Goal: Task Accomplishment & Management: Manage account settings

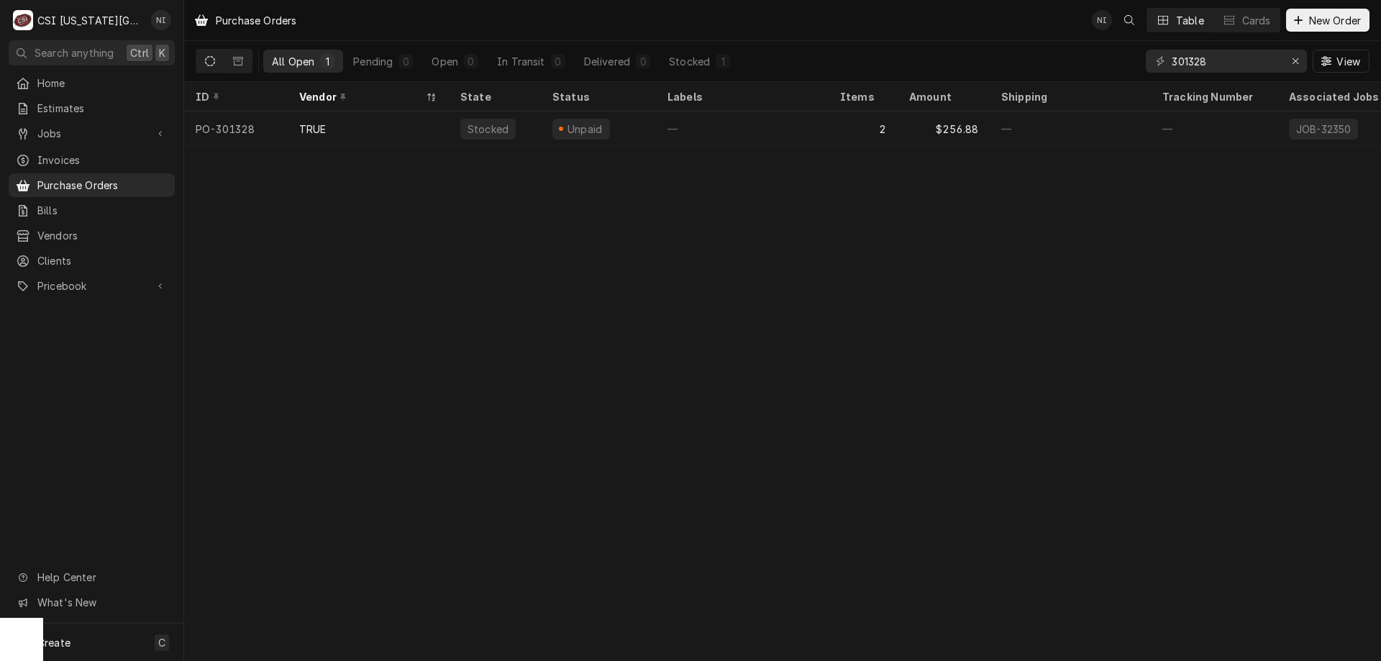
drag, startPoint x: 1343, startPoint y: 253, endPoint x: 1334, endPoint y: 245, distance: 11.8
click at [1342, 252] on div "Purchase Orders NI Table Cards New Order All Open 1 Pending 0 Open 0 In Transit…" at bounding box center [782, 330] width 1197 height 661
click at [1289, 63] on div "Erase input" at bounding box center [1296, 61] width 14 height 14
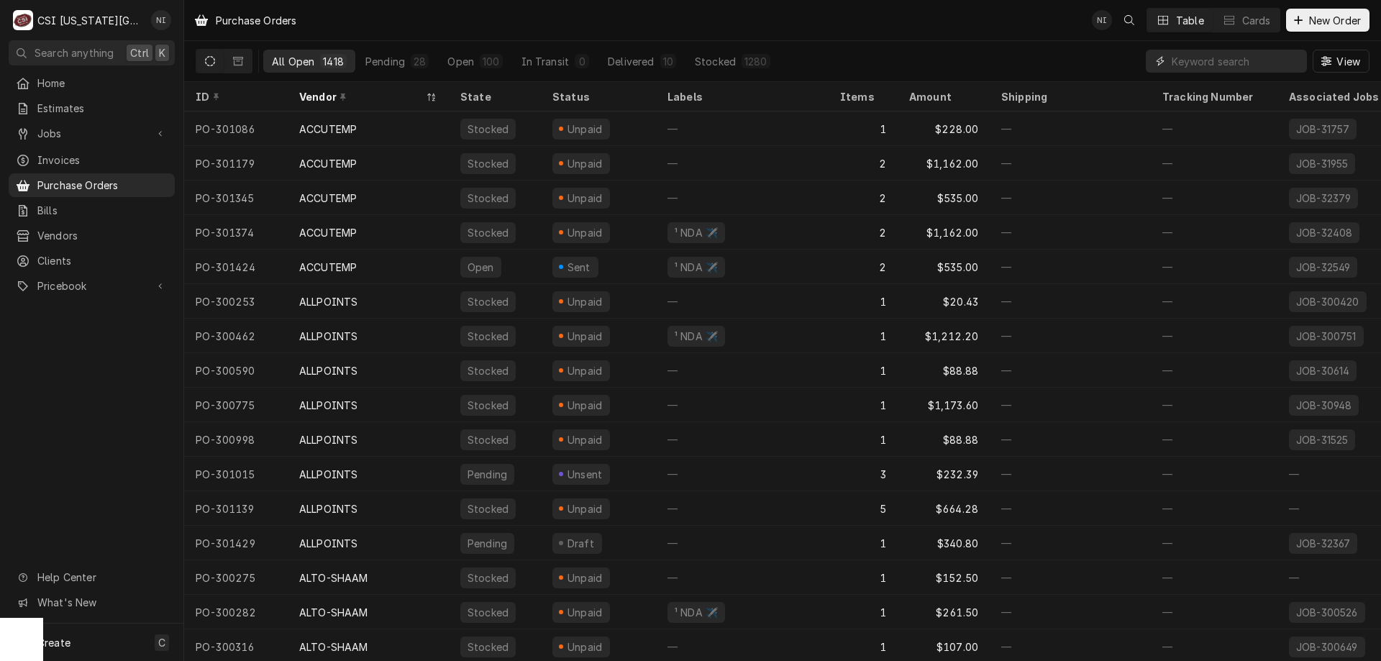
click at [1210, 62] on input "Dynamic Content Wrapper" at bounding box center [1236, 61] width 128 height 23
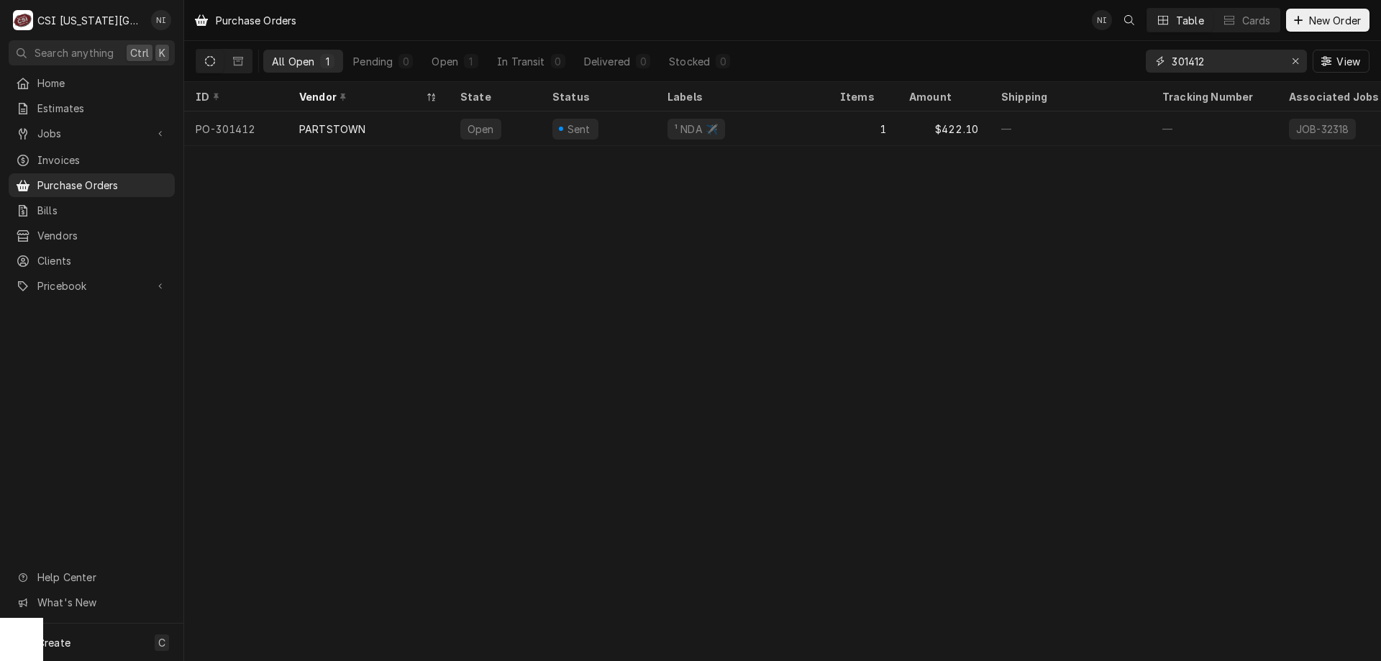
type input "301412"
click at [420, 123] on div "PARTSTOWN" at bounding box center [368, 129] width 161 height 35
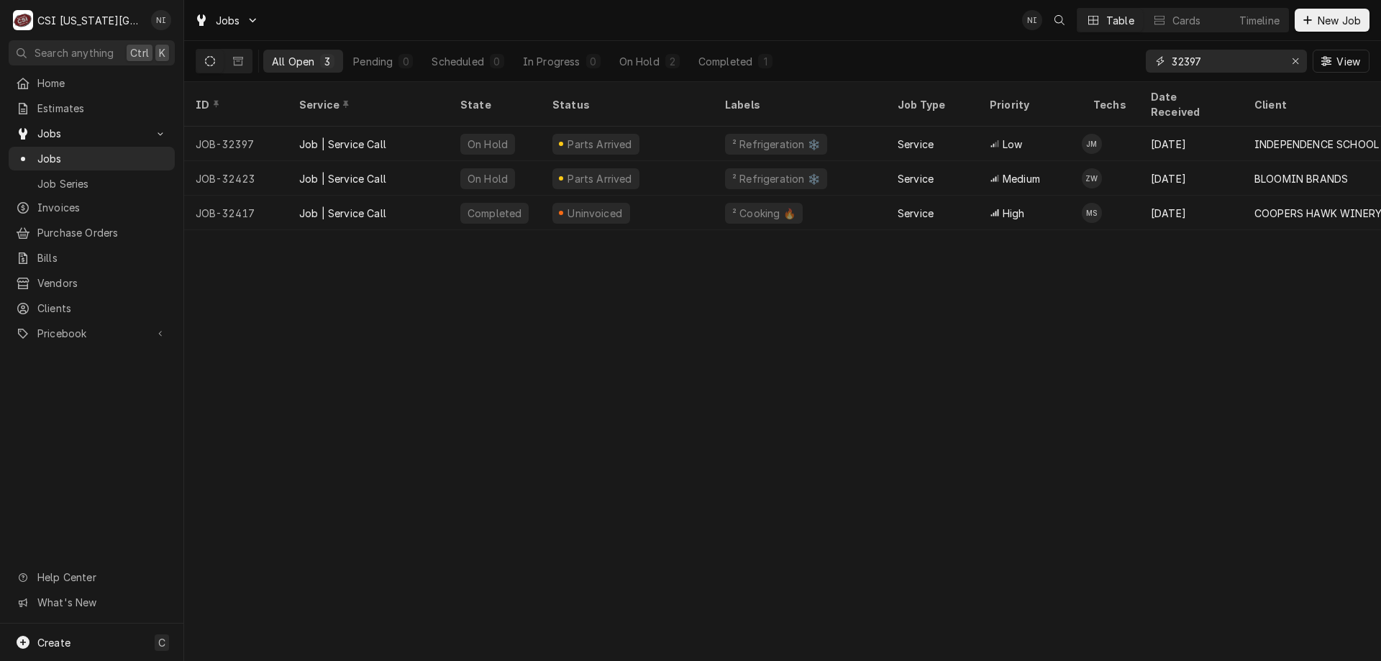
drag, startPoint x: 1141, startPoint y: 60, endPoint x: 1076, endPoint y: 52, distance: 65.3
click at [1076, 52] on div "All Open 3 Pending 0 Scheduled 0 In Progress 0 On Hold 2 Completed 1 32397 View" at bounding box center [783, 61] width 1174 height 40
type input "unox"
click at [650, 54] on div "On Hold" at bounding box center [639, 61] width 40 height 15
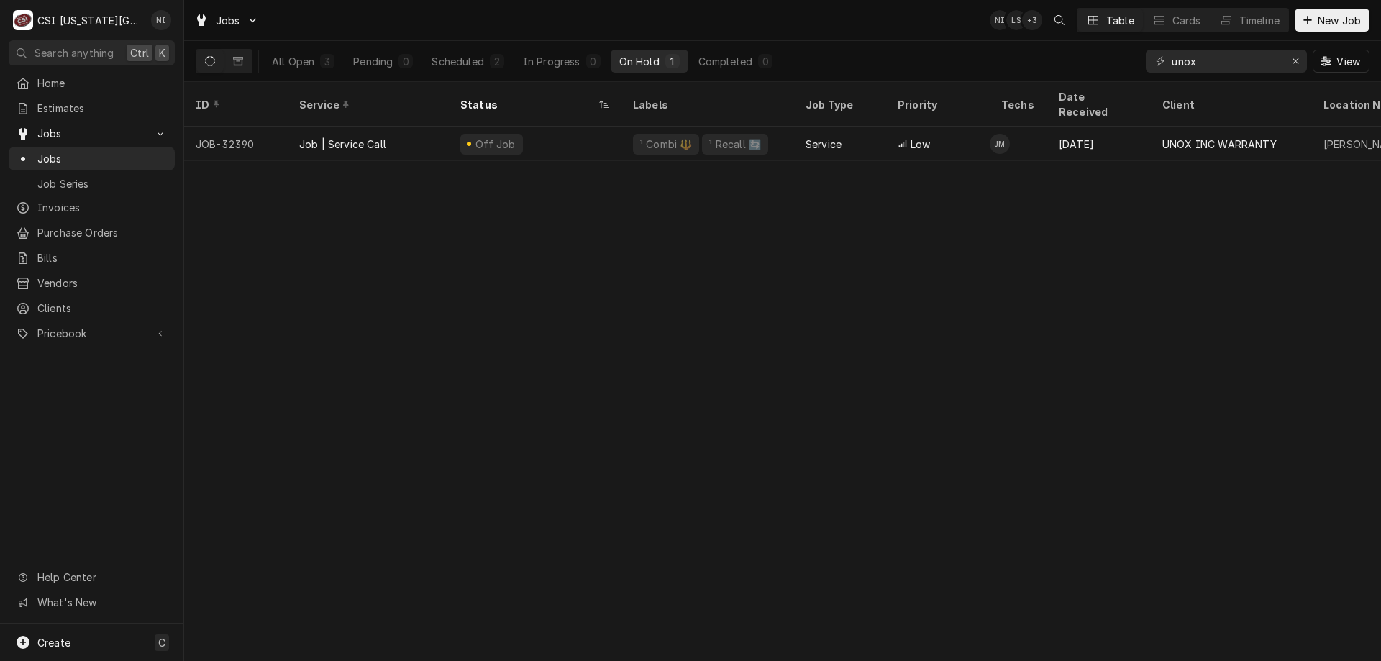
click at [574, 132] on div "Off Job" at bounding box center [535, 144] width 173 height 35
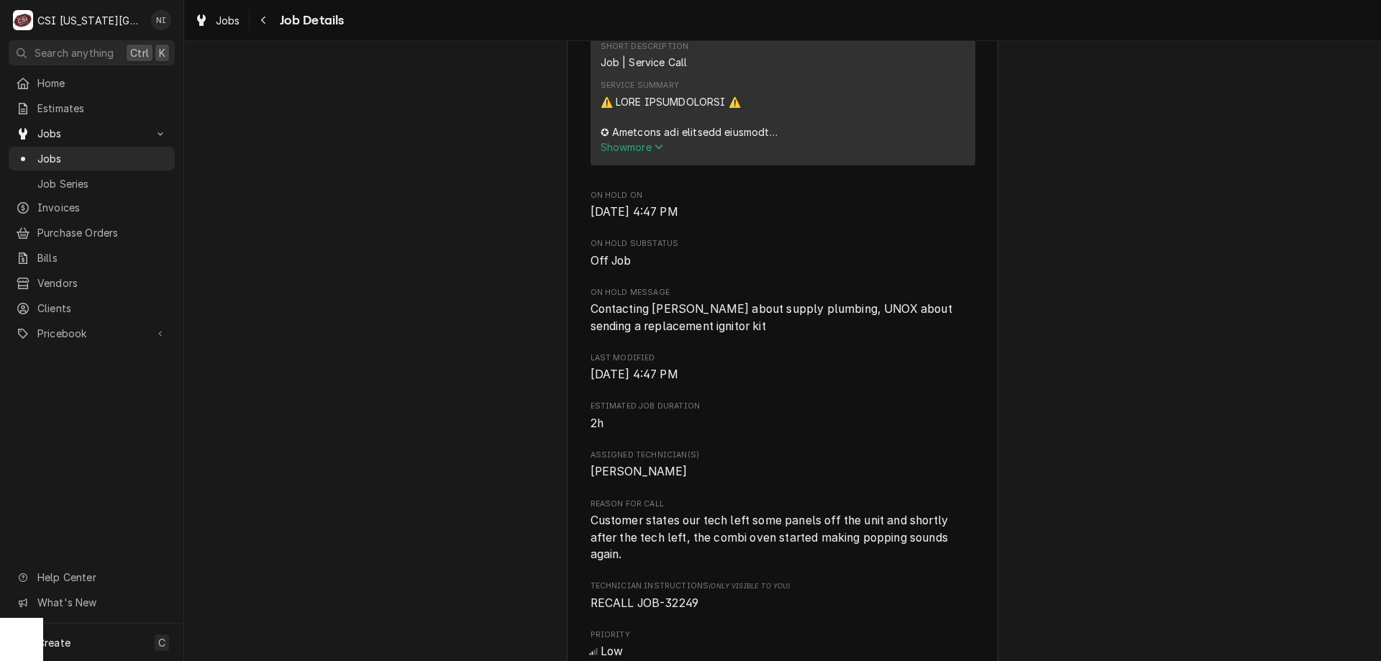
scroll to position [435, 0]
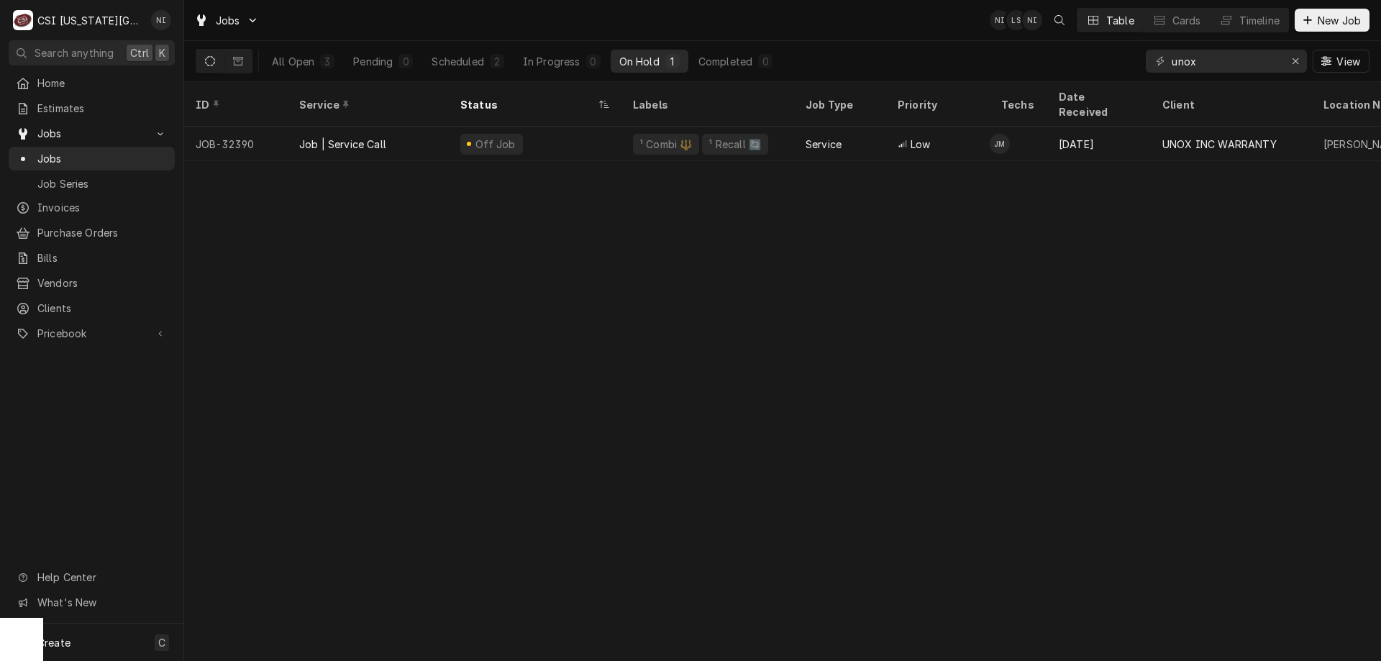
click at [312, 62] on div "All Open" at bounding box center [293, 61] width 42 height 15
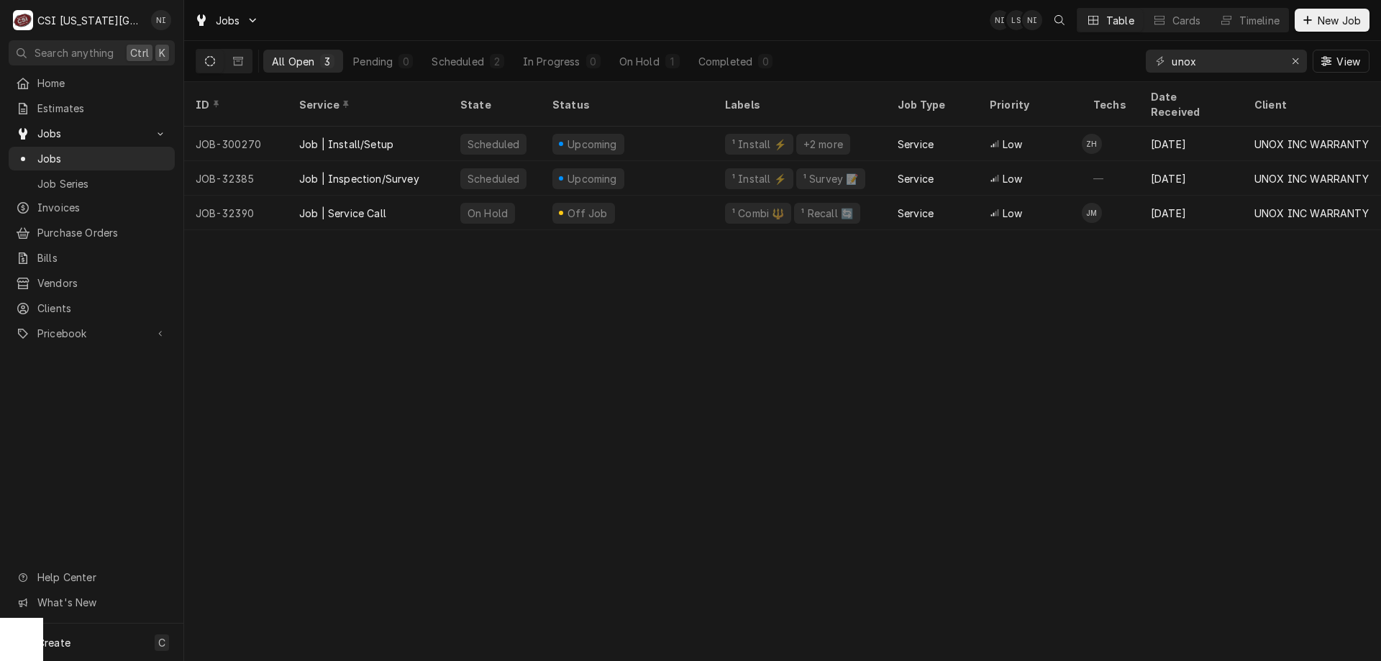
click at [414, 127] on div "Job | Install/Setup" at bounding box center [368, 144] width 161 height 35
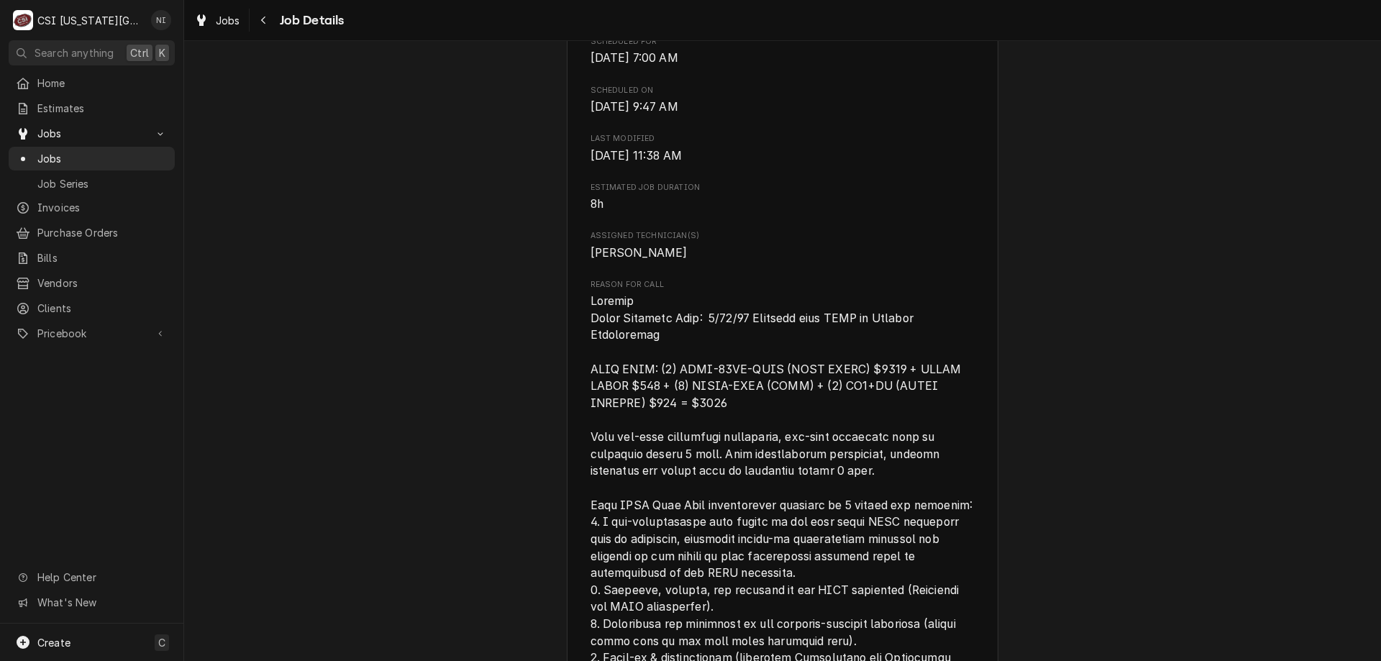
scroll to position [500, 0]
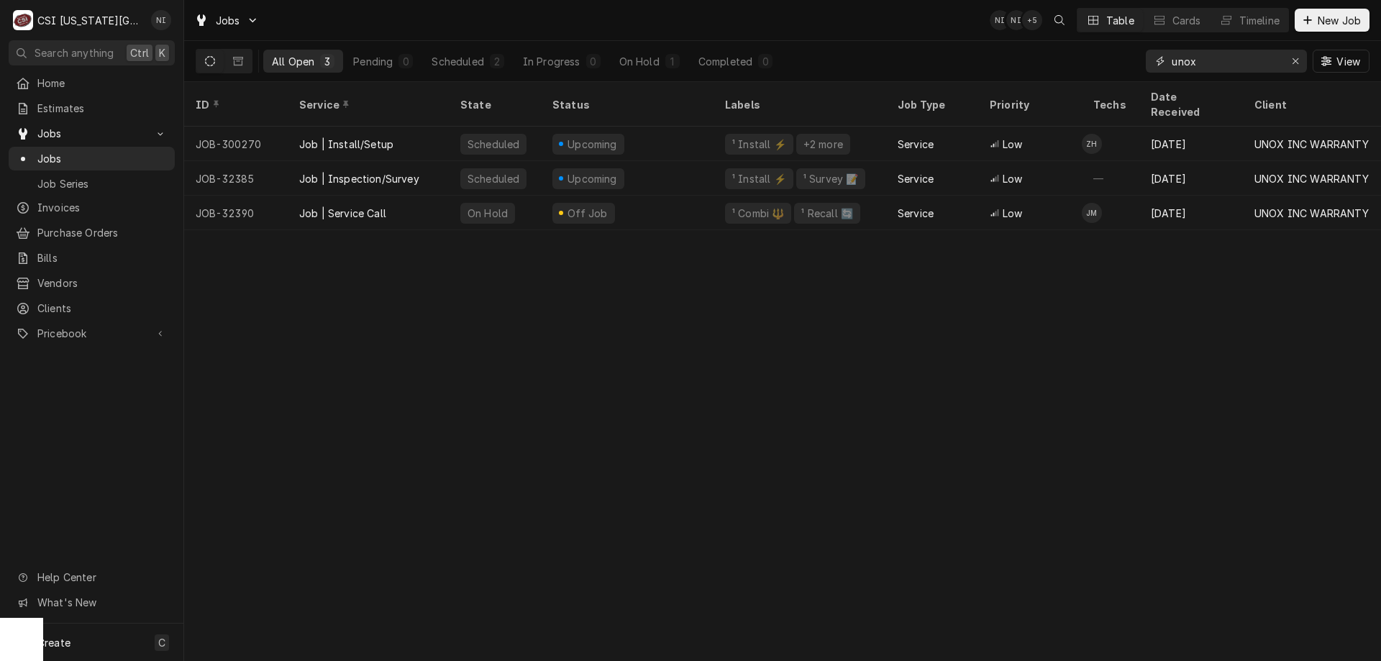
drag, startPoint x: 1194, startPoint y: 64, endPoint x: 968, endPoint y: 37, distance: 228.3
click at [1091, 57] on div "All Open 3 Pending 0 Scheduled 2 In Progress 0 On Hold 1 Completed 0 unox View" at bounding box center [783, 61] width 1174 height 40
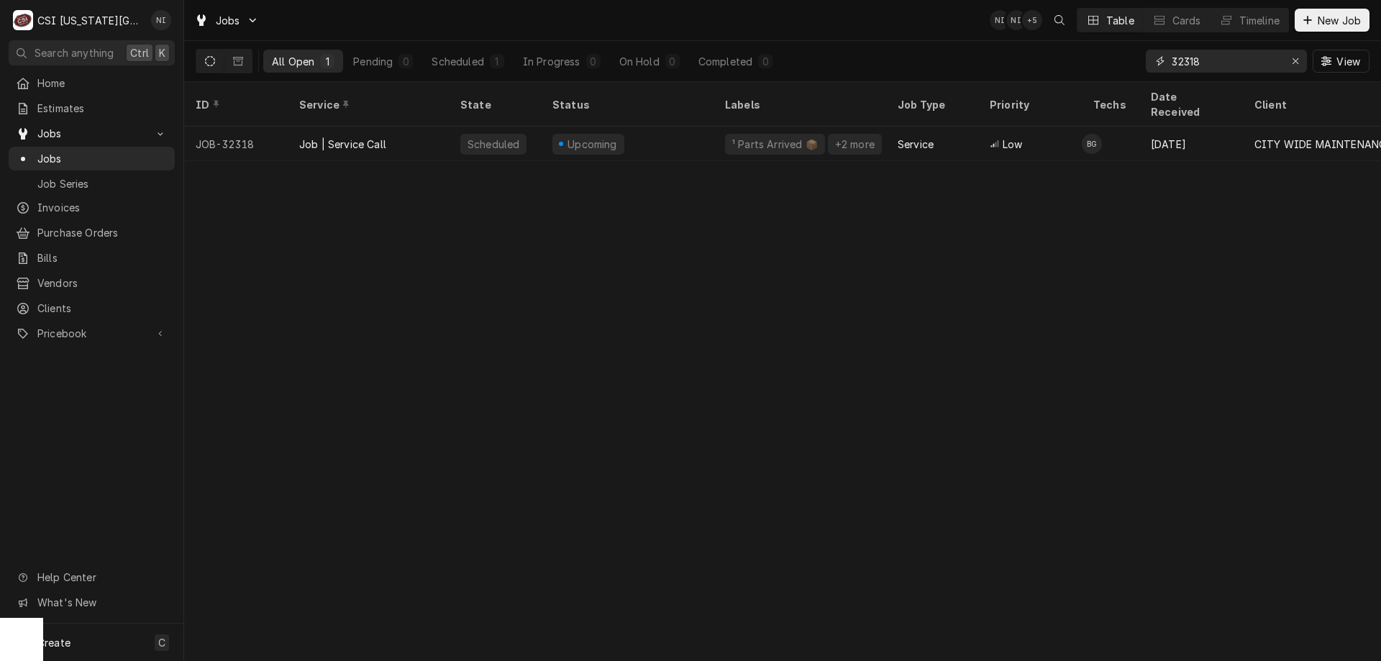
drag, startPoint x: 1211, startPoint y: 62, endPoint x: 1117, endPoint y: 58, distance: 94.3
click at [1117, 58] on div "All Open 1 Pending 0 Scheduled 1 In Progress 0 On Hold 0 Completed 0 32318 View" at bounding box center [783, 61] width 1174 height 40
type input "unox"
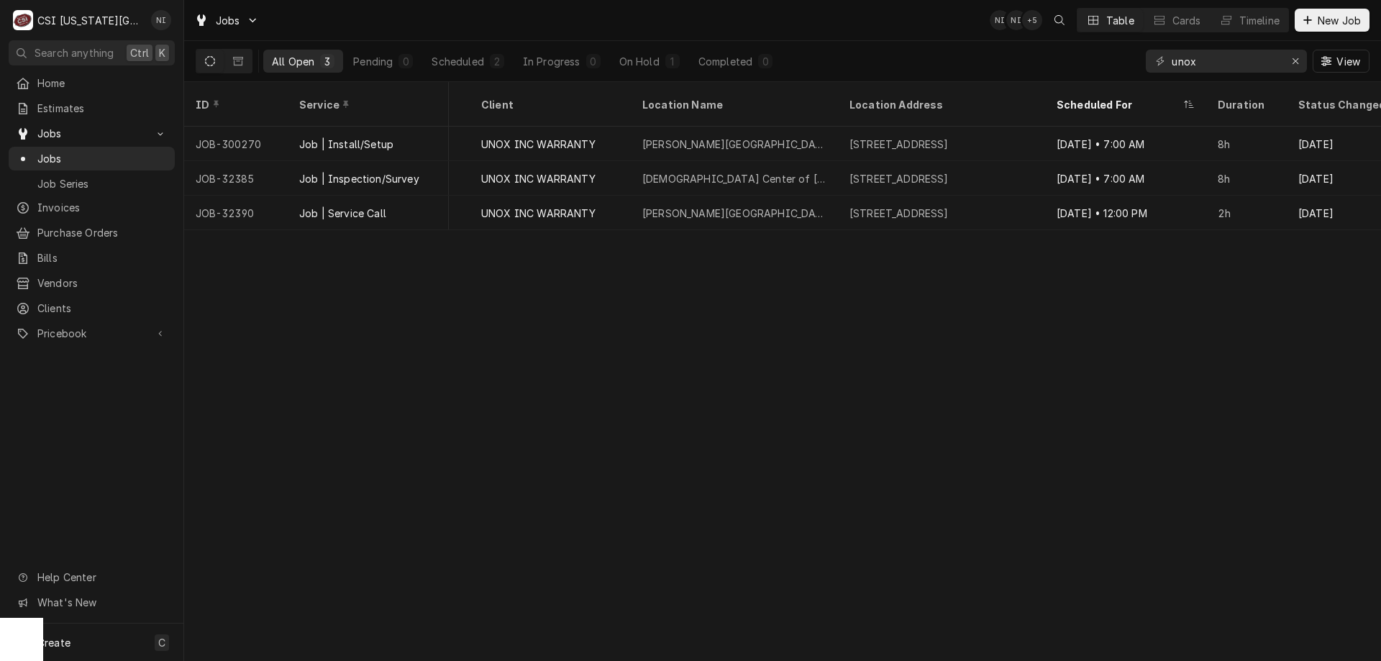
scroll to position [0, 779]
click at [789, 196] on div "James Bridger Middle School" at bounding box center [728, 213] width 207 height 35
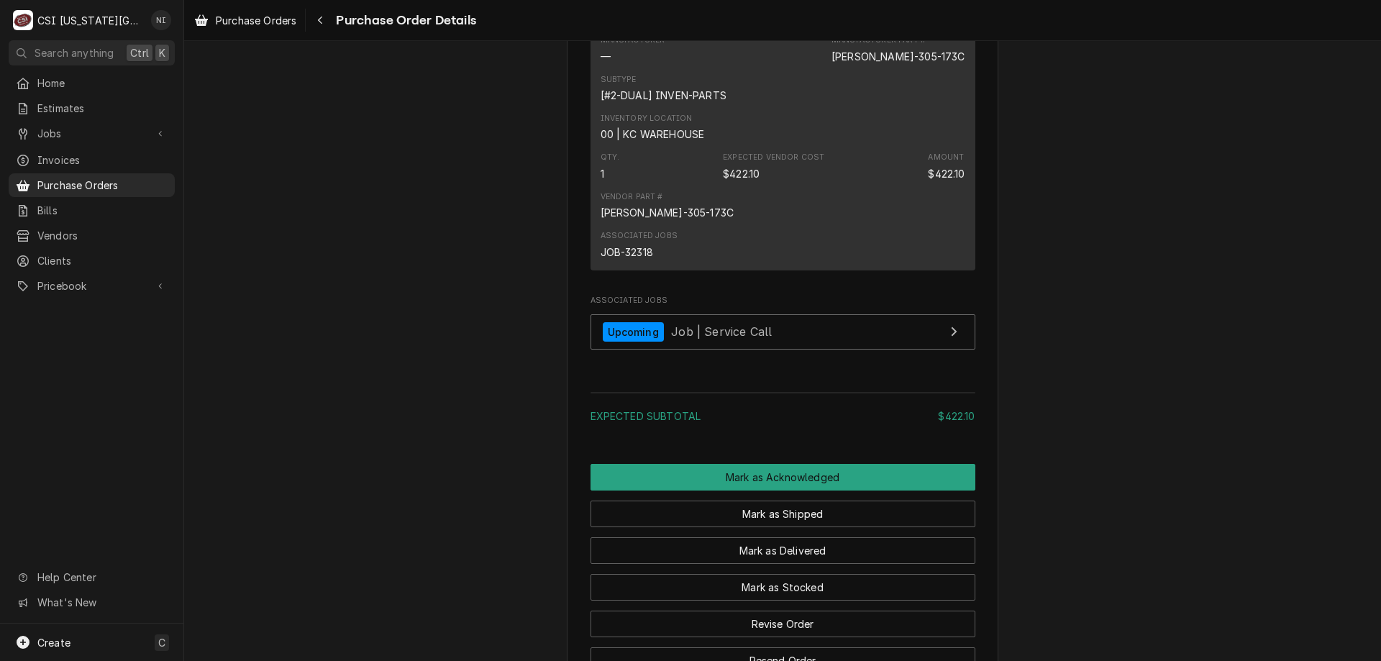
scroll to position [891, 0]
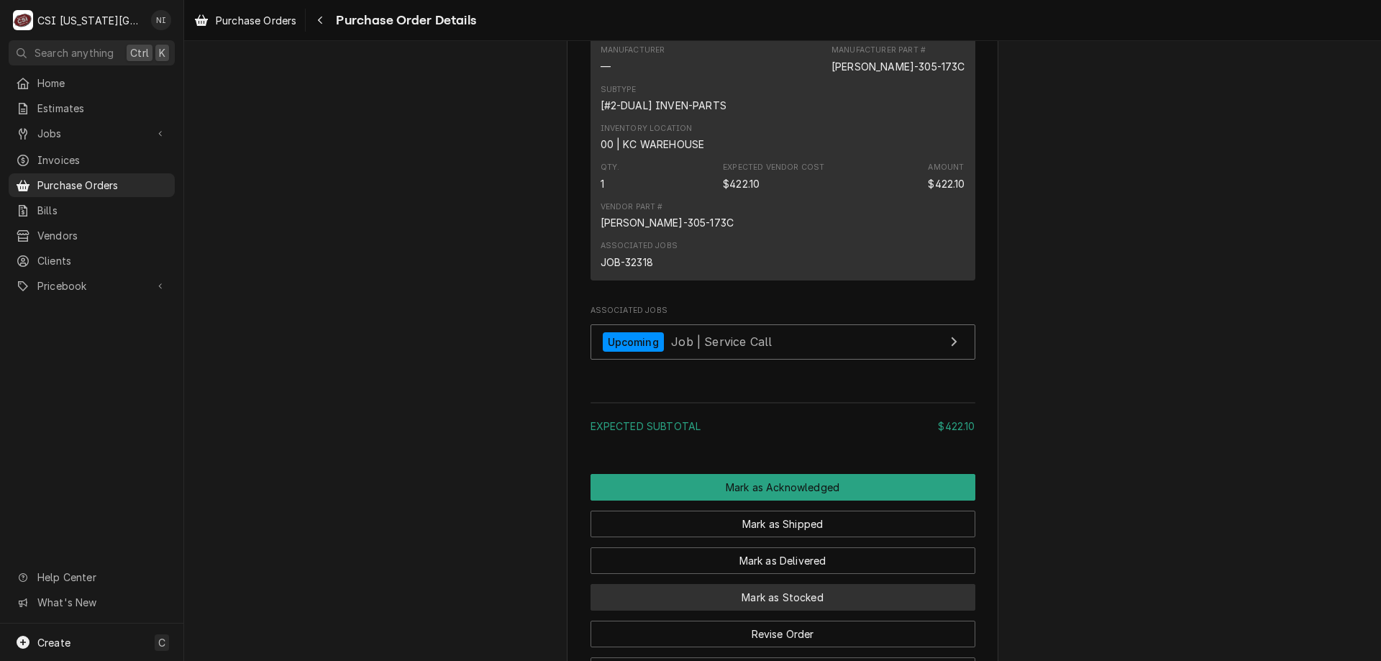
click at [942, 611] on button "Mark as Stocked" at bounding box center [783, 597] width 385 height 27
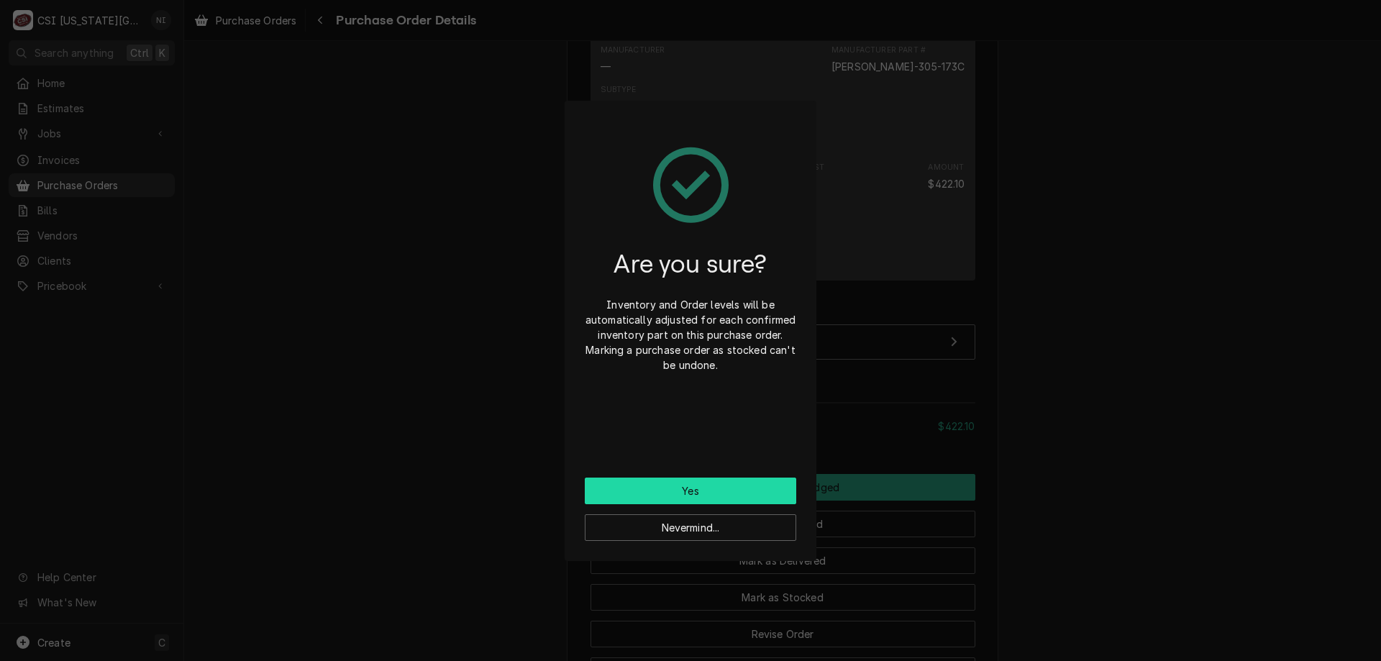
click at [722, 491] on button "Yes" at bounding box center [691, 491] width 212 height 27
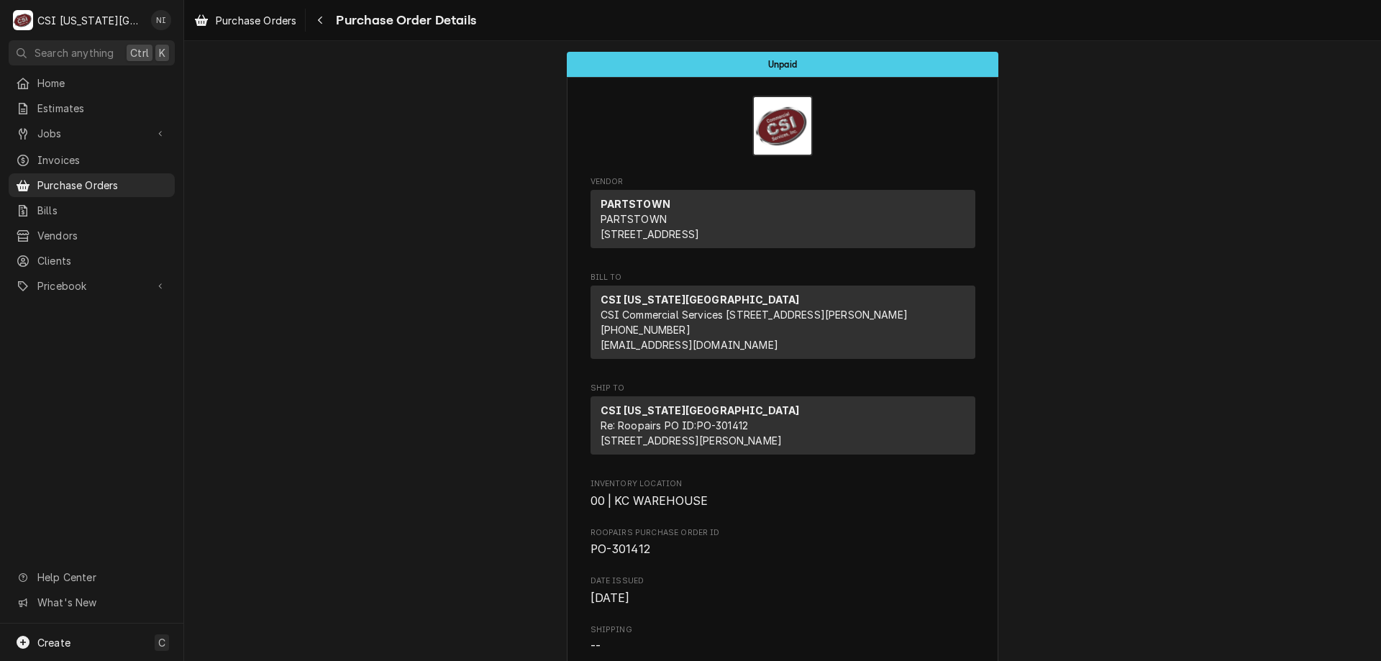
click at [113, 181] on span "Purchase Orders" at bounding box center [102, 185] width 130 height 15
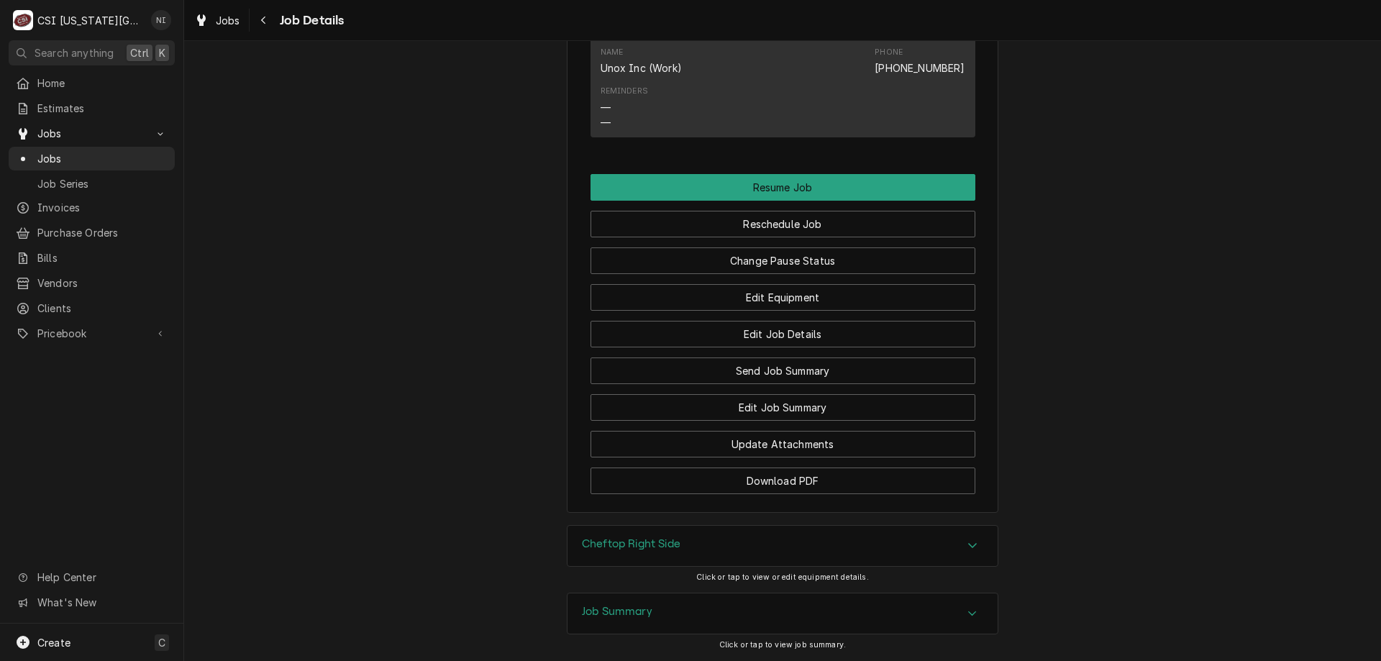
scroll to position [1421, 0]
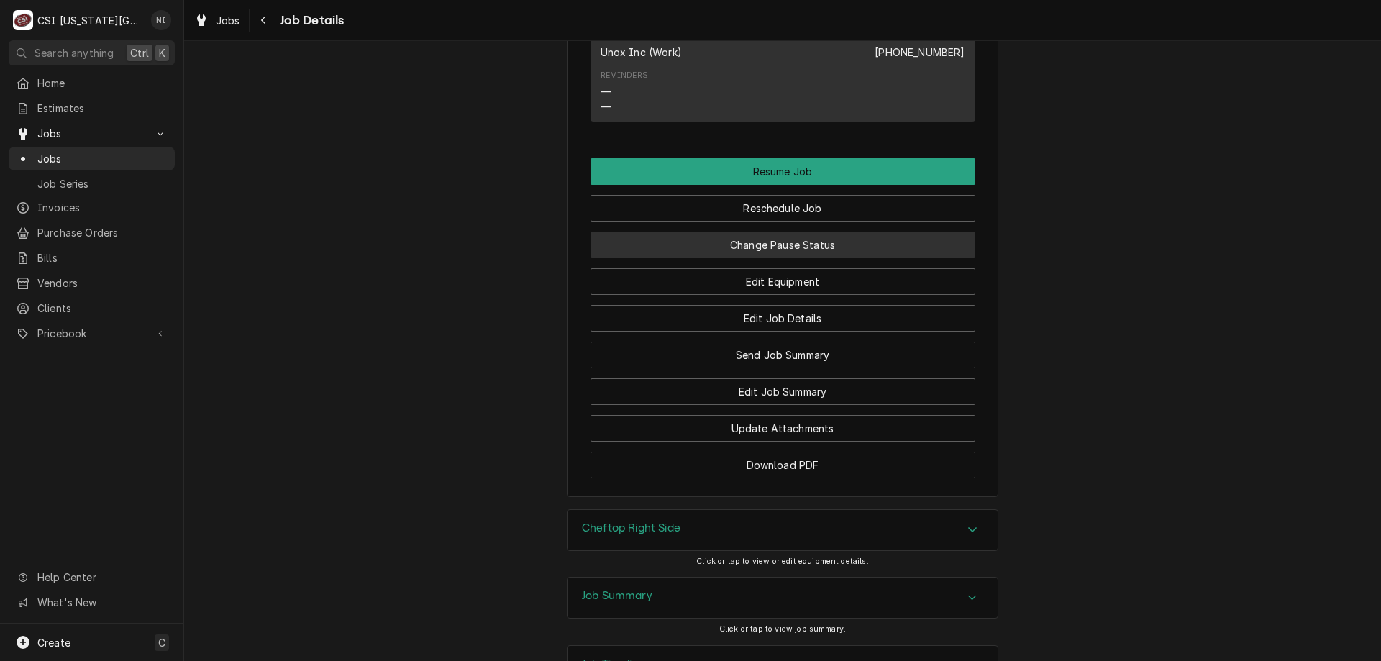
click at [849, 252] on button "Change Pause Status" at bounding box center [783, 245] width 385 height 27
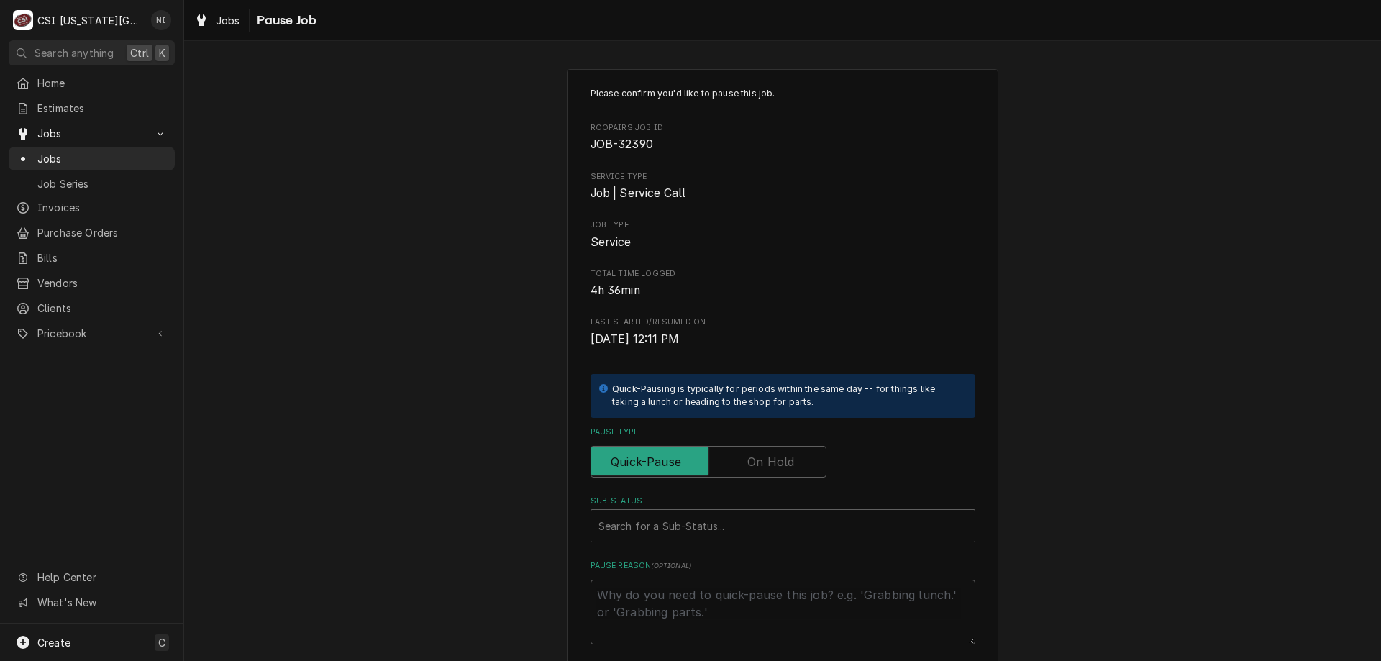
click at [763, 459] on label "Pause Type" at bounding box center [709, 462] width 236 height 32
click at [763, 459] on input "Pause Type" at bounding box center [708, 462] width 223 height 32
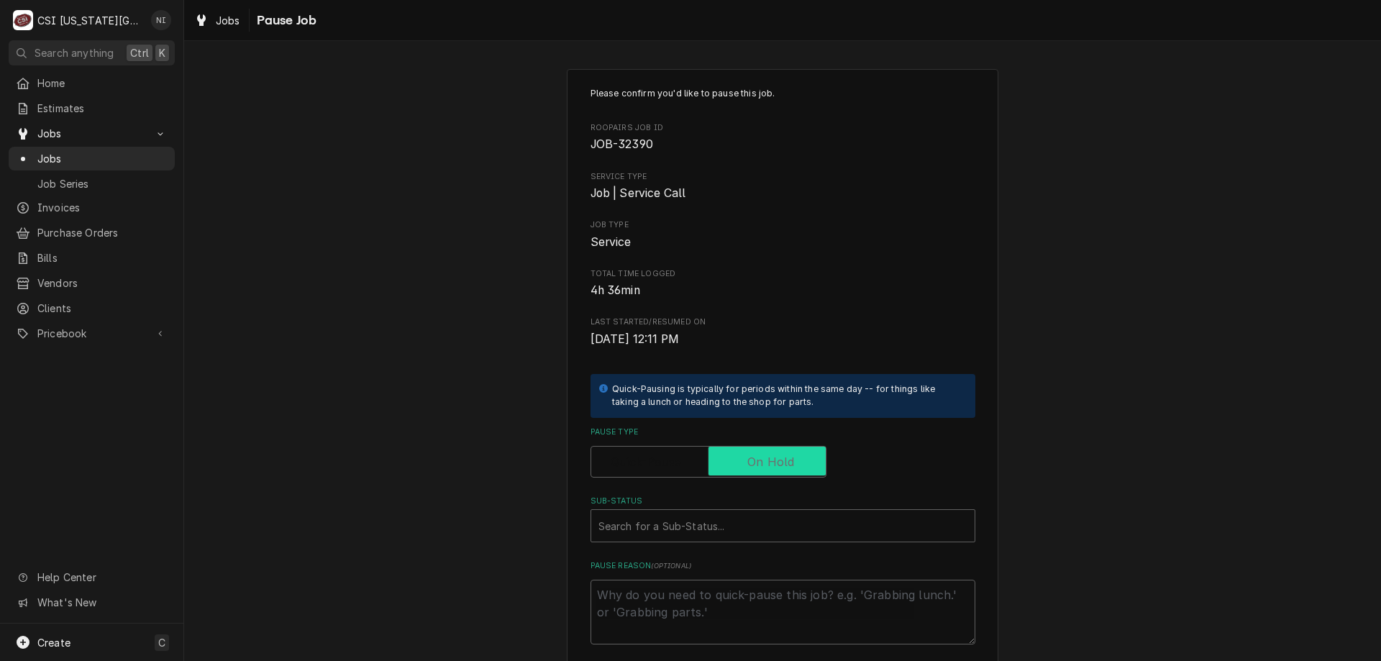
checkbox input "true"
click at [725, 528] on div "Sub-Status" at bounding box center [783, 526] width 369 height 26
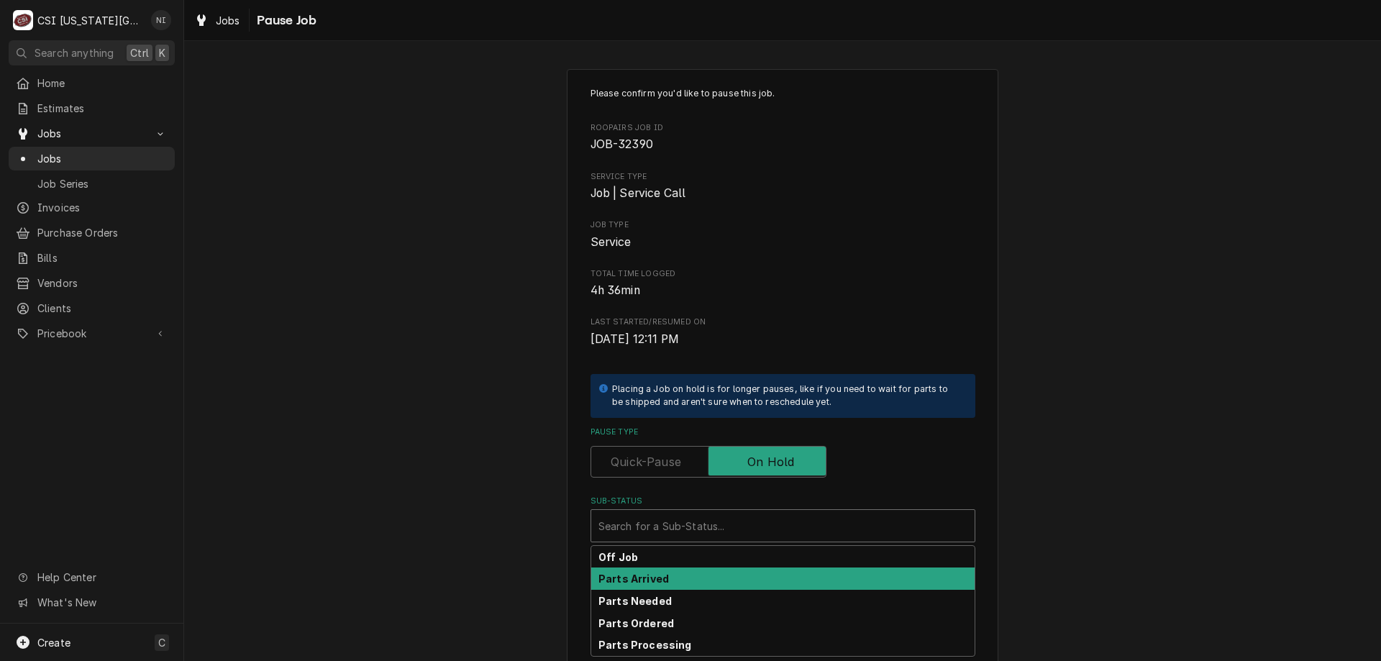
click at [647, 583] on strong "Parts Arrived" at bounding box center [634, 579] width 71 height 12
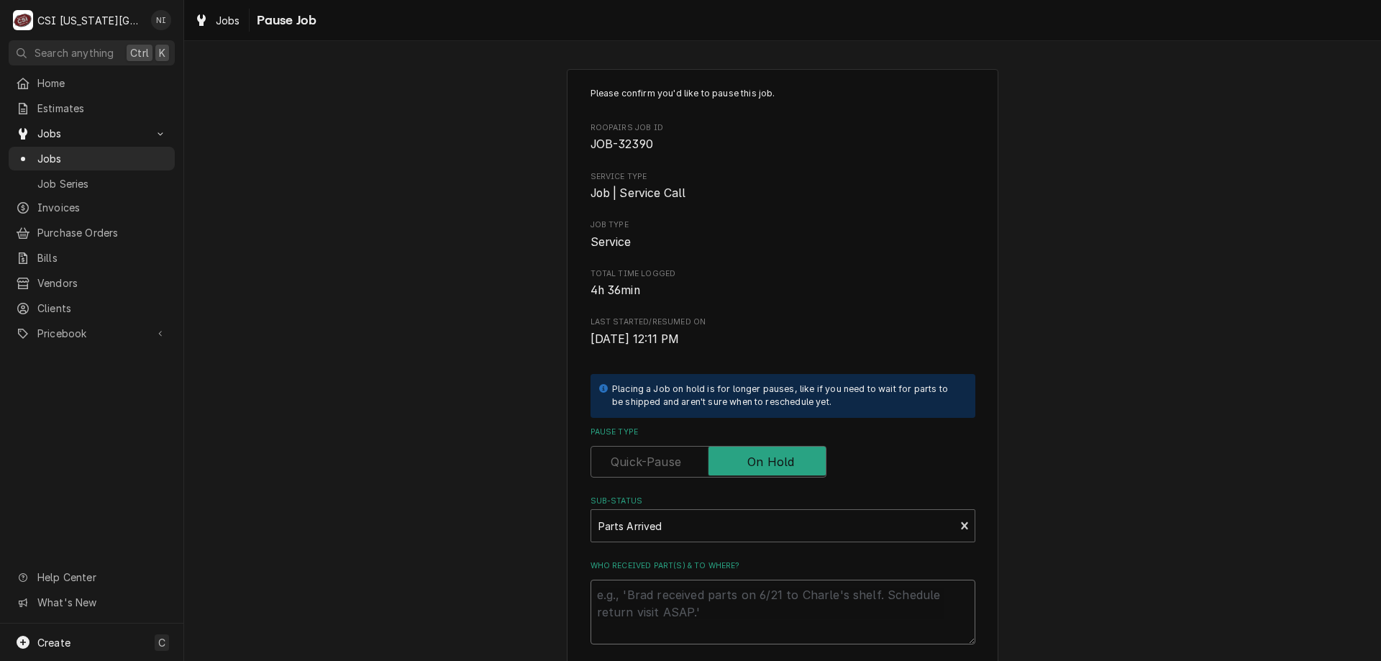
click at [650, 597] on textarea "Who received part(s) & to where?" at bounding box center [783, 612] width 385 height 65
type textarea "x"
type textarea "p"
type textarea "x"
type textarea "par"
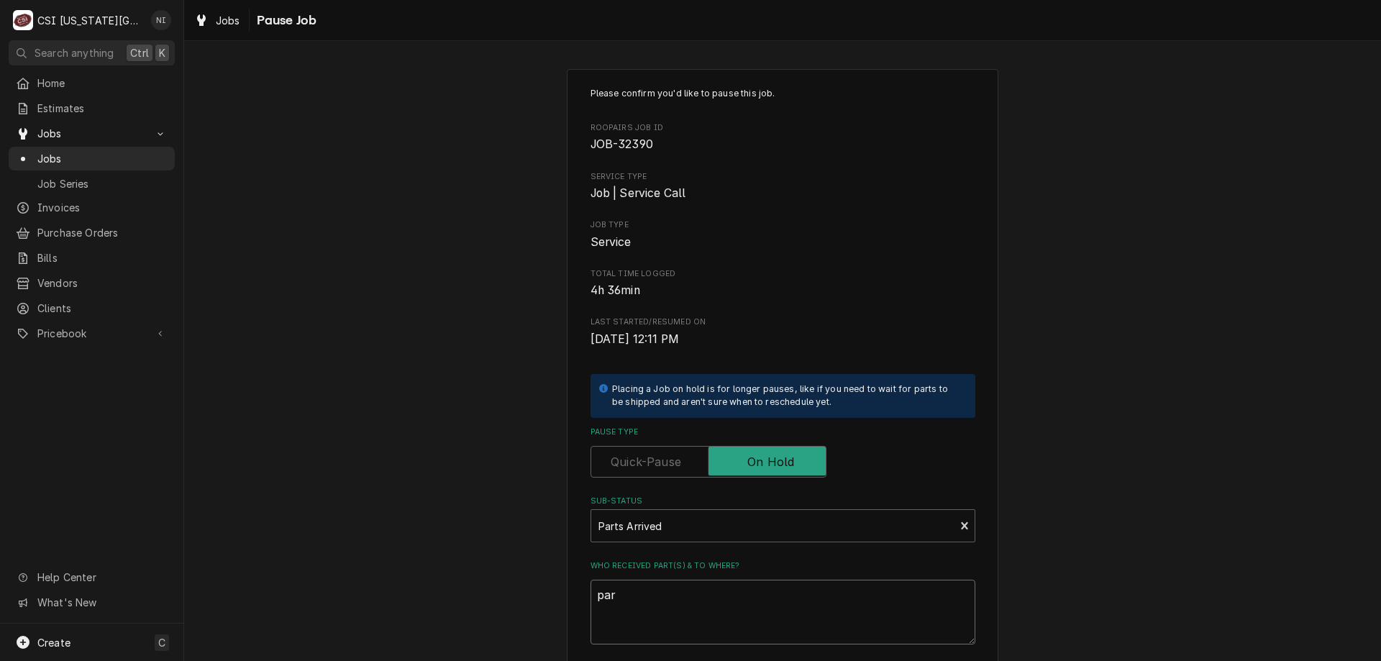
type textarea "x"
type textarea "pars"
type textarea "x"
type textarea "parst"
type textarea "x"
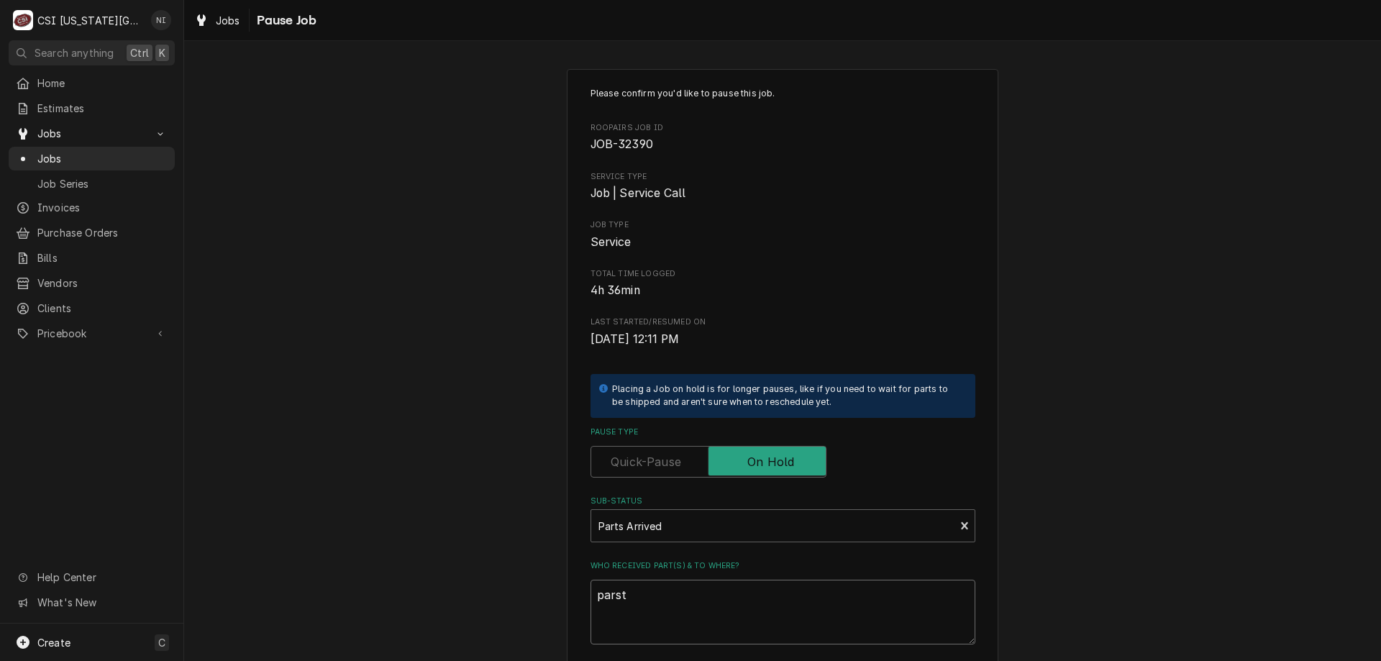
type textarea "pars"
type textarea "x"
type textarea "par"
type textarea "x"
type textarea "pa"
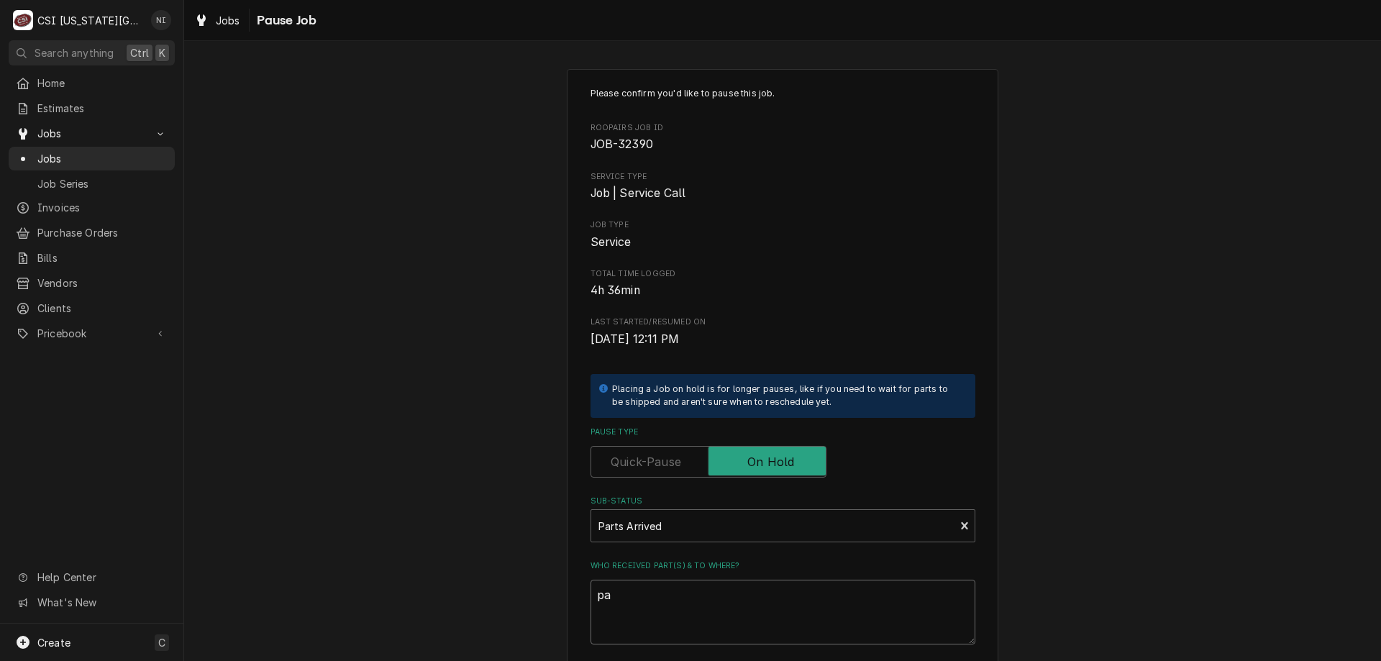
type textarea "x"
type textarea "p"
type textarea "x"
type textarea "p"
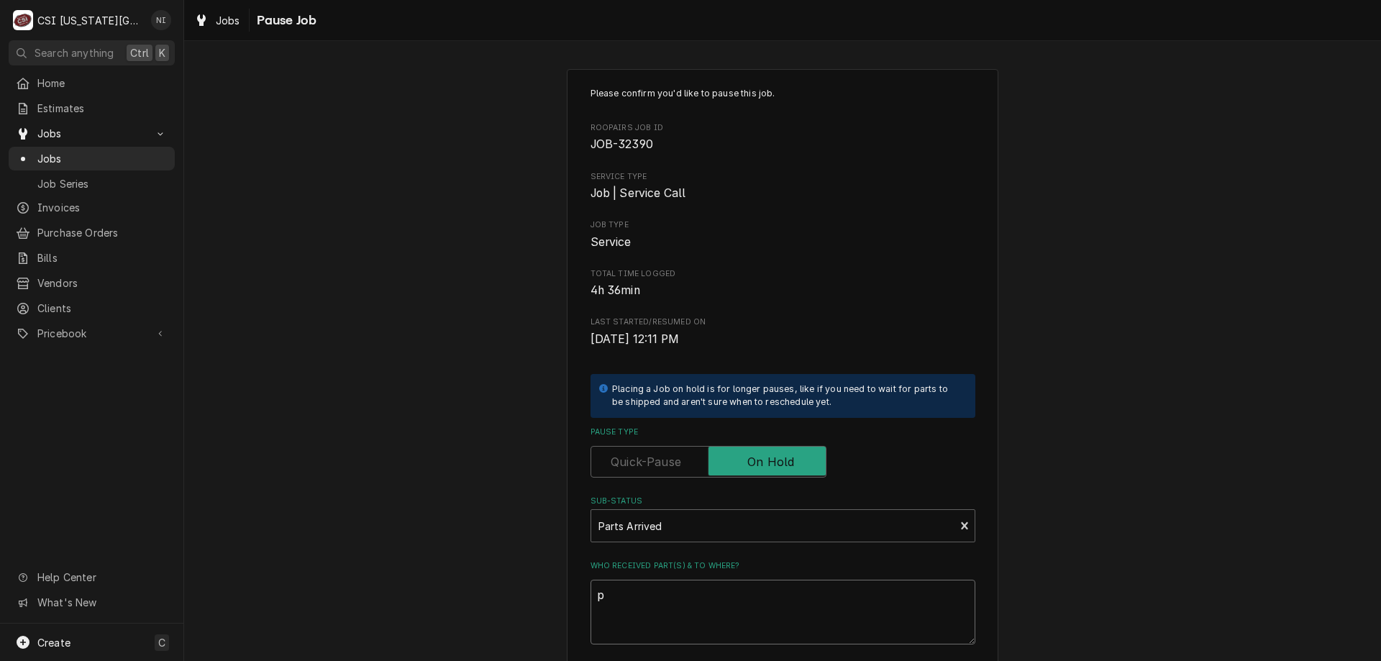
type textarea "x"
type textarea "pa"
type textarea "x"
type textarea "par"
type textarea "x"
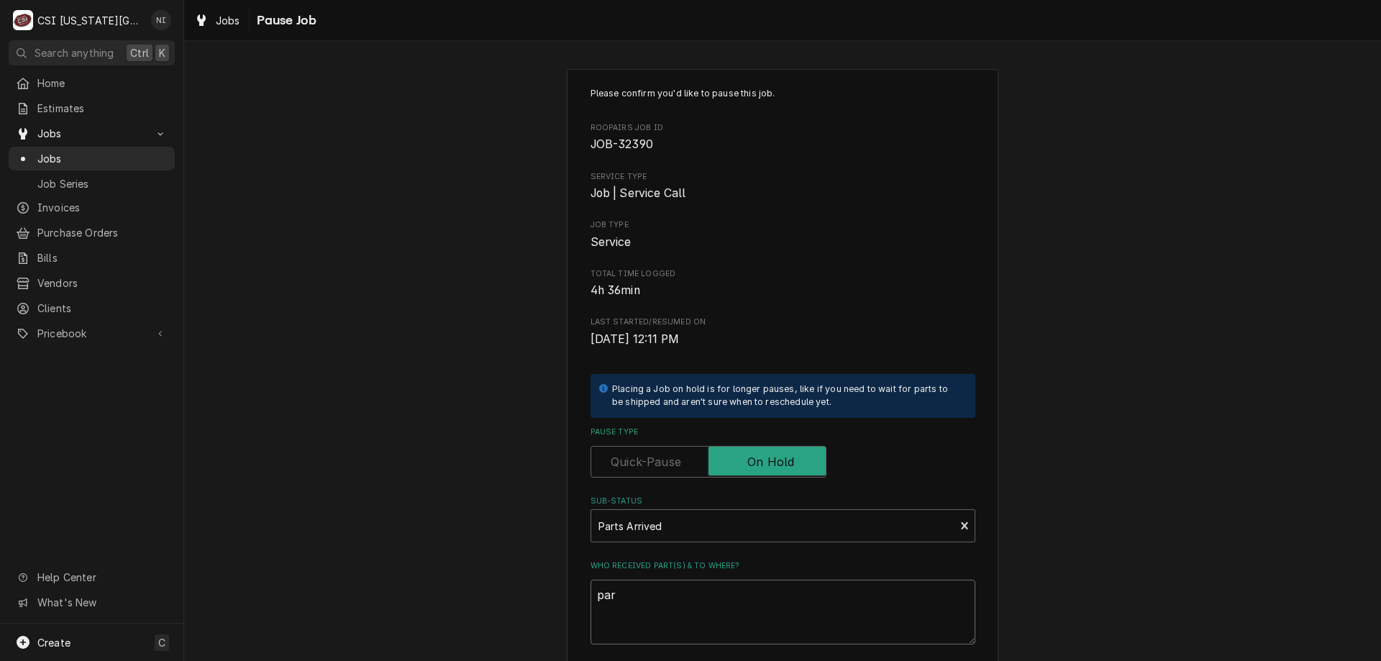
type textarea "part"
type textarea "x"
type textarea "parts"
type textarea "x"
type textarea "parts"
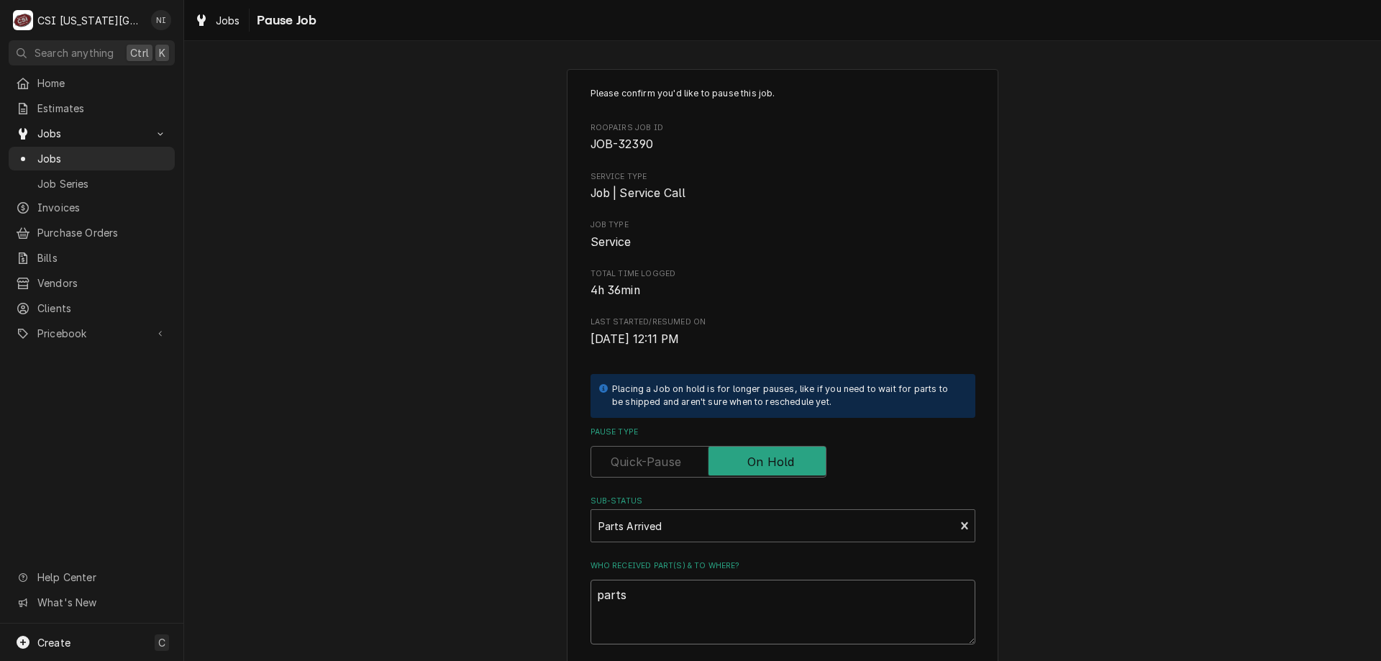
type textarea "x"
type textarea "parts o"
type textarea "x"
type textarea "parts on"
type textarea "x"
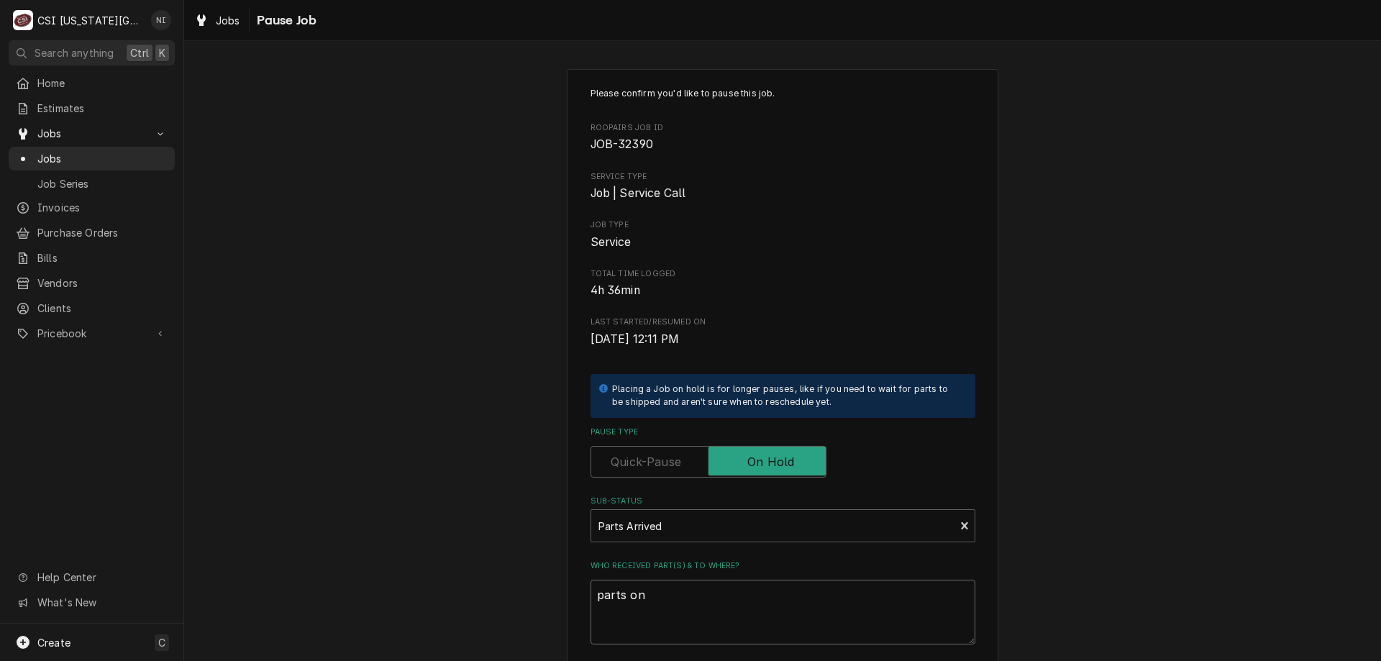
type textarea "parts on"
type textarea "x"
type textarea "parts on"
type textarea "x"
type textarea "parts"
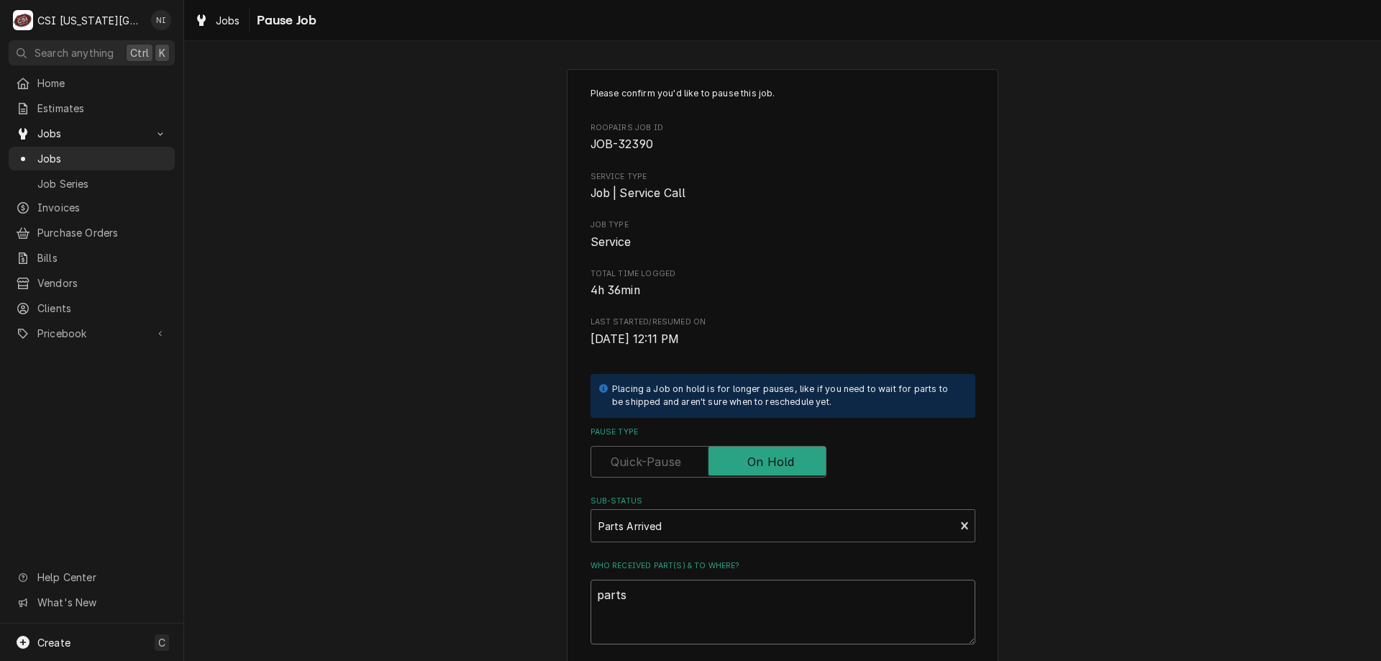
type textarea "x"
type textarea "parts"
type textarea "x"
type textarea "part"
type textarea "x"
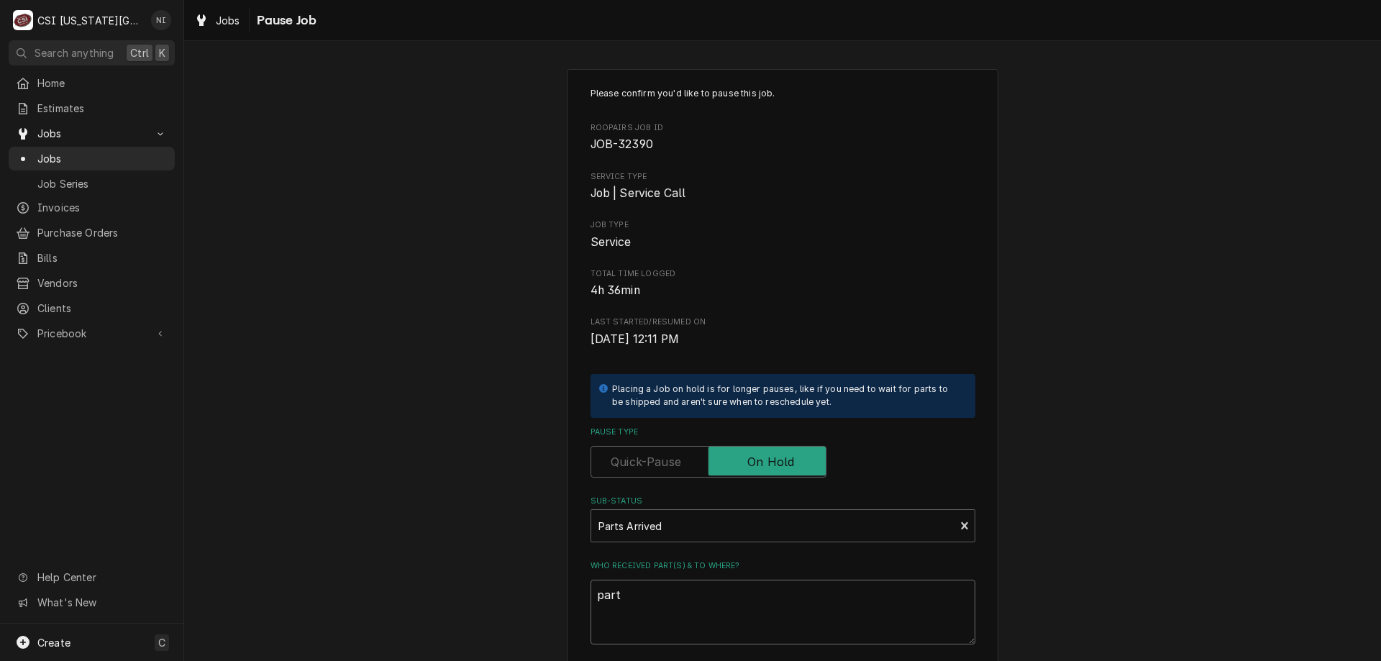
type textarea "par"
type textarea "x"
type textarea "pa"
type textarea "x"
type textarea "p"
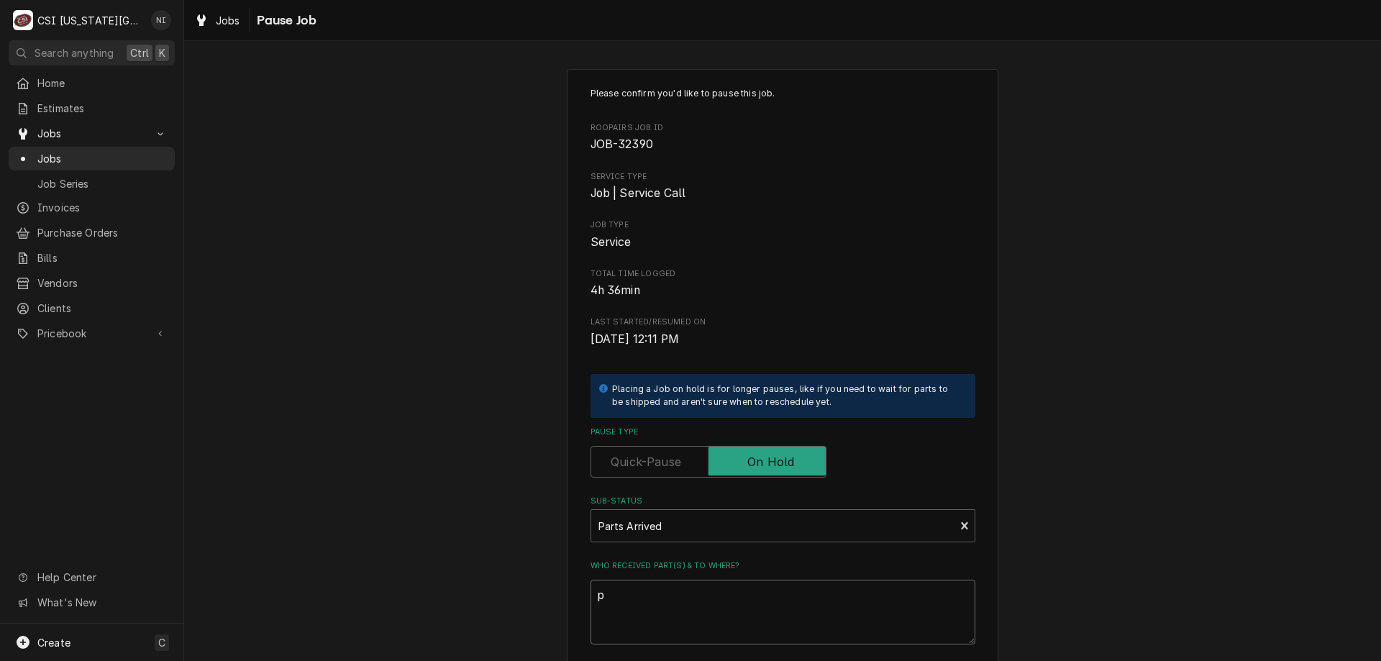
type textarea "x"
type textarea "p"
type textarea "x"
type textarea "pa"
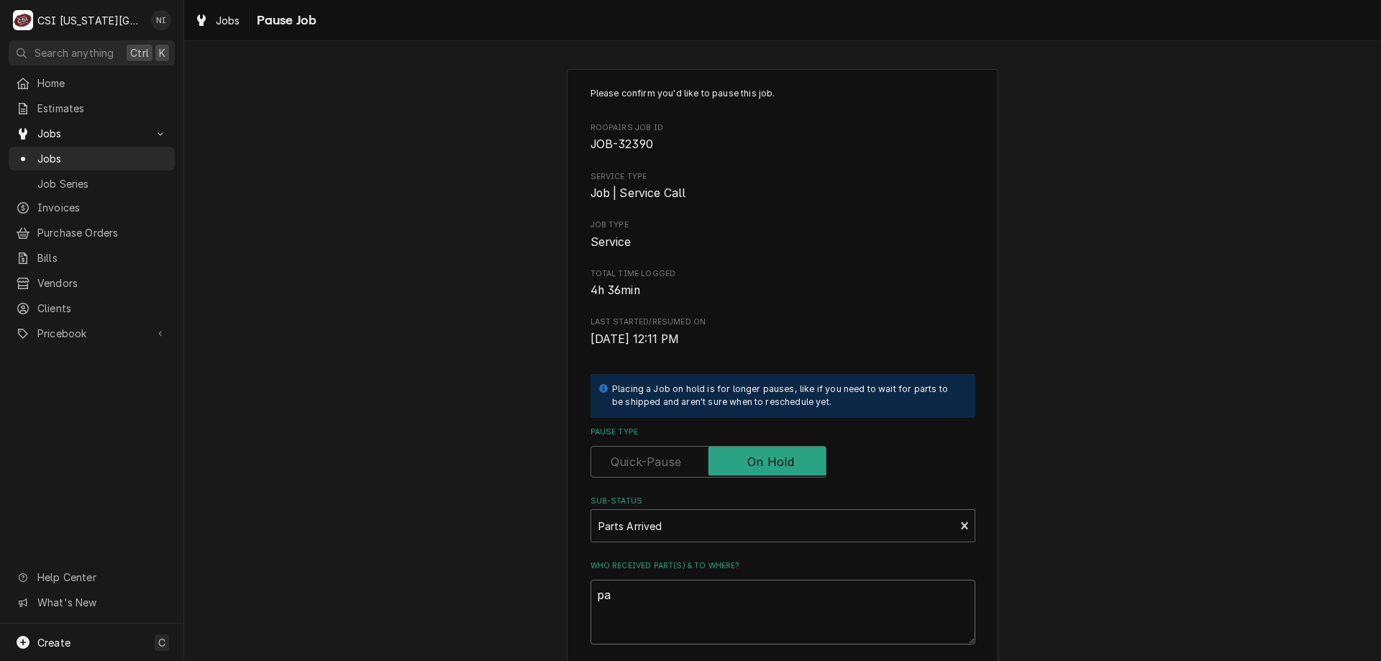
type textarea "x"
type textarea "pat"
type textarea "x"
type textarea "pat"
type textarea "x"
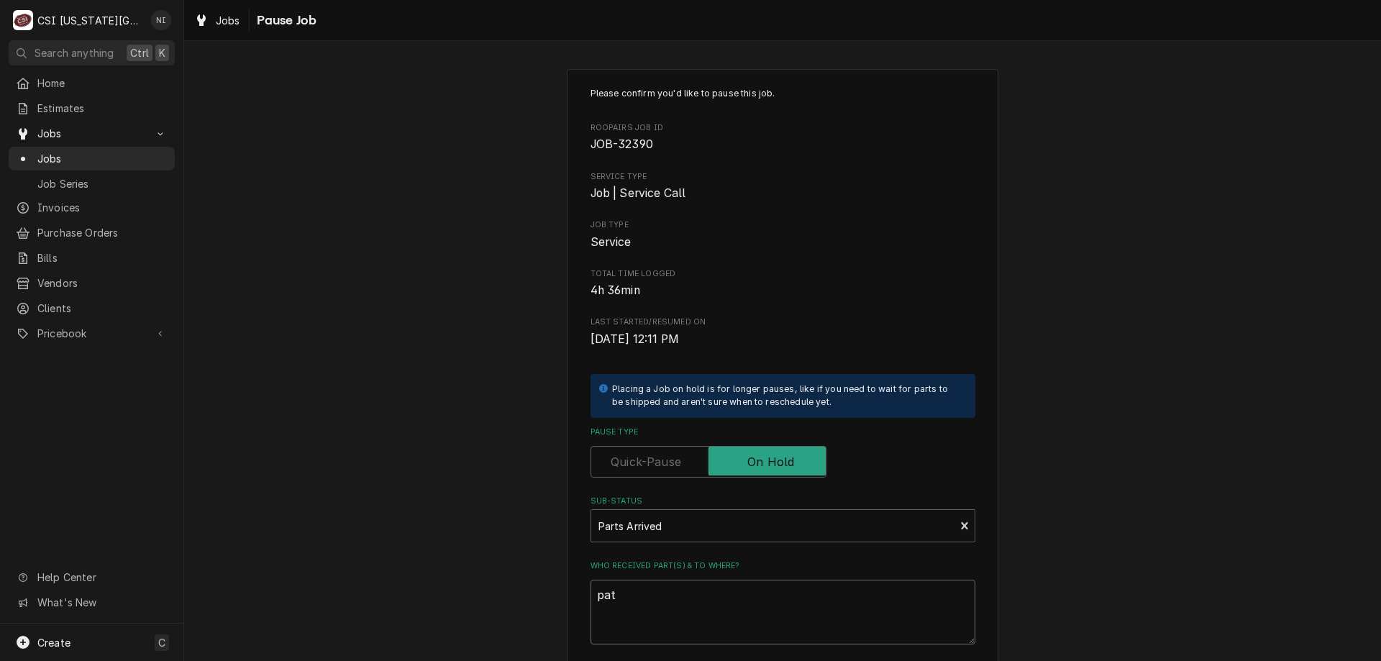
type textarea "pat"
type textarea "x"
type textarea "pa"
type textarea "x"
type textarea "par"
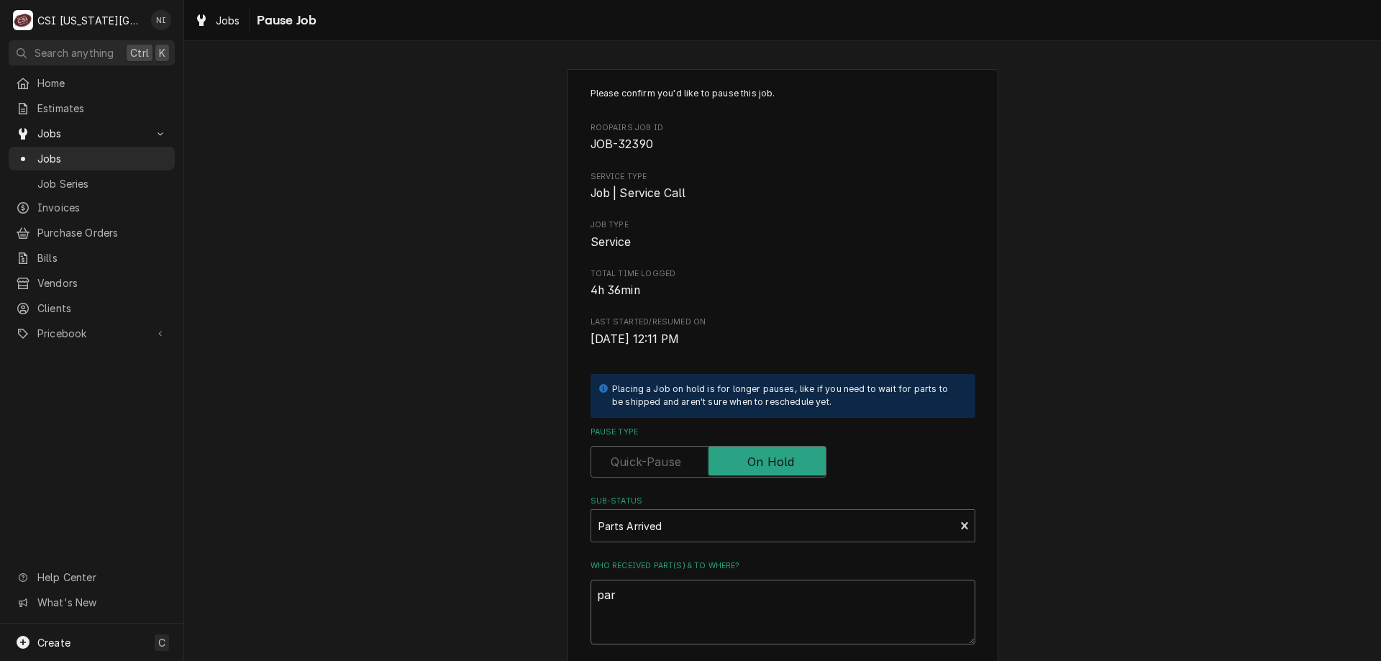
type textarea "x"
type textarea "part"
type textarea "x"
type textarea "part"
type textarea "x"
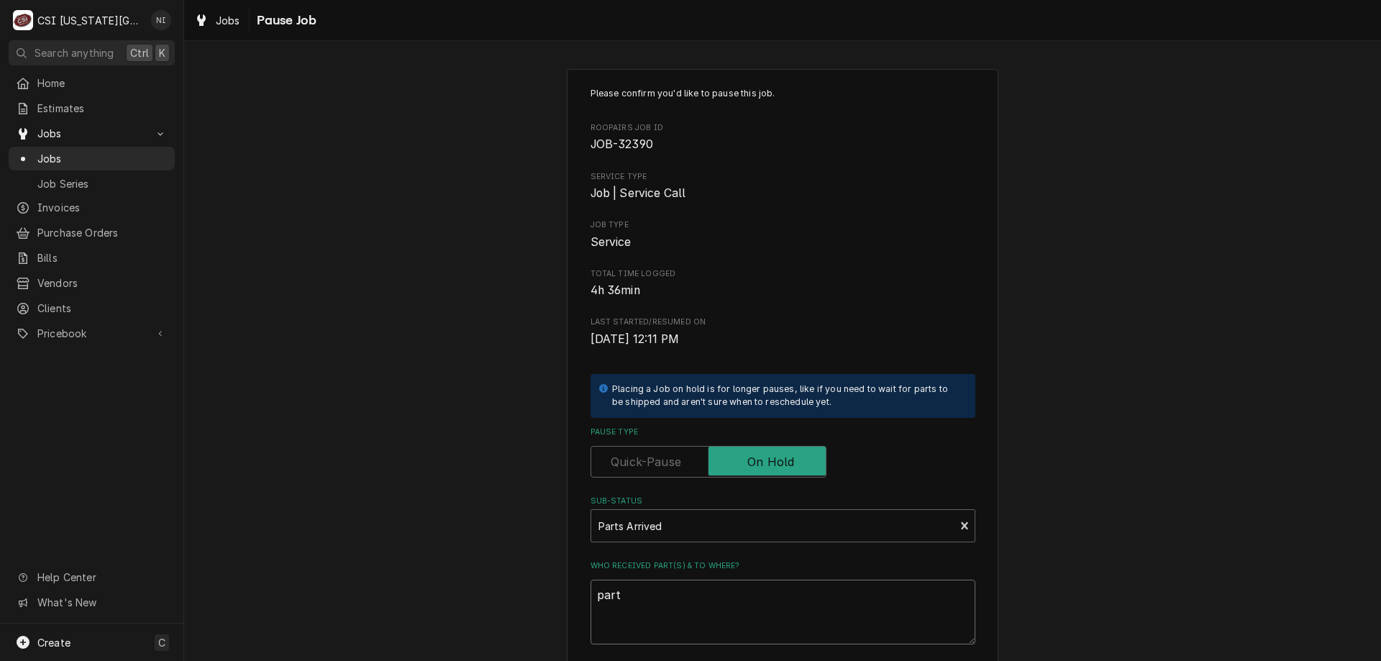
type textarea "part #"
type textarea "x"
type textarea "part #"
type textarea "x"
type textarea "part #"
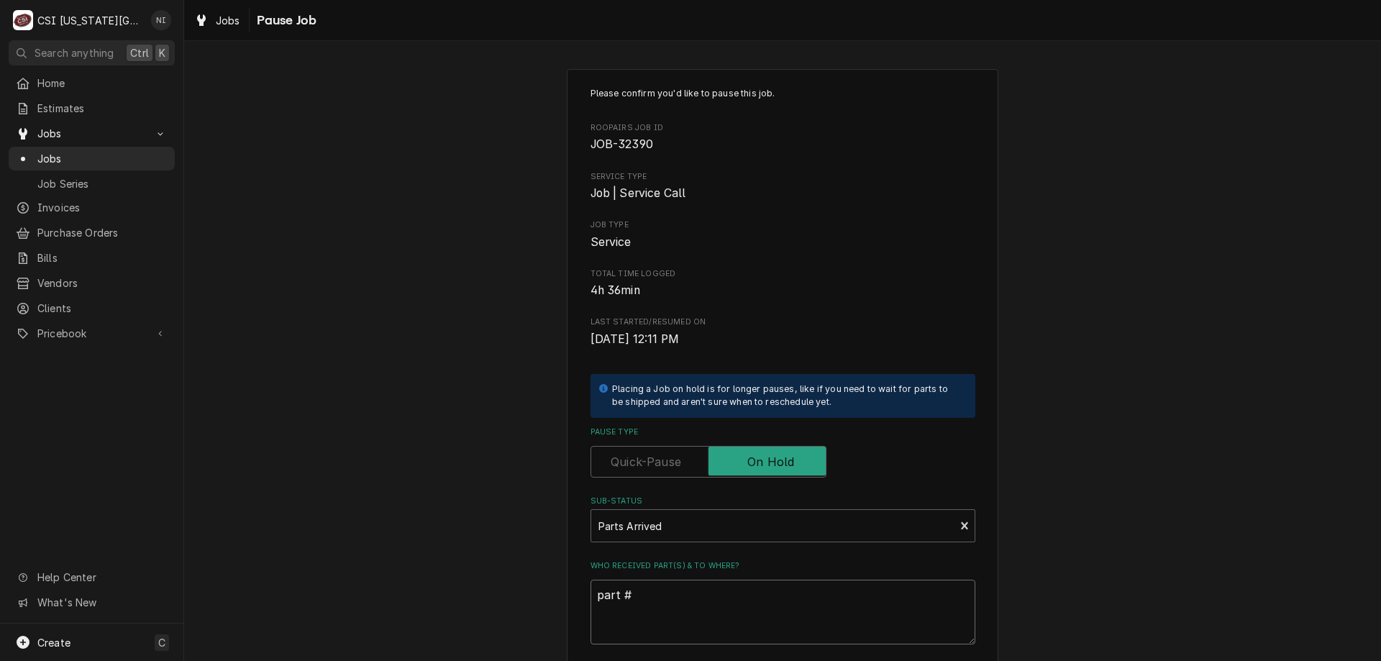
type textarea "x"
type textarea "part #s"
type textarea "x"
type textarea "part #s"
type textarea "x"
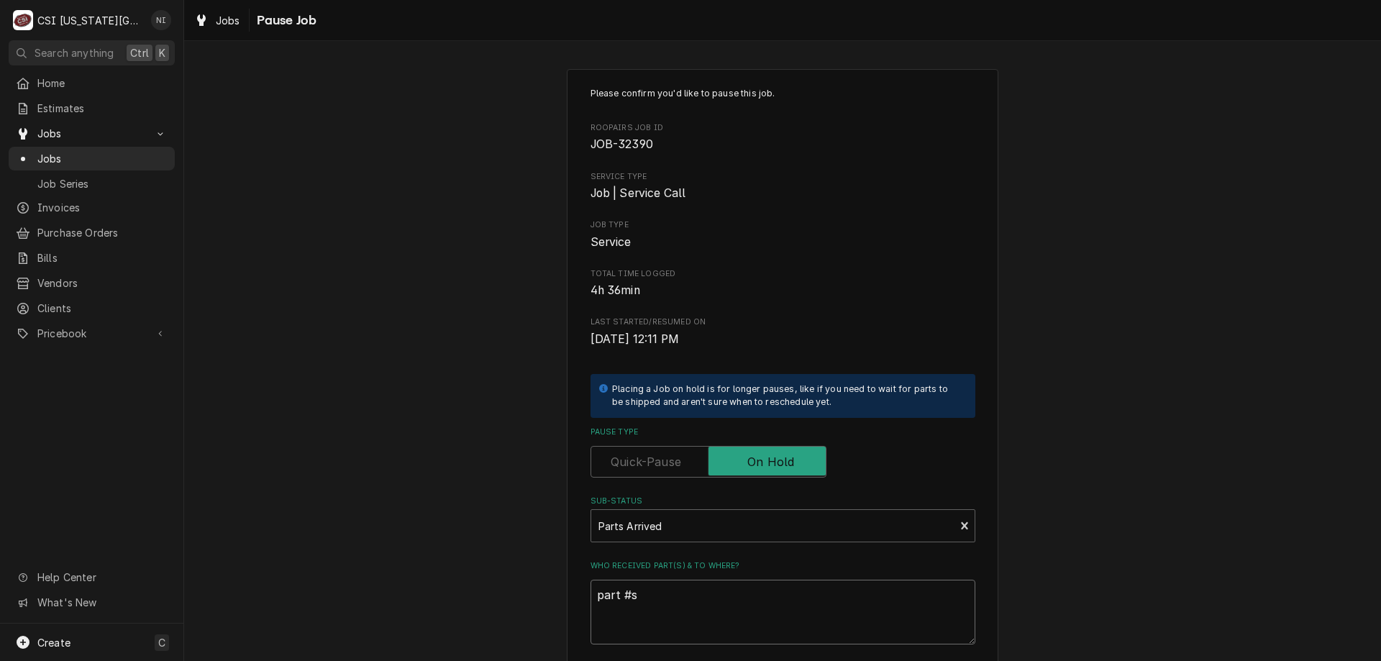
type textarea "part #s X"
type textarea "x"
type textarea "part #s XR"
type textarea "x"
type textarea "part #s XRF"
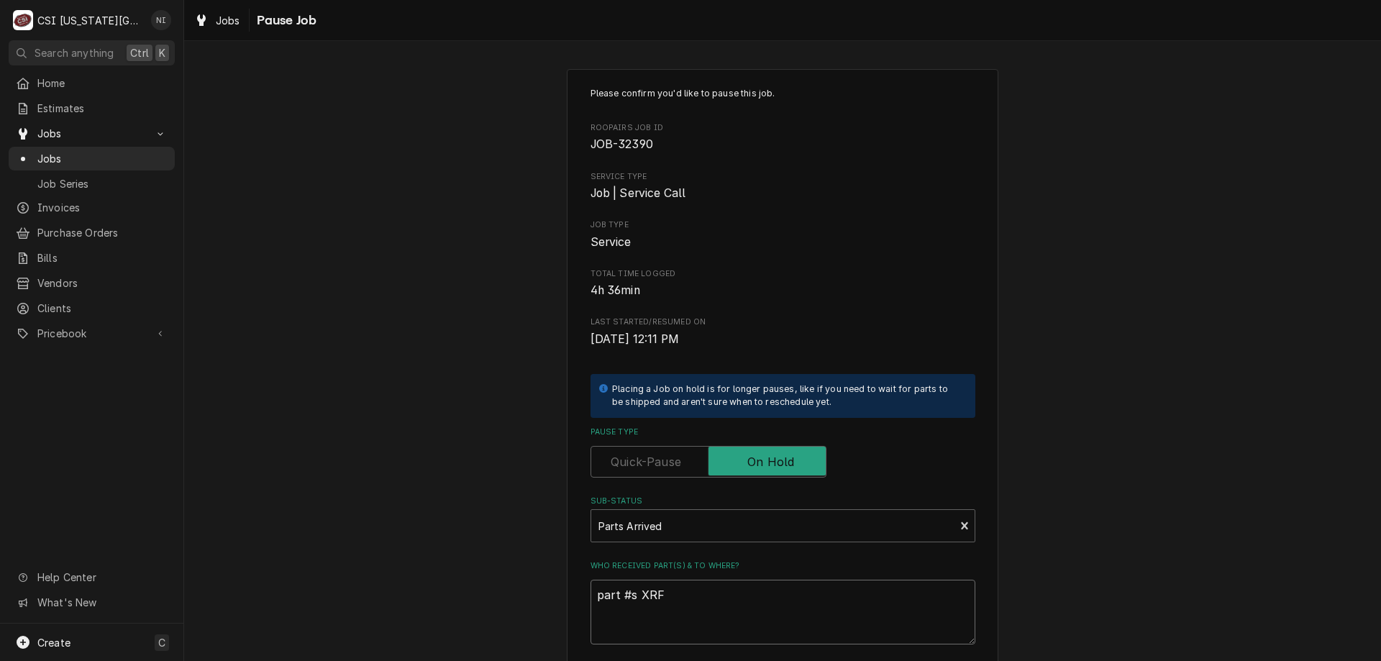
type textarea "x"
type textarea "part #s XRF0"
type textarea "x"
type textarea "part #s XRF01"
type textarea "x"
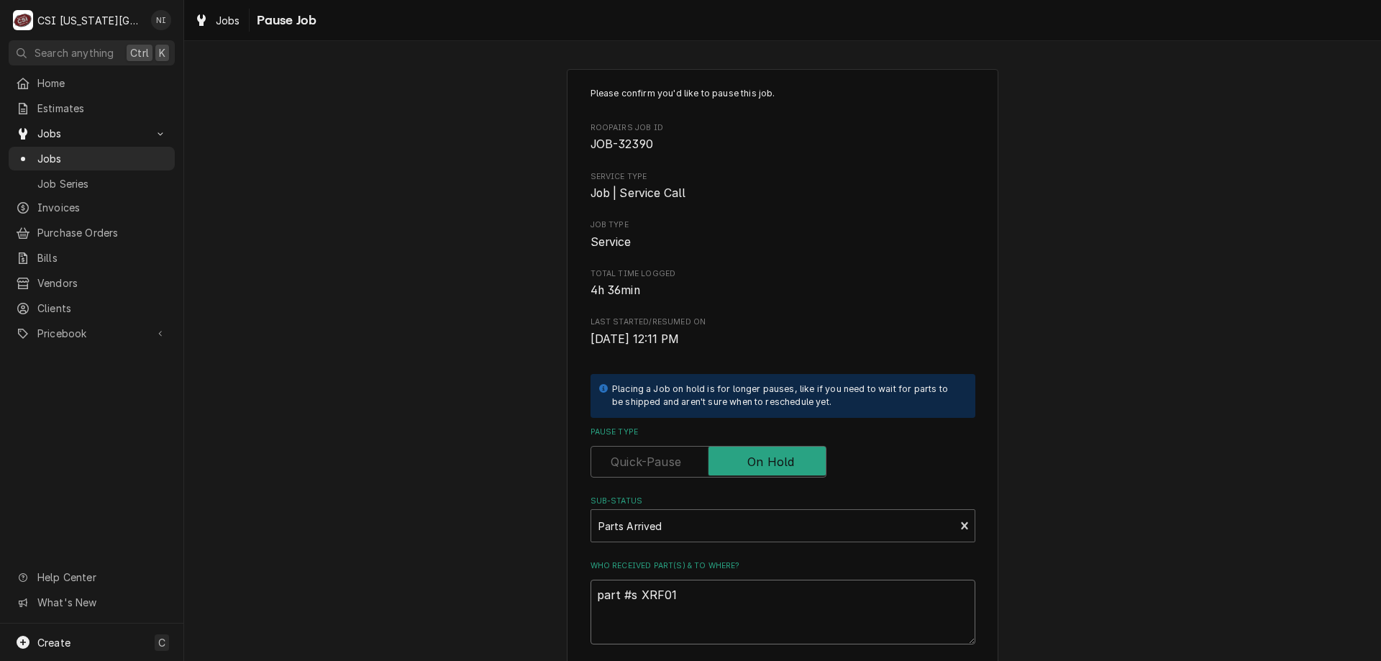
type textarea "part #s XRF012"
type textarea "x"
type textarea "part #s XRF01"
type textarea "x"
type textarea "part #s XRF013"
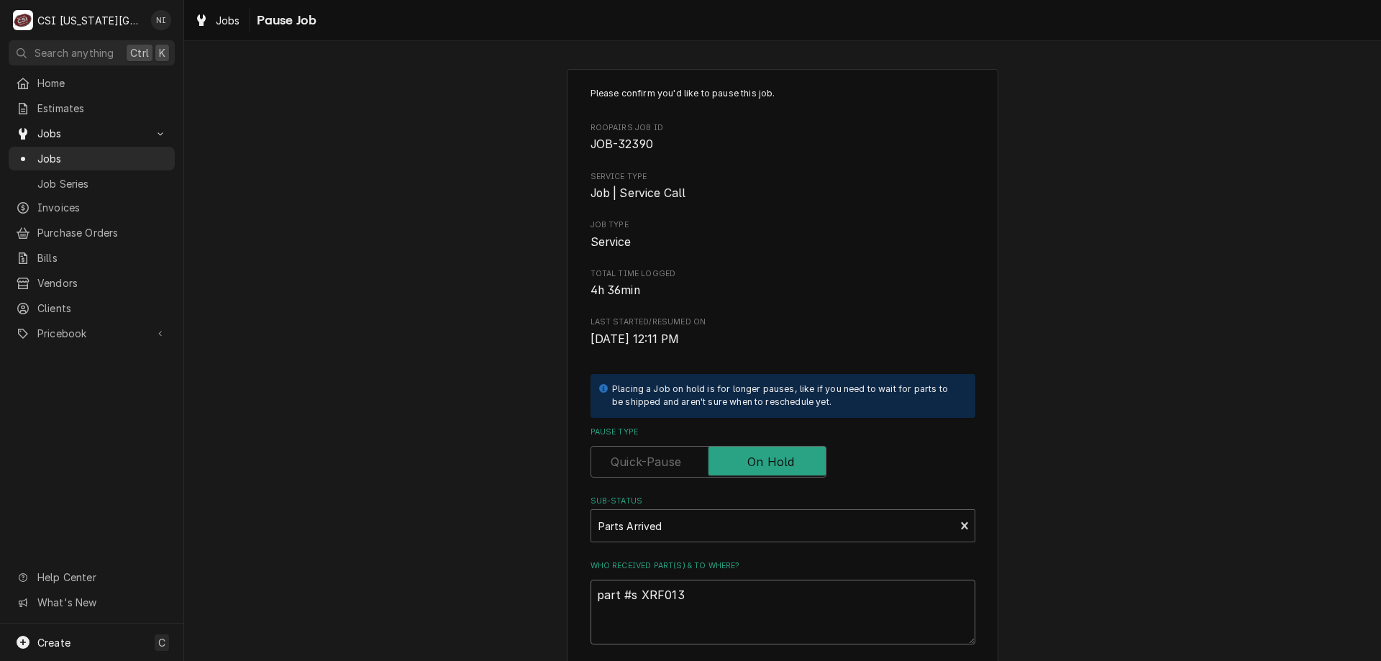
type textarea "x"
type textarea "part #s XRF013"
type textarea "x"
type textarea "part #s XRF013 A"
type textarea "x"
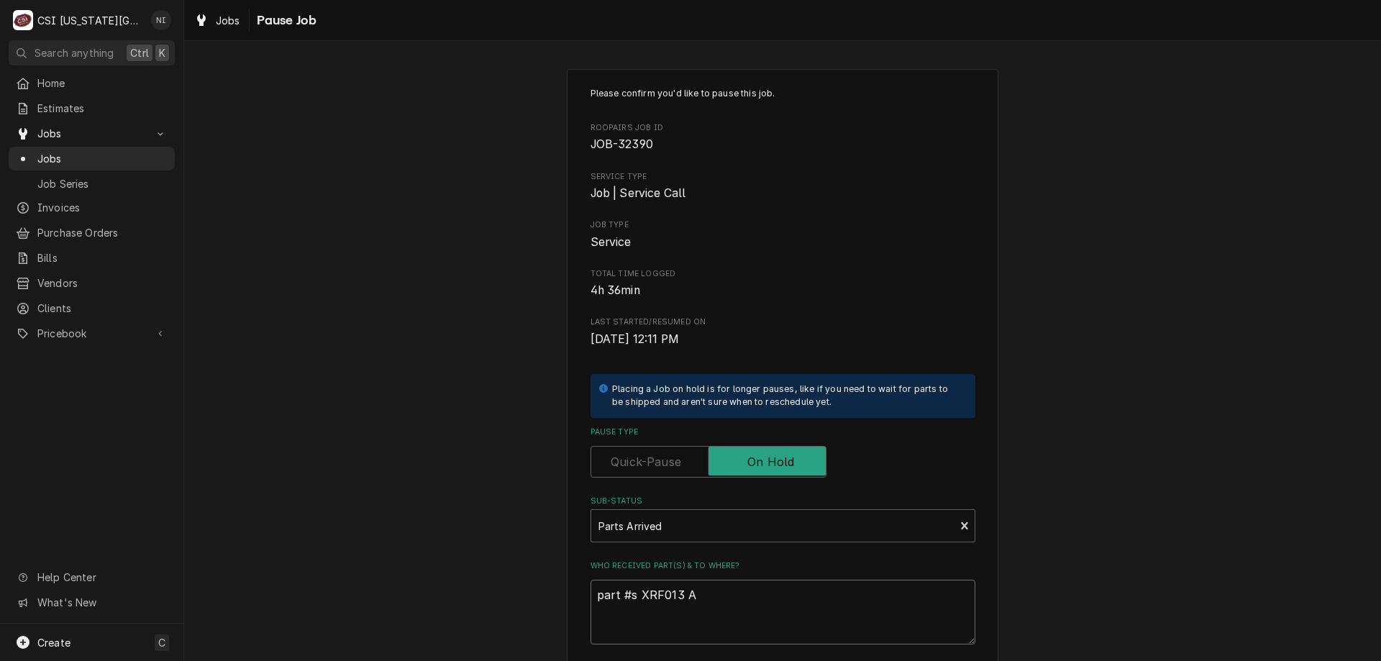
type textarea "part #s XRF013"
type textarea "x"
type textarea "part #s XRF013 a"
type textarea "x"
type textarea "part #s XRF013 an"
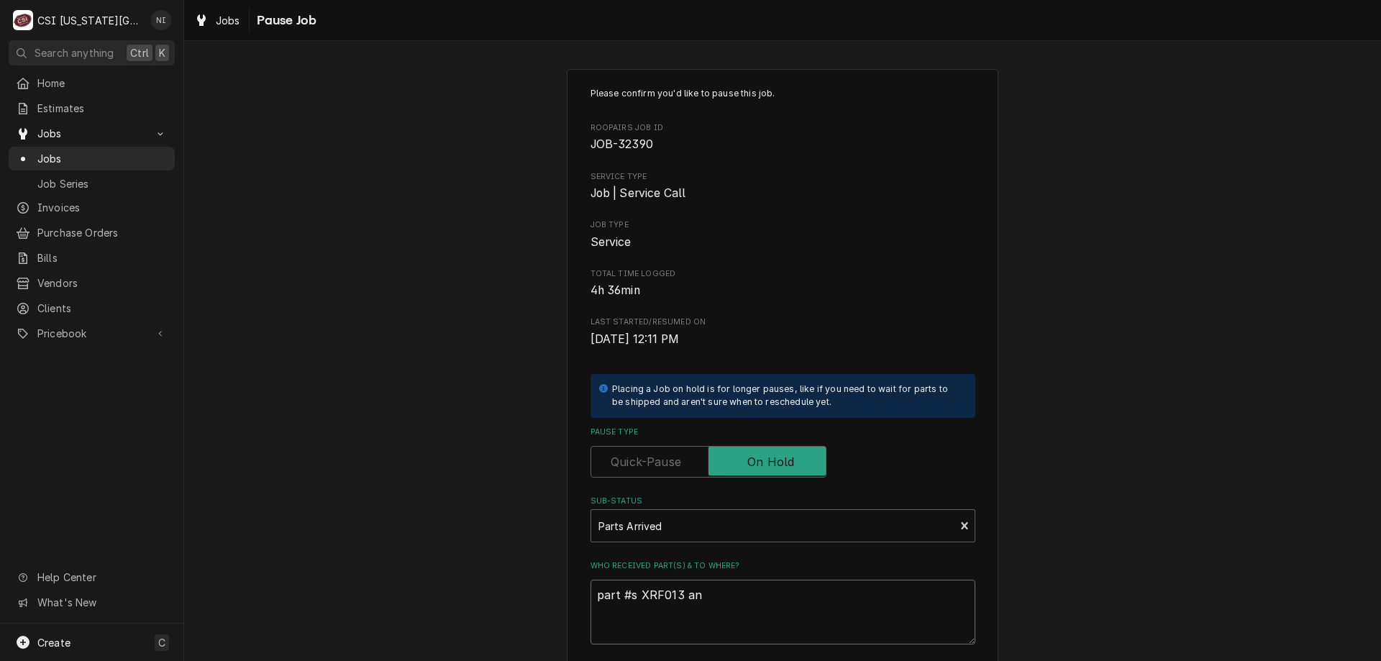
type textarea "x"
type textarea "part #s XRF013 and"
type textarea "x"
type textarea "part #s XRF013 and"
type textarea "x"
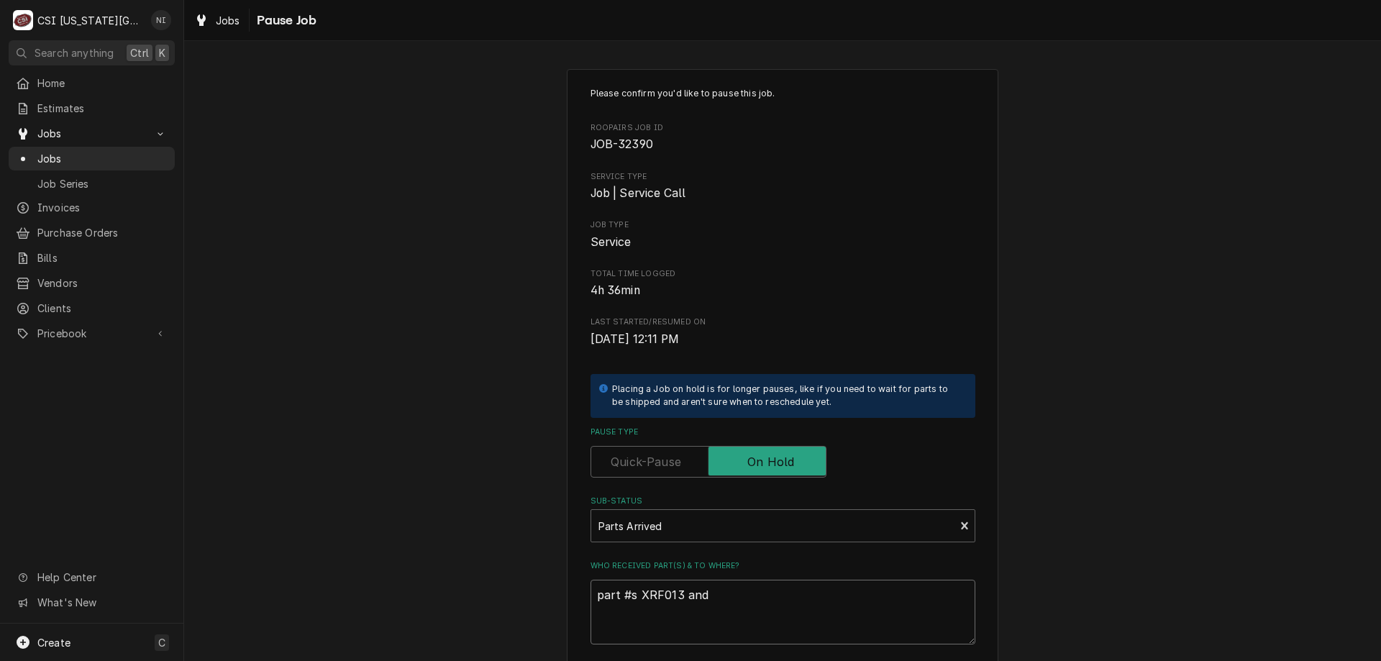
type textarea "part #s XRF013 and K"
type textarea "x"
type textarea "part #s XRF013 and KB"
type textarea "x"
type textarea "part #s XRF013 and KBR"
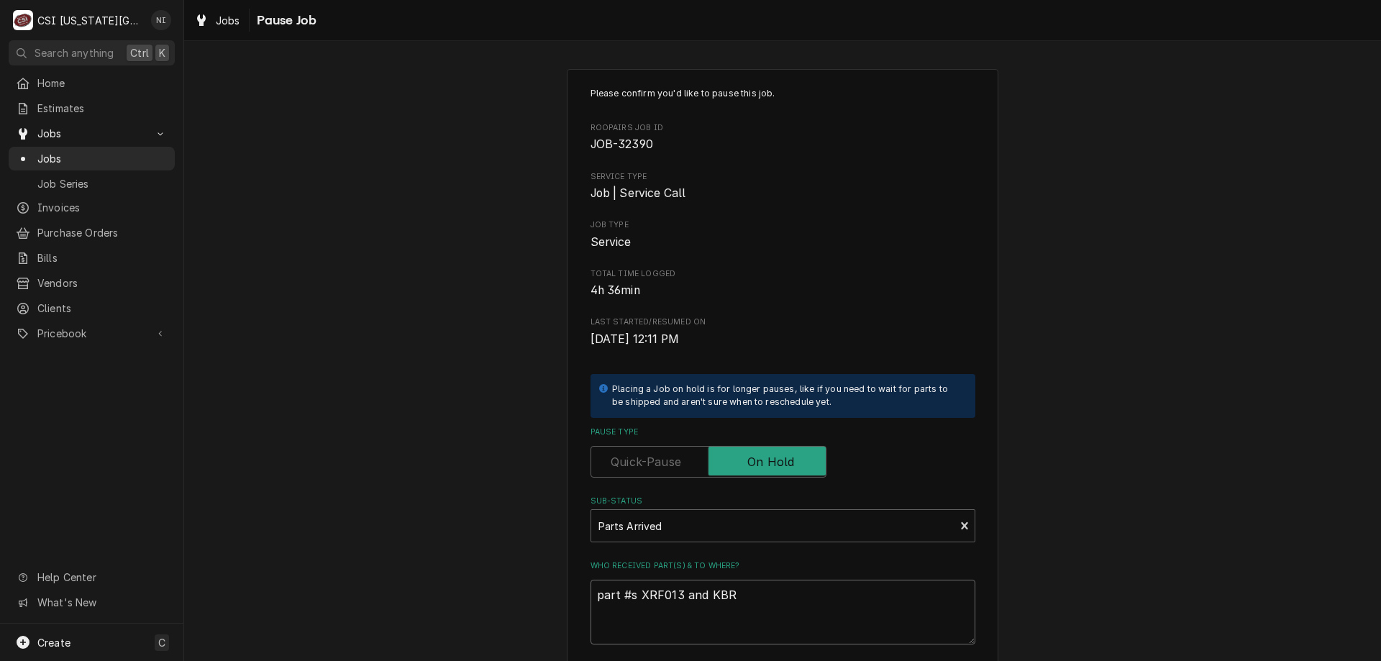
type textarea "x"
type textarea "part #s XRF013 and KBR1"
type textarea "x"
type textarea "part #s XRF013 and KBR13"
type textarea "x"
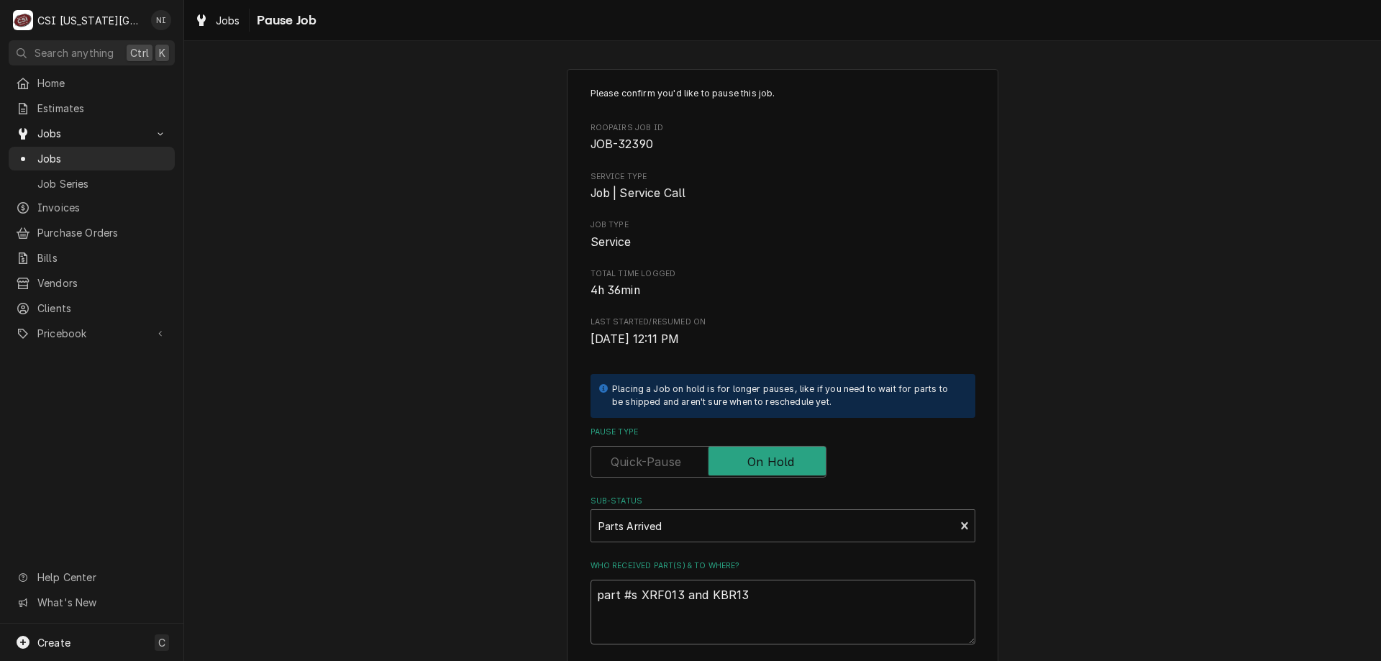
type textarea "part #s XRF013 and KBR134"
type textarea "x"
type textarea "part #s XRF013 and KBR1340"
type textarea "x"
type textarea "part #s XRF013 and KBR1340A"
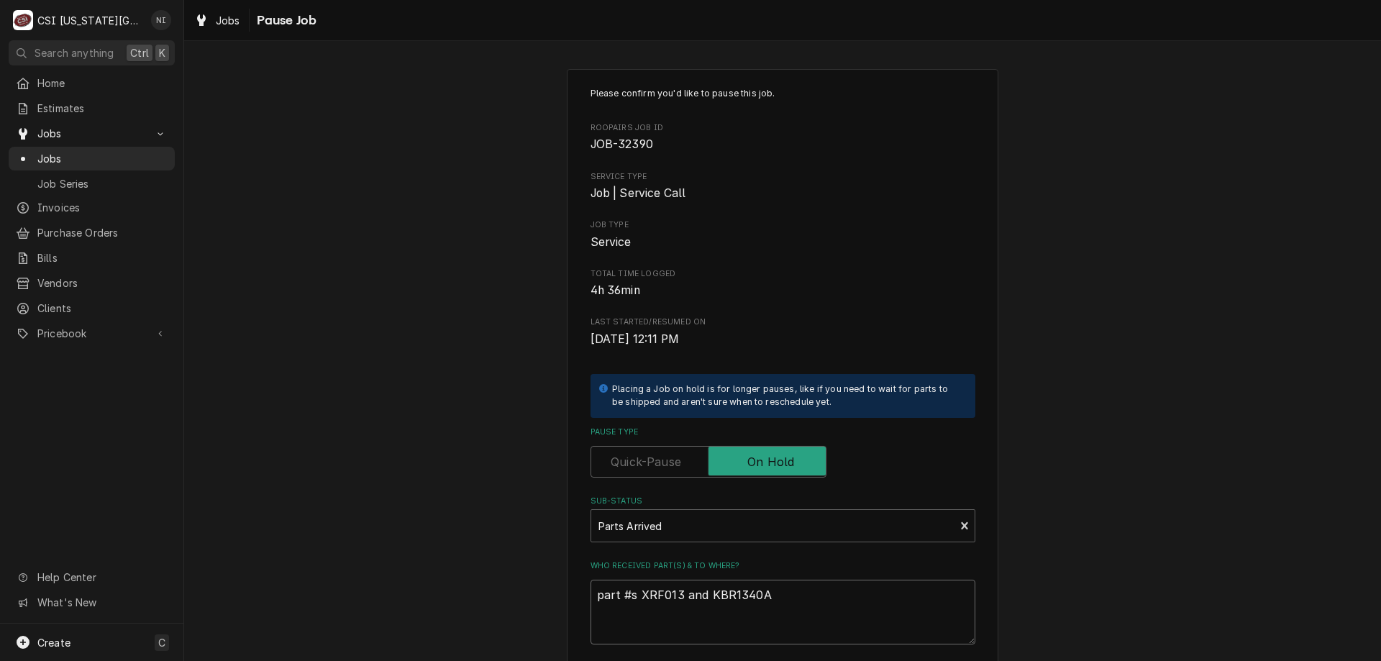
type textarea "x"
type textarea "part #s XRF013 and KBR1340A"
type textarea "x"
type textarea "part #s XRF013 and KBR1340A a"
type textarea "x"
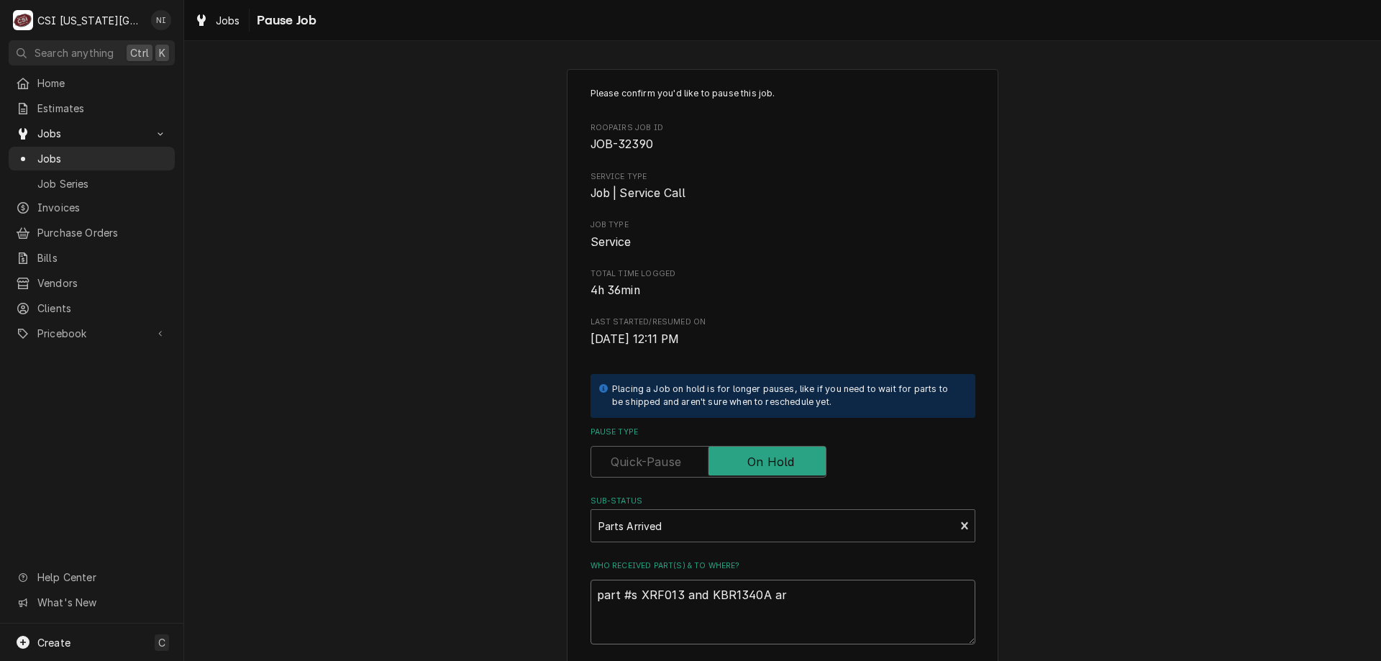
type textarea "part #s XRF013 and KBR1340A ar"
type textarea "x"
type textarea "part #s XRF013 and KBR1340A ar e"
type textarea "x"
type textarea "part #s XRF013 and KBR1340A ar ei"
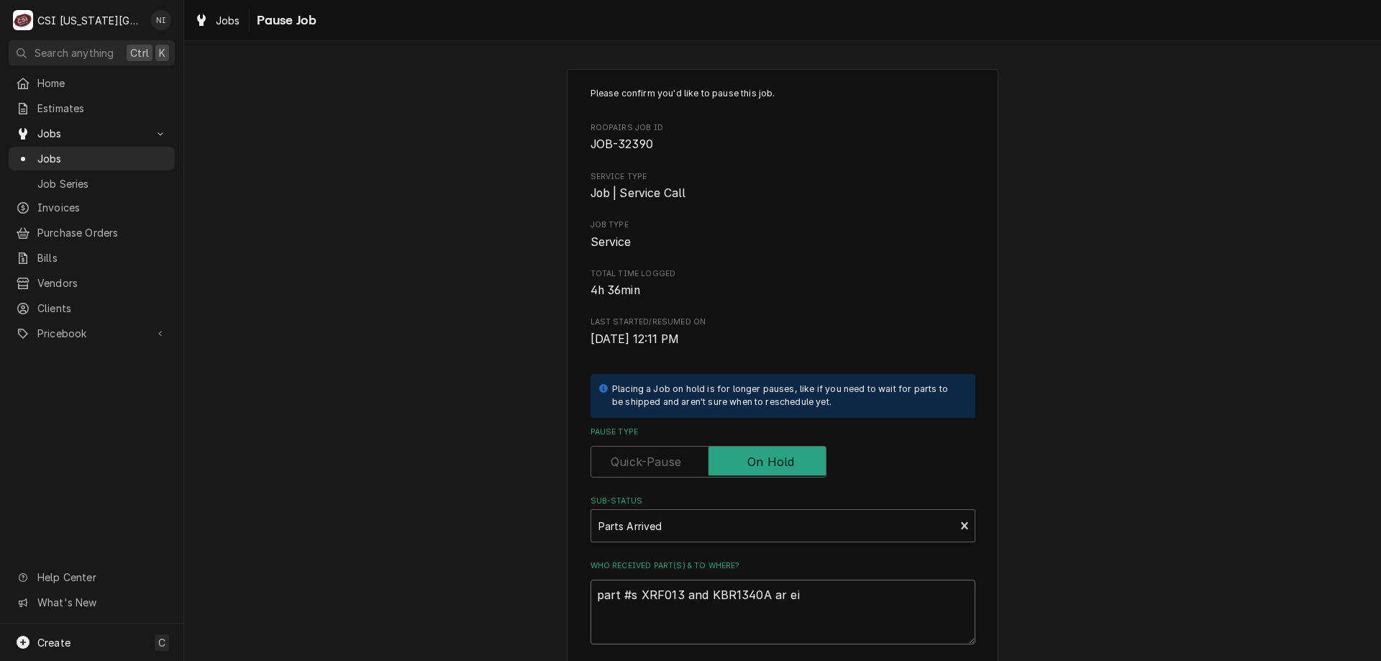
type textarea "x"
type textarea "part #s XRF013 and KBR1340A ar eib"
type textarea "x"
type textarea "part #s XRF013 and KBR1340A ar eib"
type textarea "x"
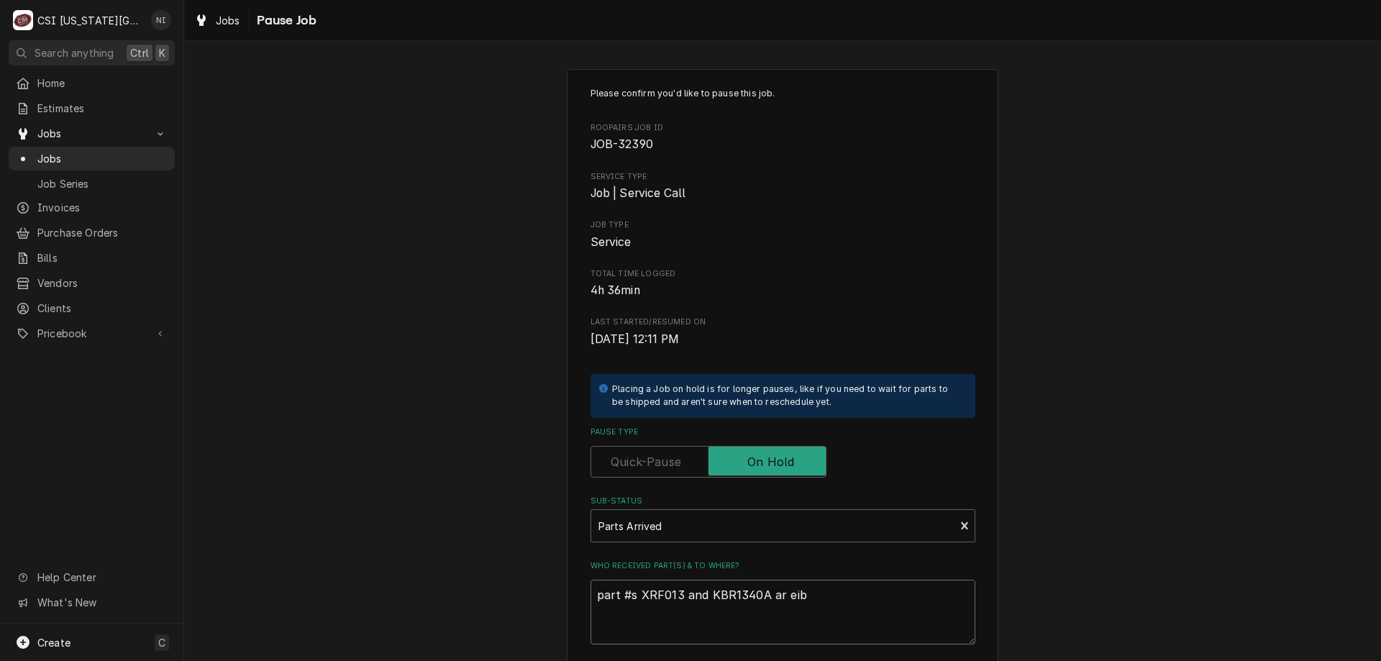
type textarea "part #s XRF013 and KBR1340A ar eib n"
type textarea "x"
type textarea "part #s XRF013 and KBR1340A ar eib"
type textarea "x"
type textarea "part #s XRF013 and KBR1340A ar eib"
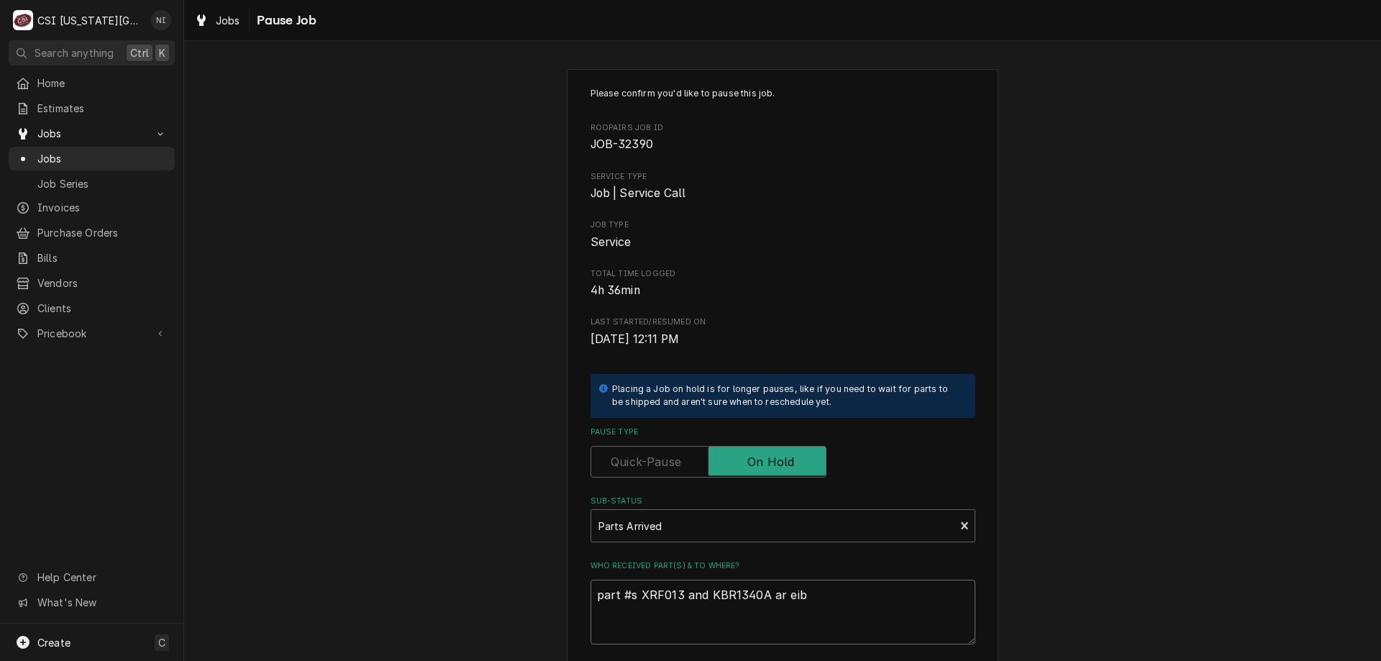
type textarea "x"
type textarea "part #s XRF013 and KBR1340A ar ei"
type textarea "x"
type textarea "part #s XRF013 and KBR1340A ar e"
type textarea "x"
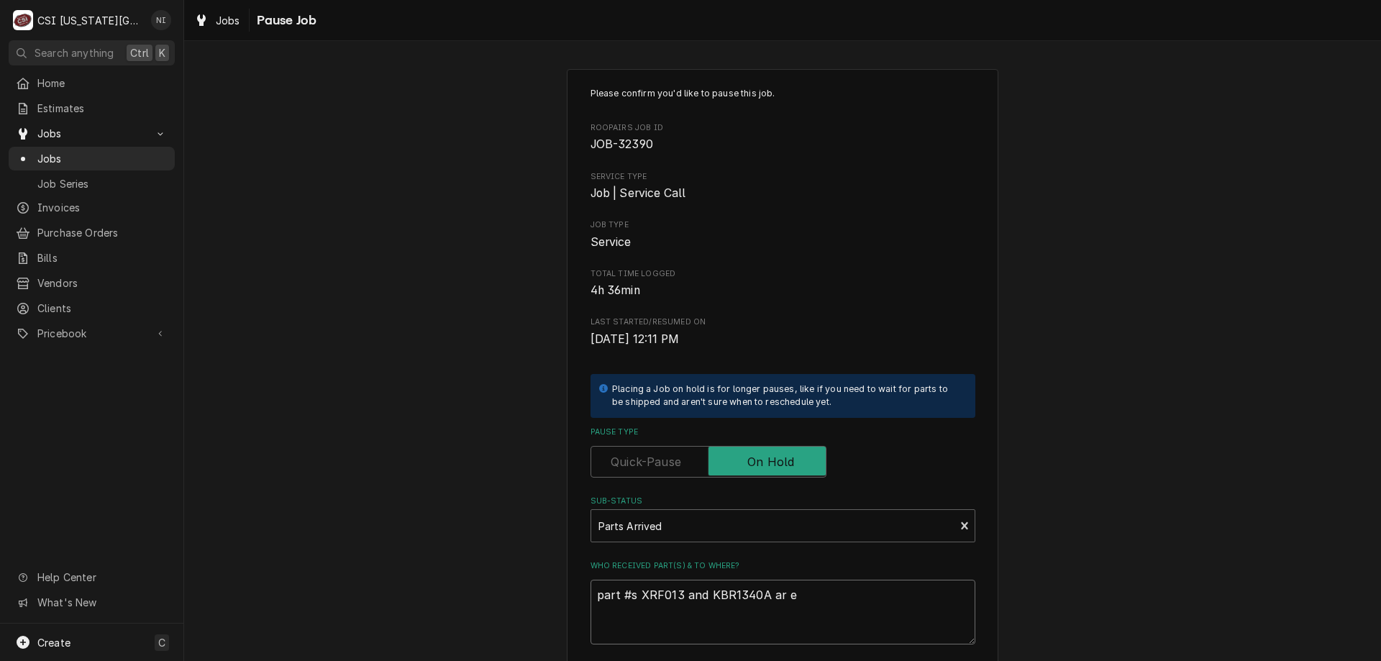
type textarea "part #s XRF013 and KBR1340A ar"
type textarea "x"
type textarea "part #s XRF013 and KBR1340A ar"
type textarea "x"
type textarea "part #s XRF013 and KBR1340A are"
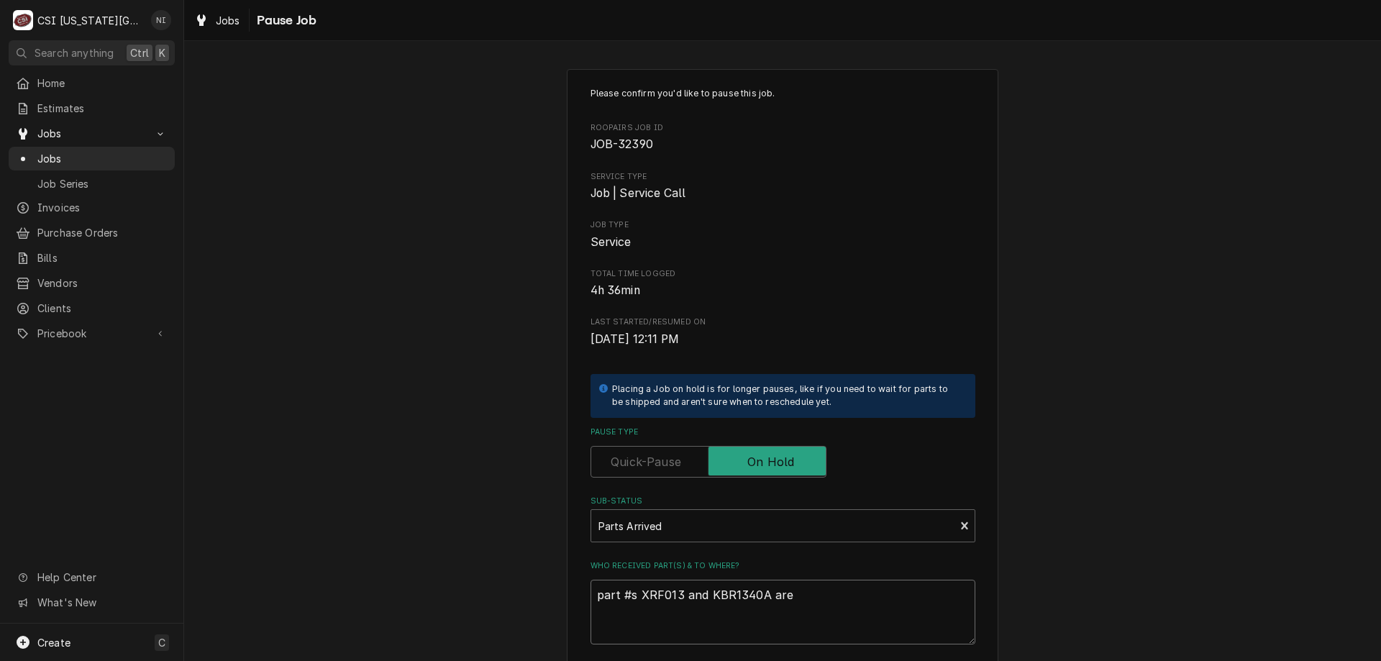
type textarea "x"
type textarea "part #s XRF013 and KBR1340A are"
type textarea "x"
type textarea "part #s XRF013 and KBR1340A are on"
type textarea "x"
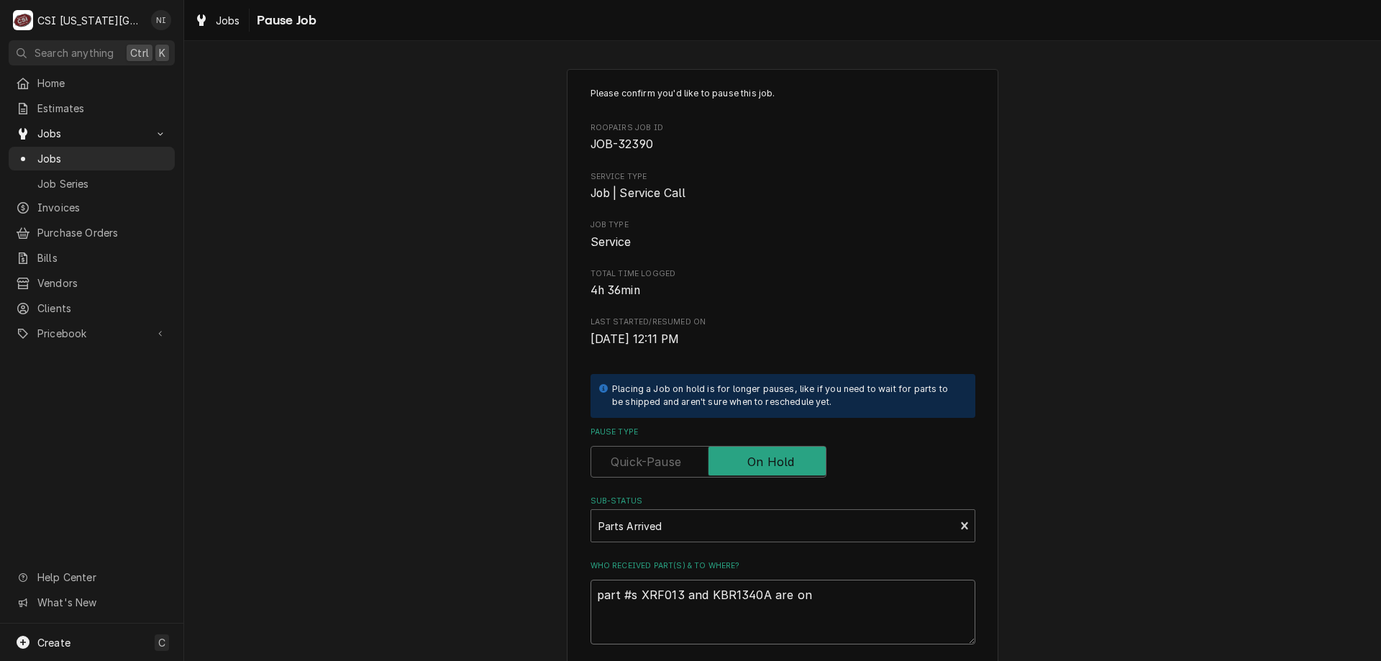
type textarea "part #s XRF013 and KBR1340A are on"
type textarea "x"
type textarea "part #s XRF013 and KBR1340A are on m"
type textarea "x"
type textarea "part #s XRF013 and KBR1340A are on ma"
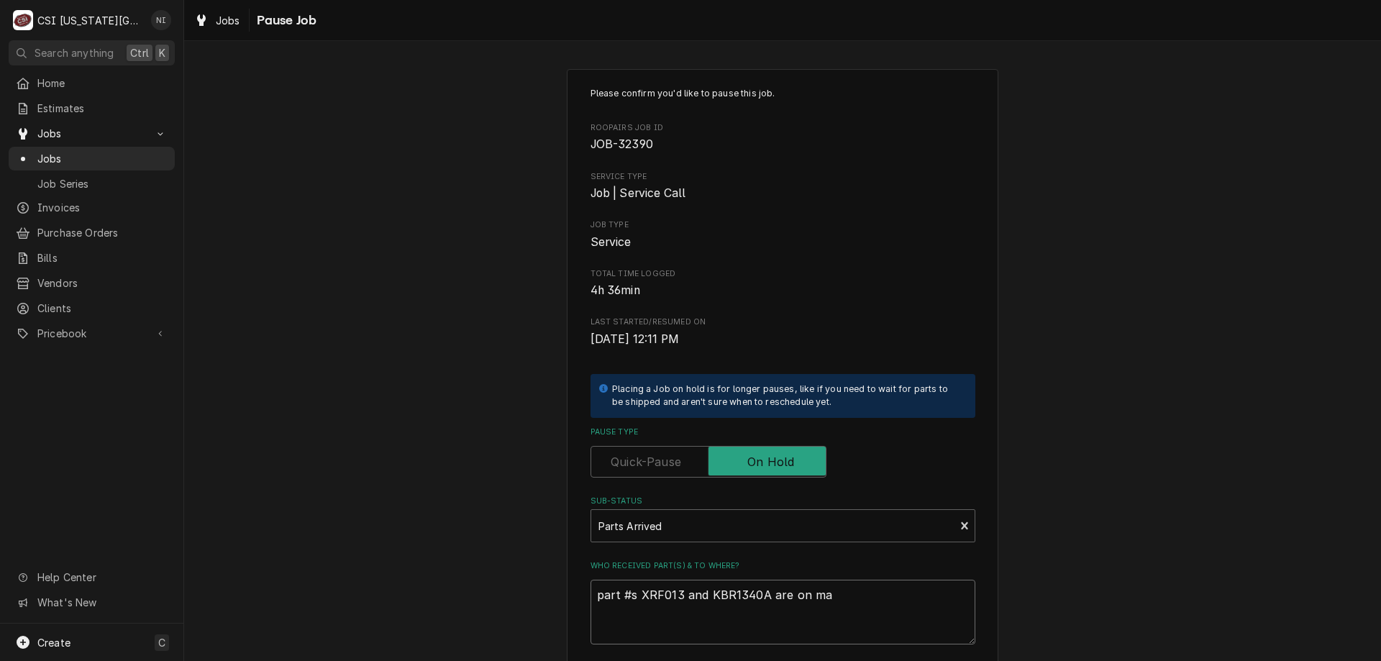
type textarea "x"
type textarea "part #s XRF013 and KBR1340A are on mar"
type textarea "x"
type textarea "part #s XRF013 and KBR1340A are on mars"
type textarea "x"
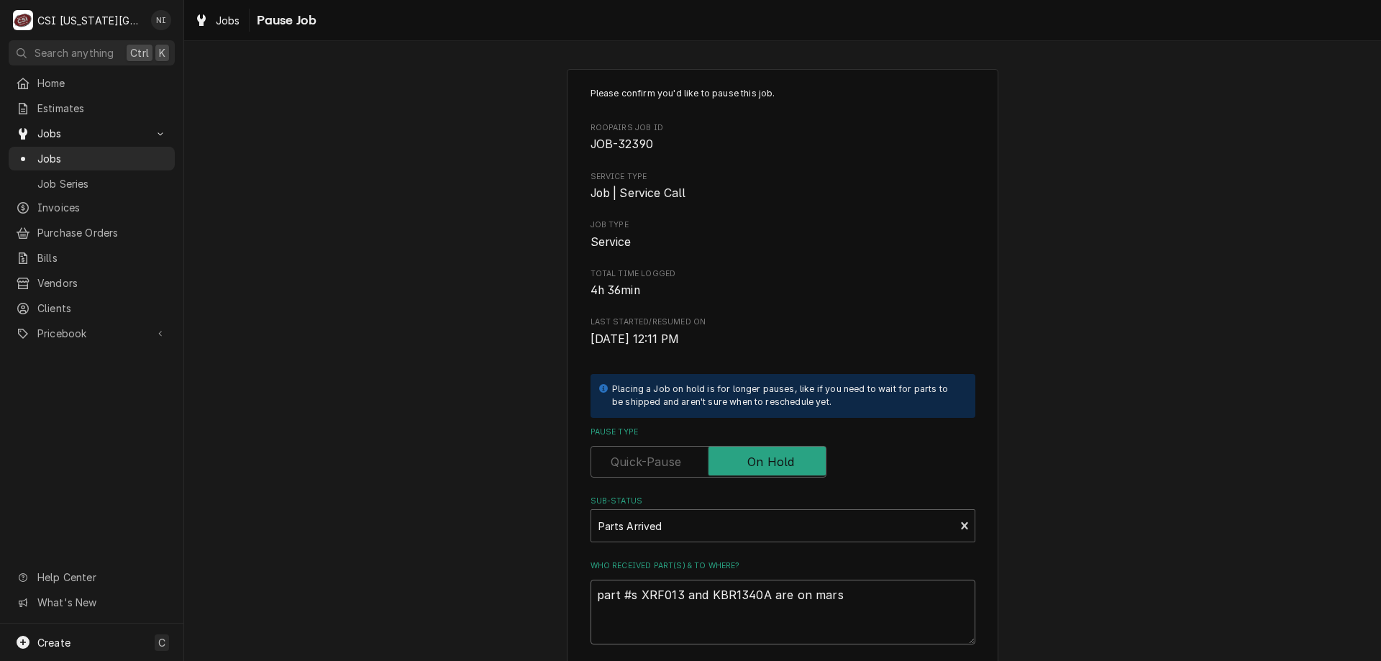
type textarea "part #s XRF013 and KBR1340A are on marsh"
type textarea "x"
type textarea "part #s XRF013 and KBR1340A are on marsha"
type textarea "x"
type textarea "part #s XRF013 and KBR1340A are on marshal"
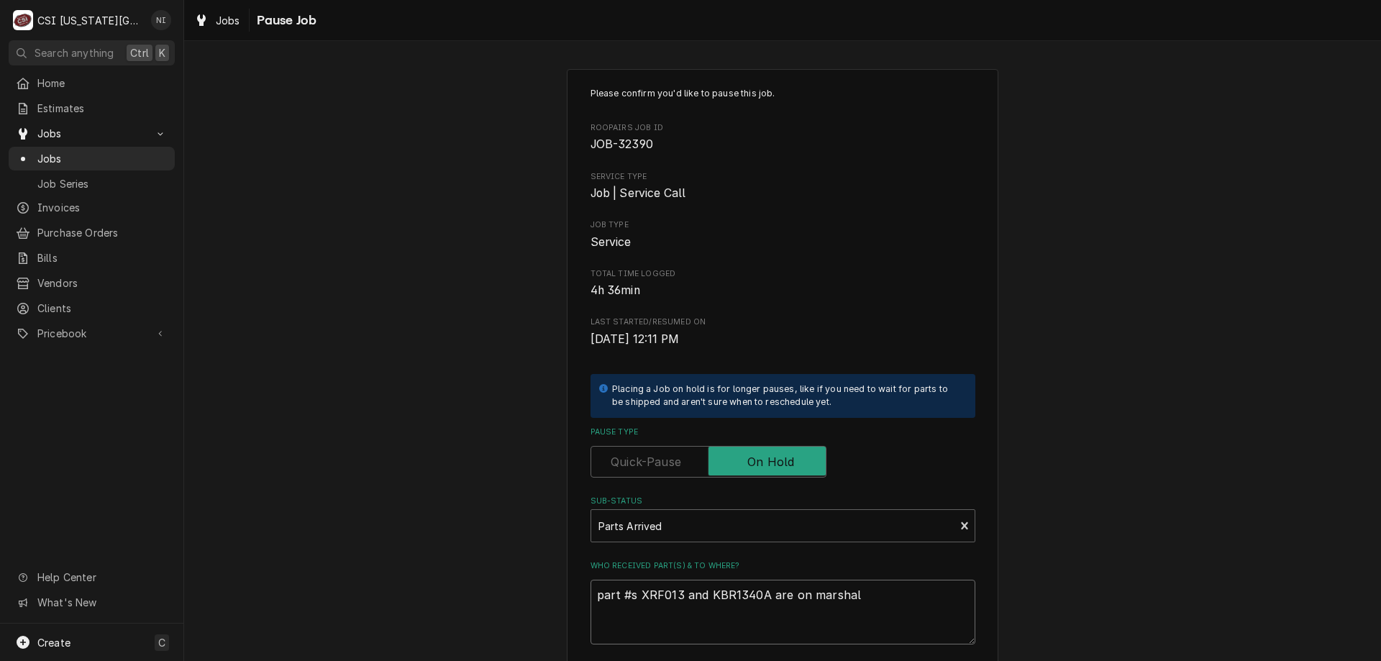
type textarea "x"
type textarea "part #s XRF013 and KBR1340A are on marshall"
type textarea "x"
type textarea "part #s XRF013 and KBR1340A are on marshall s"
type textarea "x"
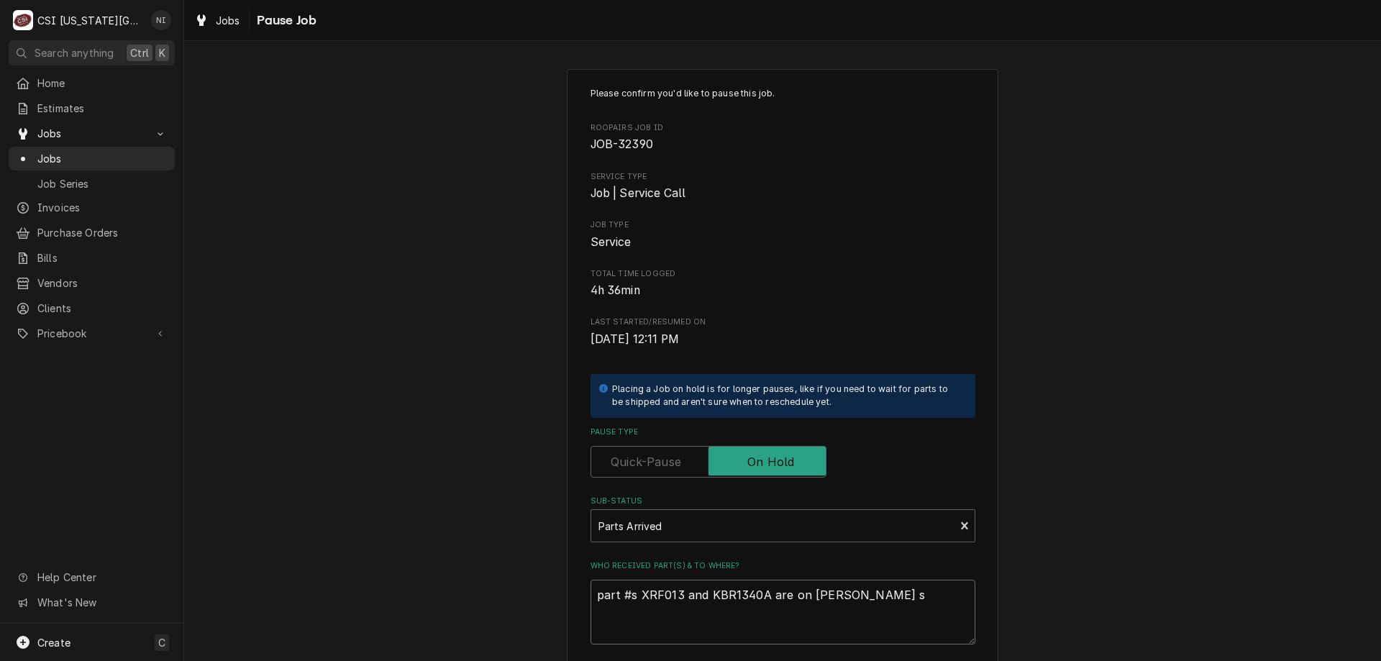
type textarea "part #s XRF013 and KBR1340A are on marshall sh"
type textarea "x"
type textarea "part #s XRF013 and KBR1340A are on marshall she"
type textarea "x"
type textarea "part #s XRF013 and KBR1340A are on marshall shel"
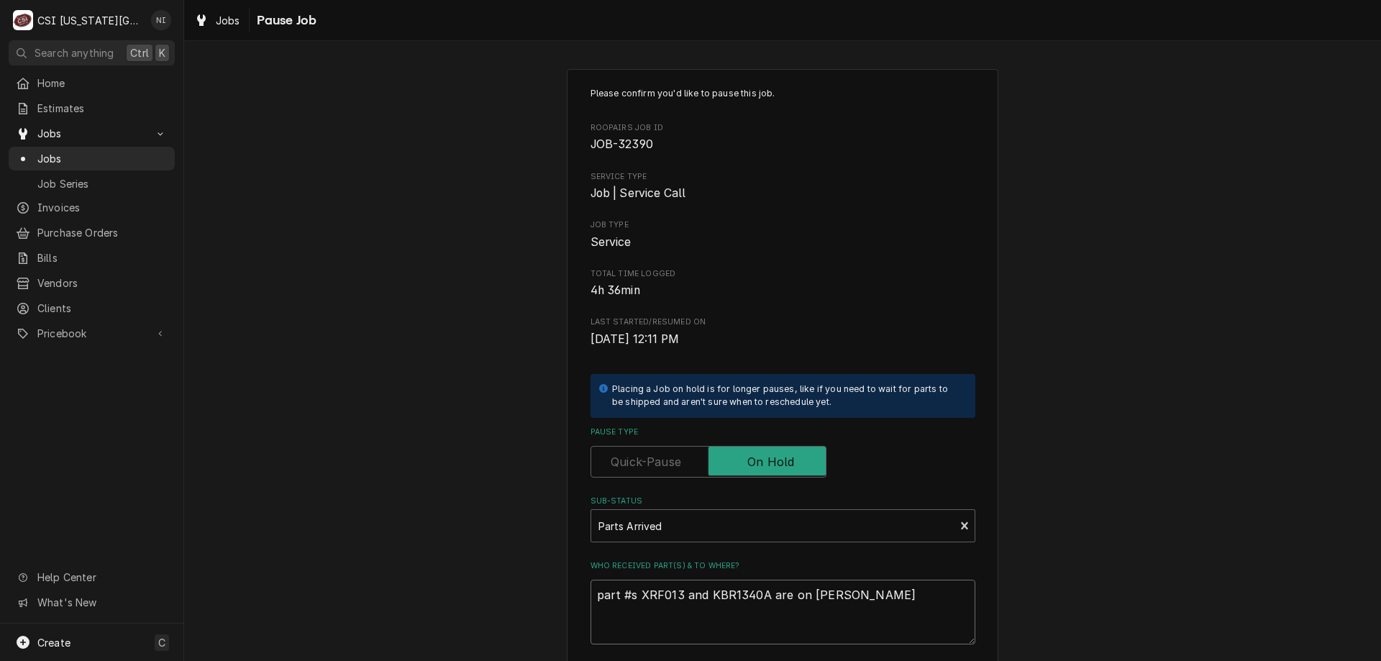
type textarea "x"
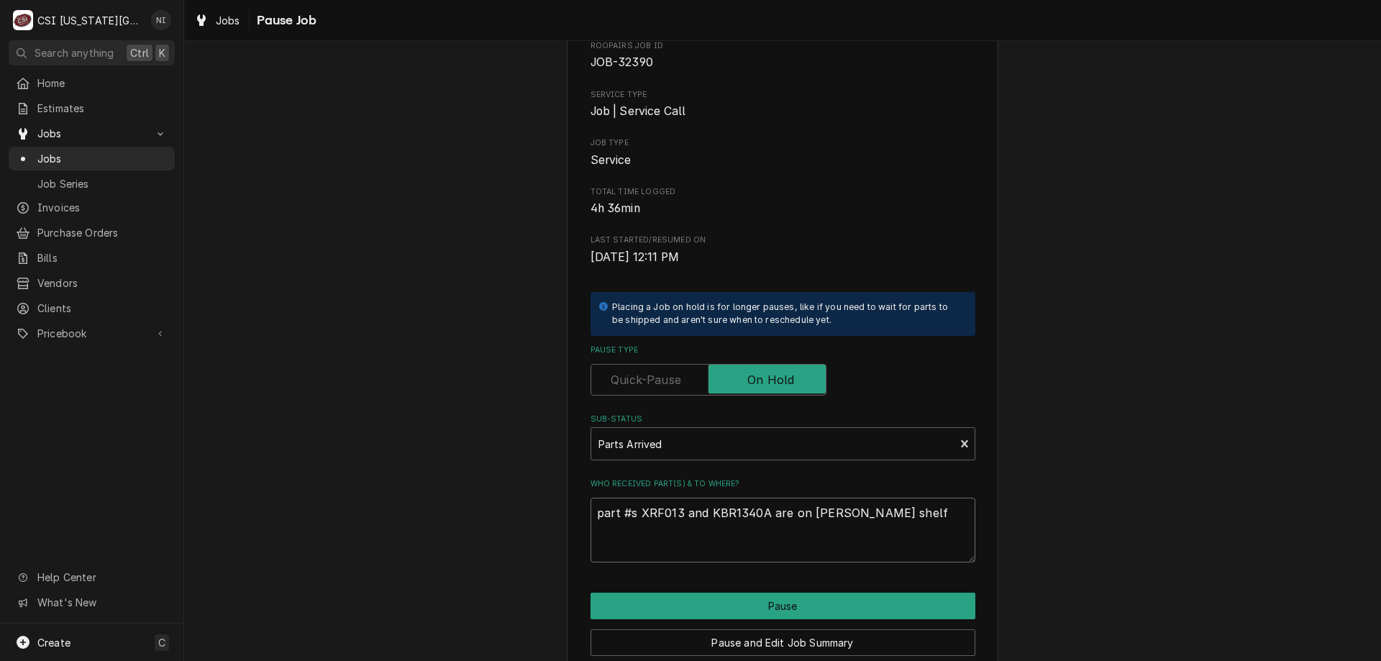
scroll to position [145, 0]
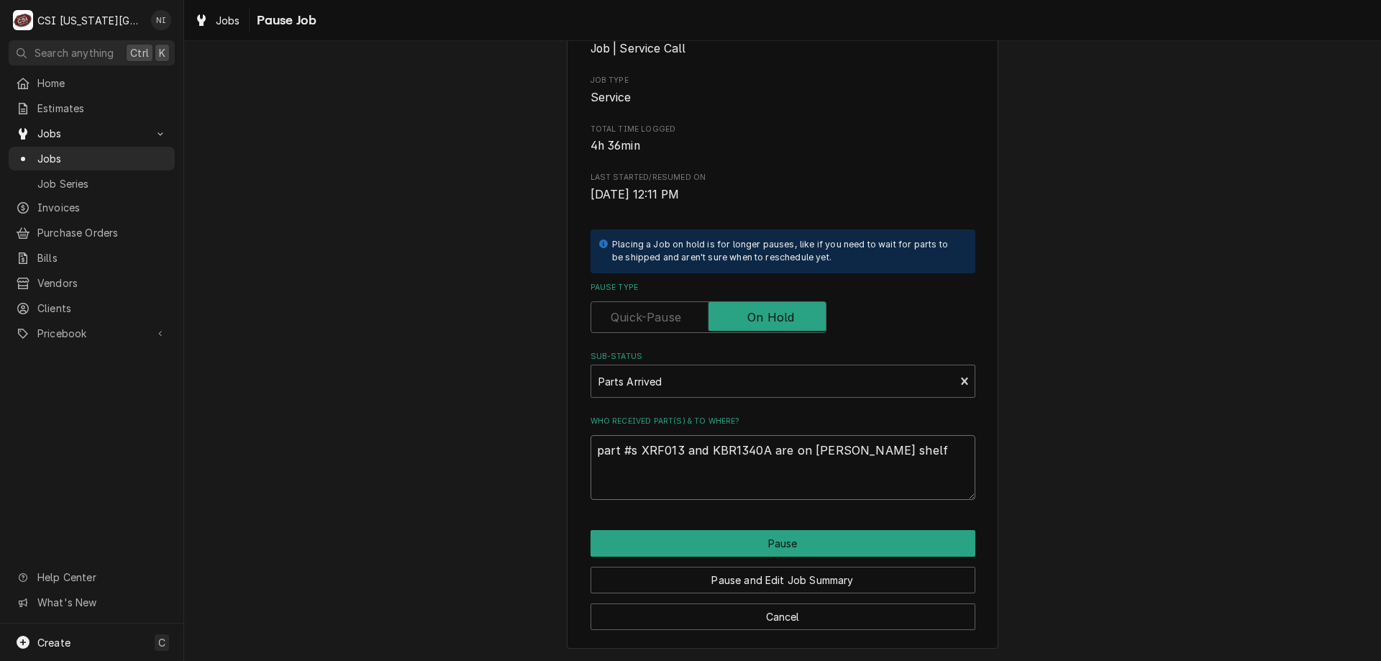
type textarea "part #s XRF013 and KBR1340A are on marshall shelf"
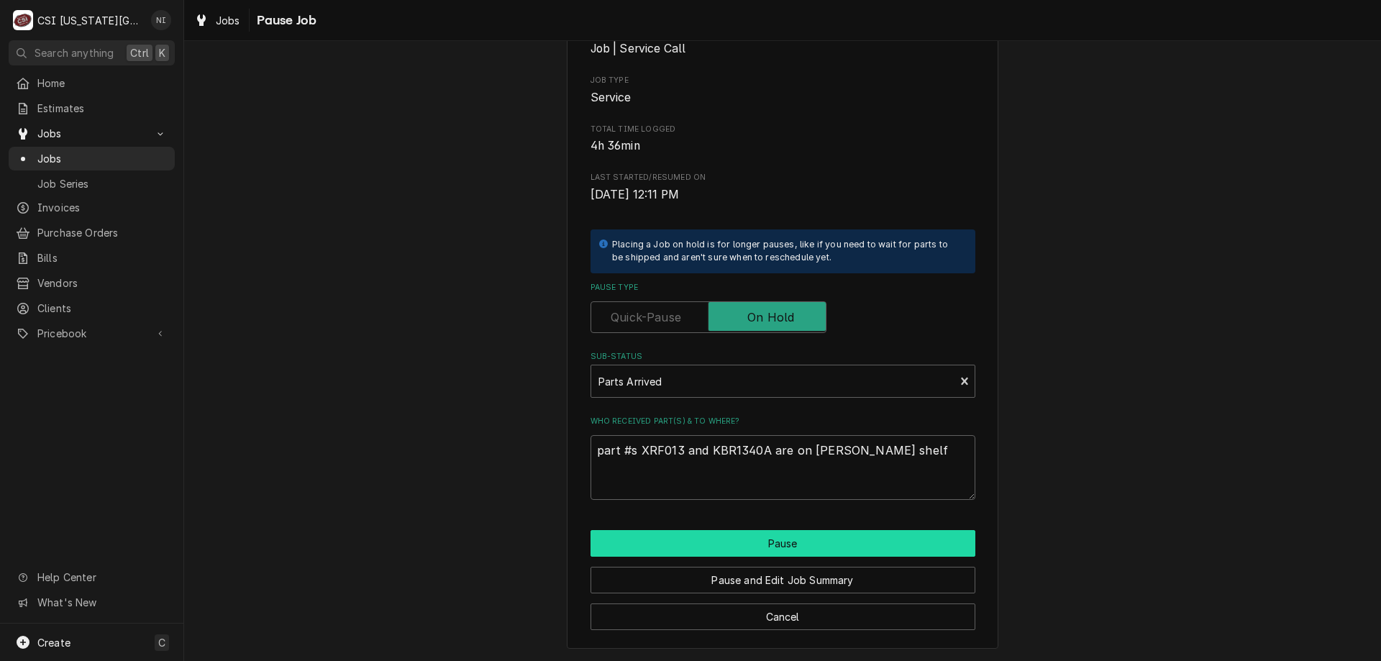
click at [802, 543] on button "Pause" at bounding box center [783, 543] width 385 height 27
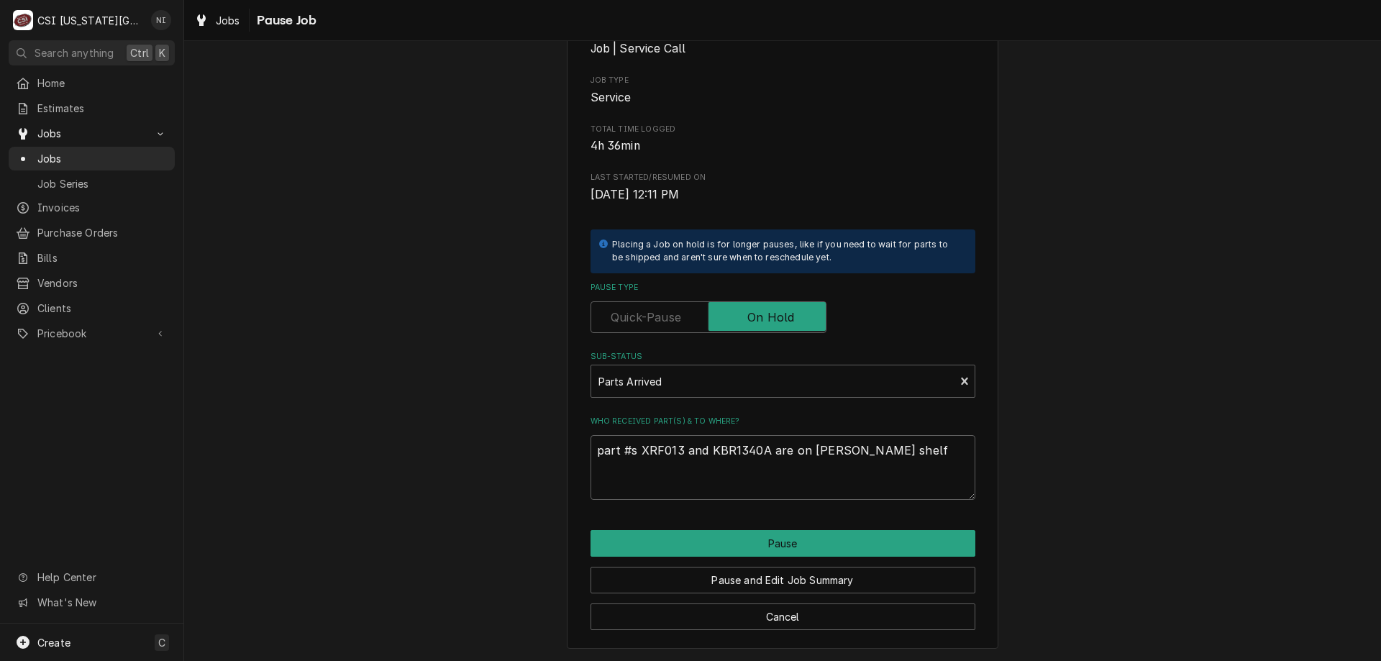
type textarea "x"
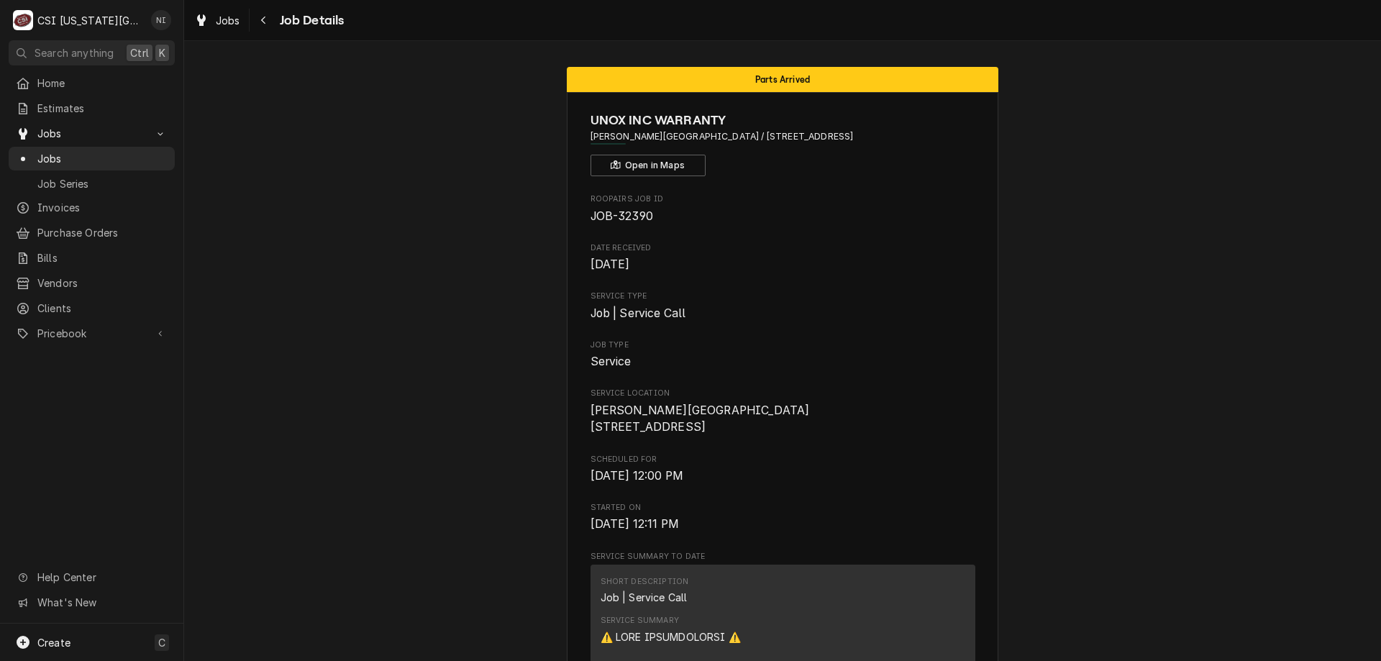
click at [154, 158] on span "Jobs" at bounding box center [102, 158] width 130 height 15
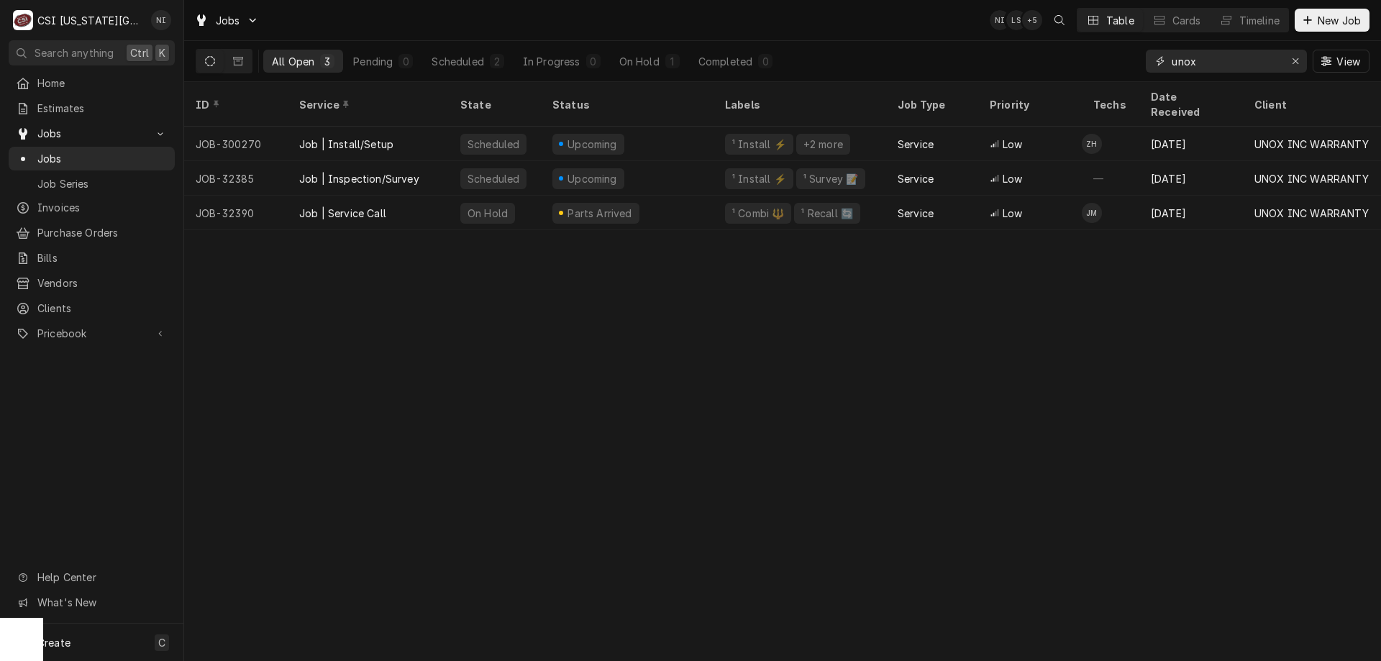
drag, startPoint x: 1210, startPoint y: 65, endPoint x: 1105, endPoint y: 57, distance: 105.4
click at [1105, 57] on div "All Open 3 Pending 0 Scheduled 2 In Progress 0 On Hold 1 Completed 0 unox View" at bounding box center [783, 61] width 1174 height 40
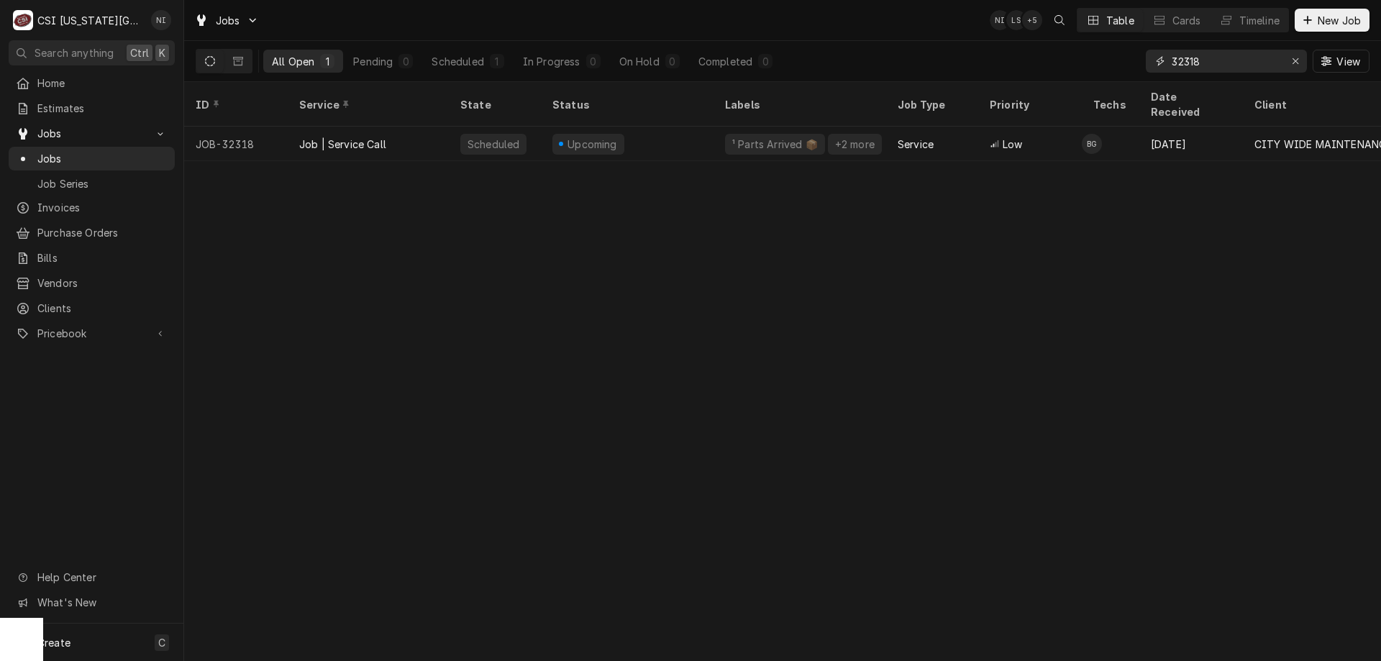
type input "32318"
click at [661, 133] on div "Upcoming" at bounding box center [627, 144] width 173 height 35
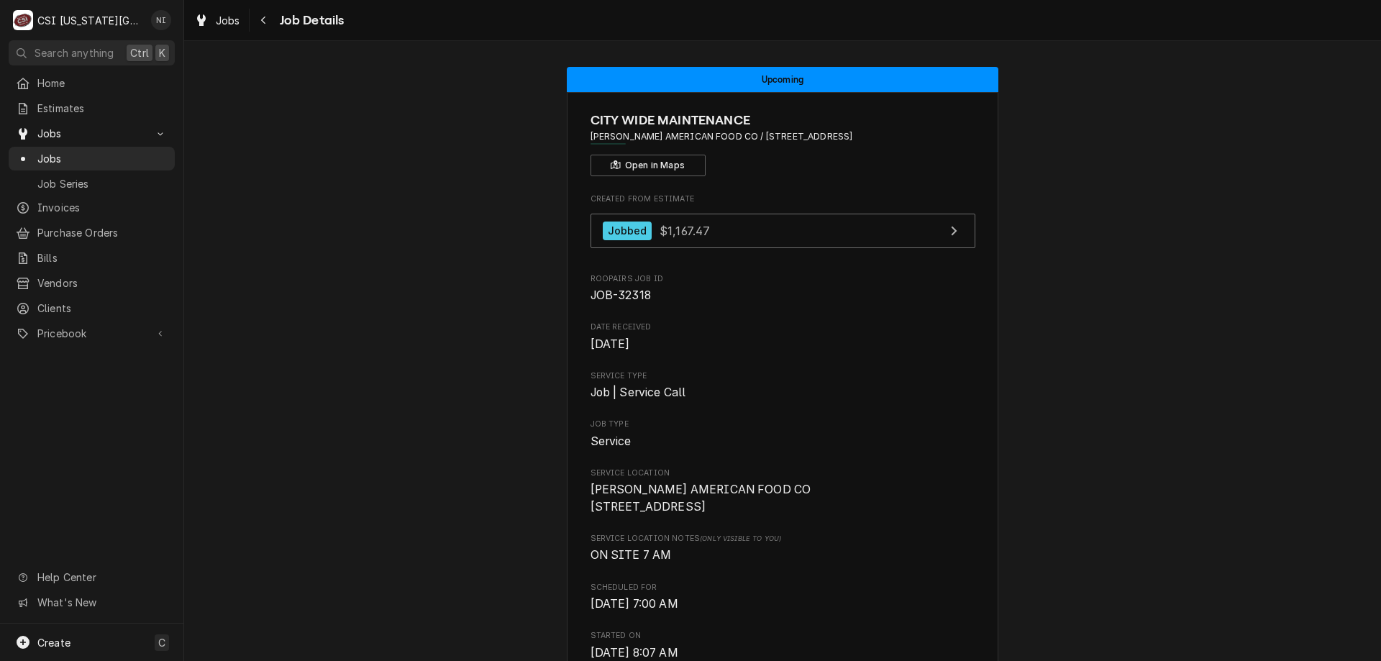
click at [63, 151] on span "Jobs" at bounding box center [102, 158] width 130 height 15
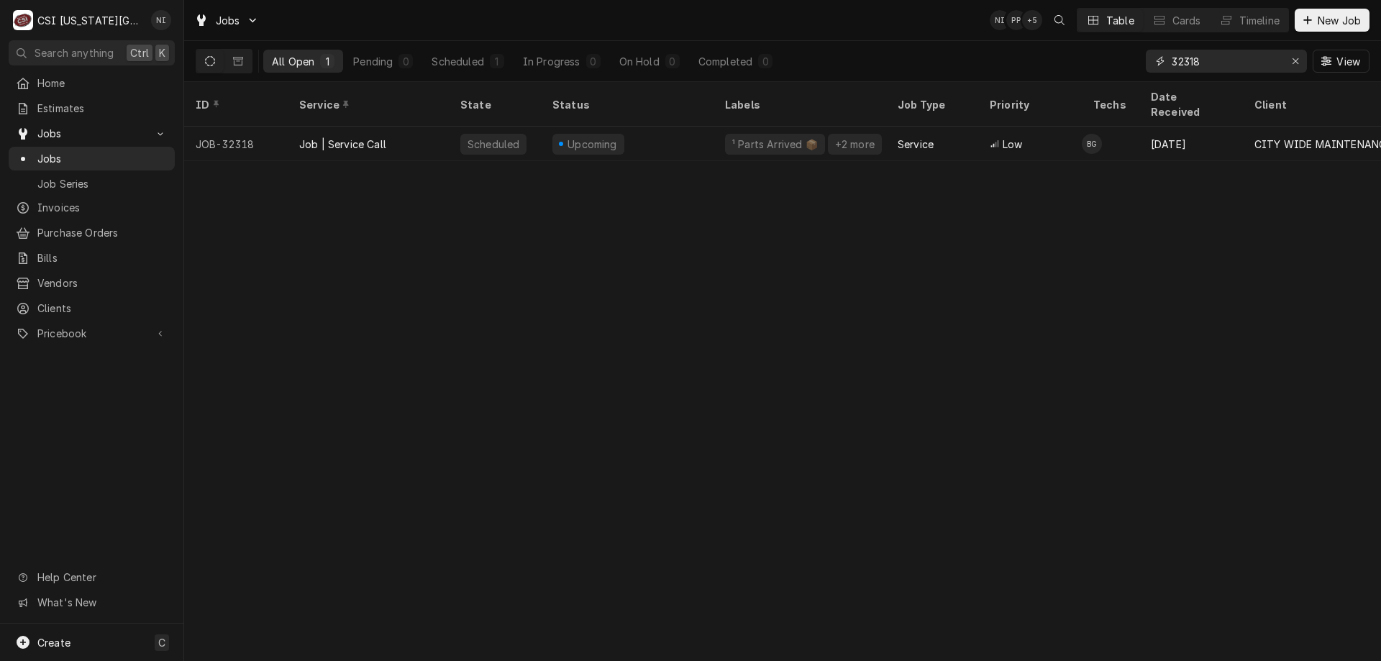
drag, startPoint x: 1202, startPoint y: 58, endPoint x: 1185, endPoint y: 63, distance: 17.3
click at [1185, 63] on input "32318" at bounding box center [1226, 61] width 108 height 23
type input "32286"
click at [690, 127] on div "Draft" at bounding box center [627, 144] width 173 height 35
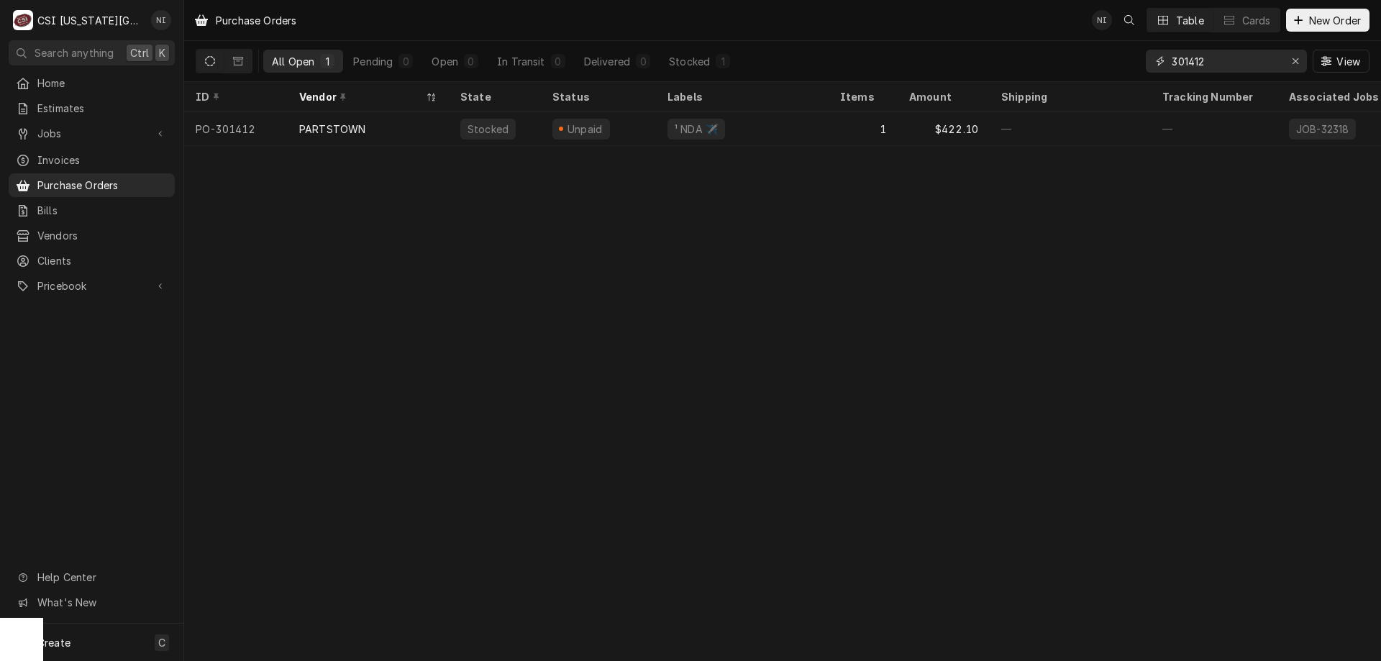
click at [1226, 57] on input "301412" at bounding box center [1226, 61] width 108 height 23
type input "301419"
click at [786, 135] on div "¹ NDA ✈️" at bounding box center [742, 129] width 173 height 35
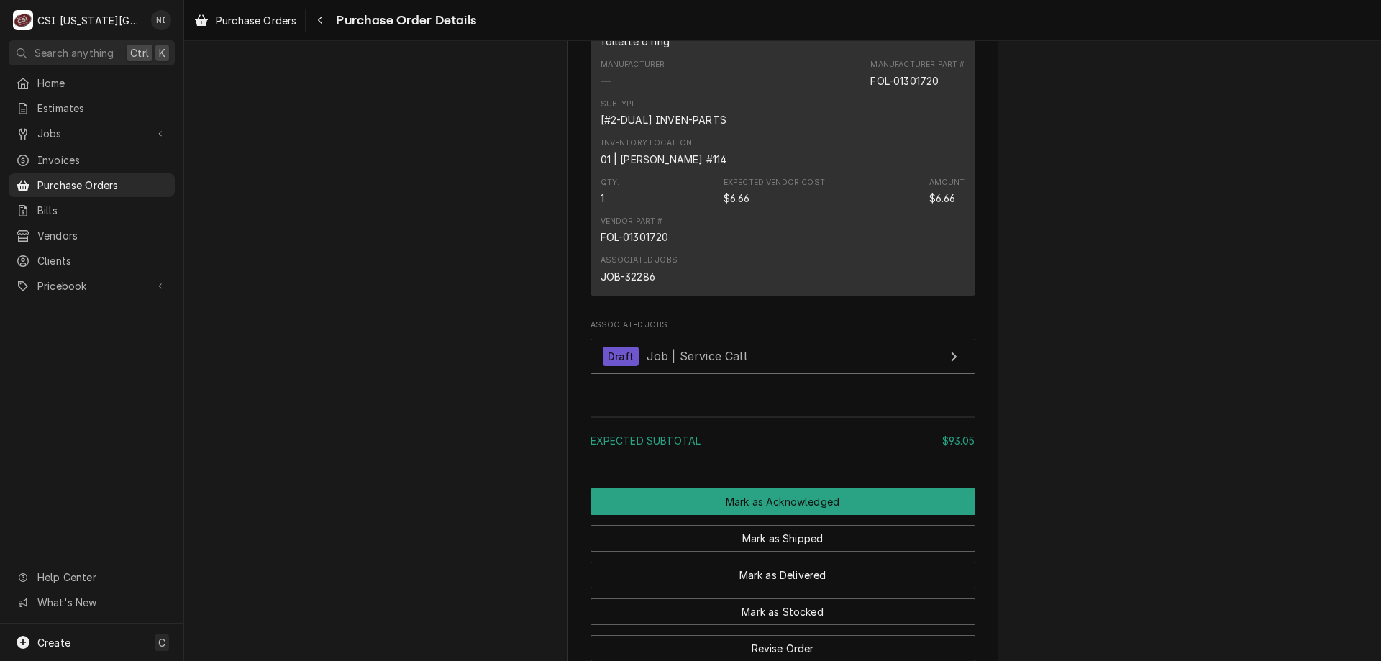
scroll to position [1214, 0]
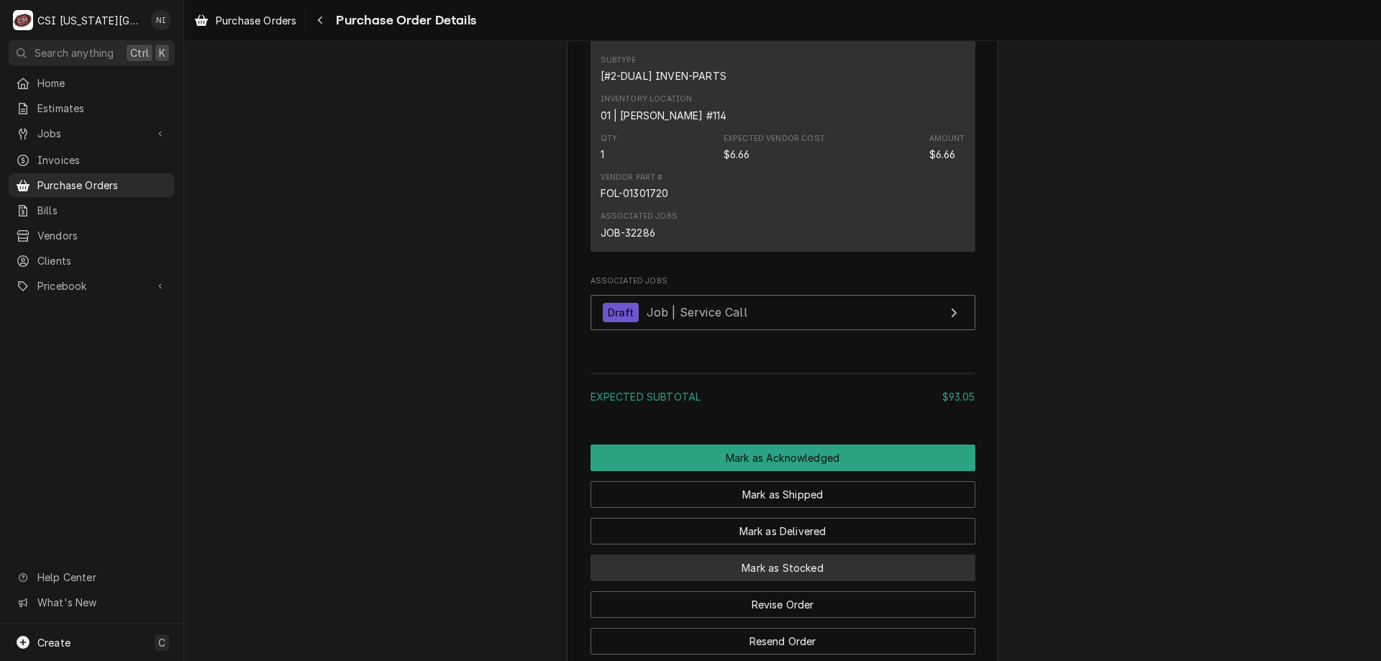
click at [840, 581] on button "Mark as Stocked" at bounding box center [783, 568] width 385 height 27
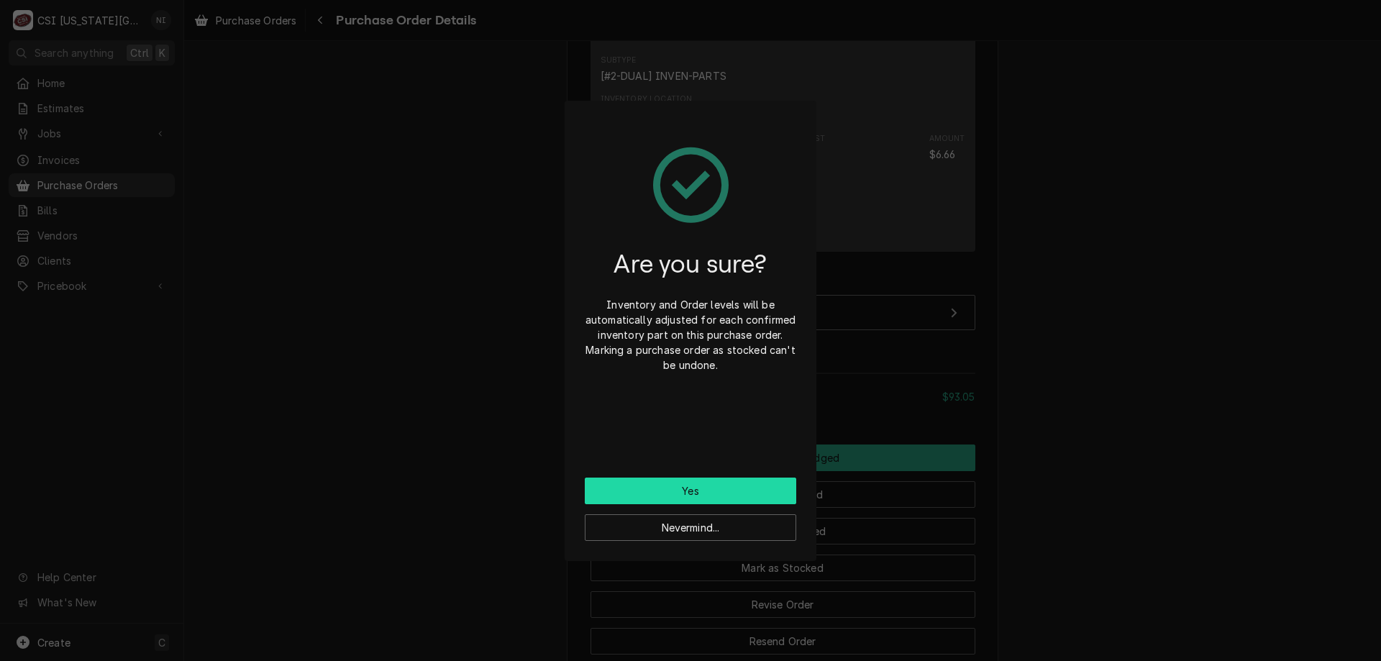
click at [766, 493] on button "Yes" at bounding box center [691, 491] width 212 height 27
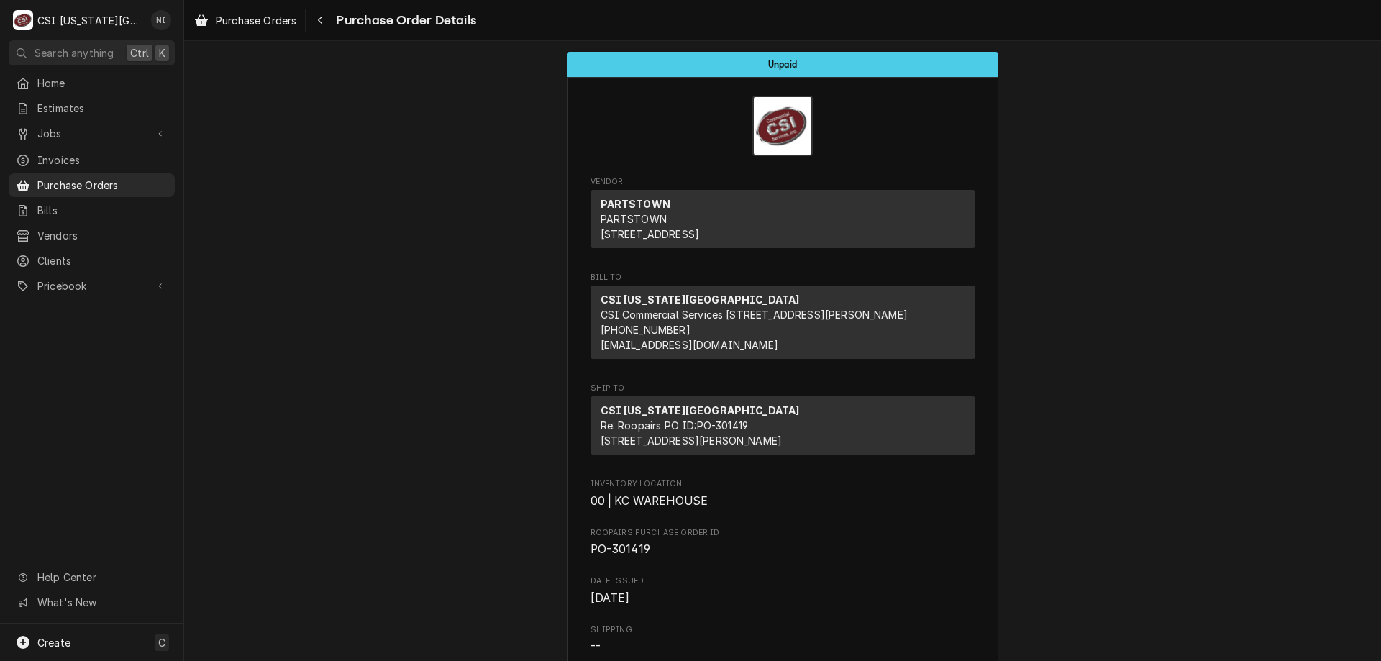
click at [111, 183] on span "Purchase Orders" at bounding box center [102, 185] width 130 height 15
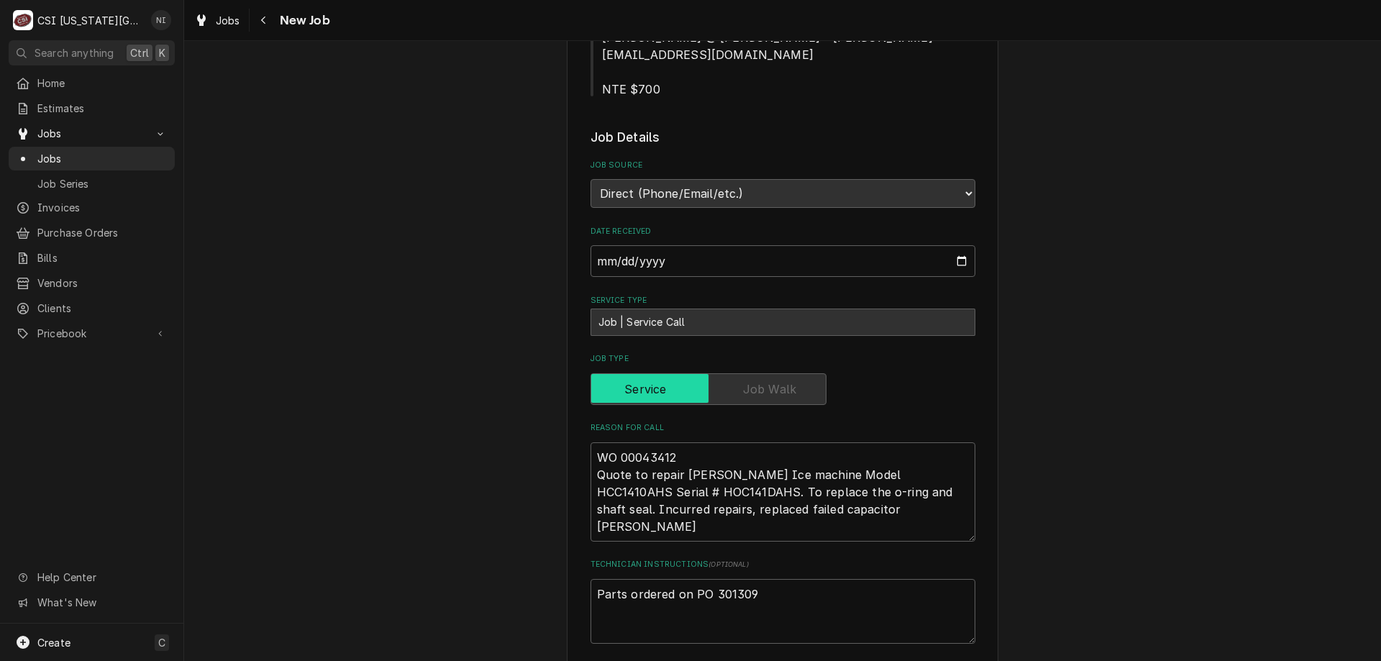
scroll to position [530, 0]
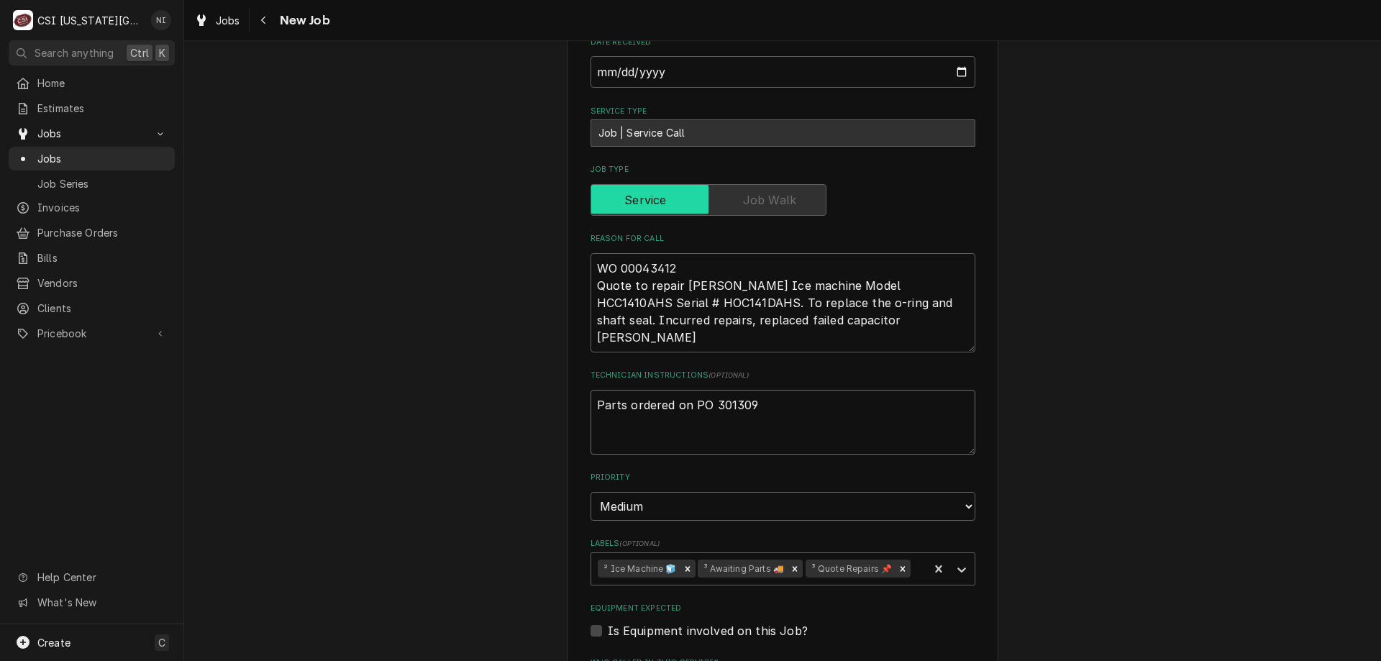
click at [591, 390] on textarea "Parts ordered on PO 301309" at bounding box center [783, 422] width 385 height 65
type textarea "x"
type textarea "Parts ordered on PO 301309"
click at [689, 390] on textarea "Parts ordered on PO 301309" at bounding box center [783, 422] width 385 height 65
type textarea "x"
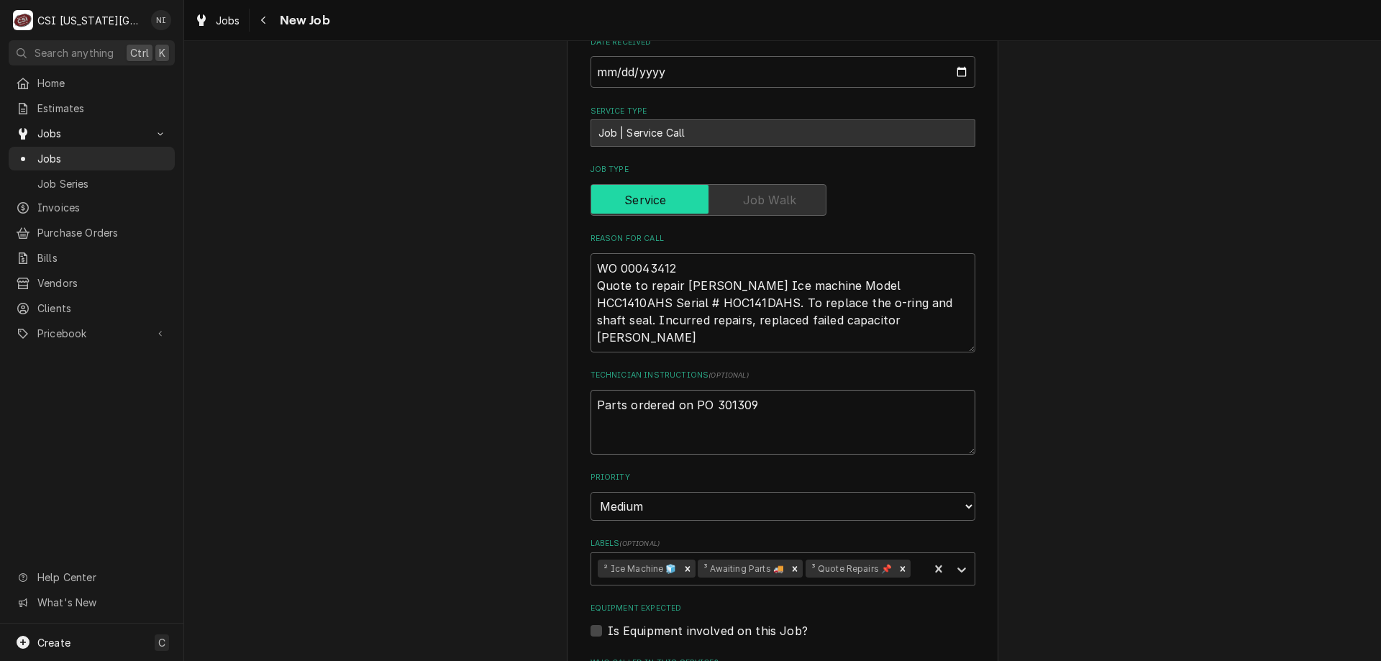
type textarea "P Parts ordered on PO 301309"
type textarea "x"
type textarea "Pa Parts ordered on PO 301309"
type textarea "x"
type textarea "Par Parts ordered on PO 301309"
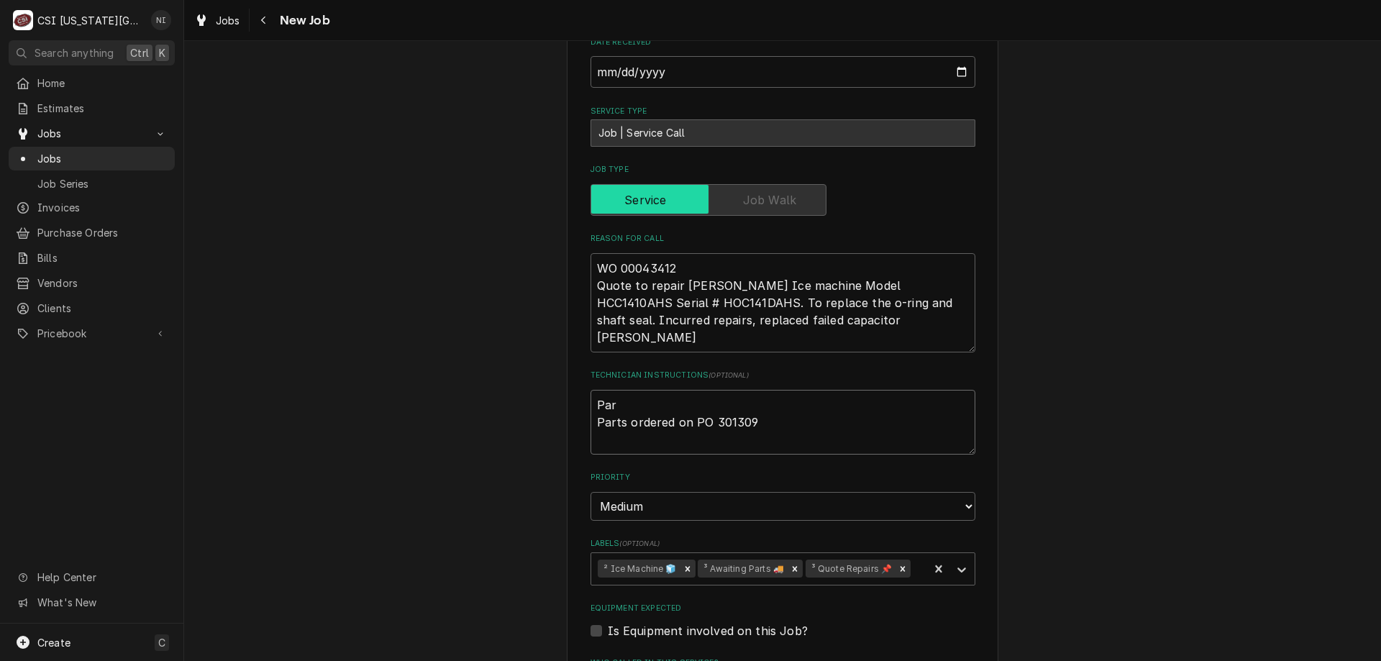
type textarea "x"
type textarea "Part Parts ordered on PO 301309"
type textarea "x"
type textarea "Parts Parts ordered on PO 301309"
type textarea "x"
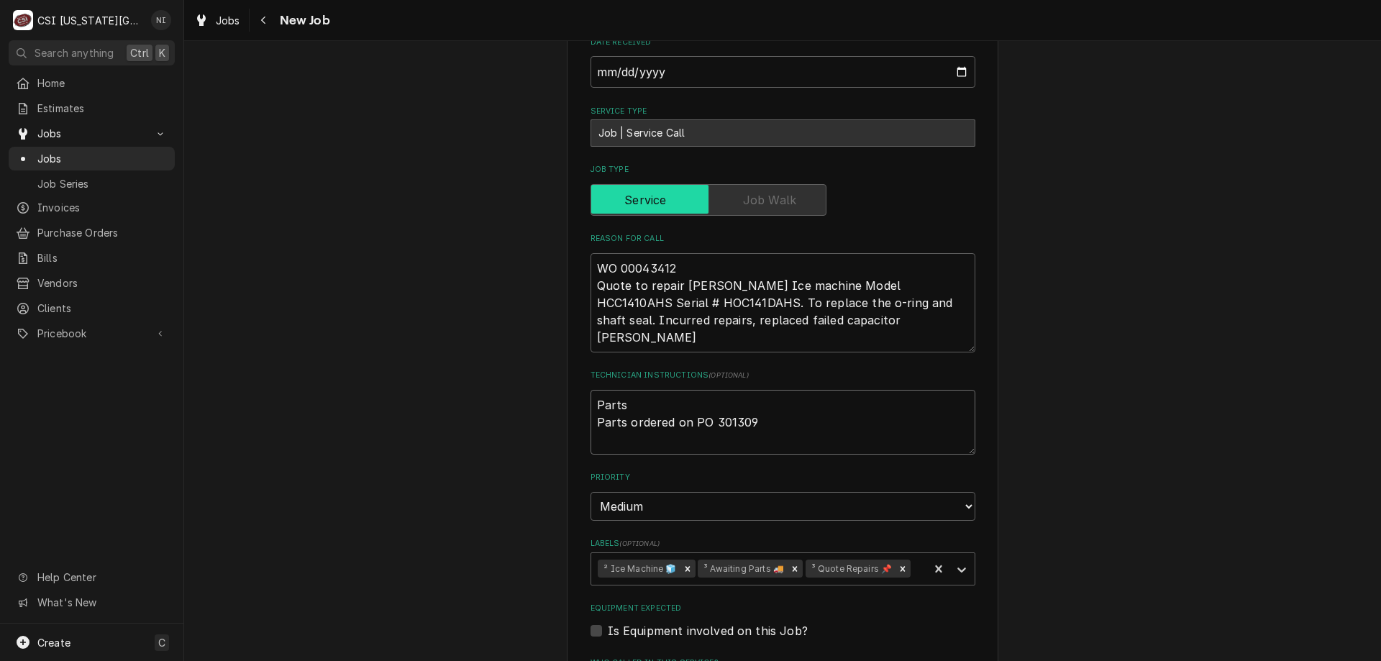
type textarea "Parts Parts ordered on PO 301309"
type textarea "x"
type textarea "Parts r Parts ordered on PO 301309"
type textarea "x"
type textarea "Parts re Parts ordered on PO 301309"
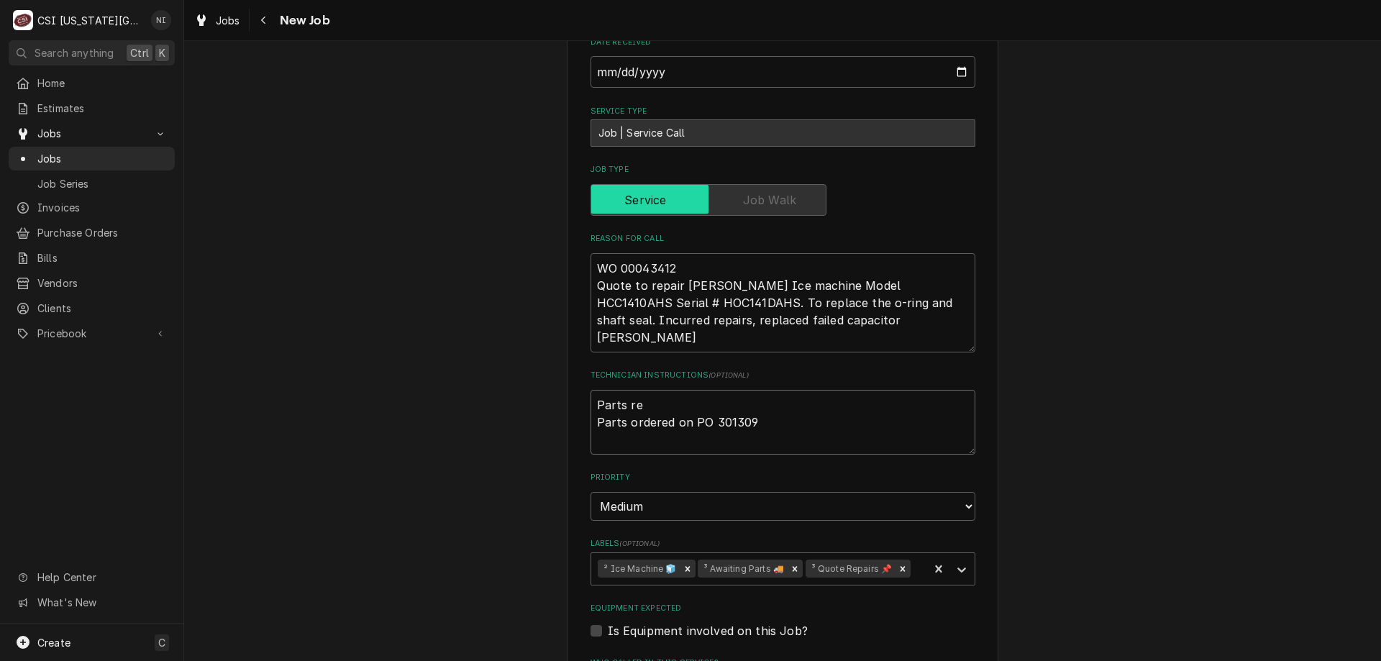
type textarea "x"
type textarea "Parts reo Parts ordered on PO 301309"
type textarea "x"
type textarea "Parts reor Parts ordered on PO 301309"
type textarea "x"
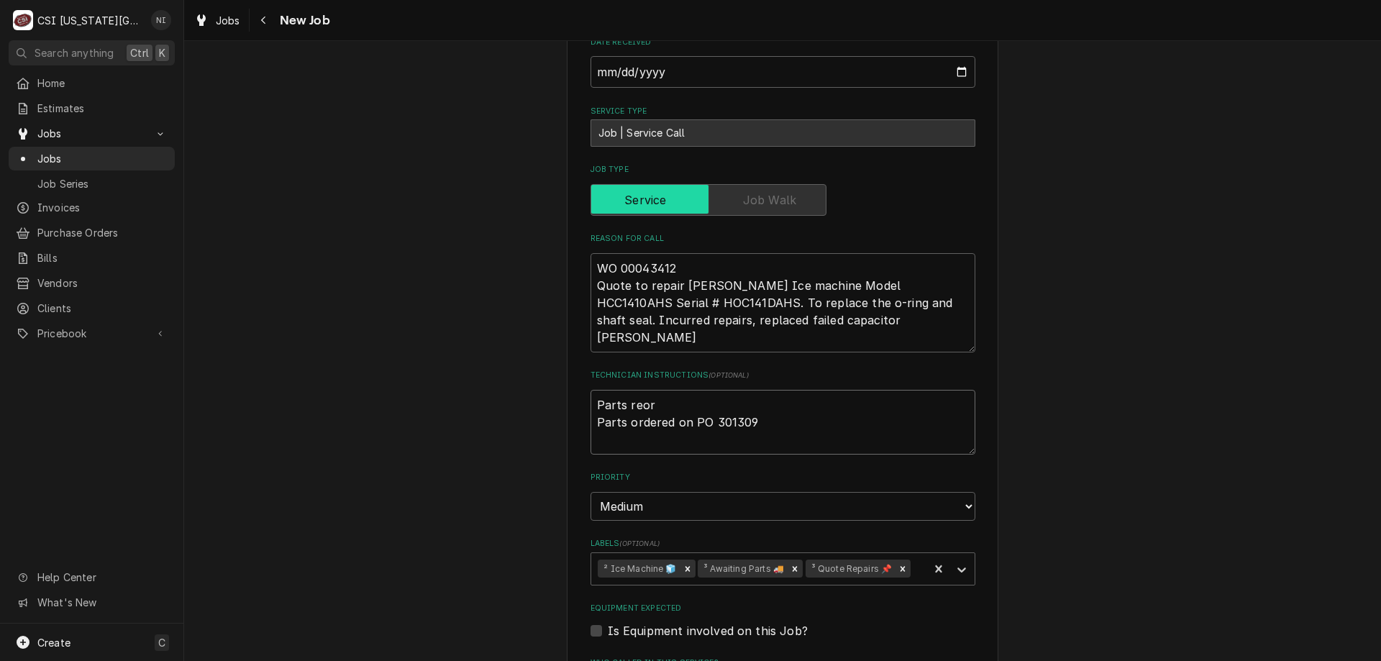
type textarea "Parts reord Parts ordered on PO 301309"
type textarea "x"
type textarea "Parts reorde Parts ordered on PO 301309"
type textarea "x"
type textarea "Parts reorder Parts ordered on PO 301309"
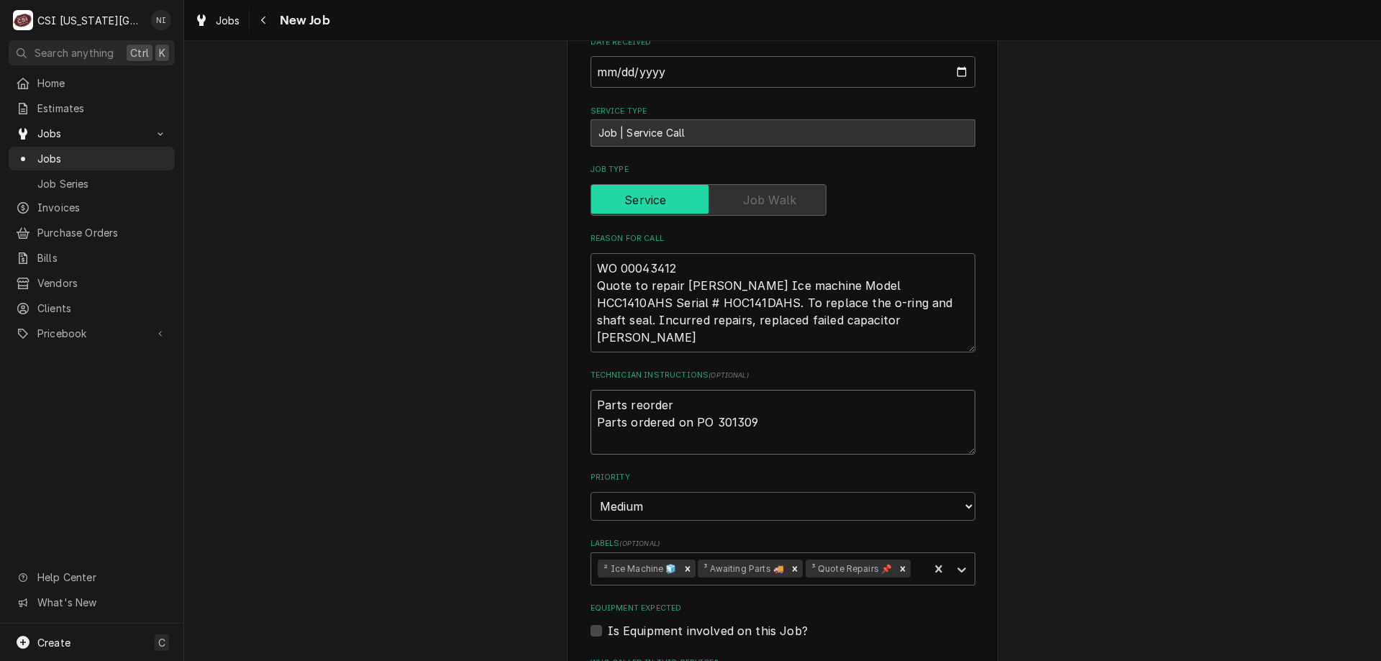
type textarea "x"
type textarea "Parts reorderd Parts ordered on PO 301309"
type textarea "x"
type textarea "Parts reorderd Parts ordered on PO 301309"
type textarea "x"
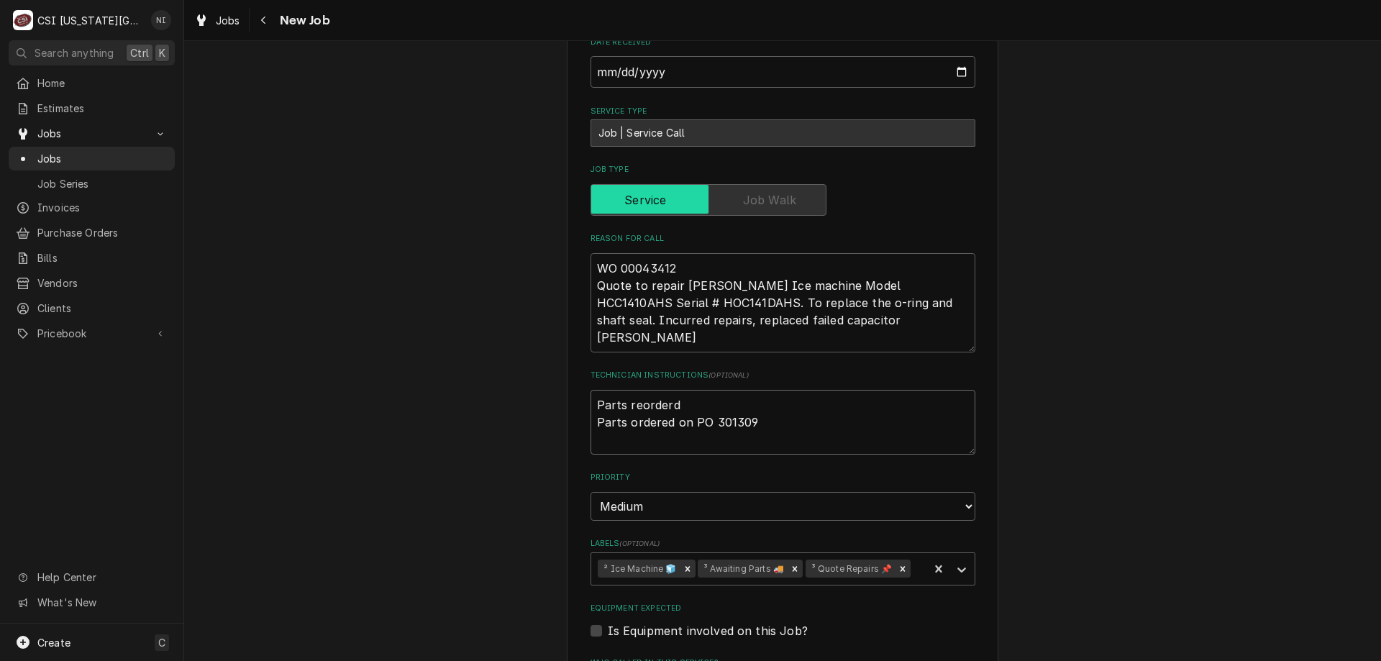
type textarea "Parts reorderd Parts ordered on PO 301309"
type textarea "x"
type textarea "Parts reorder Parts ordered on PO 301309"
type textarea "x"
type textarea "Parts reorderE Parts ordered on PO 301309"
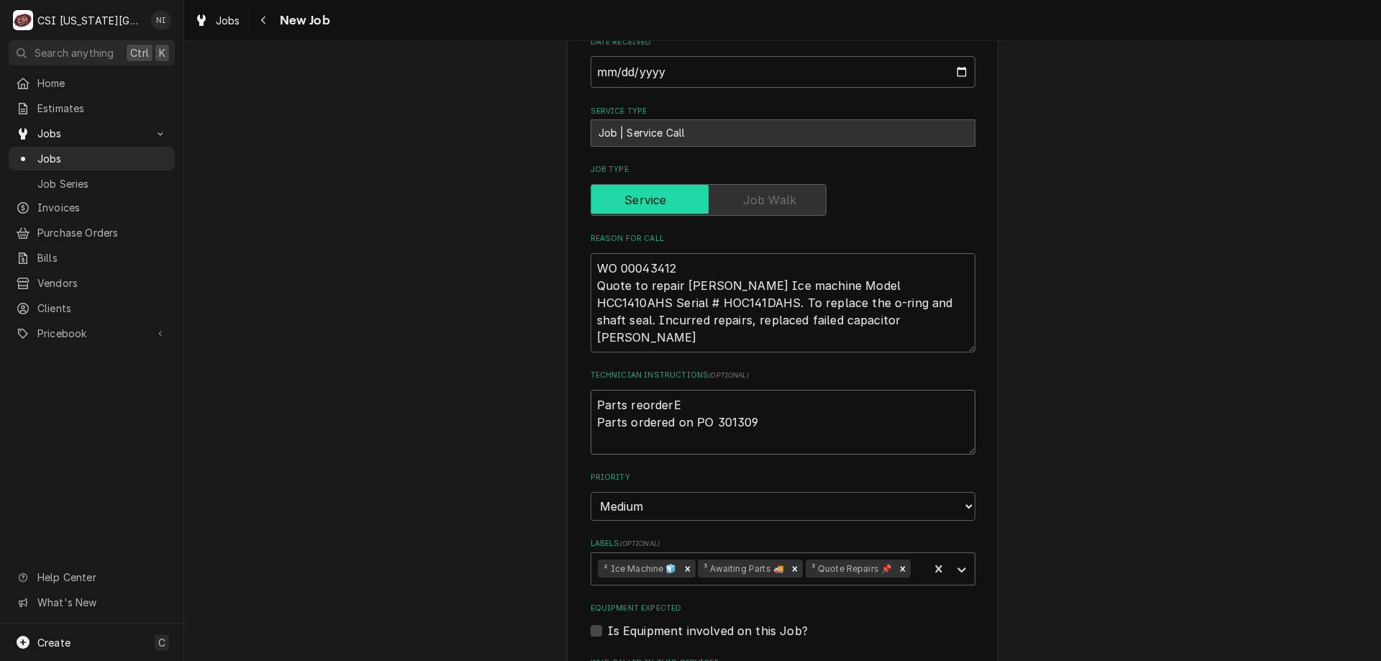
type textarea "x"
type textarea "Parts reorderED Parts ordered on PO 301309"
type textarea "x"
type textarea "Parts reorderED Parts ordered on PO 301309"
type textarea "x"
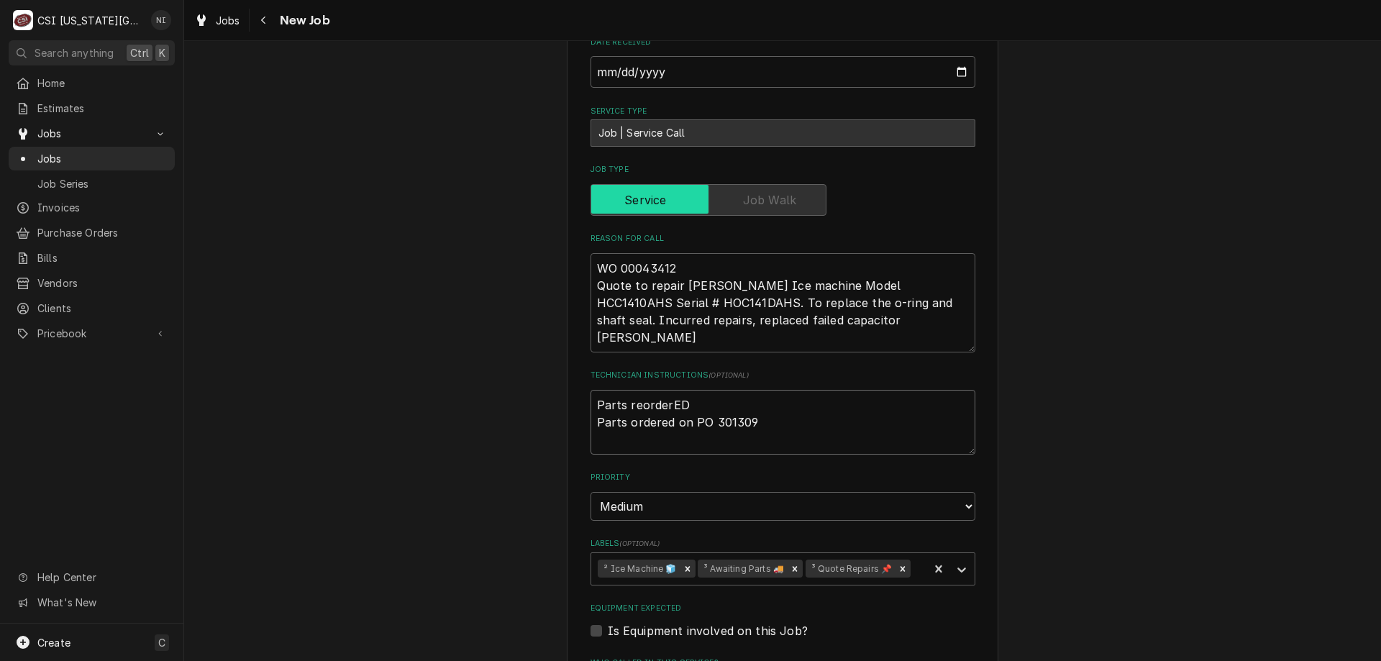
type textarea "Parts reorderED Parts ordered on PO 301309"
type textarea "x"
type textarea "Parts reorderE Parts ordered on PO 301309"
type textarea "x"
type textarea "Parts reorder Parts ordered on PO 301309"
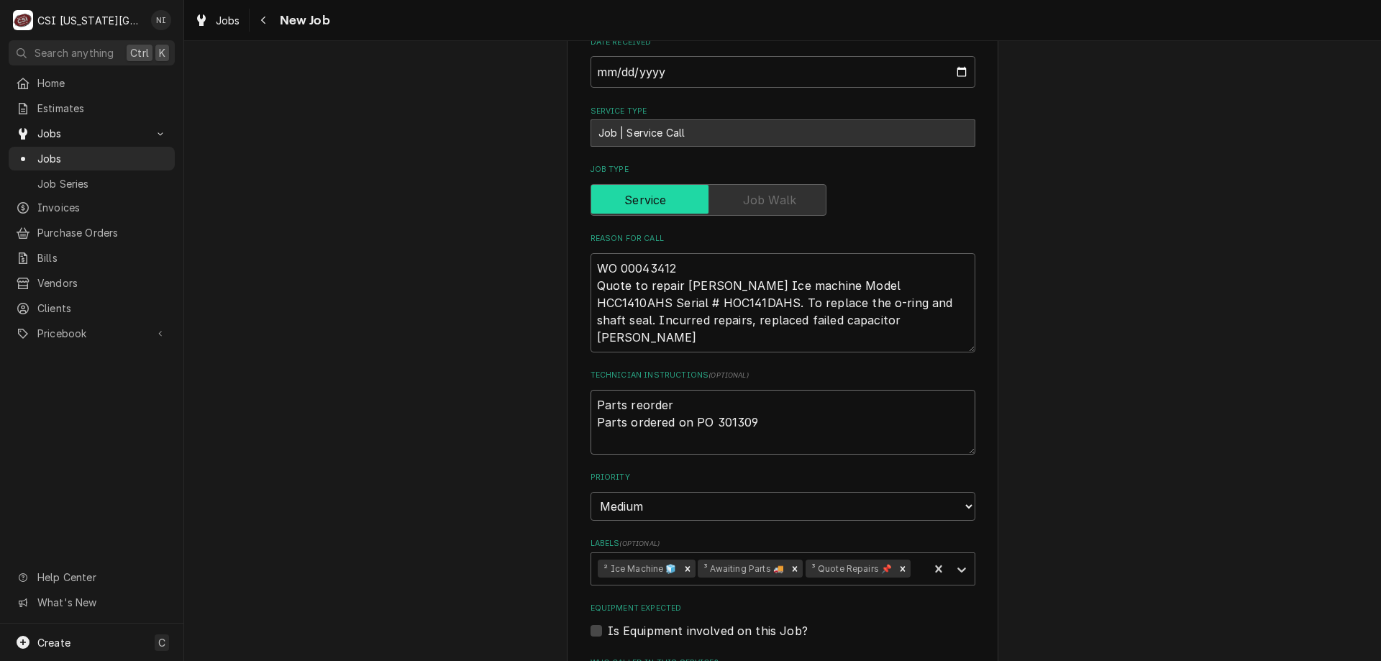
type textarea "x"
type textarea "Parts reordere Parts ordered on PO 301309"
type textarea "x"
type textarea "Parts reordered Parts ordered on PO 301309"
type textarea "x"
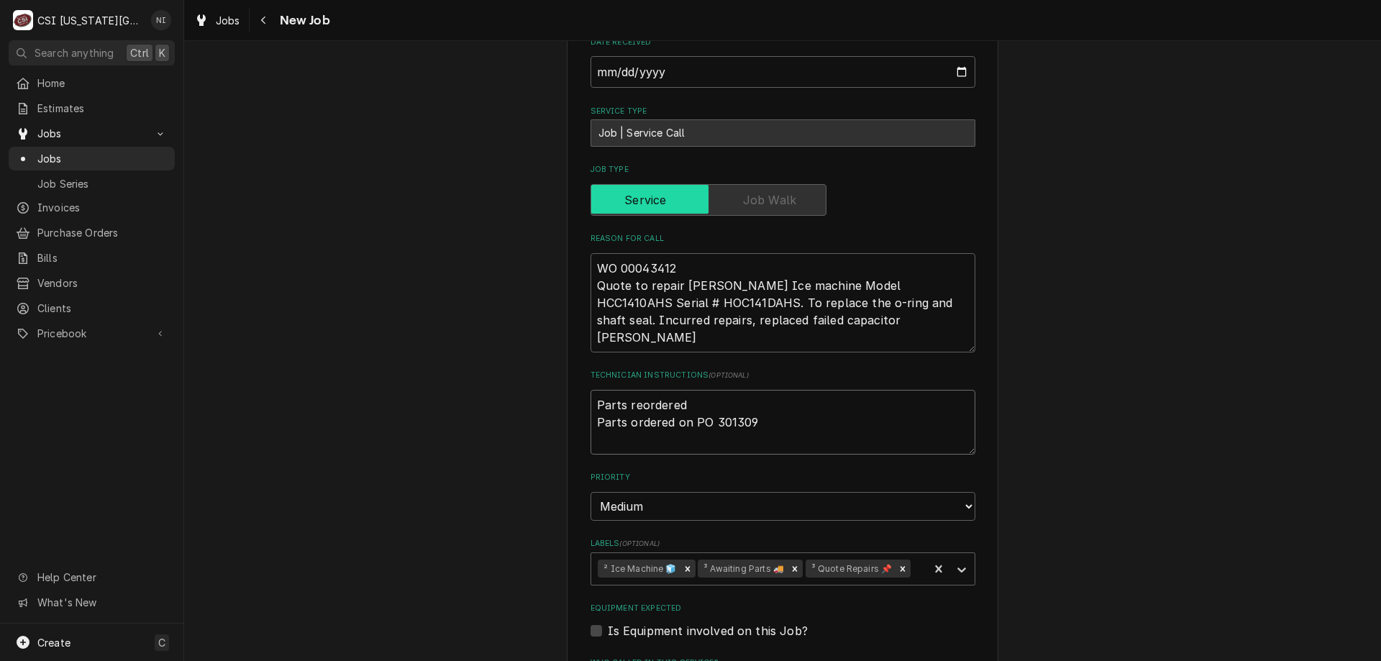
type textarea "Parts reordered Parts ordered on PO 301309"
type textarea "x"
type textarea "Parts reordered N Parts ordered on PO 301309"
type textarea "x"
type textarea "Parts reordered ND Parts ordered on PO 301309"
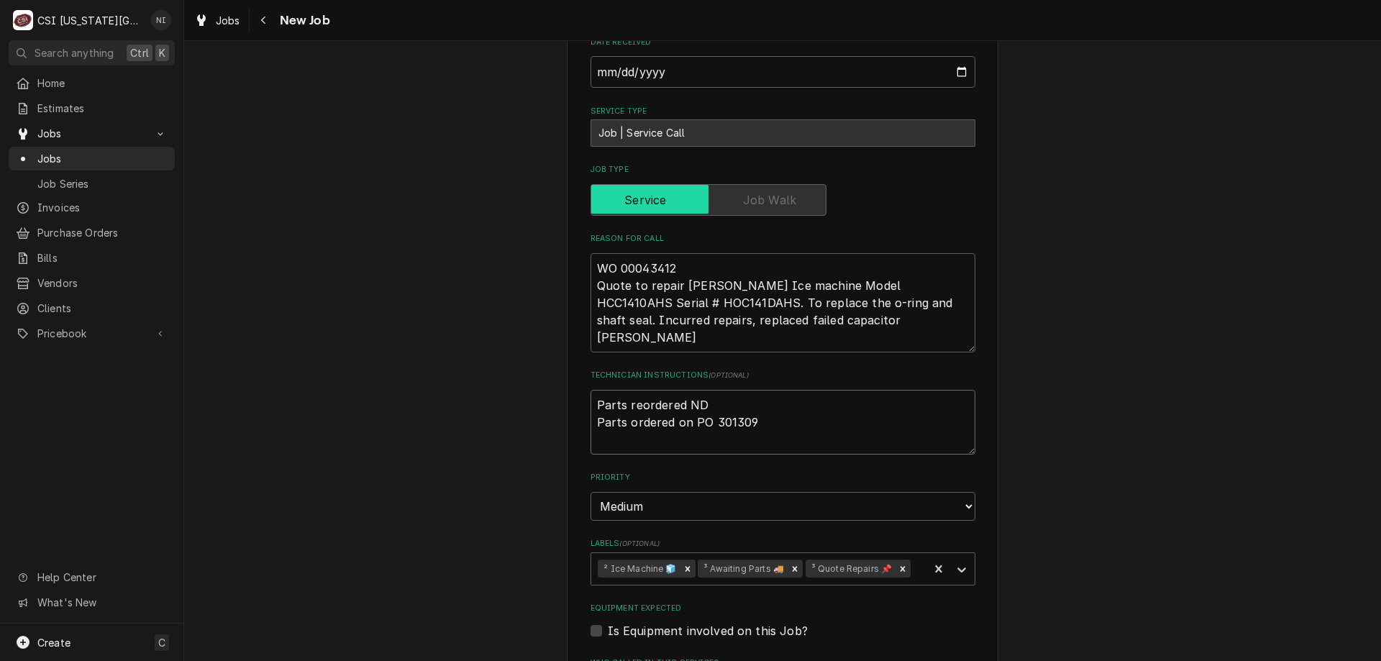
type textarea "x"
type textarea "Parts reordered NDA Parts ordered on PO 301309"
type textarea "x"
type textarea "Parts reordered NDA Parts ordered on PO 301309"
type textarea "x"
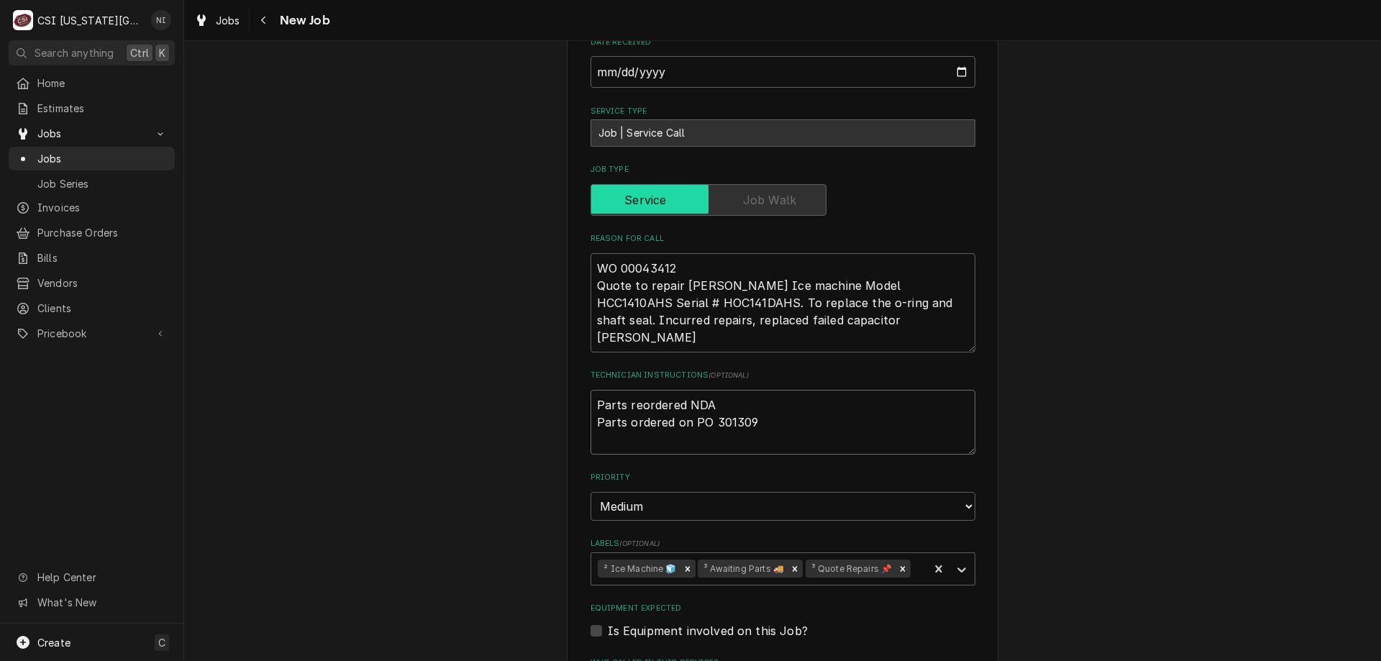
type textarea "Parts reordered NDA O Parts ordered on PO 301309"
type textarea "x"
type textarea "Parts reordered NDA ON Parts ordered on PO 301309"
type textarea "x"
type textarea "Parts reordered NDA ON Parts ordered on PO 301309"
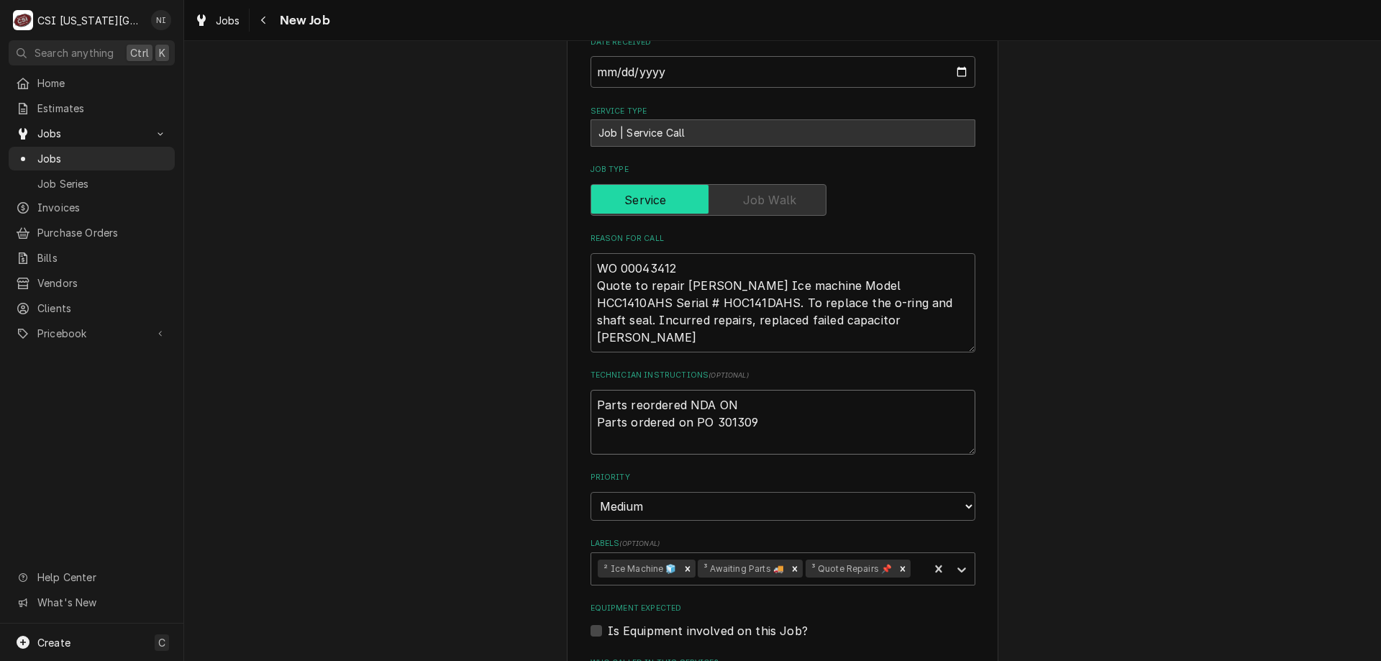
type textarea "x"
type textarea "Parts reordered NDA Parts ordered on PO 301309"
type textarea "x"
type textarea "Parts reordered NDA o Parts ordered on PO 301309"
type textarea "x"
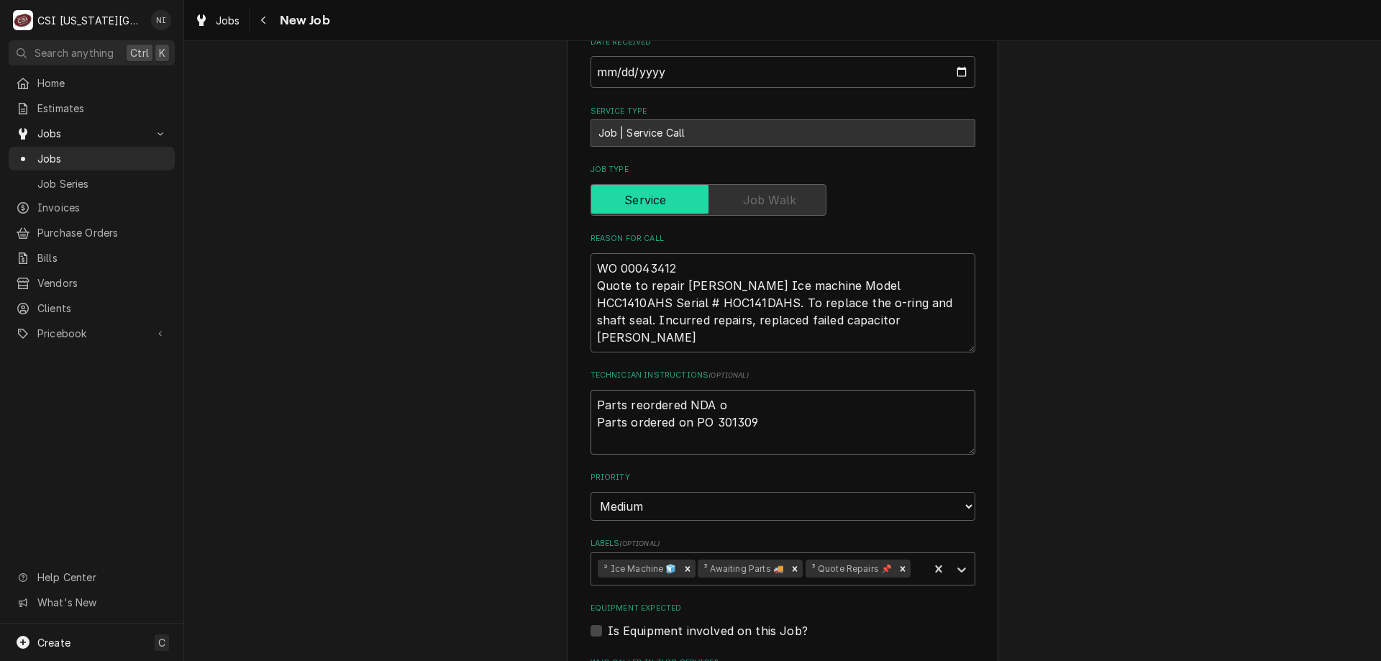
type textarea "Parts reordered NDA on Parts ordered on PO 301309"
type textarea "x"
type textarea "Parts reordered NDA on Parts ordered on PO 301309"
type textarea "x"
type textarea "Parts reordered NDA on P Parts ordered on PO 301309"
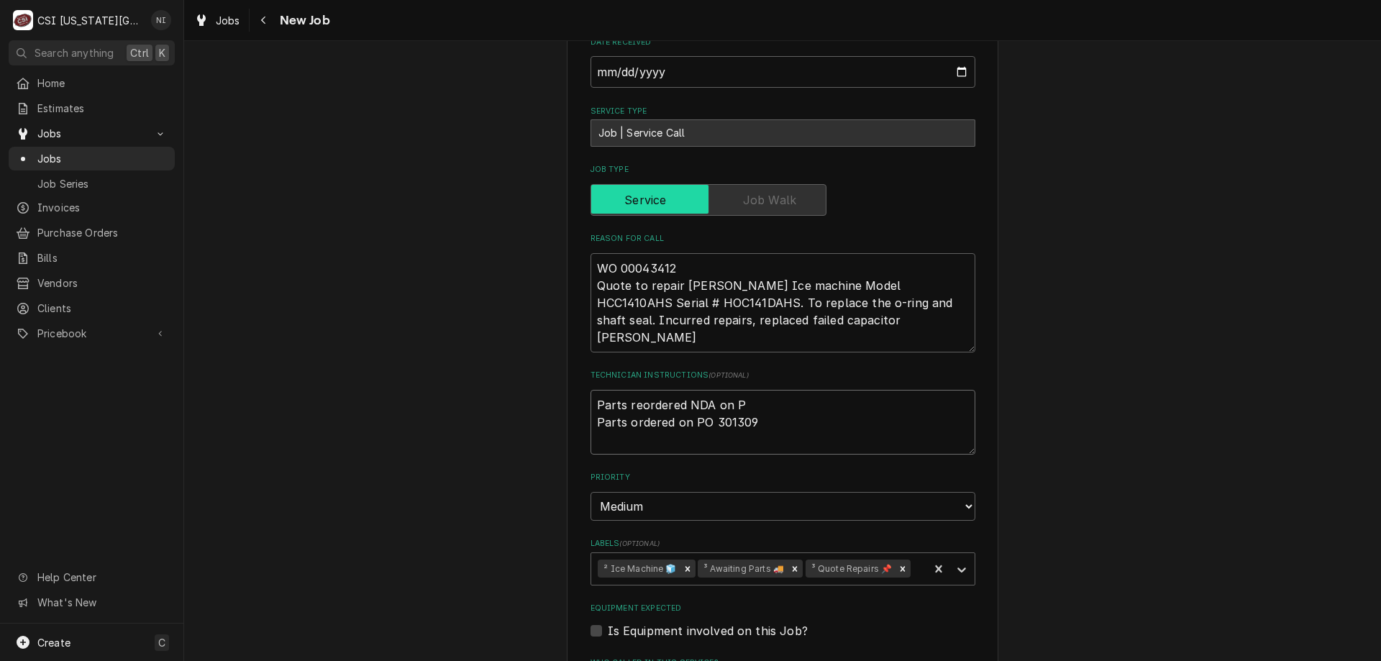
type textarea "x"
type textarea "Parts reordered NDA on Po Parts ordered on PO 301309"
type textarea "x"
type textarea "Parts reordered NDA on Po Parts ordered on PO 301309"
type textarea "x"
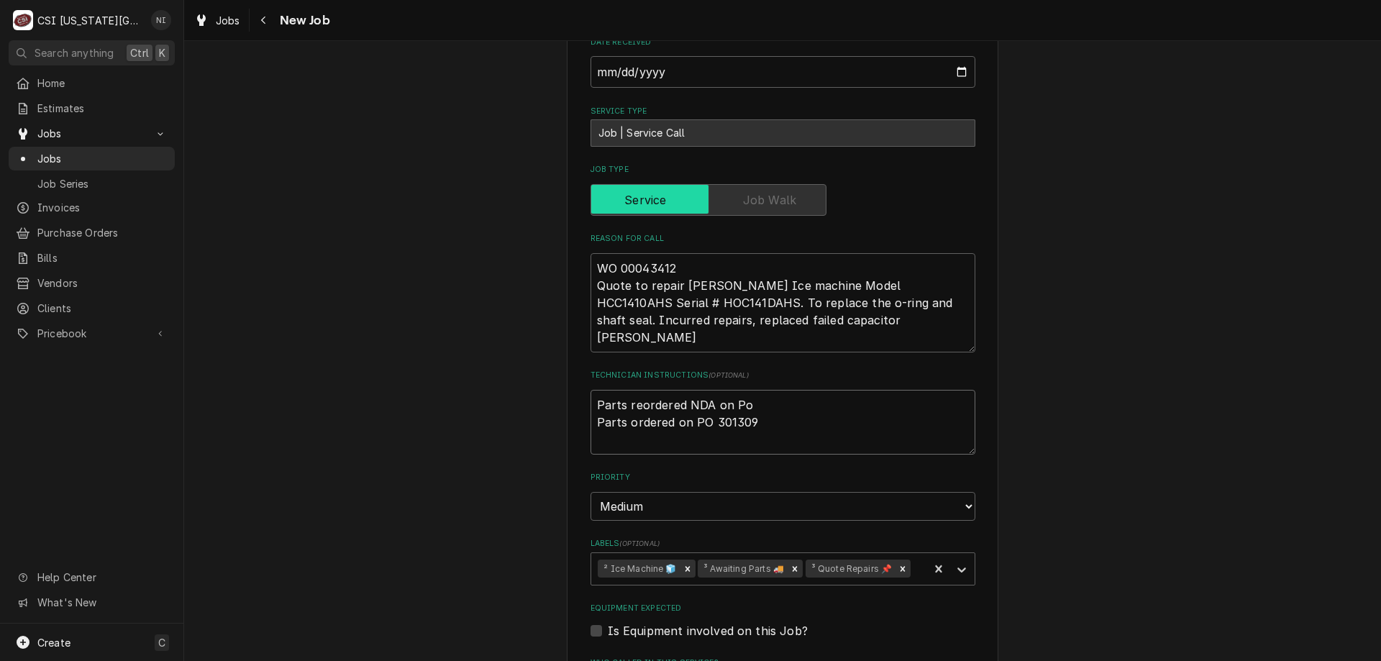
type textarea "Parts reordered NDA on Po 3 Parts ordered on PO 301309"
type textarea "x"
type textarea "Parts reordered NDA on Po 30 Parts ordered on PO 301309"
type textarea "x"
type textarea "Parts reordered NDA on Po 304 Parts ordered on PO 301309"
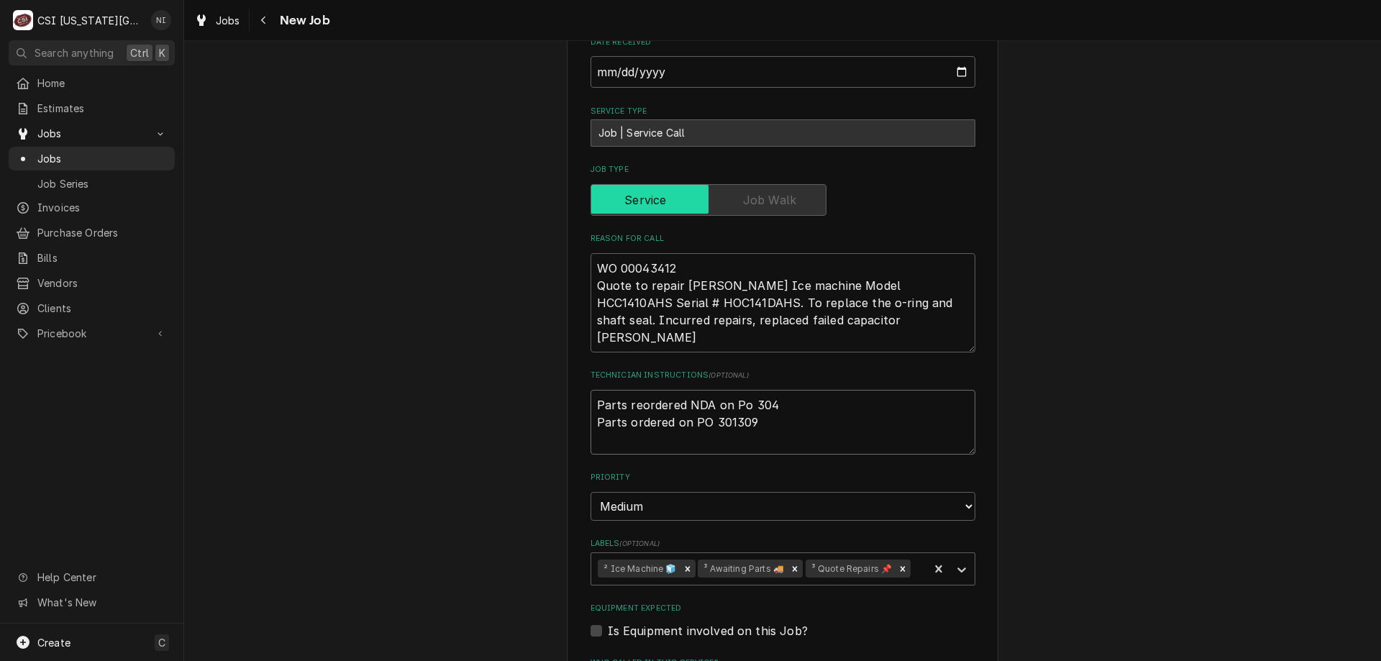
type textarea "x"
type textarea "Parts reordered NDA on Po 3041 Parts ordered on PO 301309"
type textarea "x"
type textarea "Parts reordered NDA on Po 30419 Parts ordered on PO 301309"
type textarea "x"
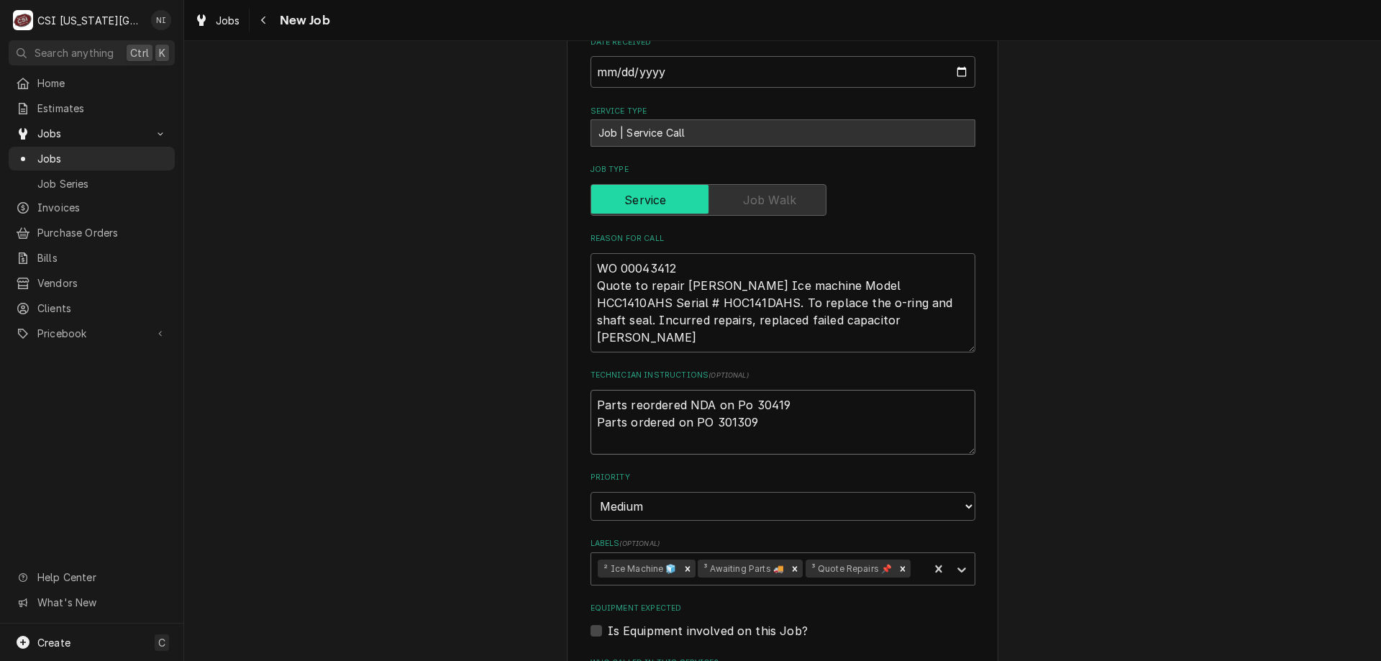
type textarea "Parts reordered NDA on Po 301419 Parts ordered on PO 301309"
type textarea "x"
type textarea "Parts reordered NDA on Po 301419 Parts ordered on PO 301309"
type textarea "x"
type textarea "Parts reordered NDA on Po 301419 p Parts ordered on PO 301309"
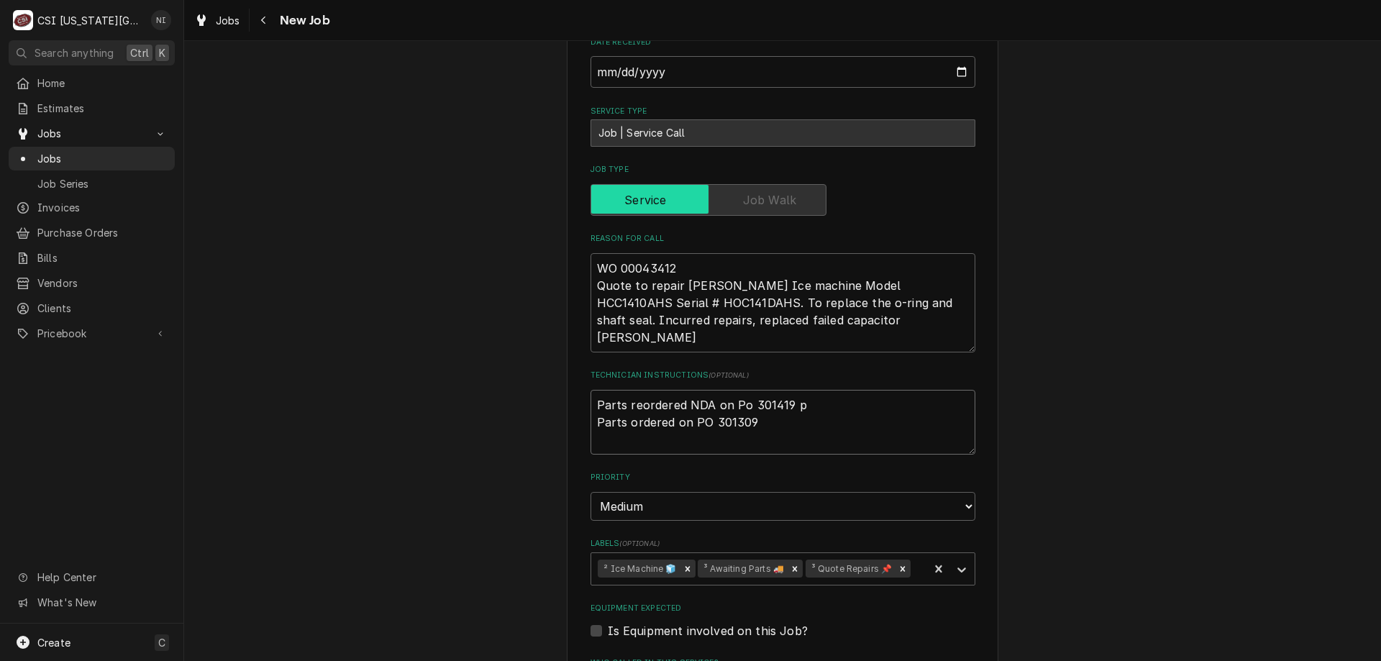
type textarea "x"
type textarea "Parts reordered NDA on Po 301419 per Parts ordered on PO 301309"
type textarea "x"
type textarea "Parts reordered NDA on Po 301419 per Parts ordered on PO 301309"
type textarea "x"
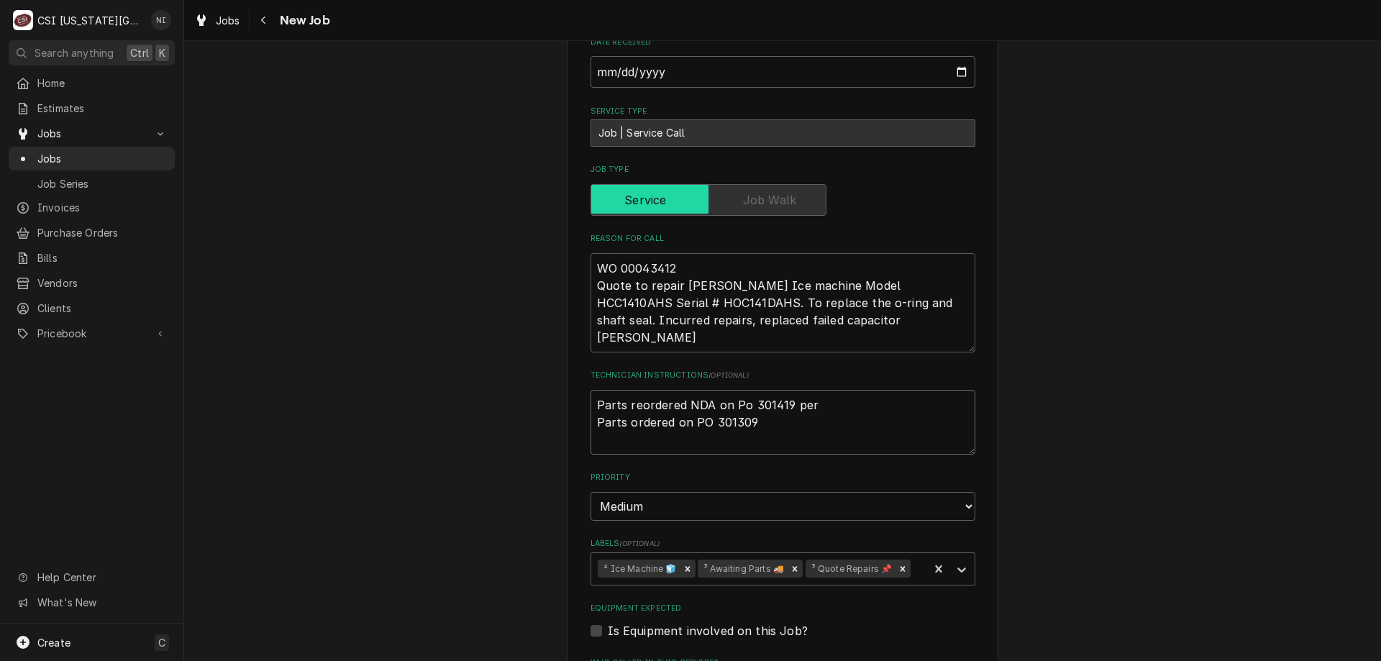
type textarea "Parts reordered NDA on Po 301419 per F Parts ordered on PO 301309"
type textarea "x"
type textarea "Parts reordered NDA on Po 301419 per Fa Parts ordered on PO 301309"
type textarea "x"
type textarea "Parts reordered NDA on Po 301419 per Fan Parts ordered on PO 301309"
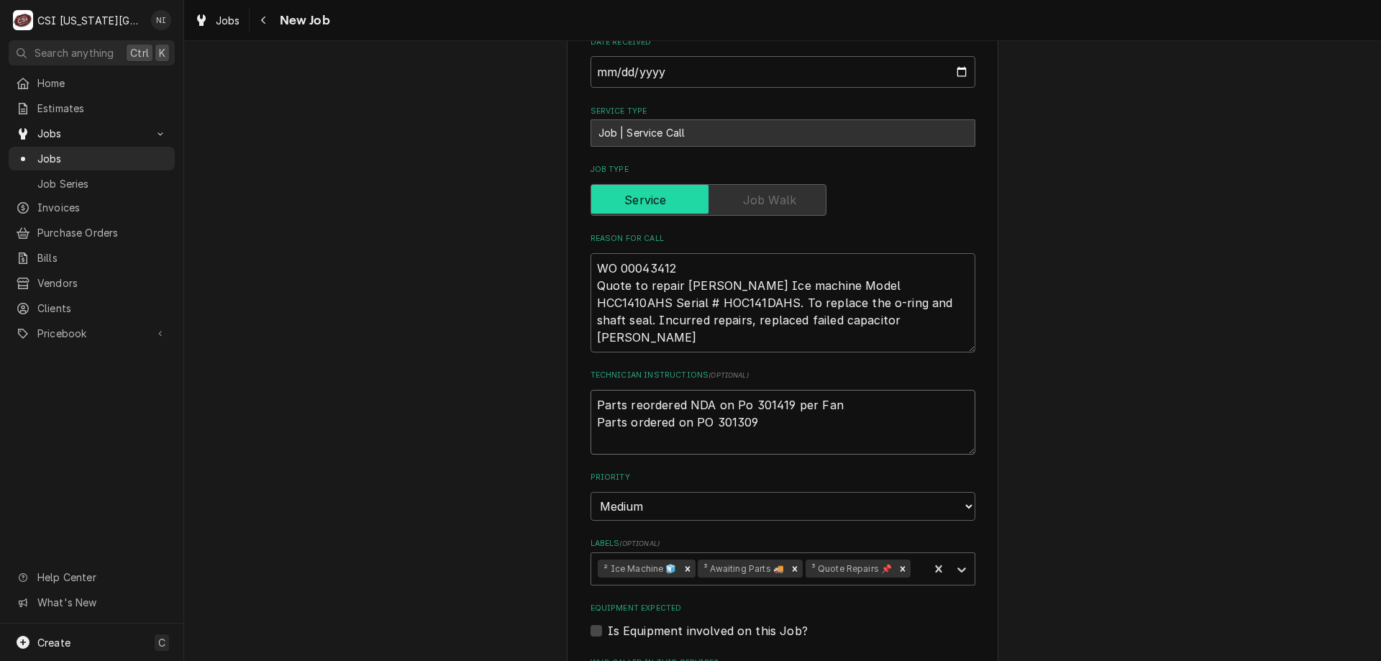
type textarea "x"
type textarea "Parts reordered NDA on Po 301419 per Fann Parts ordered on PO 301309"
type textarea "x"
type textarea "Parts reordered NDA on Po 301419 per Fannin Parts ordered on PO 301309"
type textarea "x"
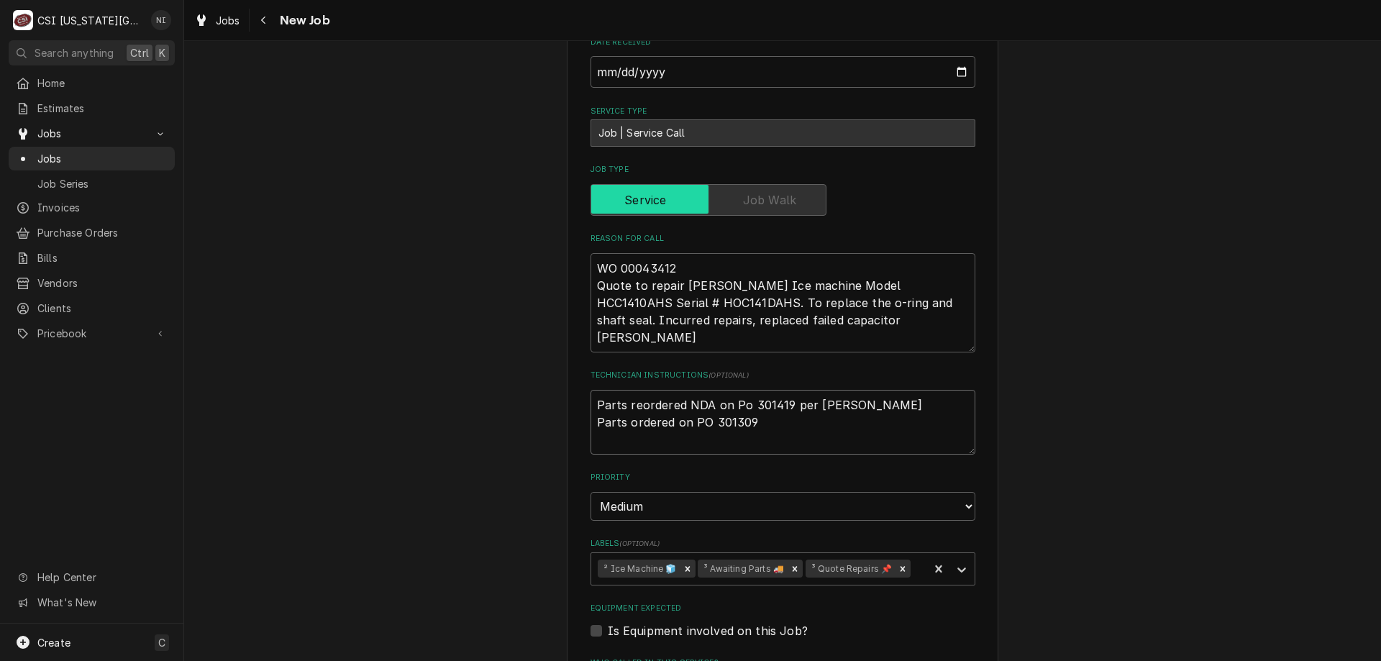
type textarea "Parts reordered NDA on Po 301419 per Fannin. Parts ordered on PO 301309"
type textarea "x"
type textarea "Parts reordered NDA on Po 301419 per Fannin Parts ordered on PO 301309"
type textarea "x"
type textarea "Parts reordered NDA on Po 301419 per Fannin Parts ordered on PO 301309"
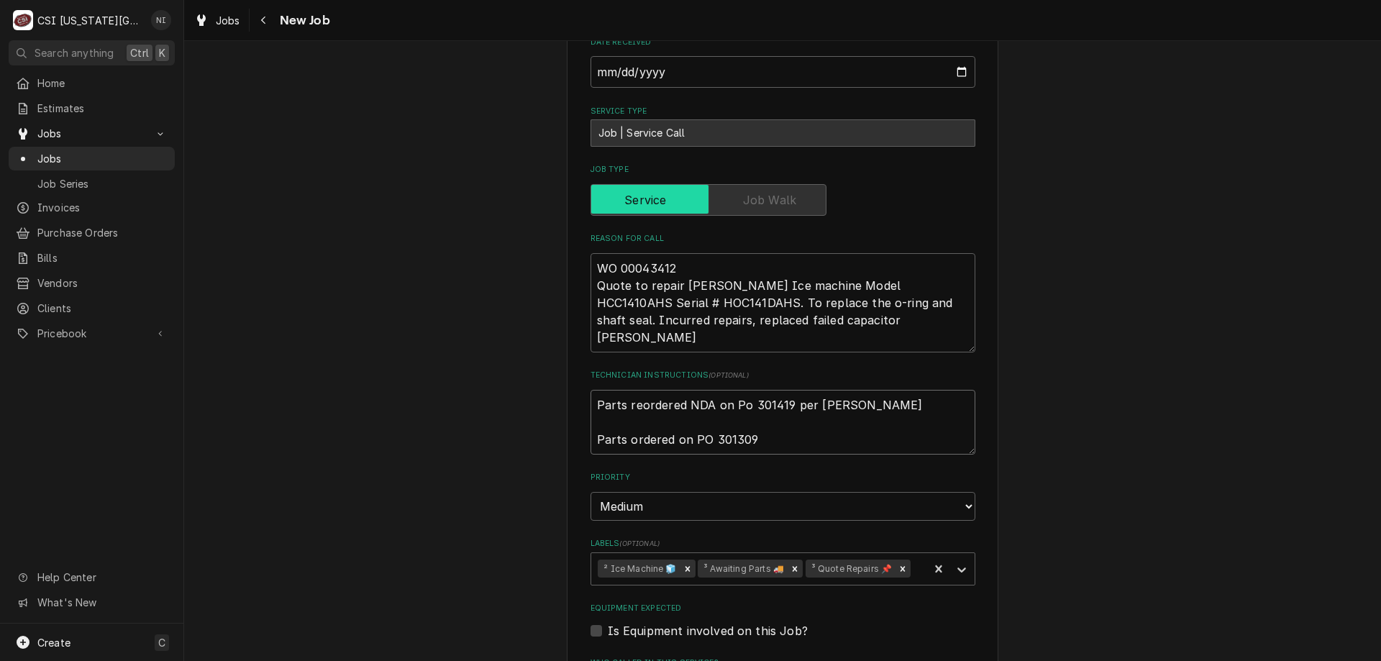
type textarea "x"
type textarea "Parts reordered NDA on Po 301419 per Fannin Parts ordered on PO 301309"
type textarea "x"
type textarea "Parts reordered NDA on Po 301419 per Fannin Parts ordered on PO 301309"
type textarea "x"
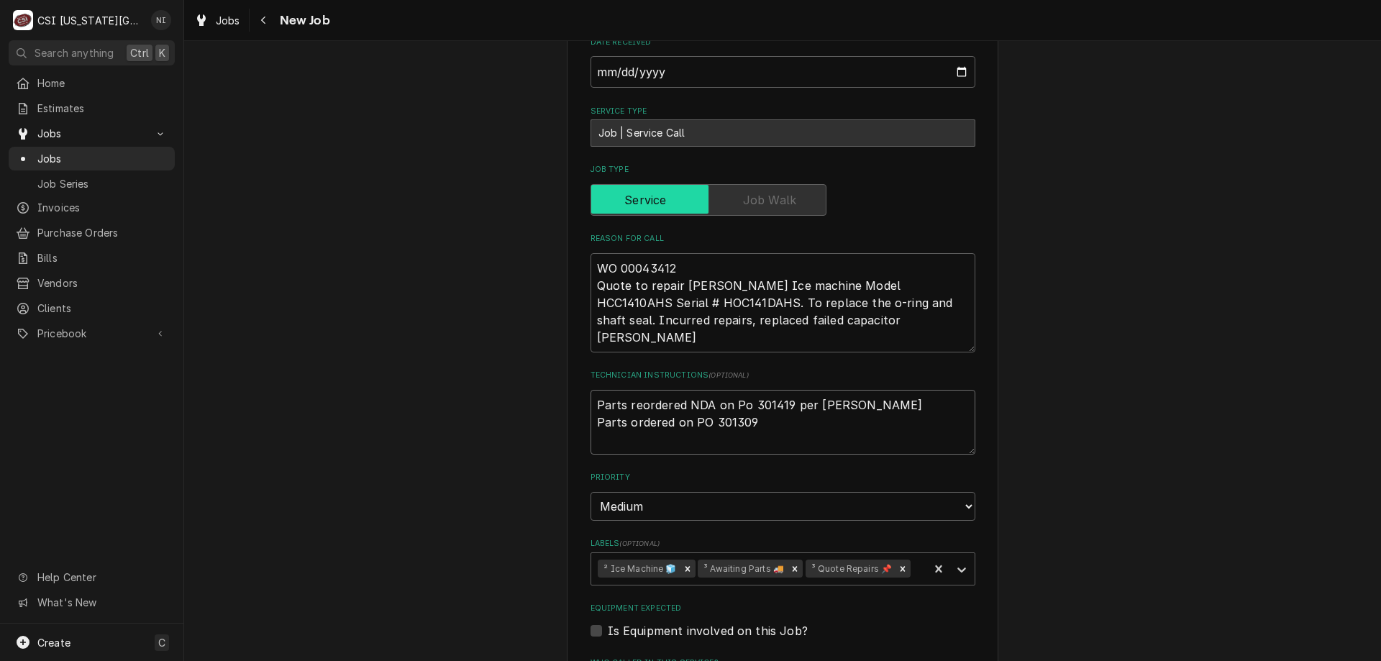
type textarea "p Parts reordered NDA on Po 301419 per Fannin Parts ordered on PO 301309"
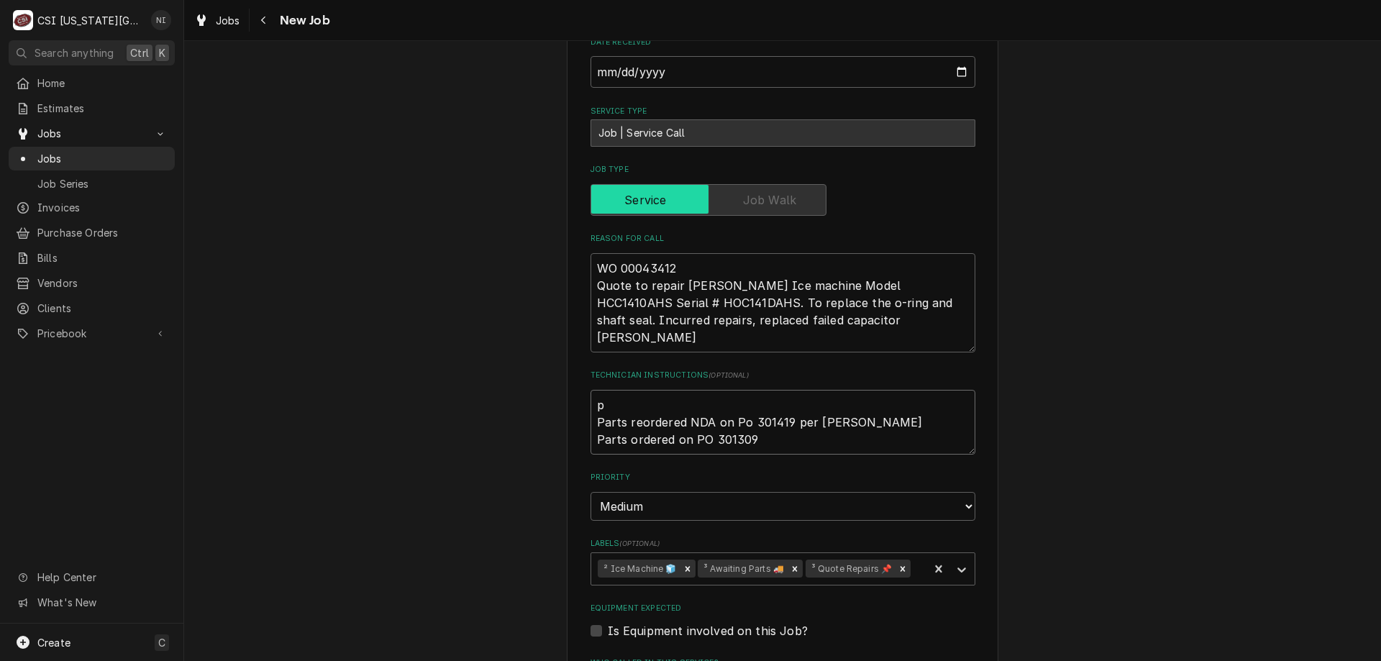
type textarea "x"
type textarea "pa Parts reordered NDA on Po 301419 per Fannin Parts ordered on PO 301309"
type textarea "x"
type textarea "par Parts reordered NDA on Po 301419 per Fannin Parts ordered on PO 301309"
type textarea "x"
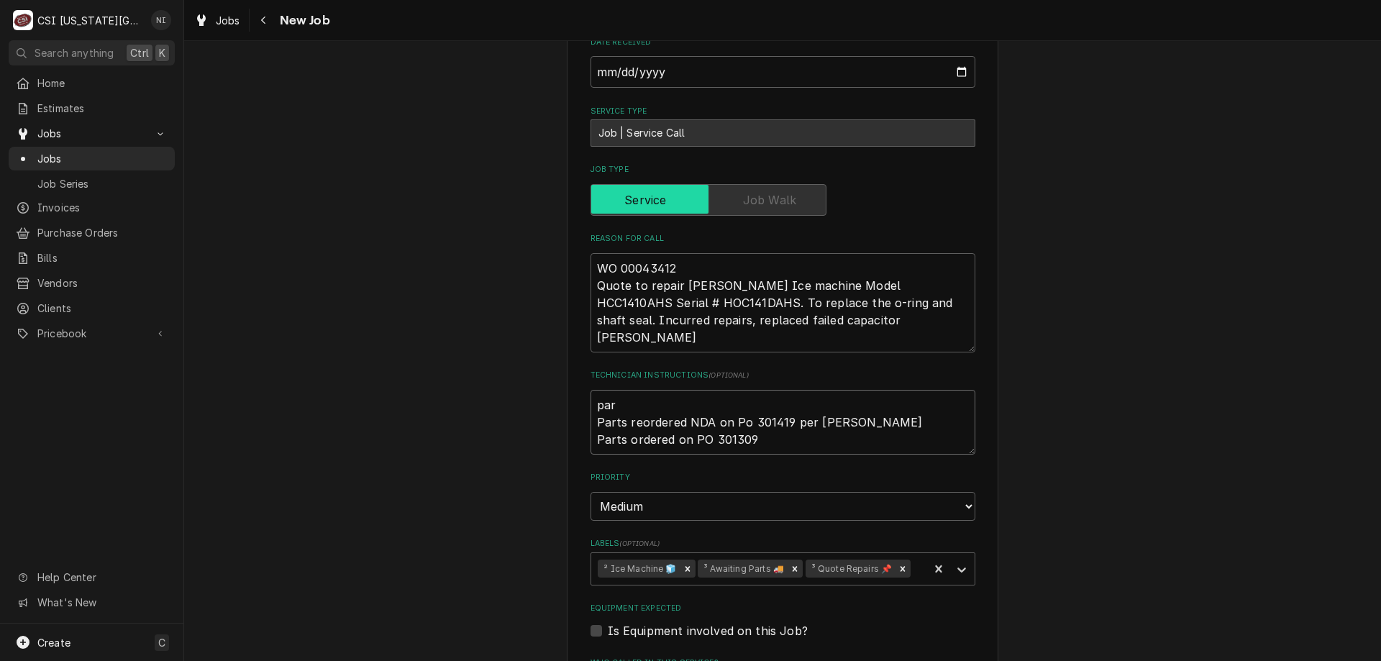
type textarea "part Parts reordered NDA on Po 301419 per Fannin Parts ordered on PO 301309"
type textarea "x"
type textarea "parts Parts reordered NDA on Po 301419 per Fannin Parts ordered on PO 301309"
type textarea "x"
type textarea "parts Parts reordered NDA on Po 301419 per Fannin Parts ordered on PO 301309"
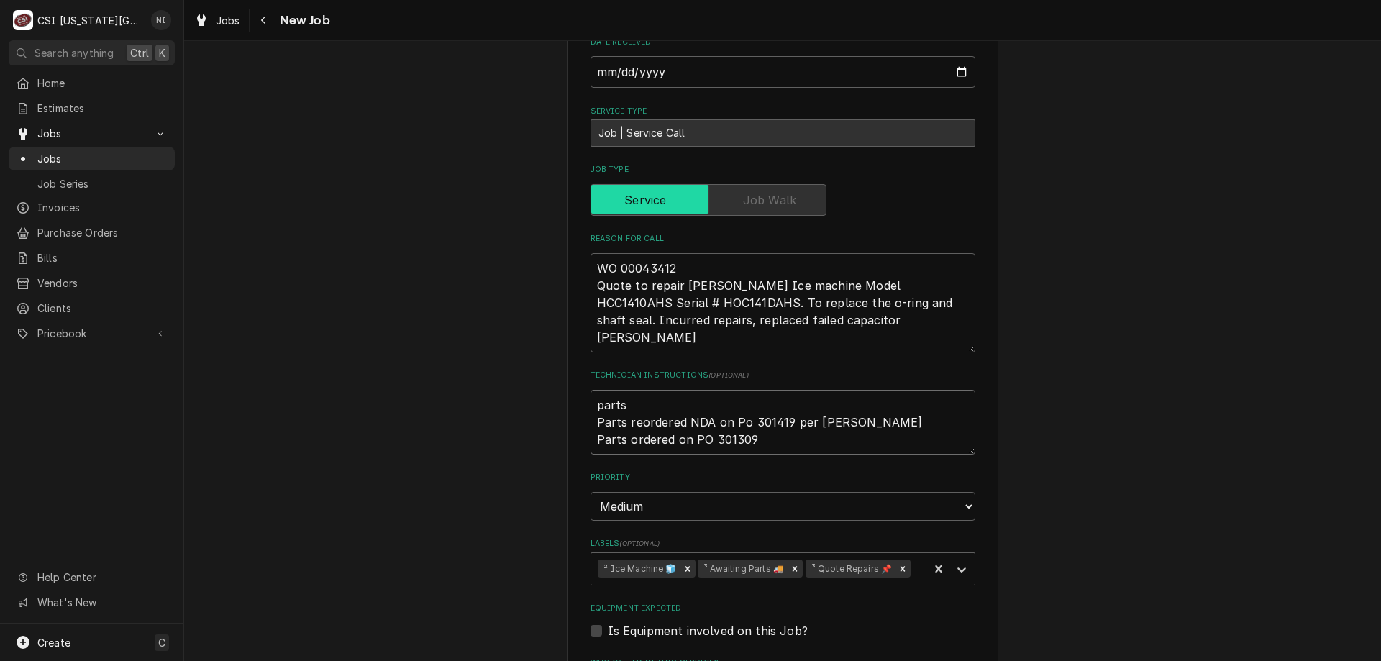
type textarea "x"
type textarea "parts o Parts reordered NDA on Po 301419 per Fannin Parts ordered on PO 301309"
type textarea "x"
type textarea "parts on Parts reordered NDA on Po 301419 per Fannin Parts ordered on PO 301309"
type textarea "x"
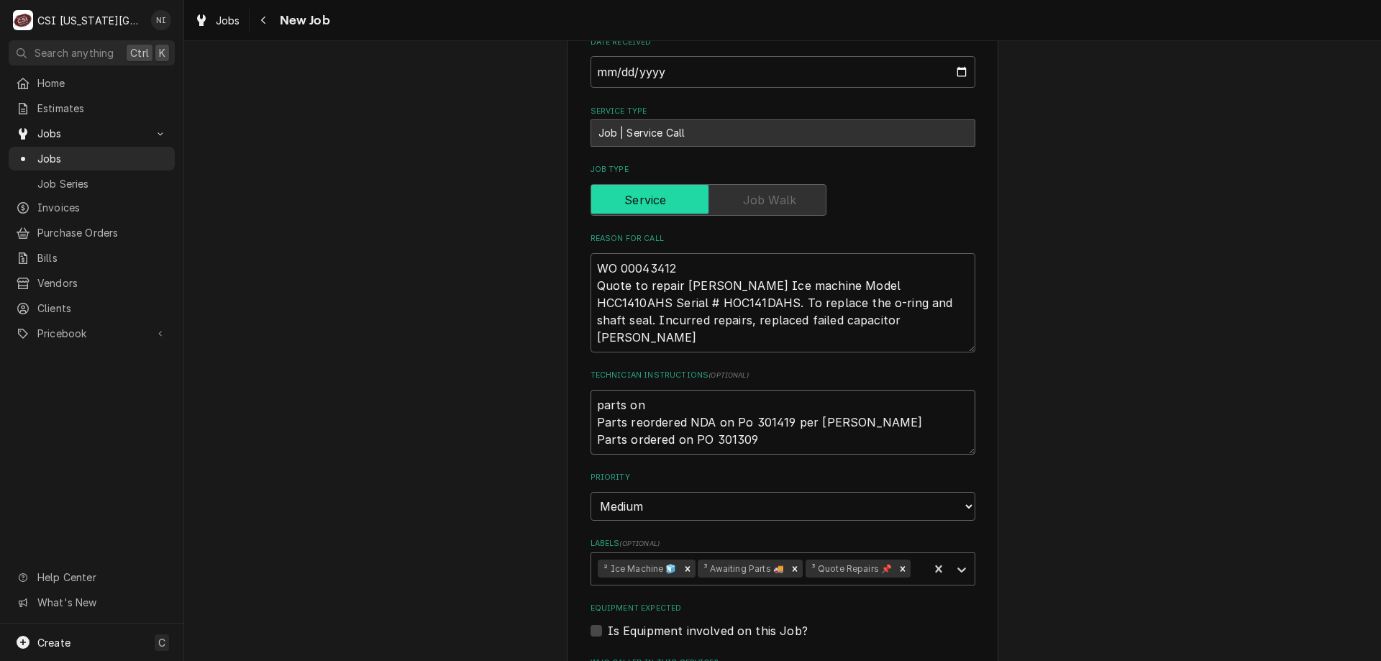
type textarea "parts on Parts reordered NDA on Po 301419 per Fannin Parts ordered on PO 301309"
type textarea "x"
type textarea "parts on Parts reordered NDA on Po 301419 per Fannin Parts ordered on PO 301309"
type textarea "x"
type textarea "parts o Parts reordered NDA on Po 301419 per Fannin Parts ordered on PO 301309"
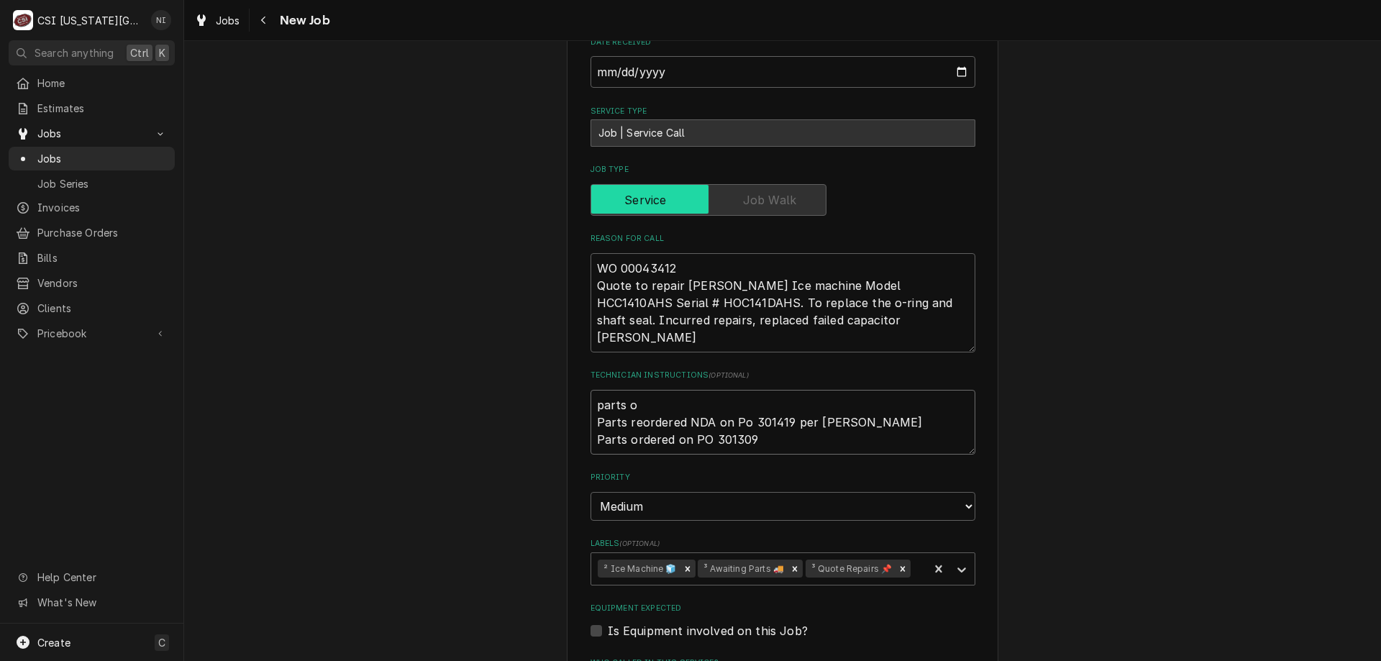
type textarea "x"
type textarea "parts Parts reordered NDA on Po 301419 per Fannin Parts ordered on PO 301309"
type textarea "x"
type textarea "parts Parts reordered NDA on Po 301419 per Fannin Parts ordered on PO 301309"
type textarea "x"
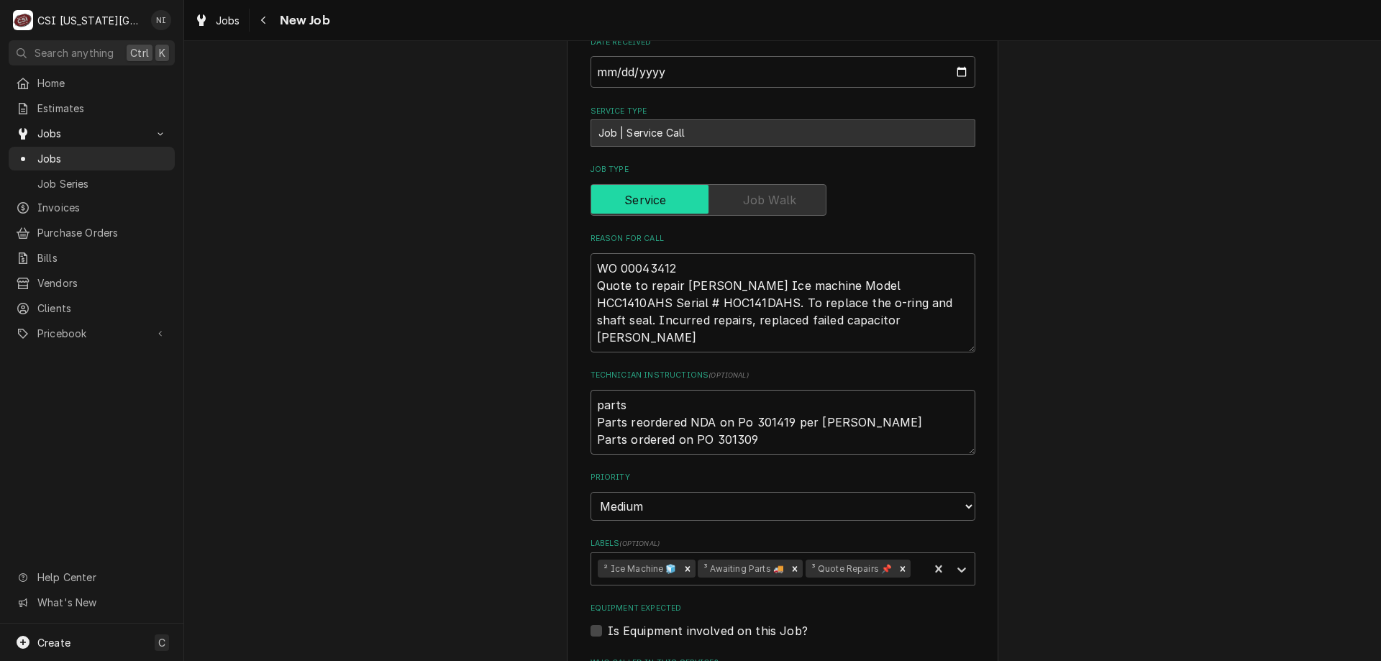
type textarea "part Parts reordered NDA on Po 301419 per Fannin Parts ordered on PO 301309"
type textarea "x"
type textarea "par Parts reordered NDA on Po 301419 per Fannin Parts ordered on PO 301309"
type textarea "x"
type textarea "pa Parts reordered NDA on Po 301419 per Fannin Parts ordered on PO 301309"
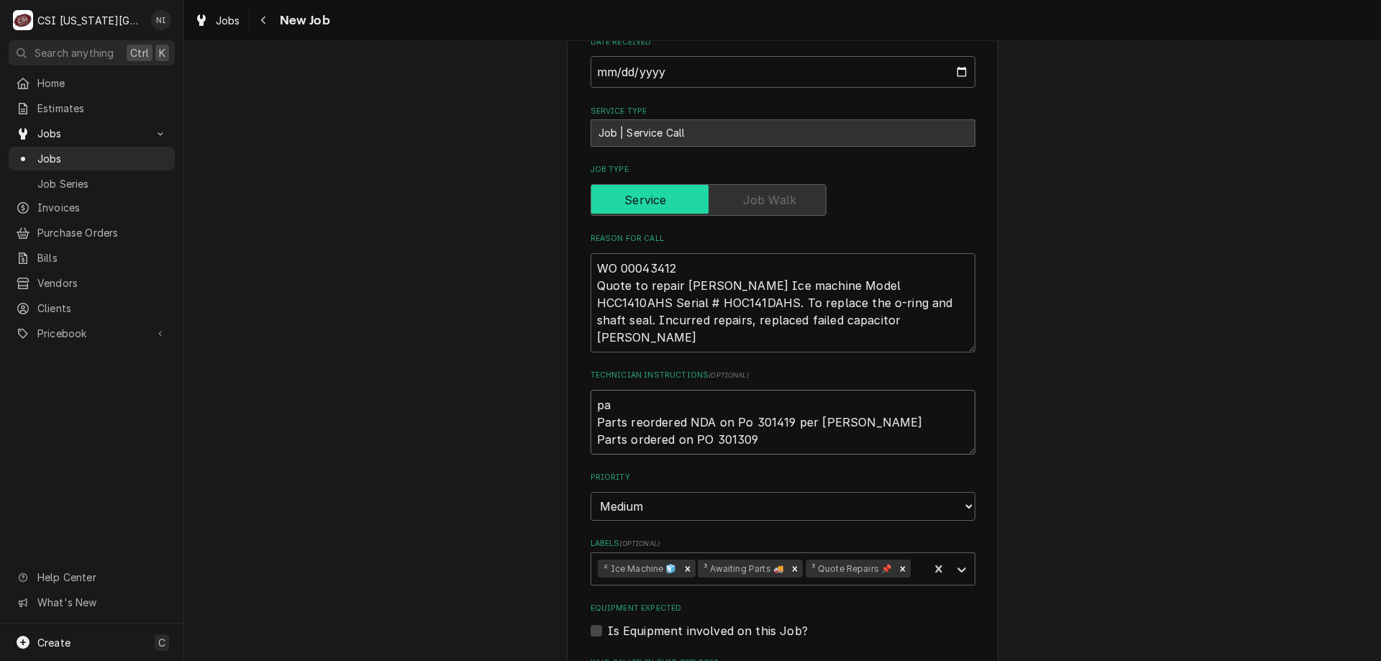
type textarea "x"
type textarea "p Parts reordered NDA on Po 301419 per Fannin Parts ordered on PO 301309"
type textarea "x"
type textarea "Parts reordered NDA on Po 301419 per Fannin Parts ordered on PO 301309"
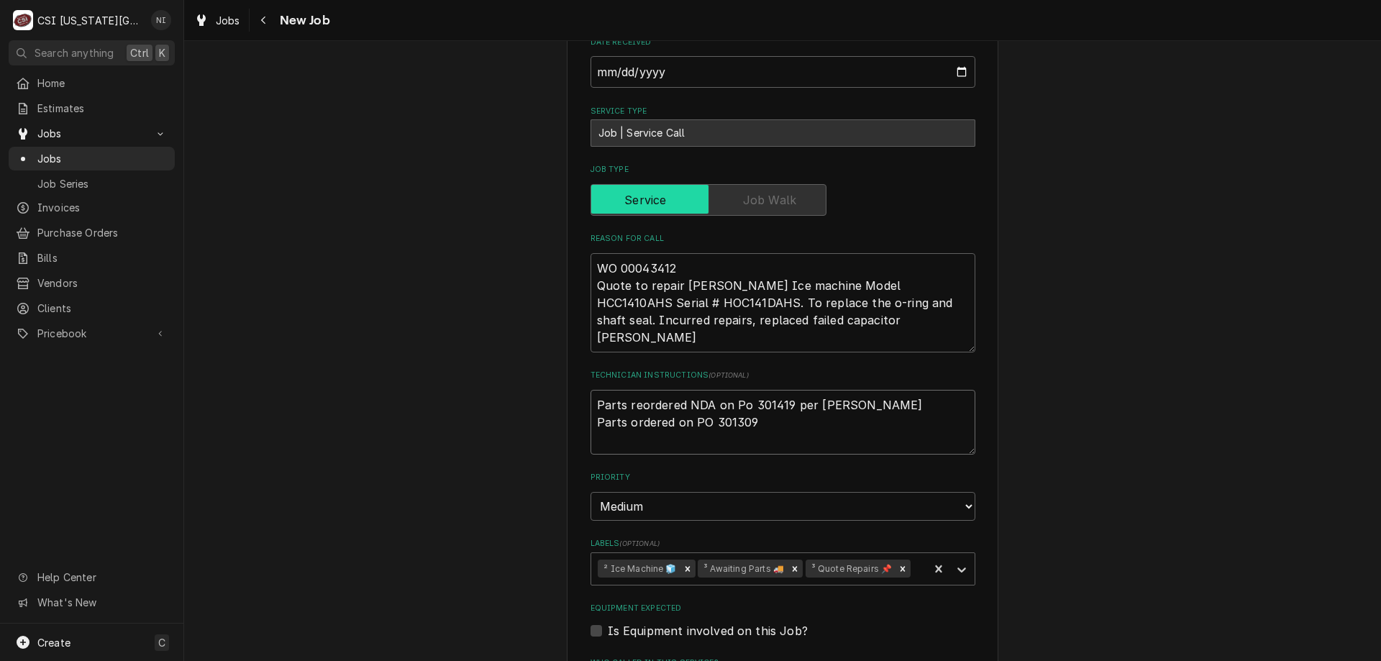
type textarea "x"
type textarea "P Parts reordered NDA on Po 301419 per Fannin Parts ordered on PO 301309"
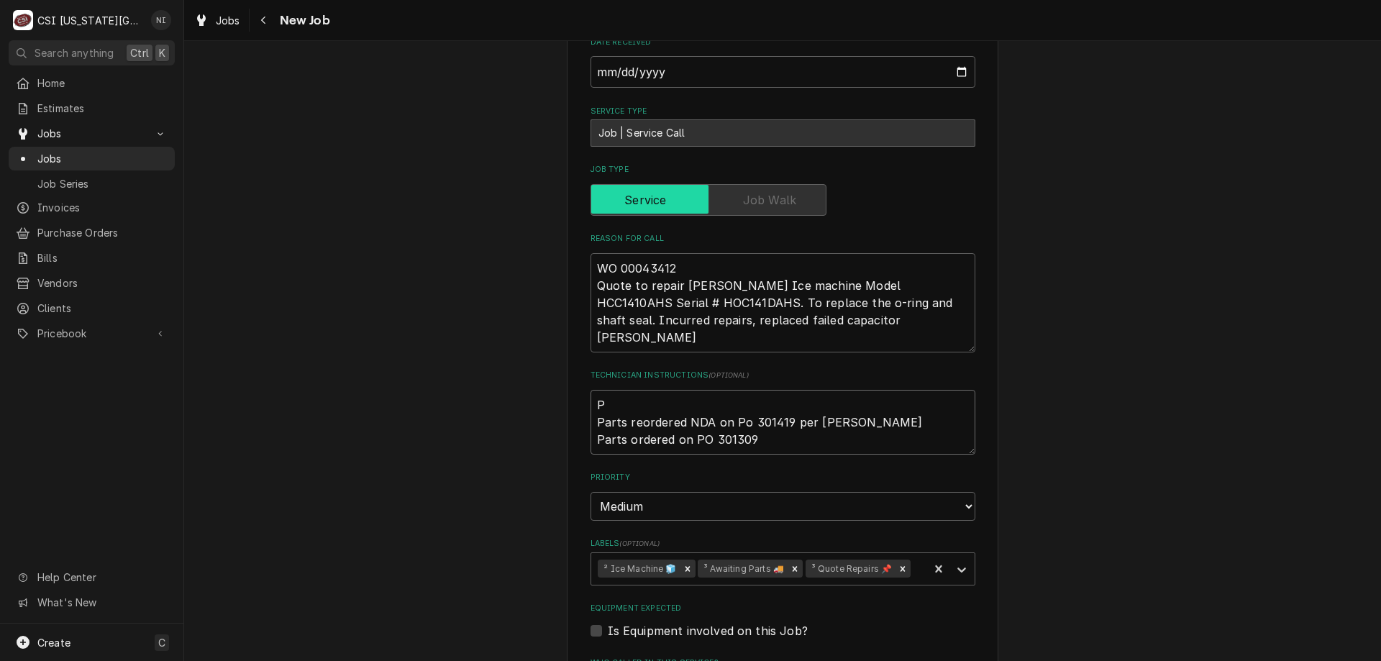
type textarea "x"
type textarea "Pa Parts reordered NDA on Po 301419 per Fannin Parts ordered on PO 301309"
type textarea "x"
type textarea "Par Parts reordered NDA on Po 301419 per Fannin Parts ordered on PO 301309"
type textarea "x"
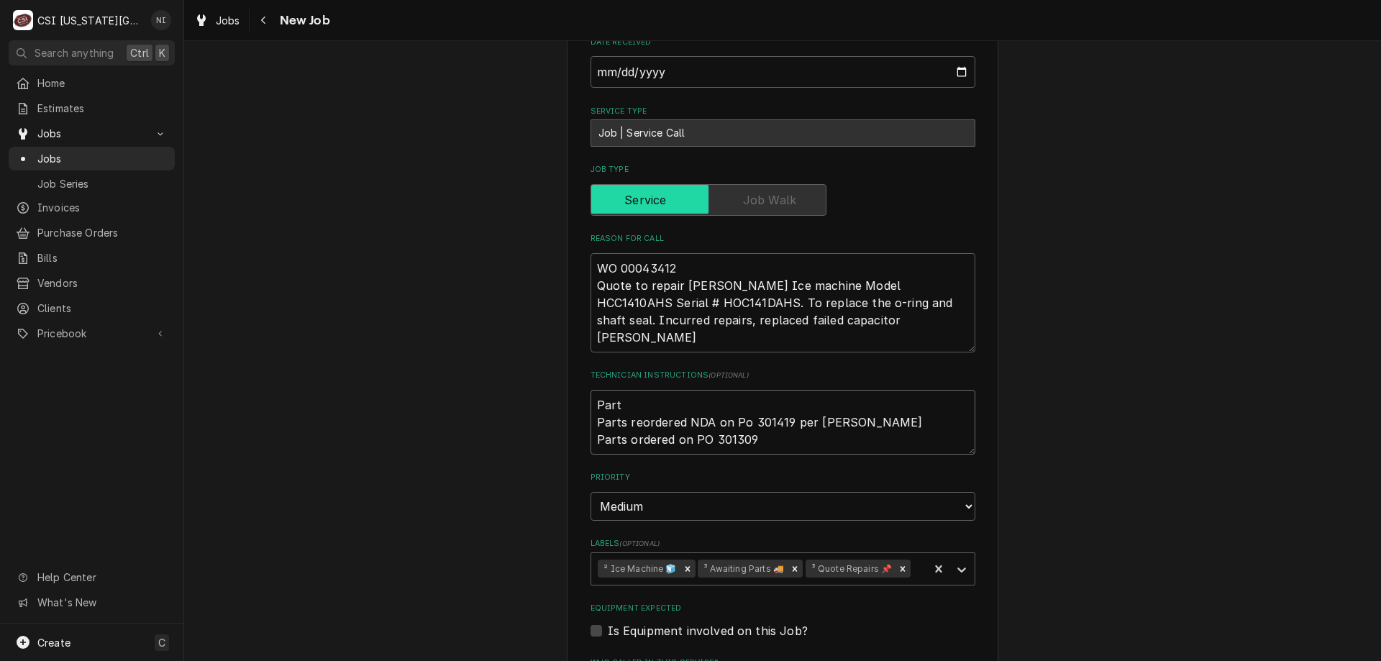
type textarea "Parts Parts reordered NDA on Po 301419 per Fannin Parts ordered on PO 301309"
type textarea "x"
type textarea "Parts Parts reordered NDA on Po 301419 per Fannin Parts ordered on PO 301309"
type textarea "x"
type textarea "Parts o Parts reordered NDA on Po 301419 per Fannin Parts ordered on PO 301309"
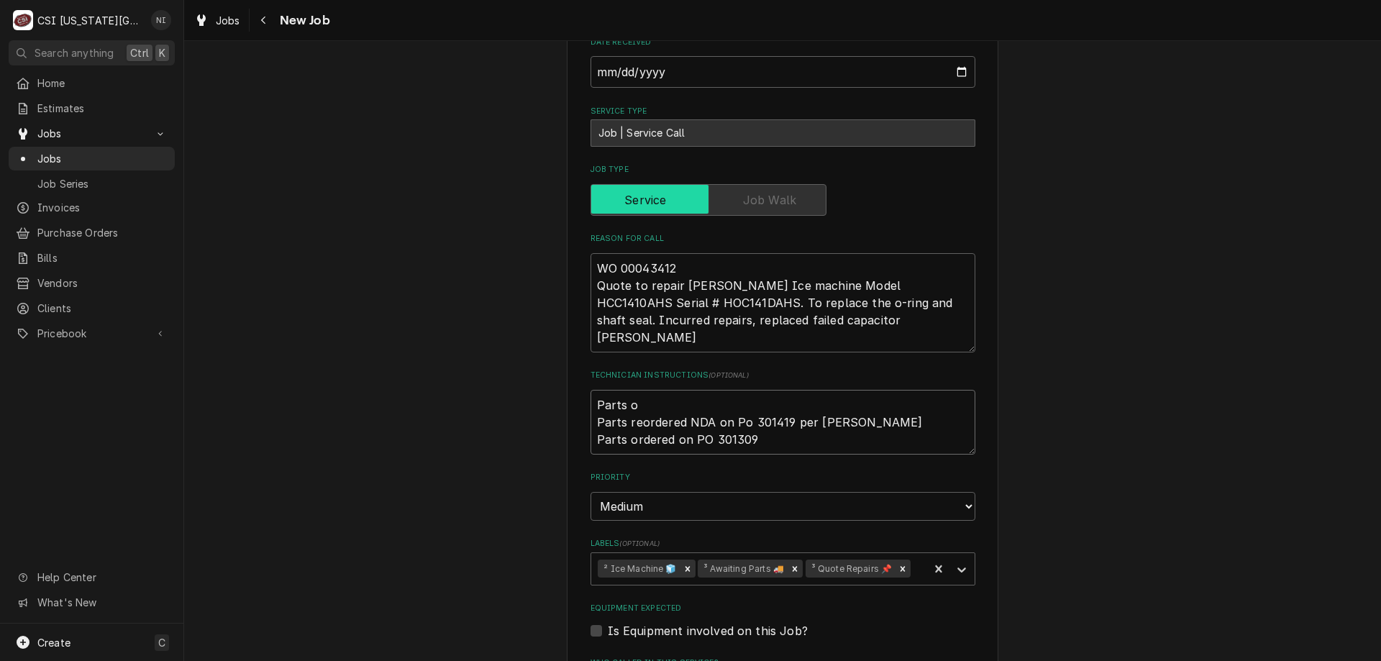
type textarea "x"
type textarea "Parts on Parts reordered NDA on Po 301419 per Fannin Parts ordered on PO 301309"
type textarea "x"
type textarea "Parts on Parts reordered NDA on Po 301419 per Fannin Parts ordered on PO 301309"
type textarea "x"
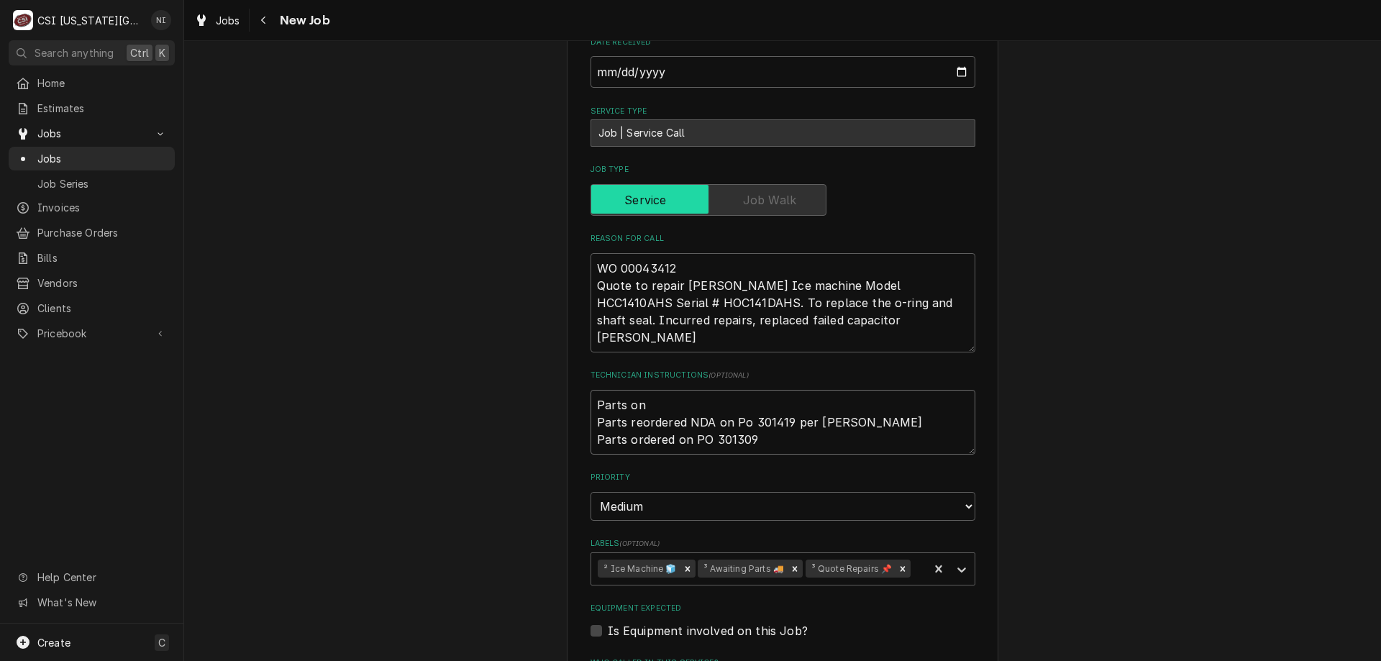
type textarea "Parts on s Parts reordered NDA on Po 301419 per Fannin Parts ordered on PO 3013…"
type textarea "x"
type textarea "Parts on sc Parts reordered NDA on Po 301419 per Fannin Parts ordered on PO 301…"
type textarea "x"
type textarea "Parts on sch Parts reordered NDA on Po 301419 per Fannin Parts ordered on PO 30…"
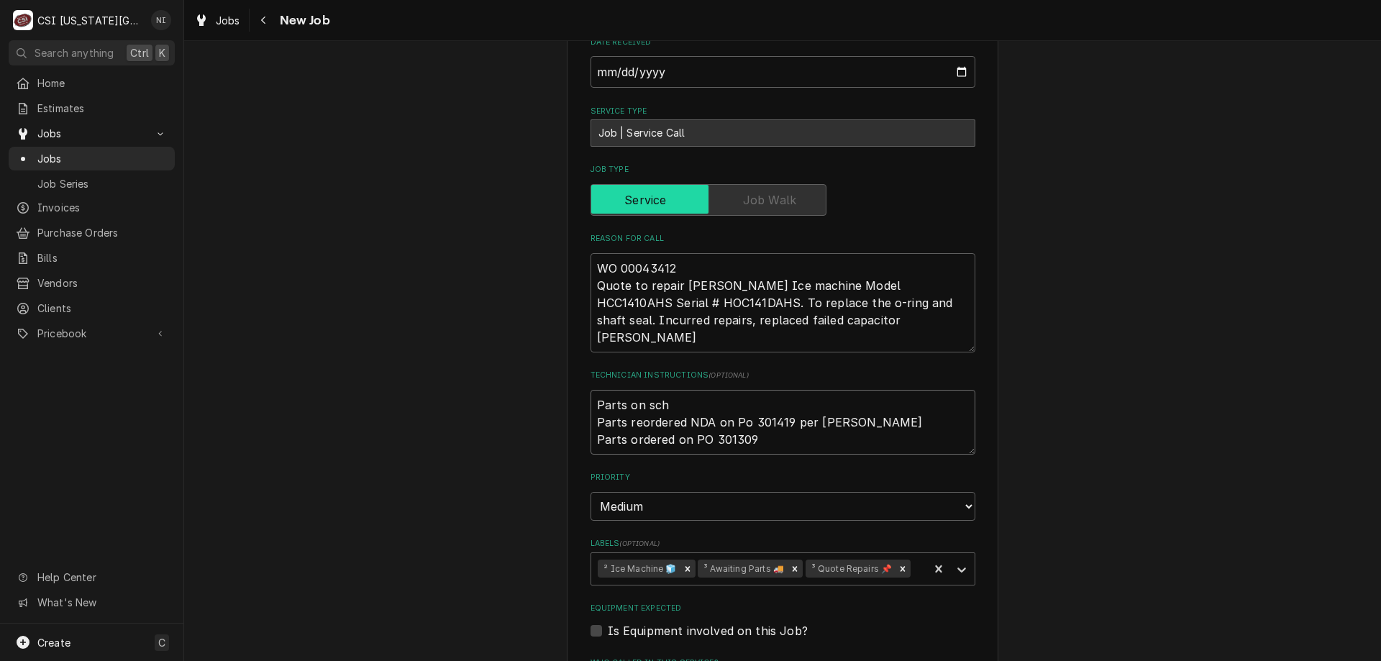
type textarea "x"
type textarea "Parts on schu Parts reordered NDA on Po 301419 per Fannin Parts ordered on PO 3…"
type textarea "x"
type textarea "Parts on schup Parts reordered NDA on Po 301419 per Fannin Parts ordered on PO …"
type textarea "x"
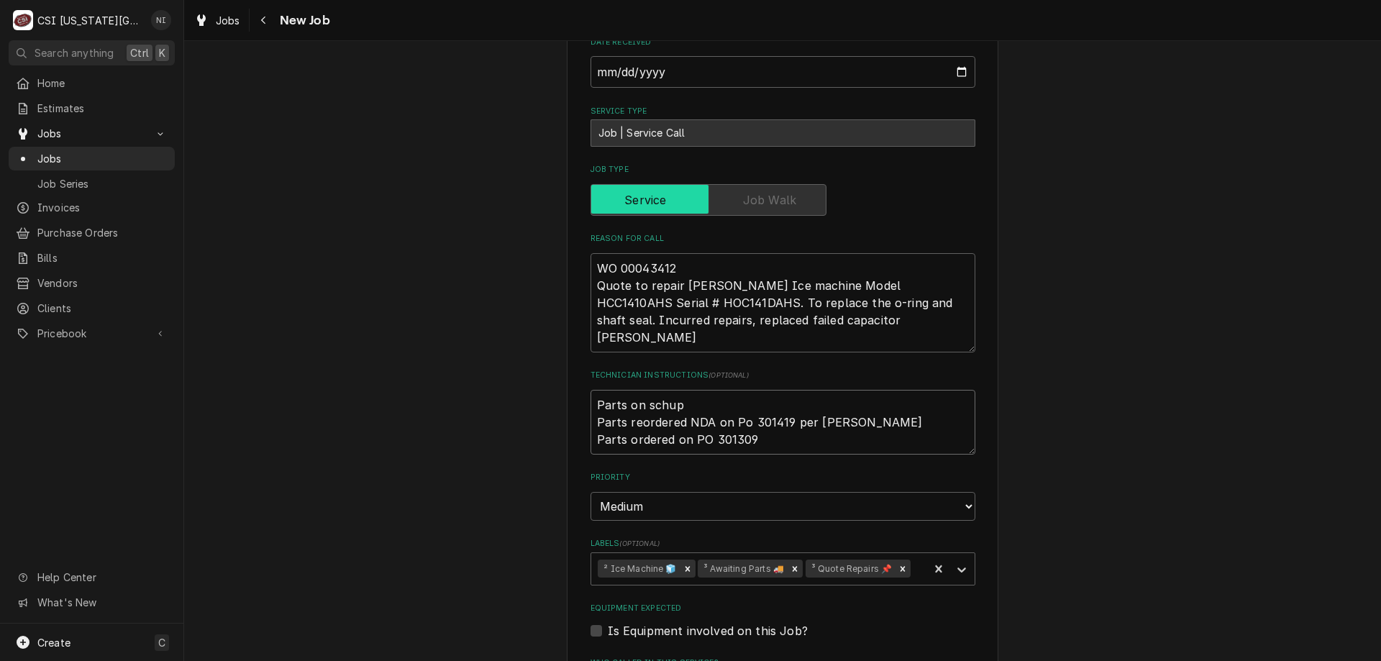
type textarea "Parts on schupp Parts reordered NDA on Po 301419 per Fannin Parts ordered on PO…"
type textarea "x"
type textarea "Parts on schupp s Parts reordered NDA on Po 301419 per Fannin Parts ordered on …"
type textarea "x"
type textarea "Parts on schupp sh Parts reordered NDA on Po 301419 per Fannin Parts ordered on…"
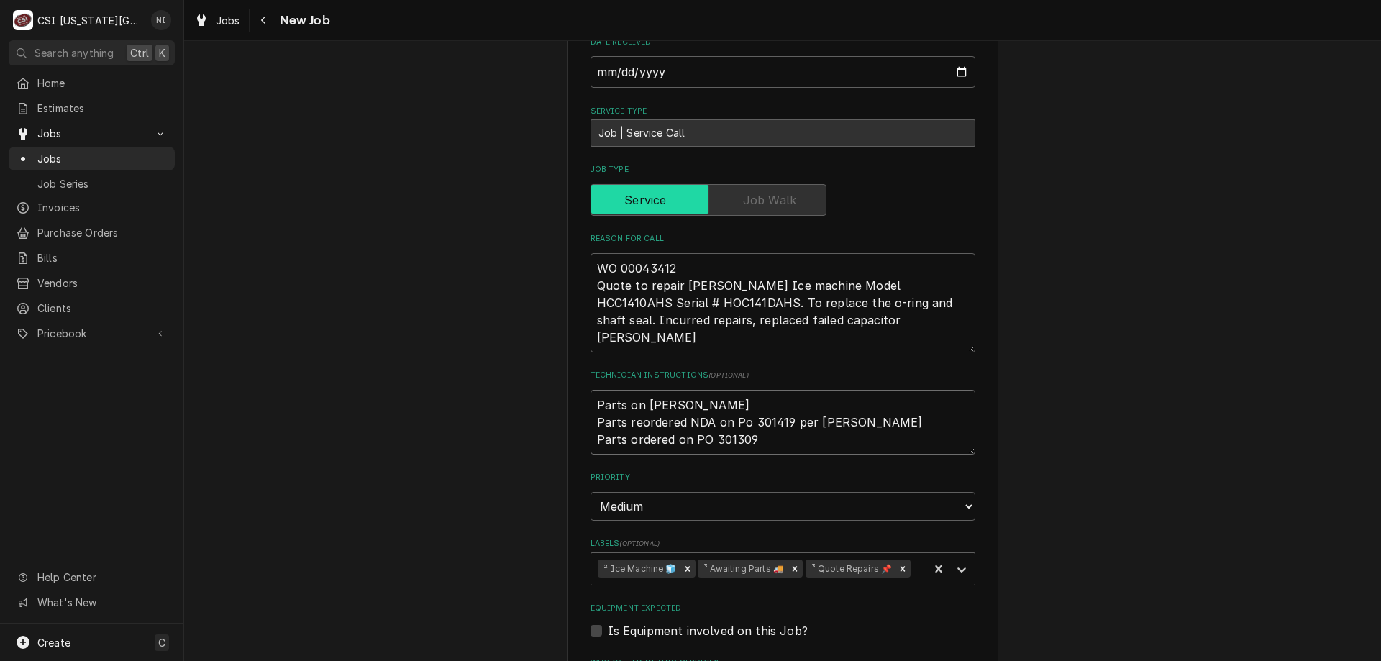
type textarea "x"
type textarea "Parts on schupp she Parts reordered NDA on Po 301419 per Fannin Parts ordered o…"
type textarea "x"
type textarea "Parts on schupp shel Parts reordered NDA on Po 301419 per Fannin Parts ordered …"
type textarea "x"
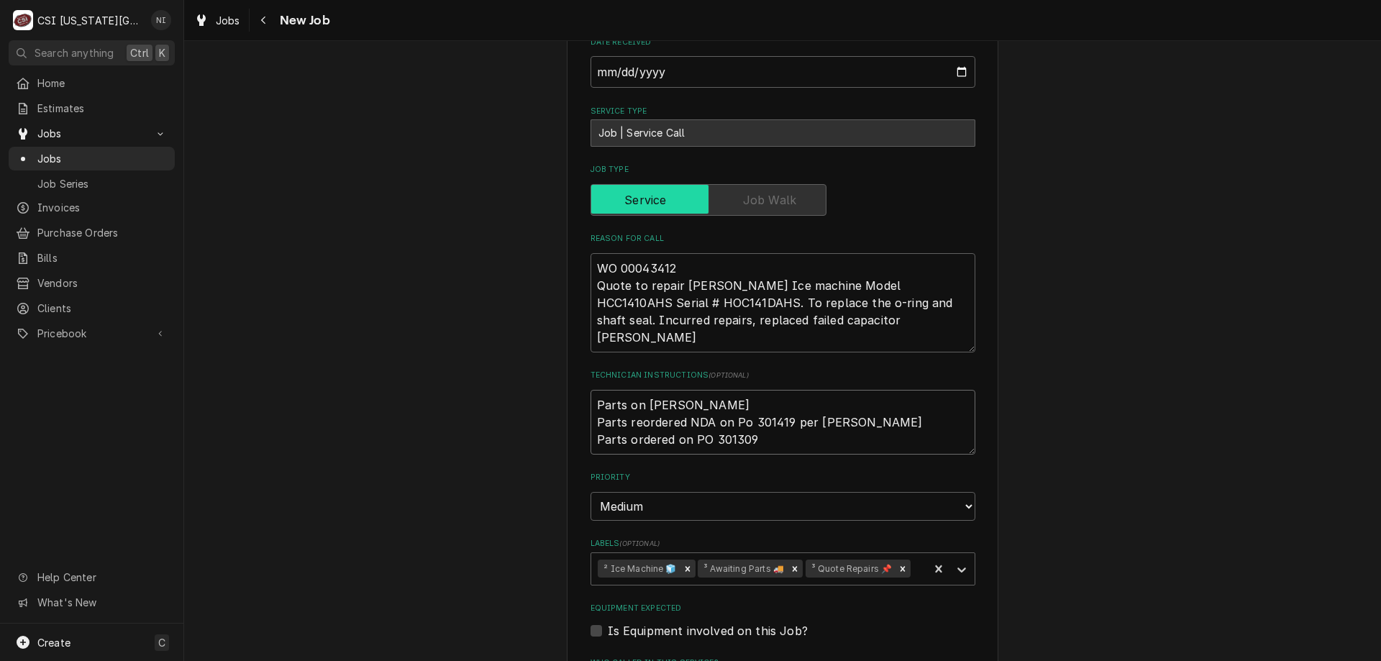
type textarea "Parts on schupp shelf Parts reordered NDA on Po 301419 per Fannin Parts ordered…"
type textarea "x"
click at [792, 564] on icon "Remove ³ Awaiting Parts 🚚" at bounding box center [795, 569] width 10 height 10
type textarea "Parts on schupp shelf Parts reordered NDA on Po 301419 per Fannin Parts ordered…"
click at [960, 563] on icon "Labels" at bounding box center [962, 570] width 14 height 14
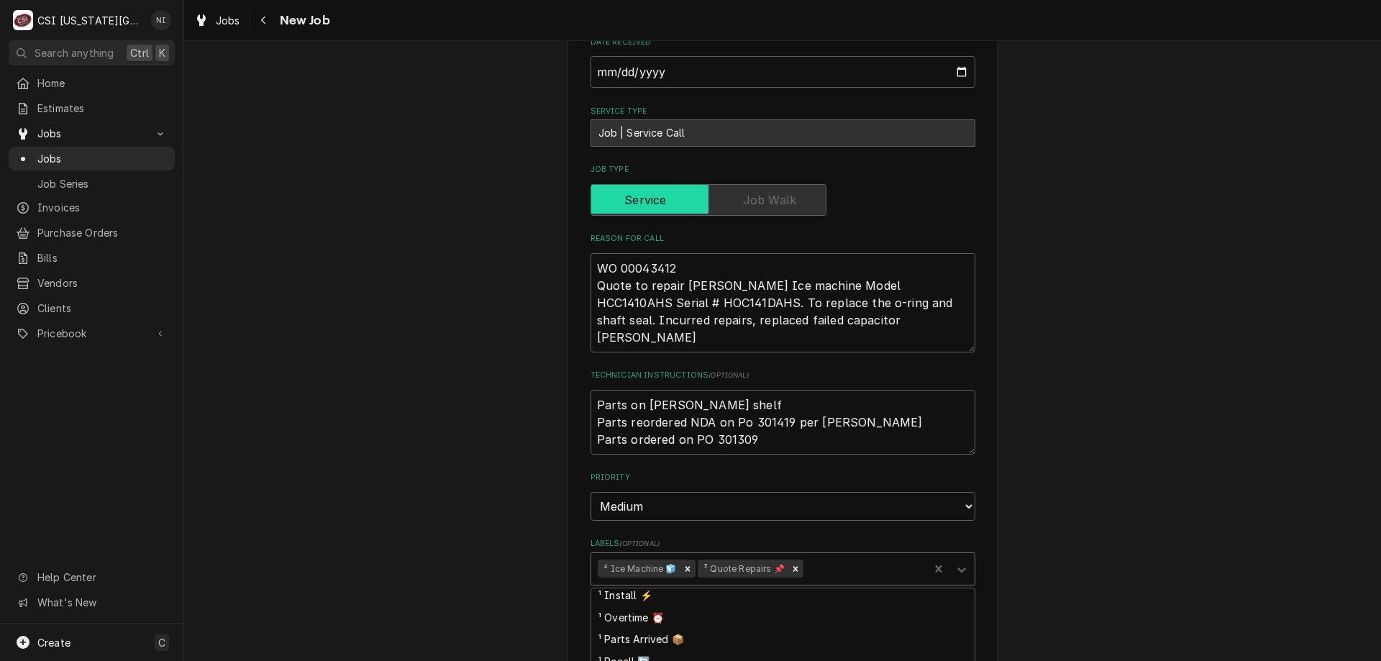
scroll to position [115, 0]
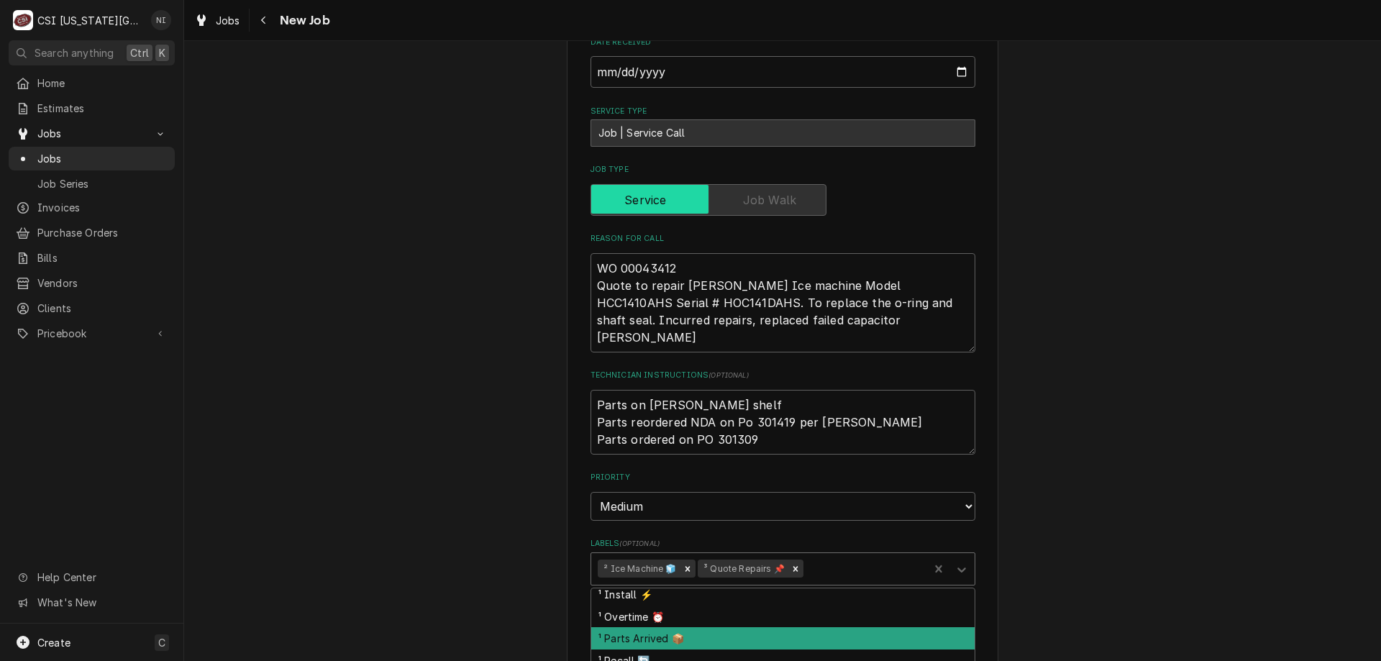
click at [707, 627] on div "¹ Parts Arrived 📦" at bounding box center [782, 638] width 383 height 22
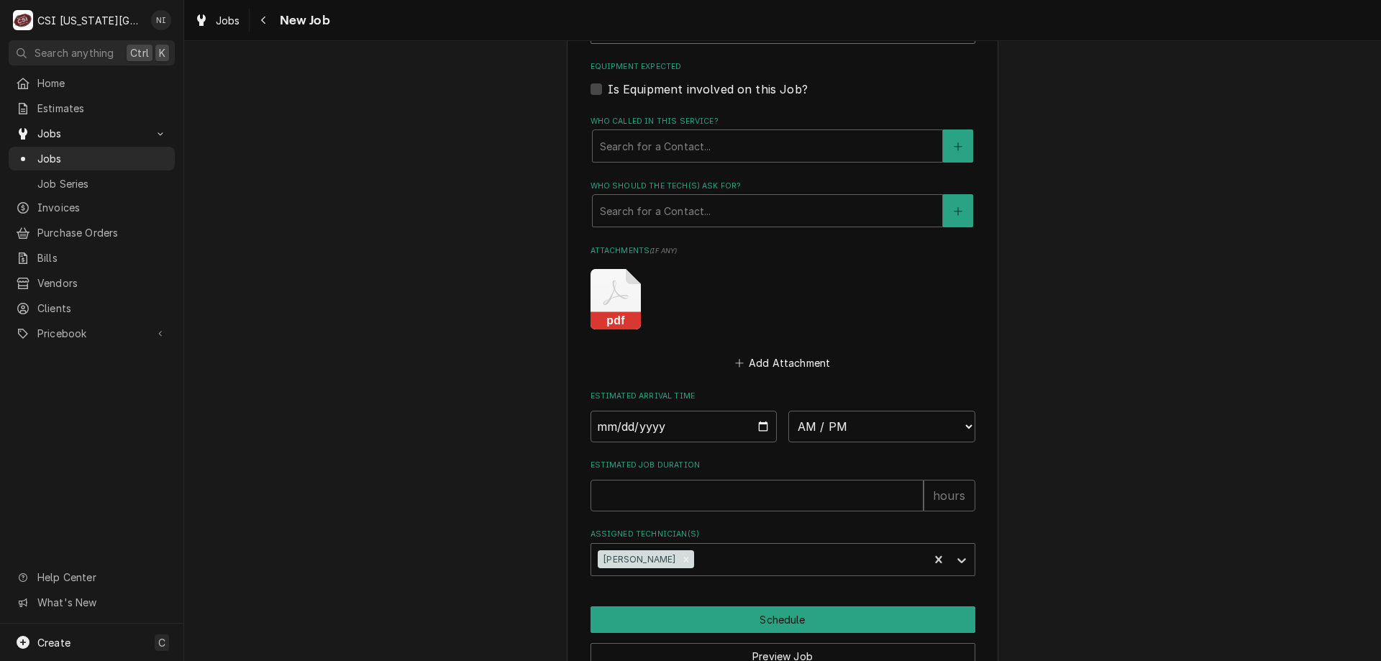
scroll to position [1113, 0]
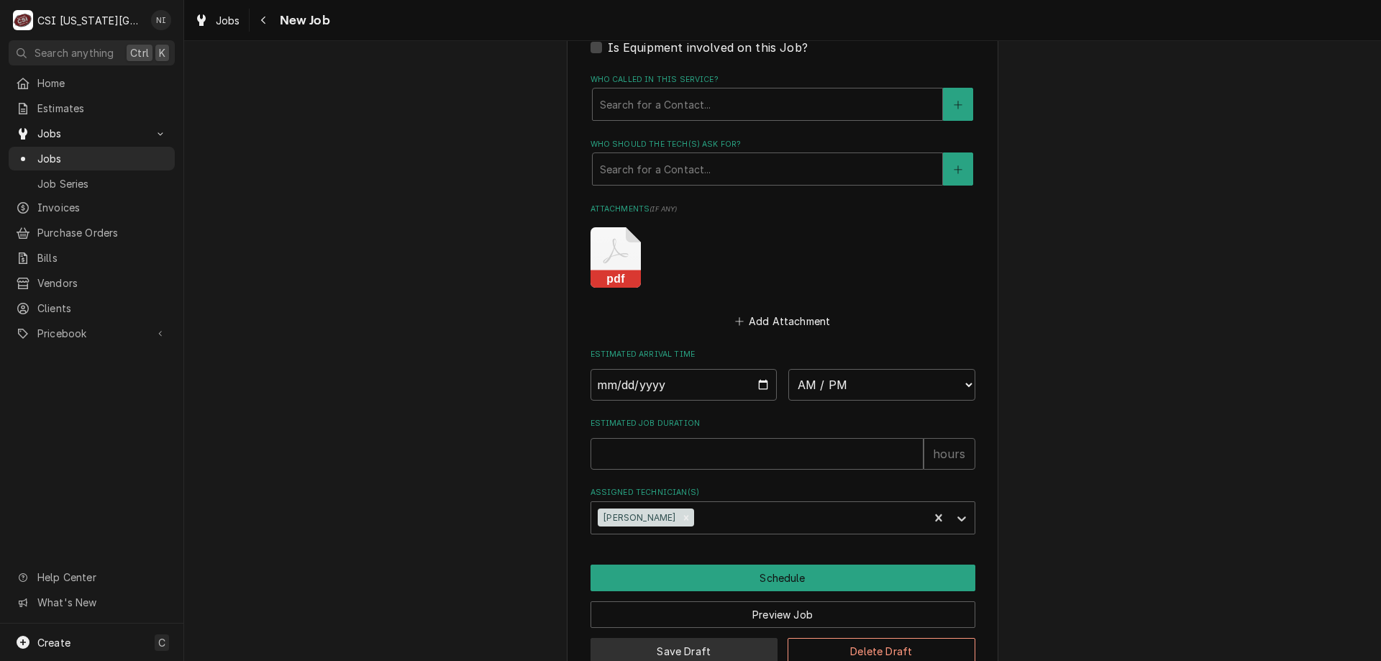
click at [693, 638] on button "Save Draft" at bounding box center [685, 651] width 188 height 27
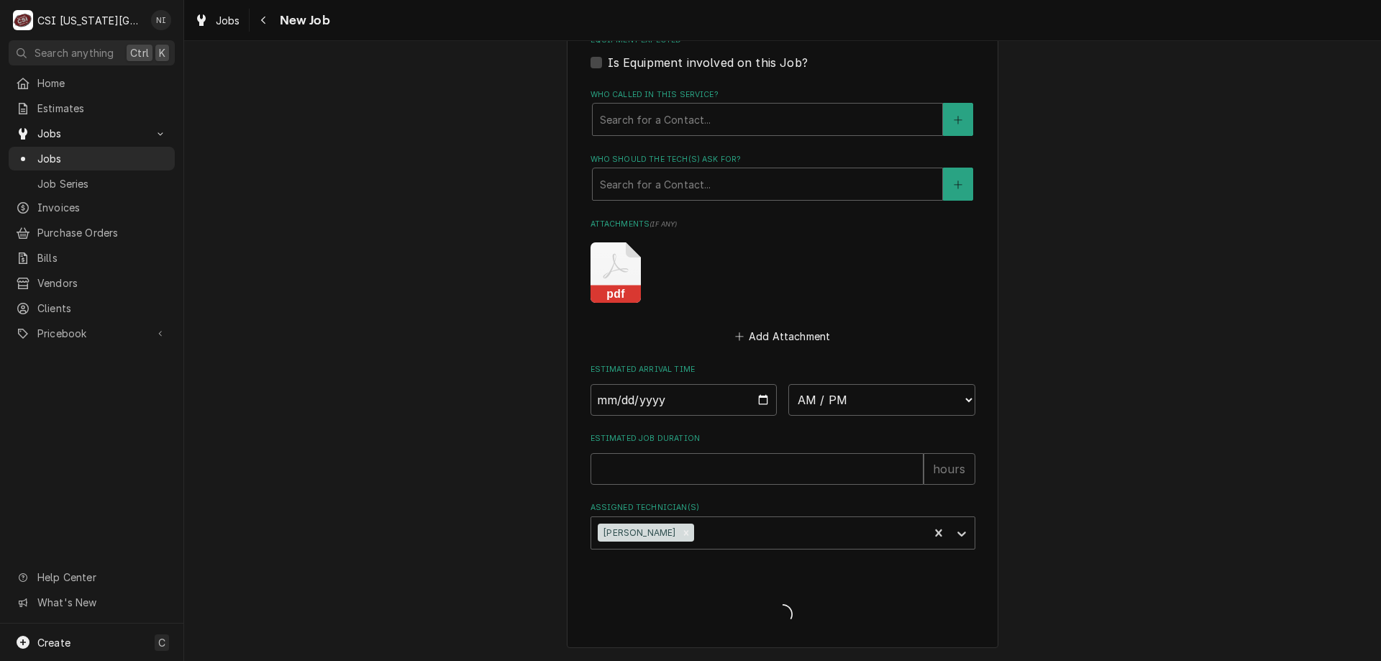
scroll to position [1063, 0]
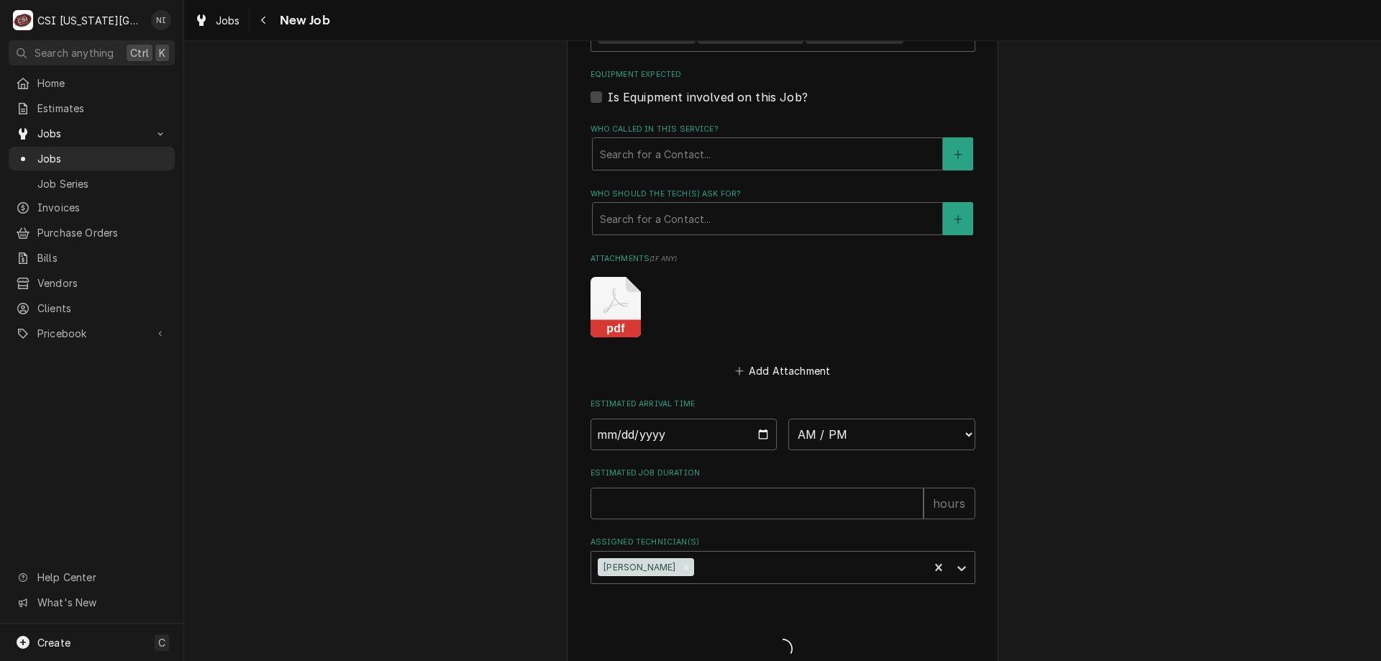
type textarea "x"
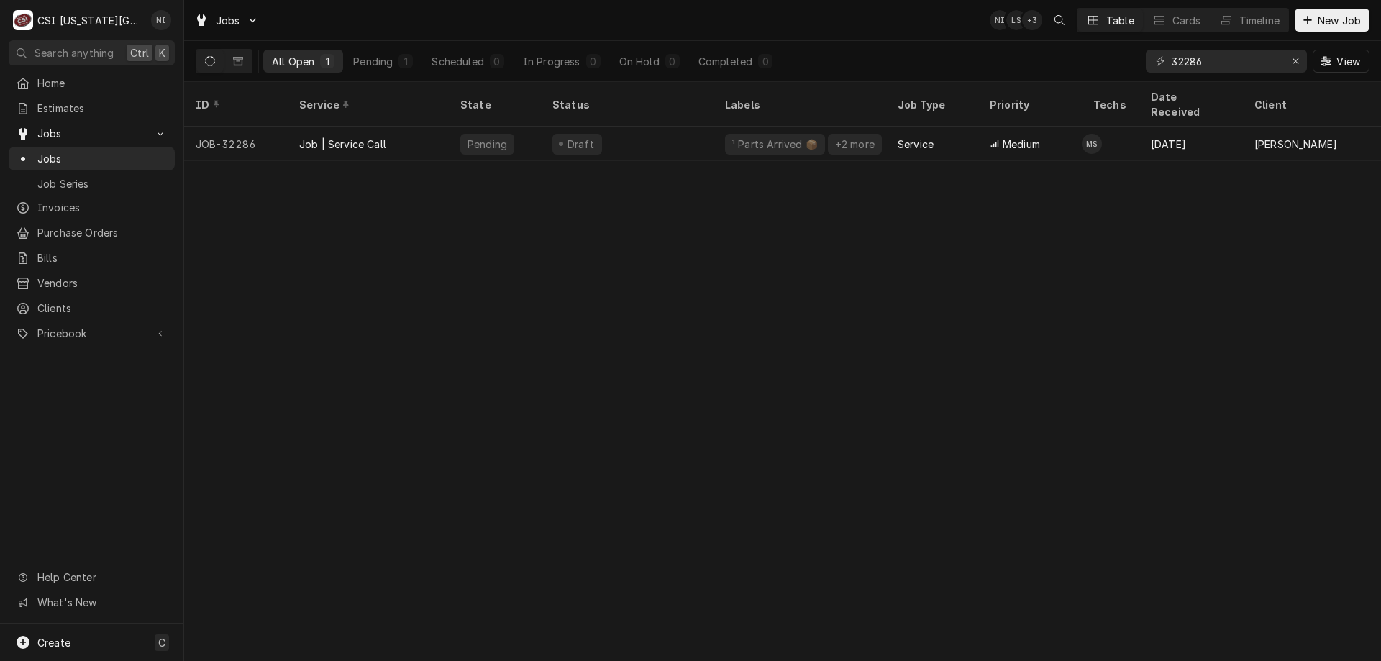
click at [307, 342] on div "ID Service State Status Labels Job Type Priority Techs Date Received Client Loc…" at bounding box center [782, 371] width 1197 height 579
drag, startPoint x: 1218, startPoint y: 64, endPoint x: 849, endPoint y: 37, distance: 370.1
click at [847, 39] on div "Jobs NI LS + 3 Table Cards Timeline New Job All Open 1 Pending 0 Scheduled 1 In…" at bounding box center [782, 41] width 1197 height 82
type input "32409"
click at [647, 129] on div "Parts Ordered" at bounding box center [627, 144] width 173 height 35
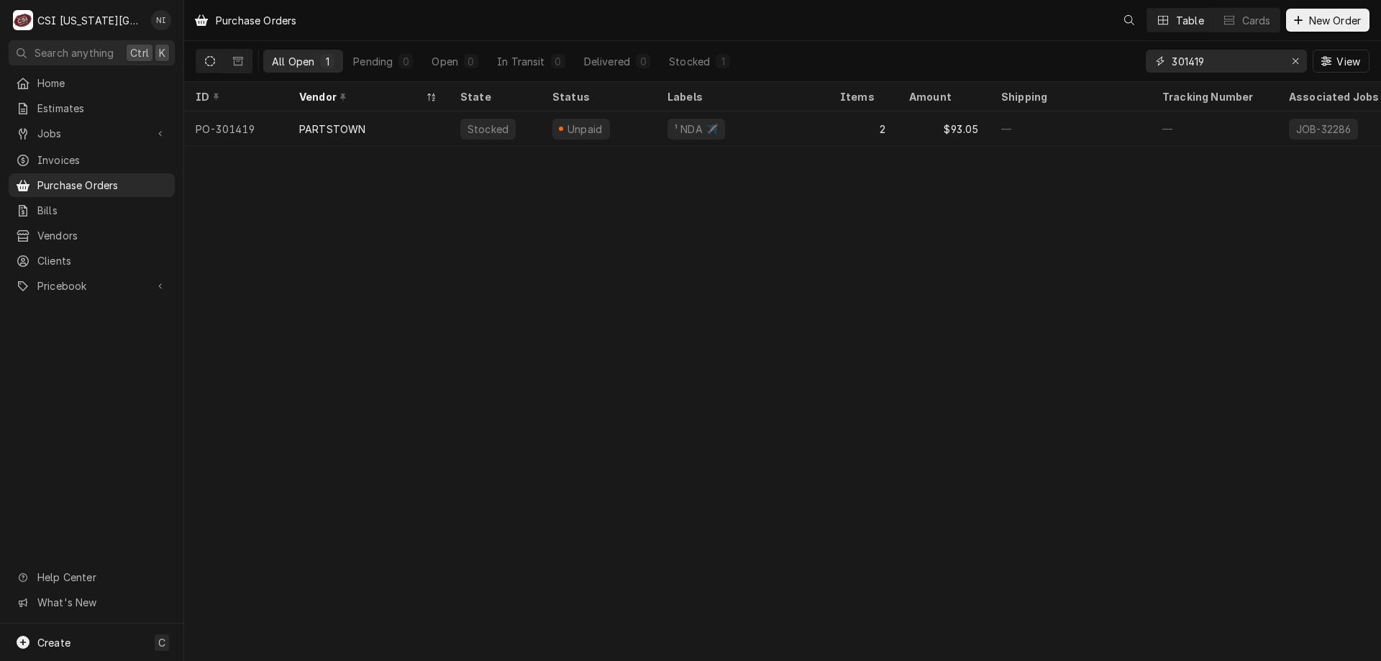
drag, startPoint x: 1204, startPoint y: 59, endPoint x: 1165, endPoint y: 65, distance: 39.3
click at [1165, 65] on div "301419" at bounding box center [1226, 61] width 161 height 23
type input "301394"
click at [845, 123] on div "3" at bounding box center [863, 129] width 69 height 35
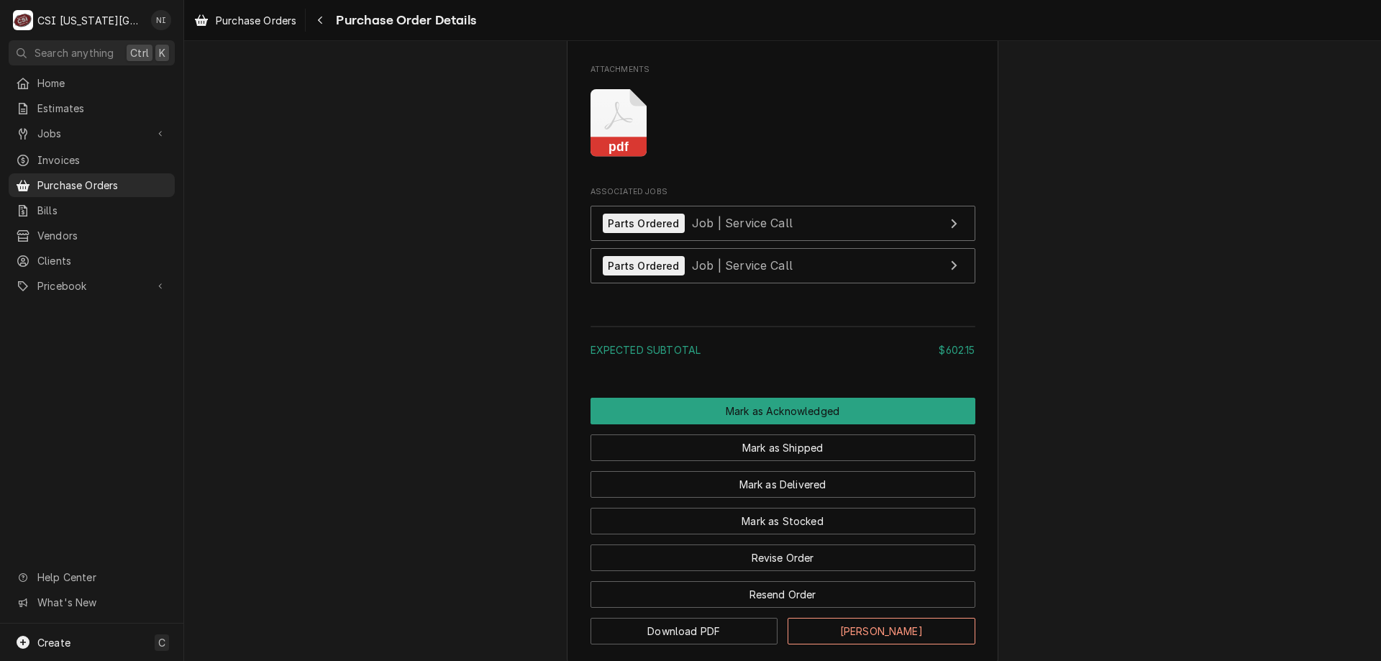
scroll to position [1846, 0]
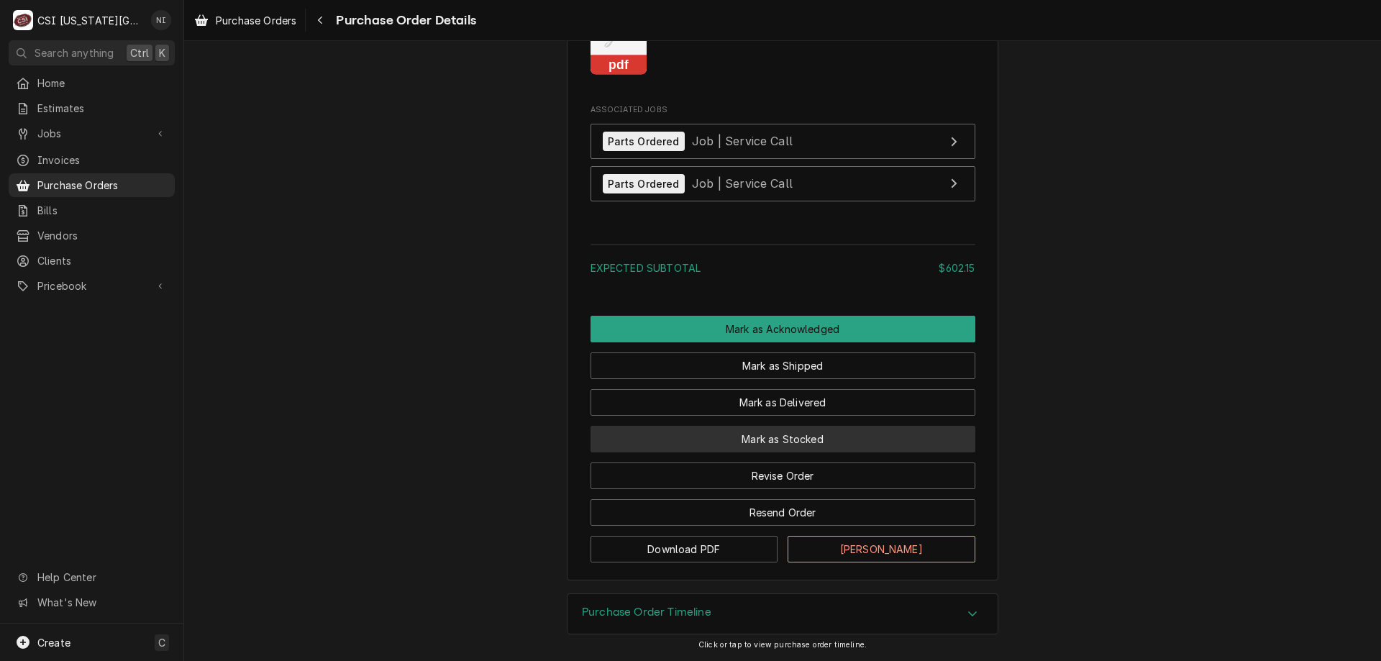
click at [864, 442] on button "Mark as Stocked" at bounding box center [783, 439] width 385 height 27
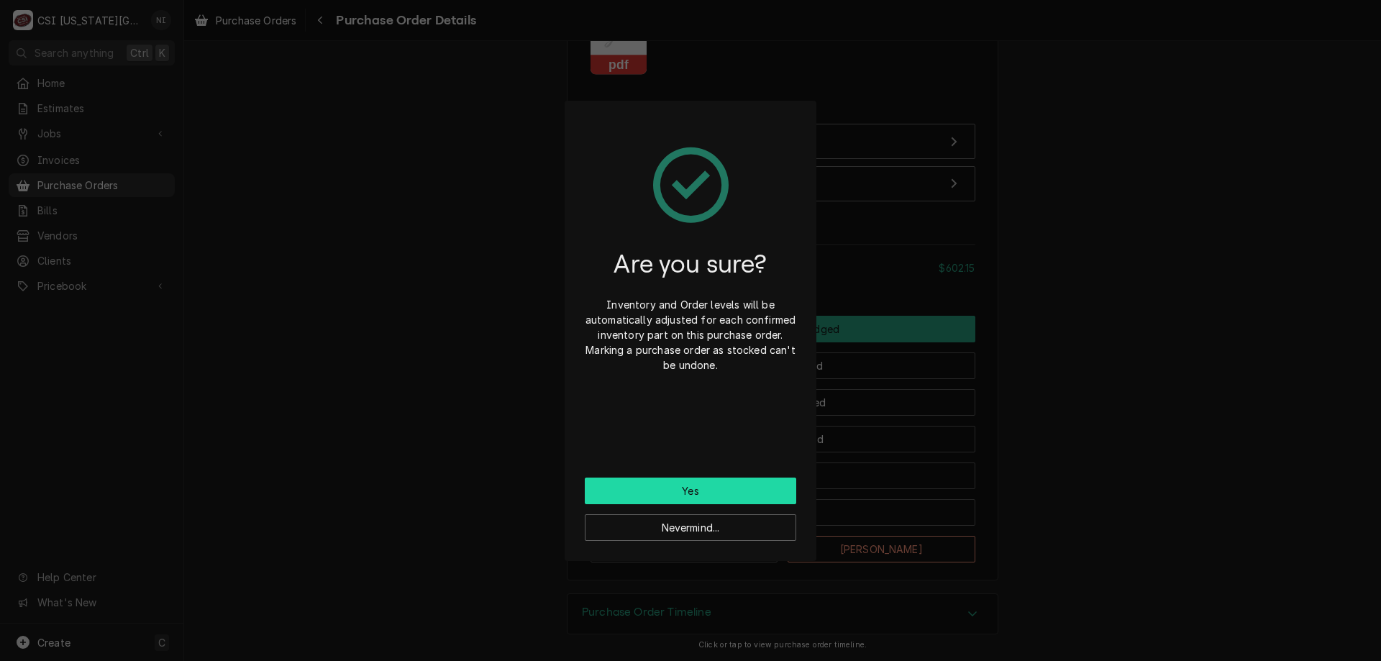
drag, startPoint x: 722, startPoint y: 495, endPoint x: 673, endPoint y: 400, distance: 106.8
click at [722, 495] on button "Yes" at bounding box center [691, 491] width 212 height 27
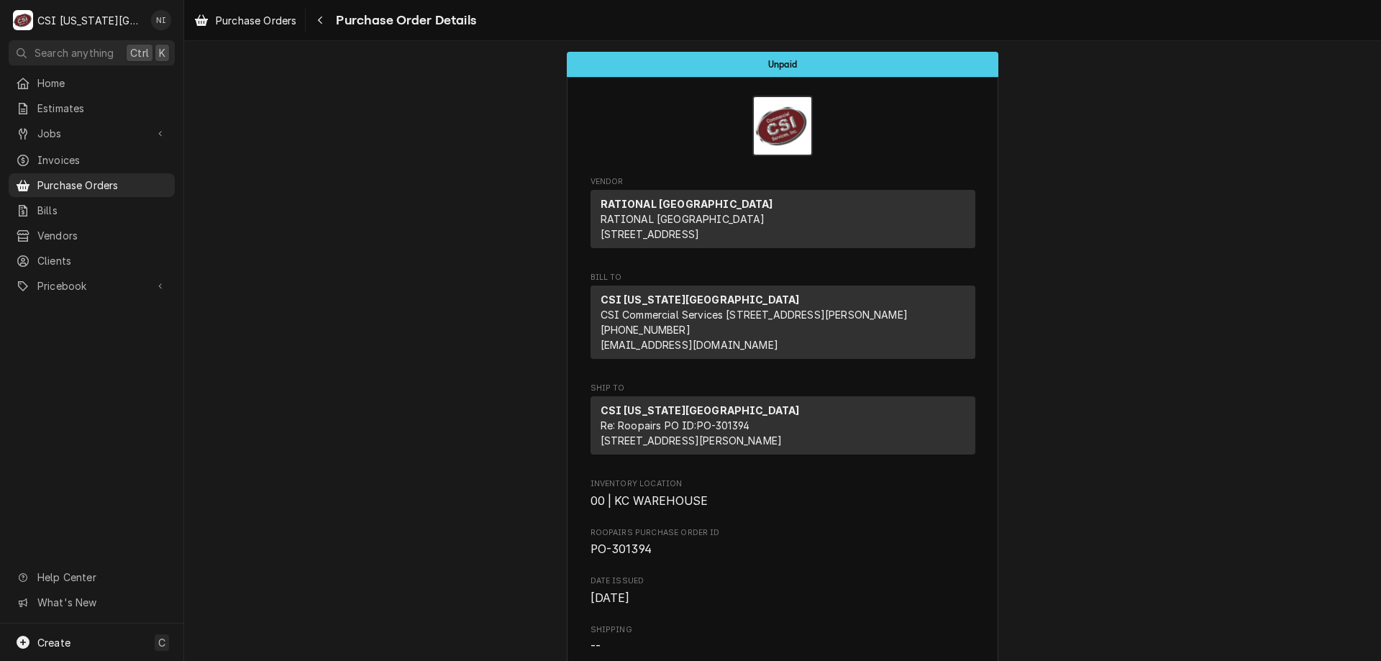
click at [114, 183] on span "Purchase Orders" at bounding box center [102, 185] width 130 height 15
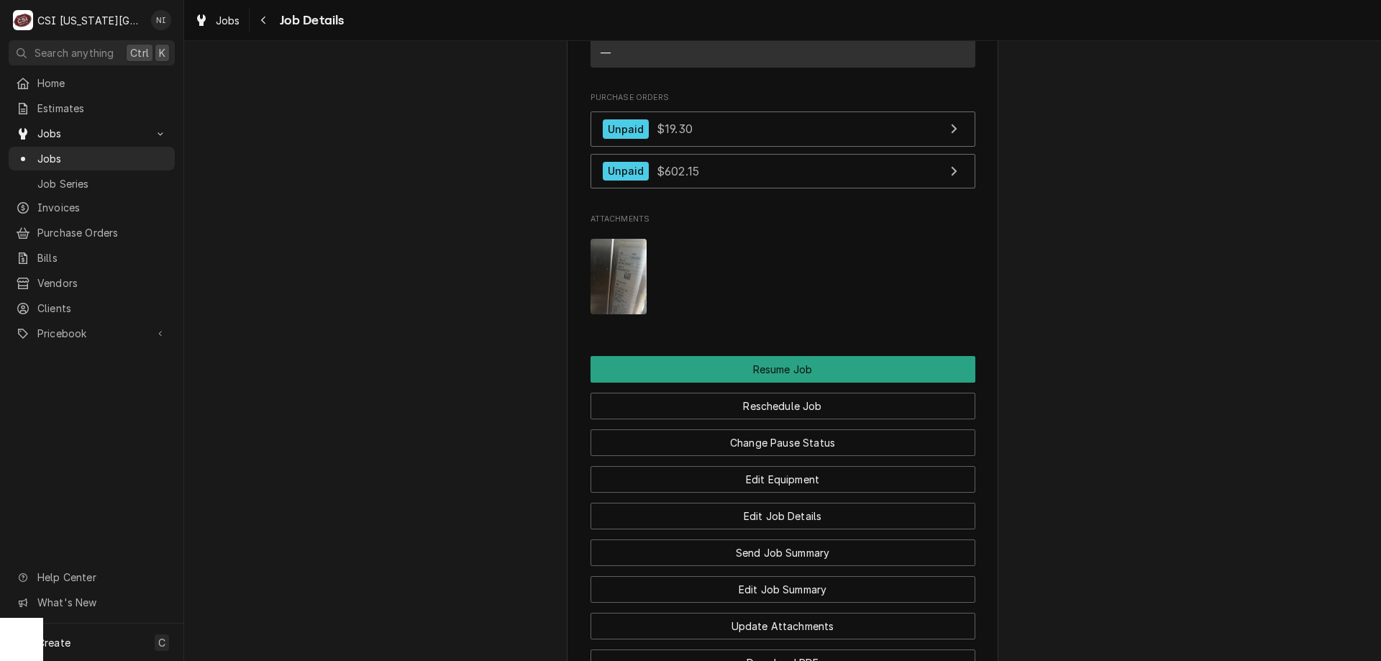
scroll to position [1953, 0]
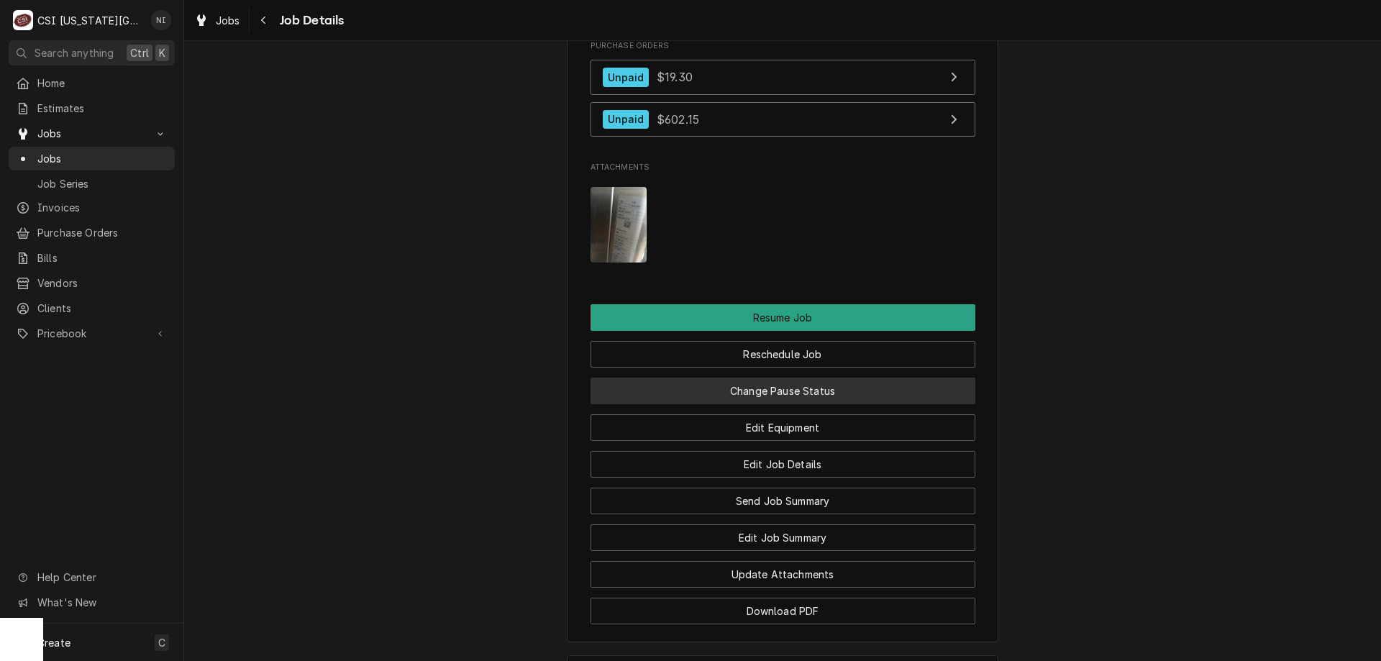
click at [803, 404] on button "Change Pause Status" at bounding box center [783, 391] width 385 height 27
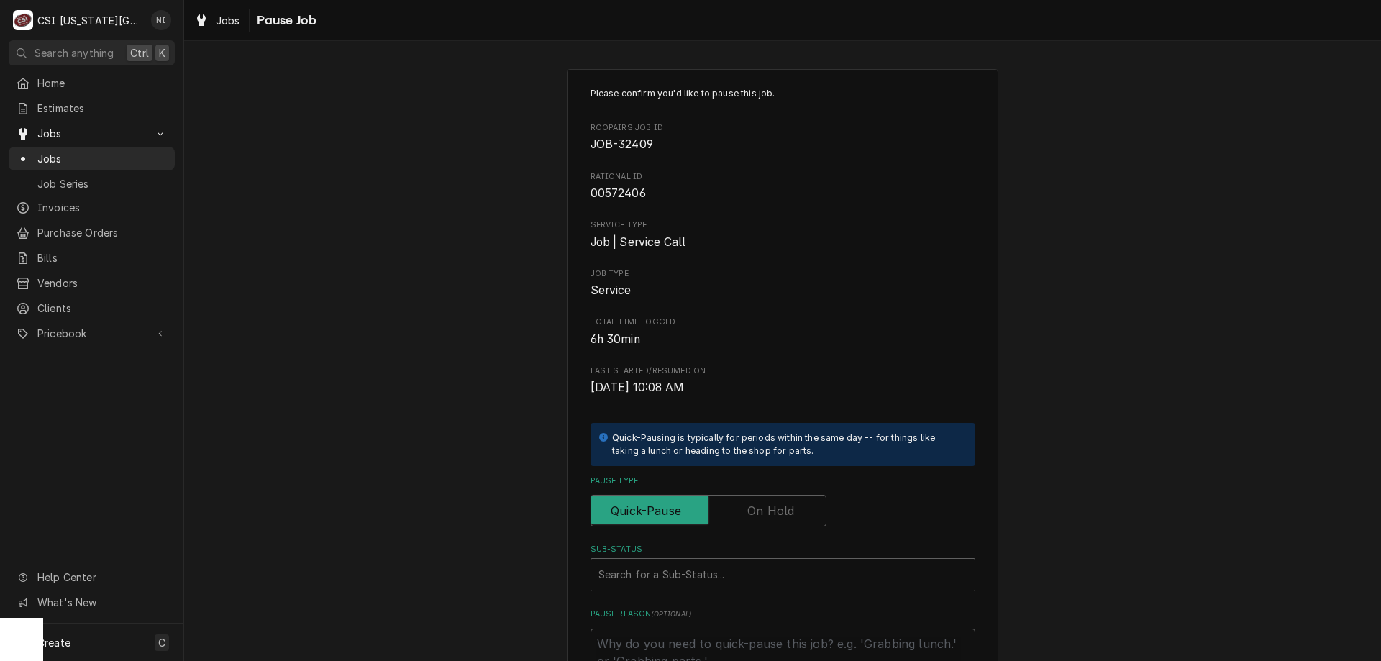
click at [764, 507] on label "Pause Type" at bounding box center [709, 511] width 236 height 32
click at [764, 507] on input "Pause Type" at bounding box center [708, 511] width 223 height 32
checkbox input "true"
click at [750, 563] on div "Sub-Status" at bounding box center [769, 575] width 340 height 26
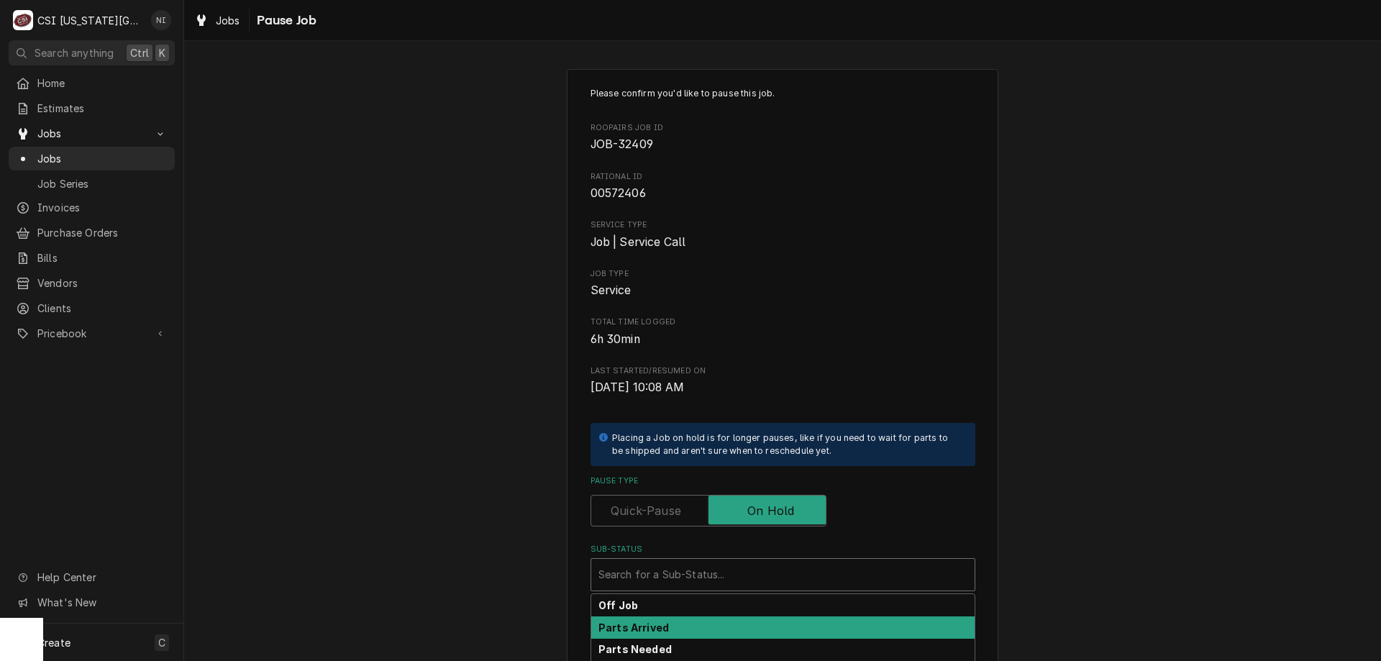
click at [658, 627] on strong "Parts Arrived" at bounding box center [634, 628] width 71 height 12
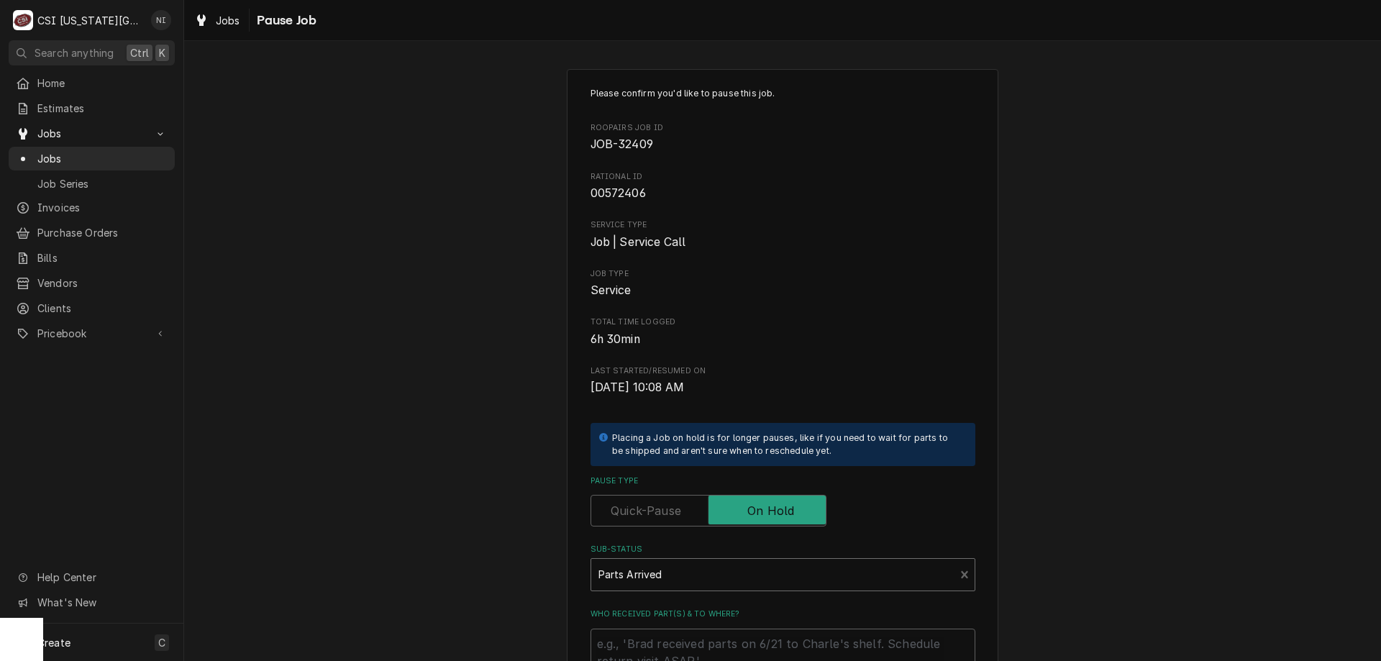
scroll to position [194, 0]
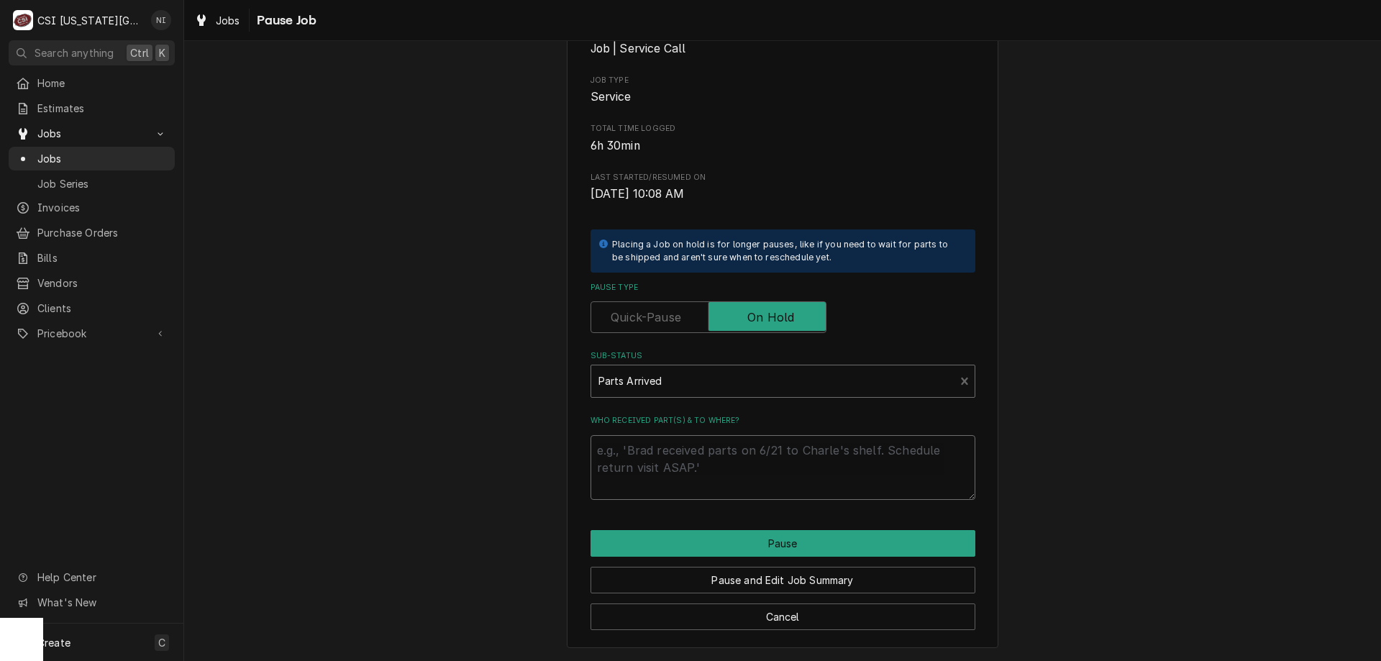
click at [696, 449] on textarea "Who received part(s) & to where?" at bounding box center [783, 467] width 385 height 65
type textarea "x"
type textarea "Pa"
type textarea "x"
type textarea "Par"
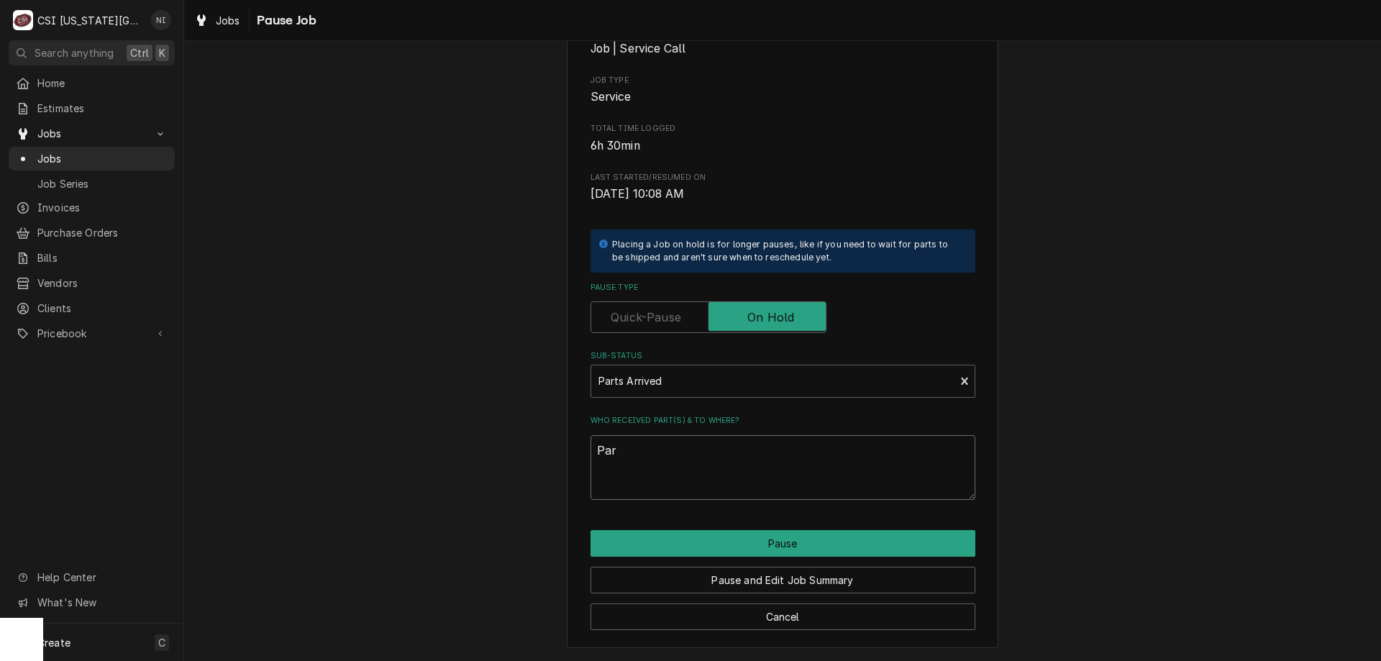
type textarea "x"
type textarea "Part"
type textarea "x"
type textarea "Parts"
type textarea "x"
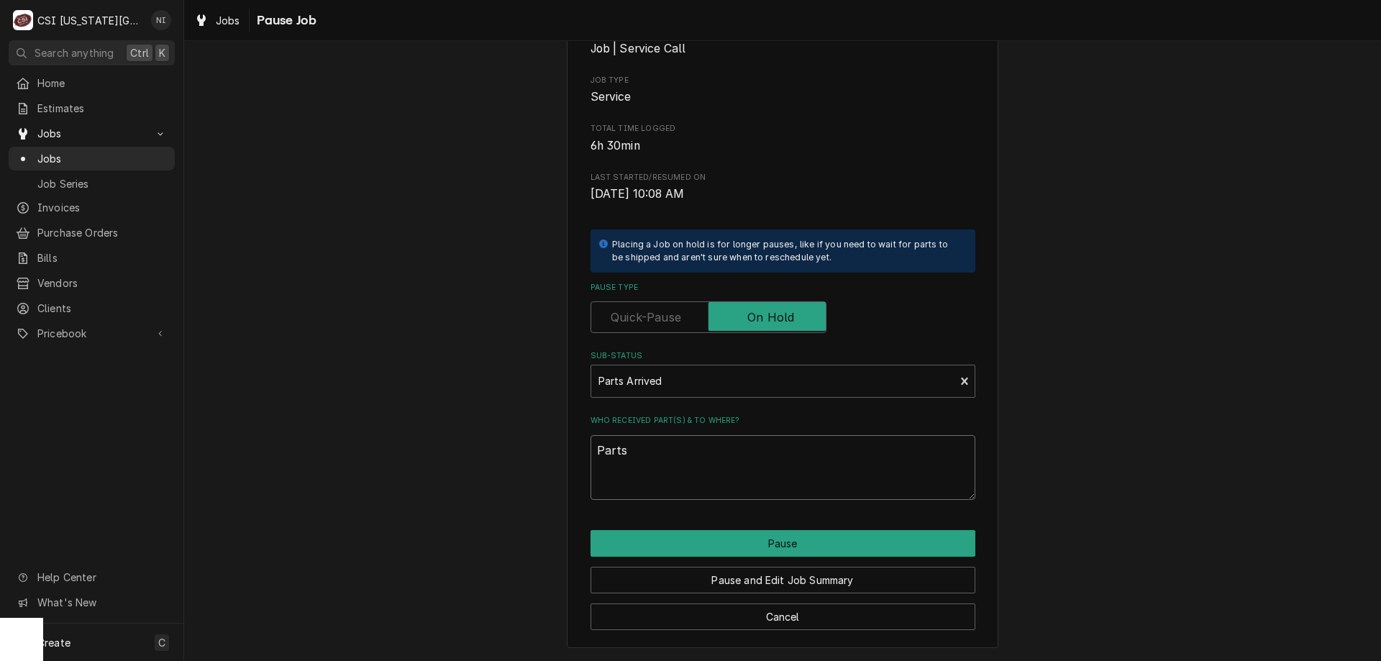
type textarea "Parts"
type textarea "x"
type textarea "Parts o"
type textarea "x"
type textarea "Parts on"
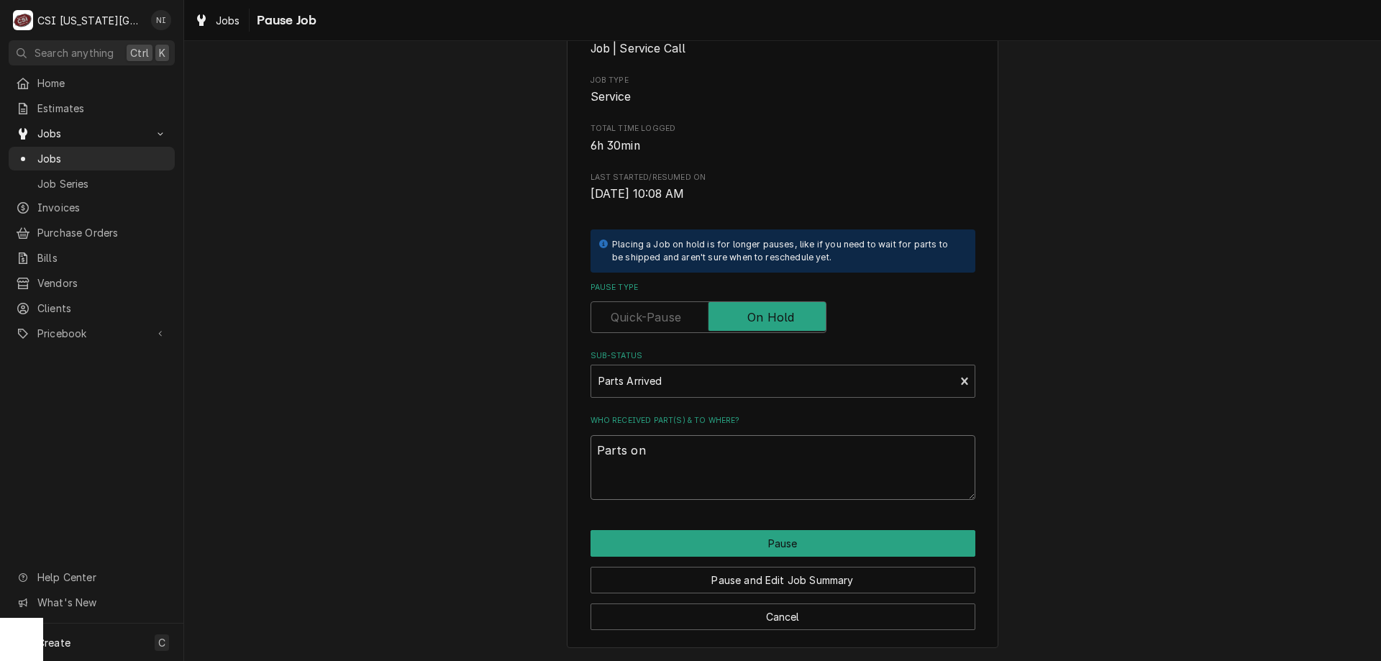
type textarea "x"
type textarea "Parts on"
type textarea "x"
type textarea "Parts on a"
type textarea "x"
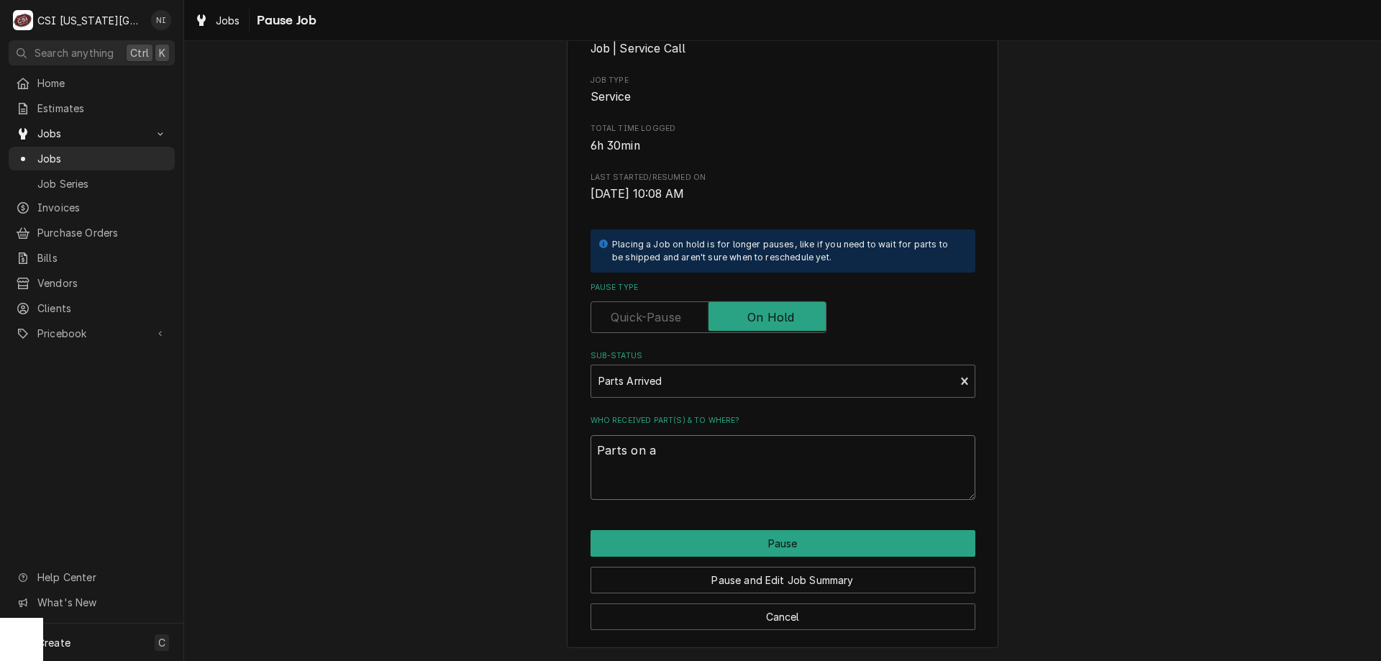
type textarea "Parts on aw"
type textarea "x"
type textarea "Parts on a"
type textarea "x"
type textarea "Parts on j"
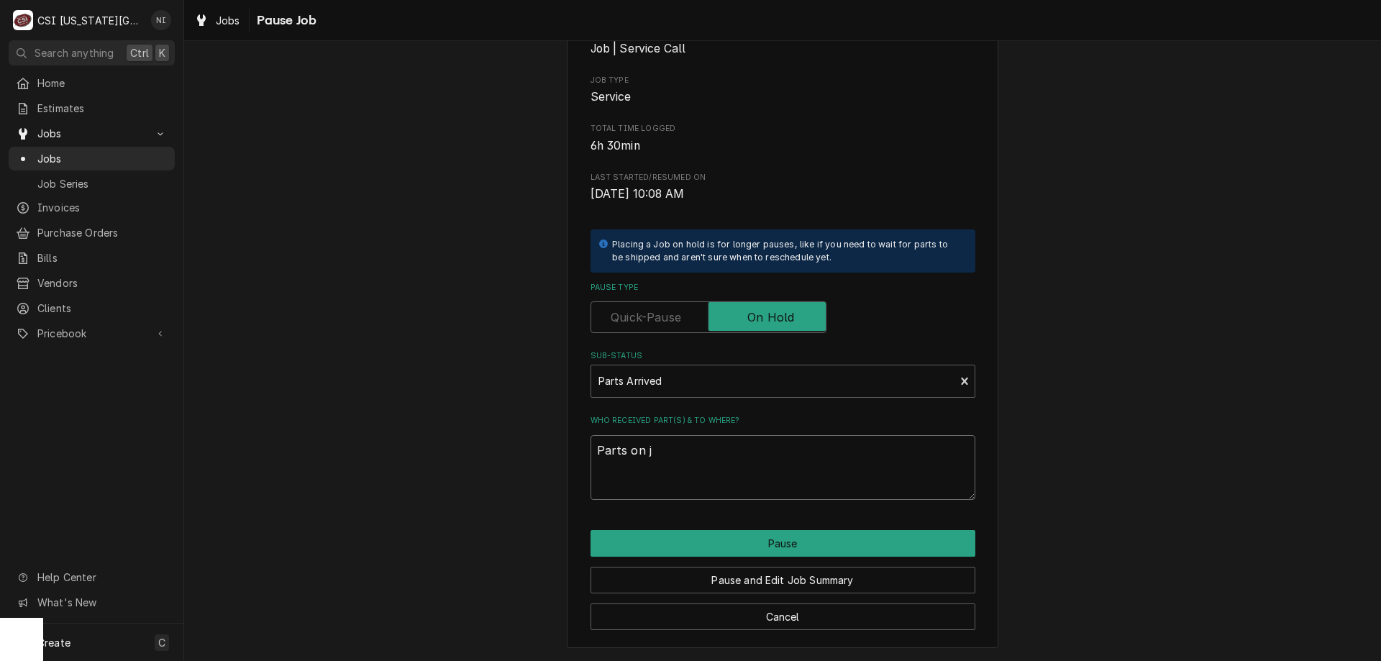
type textarea "x"
type textarea "Parts on jh"
type textarea "x"
type textarea "Parts on jha"
type textarea "x"
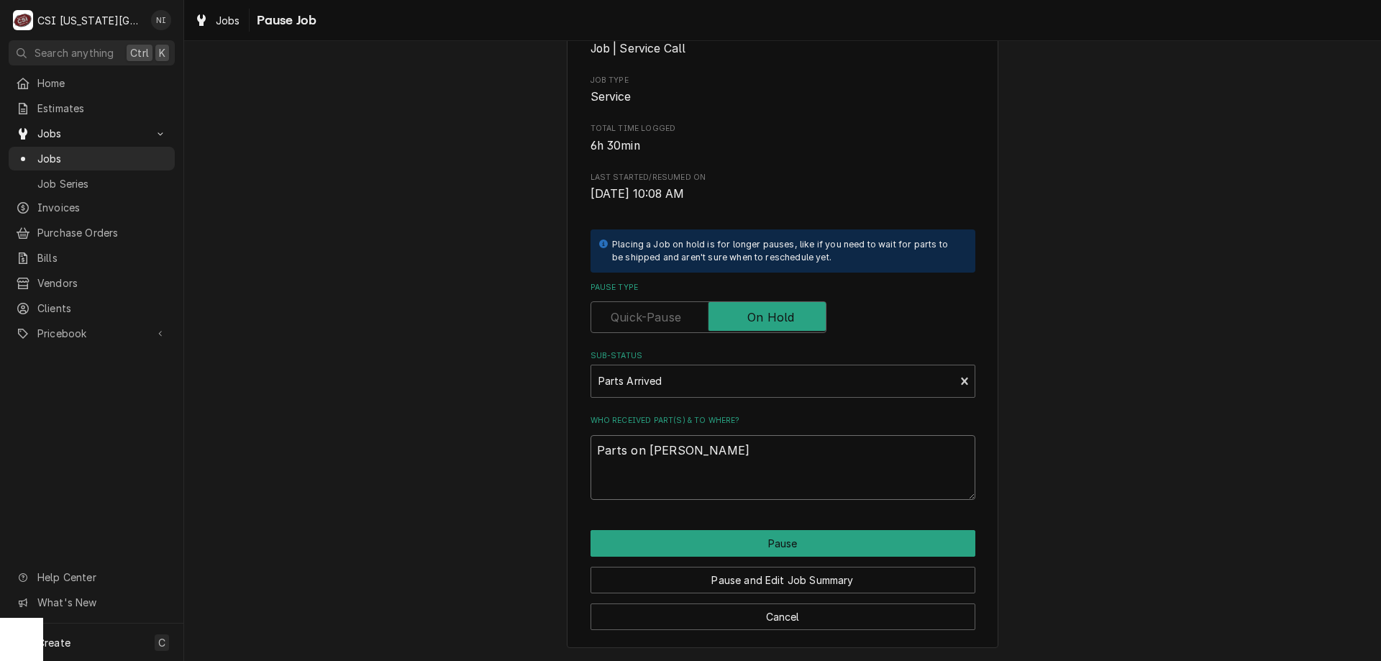
type textarea "Parts on jhaw"
type textarea "x"
type textarea "Parts on jha"
type textarea "x"
type textarea "Parts on jh"
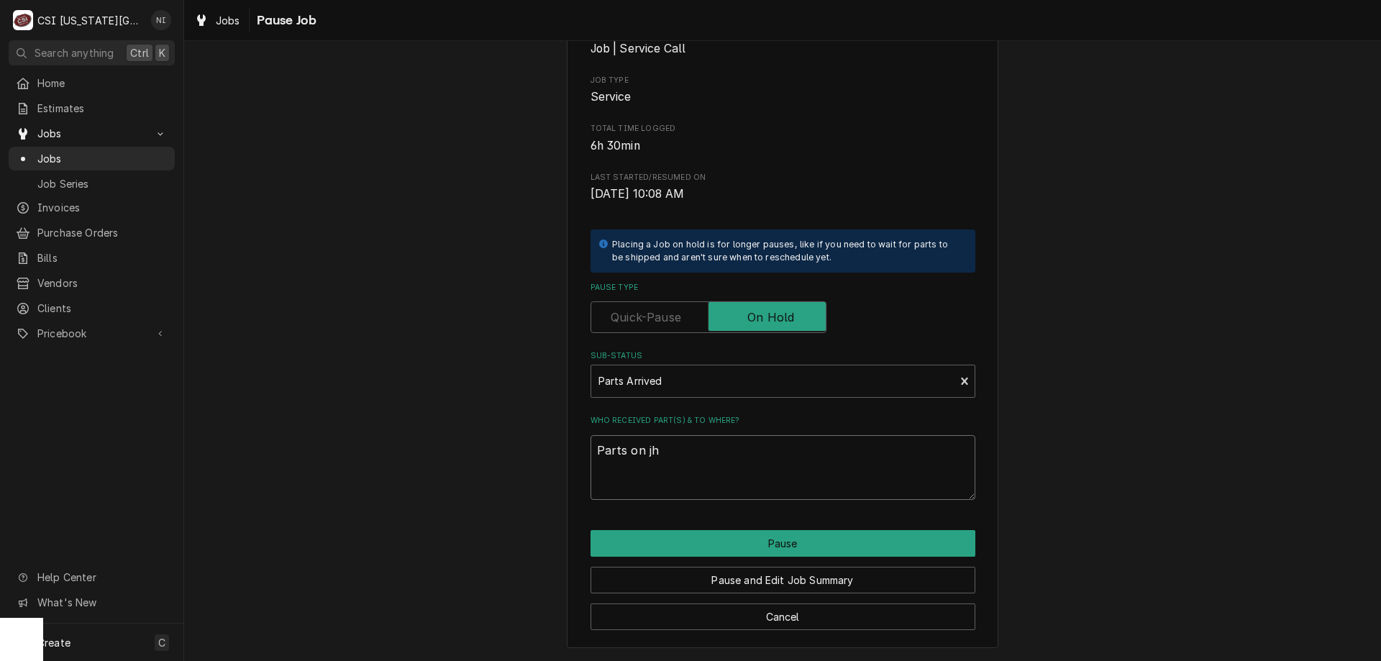
type textarea "x"
type textarea "Parts on j"
type textarea "x"
type textarea "Parts on hk"
type textarea "x"
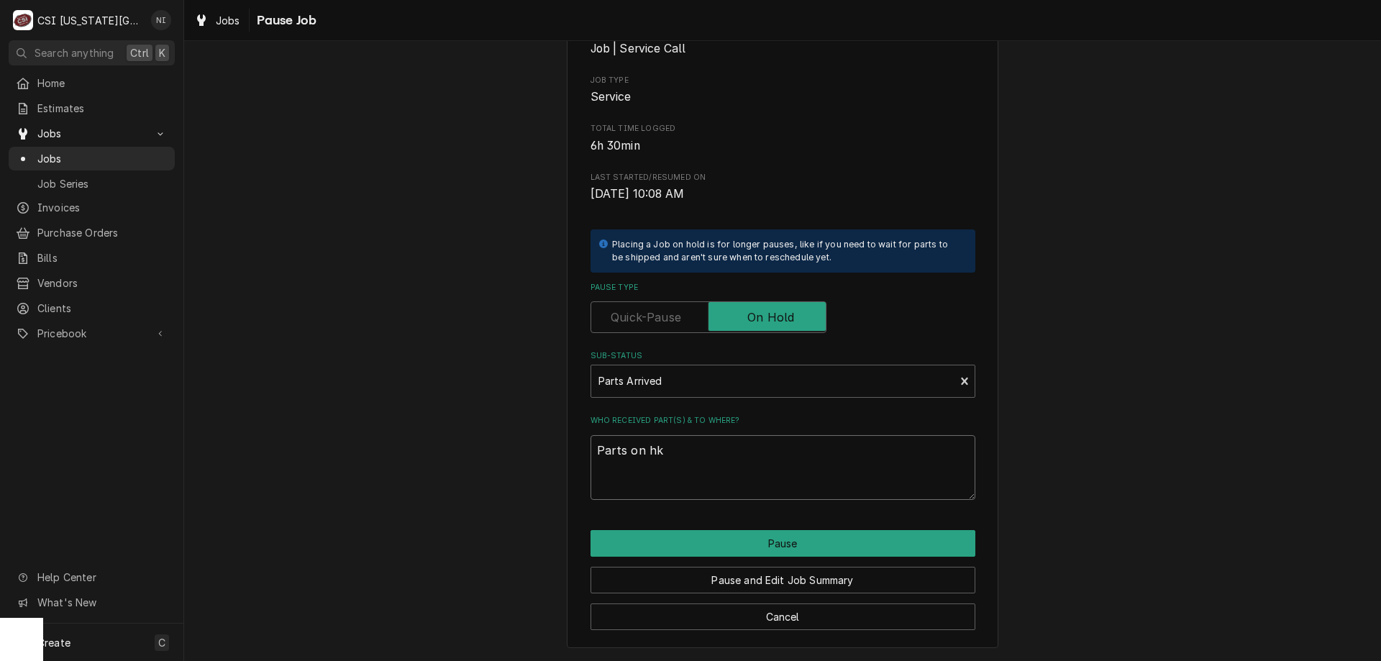
type textarea "Parts on hkw"
type textarea "x"
type textarea "Parts on hk"
type textarea "x"
type textarea "Parts on h"
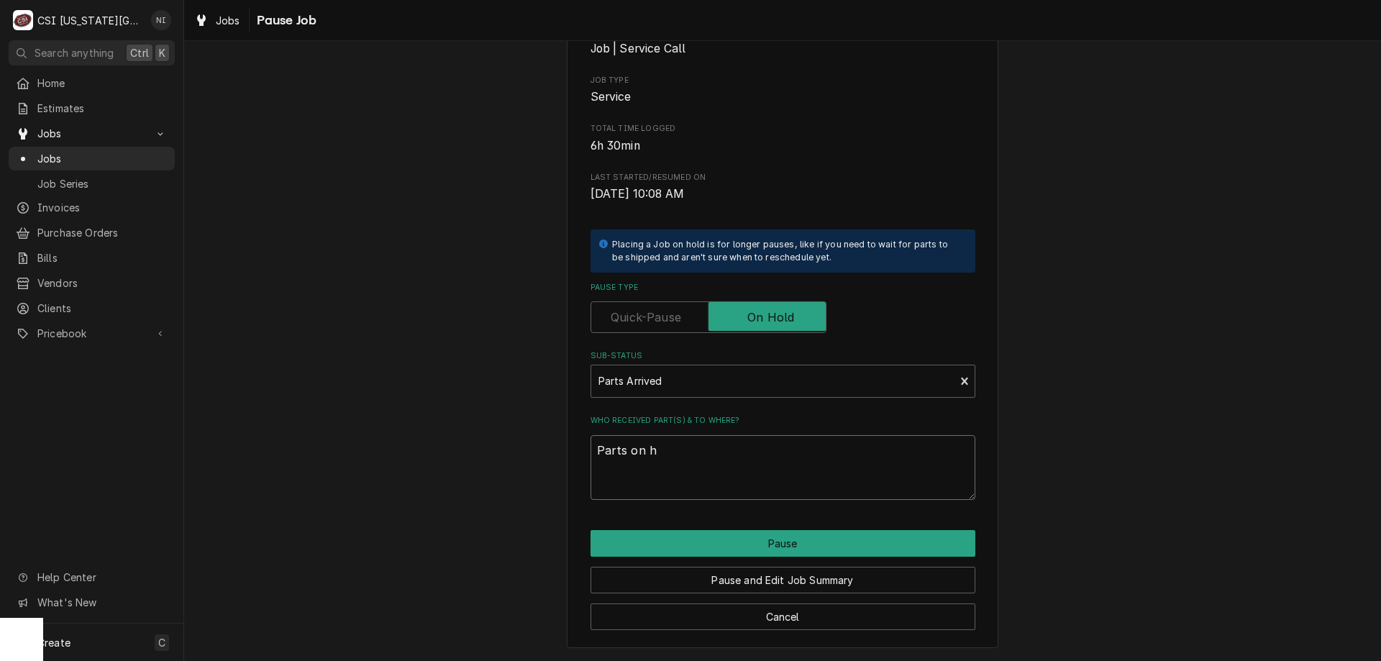
type textarea "x"
type textarea "Parts on ha"
type textarea "x"
type textarea "Parts on hah"
type textarea "x"
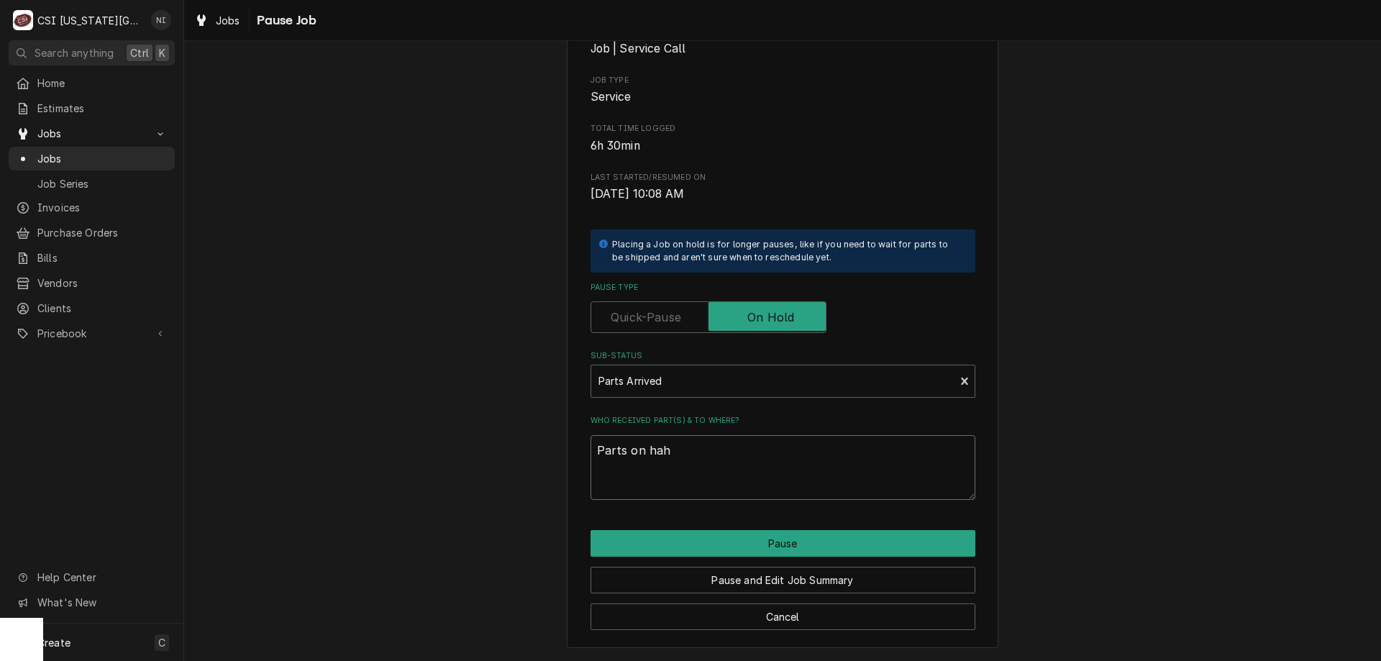
type textarea "Parts on ha"
type textarea "x"
type textarea "Parts on haw"
type textarea "x"
type textarea "Parts on hawk"
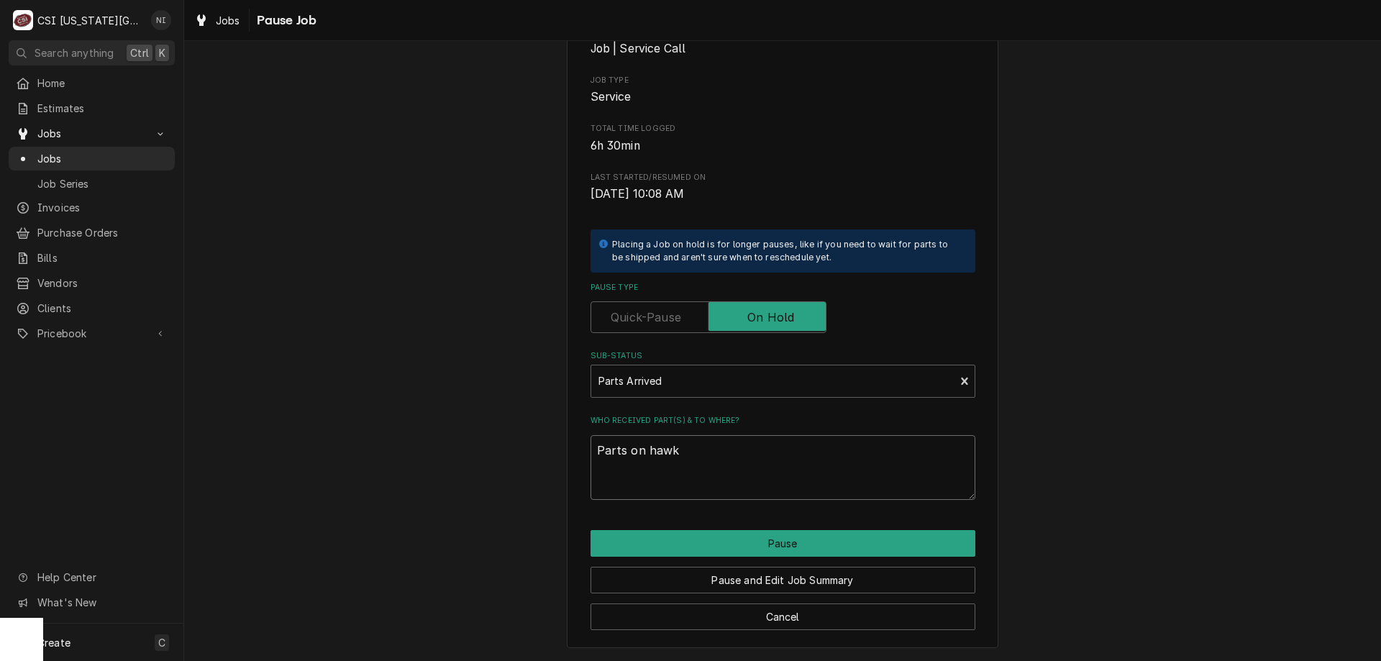
type textarea "x"
type textarea "Parts on hawki"
type textarea "x"
type textarea "Parts on hawkin"
type textarea "x"
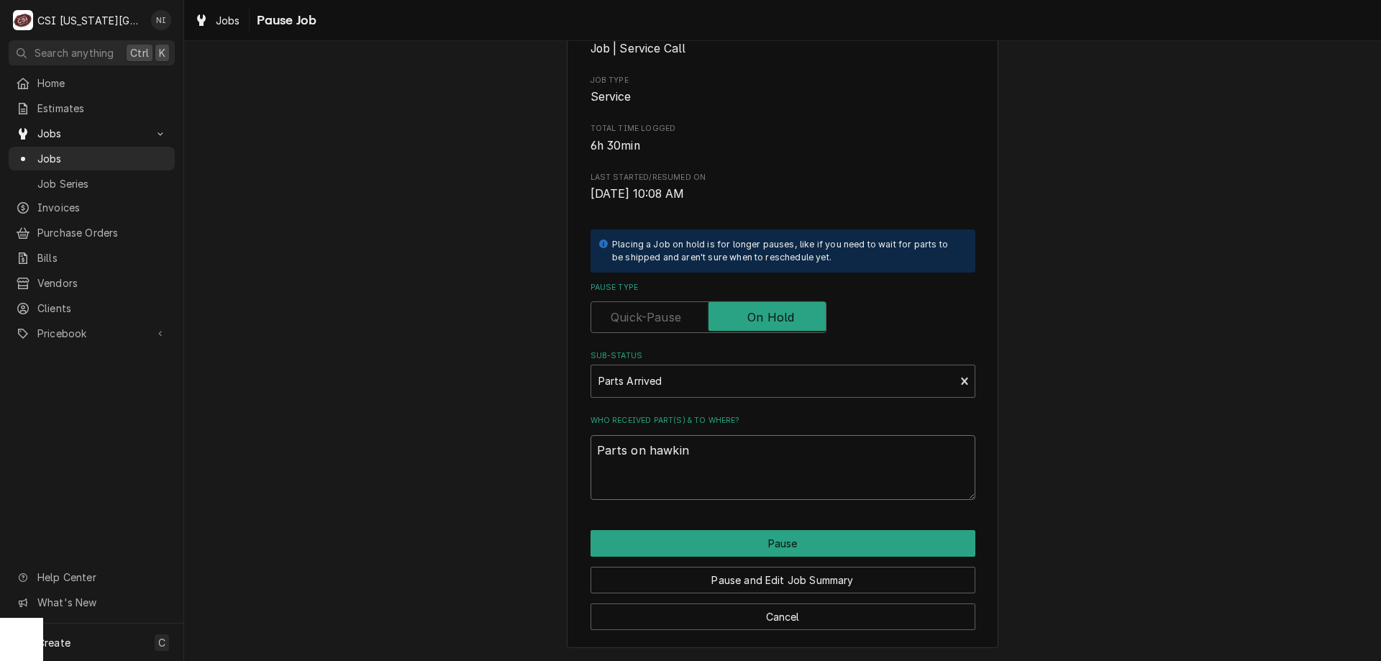
type textarea "Parts on hawkins"
type textarea "x"
type textarea "Parts on hawkins"
type textarea "x"
type textarea "Parts on hawkins sh"
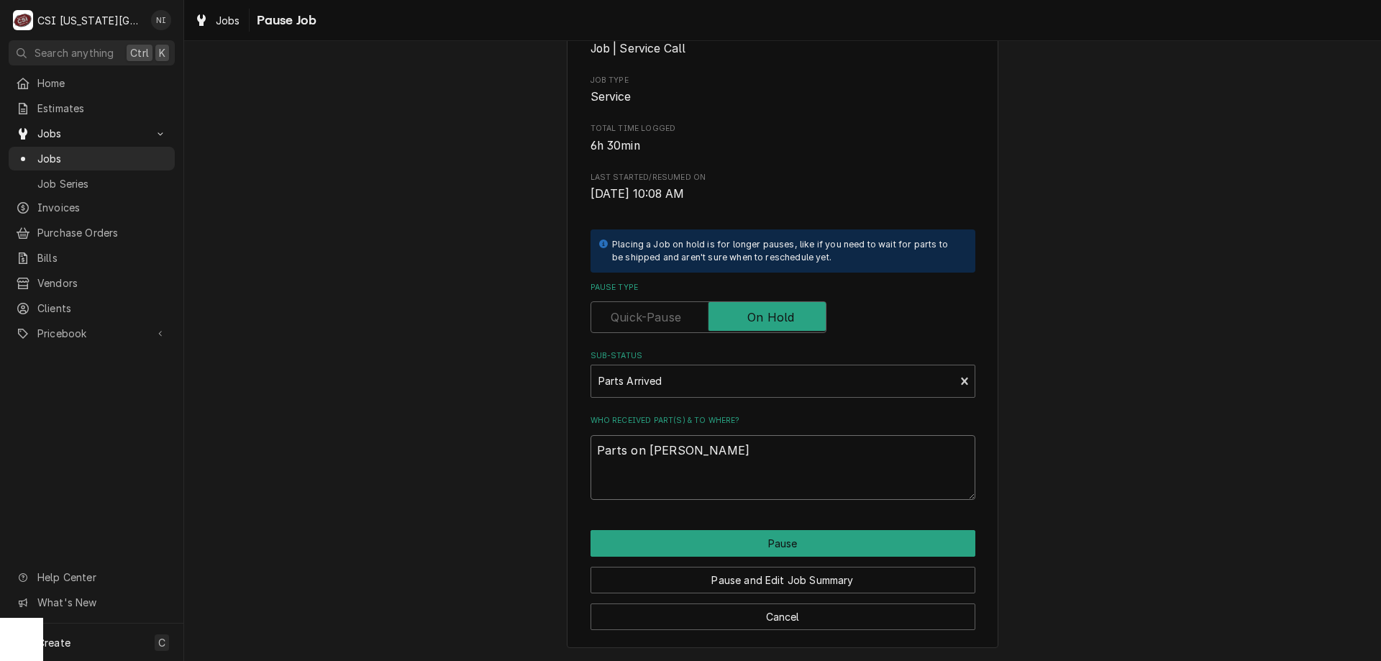
type textarea "x"
type textarea "Parts on hawkins she"
type textarea "x"
type textarea "Parts on hawkins shel"
type textarea "x"
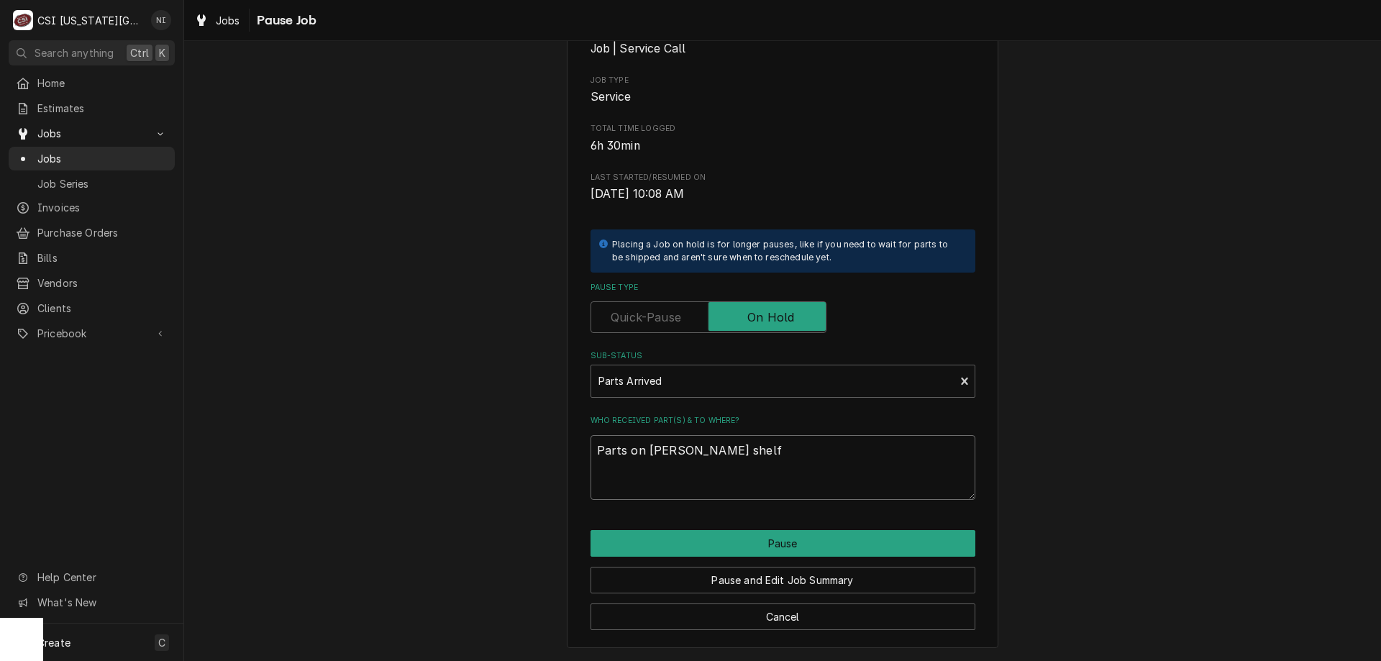
type textarea "Parts on hawkins shelf"
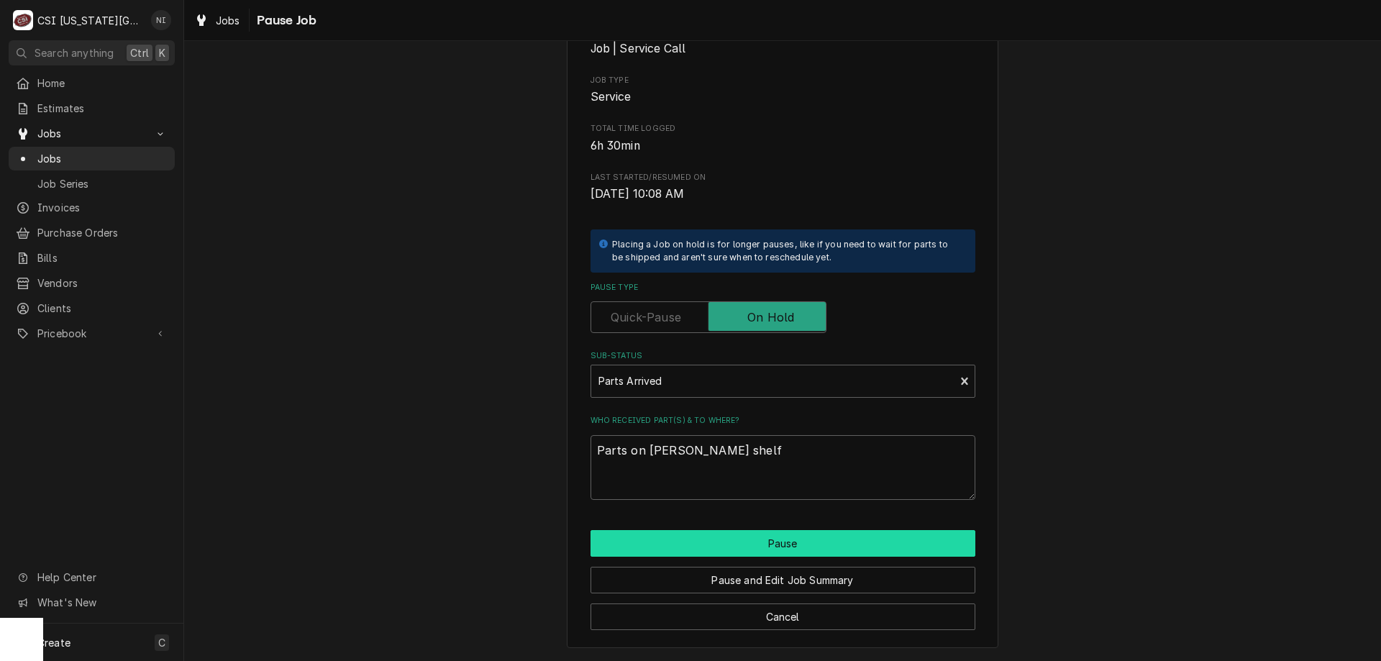
click at [833, 544] on button "Pause" at bounding box center [783, 543] width 385 height 27
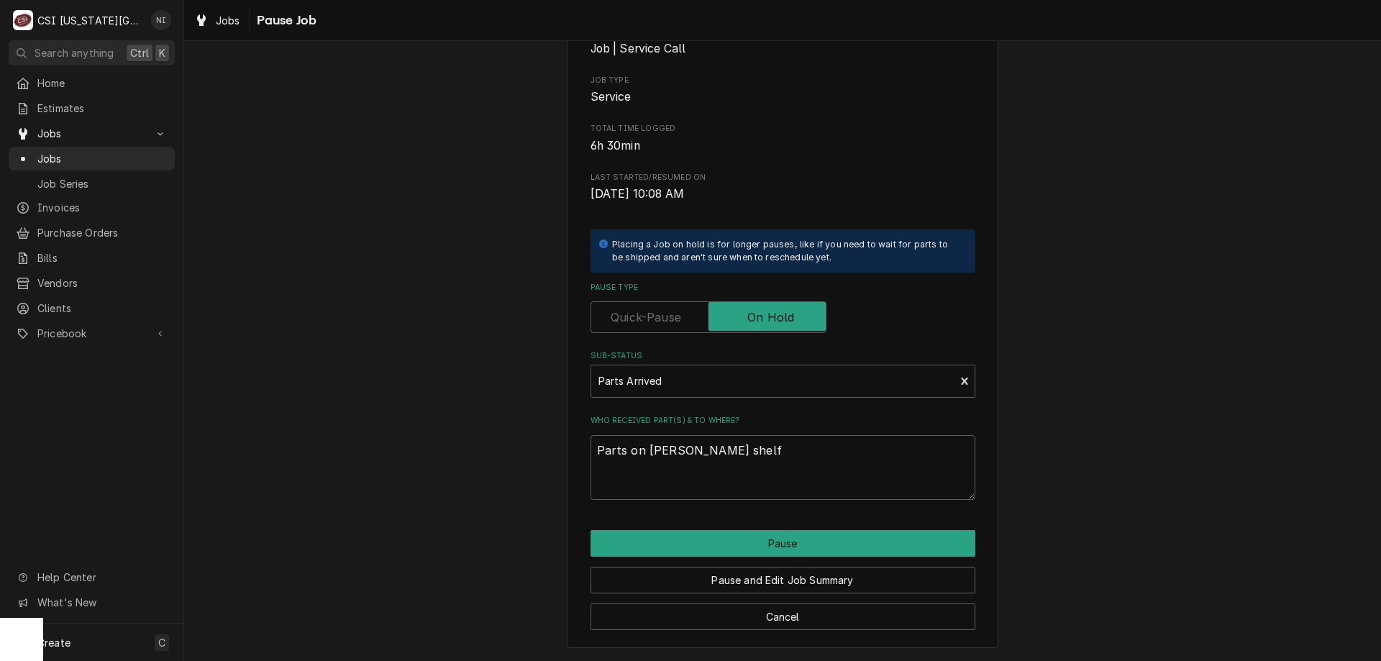
type textarea "x"
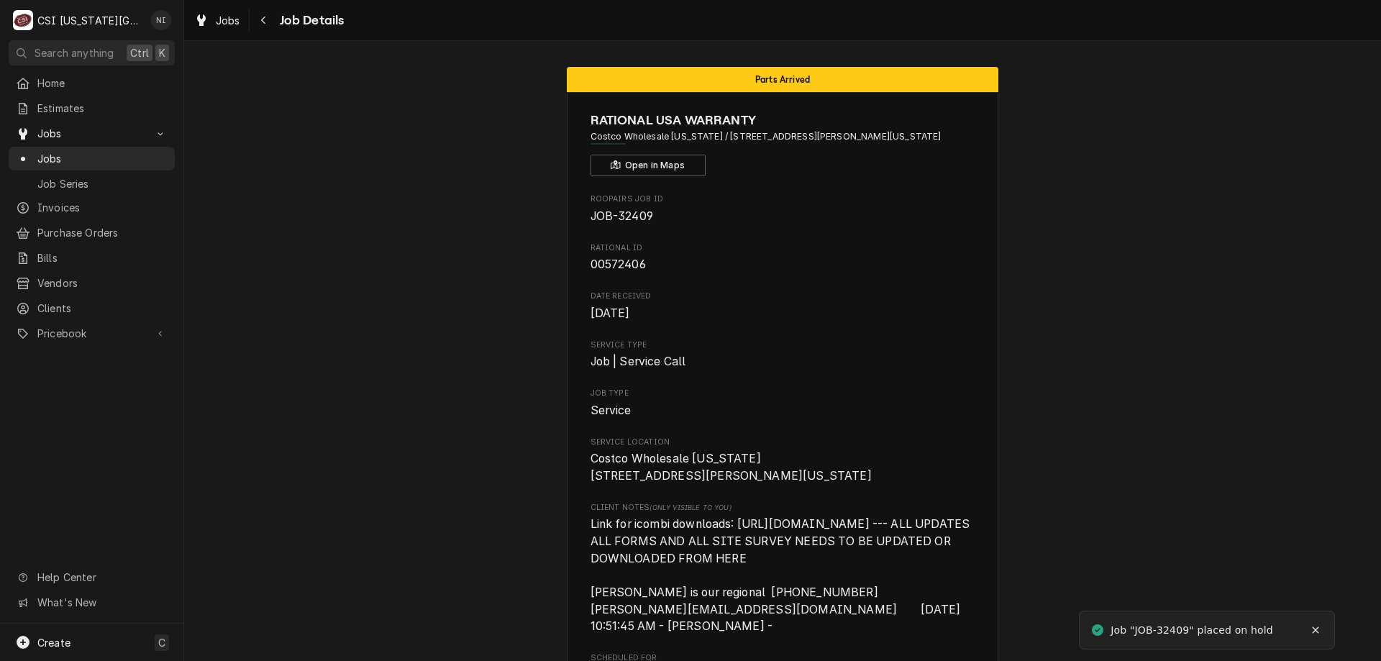
click at [157, 151] on span "Jobs" at bounding box center [102, 158] width 130 height 15
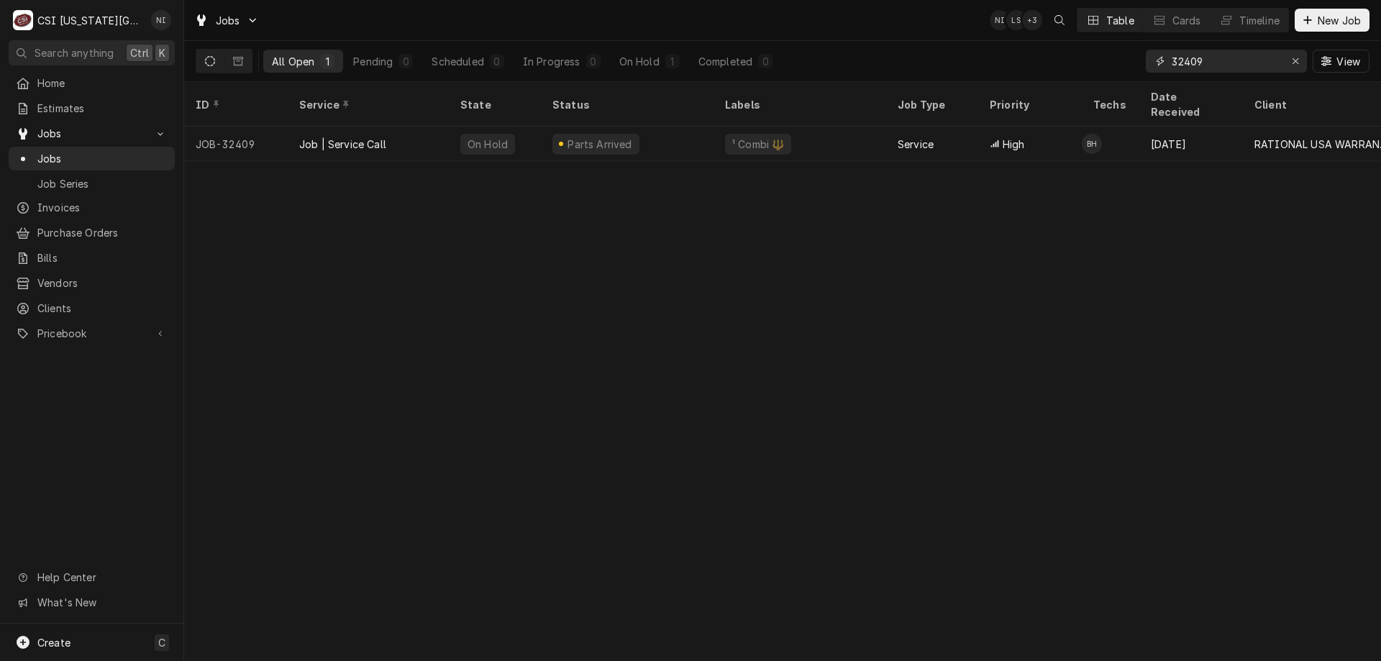
click at [1202, 65] on input "32409" at bounding box center [1226, 61] width 108 height 23
type input "32471"
click at [745, 137] on div "¹ Combi 🔱" at bounding box center [758, 144] width 55 height 15
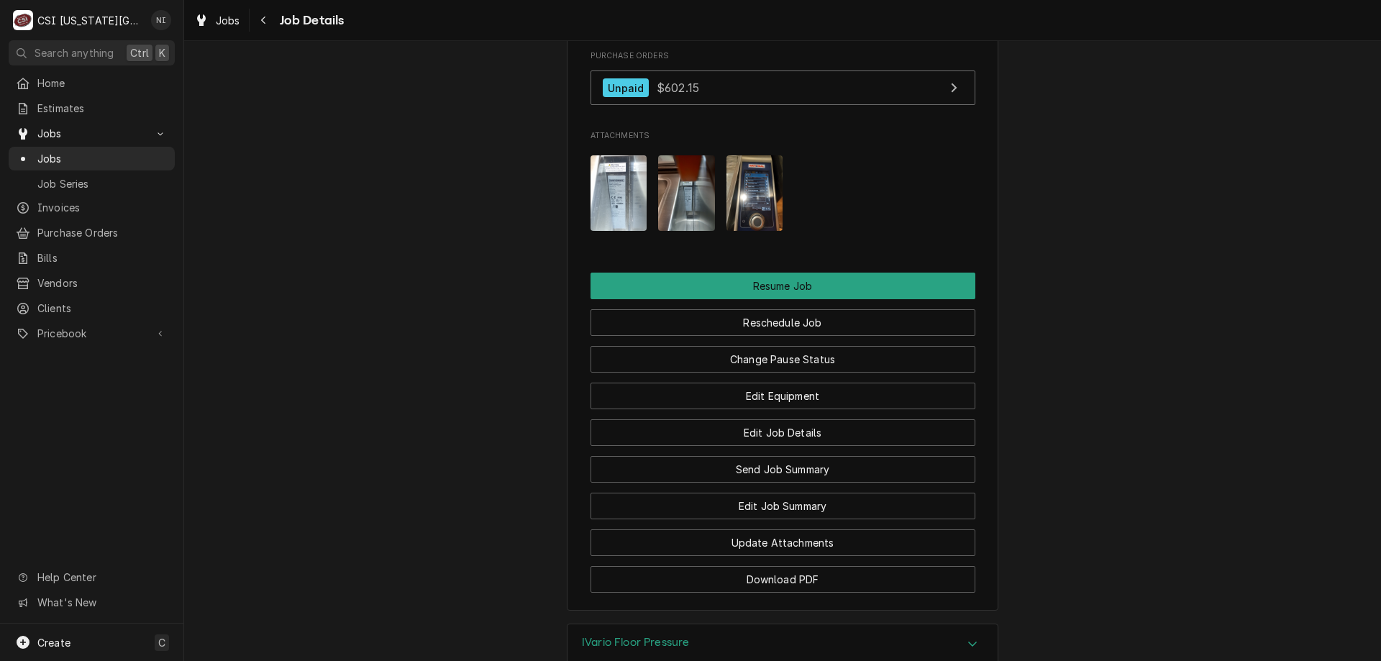
scroll to position [1471, 0]
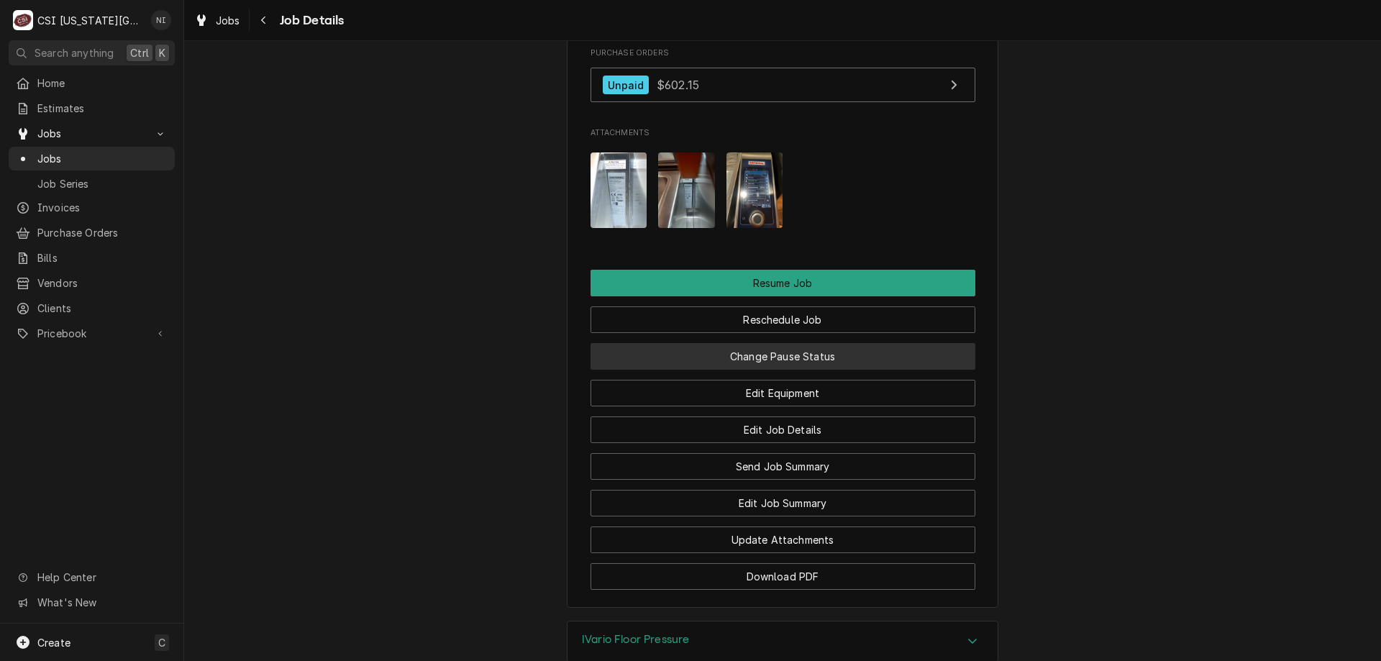
click at [880, 370] on button "Change Pause Status" at bounding box center [783, 356] width 385 height 27
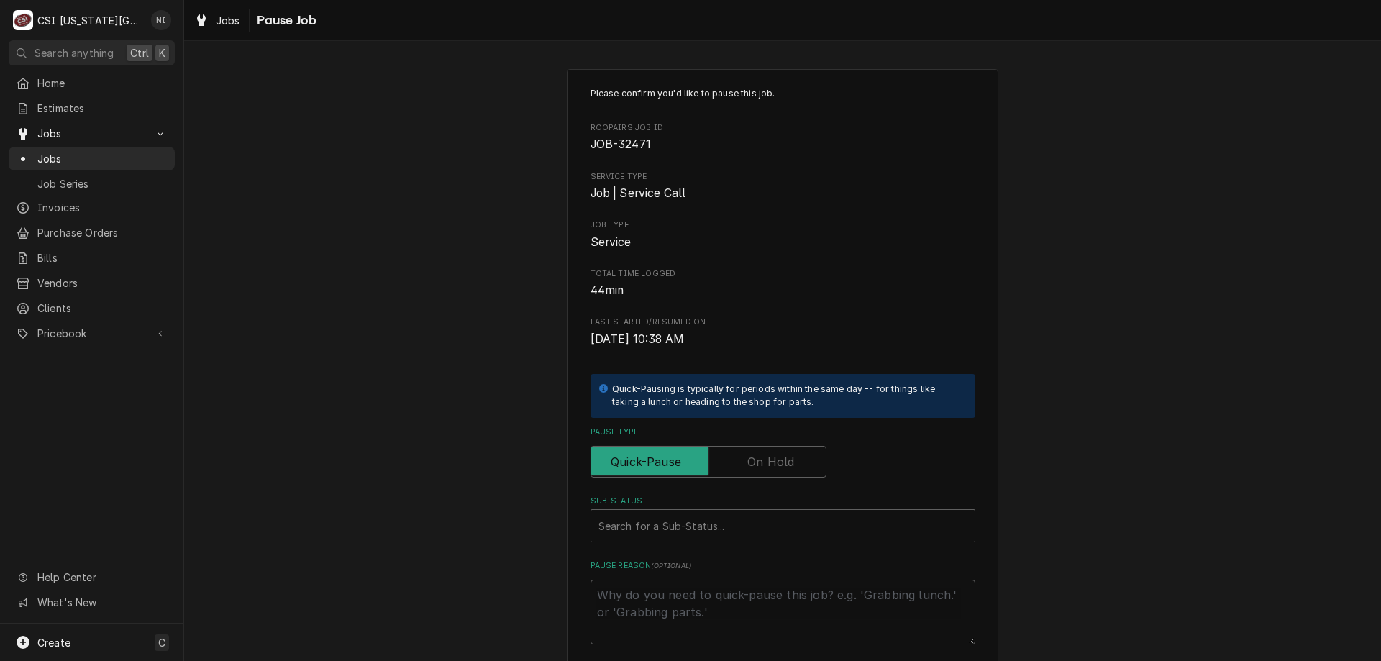
drag, startPoint x: 759, startPoint y: 470, endPoint x: 750, endPoint y: 478, distance: 12.3
click at [759, 470] on label "Pause Type" at bounding box center [709, 462] width 236 height 32
click at [759, 470] on input "Pause Type" at bounding box center [708, 462] width 223 height 32
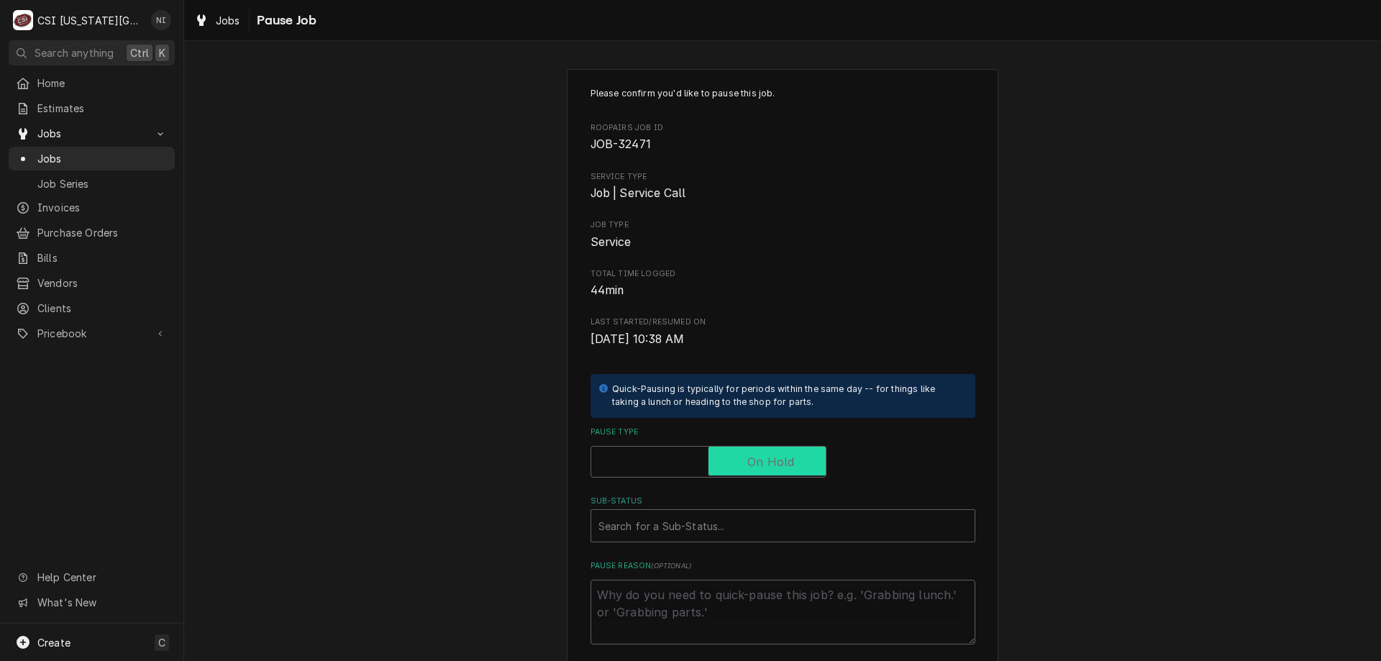
checkbox input "true"
drag, startPoint x: 703, startPoint y: 523, endPoint x: 694, endPoint y: 543, distance: 21.6
click at [703, 524] on div "Sub-Status" at bounding box center [783, 526] width 369 height 26
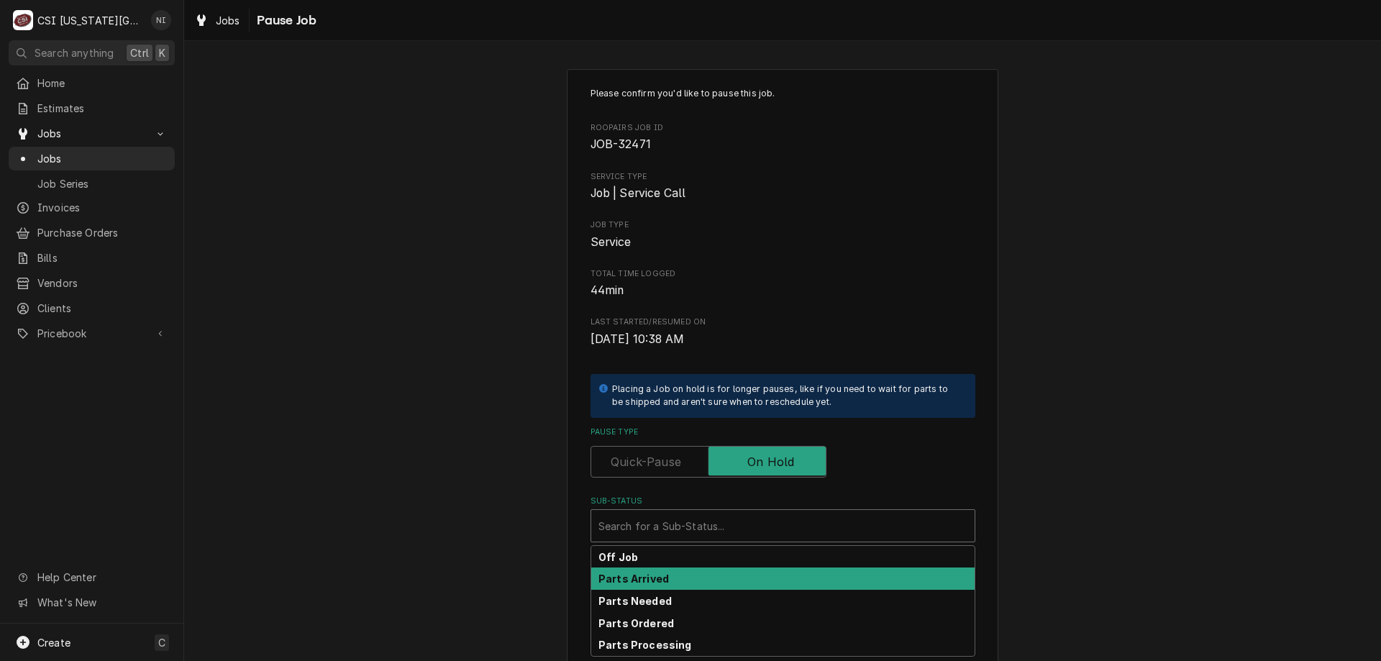
click at [668, 579] on div "Parts Arrived" at bounding box center [782, 579] width 383 height 22
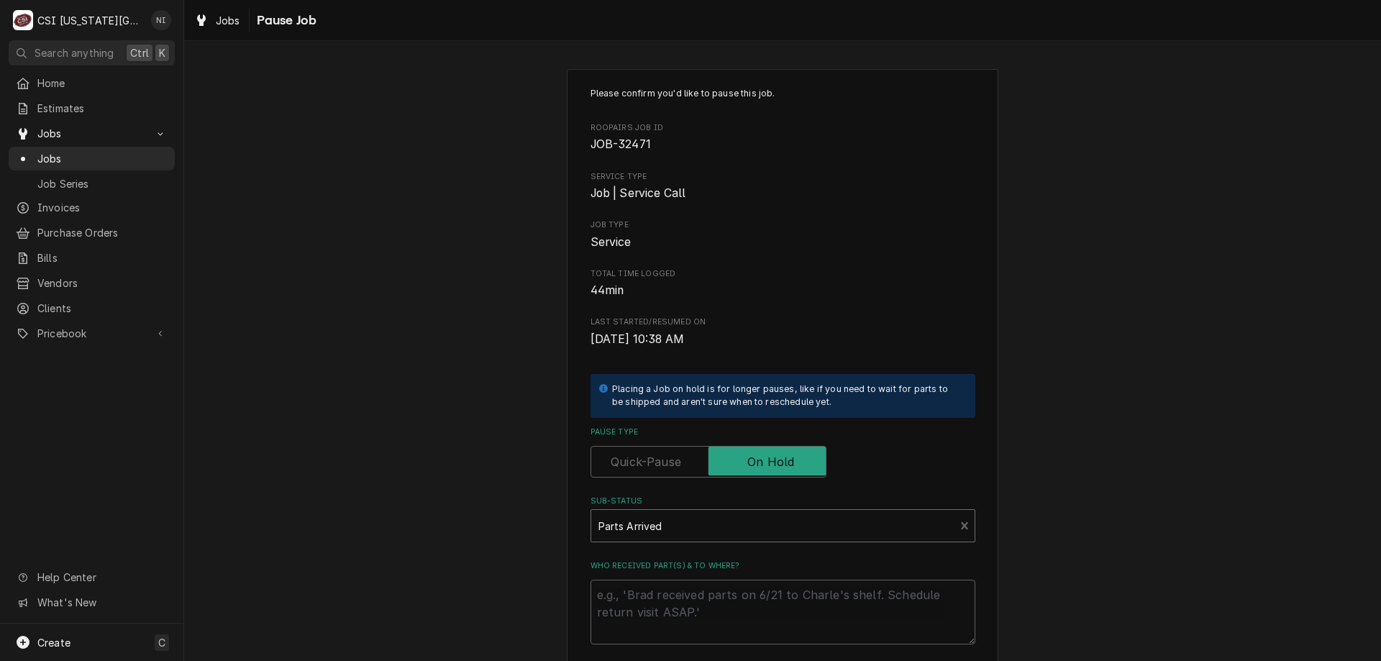
scroll to position [145, 0]
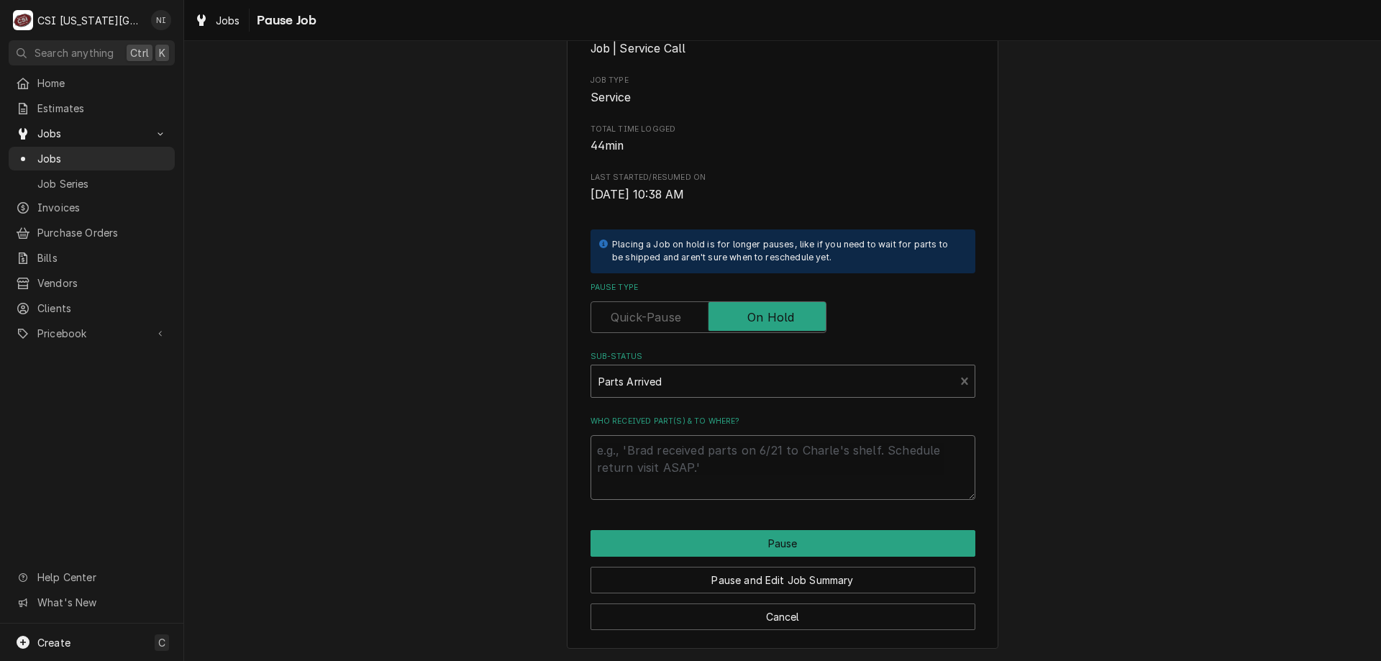
click at [840, 444] on textarea "Who received part(s) & to where?" at bounding box center [783, 467] width 385 height 65
type textarea "x"
type textarea "p"
type textarea "x"
type textarea "pa"
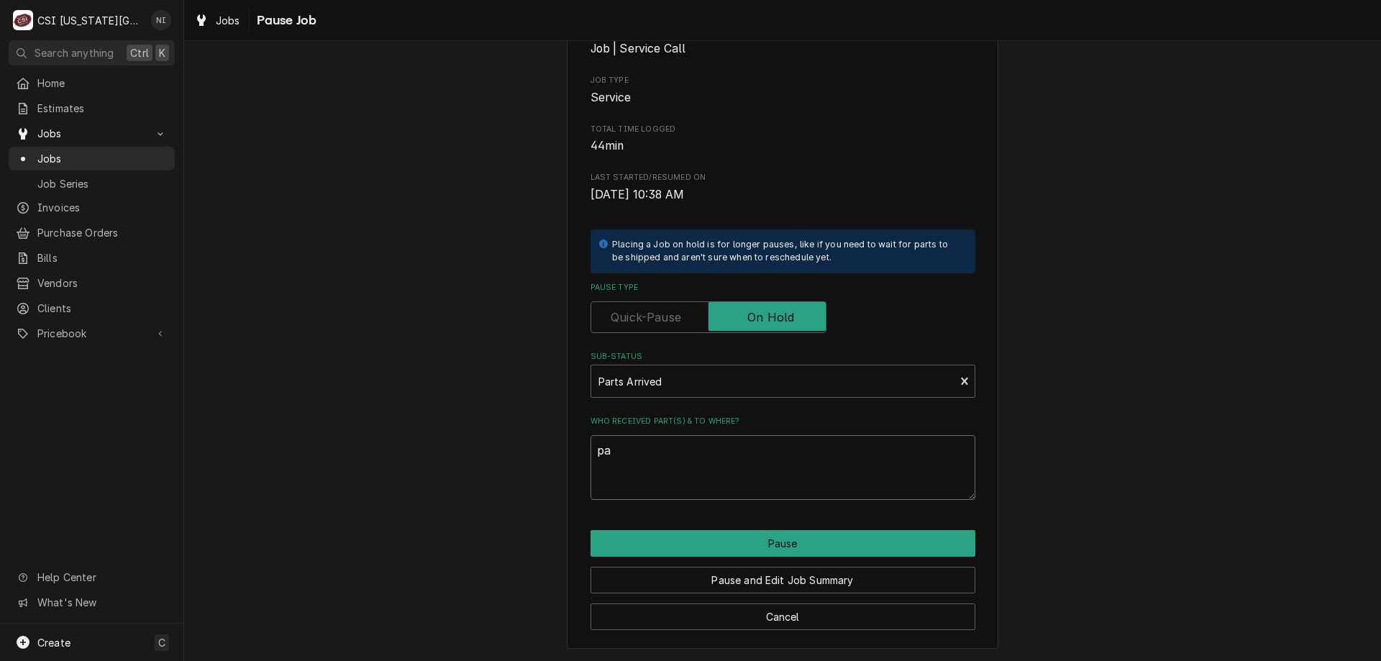
type textarea "x"
type textarea "par"
type textarea "x"
type textarea "part"
type textarea "x"
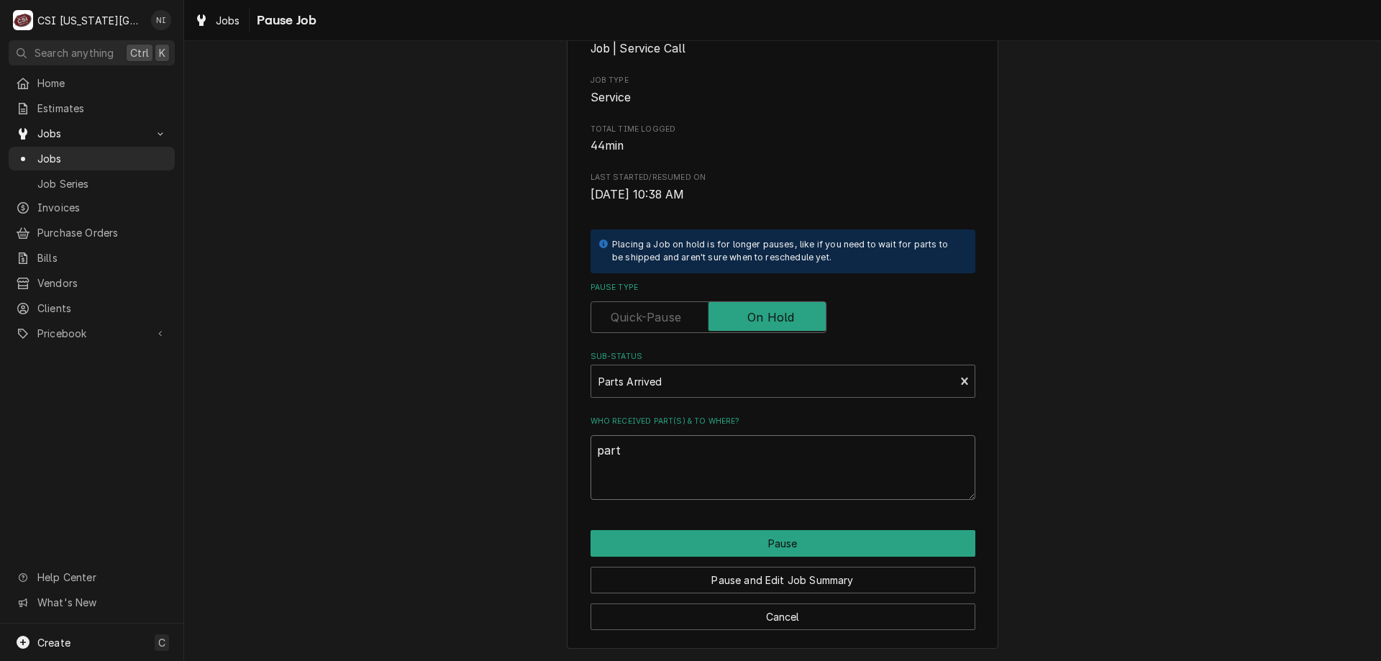
type textarea "parts"
type textarea "x"
type textarea "parts"
type textarea "x"
type textarea "parts o"
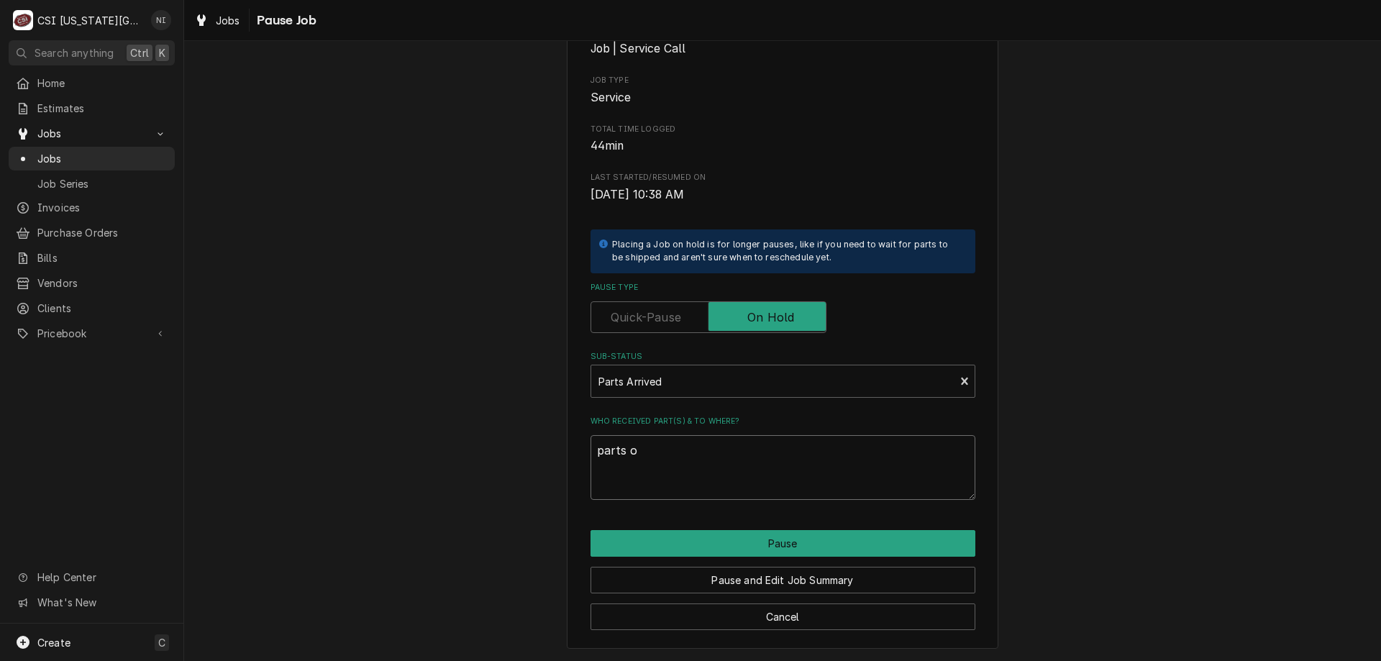
type textarea "x"
type textarea "parts on"
type textarea "x"
type textarea "parts on"
type textarea "x"
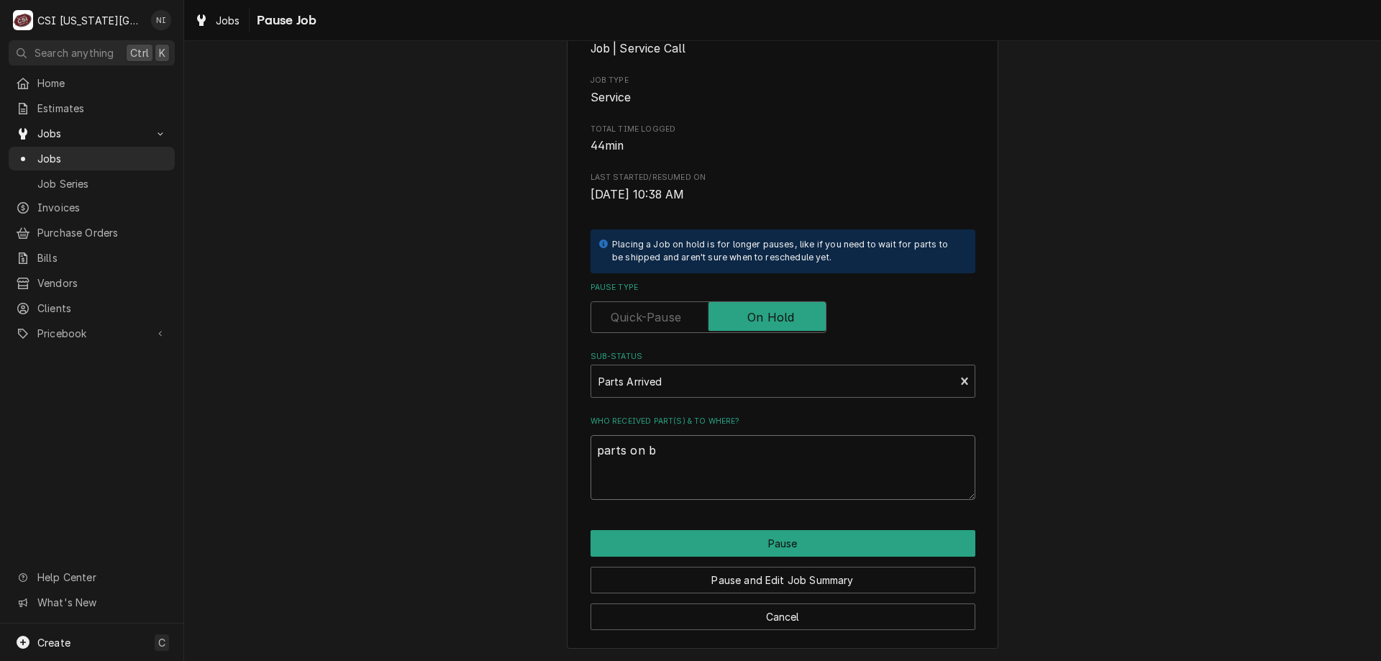
type textarea "parts on bu"
type textarea "x"
type textarea "parts on bus"
type textarea "x"
type textarea "parts on bust"
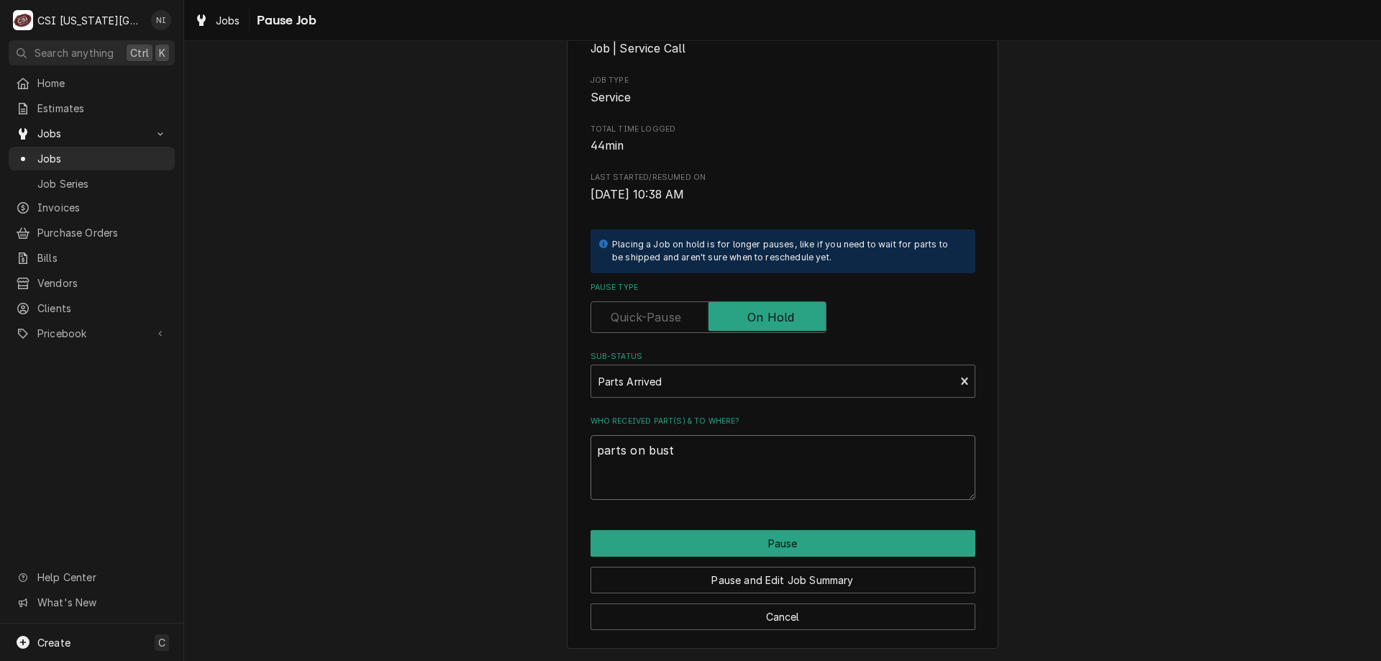
type textarea "x"
type textarea "parts on busta"
type textarea "x"
type textarea "parts on bustam"
type textarea "x"
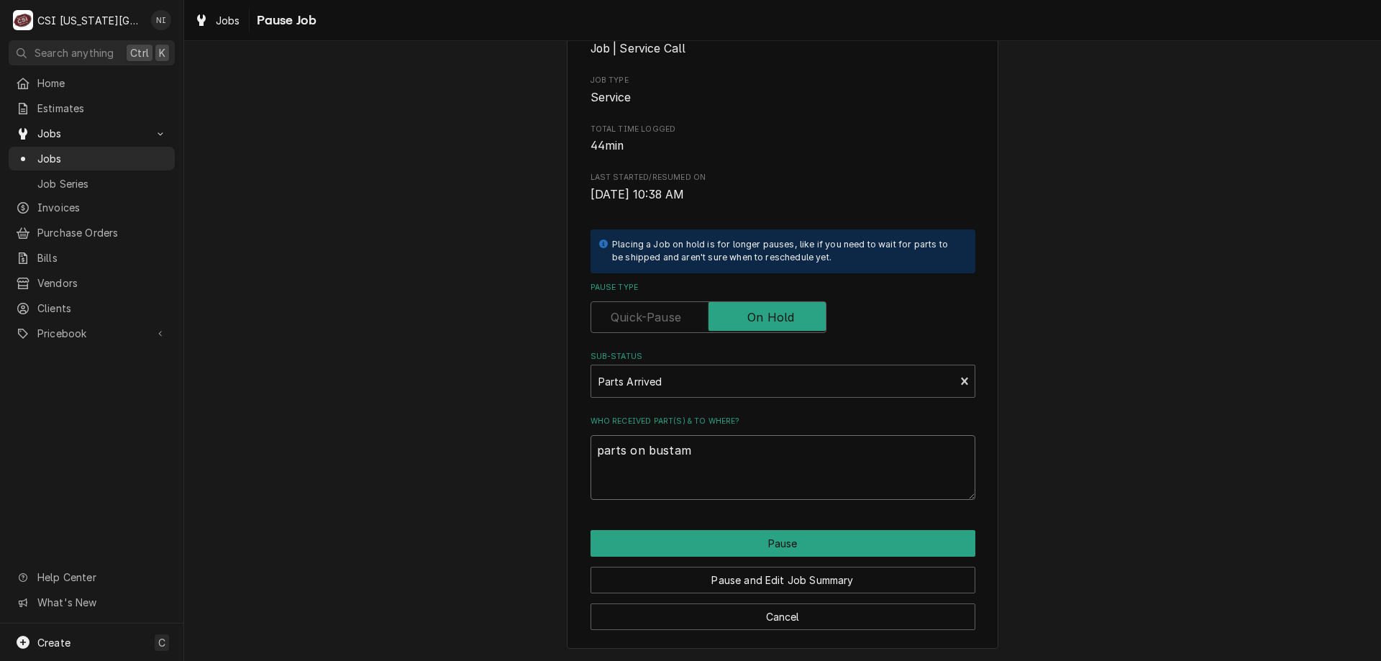
type textarea "parts on bustama"
type textarea "x"
type textarea "parts on bustaman"
type textarea "x"
type textarea "parts on bustamant"
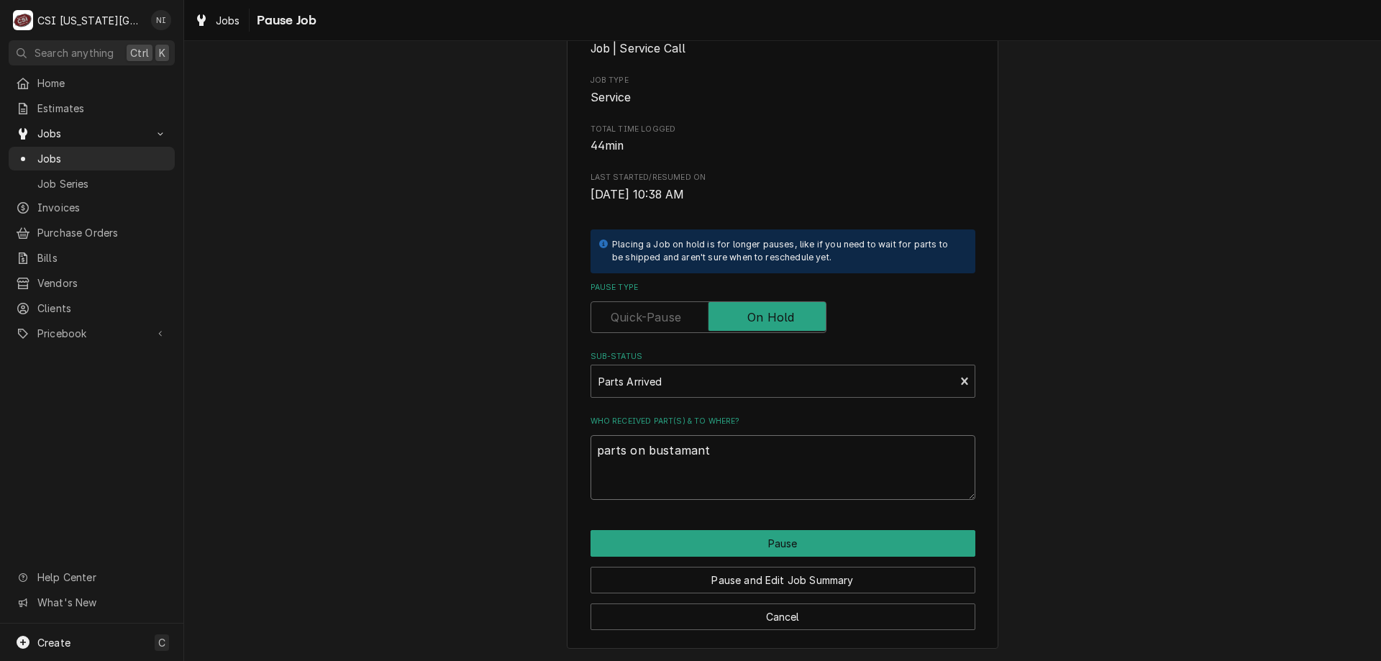
type textarea "x"
type textarea "parts on [PERSON_NAME]"
type textarea "x"
type textarea "parts on [PERSON_NAME]"
type textarea "x"
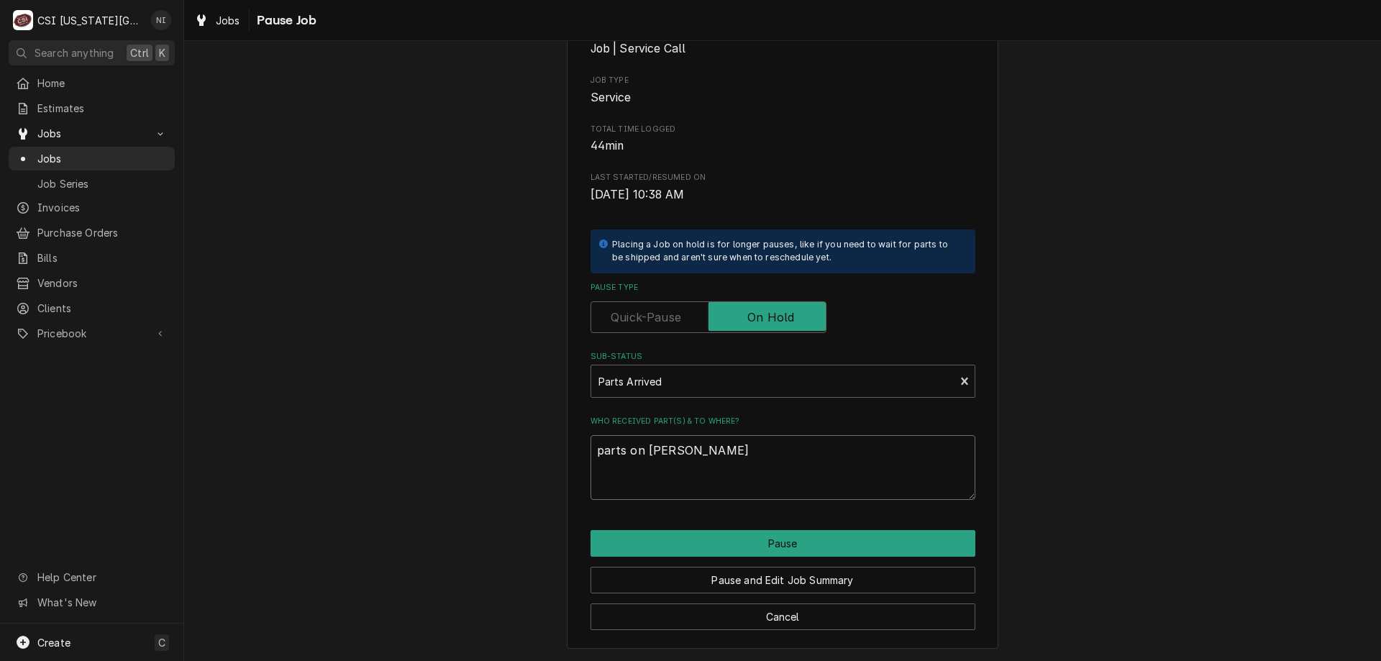
type textarea "parts on [PERSON_NAME] s"
type textarea "x"
type textarea "parts on [PERSON_NAME]"
type textarea "x"
type textarea "parts on [PERSON_NAME] she"
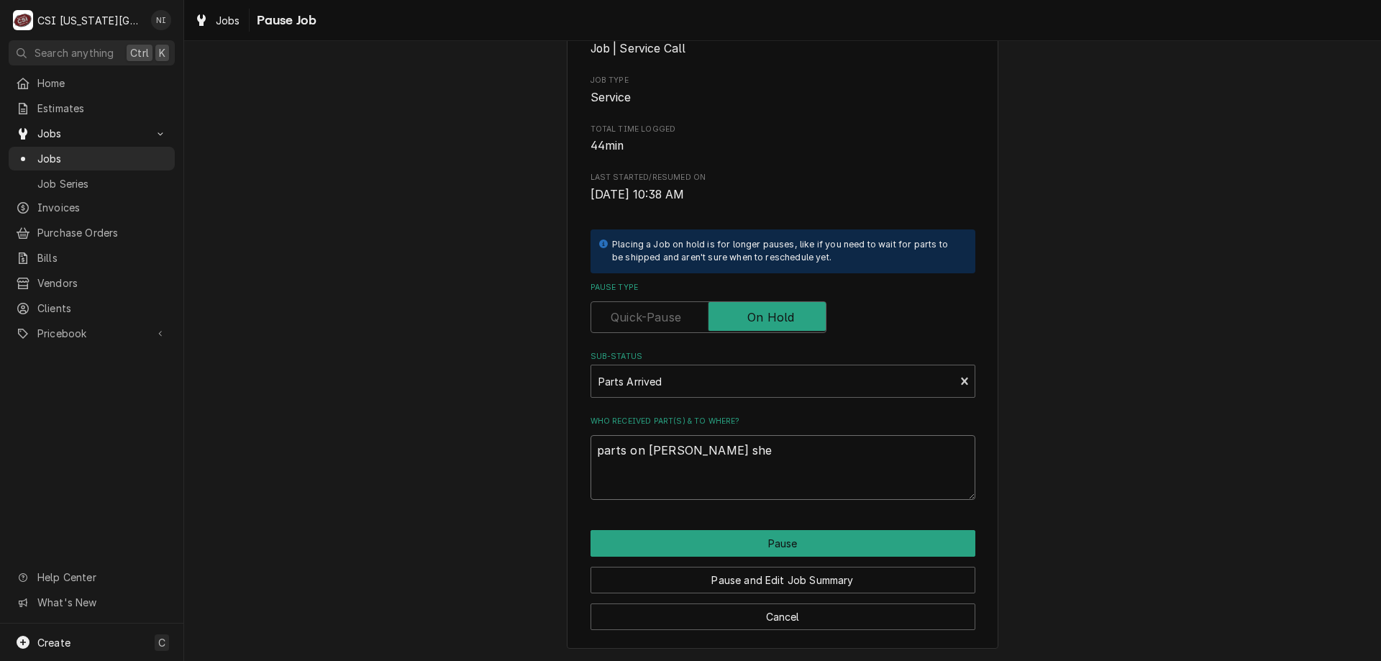
type textarea "x"
type textarea "parts on [PERSON_NAME]"
type textarea "x"
type textarea "parts on [PERSON_NAME] shelf"
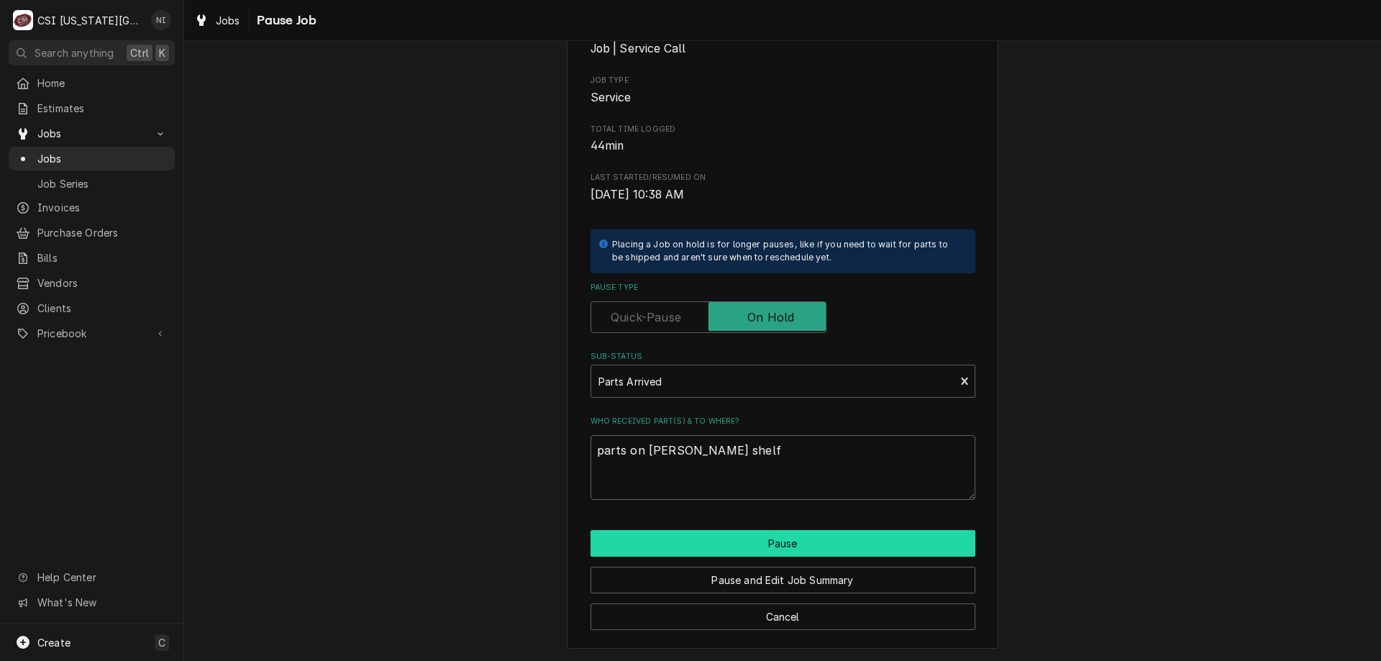
click at [832, 537] on button "Pause" at bounding box center [783, 543] width 385 height 27
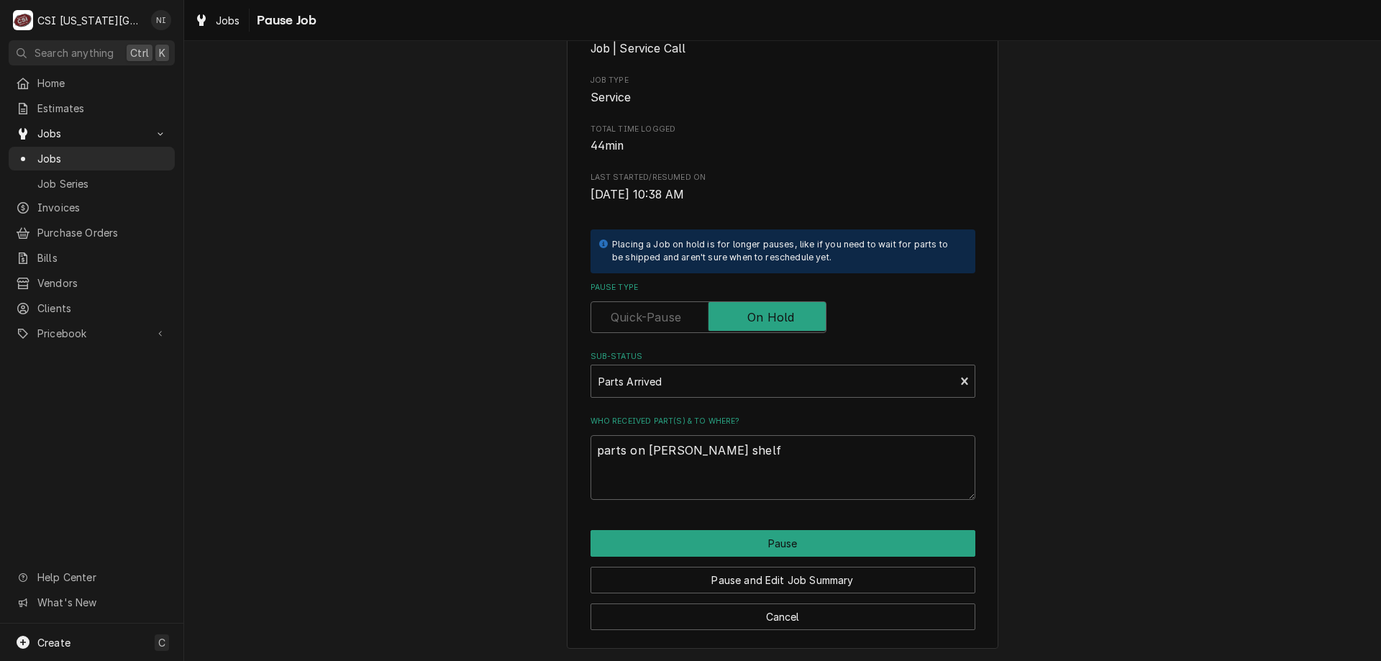
type textarea "x"
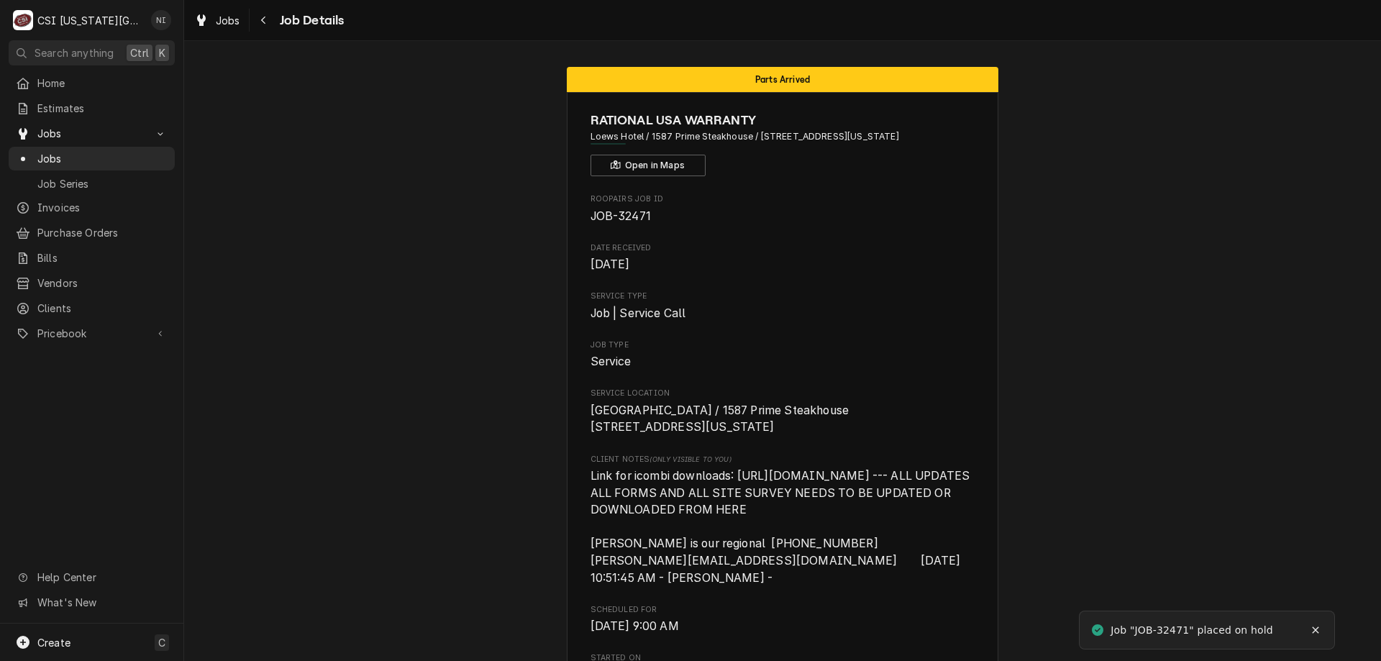
click at [145, 152] on span "Jobs" at bounding box center [102, 158] width 130 height 15
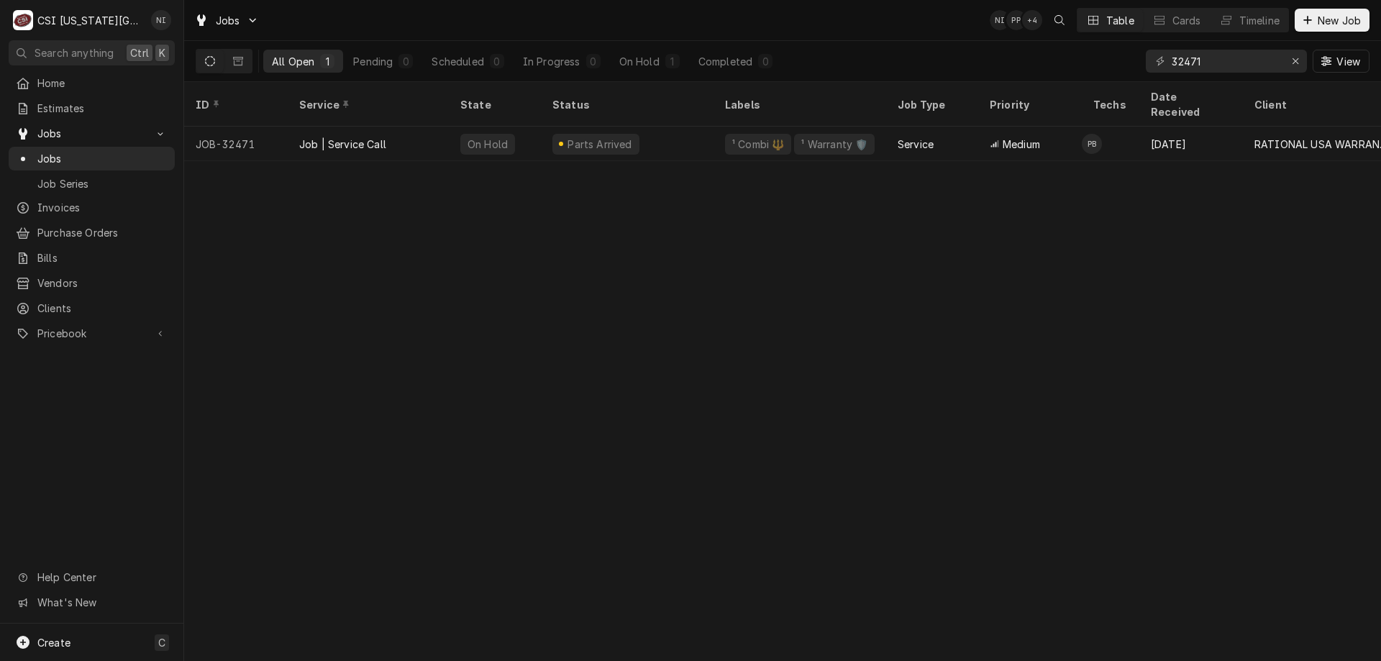
click at [274, 349] on div "ID Service State Status Labels Job Type Priority Techs Date Received Client Loc…" at bounding box center [782, 371] width 1197 height 579
drag, startPoint x: 1203, startPoint y: 63, endPoint x: 861, endPoint y: 58, distance: 341.8
click at [868, 80] on div "All Open 1 Pending 0 Scheduled 0 In Progress 0 On Hold 1 Completed 0 32471 View" at bounding box center [783, 61] width 1174 height 40
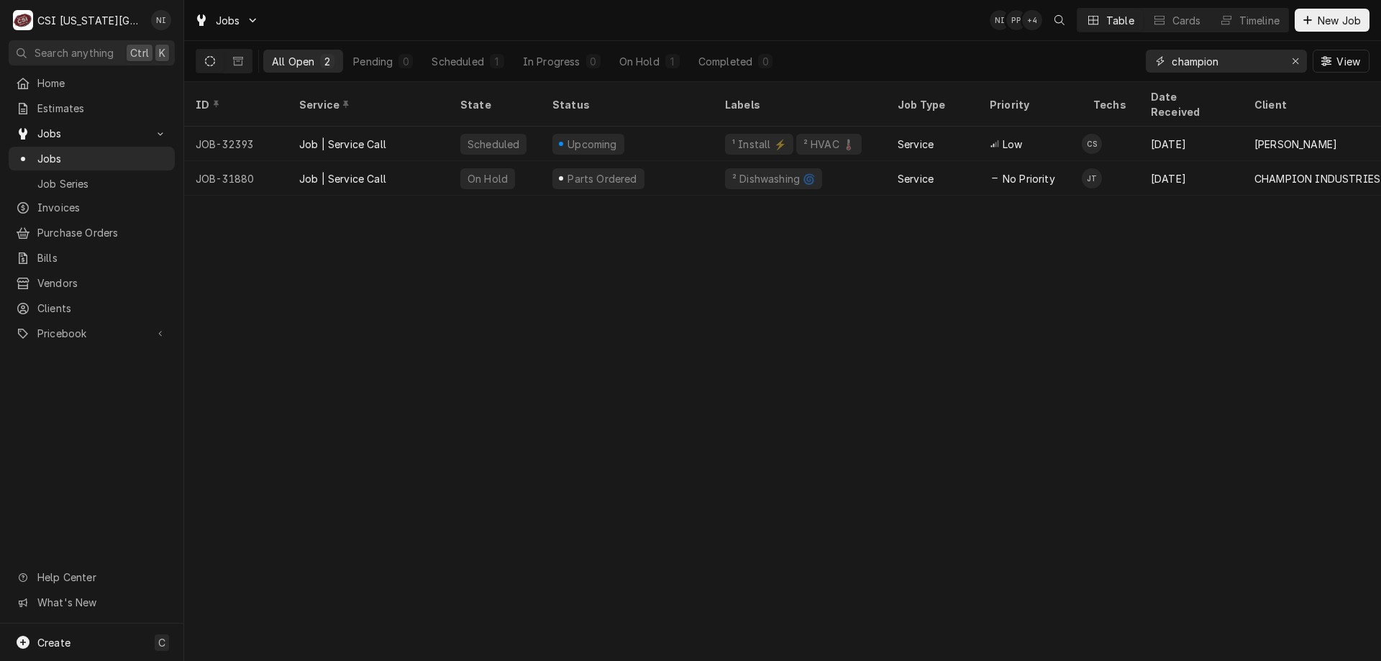
type input "champion"
click at [640, 65] on div "On Hold" at bounding box center [639, 61] width 40 height 15
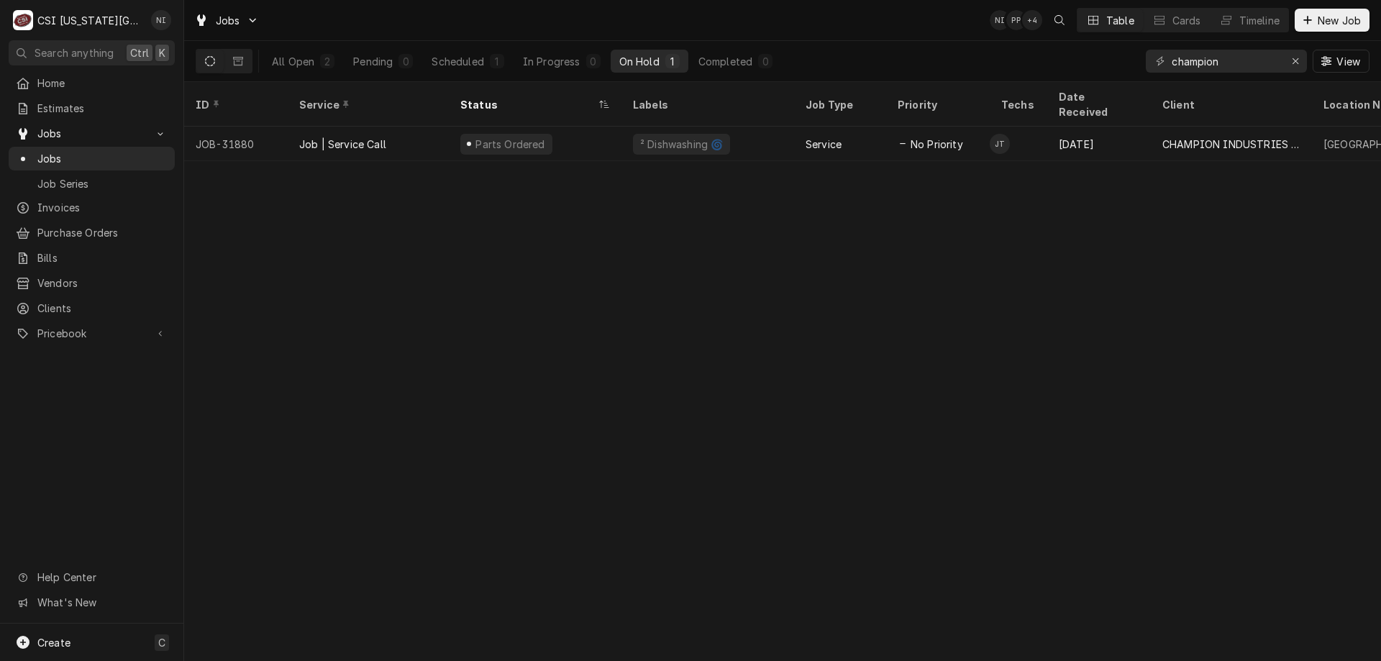
click at [590, 127] on div "Parts Ordered" at bounding box center [535, 144] width 173 height 35
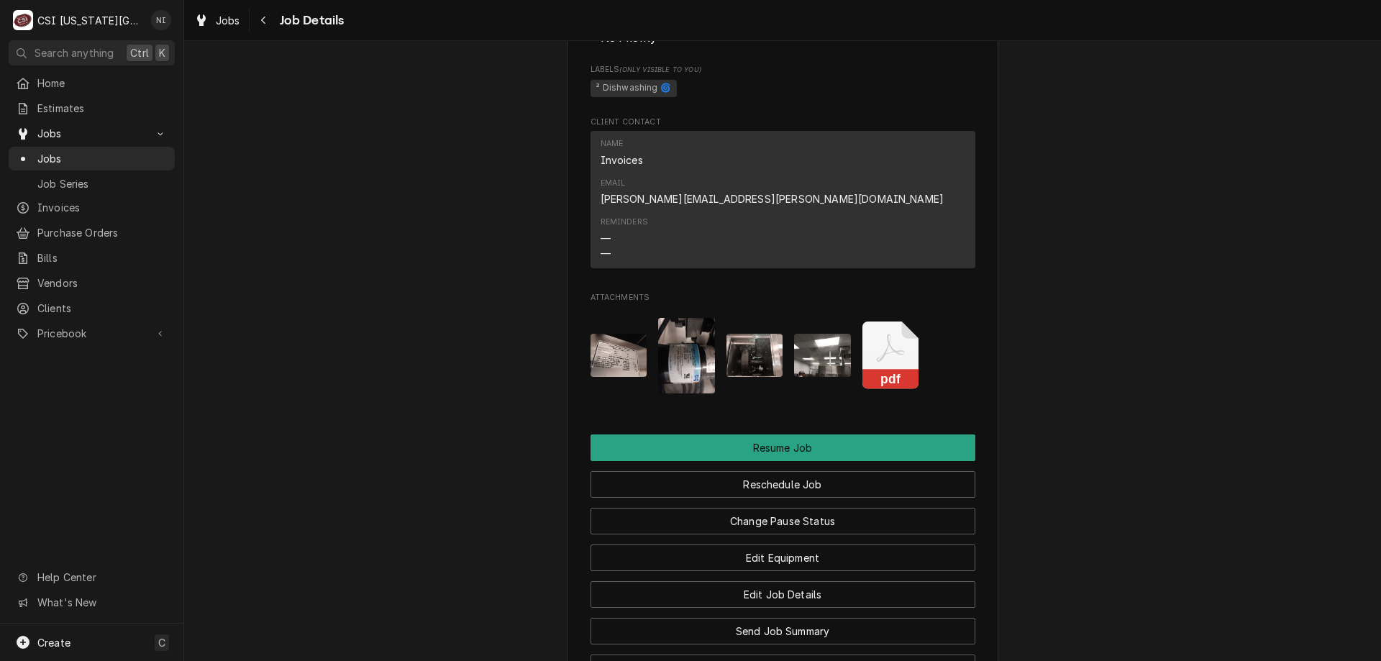
scroll to position [2756, 0]
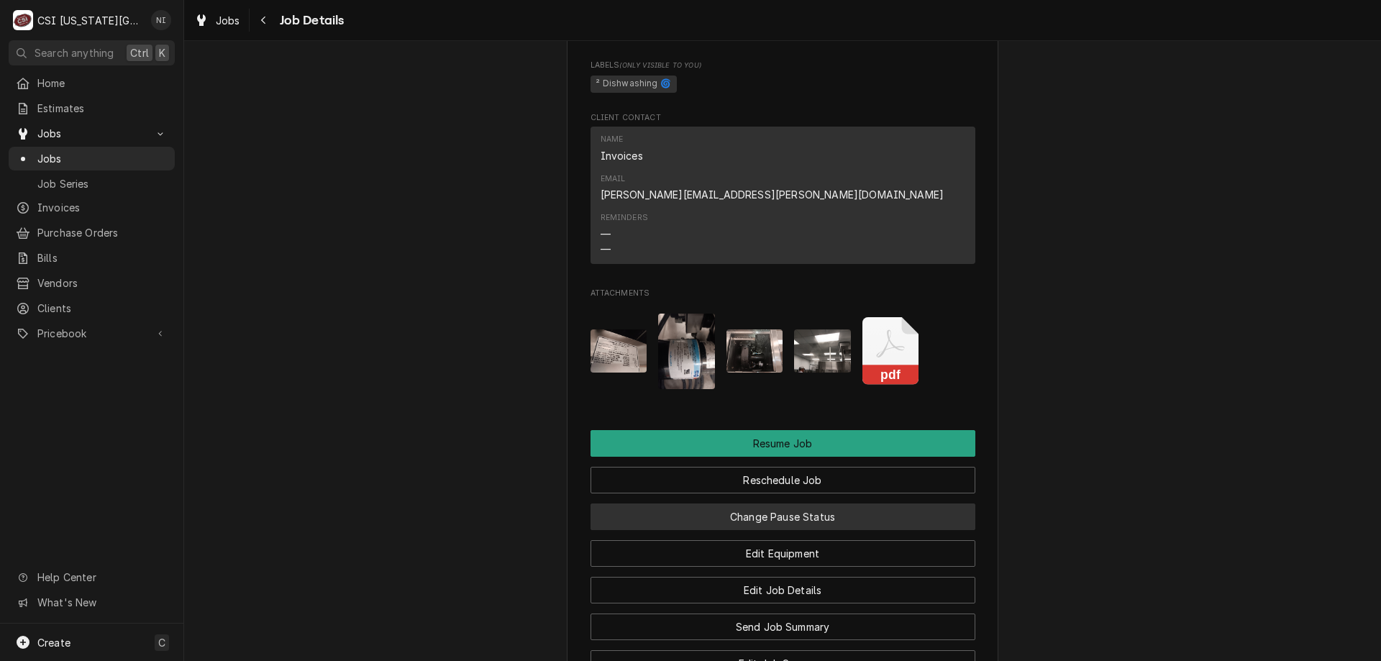
click at [871, 514] on button "Change Pause Status" at bounding box center [783, 517] width 385 height 27
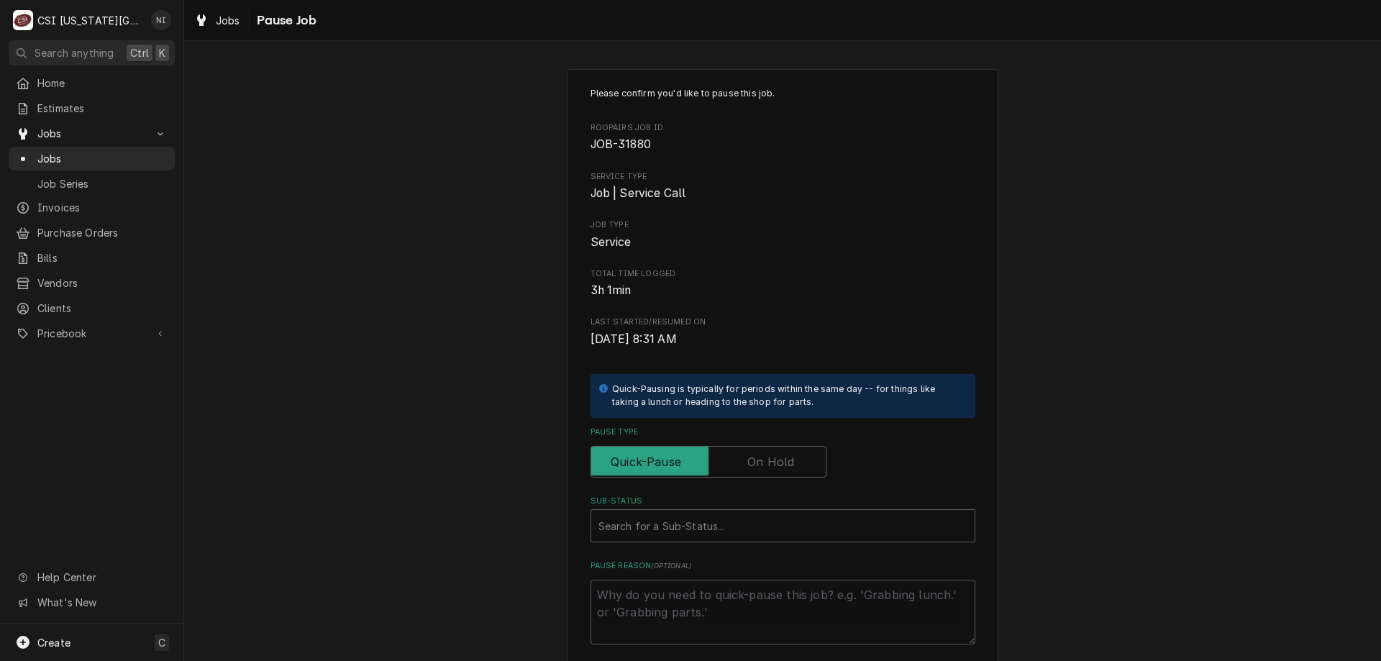
drag, startPoint x: 751, startPoint y: 465, endPoint x: 742, endPoint y: 500, distance: 36.5
click at [751, 464] on label "Pause Type" at bounding box center [709, 462] width 236 height 32
click at [751, 464] on input "Pause Type" at bounding box center [708, 462] width 223 height 32
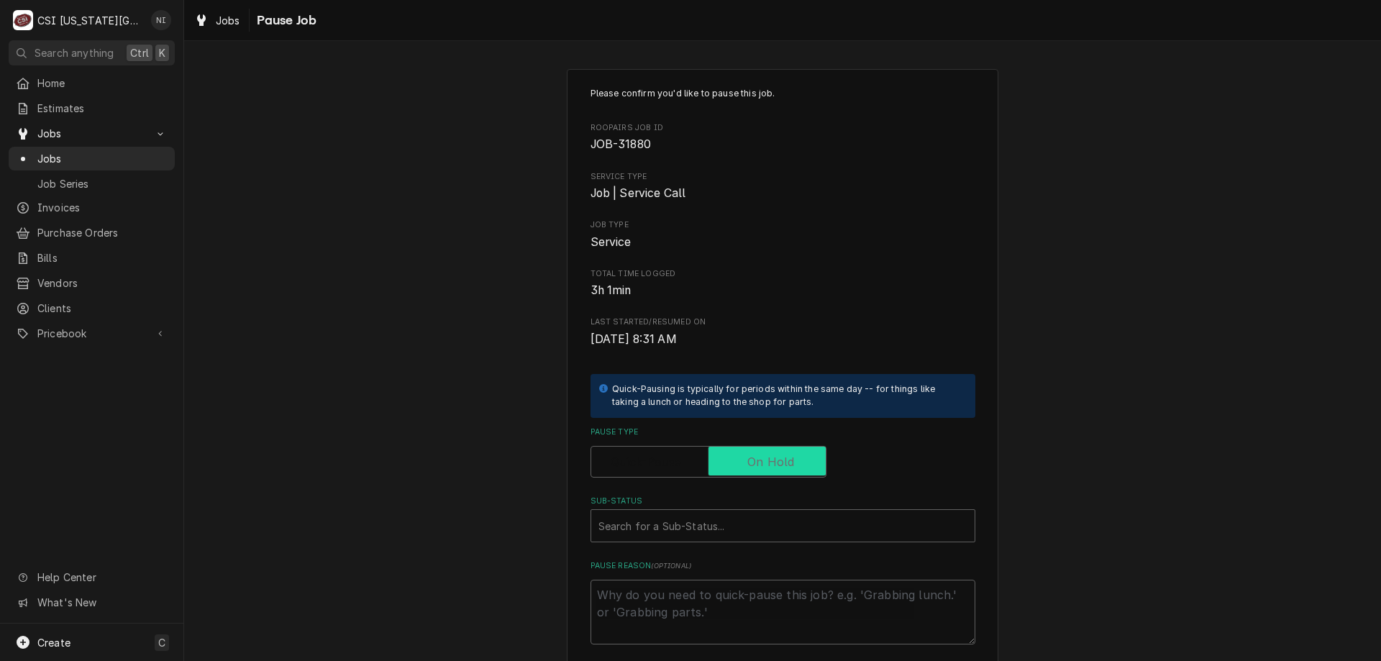
checkbox input "true"
drag, startPoint x: 742, startPoint y: 504, endPoint x: 740, endPoint y: 515, distance: 11.6
click at [742, 507] on div "Sub-Status Search for a Sub-Status..." at bounding box center [783, 519] width 385 height 47
click at [735, 526] on div "Sub-Status" at bounding box center [783, 526] width 369 height 26
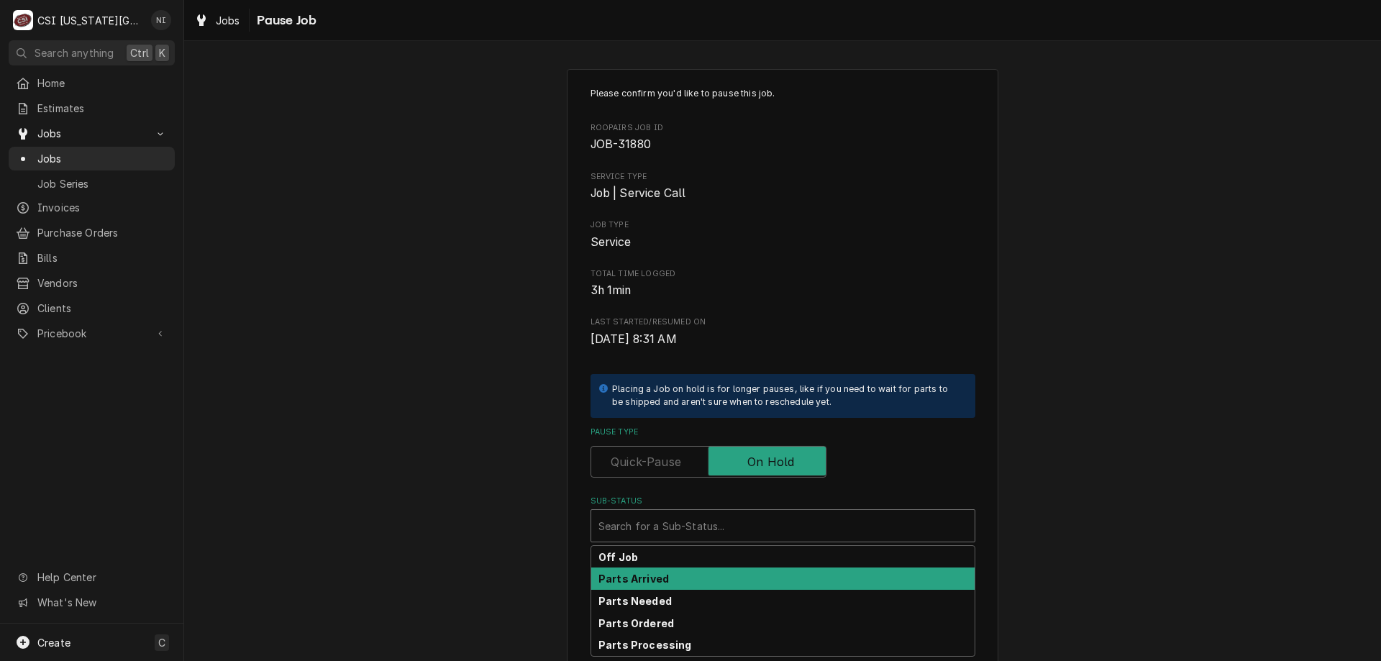
click at [645, 576] on strong "Parts Arrived" at bounding box center [634, 579] width 71 height 12
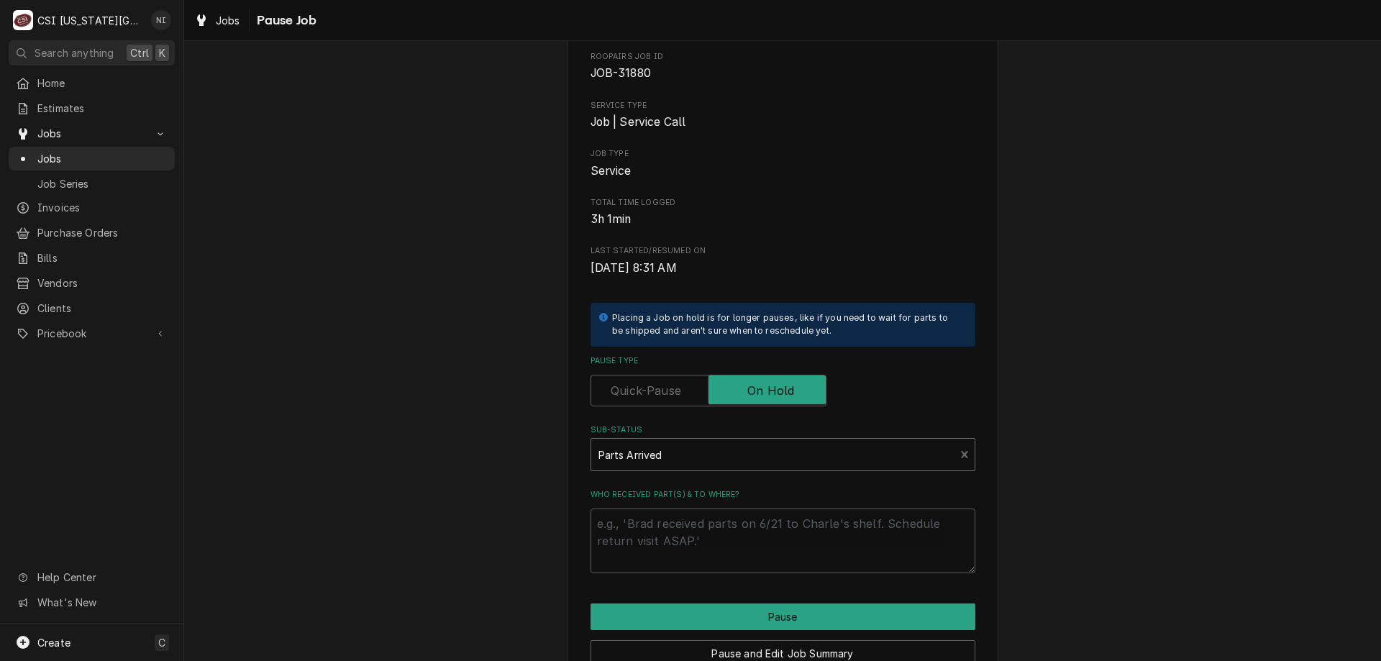
scroll to position [83, 0]
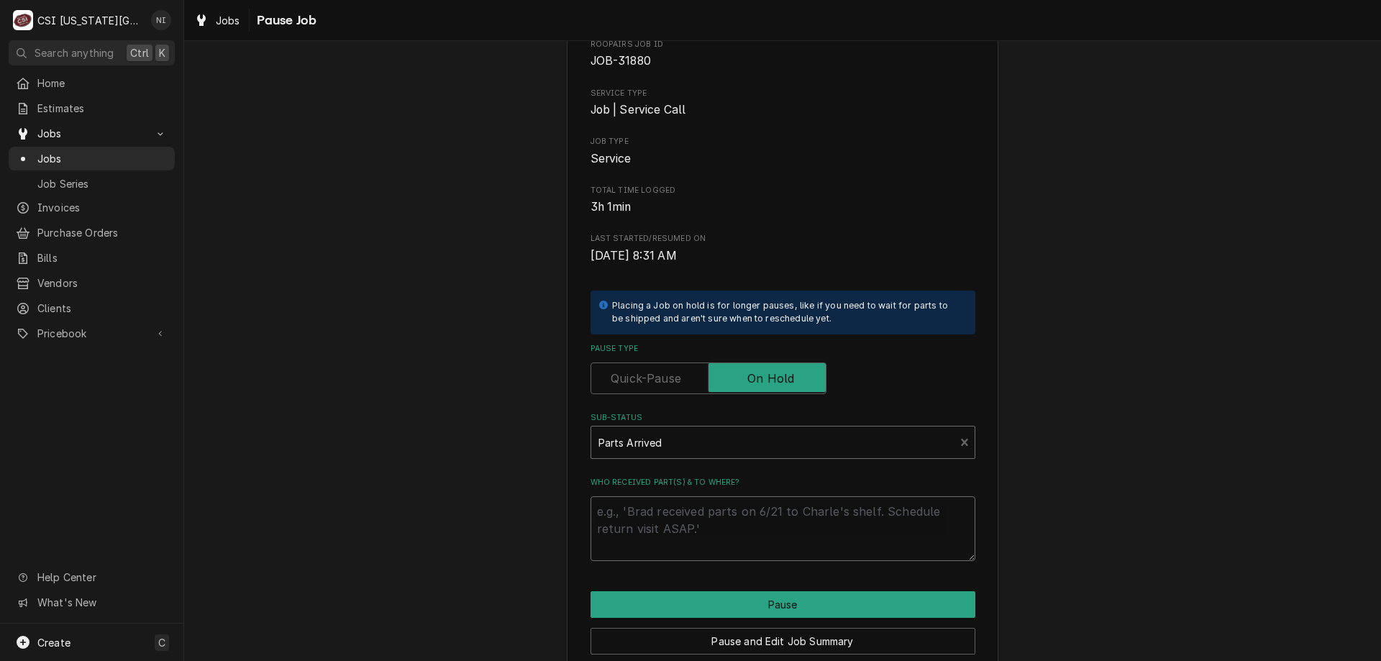
click at [807, 517] on textarea "Who received part(s) & to where?" at bounding box center [783, 528] width 385 height 65
type textarea "x"
type textarea "b"
type textarea "x"
type textarea "bo"
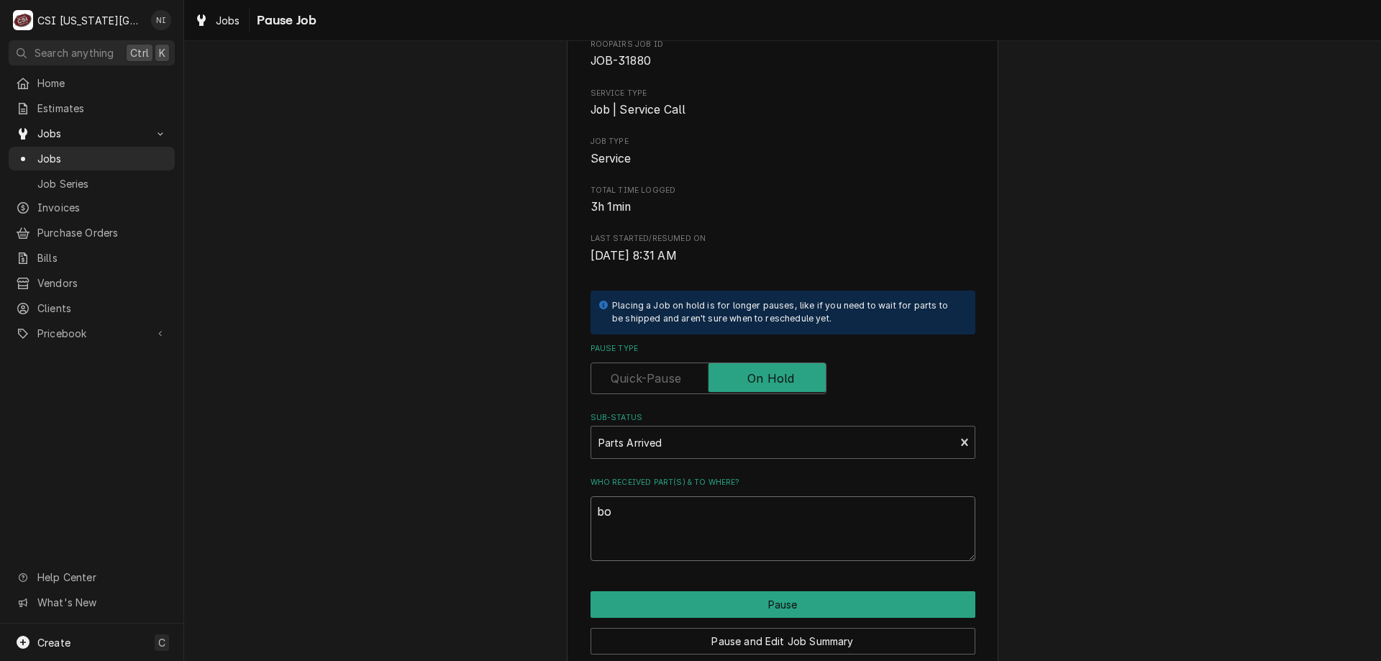
type textarea "x"
type textarea "bow"
type textarea "x"
type textarea "bowo"
type textarea "x"
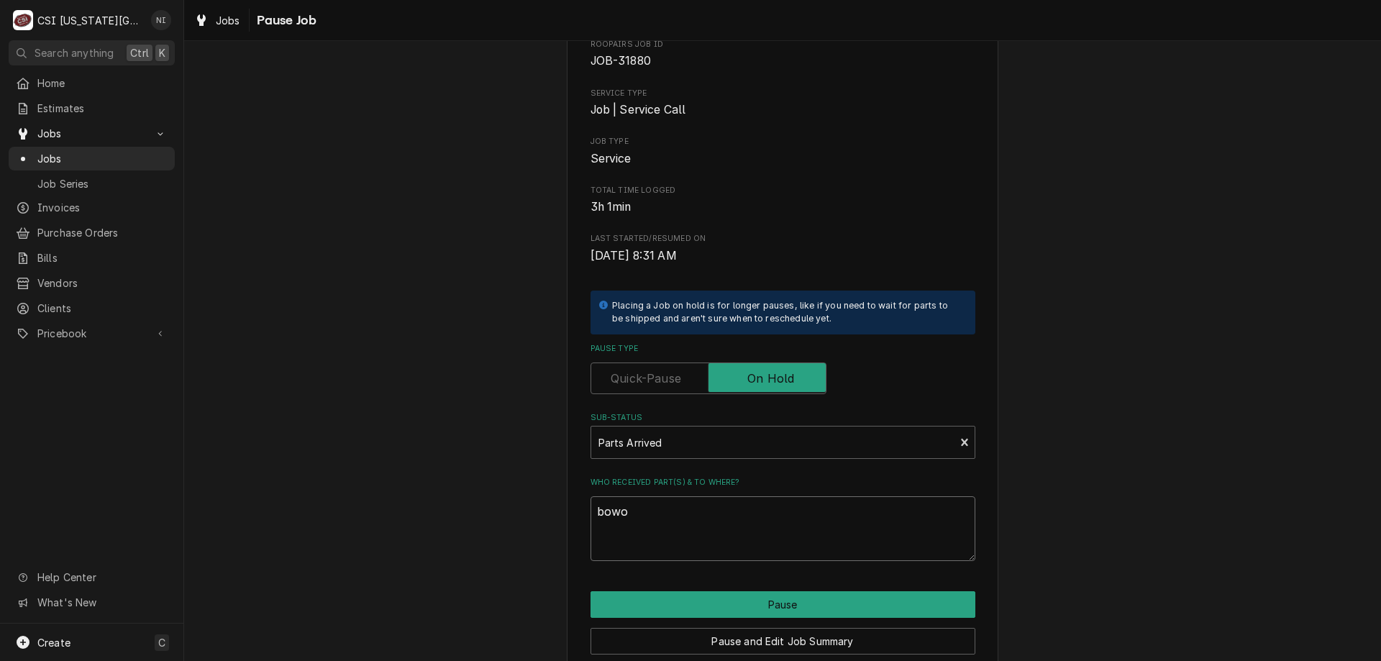
type textarea "bow"
type textarea "x"
type textarea "bo"
type textarea "x"
type textarea "b"
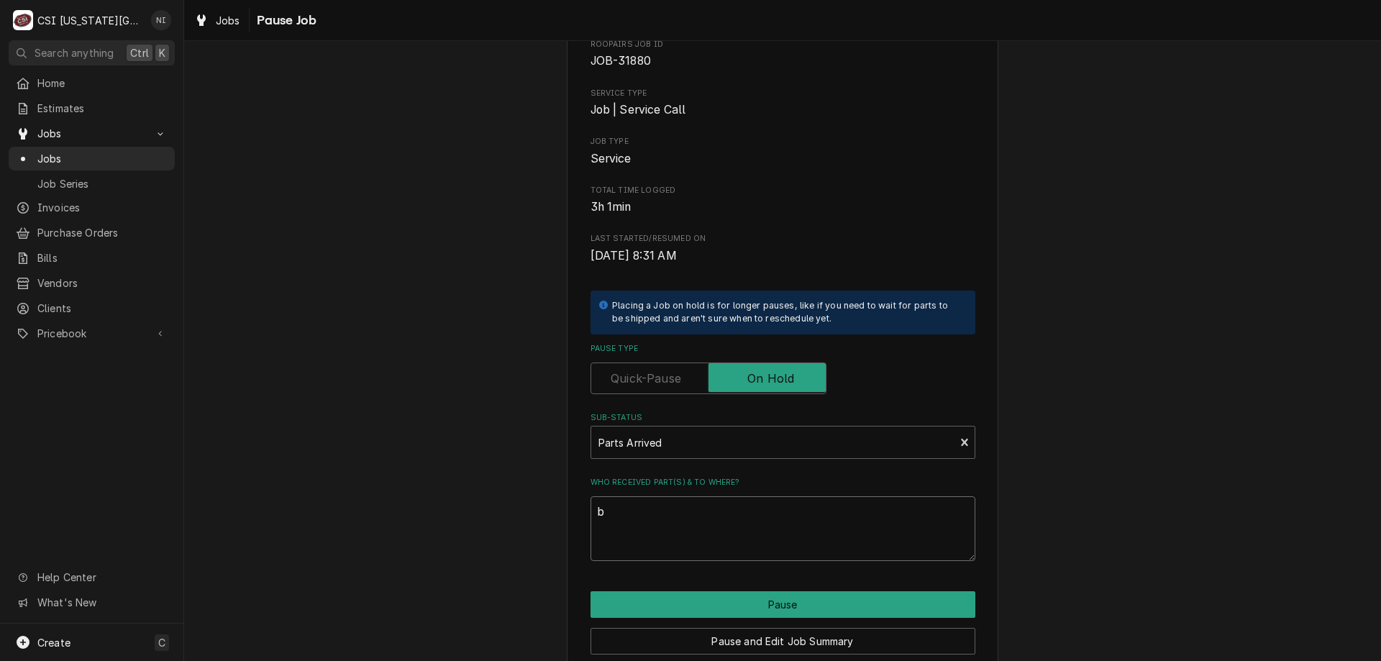
type textarea "x"
type textarea "bl"
type textarea "x"
type textarea "blwe"
type textarea "x"
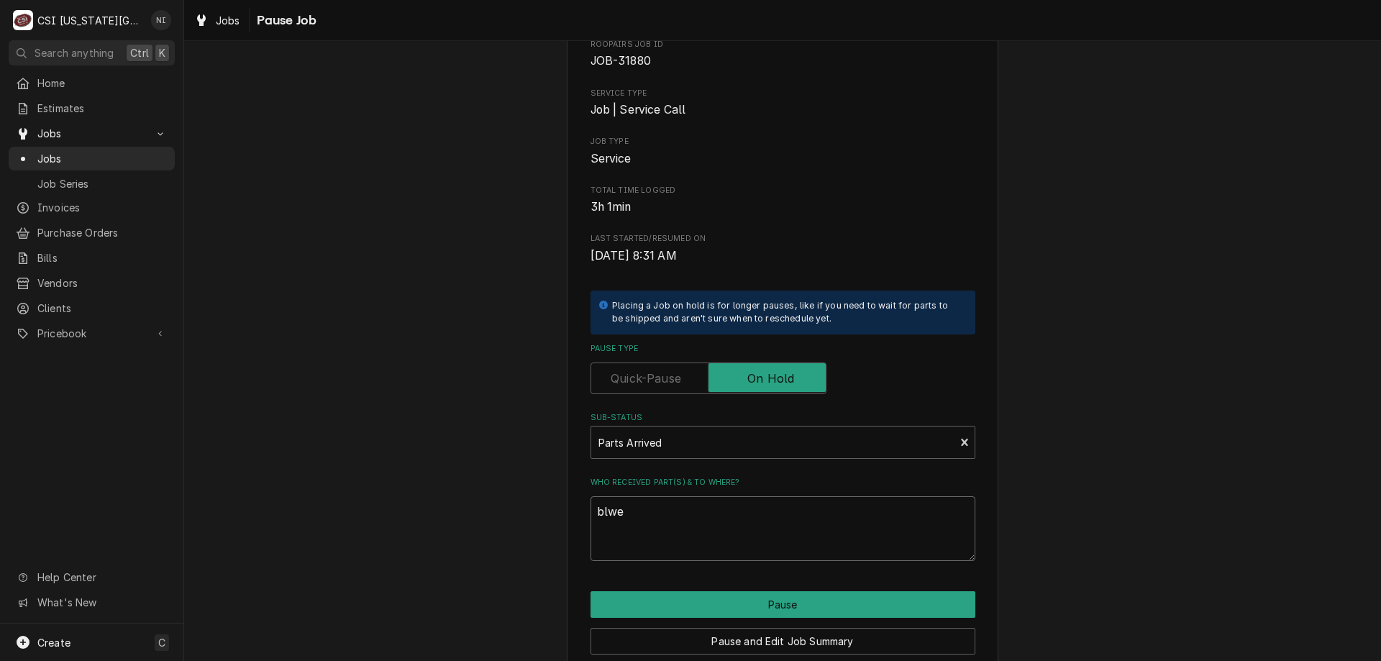
type textarea "blwer"
type textarea "x"
type textarea "blwe"
type textarea "x"
type textarea "blw"
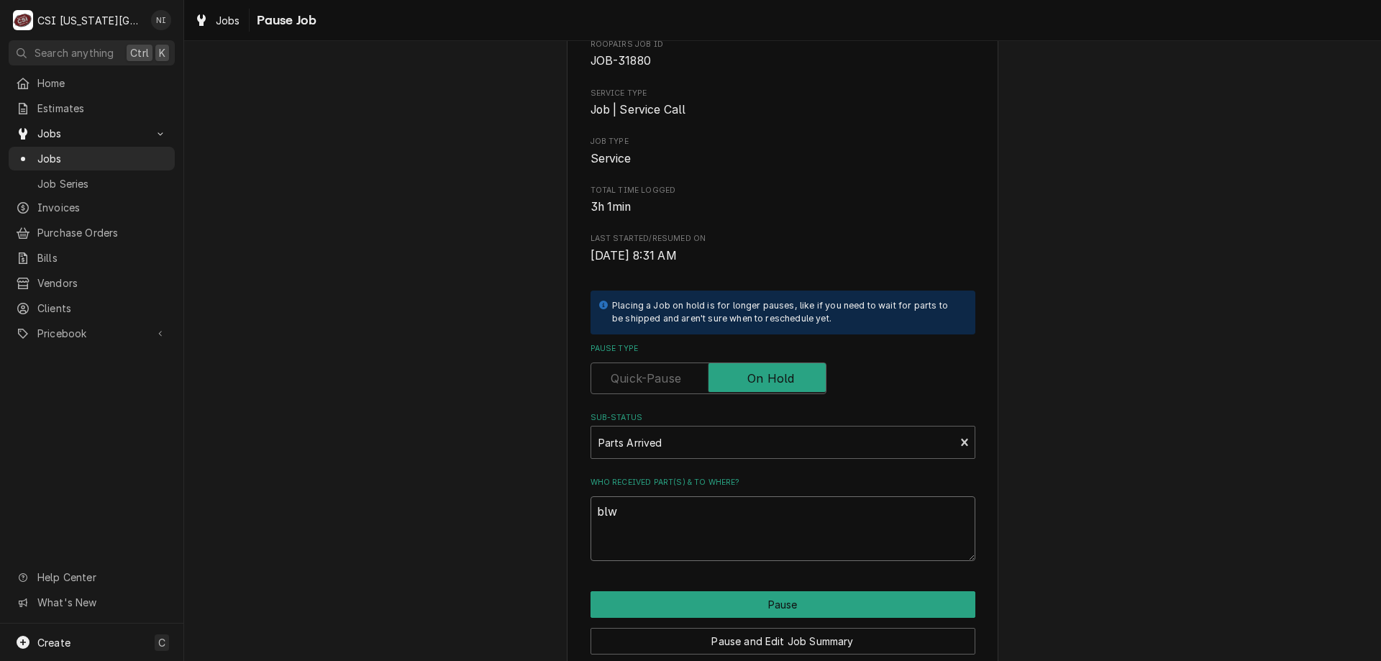
type textarea "x"
type textarea "bl"
type textarea "x"
type textarea "blo"
type textarea "x"
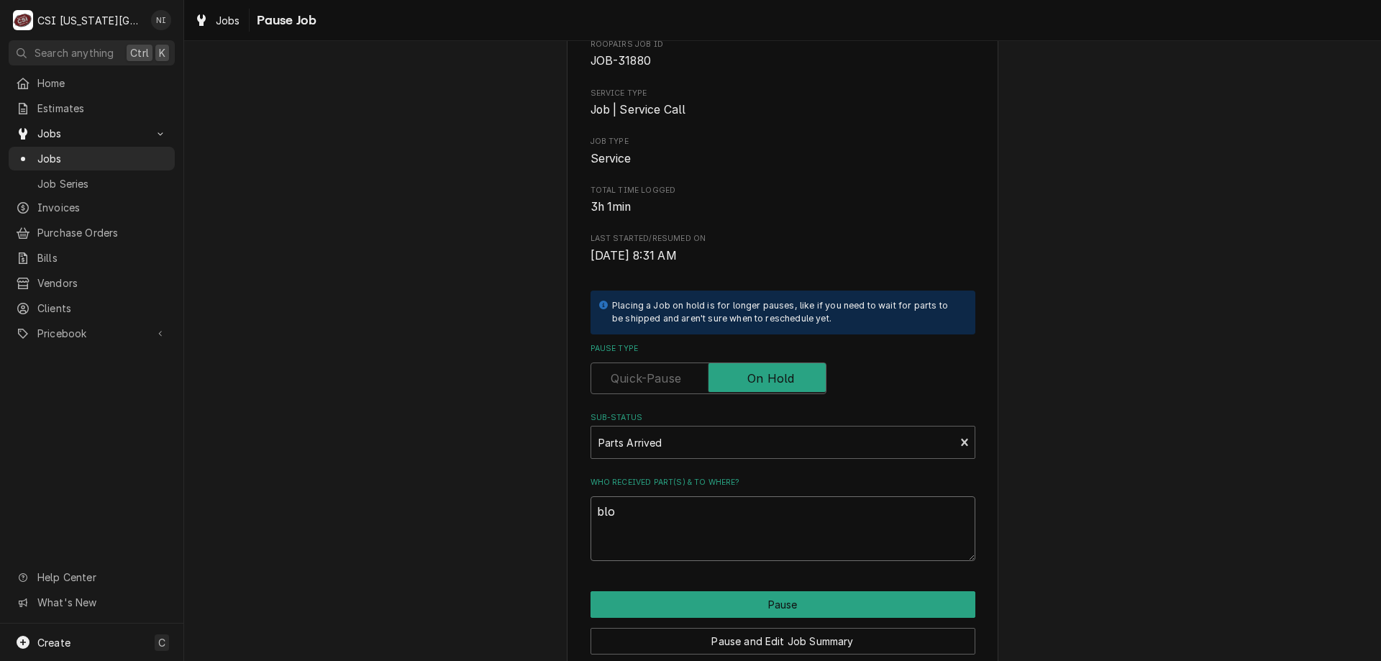
type textarea "bloe"
type textarea "x"
type textarea "bloer"
type textarea "x"
type textarea "bloe"
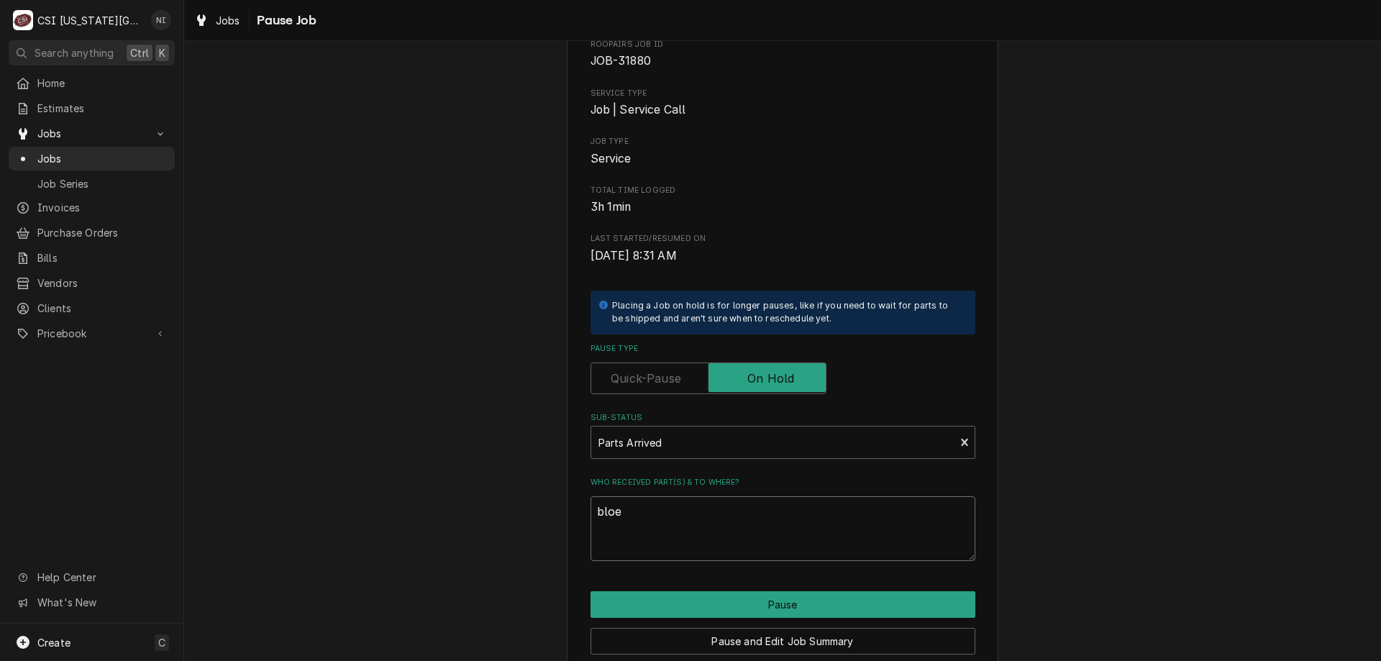
type textarea "x"
type textarea "blo"
type textarea "x"
type textarea "blow"
type textarea "x"
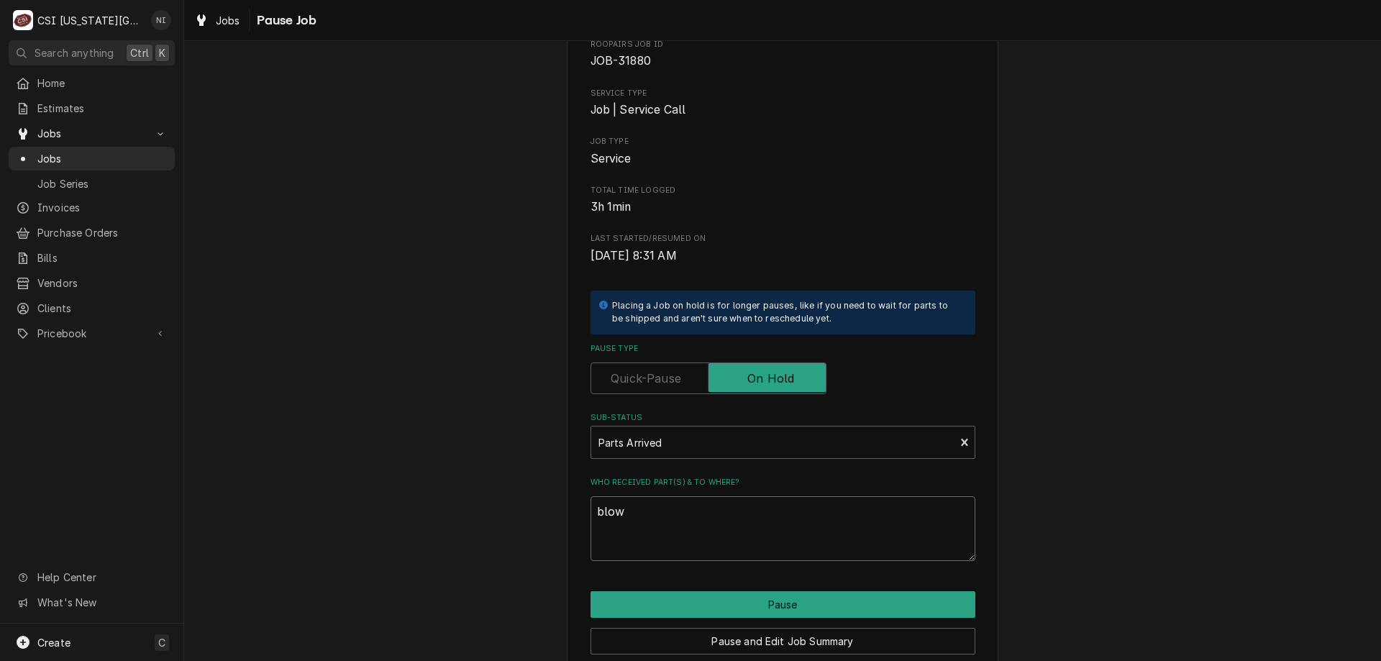
type textarea "blowe"
type textarea "x"
type textarea "blower"
type textarea "x"
type textarea "blower"
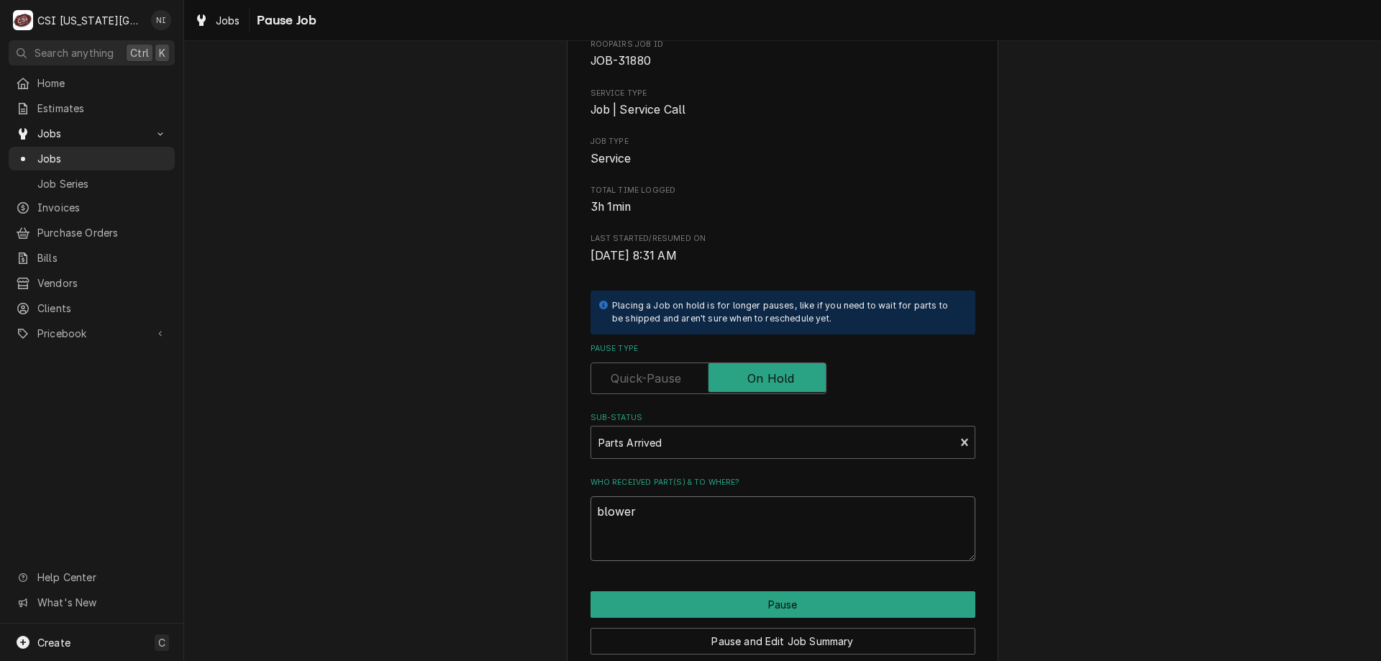
type textarea "x"
type textarea "blower o"
type textarea "x"
type textarea "blower on"
type textarea "x"
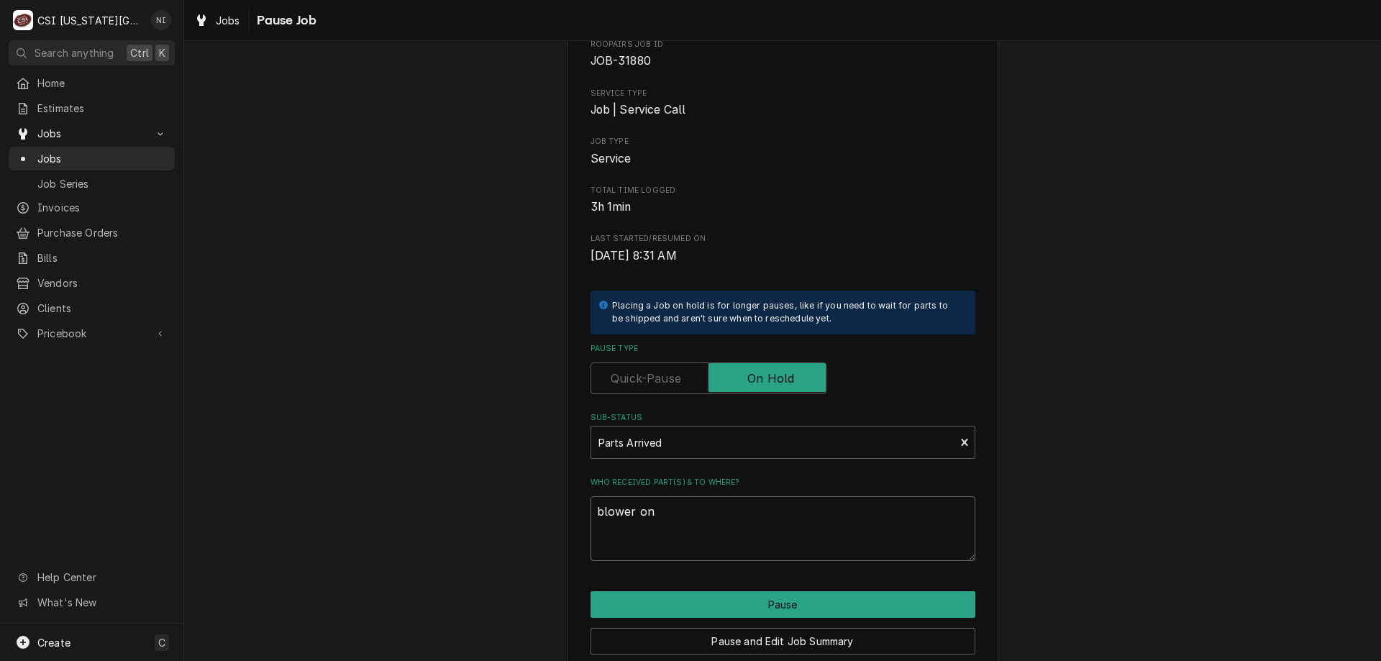
type textarea "blower on"
type textarea "x"
type textarea "blower on j"
type textarea "x"
type textarea "blower on ji"
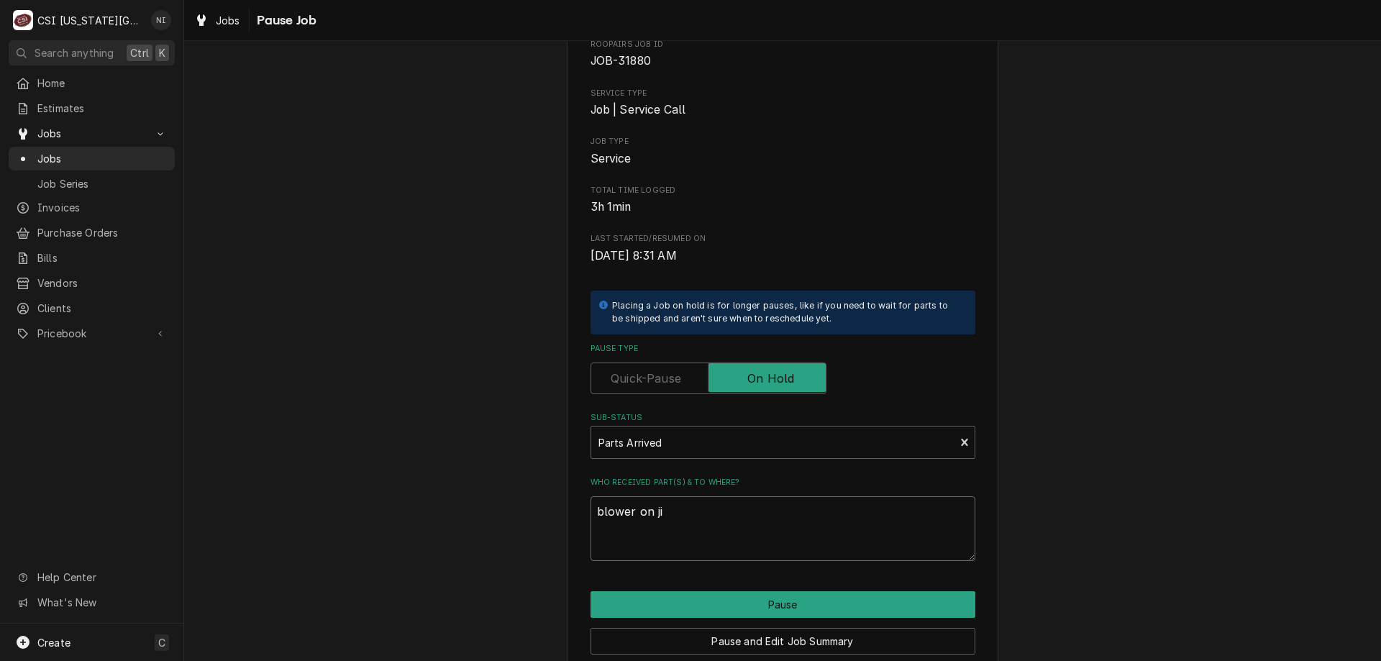
type textarea "x"
type textarea "blower on jim"
type textarea "x"
type textarea "blower on jimm"
type textarea "x"
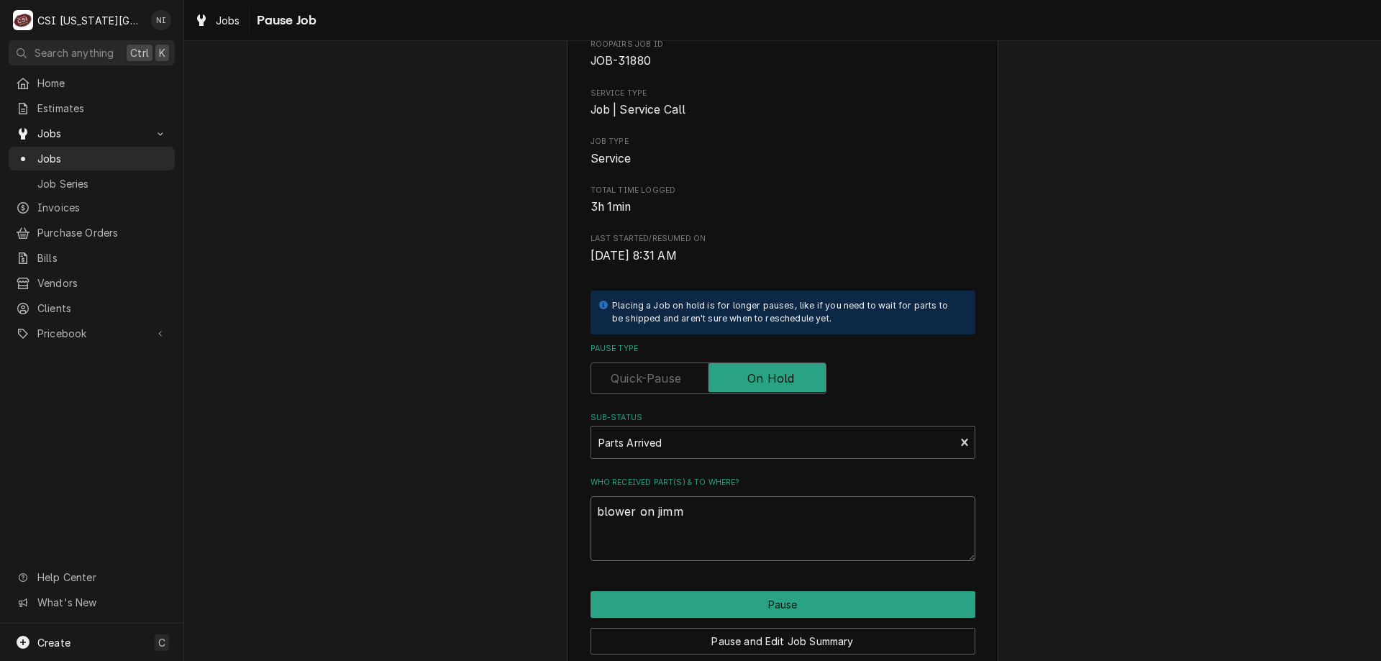
type textarea "blower on jimmy"
type textarea "x"
type textarea "blower on jimmy"
type textarea "x"
type textarea "blower on jimmy sgh"
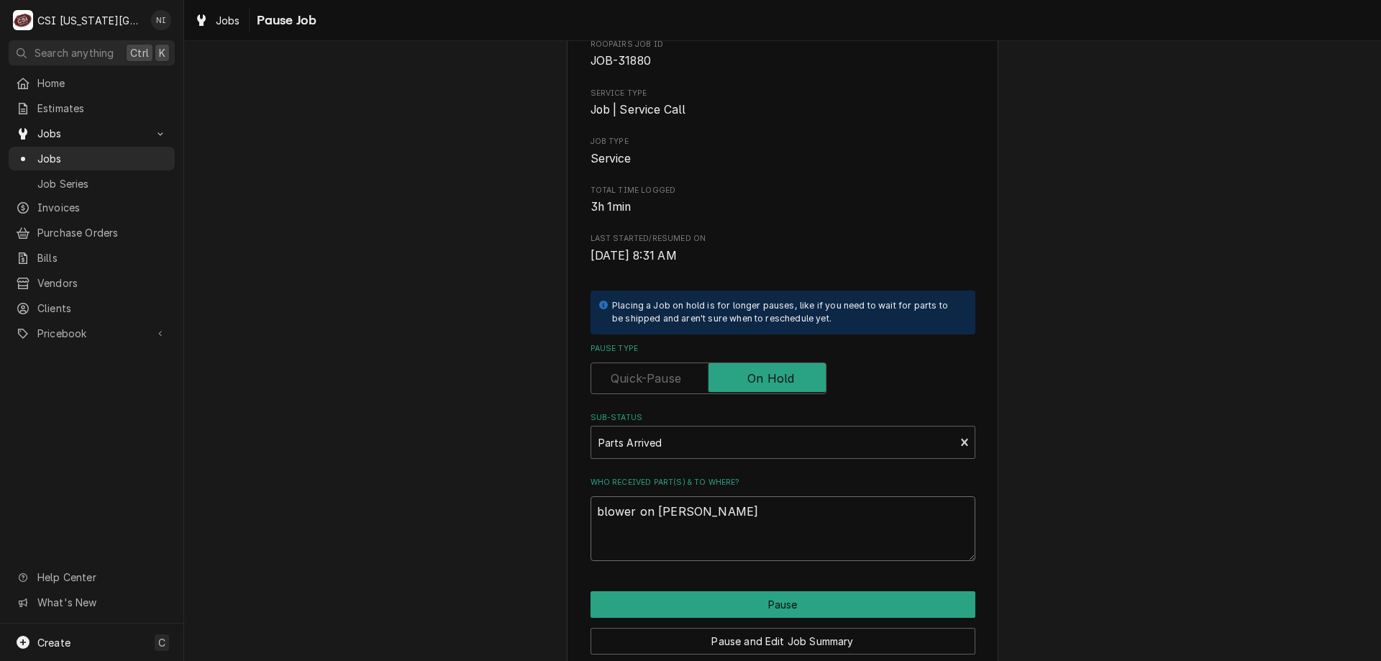
type textarea "x"
type textarea "blower on jimmy sghe"
type textarea "x"
type textarea "blower on jimmy sghel"
type textarea "x"
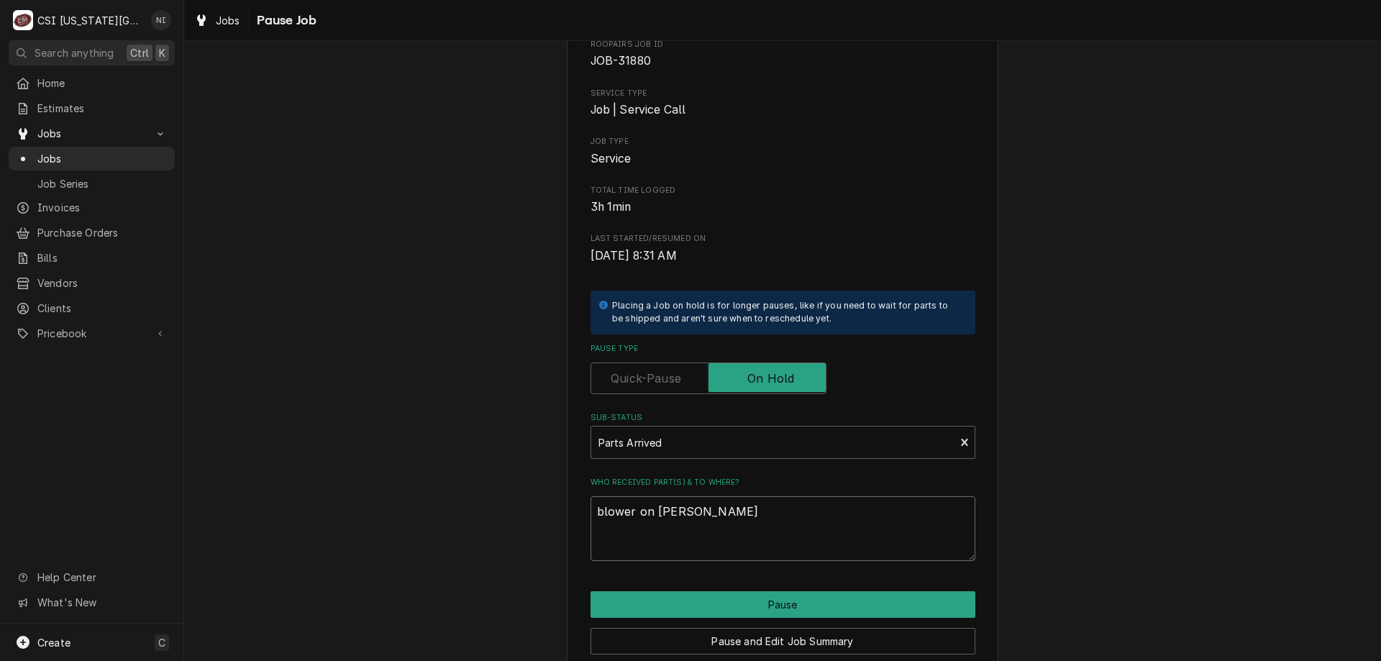
type textarea "blower on jimmy sghelf"
type textarea "x"
type textarea "blower on jimmy sghel"
type textarea "x"
type textarea "blower on jimmy sghe"
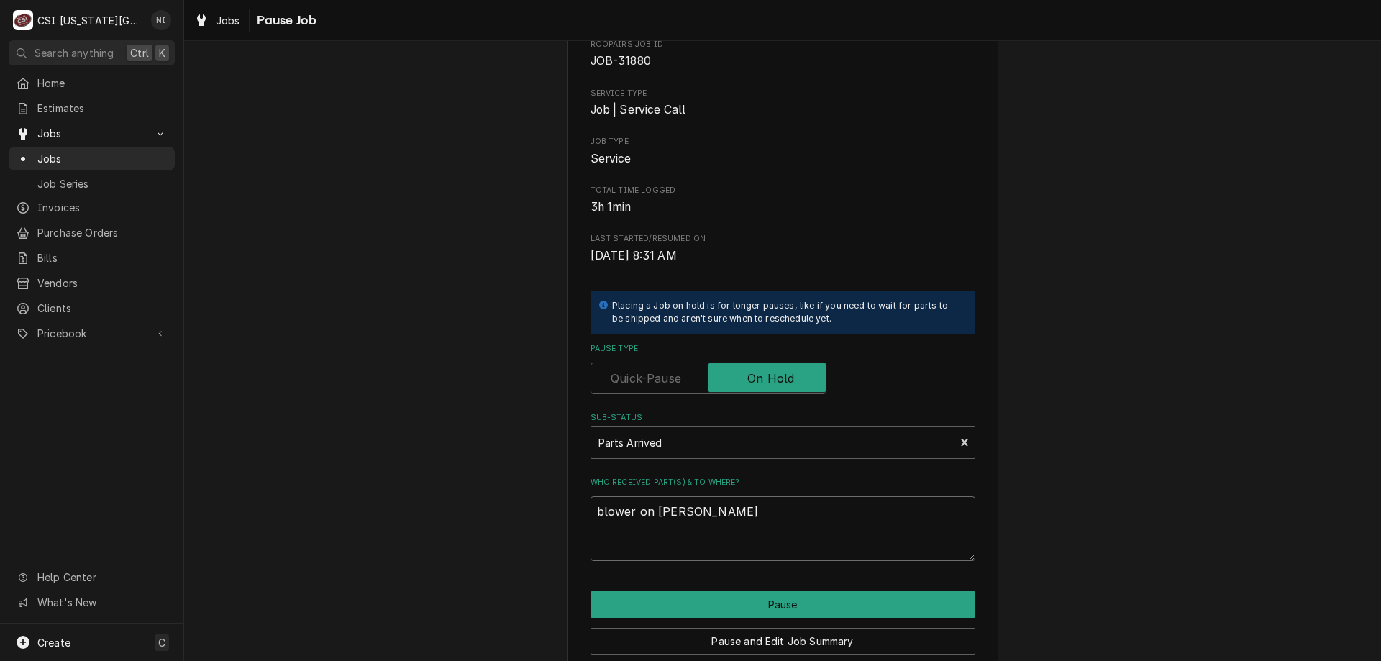
type textarea "x"
type textarea "blower on jimmy sgh"
type textarea "x"
type textarea "blower on jimmy sg"
type textarea "x"
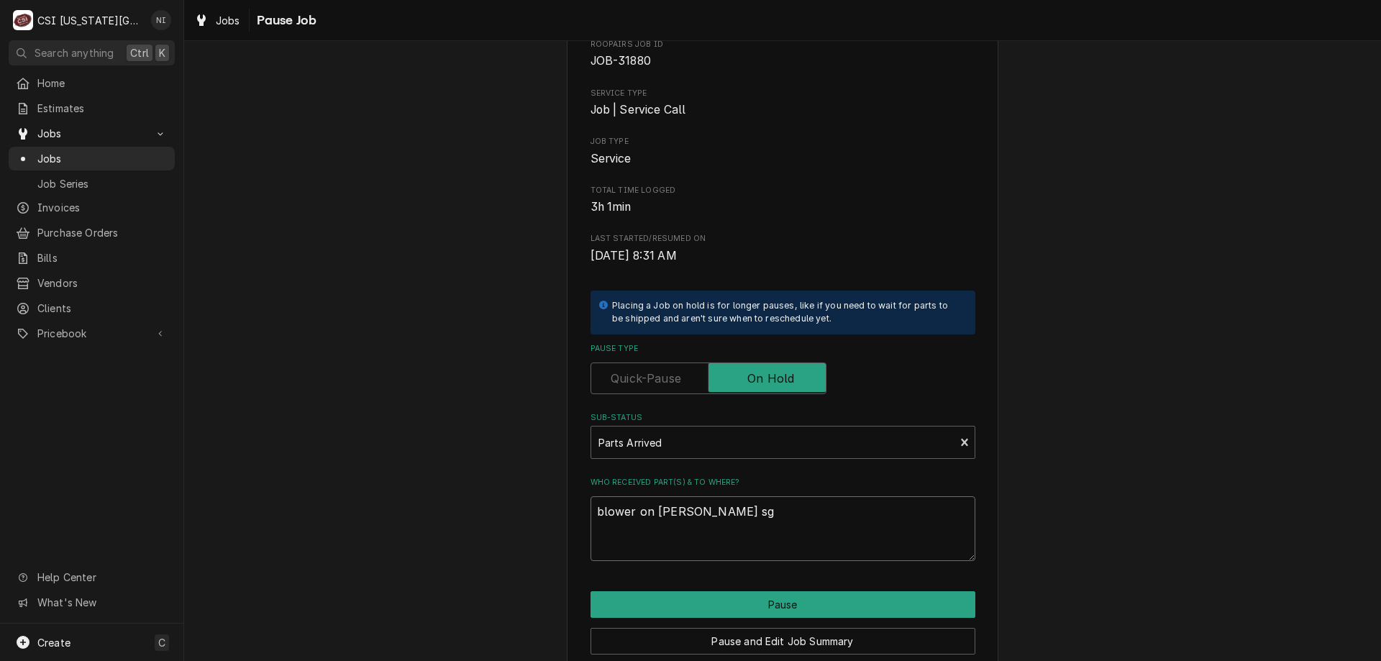
type textarea "blower on jimmy s"
type textarea "x"
type textarea "blower on jimmy se"
type textarea "x"
type textarea "blower on jimmy sek"
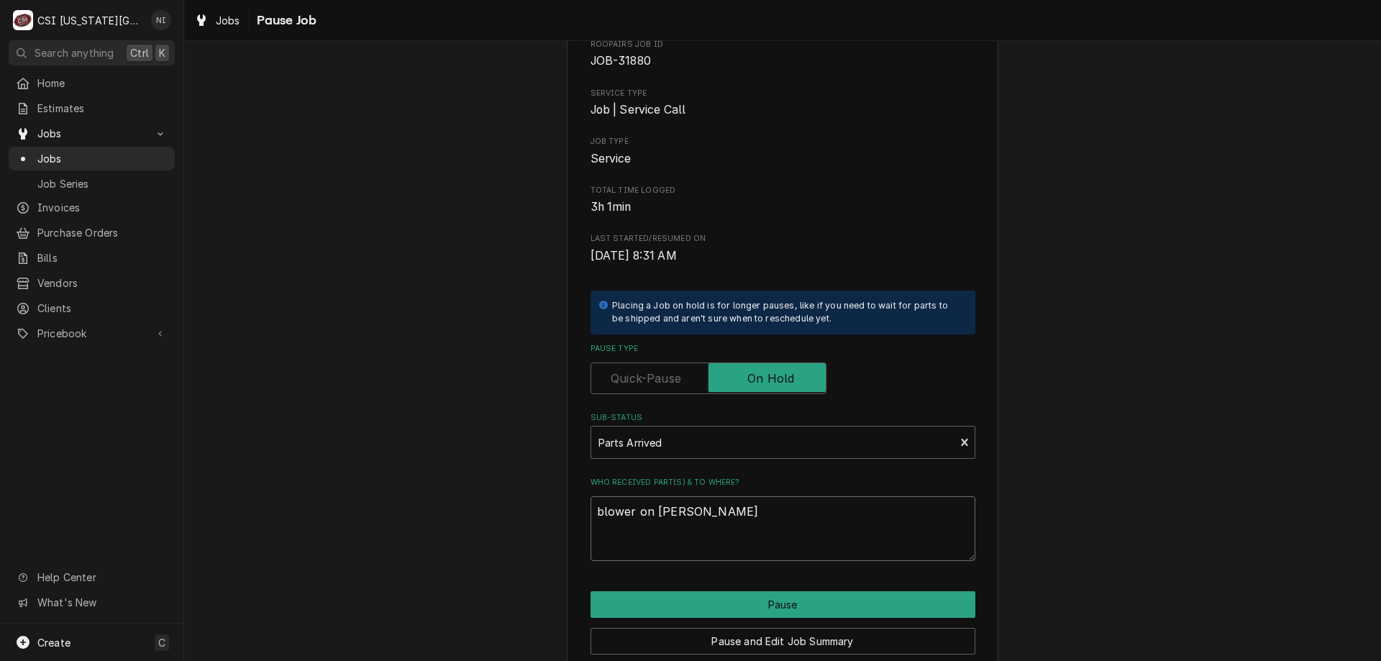
type textarea "x"
type textarea "blower on jimmy sekf"
type textarea "x"
type textarea "blower on jimmy sek"
type textarea "x"
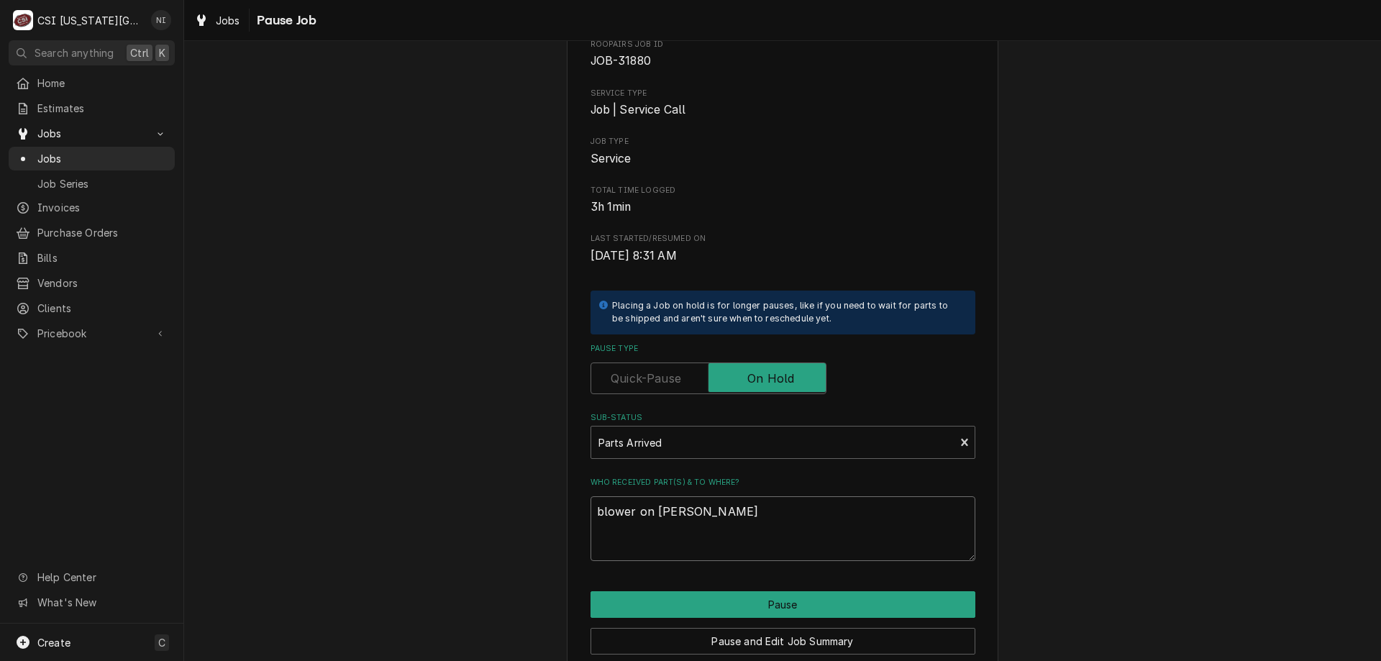
type textarea "blower on jimmy se"
type textarea "x"
type textarea "blower on jimmy s"
type textarea "x"
type textarea "blower on jimmy sh"
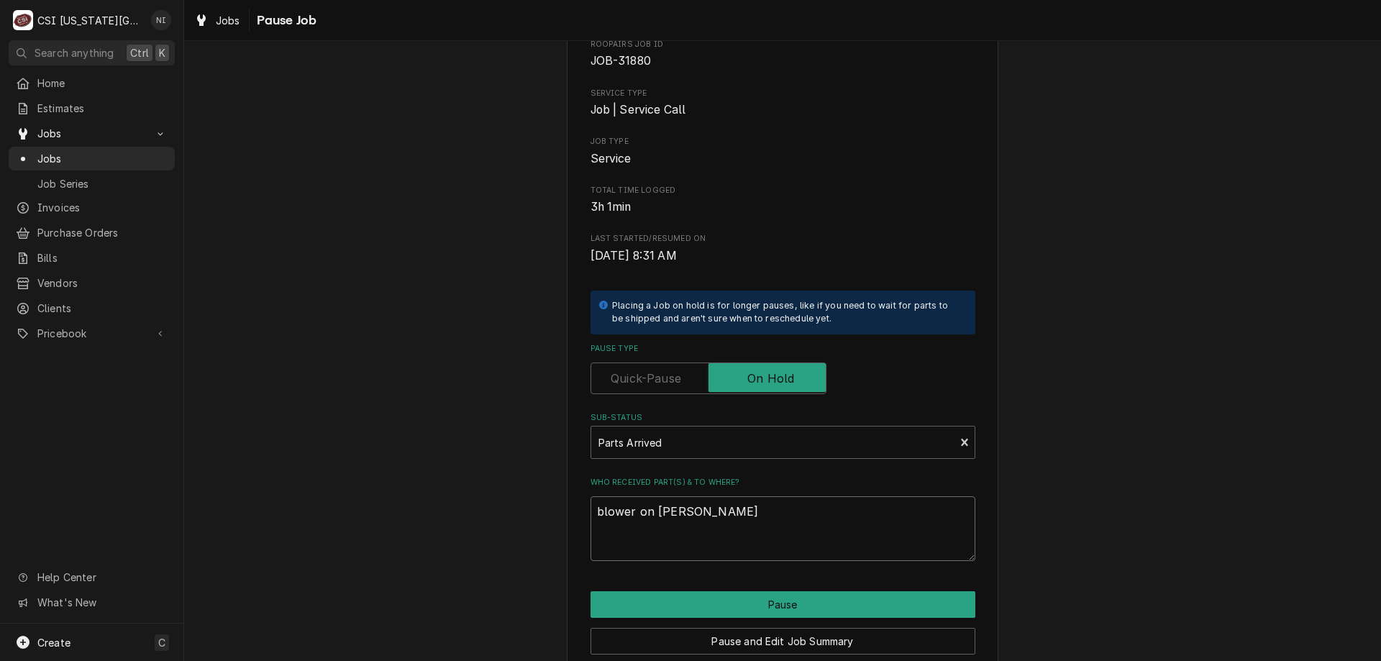
type textarea "x"
type textarea "blower on jimmy she"
type textarea "x"
type textarea "blower on jimmy shel"
type textarea "x"
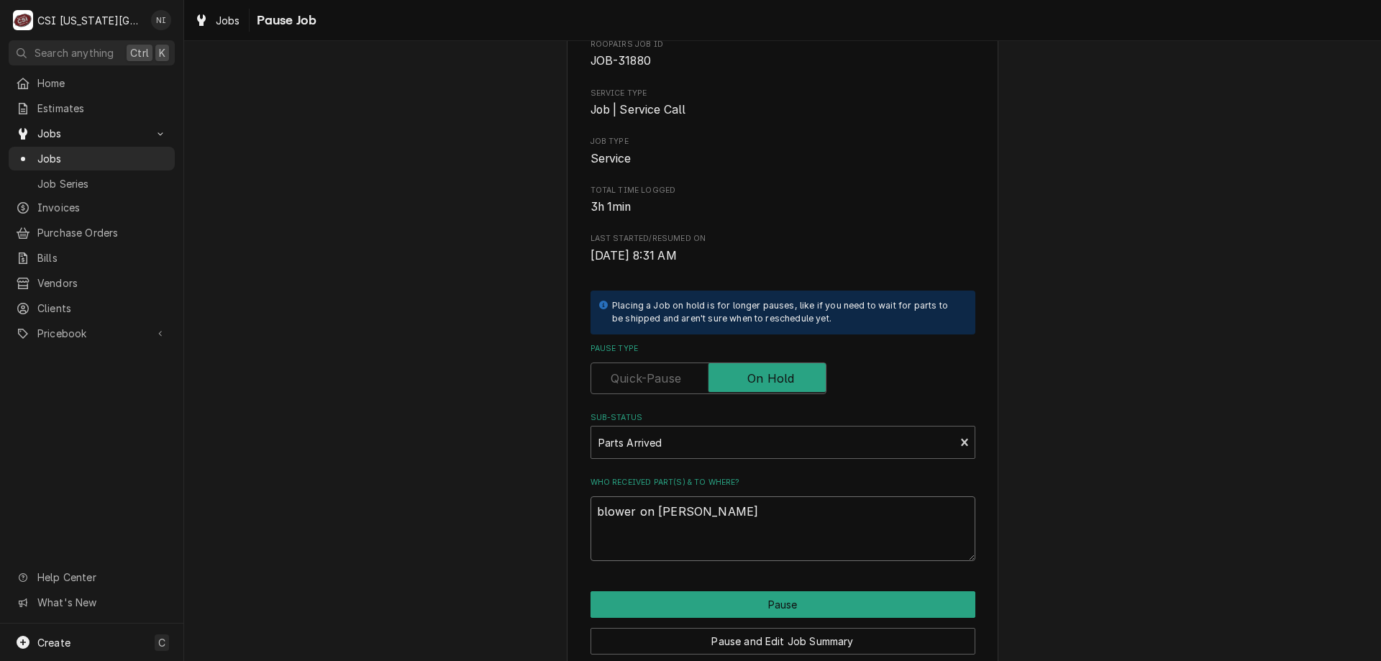
type textarea "blower on jimmy shelf"
click at [781, 602] on button "Pause" at bounding box center [783, 604] width 385 height 27
type textarea "x"
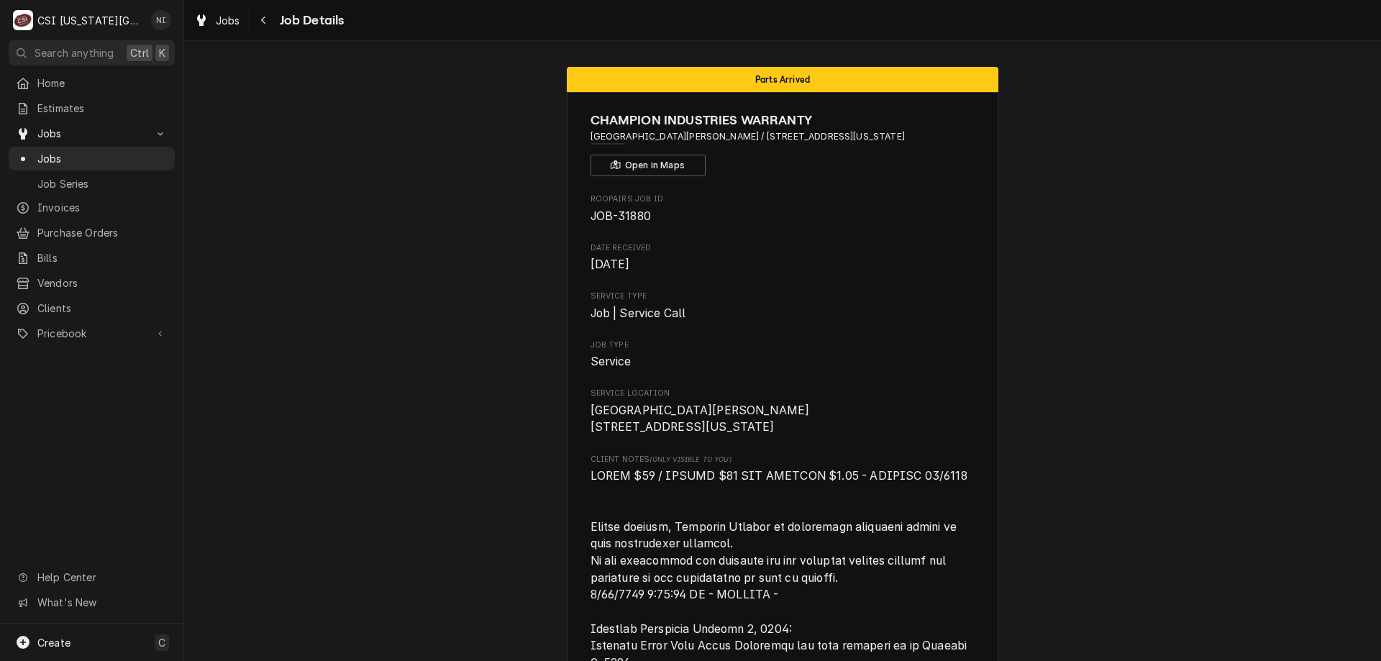
click at [160, 151] on span "Jobs" at bounding box center [102, 158] width 130 height 15
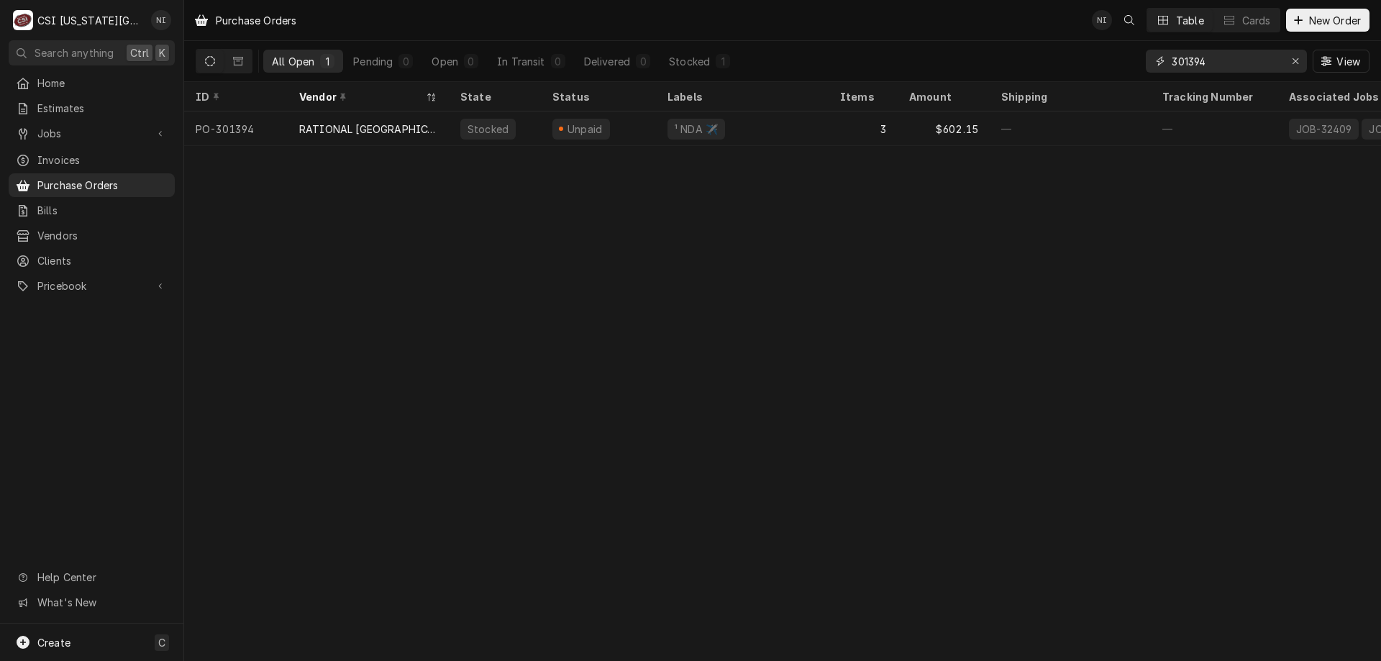
click at [1212, 62] on input "301394" at bounding box center [1226, 61] width 108 height 23
type input "301325"
click at [605, 136] on div "Unstocked" at bounding box center [598, 129] width 115 height 35
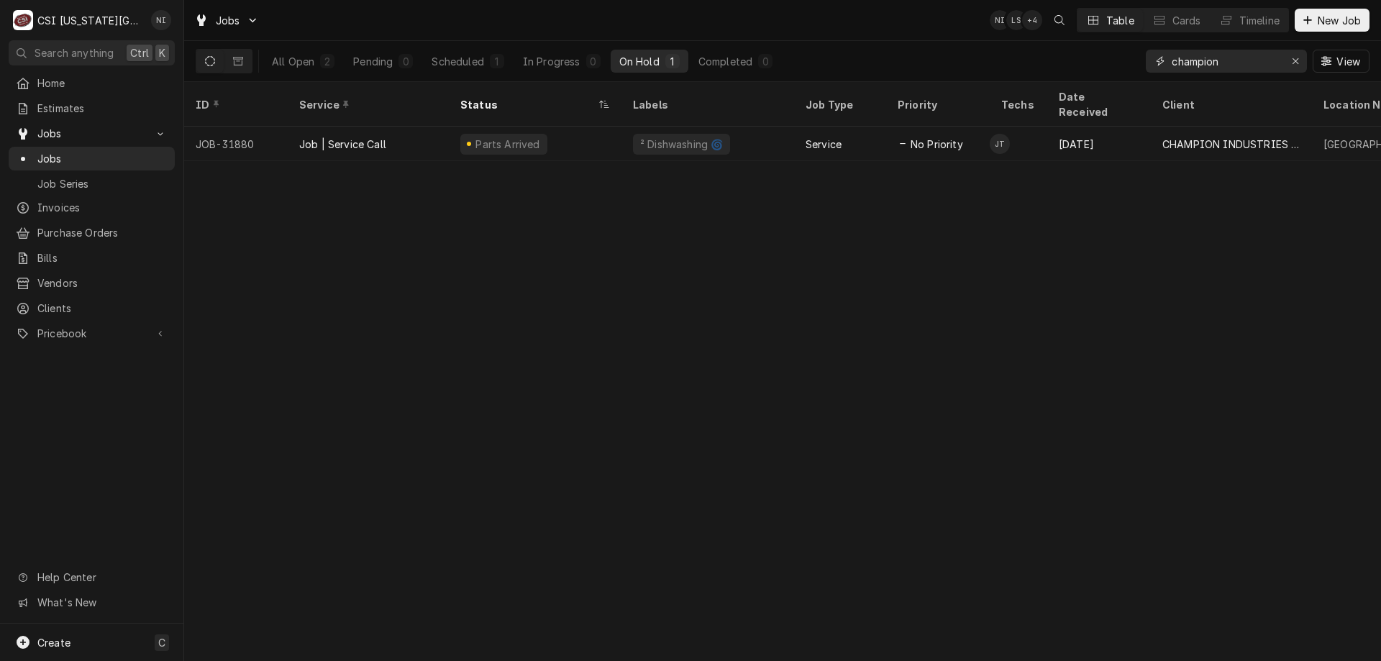
drag, startPoint x: 944, startPoint y: 59, endPoint x: 586, endPoint y: 16, distance: 360.2
click at [587, 16] on div "Jobs NI LS + 4 Table Cards Timeline New Job All Open 2 Pending 0 Scheduled 1 In…" at bounding box center [782, 41] width 1197 height 82
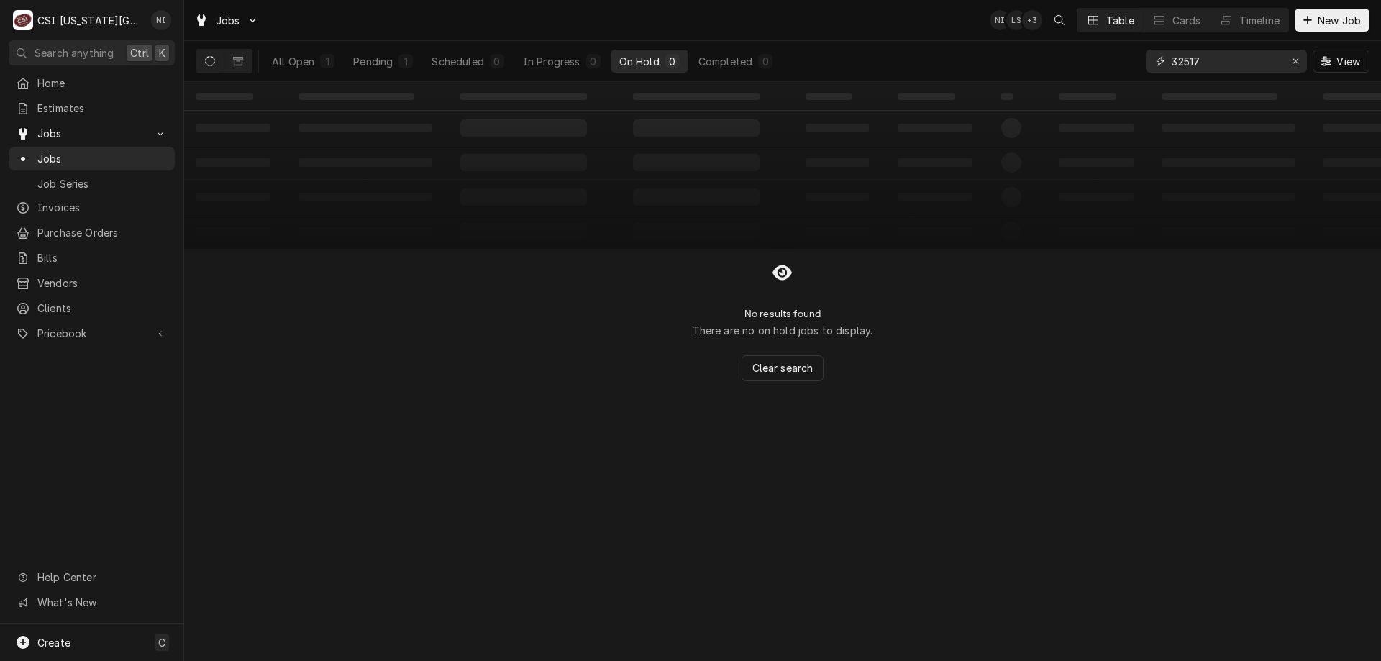
type input "32517"
click at [304, 63] on div "All Open" at bounding box center [293, 61] width 42 height 15
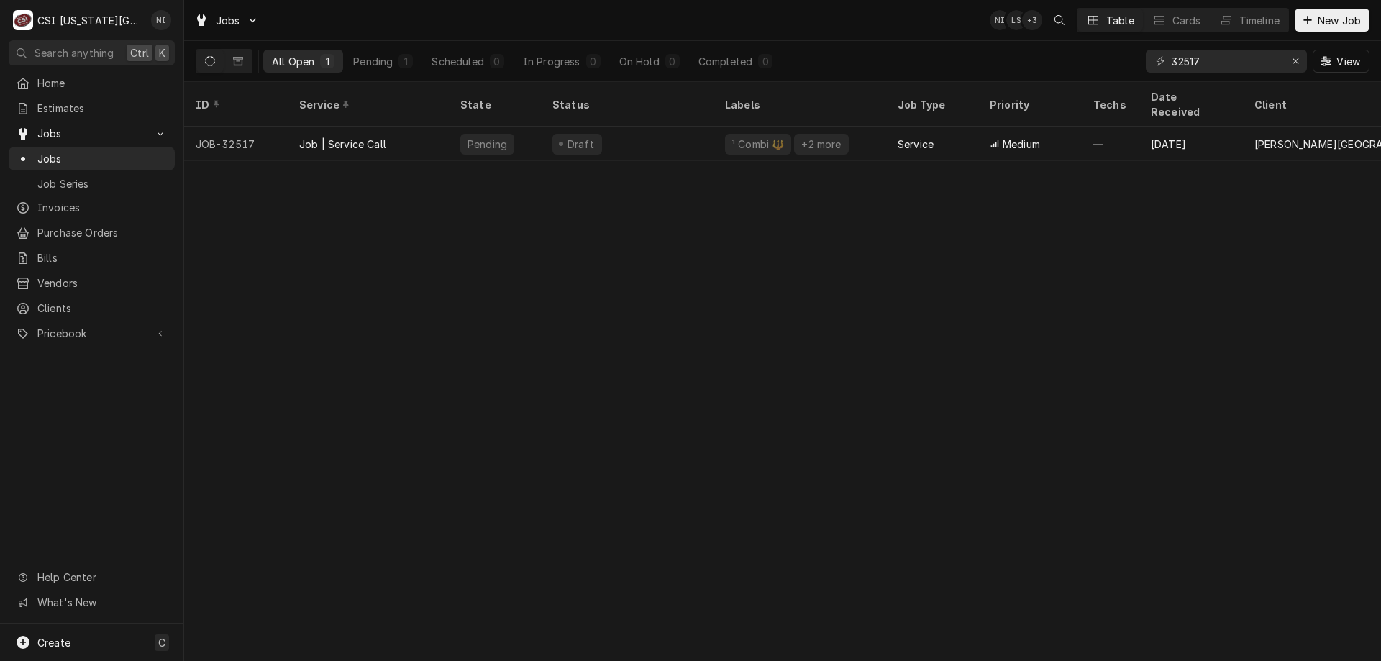
click at [600, 137] on div "Draft" at bounding box center [627, 144] width 173 height 35
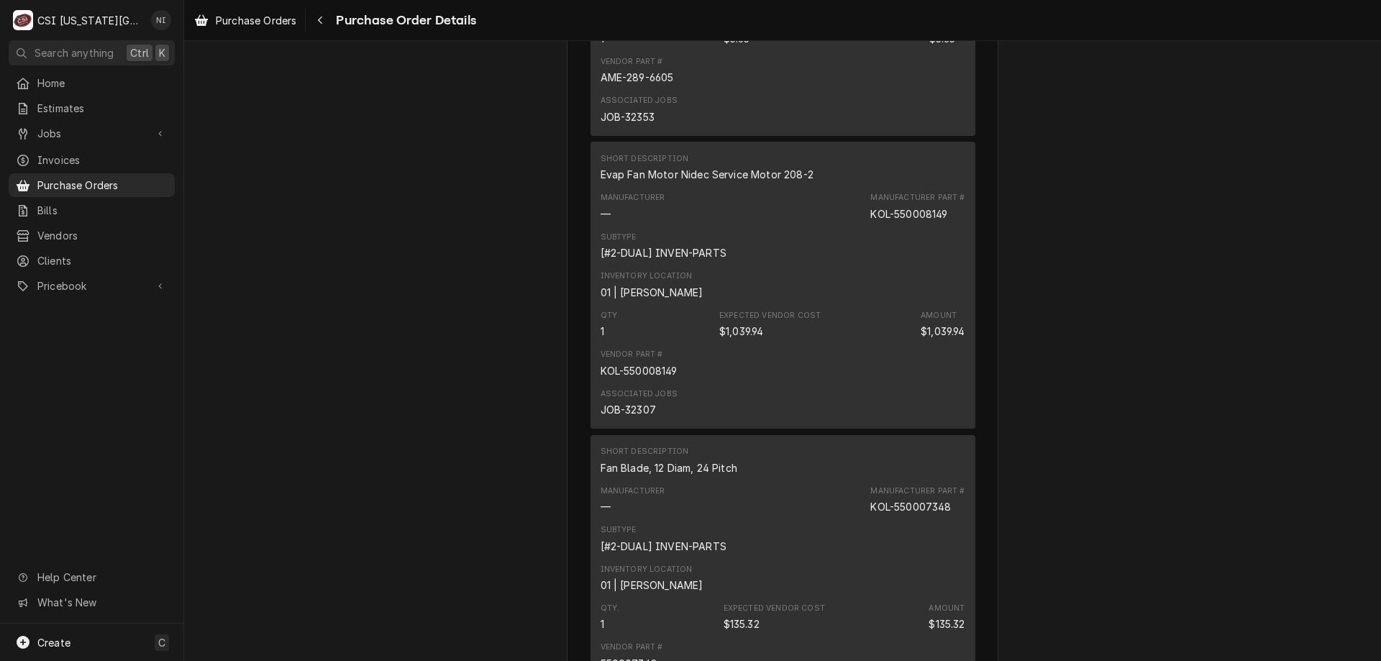
scroll to position [6417, 0]
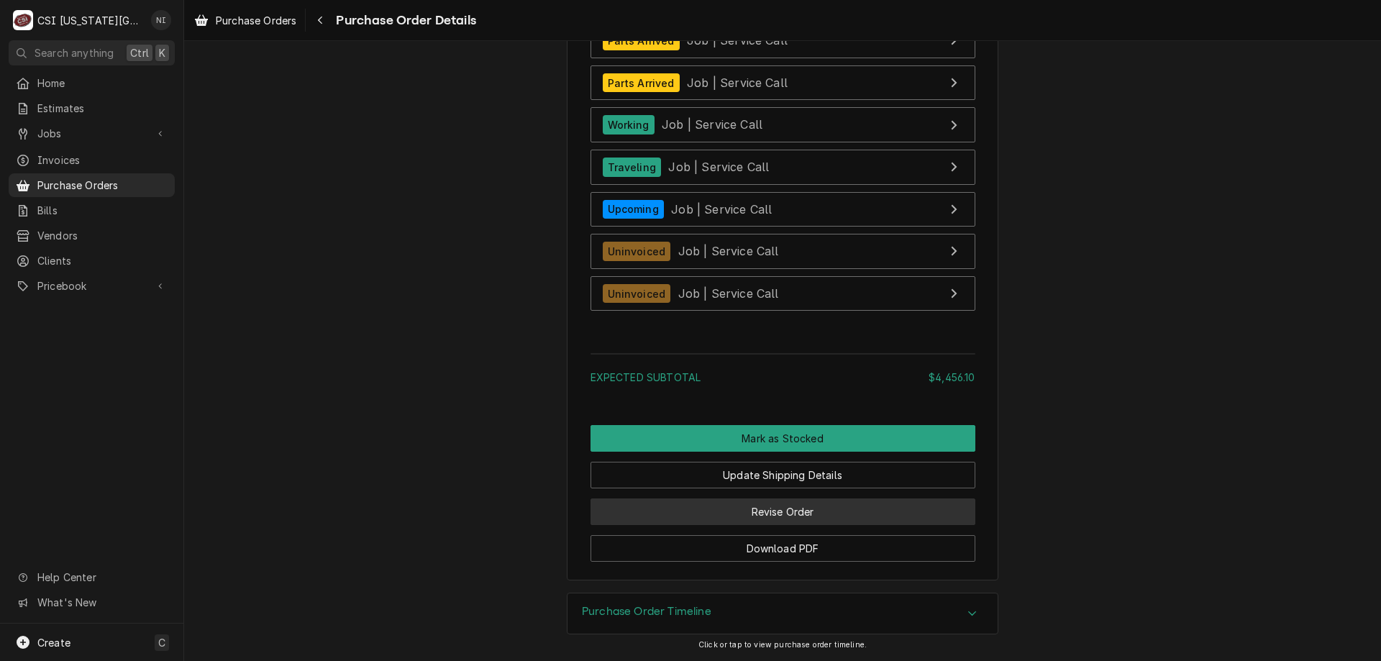
click at [855, 509] on button "Revise Order" at bounding box center [783, 512] width 385 height 27
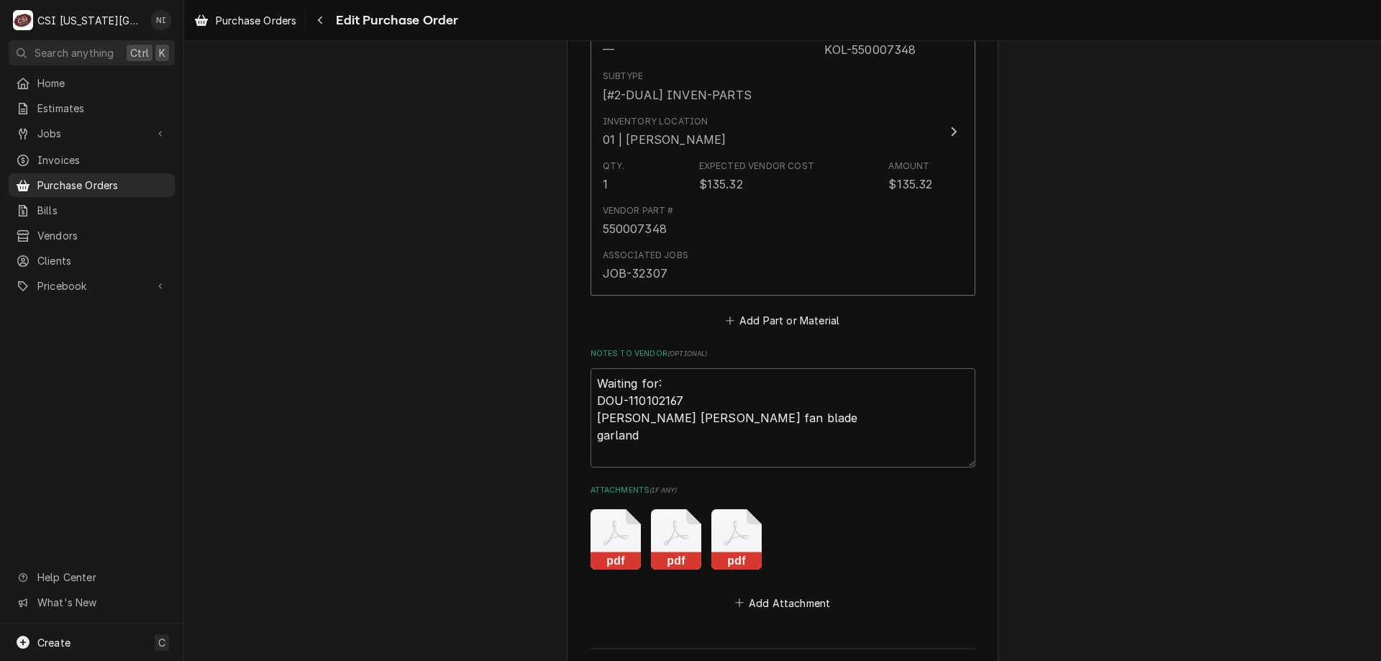
scroll to position [6313, 0]
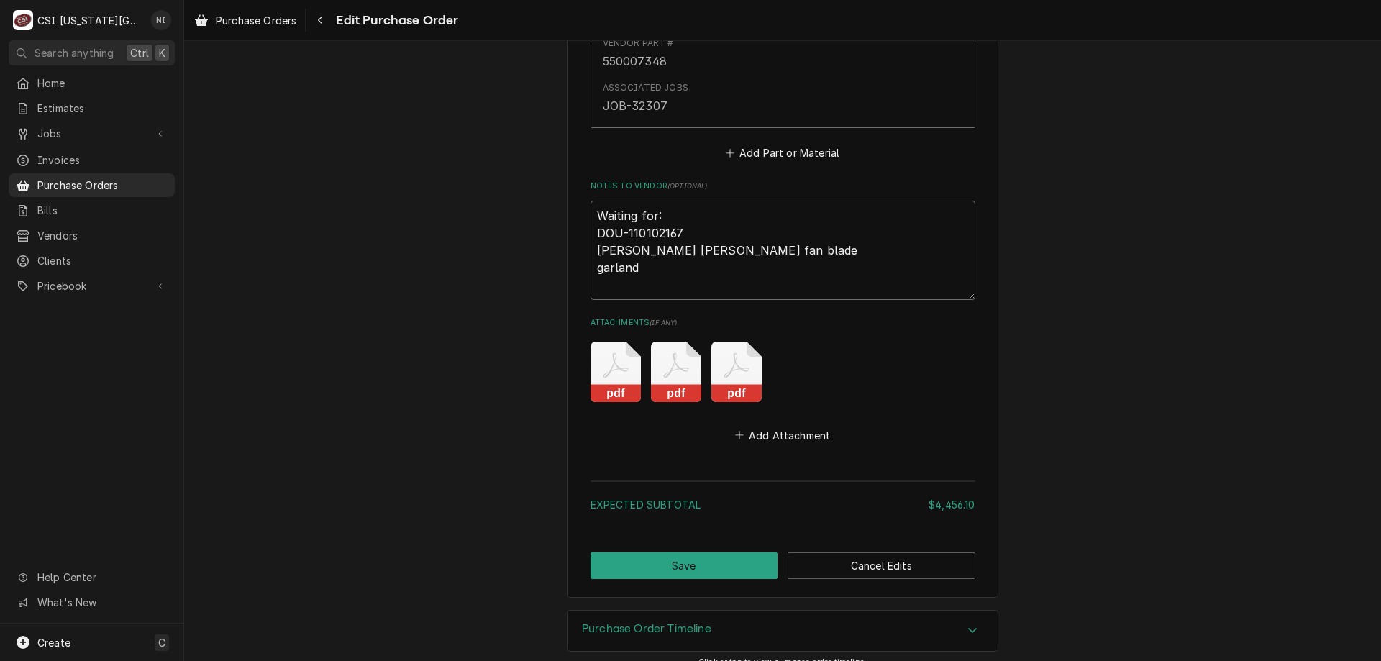
drag, startPoint x: 652, startPoint y: 269, endPoint x: 569, endPoint y: 271, distance: 82.8
type textarea "x"
type textarea "Waiting for: DOU-110102167 [PERSON_NAME] [PERSON_NAME] fan blade"
type textarea "x"
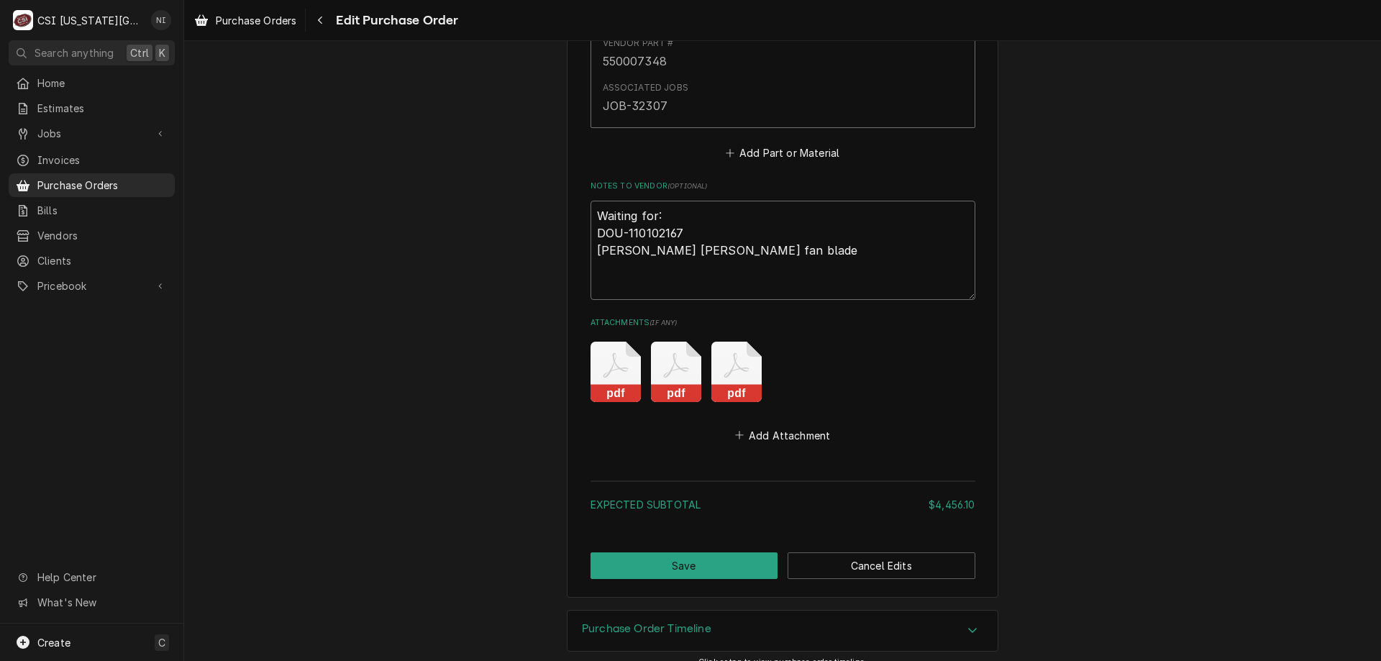
scroll to position [6296, 0]
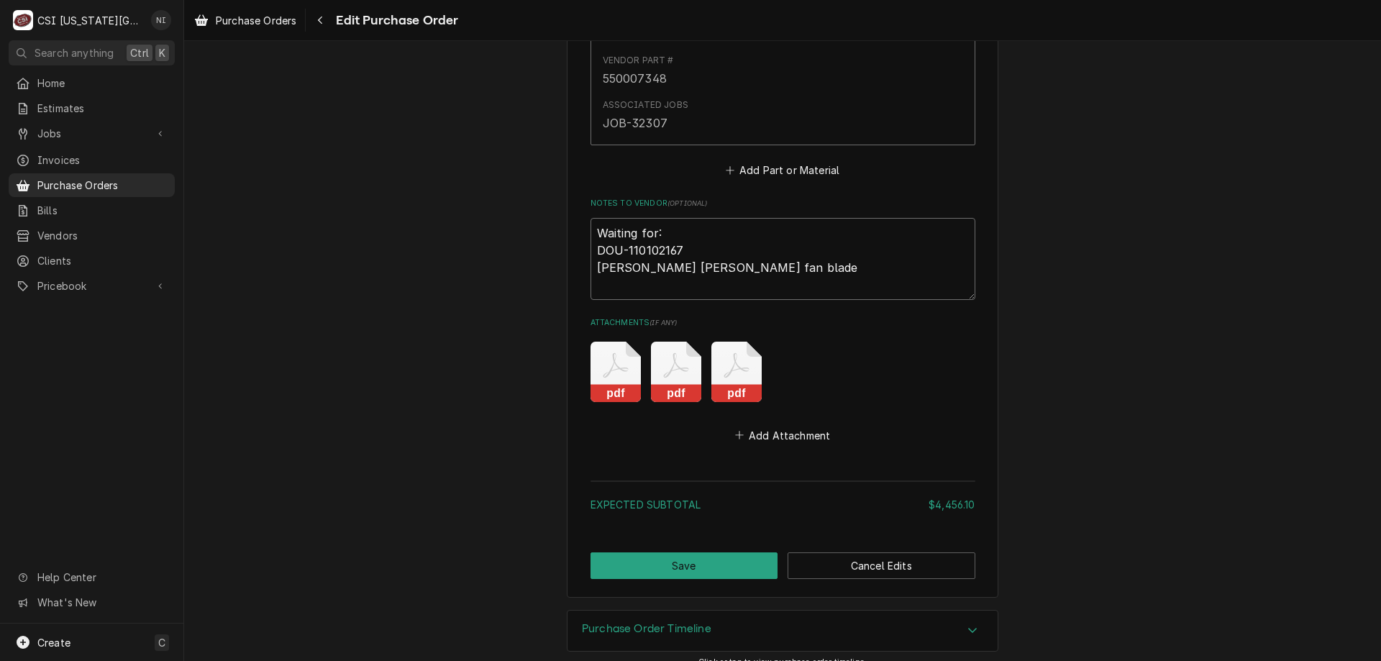
type textarea "Waiting for: DOU-110102167 [PERSON_NAME] [PERSON_NAME] fan blade"
click at [727, 553] on button "Save" at bounding box center [685, 566] width 188 height 27
type textarea "x"
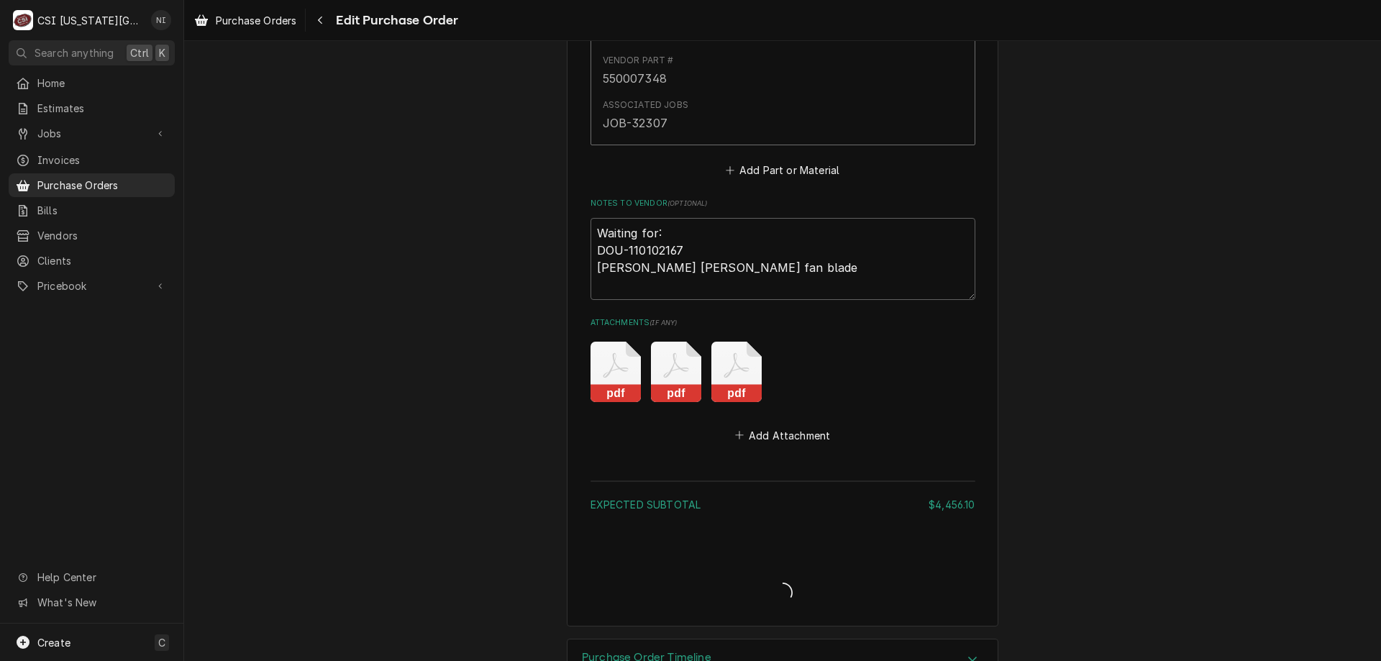
click at [120, 178] on span "Purchase Orders" at bounding box center [102, 185] width 130 height 15
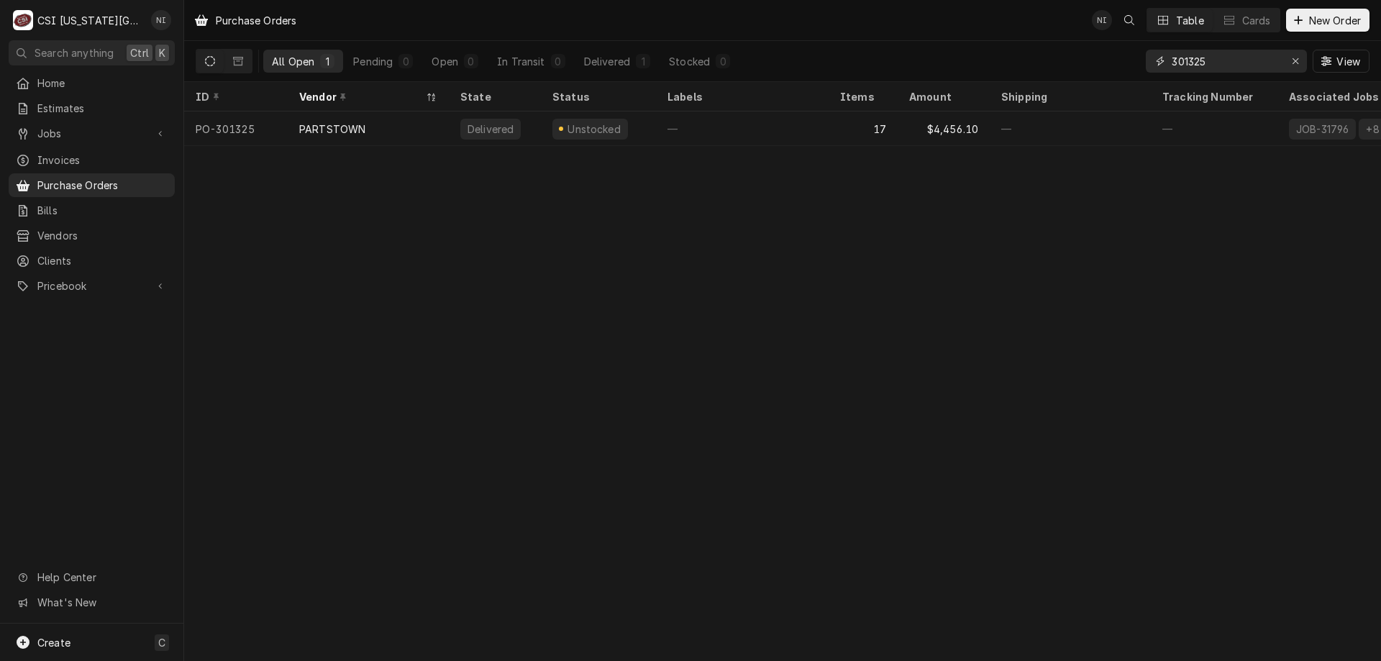
drag, startPoint x: 1237, startPoint y: 65, endPoint x: 1189, endPoint y: 63, distance: 48.2
click at [1189, 63] on input "301325" at bounding box center [1226, 61] width 108 height 23
type input "301411"
click at [720, 122] on div "—" at bounding box center [742, 129] width 173 height 35
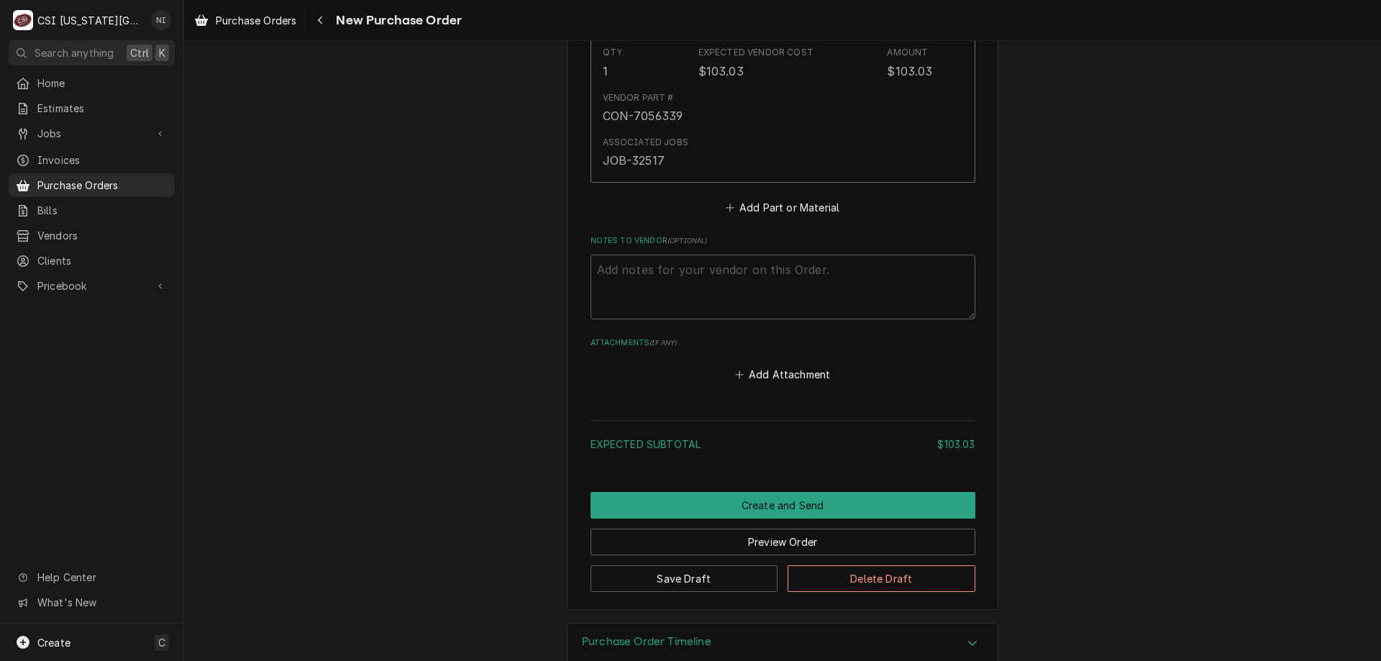
scroll to position [931, 0]
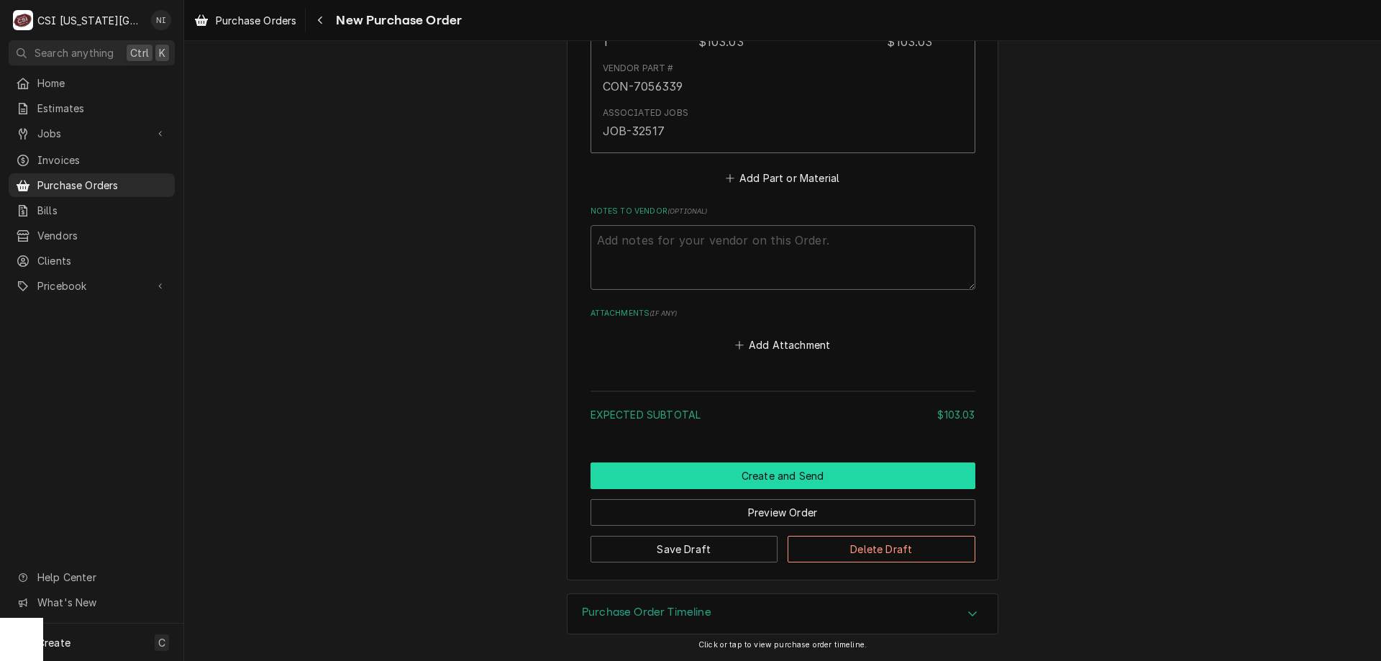
click at [867, 476] on button "Create and Send" at bounding box center [783, 476] width 385 height 27
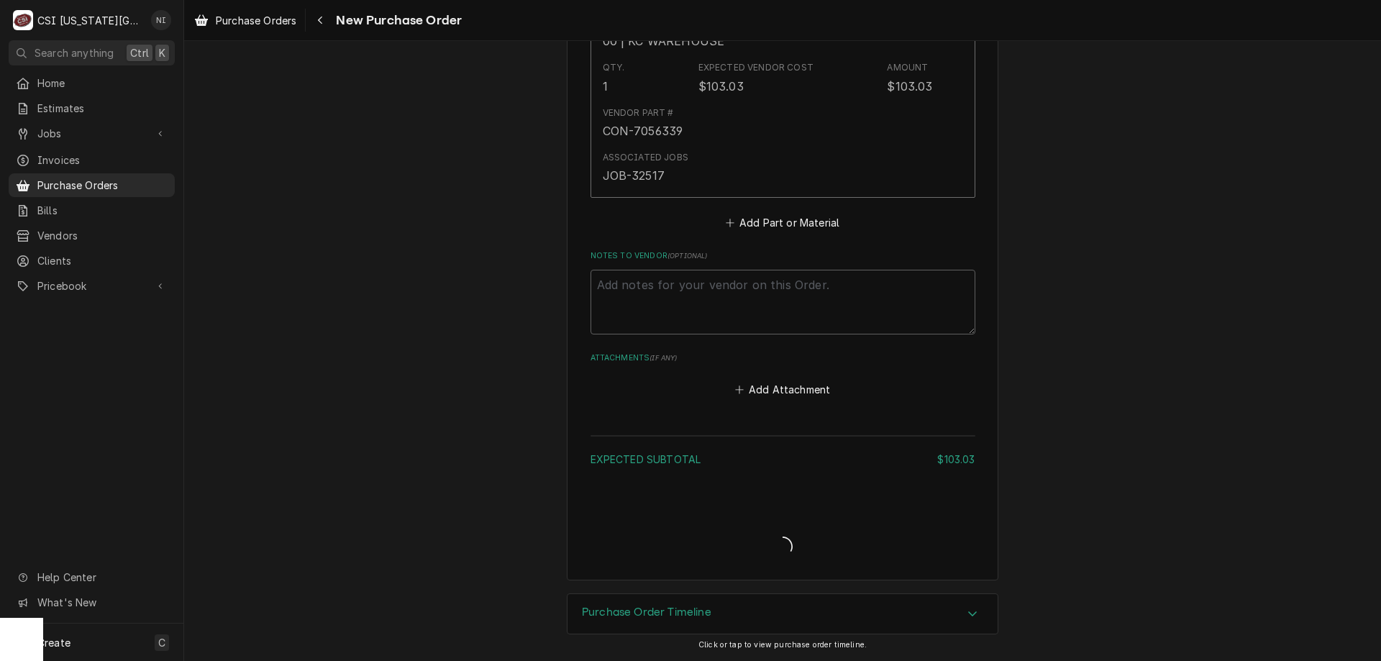
type textarea "x"
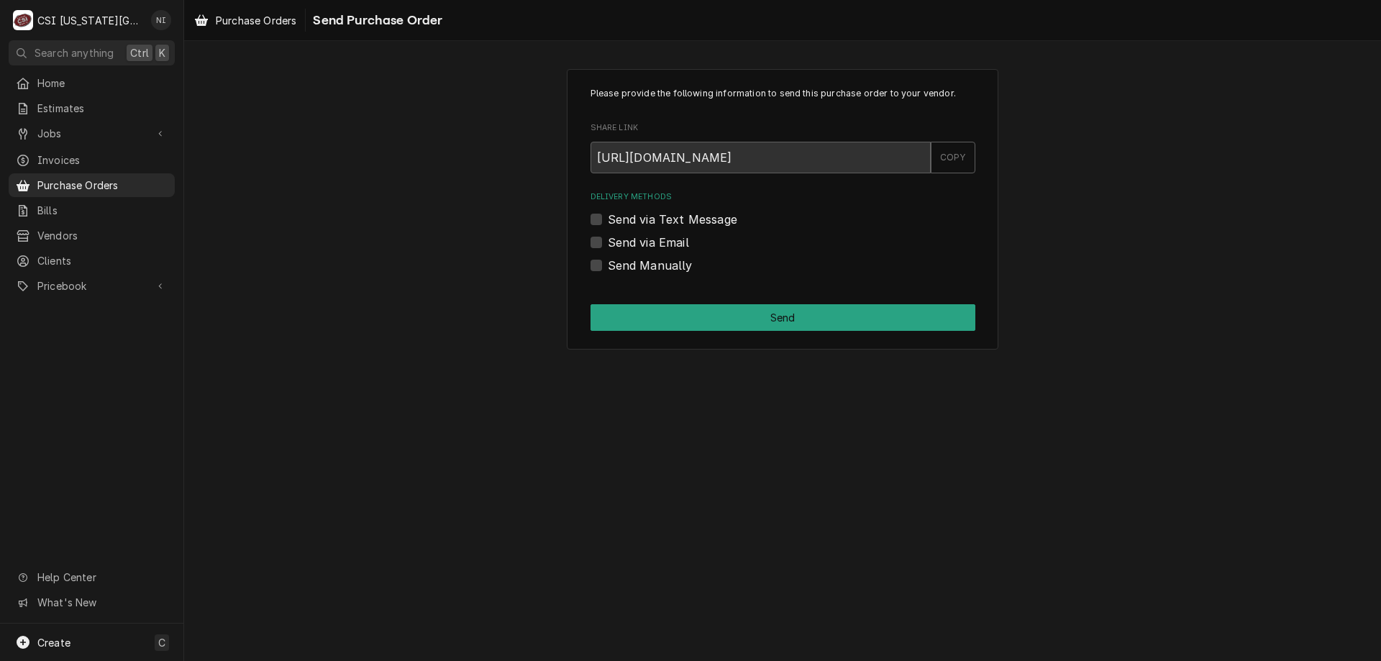
click at [608, 265] on label "Send Manually" at bounding box center [650, 265] width 85 height 17
click at [608, 265] on input "Send Manually" at bounding box center [800, 273] width 385 height 32
checkbox input "true"
click at [647, 313] on button "Send" at bounding box center [783, 317] width 385 height 27
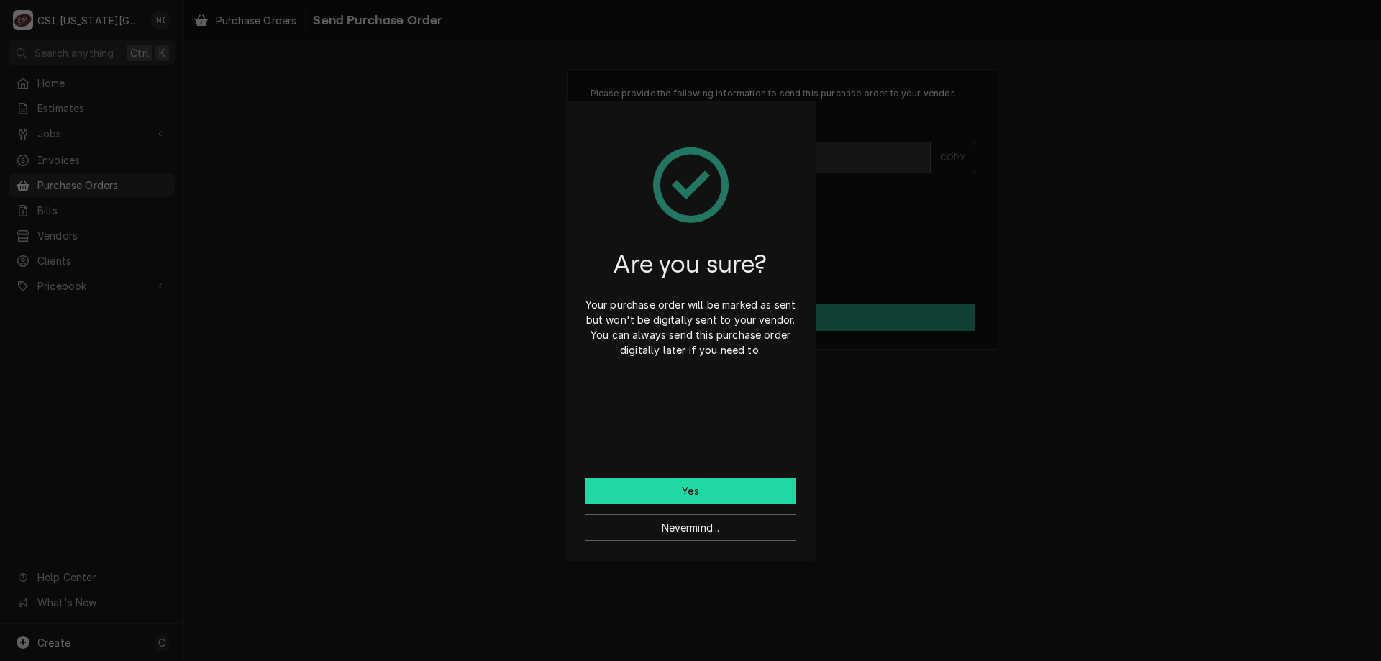
click at [707, 486] on button "Yes" at bounding box center [691, 491] width 212 height 27
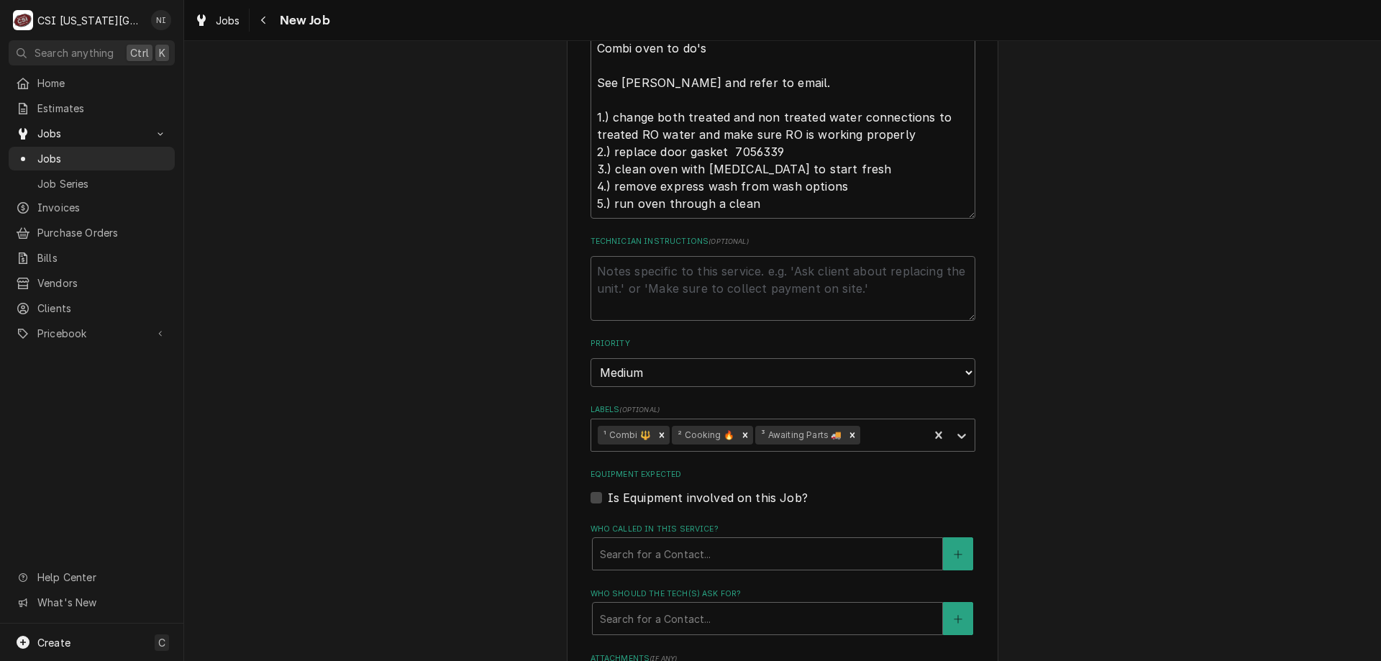
scroll to position [658, 0]
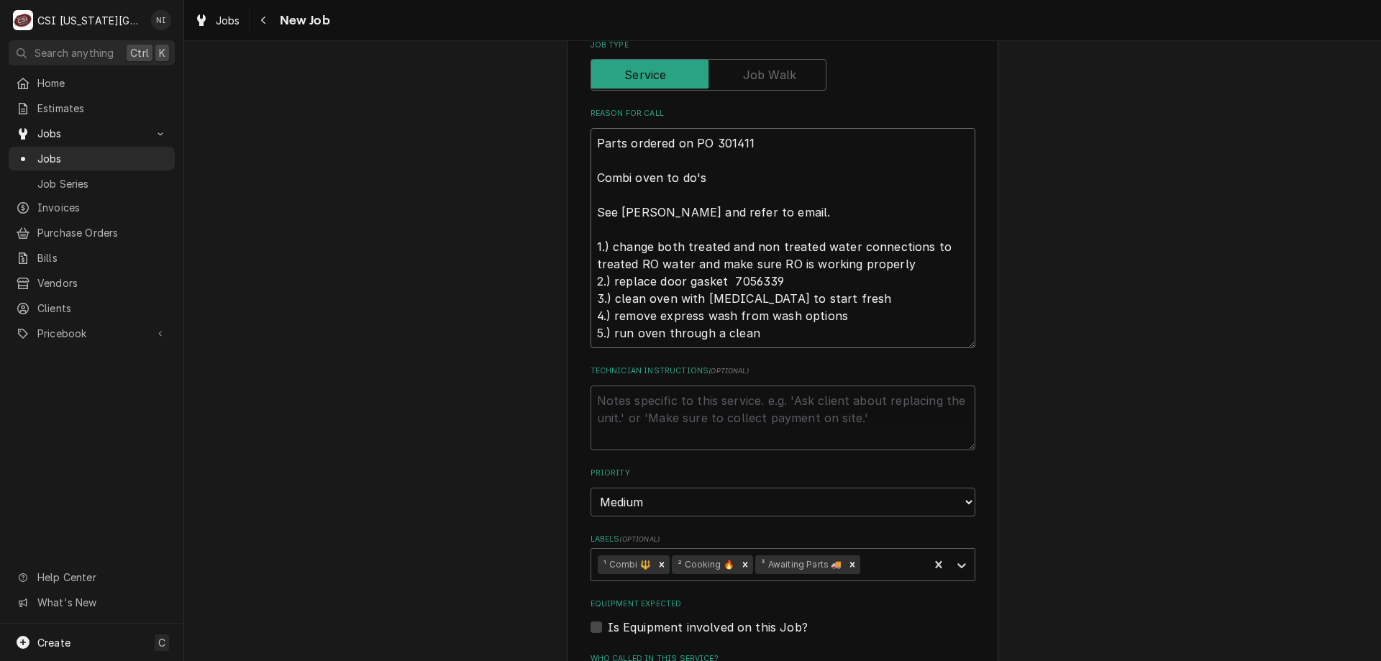
click at [591, 147] on textarea "Parts ordered on PO 301411 Combi oven to do's See phil potter and refer to emai…" at bounding box center [783, 238] width 385 height 220
type textarea "x"
type textarea "Parts ordered on PO 301411 Combi oven to do's See phil potter and refer to emai…"
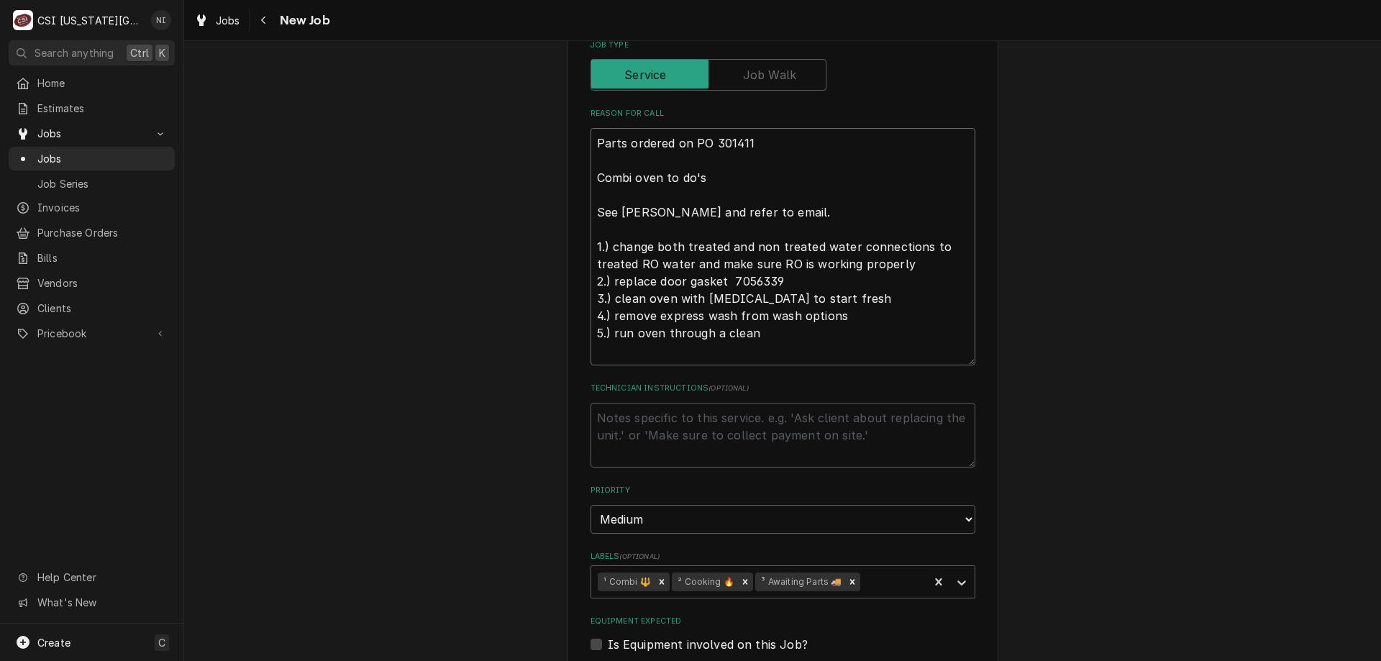
type textarea "x"
type textarea "P Parts ordered on PO 301411 Combi oven to do's See phil potter and refer to em…"
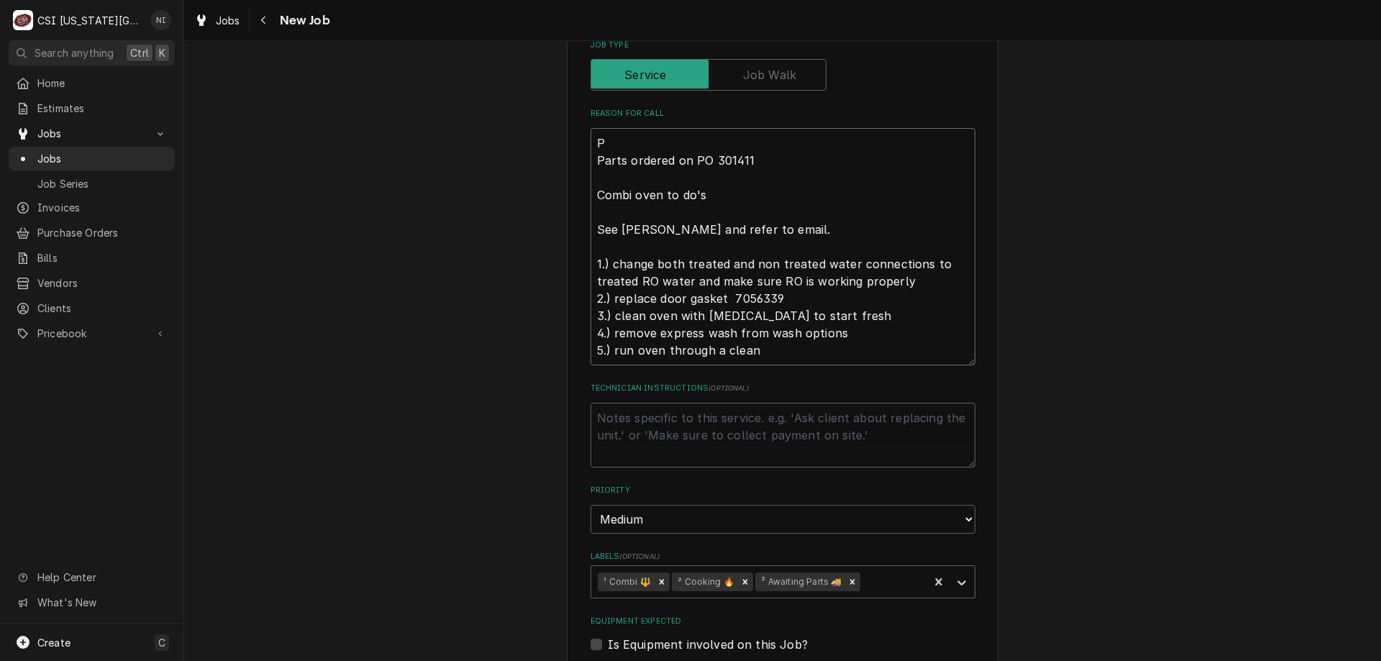
type textarea "x"
type textarea "Pa Parts ordered on PO 301411 Combi oven to do's See phil potter and refer to e…"
type textarea "x"
type textarea "Par Parts ordered on PO 301411 Combi oven to do's See phil potter and refer to …"
type textarea "x"
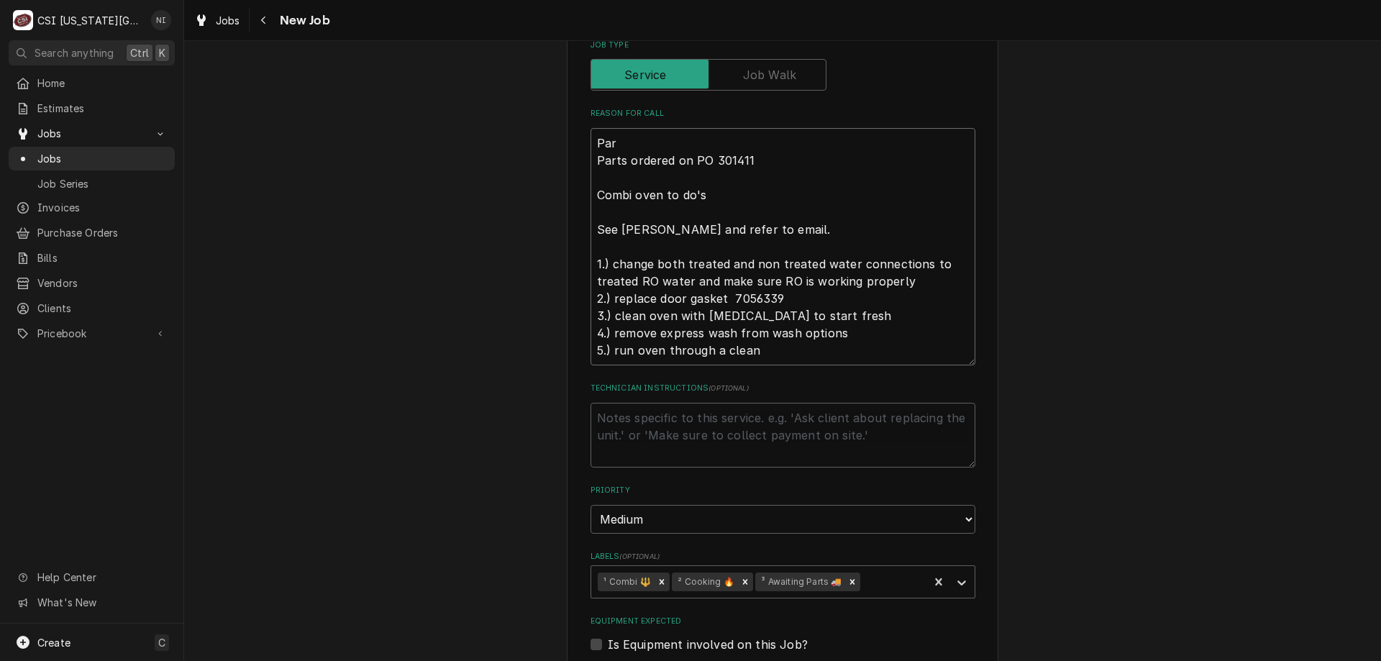
type textarea "Part Parts ordered on PO 301411 Combi oven to do's See phil potter and refer to…"
type textarea "x"
type textarea "Parts Parts ordered on PO 301411 Combi oven to do's See phil potter and refer t…"
type textarea "x"
type textarea "Parts Parts ordered on PO 301411 Combi oven to do's See phil potter and refer t…"
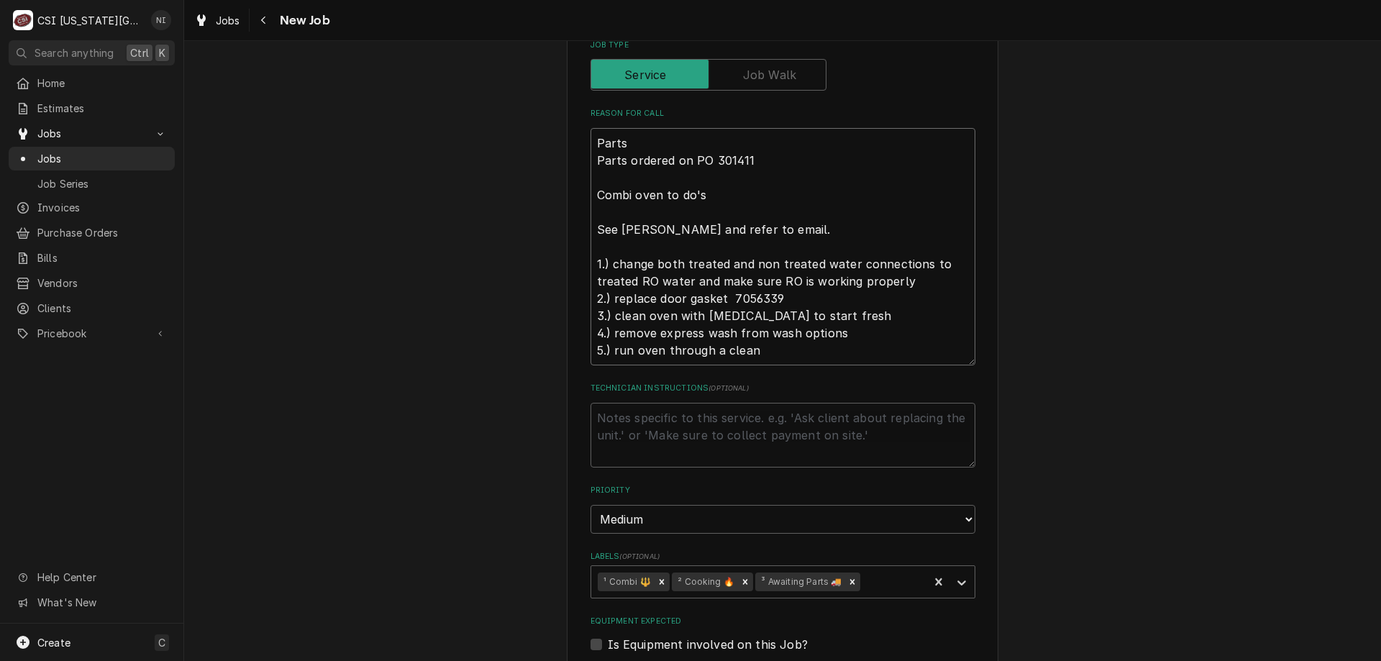
type textarea "x"
type textarea "Parts o Parts ordered on PO 301411 Combi oven to do's See phil potter and refer…"
type textarea "x"
type textarea "Parts on Parts ordered on PO 301411 Combi oven to do's See phil potter and refe…"
type textarea "x"
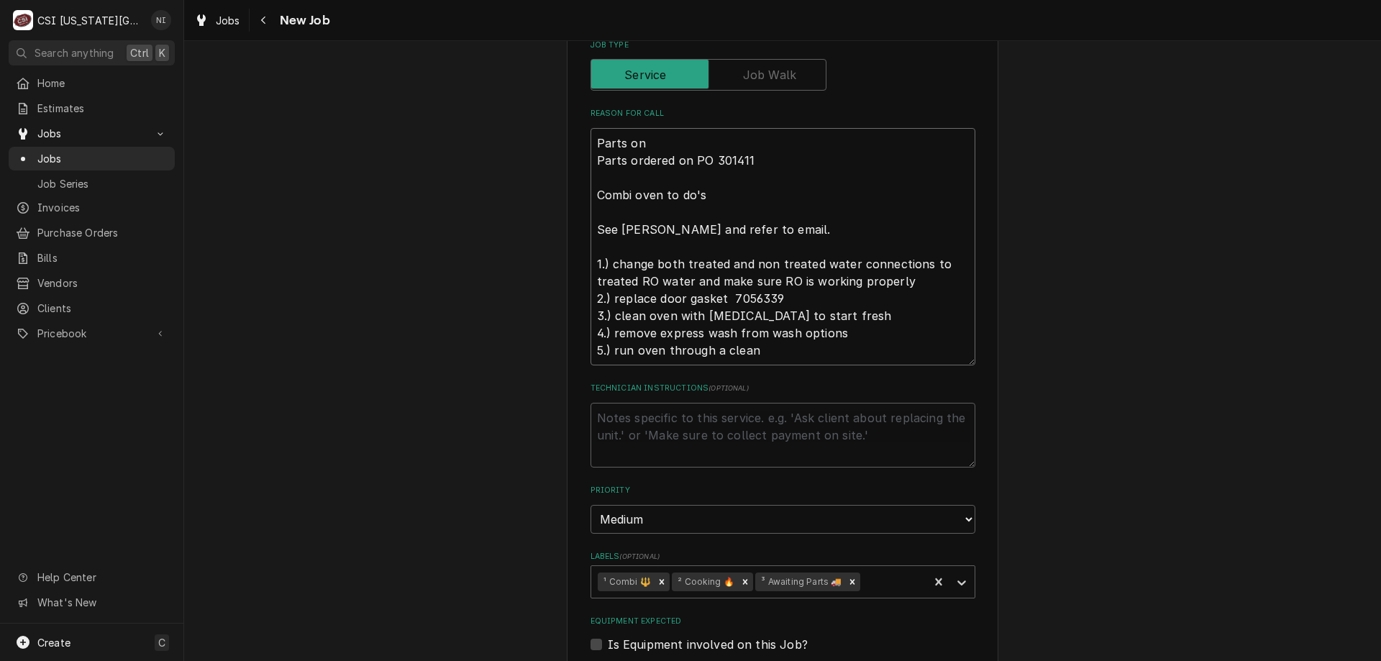
type textarea "Parts on Parts ordered on PO 301411 Combi oven to do's See phil potter and refe…"
type textarea "x"
type textarea "Parts on t Parts ordered on PO 301411 Combi oven to do's See phil potter and re…"
type textarea "x"
type textarea "Parts on th Parts ordered on PO 301411 Combi oven to do's See phil potter and r…"
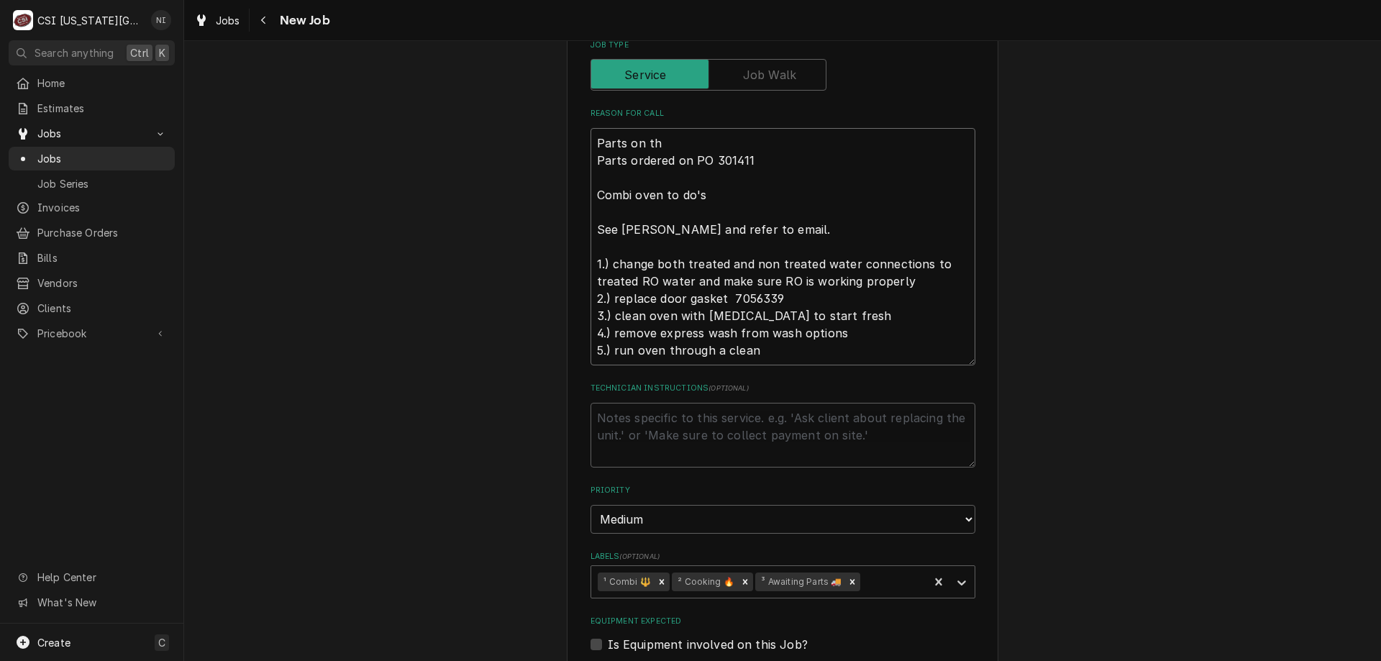
type textarea "x"
type textarea "Parts on the Parts ordered on PO 301411 Combi oven to do's See phil potter and …"
type textarea "x"
type textarea "Parts on the Parts ordered on PO 301411 Combi oven to do's See phil potter and …"
type textarea "x"
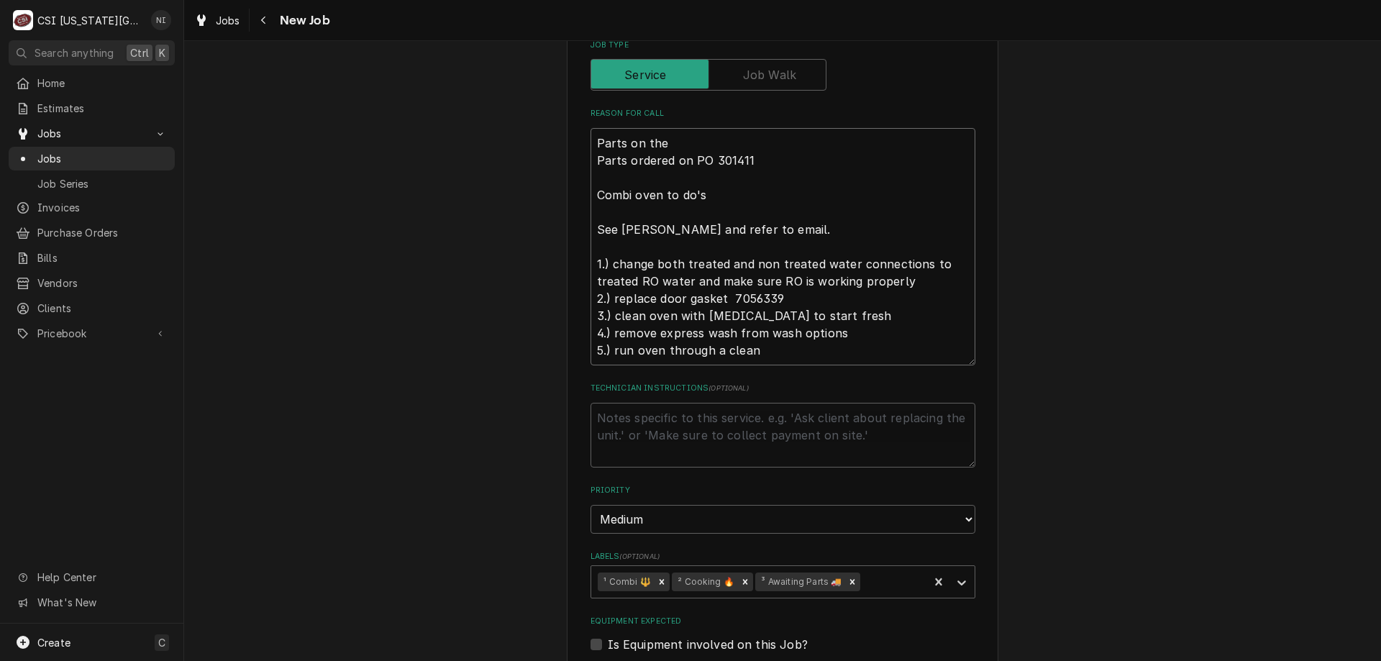
type textarea "Parts on the u Parts ordered on PO 301411 Combi oven to do's See phil potter an…"
type textarea "x"
type textarea "Parts on the un Parts ordered on PO 301411 Combi oven to do's See phil potter a…"
type textarea "x"
type textarea "Parts on the una Parts ordered on PO 301411 Combi oven to do's See phil potter …"
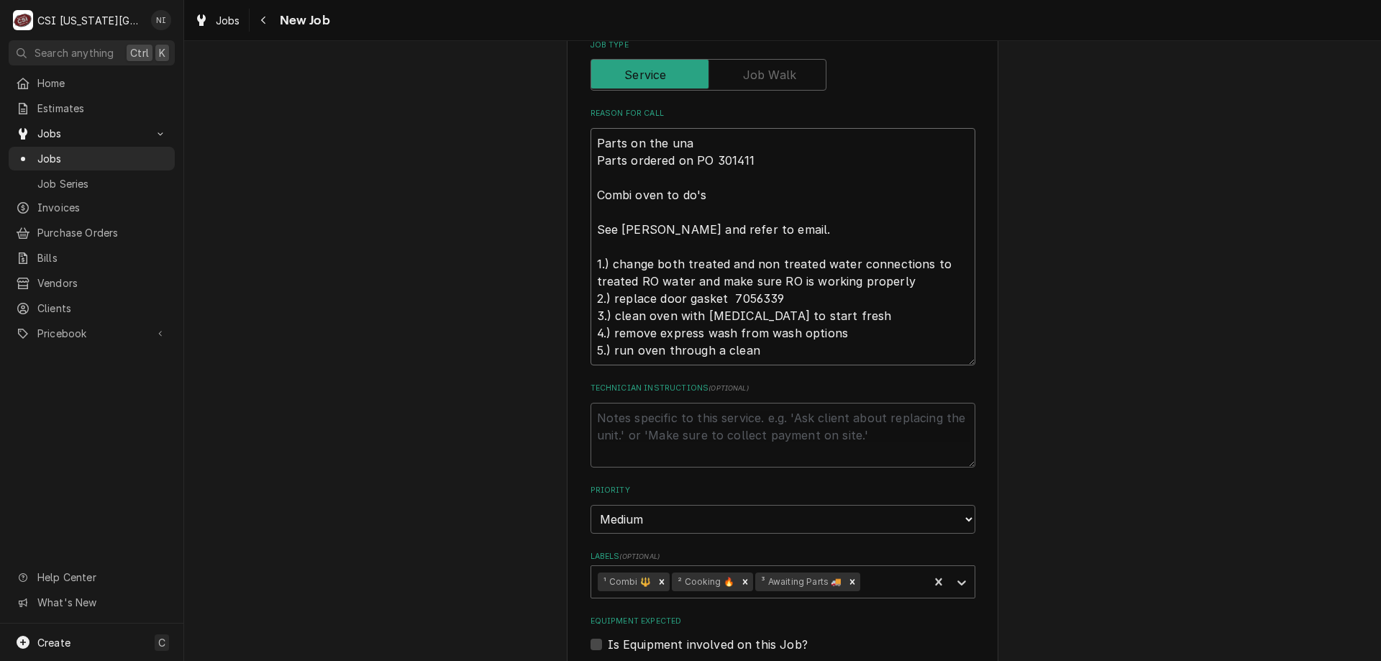
type textarea "x"
type textarea "Parts on the unas Parts ordered on PO 301411 Combi oven to do's See phil potter…"
type textarea "x"
type textarea "Parts on the unass Parts ordered on PO 301411 Combi oven to do's See phil potte…"
type textarea "x"
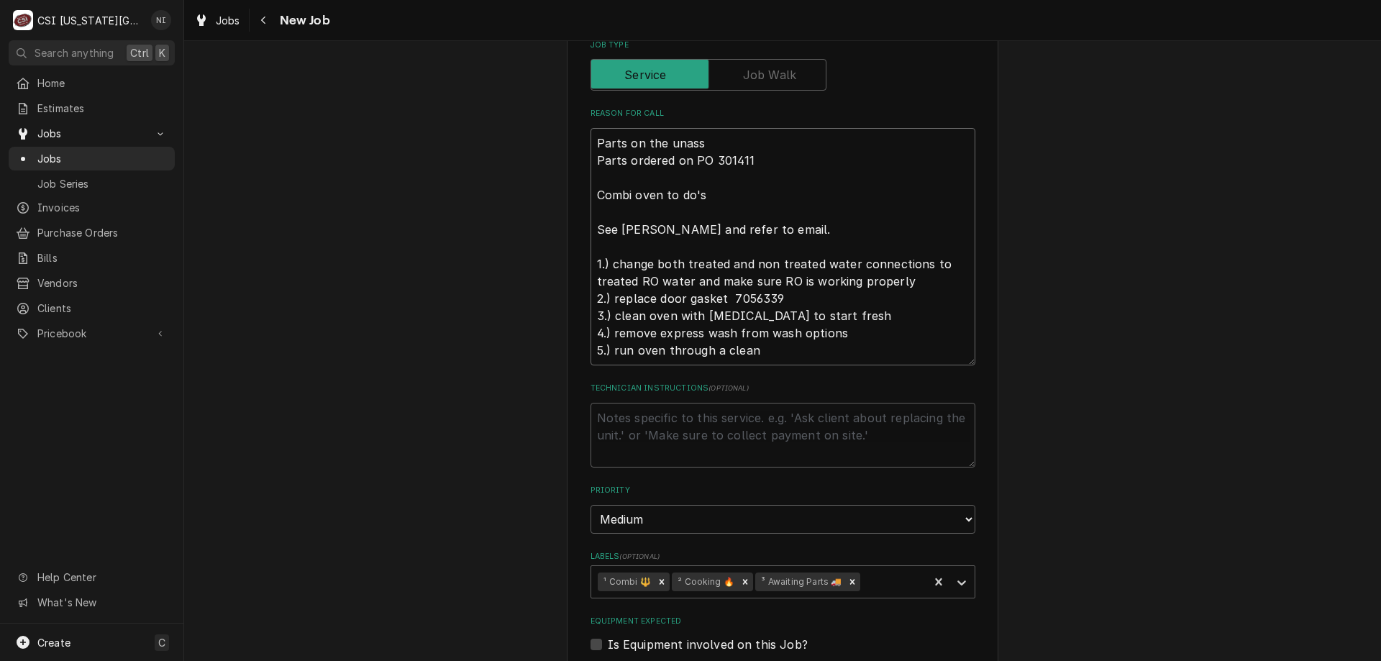
type textarea "Parts on the unassi Parts ordered on PO 301411 Combi oven to do's See phil pott…"
type textarea "x"
type textarea "Parts on the unassin Parts ordered on PO 301411 Combi oven to do's See phil pot…"
type textarea "x"
type textarea "Parts on the unassing Parts ordered on PO 301411 Combi oven to do's See phil po…"
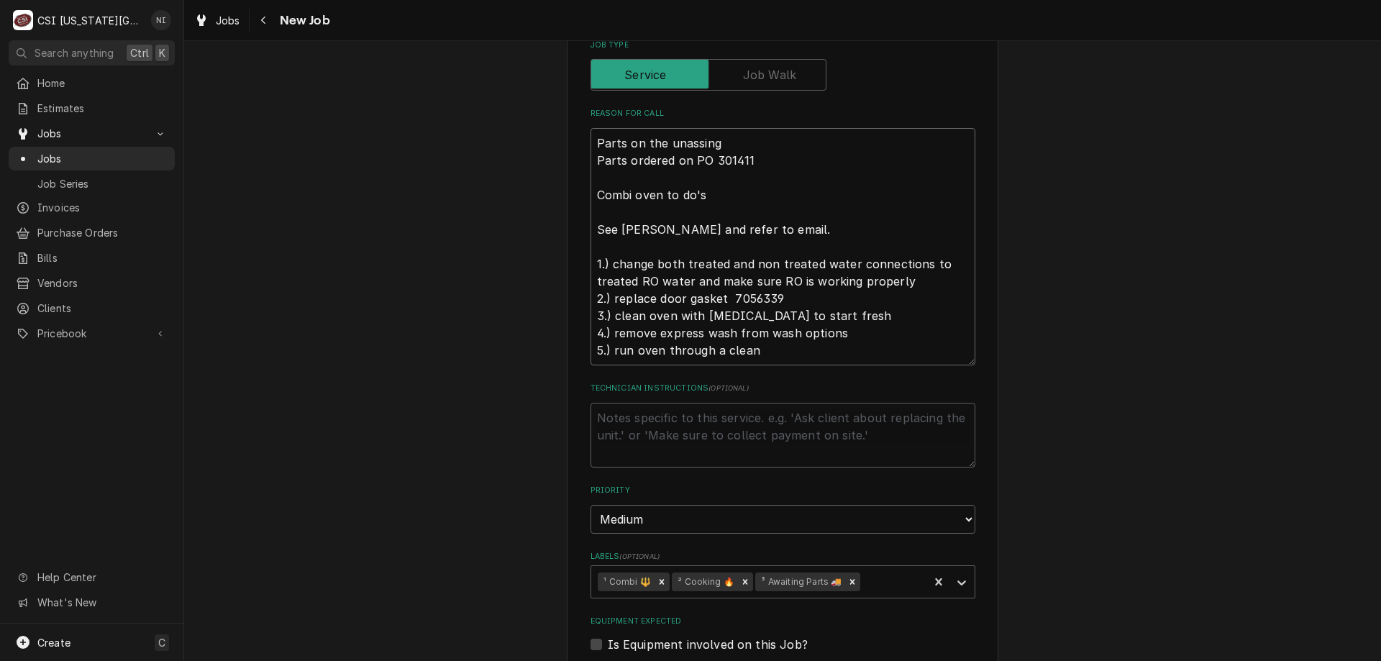
type textarea "x"
type textarea "Parts on the unassinge Parts ordered on PO 301411 Combi oven to do's See phil p…"
type textarea "x"
type textarea "Parts on the unassinged Parts ordered on PO 301411 Combi oven to do's See phil …"
type textarea "x"
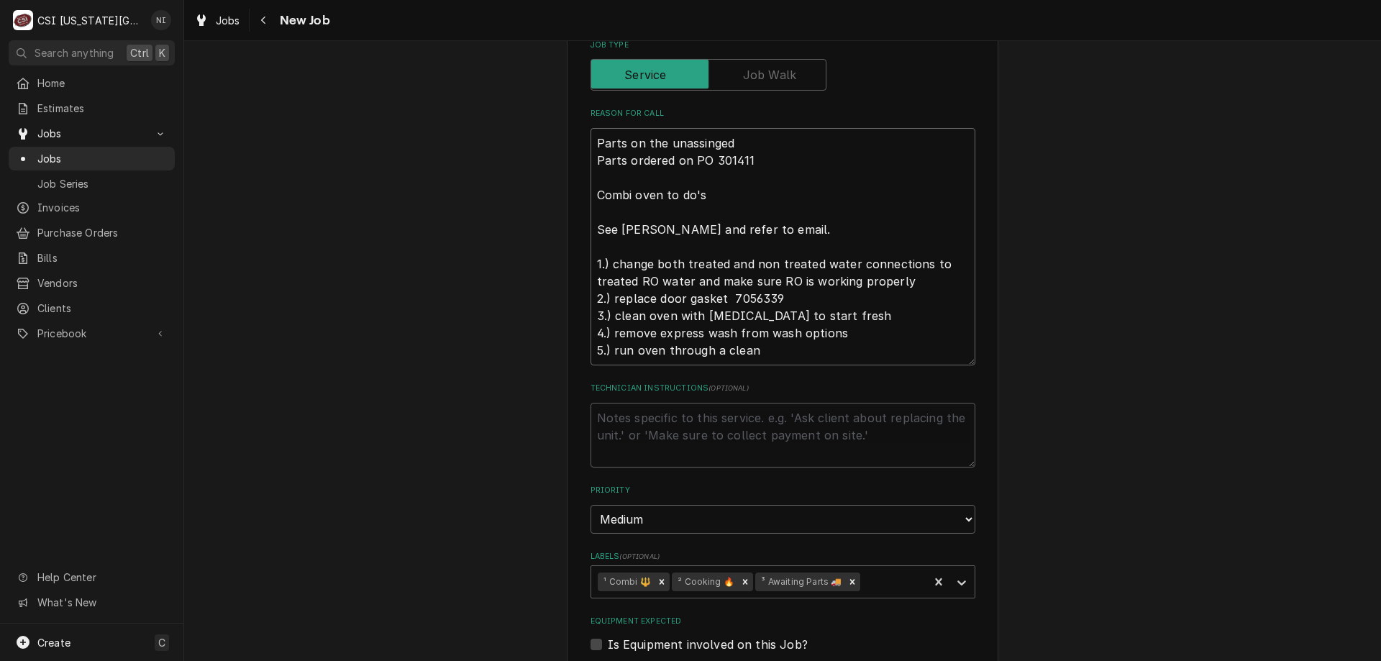
type textarea "Parts on the unassinge Parts ordered on PO 301411 Combi oven to do's See phil p…"
type textarea "x"
type textarea "Parts on the unassing Parts ordered on PO 301411 Combi oven to do's See phil po…"
type textarea "x"
type textarea "Parts on the unassin Parts ordered on PO 301411 Combi oven to do's See phil pot…"
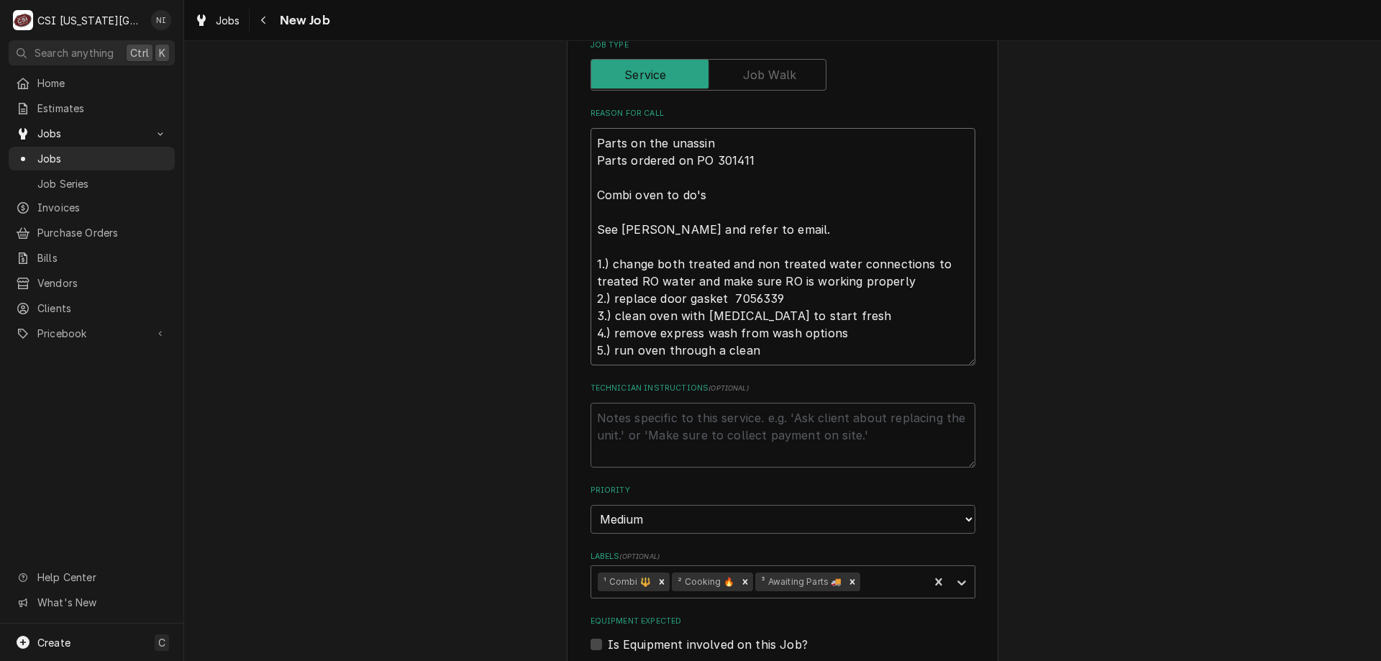
type textarea "x"
type textarea "Parts on the unassi Parts ordered on PO 301411 Combi oven to do's See phil pott…"
type textarea "x"
type textarea "Parts on the unassig Parts ordered on PO 301411 Combi oven to do's See phil pot…"
type textarea "x"
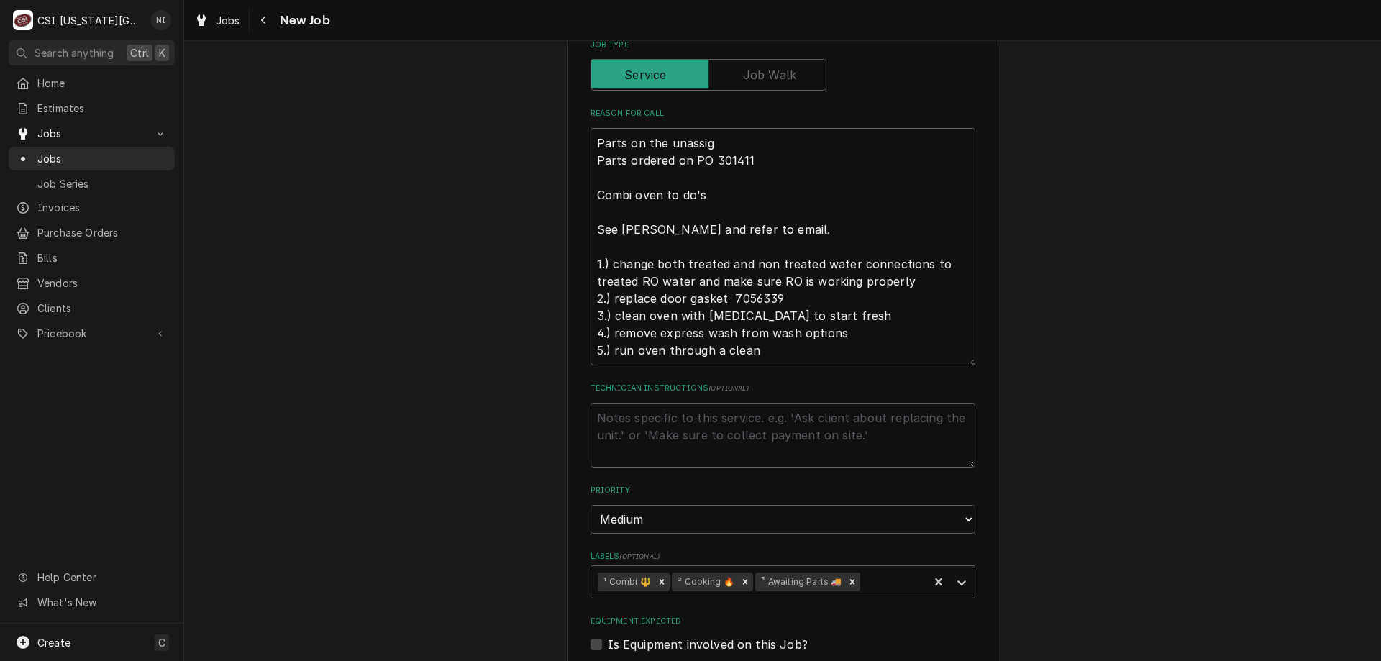
type textarea "Parts on the unassign Parts ordered on PO 301411 Combi oven to do's See phil po…"
type textarea "x"
type textarea "Parts on the unassigne Parts ordered on PO 301411 Combi oven to do's See phil p…"
type textarea "x"
type textarea "Parts on the unassigned Parts ordered on PO 301411 Combi oven to do's See phil …"
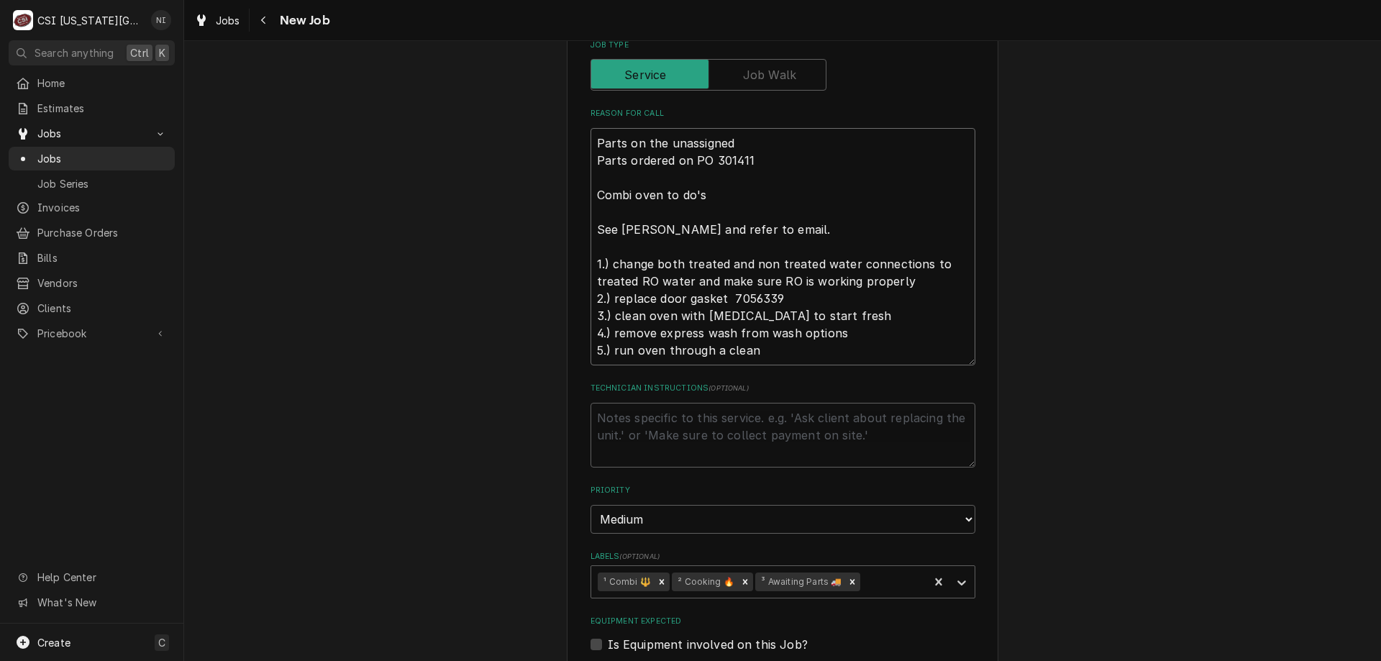
type textarea "x"
type textarea "Parts on the unassignedh Parts ordered on PO 301411 Combi oven to do's See phil…"
type textarea "x"
type textarea "Parts on the unassignedh Parts ordered on PO 301411 Combi oven to do's See phil…"
type textarea "x"
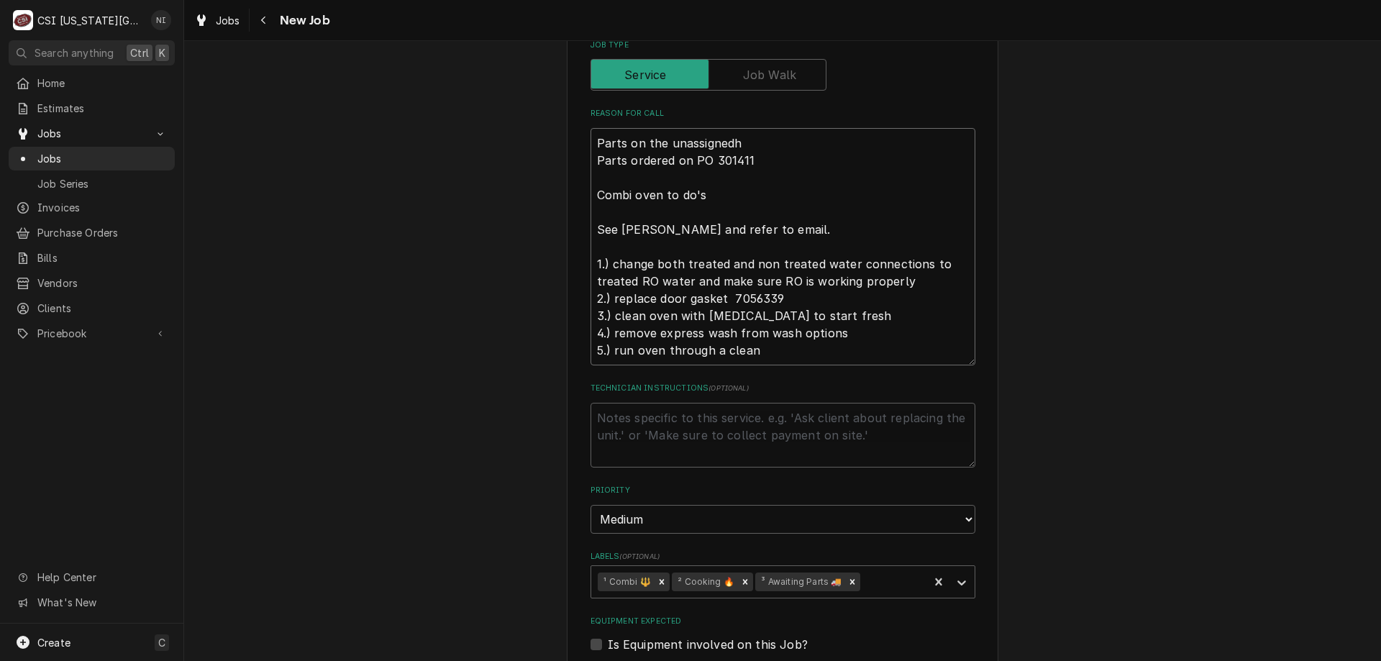
type textarea "Parts on the unassignedh Parts ordered on PO 301411 Combi oven to do's See phil…"
type textarea "x"
type textarea "Parts on the unassigned Parts ordered on PO 301411 Combi oven to do's See phil …"
type textarea "x"
type textarea "Parts on the unassigned s Parts ordered on PO 301411 Combi oven to do's See phi…"
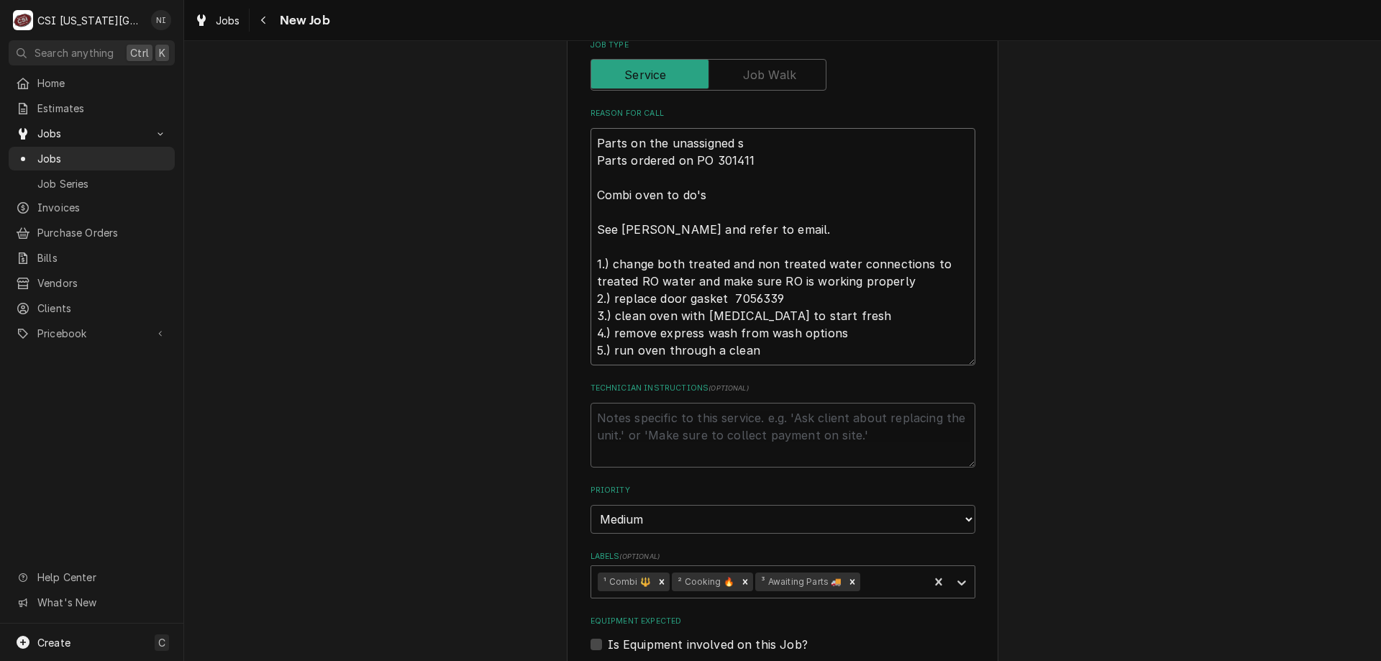
type textarea "x"
type textarea "Parts on the unassigned sh Parts ordered on PO 301411 Combi oven to do's See ph…"
type textarea "x"
type textarea "Parts on the unassigned she Parts ordered on PO 301411 Combi oven to do's See p…"
type textarea "x"
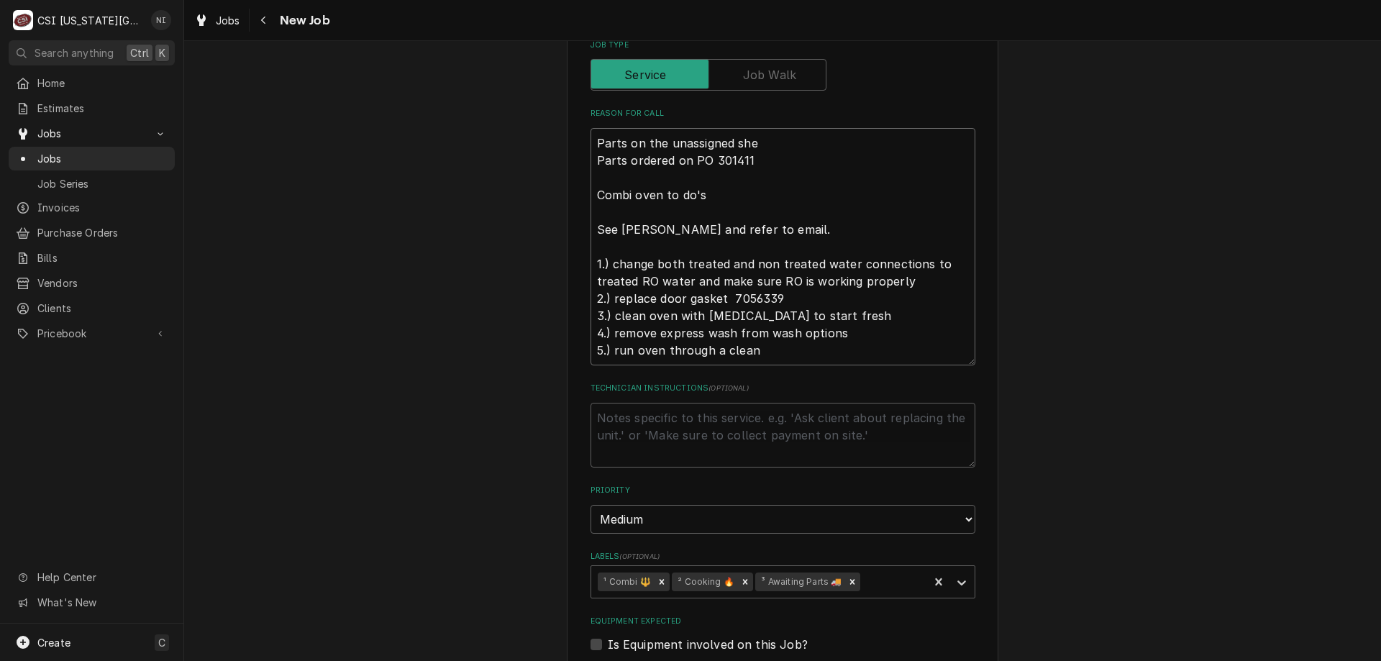
type textarea "Parts on the unassigned shel Parts ordered on PO 301411 Combi oven to do's See …"
type textarea "x"
type textarea "Parts on the unassigned shelf Parts ordered on PO 301411 Combi oven to do's See…"
type textarea "x"
click at [848, 585] on icon "Remove ³ Awaiting Parts 🚚" at bounding box center [853, 582] width 10 height 10
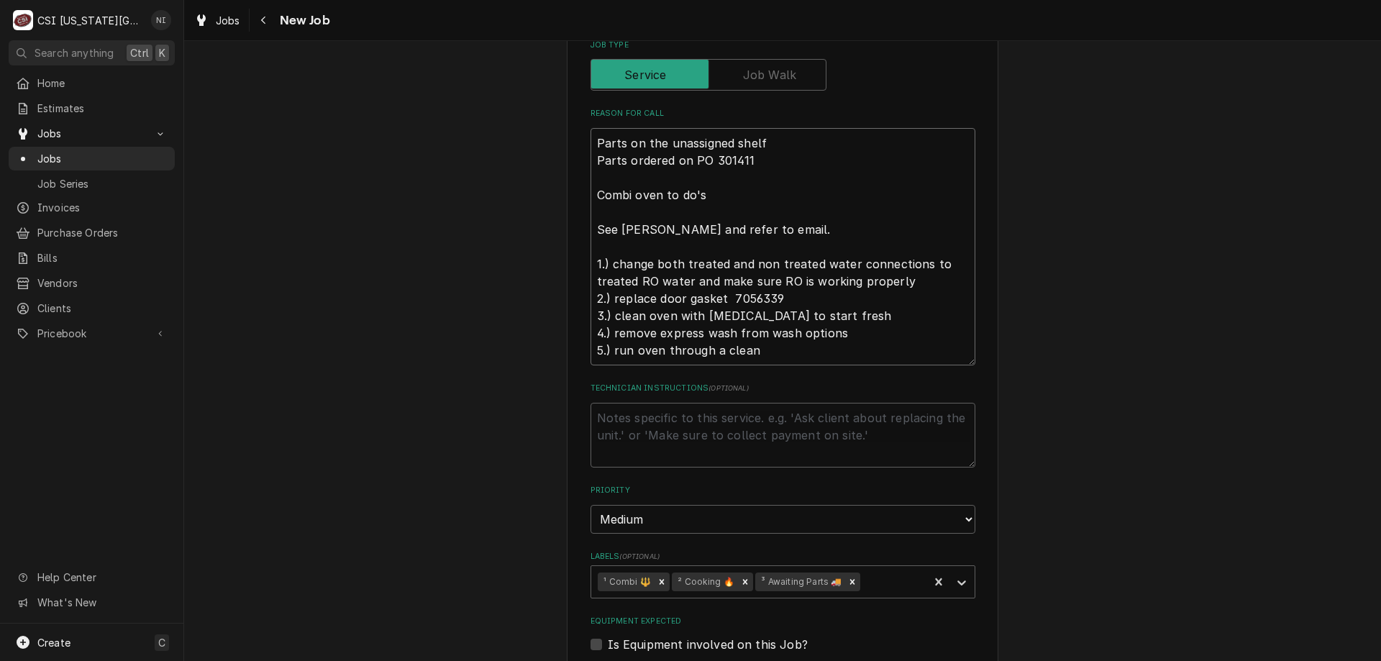
type textarea "Parts on the unassigned shelf Parts ordered on PO 301411 Combi oven to do's See…"
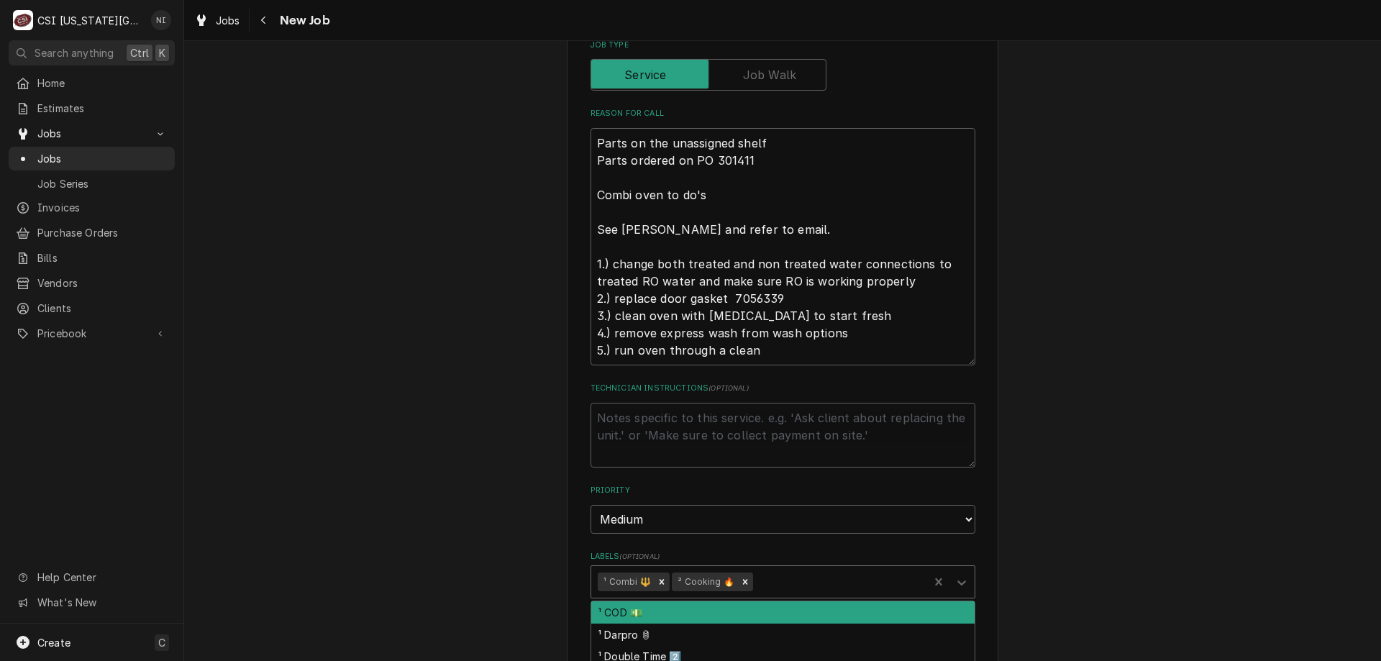
click at [960, 584] on icon "Labels" at bounding box center [962, 583] width 14 height 14
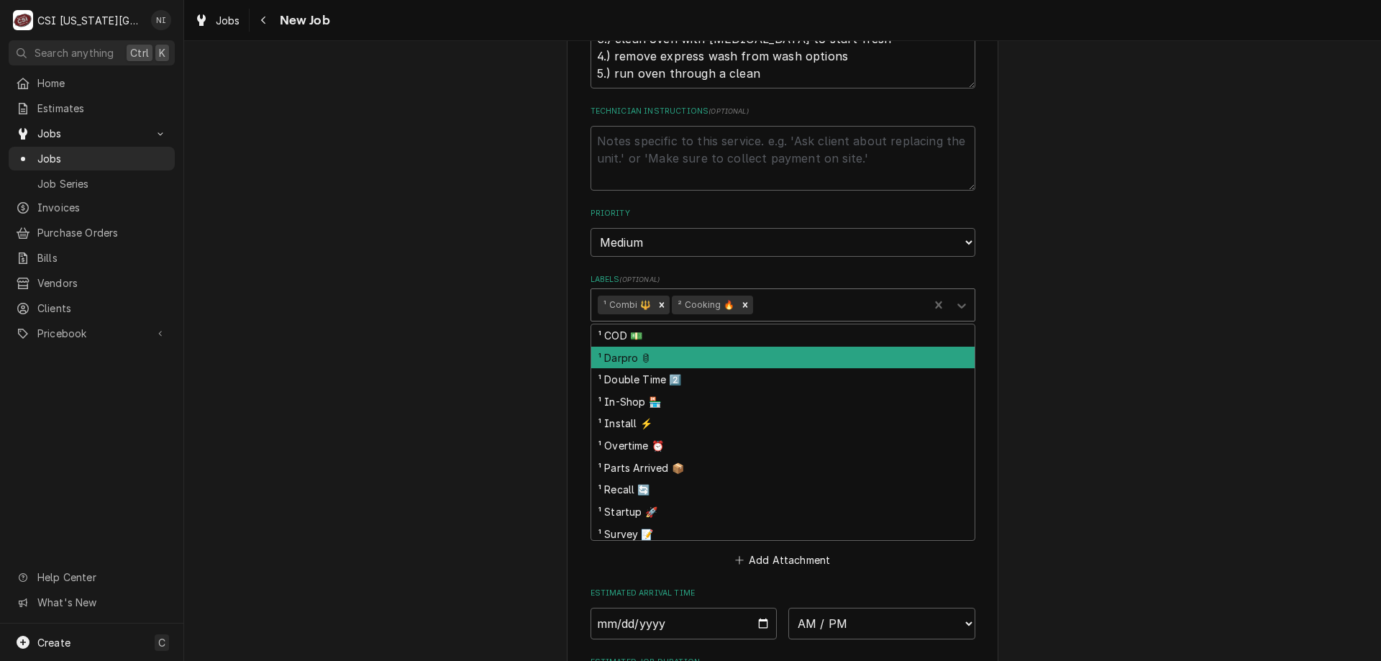
scroll to position [971, 0]
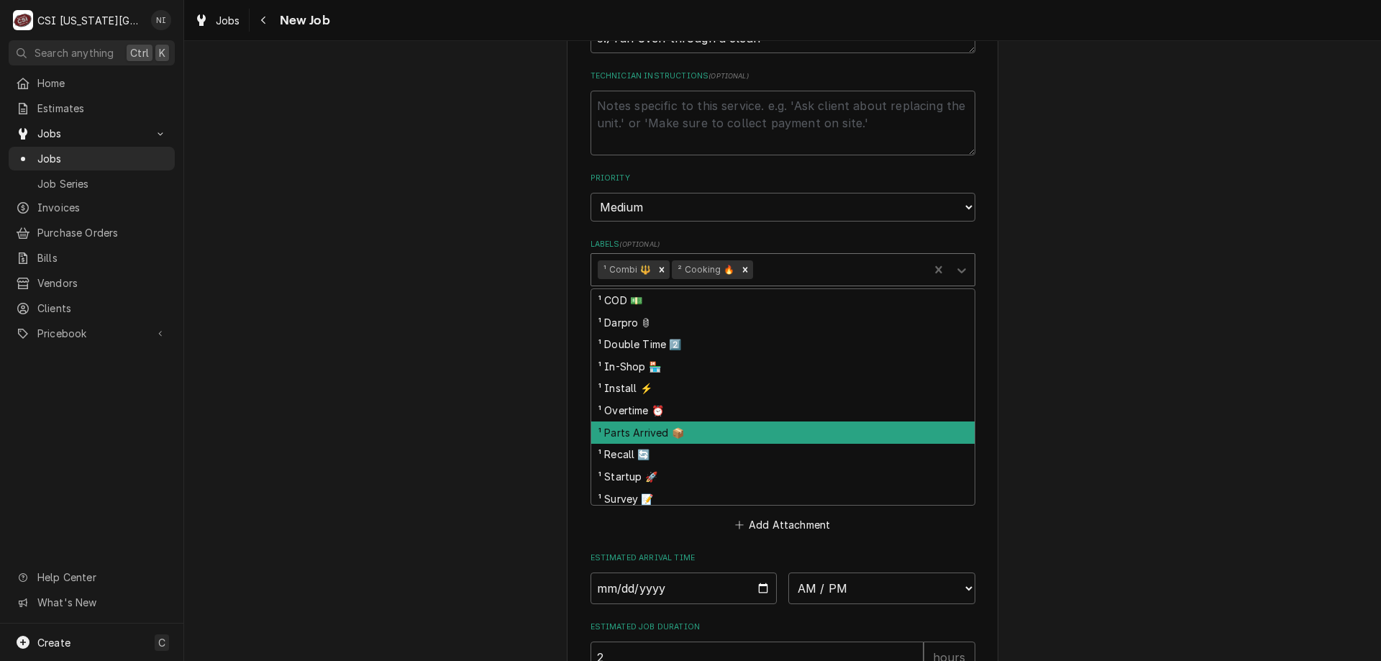
click at [619, 429] on div "¹ Parts Arrived 📦" at bounding box center [782, 433] width 383 height 22
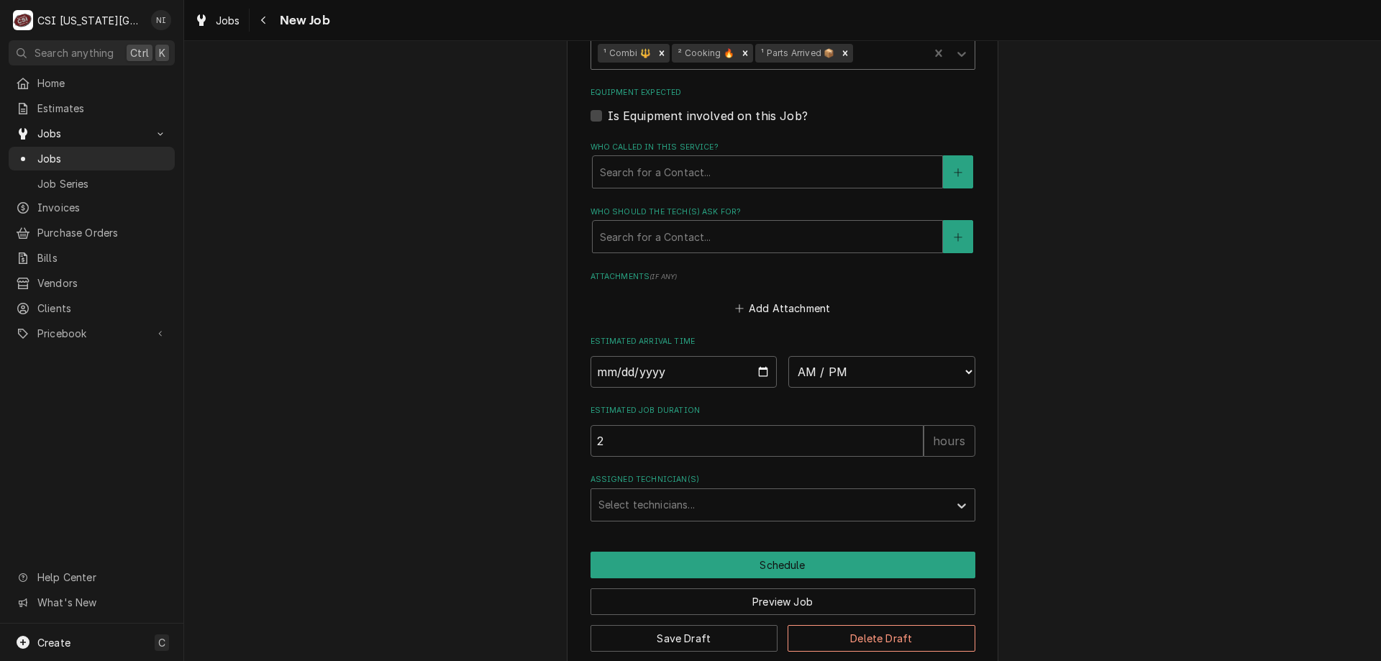
scroll to position [1209, 0]
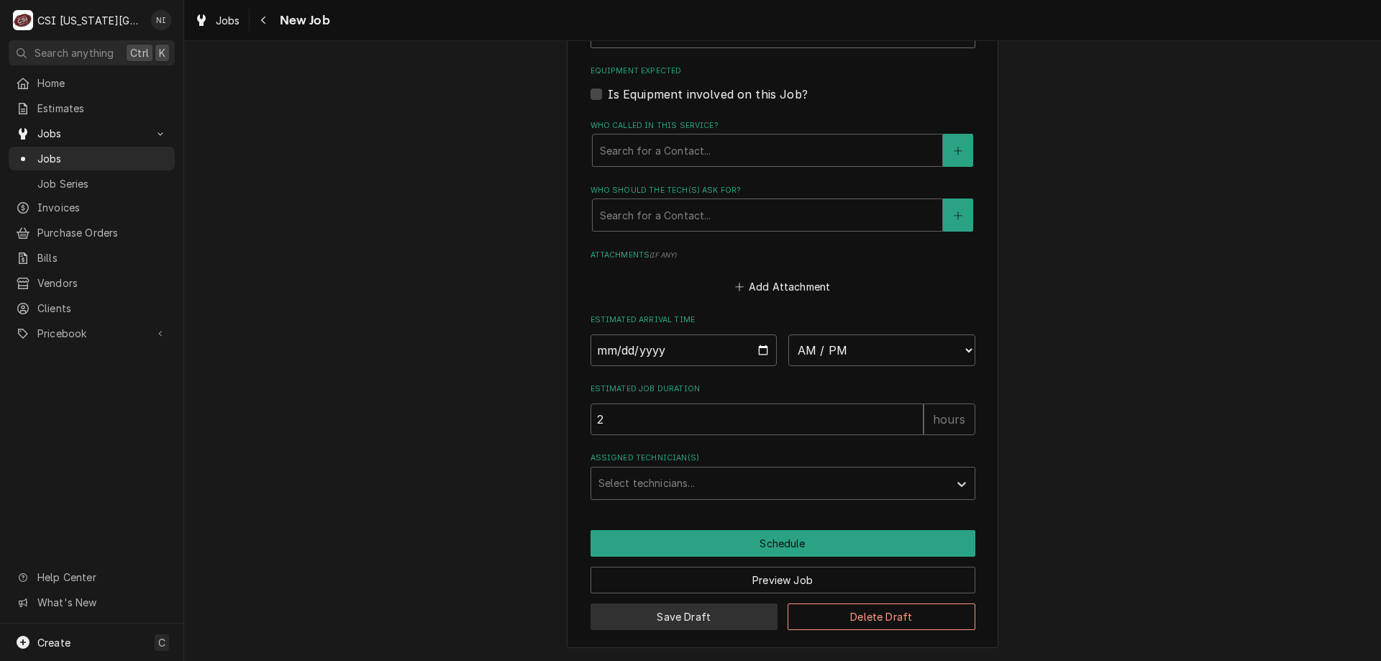
click at [692, 612] on button "Save Draft" at bounding box center [685, 617] width 188 height 27
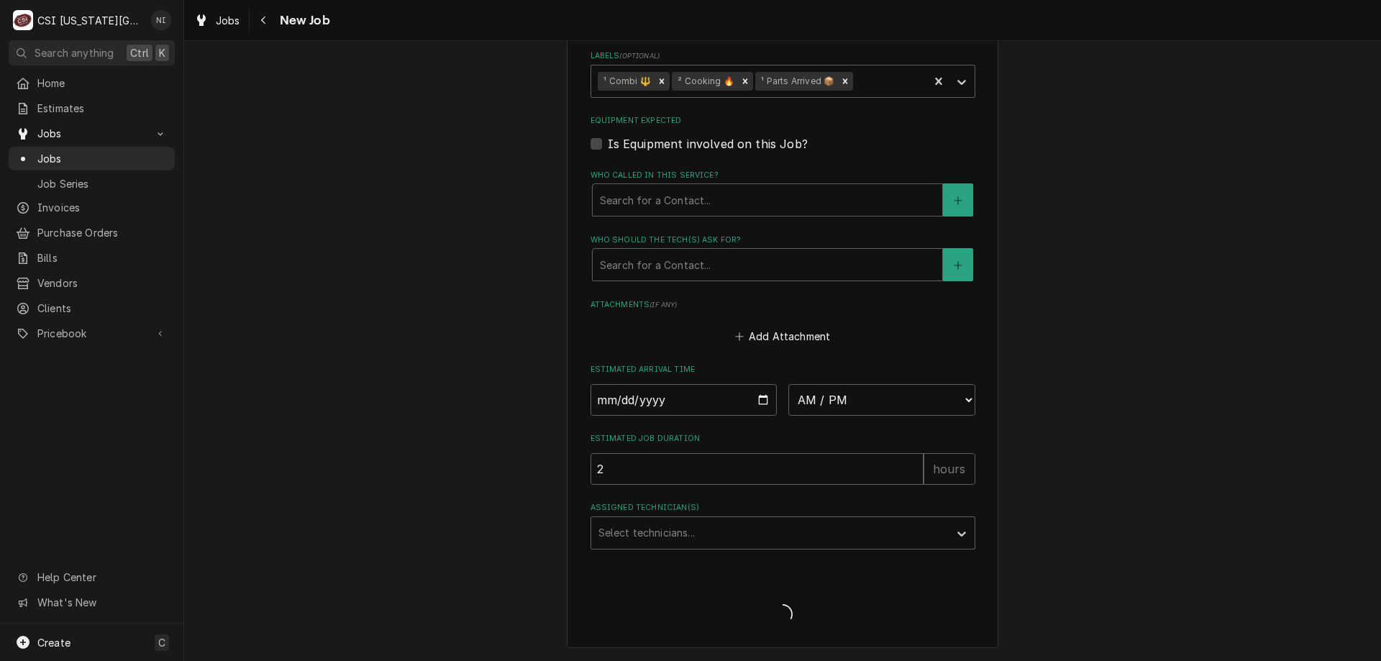
scroll to position [1159, 0]
type textarea "x"
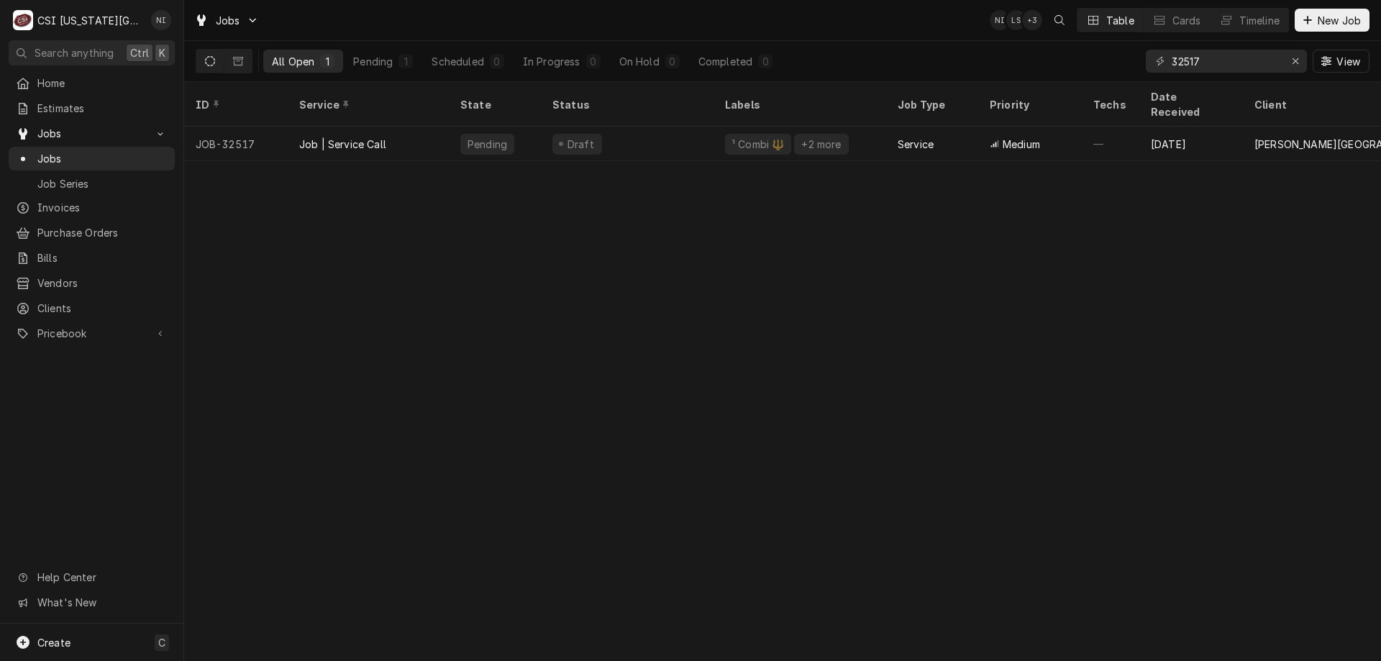
click at [309, 286] on div "ID Service State Status Labels Job Type Priority Techs Date Received Client Loc…" at bounding box center [782, 371] width 1197 height 579
drag, startPoint x: 1204, startPoint y: 63, endPoint x: 1182, endPoint y: 62, distance: 22.3
click at [1182, 62] on input "32517" at bounding box center [1226, 61] width 108 height 23
type input "32425"
click at [630, 127] on div "Draft" at bounding box center [627, 144] width 173 height 35
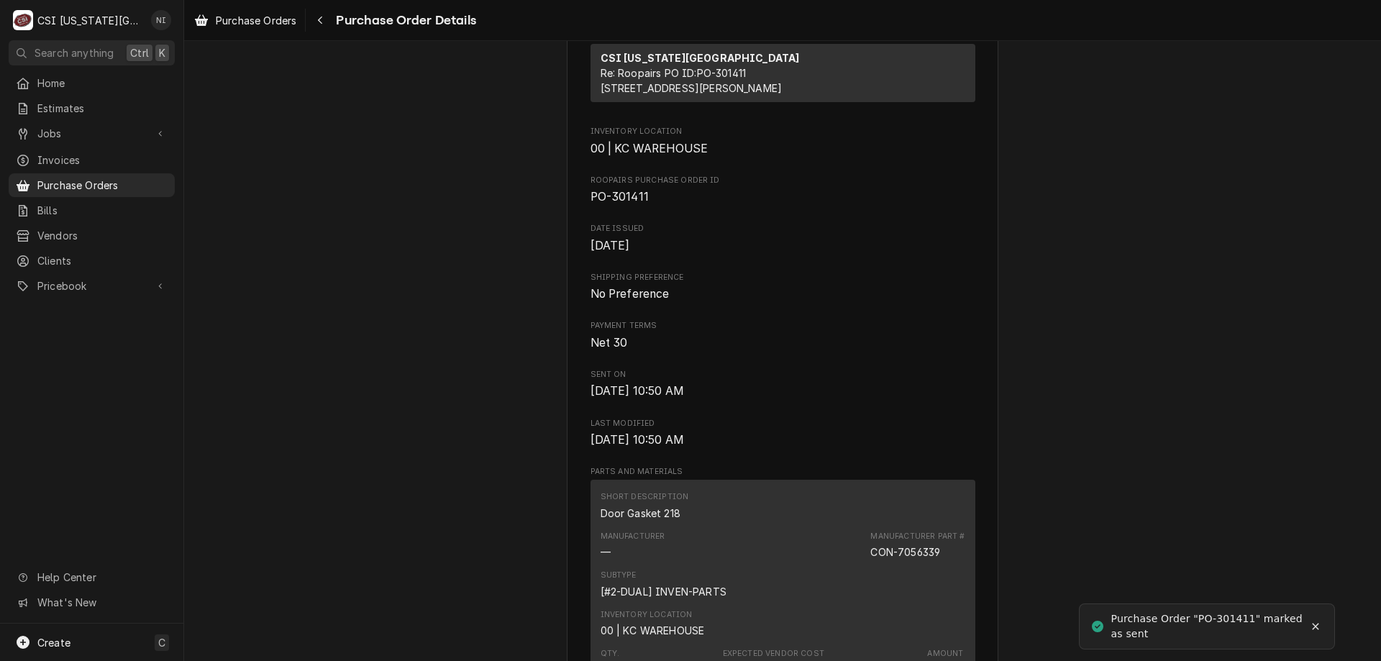
scroll to position [978, 0]
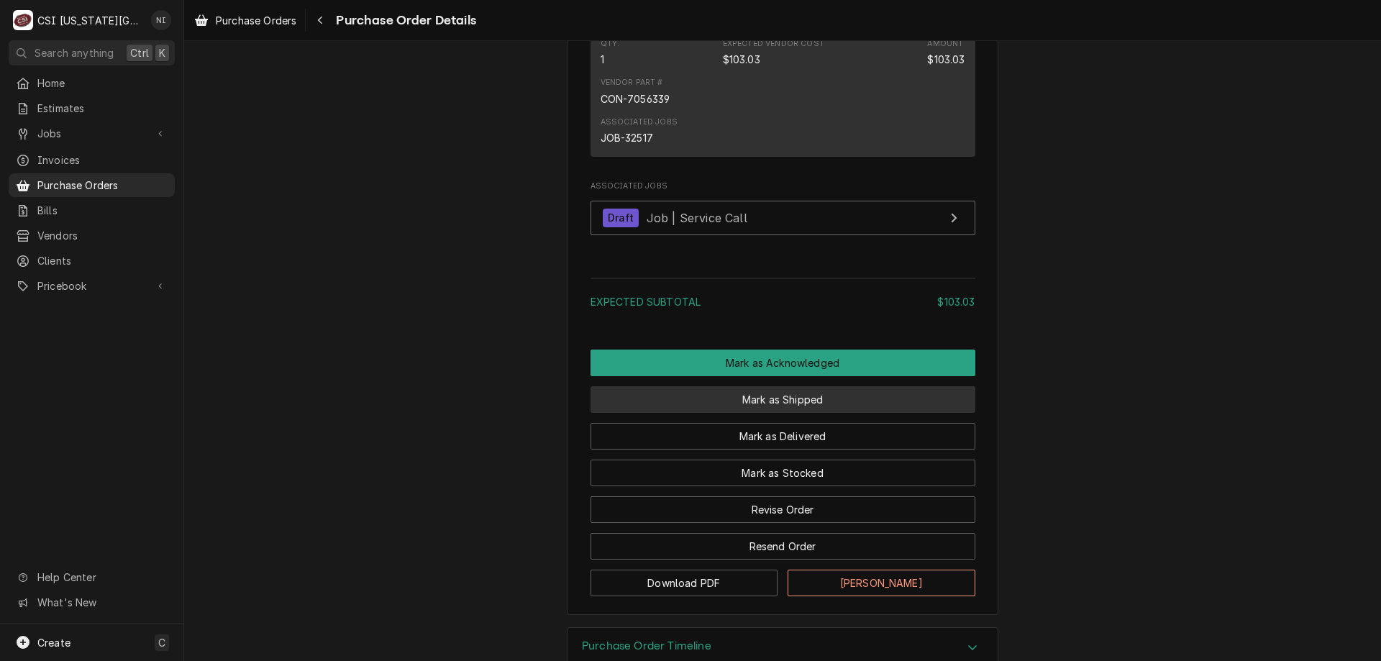
click at [845, 413] on button "Mark as Shipped" at bounding box center [783, 399] width 385 height 27
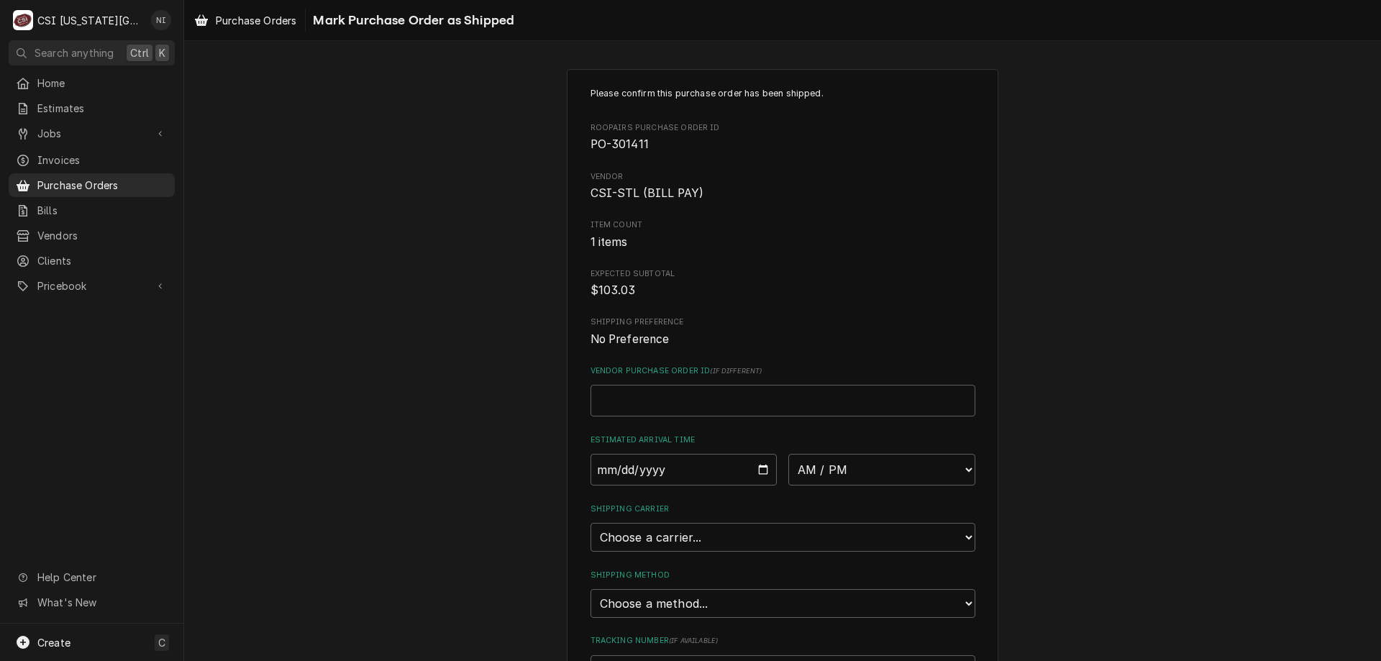
scroll to position [216, 0]
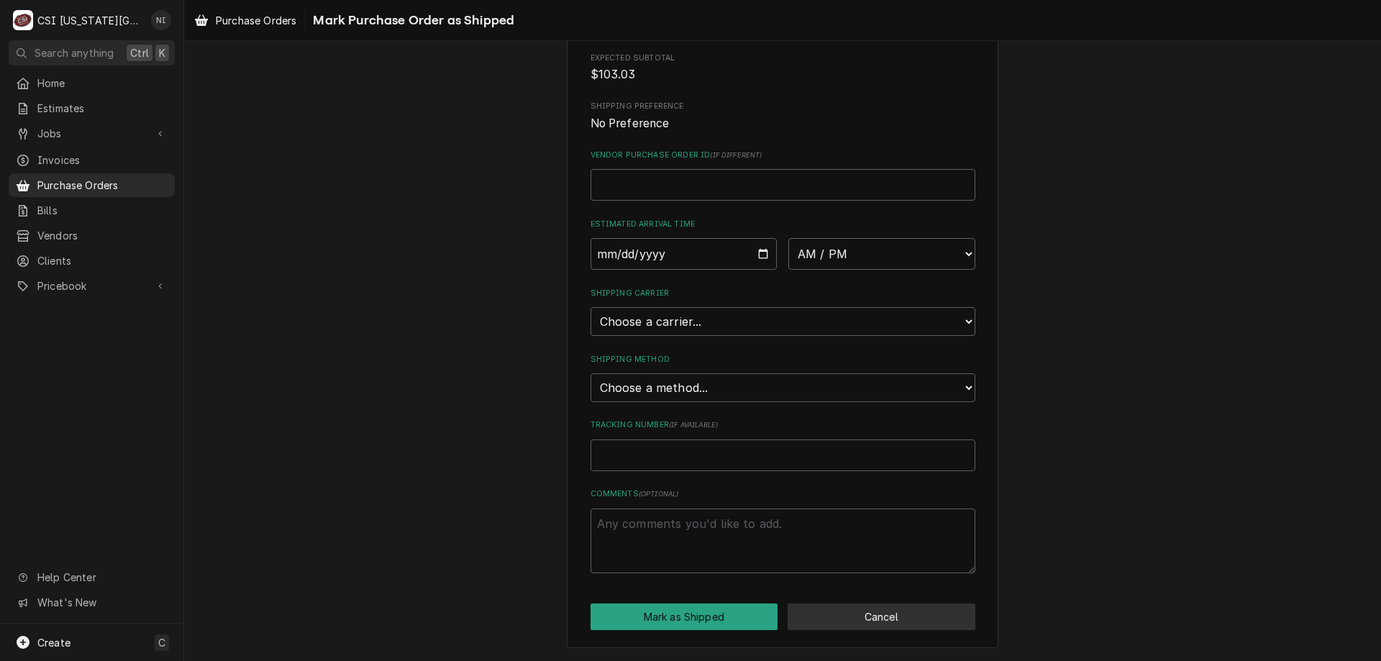
click at [879, 611] on button "Cancel" at bounding box center [882, 617] width 188 height 27
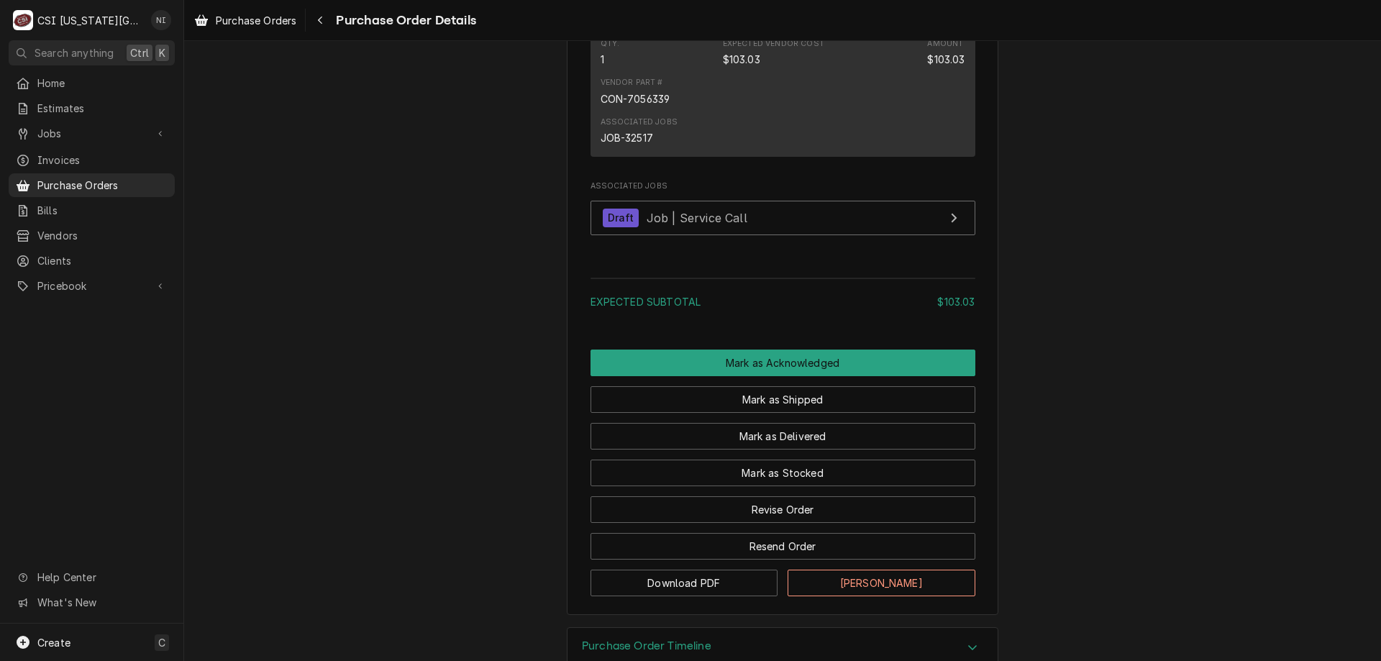
scroll to position [1017, 0]
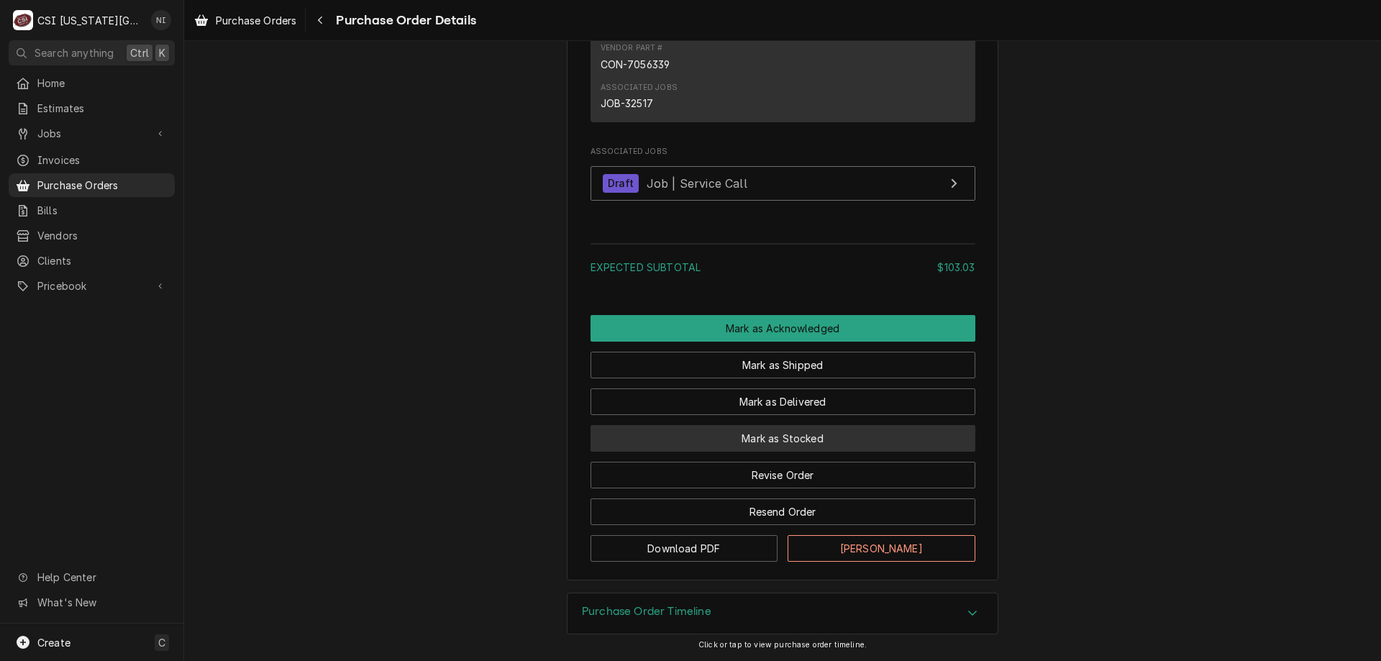
click at [803, 452] on button "Mark as Stocked" at bounding box center [783, 438] width 385 height 27
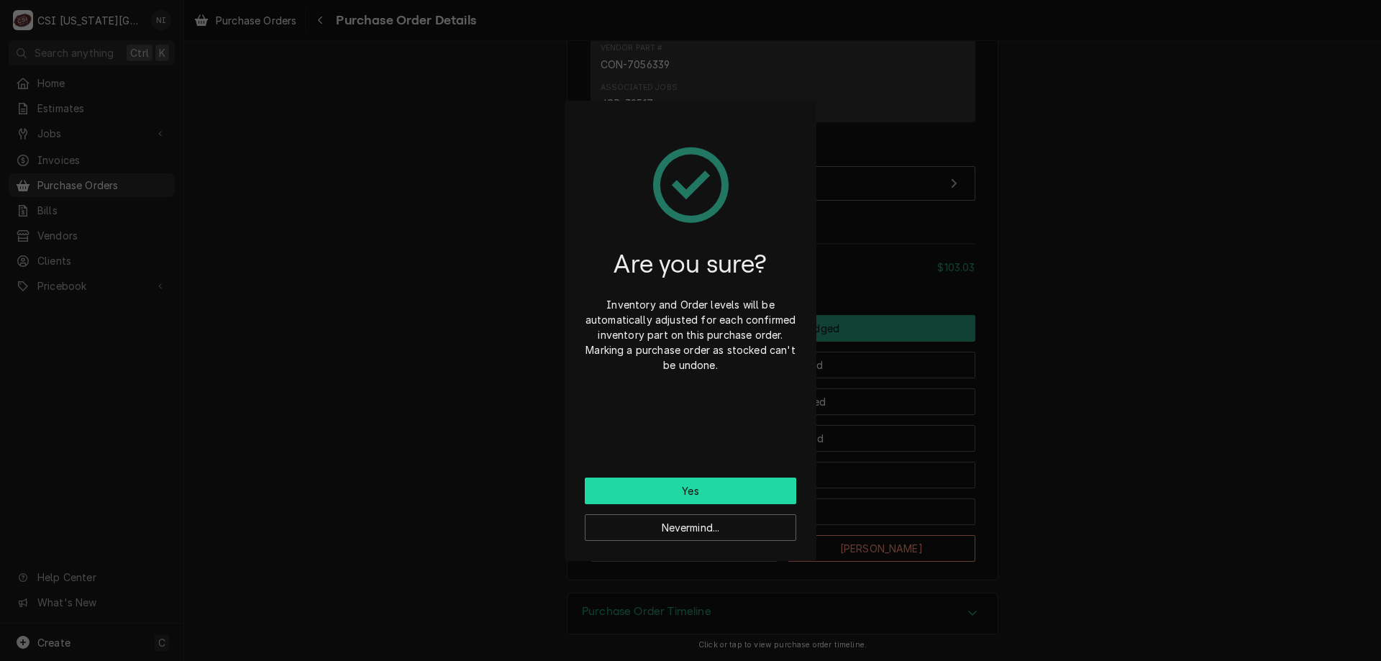
click at [731, 493] on button "Yes" at bounding box center [691, 491] width 212 height 27
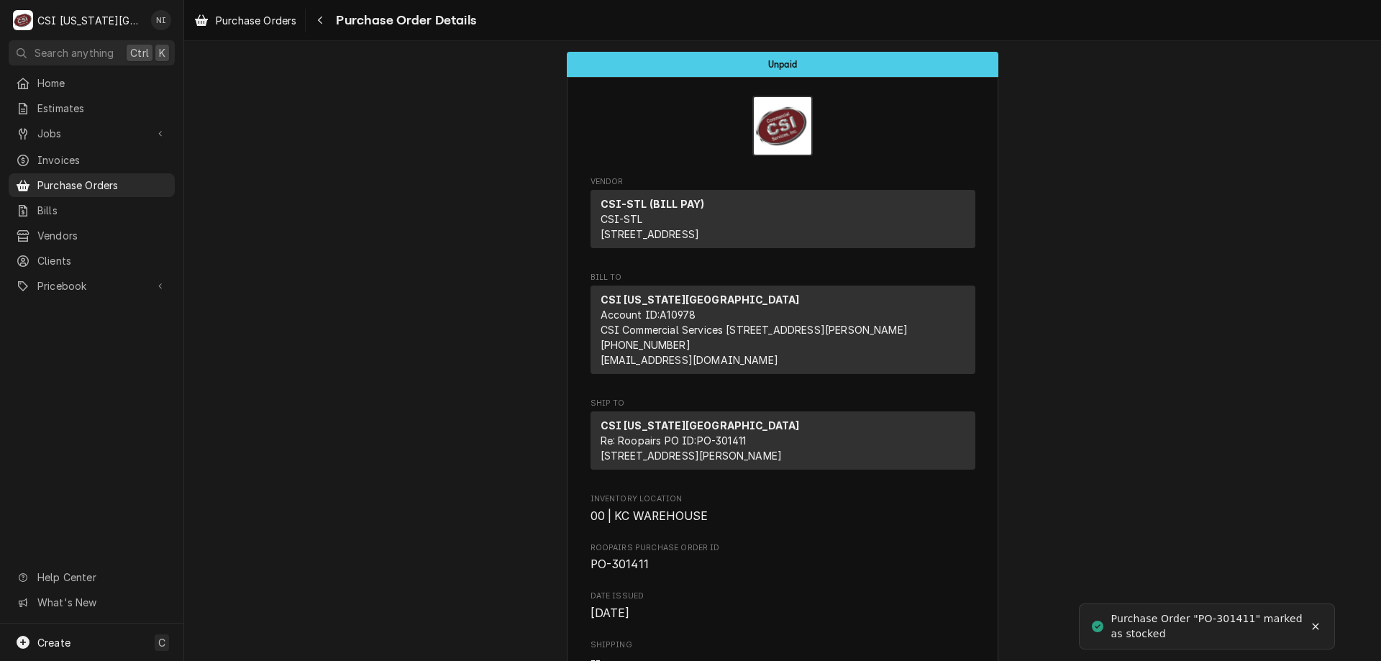
click at [121, 181] on span "Purchase Orders" at bounding box center [102, 185] width 130 height 15
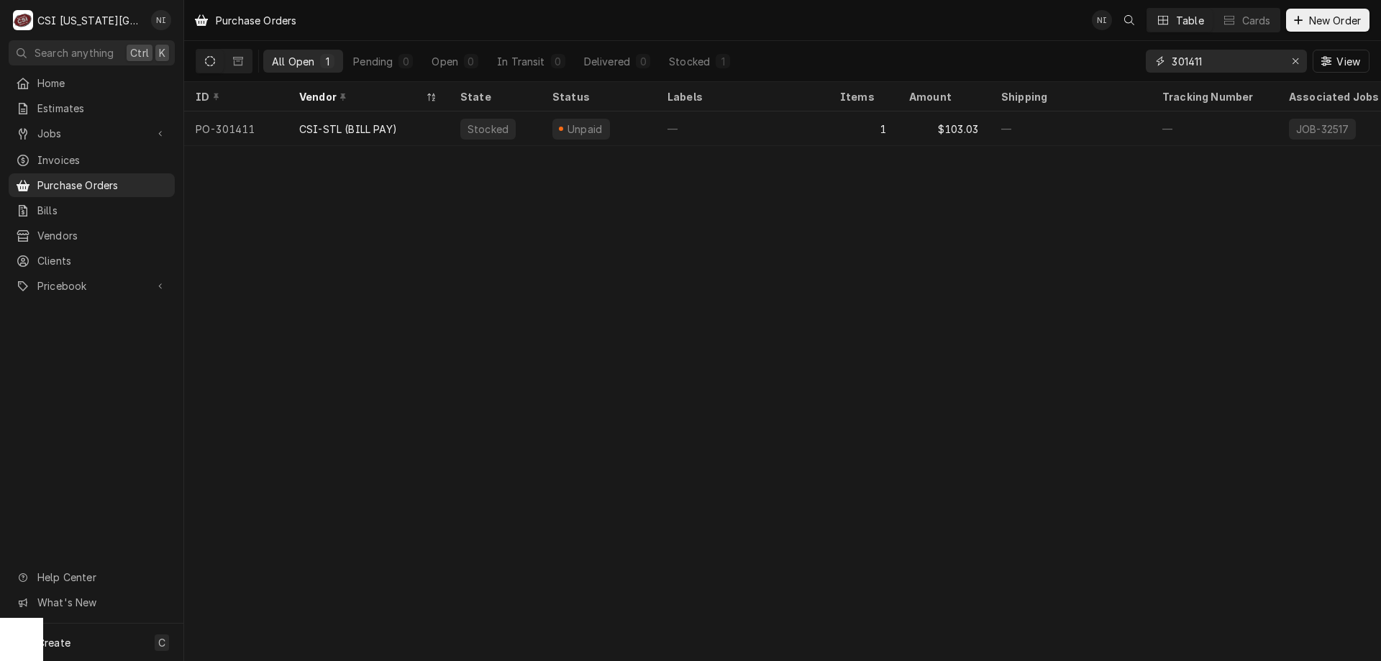
click at [1218, 63] on input "301411" at bounding box center [1226, 61] width 108 height 23
type input "301382"
click at [1110, 139] on div "—" at bounding box center [1070, 129] width 161 height 35
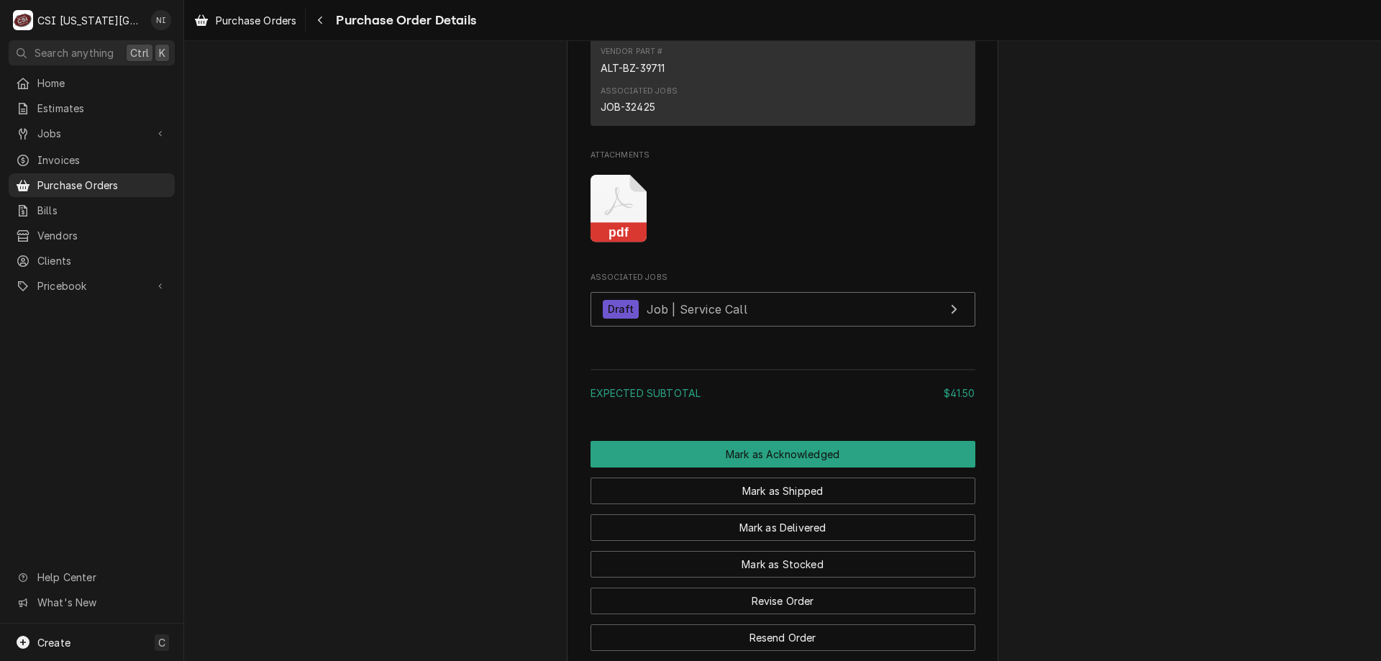
scroll to position [1165, 0]
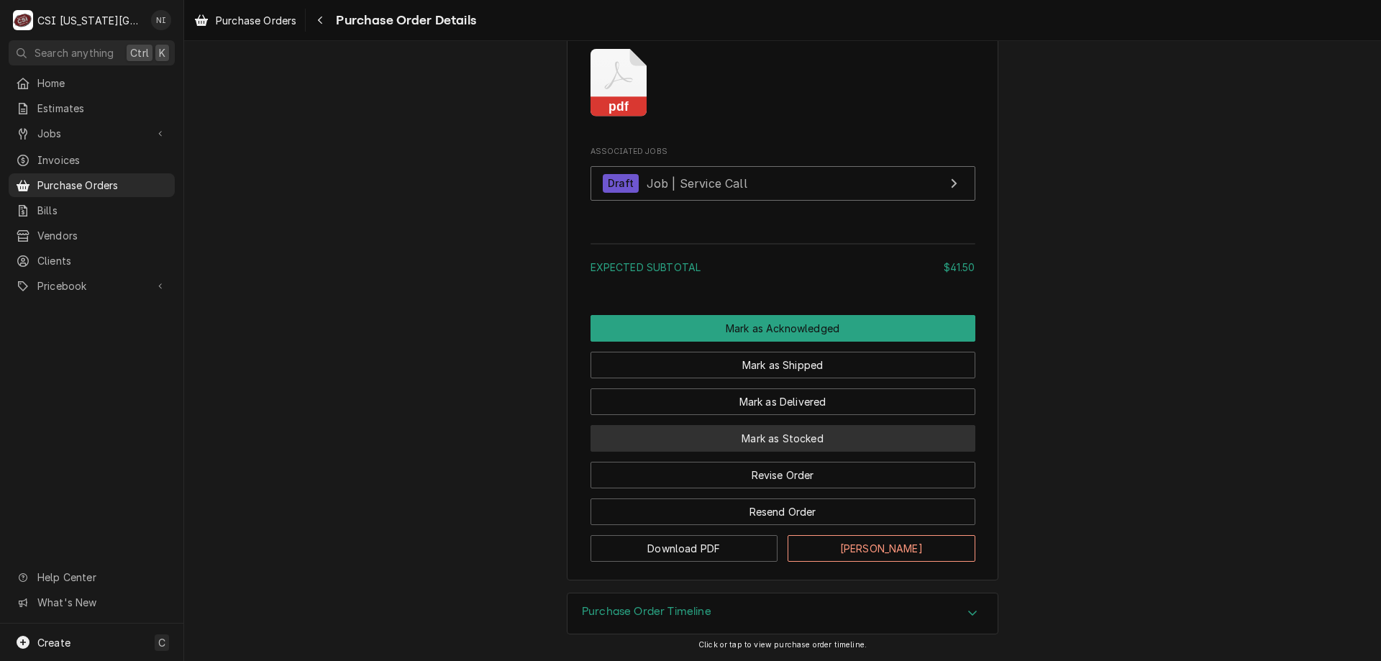
click at [762, 435] on button "Mark as Stocked" at bounding box center [783, 438] width 385 height 27
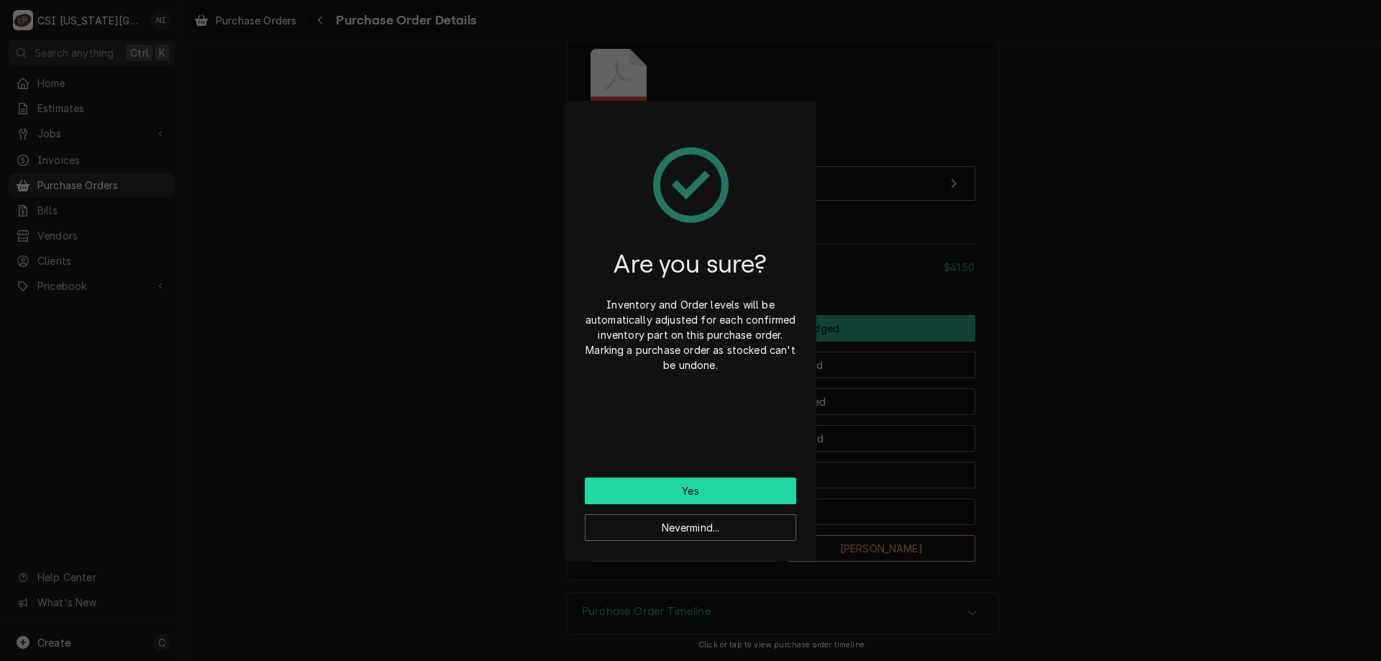
click at [741, 484] on button "Yes" at bounding box center [691, 491] width 212 height 27
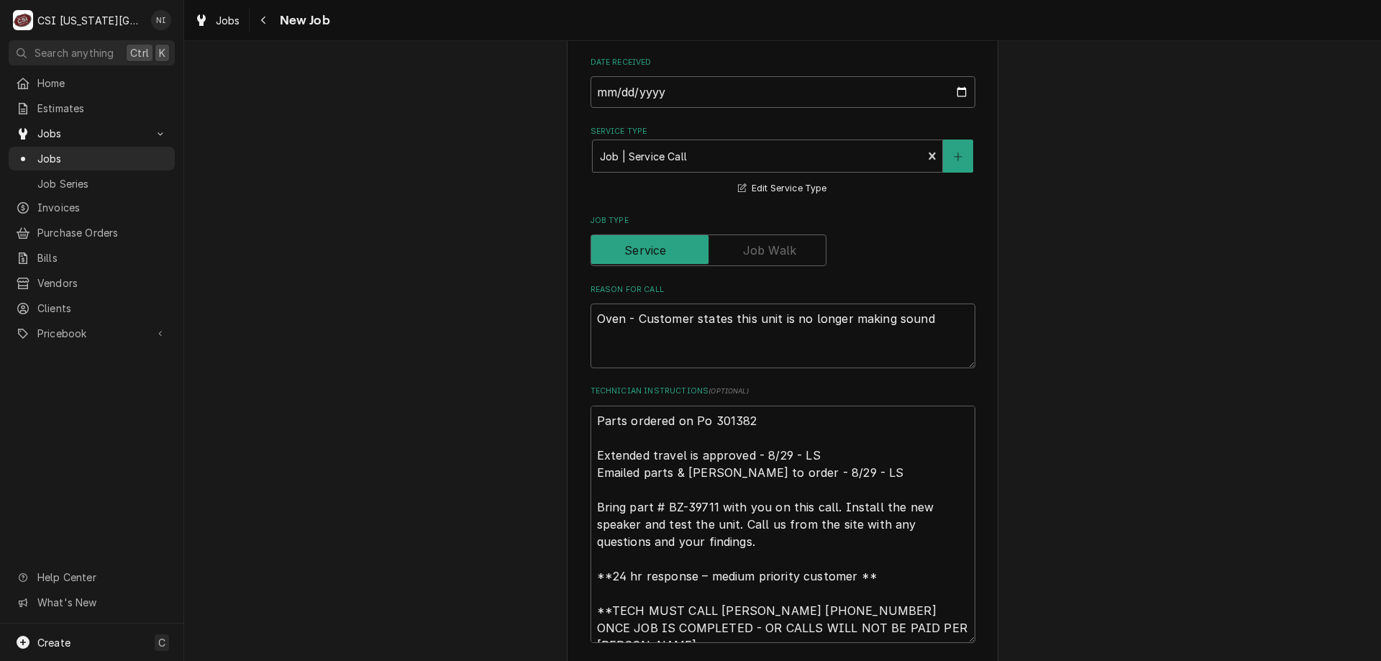
scroll to position [1069, 0]
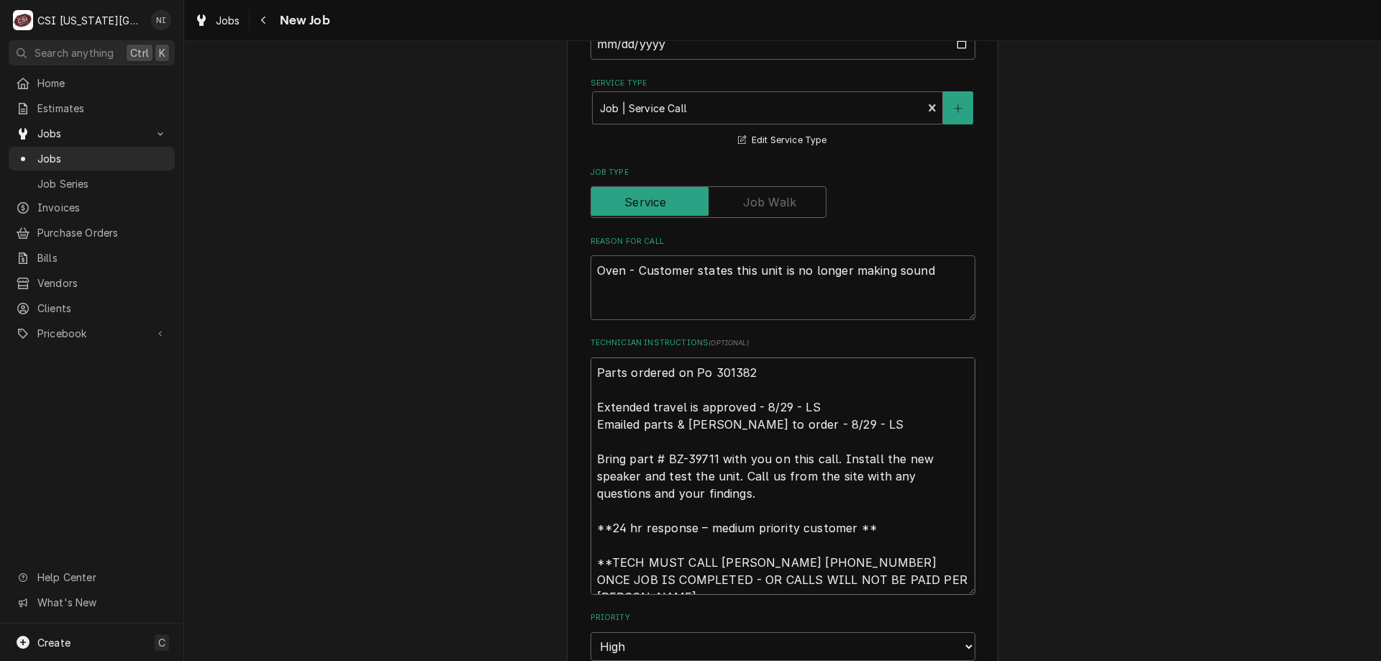
click at [593, 371] on textarea "Parts ordered on Po 301382 Extended travel is approved - 8/29 - LS Emailed part…" at bounding box center [783, 476] width 385 height 237
type textarea "x"
type textarea "+Parts ordered on Po 301382 Extended travel is approved - 8/29 - LS Emailed par…"
type textarea "x"
type textarea "Parts ordered on Po 301382 Extended travel is approved - 8/29 - LS Emailed part…"
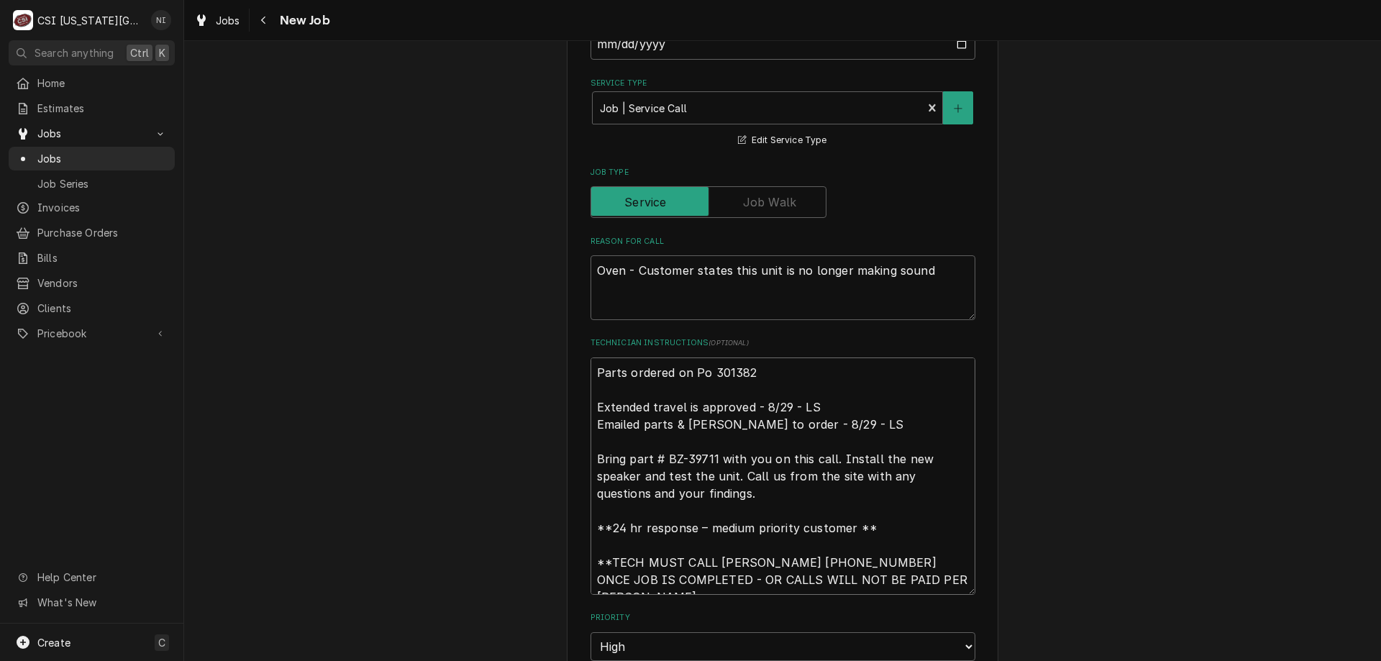
type textarea "x"
type textarea "Parts ordered on Po 301382 Extended travel is approved - 8/29 - LS Emailed part…"
type textarea "x"
type textarea "p Parts ordered on Po 301382 Extended travel is approved - 8/29 - LS Emailed pa…"
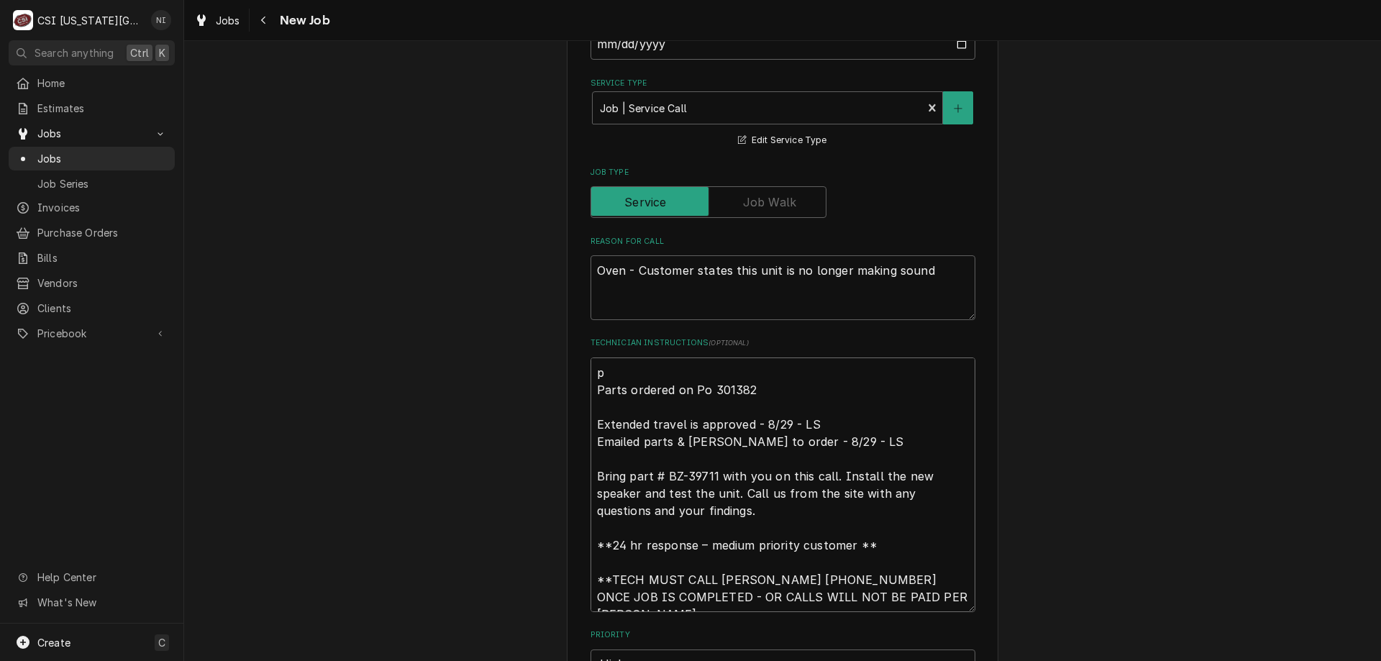
type textarea "x"
type textarea "pa Parts ordered on Po 301382 Extended travel is approved - 8/29 - LS Emailed p…"
type textarea "x"
type textarea "par Parts ordered on Po 301382 Extended travel is approved - 8/29 - LS Emailed …"
type textarea "x"
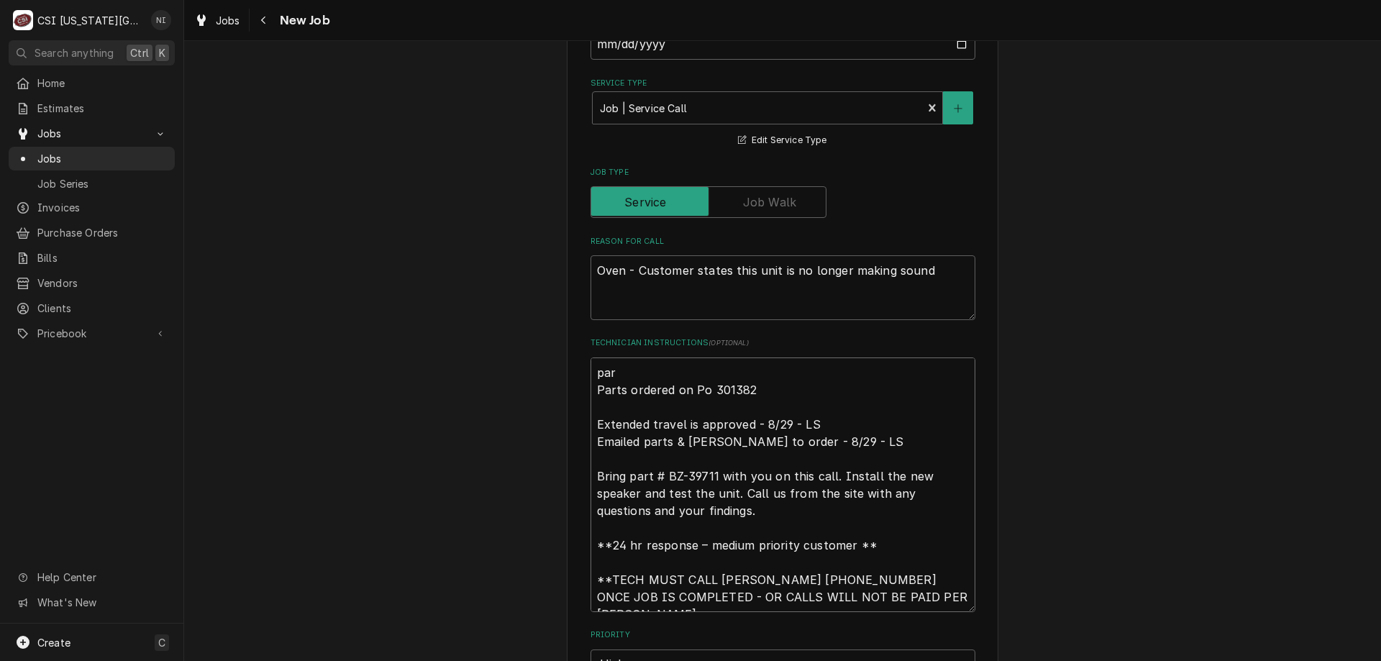
type textarea "part Parts ordered on Po 301382 Extended travel is approved - 8/29 - LS Emailed…"
type textarea "x"
type textarea "parts Parts ordered on Po 301382 Extended travel is approved - 8/29 - LS Emaile…"
type textarea "x"
type textarea "parts Parts ordered on Po 301382 Extended travel is approved - 8/29 - LS Emaile…"
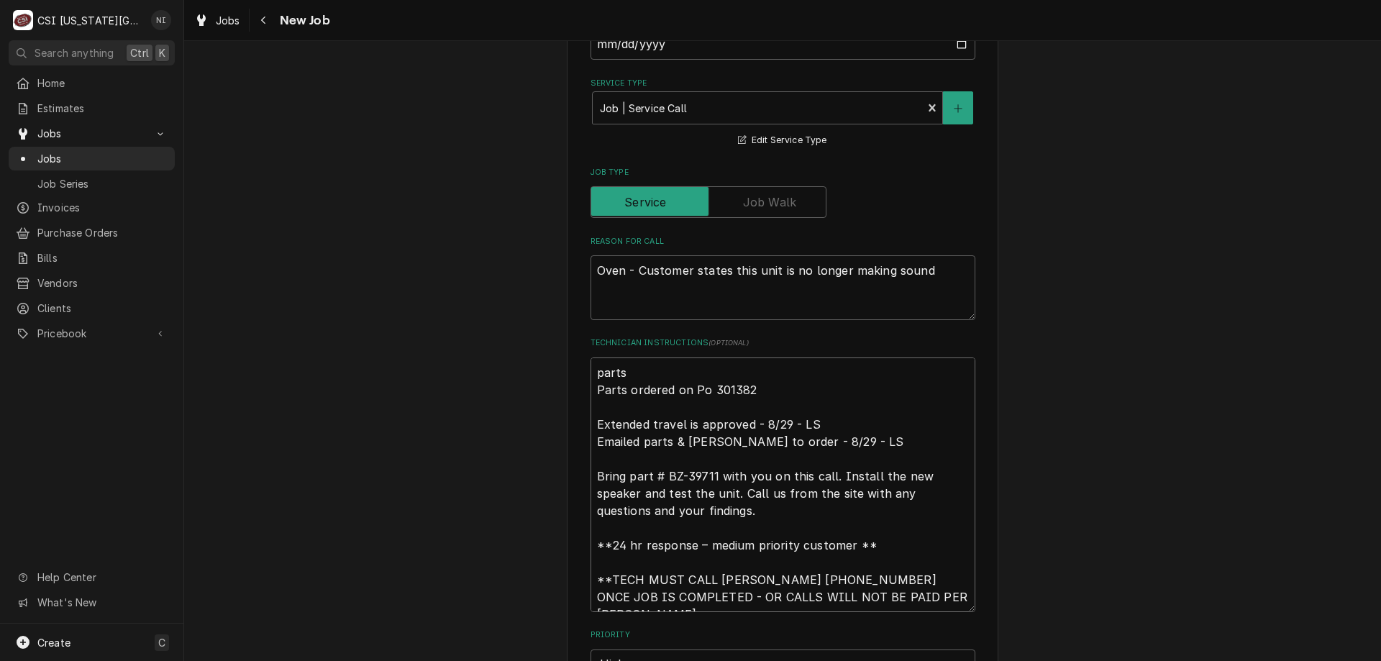
type textarea "x"
type textarea "parts Parts ordered on Po 301382 Extended travel is approved - 8/29 - LS Emaile…"
type textarea "x"
type textarea "part Parts ordered on Po 301382 Extended travel is approved - 8/29 - LS Emailed…"
type textarea "x"
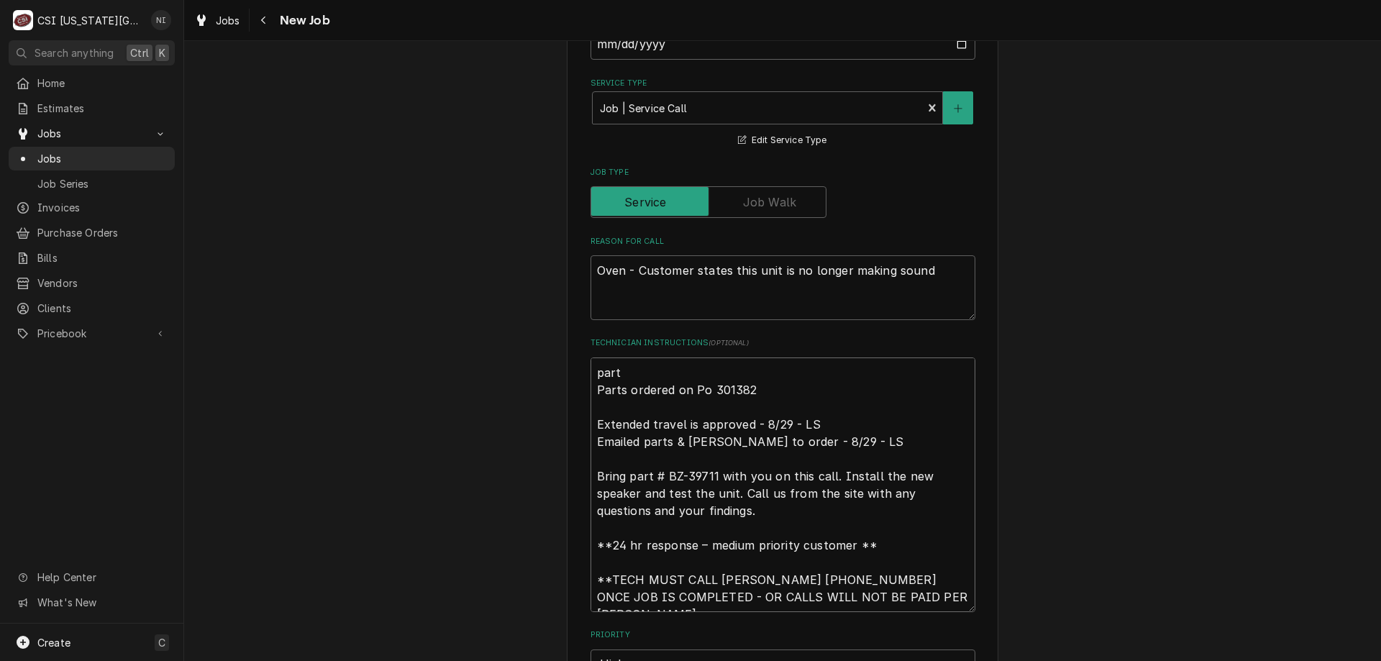
type textarea "par Parts ordered on Po 301382 Extended travel is approved - 8/29 - LS Emailed …"
type textarea "x"
type textarea "pa Parts ordered on Po 301382 Extended travel is approved - 8/29 - LS Emailed p…"
type textarea "x"
type textarea "p Parts ordered on Po 301382 Extended travel is approved - 8/29 - LS Emailed pa…"
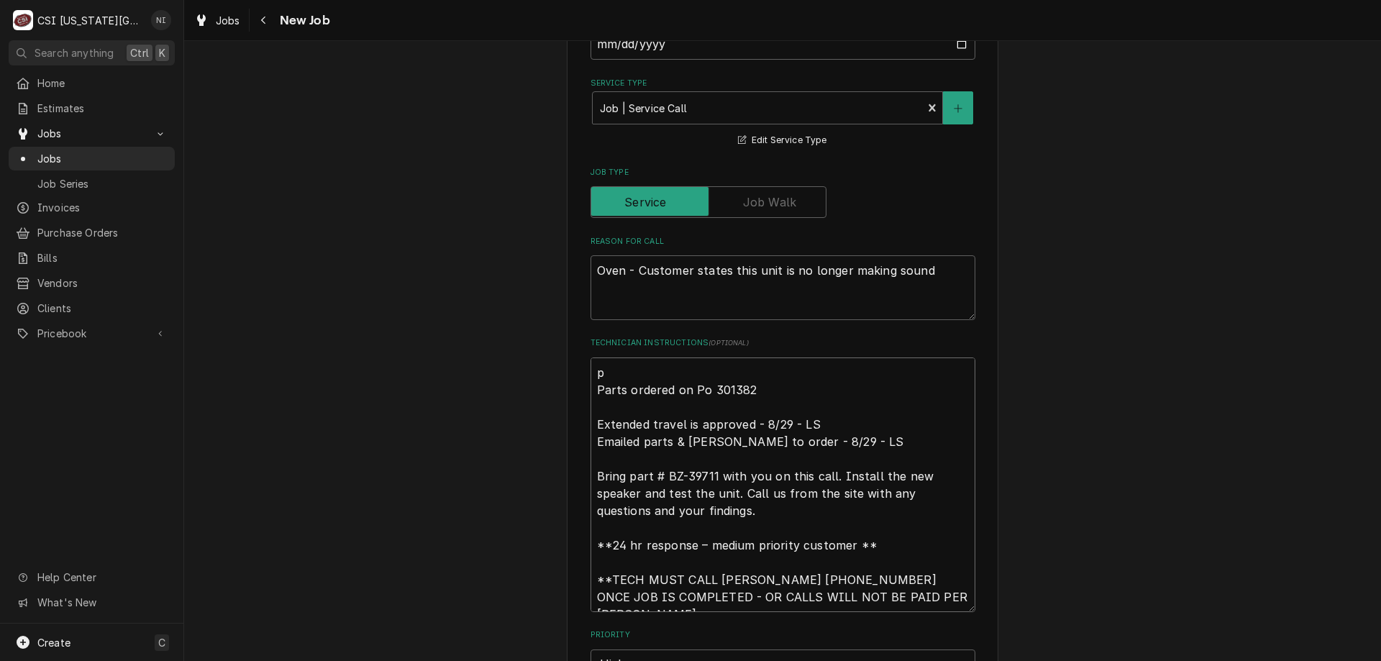
type textarea "x"
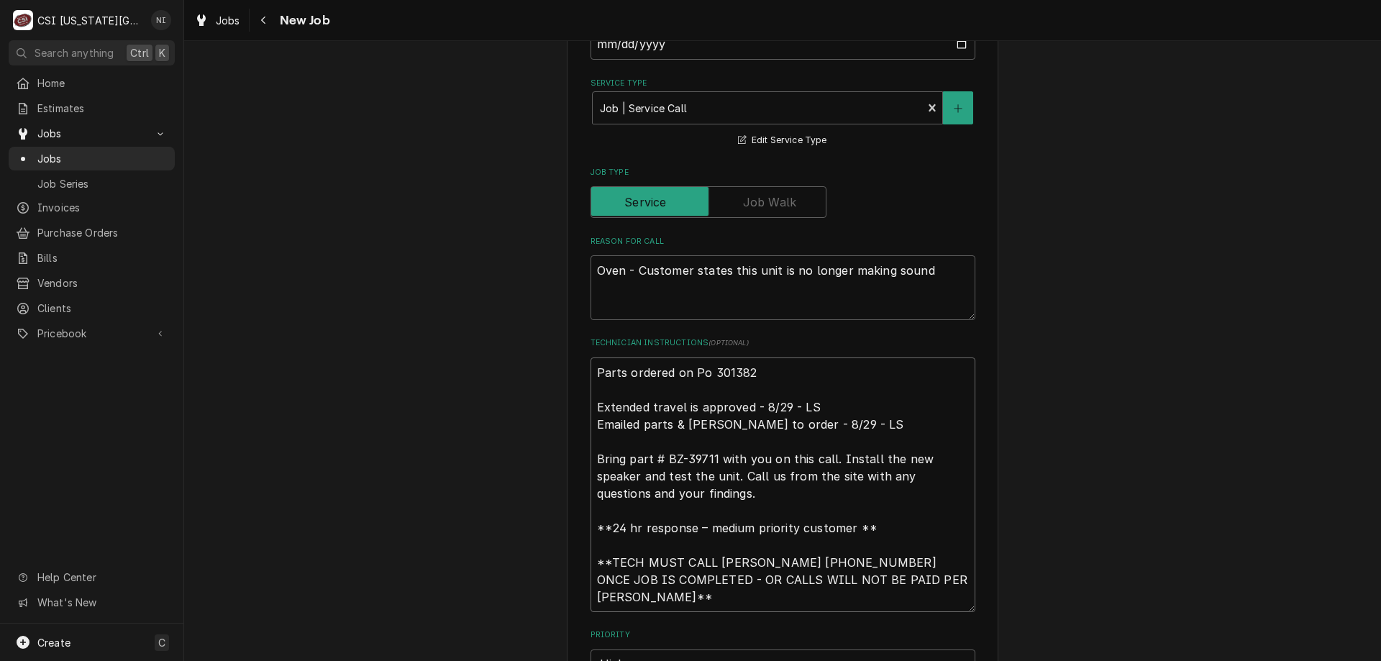
type textarea "P Parts ordered on Po 301382 Extended travel is approved - 8/29 - LS Emailed pa…"
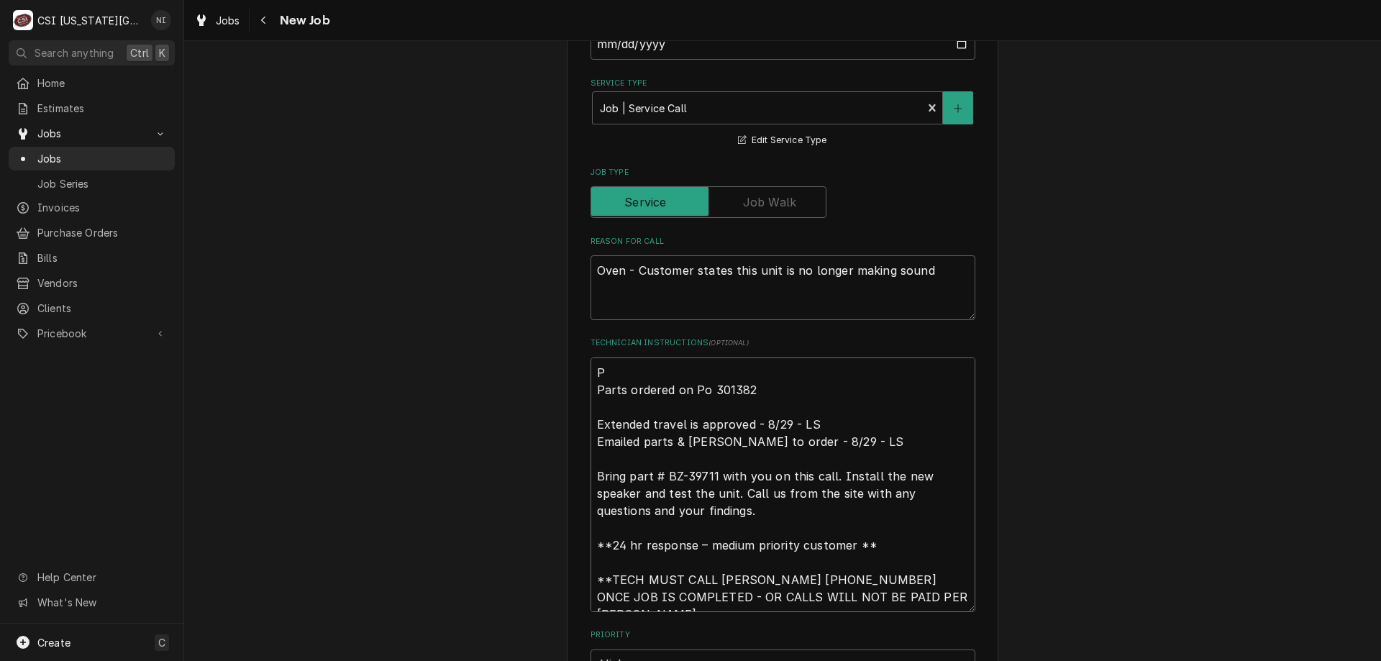
type textarea "x"
type textarea "Pa Parts ordered on Po 301382 Extended travel is approved - 8/29 - LS Emailed p…"
type textarea "x"
type textarea "Par Parts ordered on Po 301382 Extended travel is approved - 8/29 - LS Emailed …"
type textarea "x"
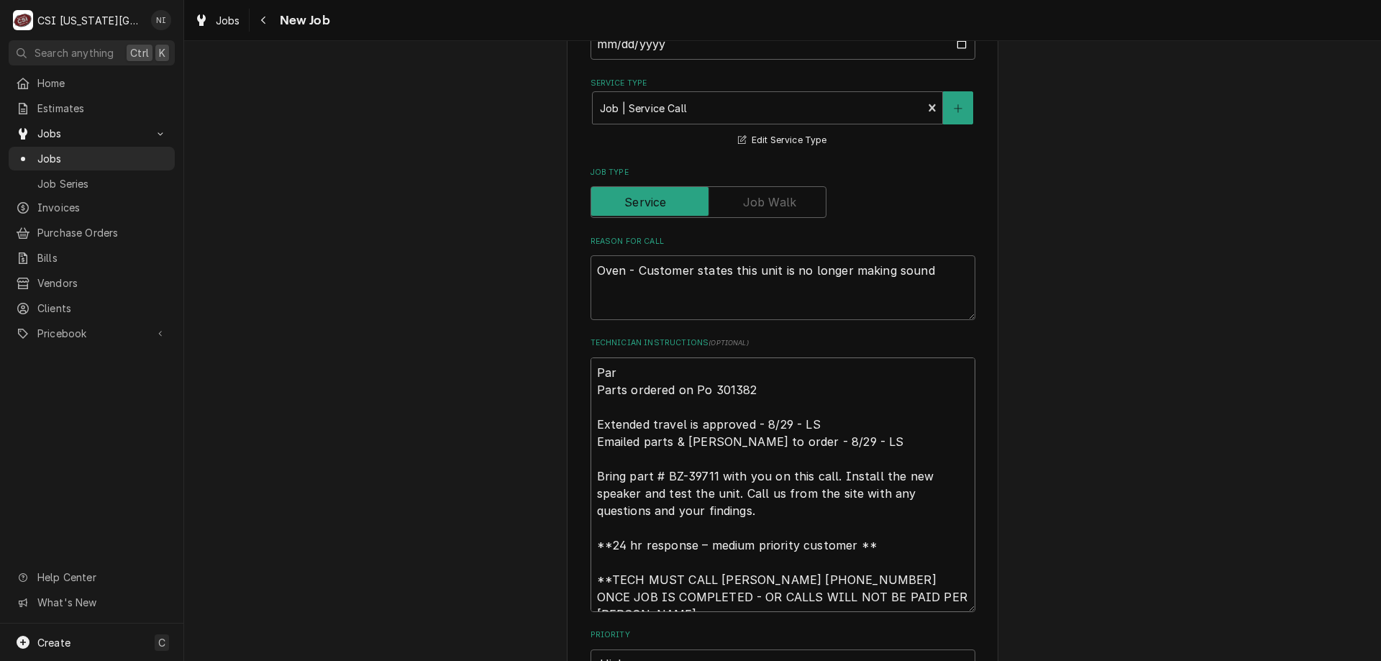
type textarea "Part Parts ordered on Po 301382 Extended travel is approved - 8/29 - LS Emailed…"
type textarea "x"
type textarea "Parts Parts ordered on Po 301382 Extended travel is approved - 8/29 - LS Emaile…"
type textarea "x"
type textarea "Parts Parts ordered on Po 301382 Extended travel is approved - 8/29 - LS Emaile…"
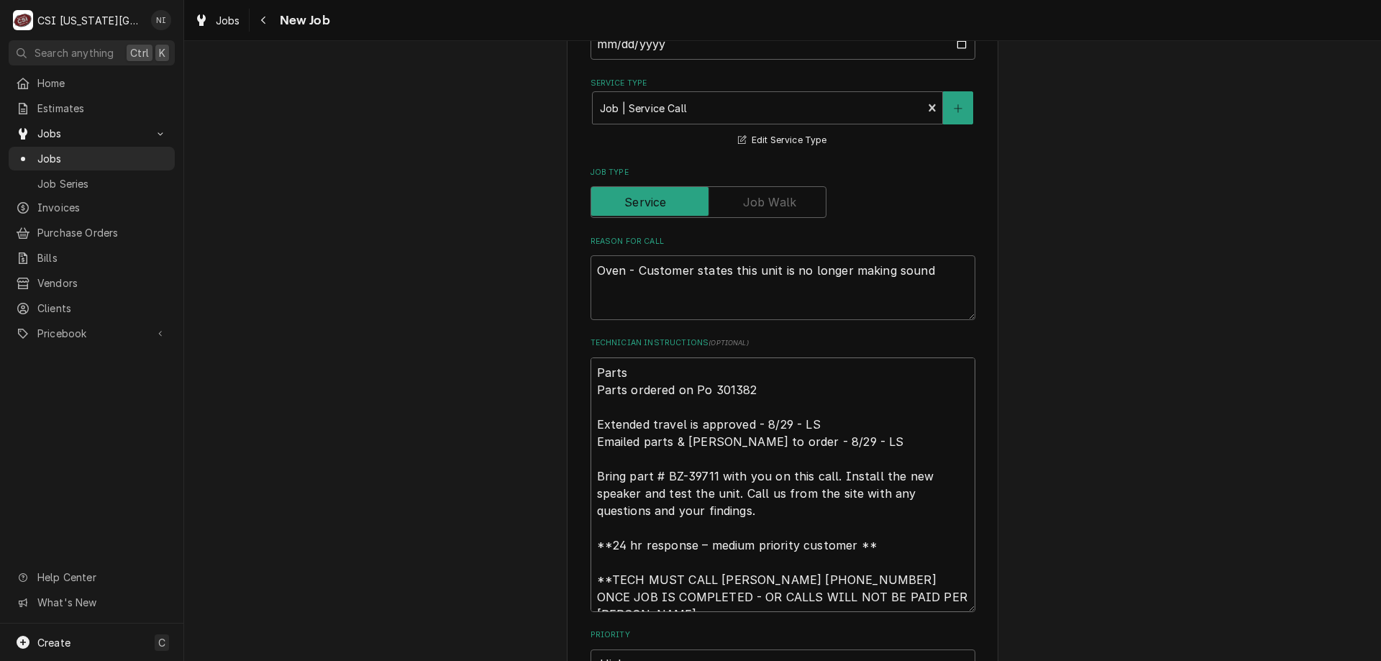
type textarea "x"
type textarea "Parts o Parts ordered on Po 301382 Extended travel is approved - 8/29 - LS Emai…"
type textarea "x"
type textarea "Parts on Parts ordered on Po 301382 Extended travel is approved - 8/29 - LS Ema…"
type textarea "x"
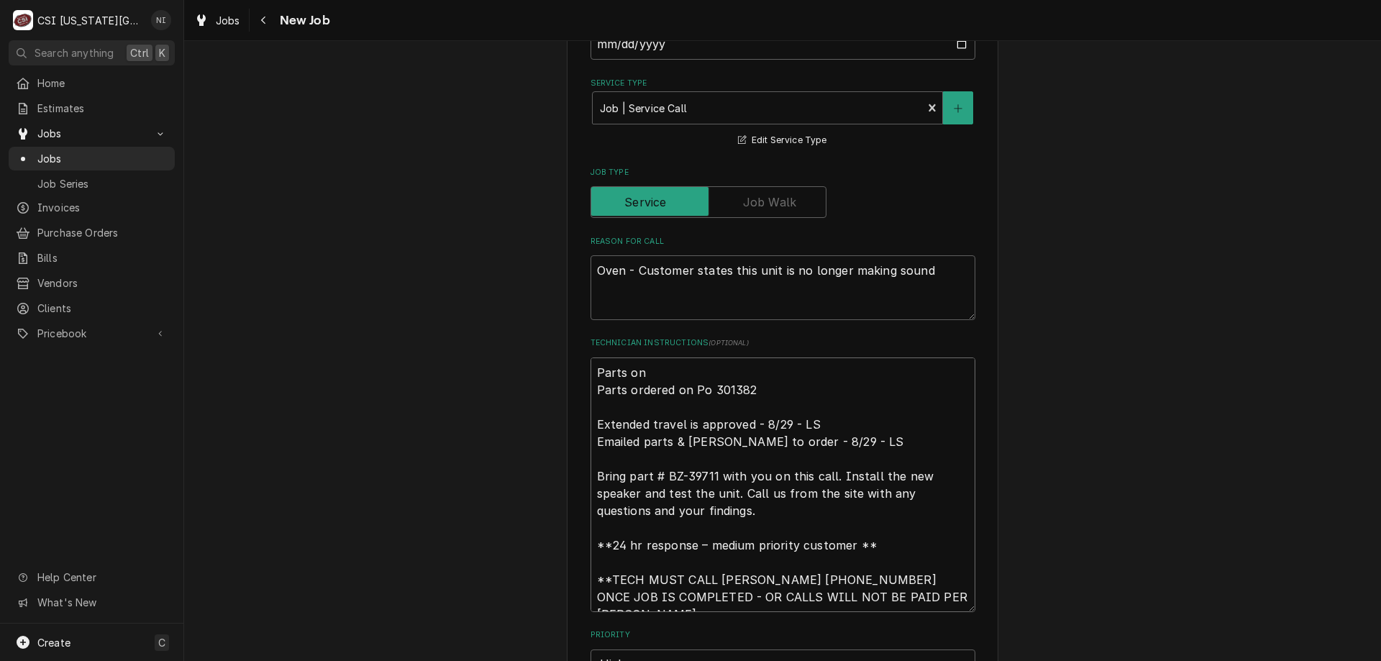
type textarea "Parts on Parts ordered on Po 301382 Extended travel is approved - 8/29 - LS Ema…"
type textarea "x"
type textarea "Parts on t Parts ordered on Po 301382 Extended travel is approved - 8/29 - LS E…"
type textarea "x"
type textarea "Parts on th Parts ordered on Po 301382 Extended travel is approved - 8/29 - LS …"
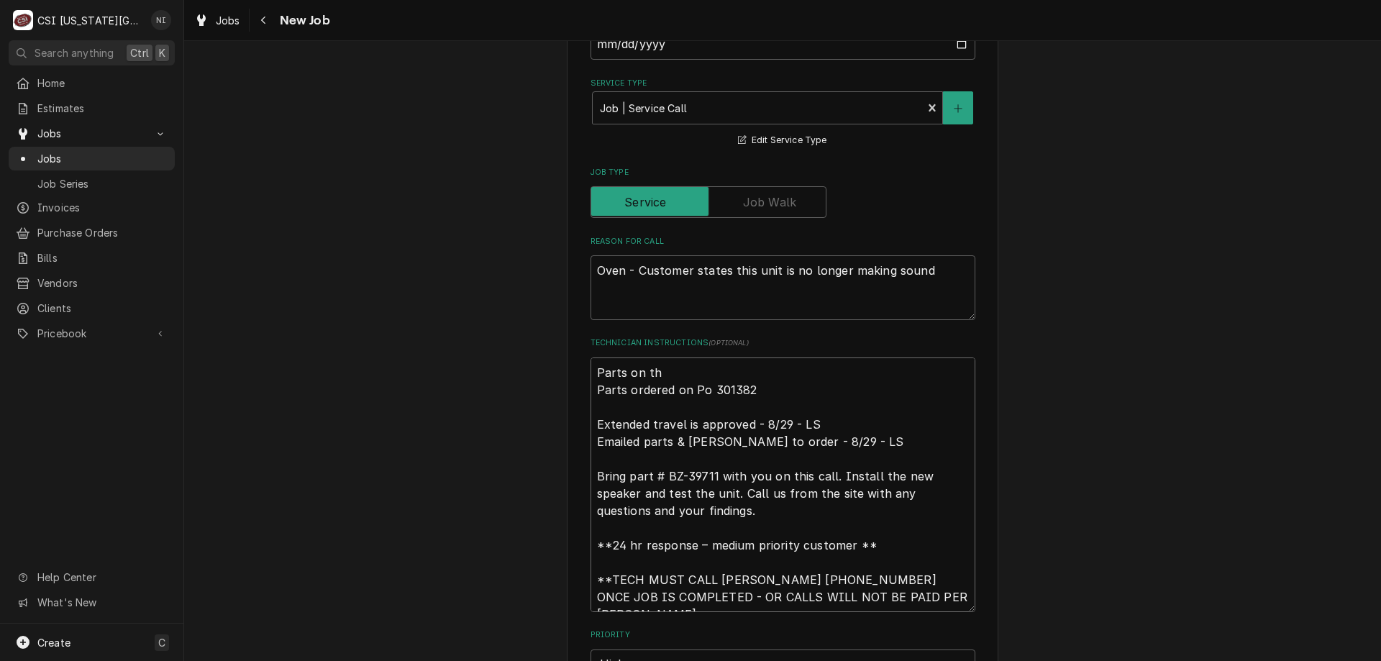
type textarea "x"
type textarea "Parts on the Parts ordered on Po 301382 Extended travel is approved - 8/29 - LS…"
type textarea "x"
type textarea "Parts on the u Parts ordered on Po 301382 Extended travel is approved - 8/29 - …"
type textarea "x"
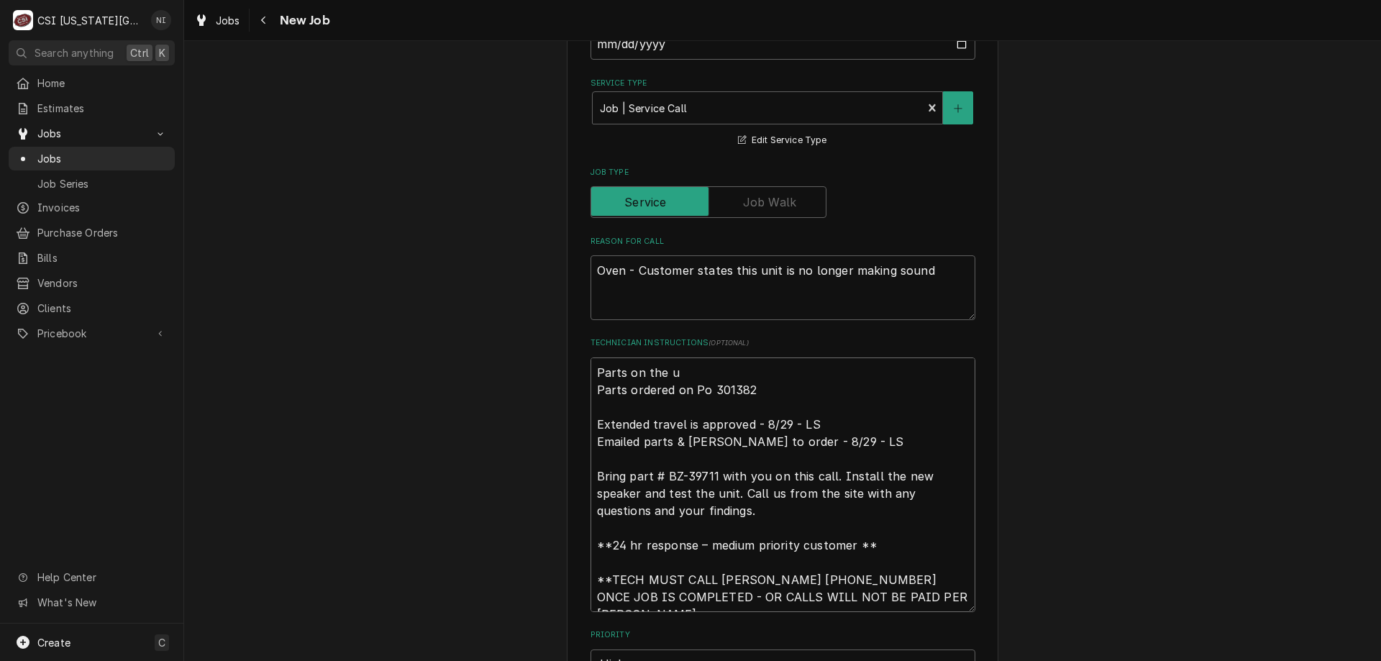
type textarea "Parts on the un Parts ordered on Po 301382 Extended travel is approved - 8/29 -…"
type textarea "x"
type textarea "Parts on the una Parts ordered on Po 301382 Extended travel is approved - 8/29 …"
type textarea "x"
type textarea "Parts on the unas Parts ordered on Po 301382 Extended travel is approved - 8/29…"
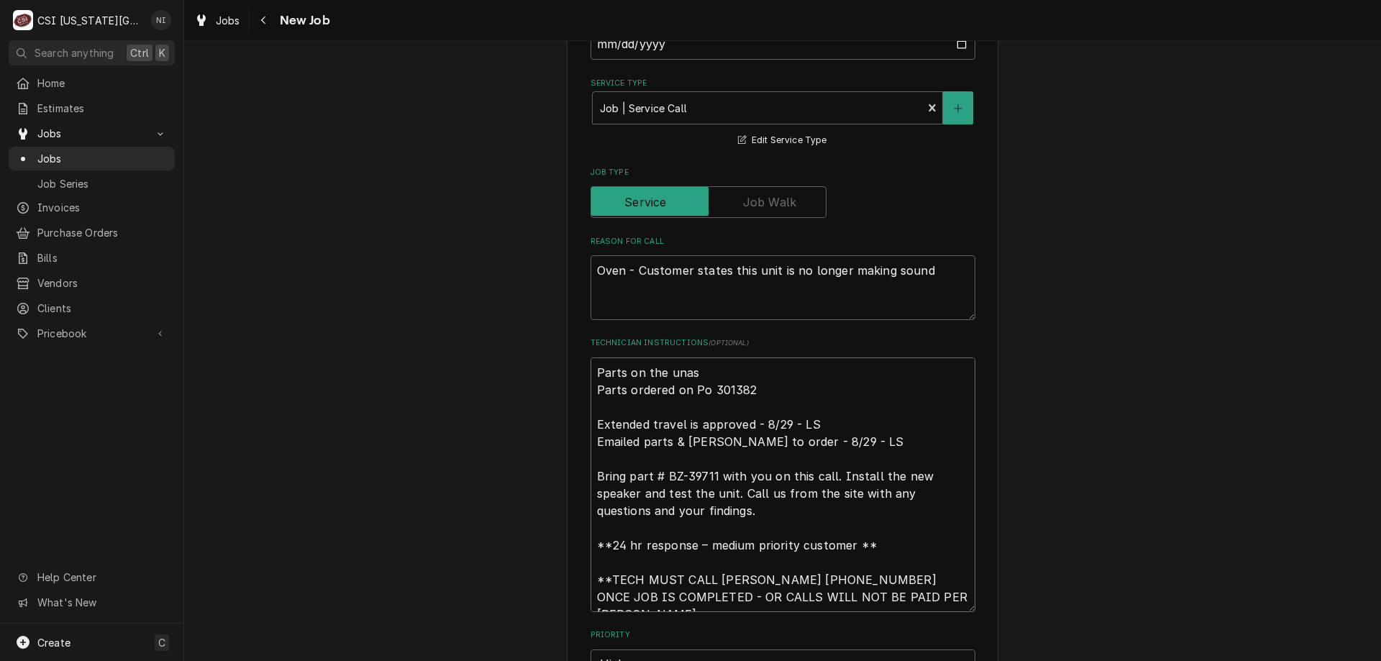
type textarea "x"
type textarea "Parts on the unass Parts ordered on Po 301382 Extended travel is approved - 8/2…"
type textarea "x"
type textarea "Parts on the unassi Parts ordered on Po 301382 Extended travel is approved - 8/…"
type textarea "x"
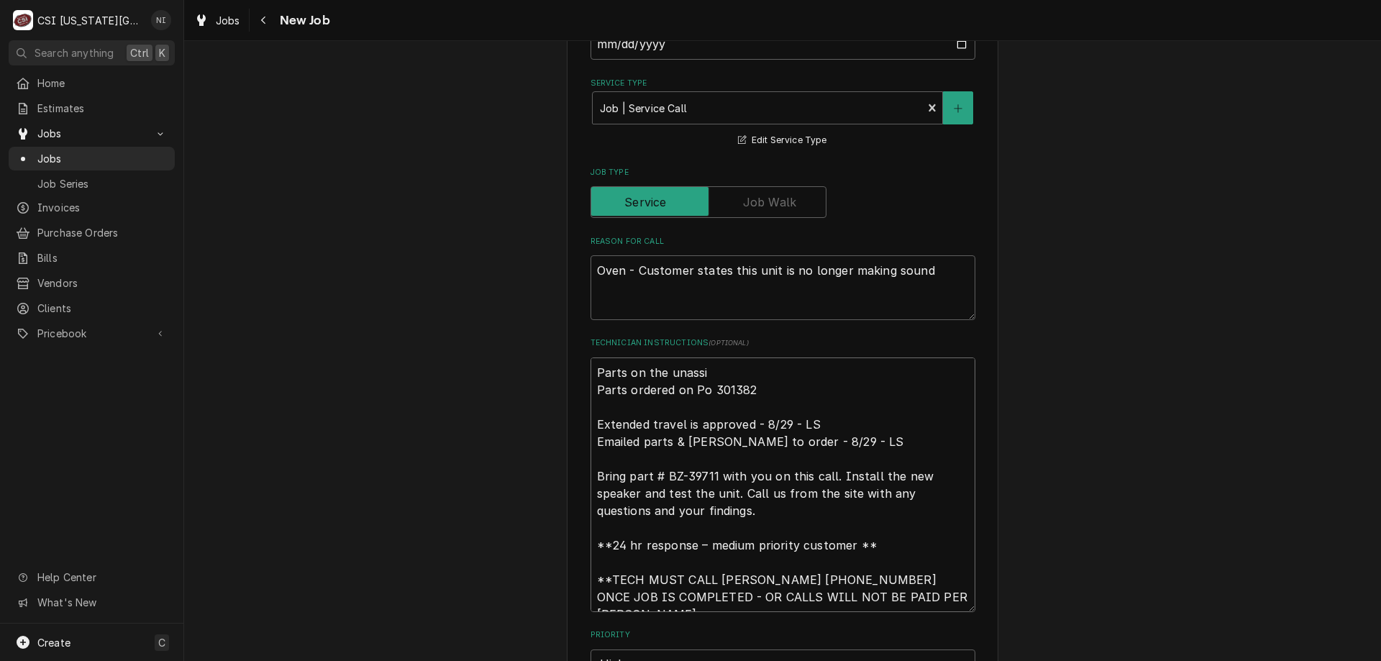
type textarea "Parts on the unassig Parts ordered on Po 301382 Extended travel is approved - 8…"
type textarea "x"
type textarea "Parts on the unassign Parts ordered on Po 301382 Extended travel is approved - …"
type textarea "x"
type textarea "Parts on the unassigne Parts ordered on Po 301382 Extended travel is approved -…"
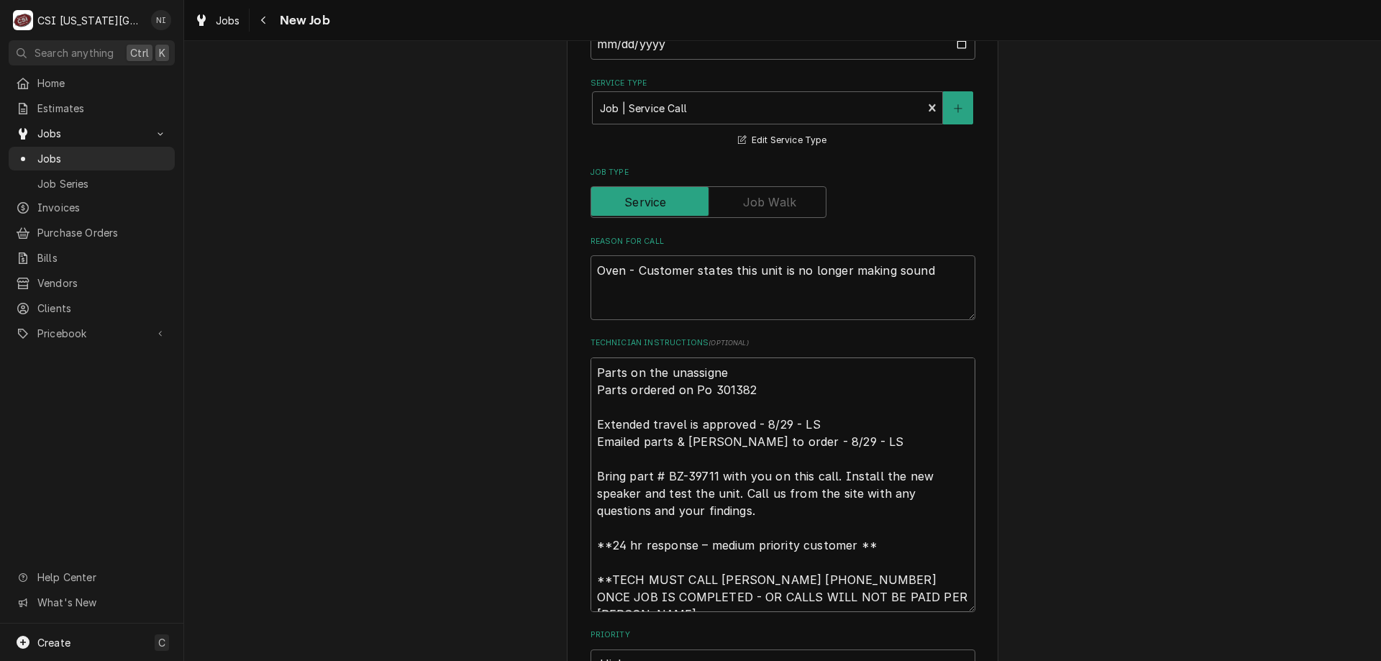
type textarea "x"
type textarea "Parts on the unassigned Parts ordered on Po 301382 Extended travel is approved …"
type textarea "x"
type textarea "Parts on the unassigned Parts ordered on Po 301382 Extended travel is approved …"
type textarea "x"
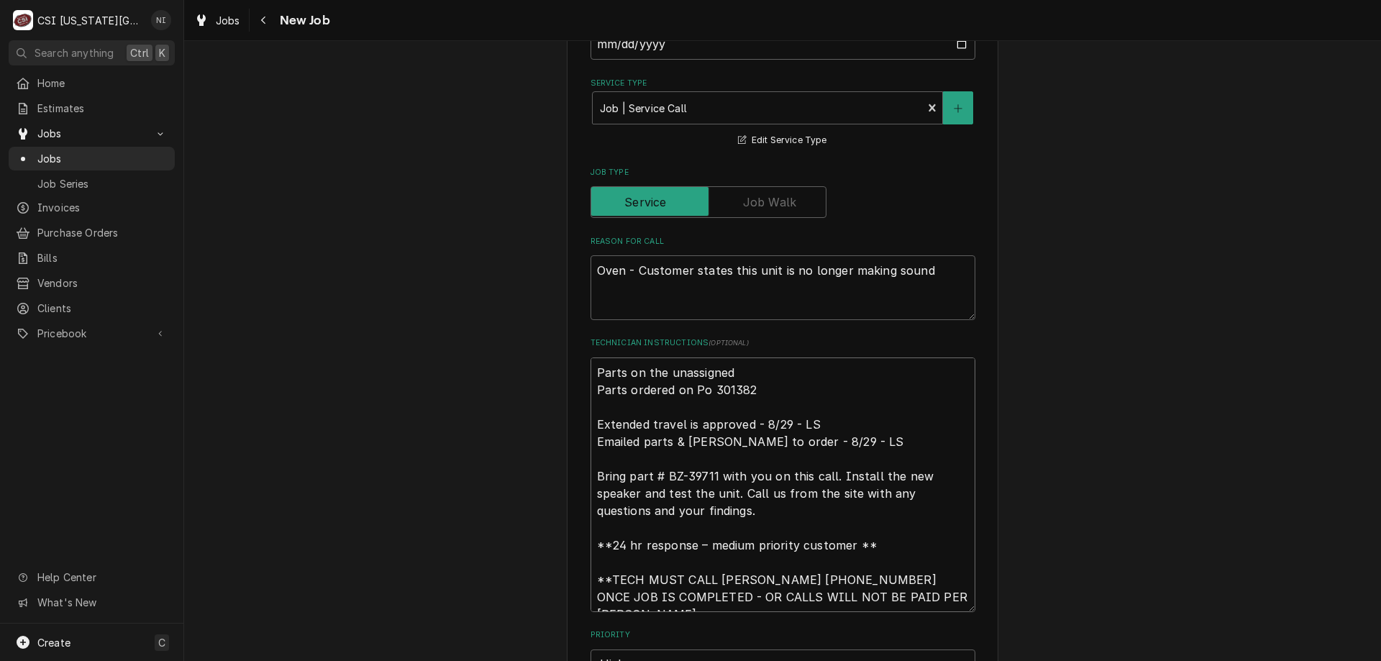
type textarea "Parts on the unassigned s Parts ordered on Po 301382 Extended travel is approve…"
type textarea "x"
type textarea "Parts on the unassigned sh Parts ordered on Po 301382 Extended travel is approv…"
type textarea "x"
type textarea "Parts on the unassigned shel Parts ordered on Po 301382 Extended travel is appr…"
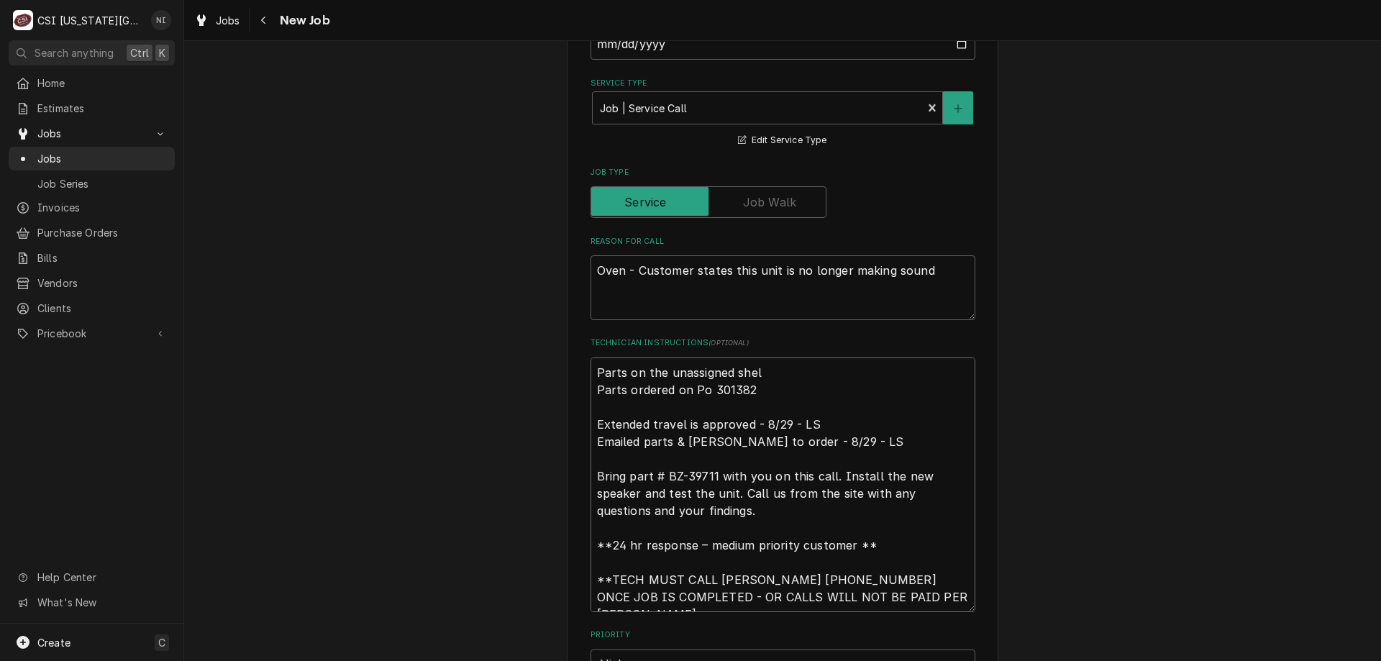
type textarea "x"
type textarea "Parts on the unassigned shelf Parts ordered on Po 301382 Extended travel is app…"
type textarea "x"
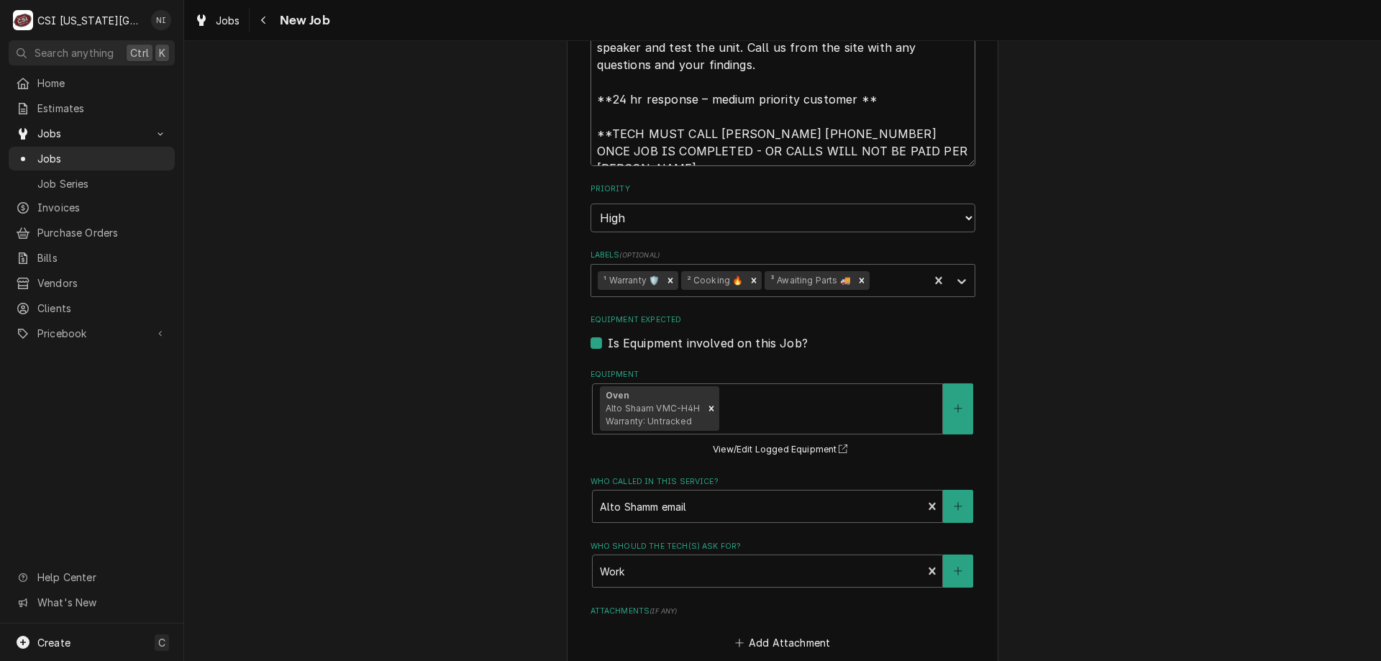
scroll to position [1546, 0]
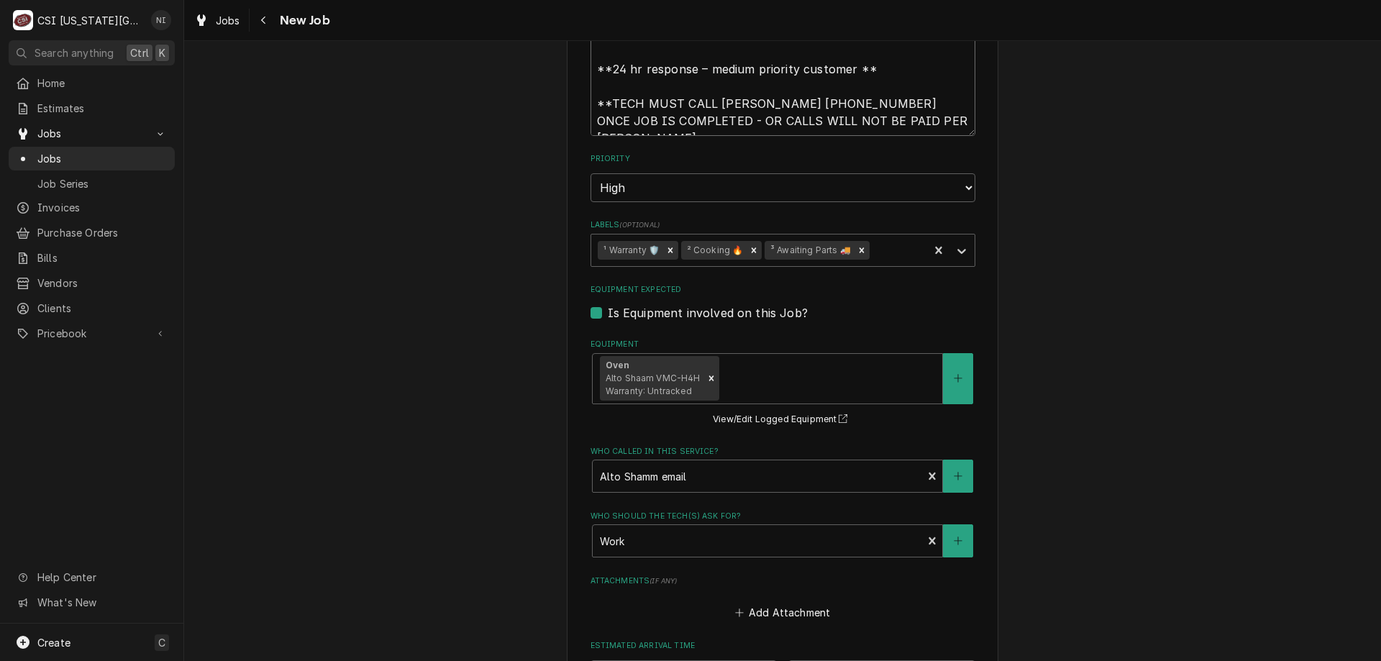
drag, startPoint x: 854, startPoint y: 246, endPoint x: 899, endPoint y: 259, distance: 47.1
click at [857, 245] on icon "Remove ³ Awaiting Parts 🚚" at bounding box center [862, 250] width 10 height 10
type textarea "Parts on the unassigned shelf Parts ordered on Po 301382 Extended travel is app…"
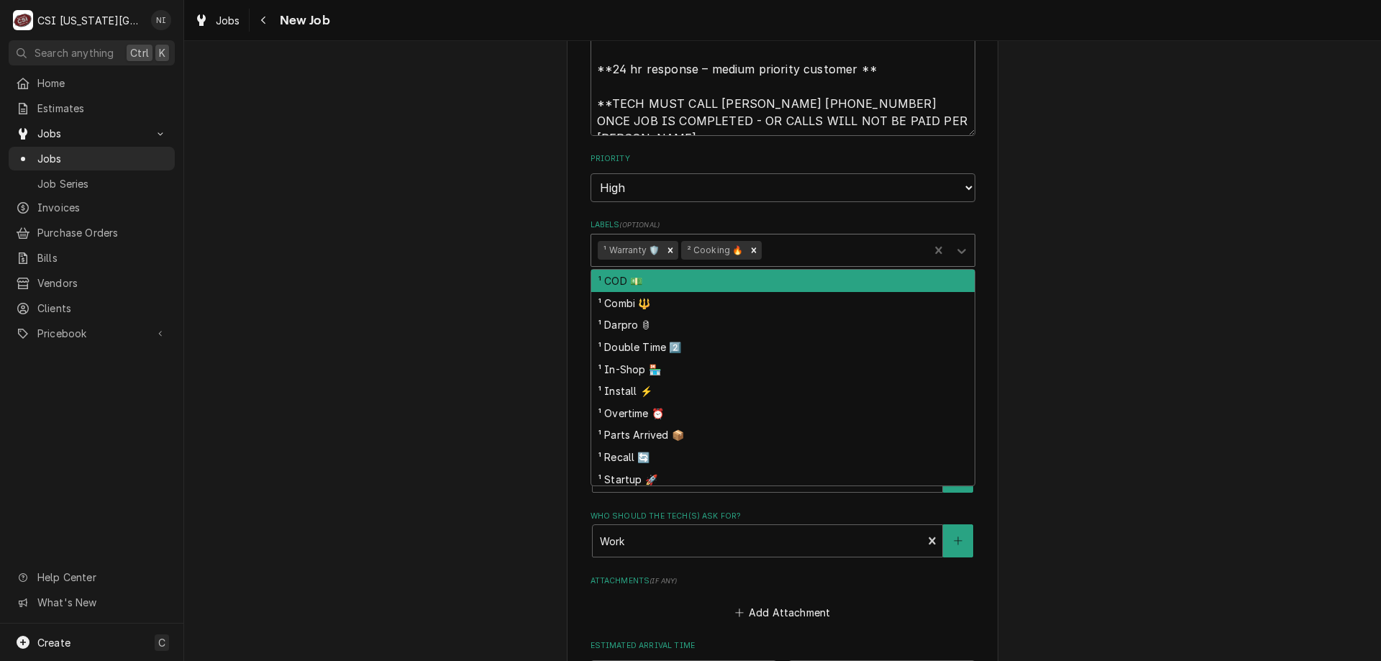
click at [958, 253] on icon "Labels" at bounding box center [962, 251] width 9 height 5
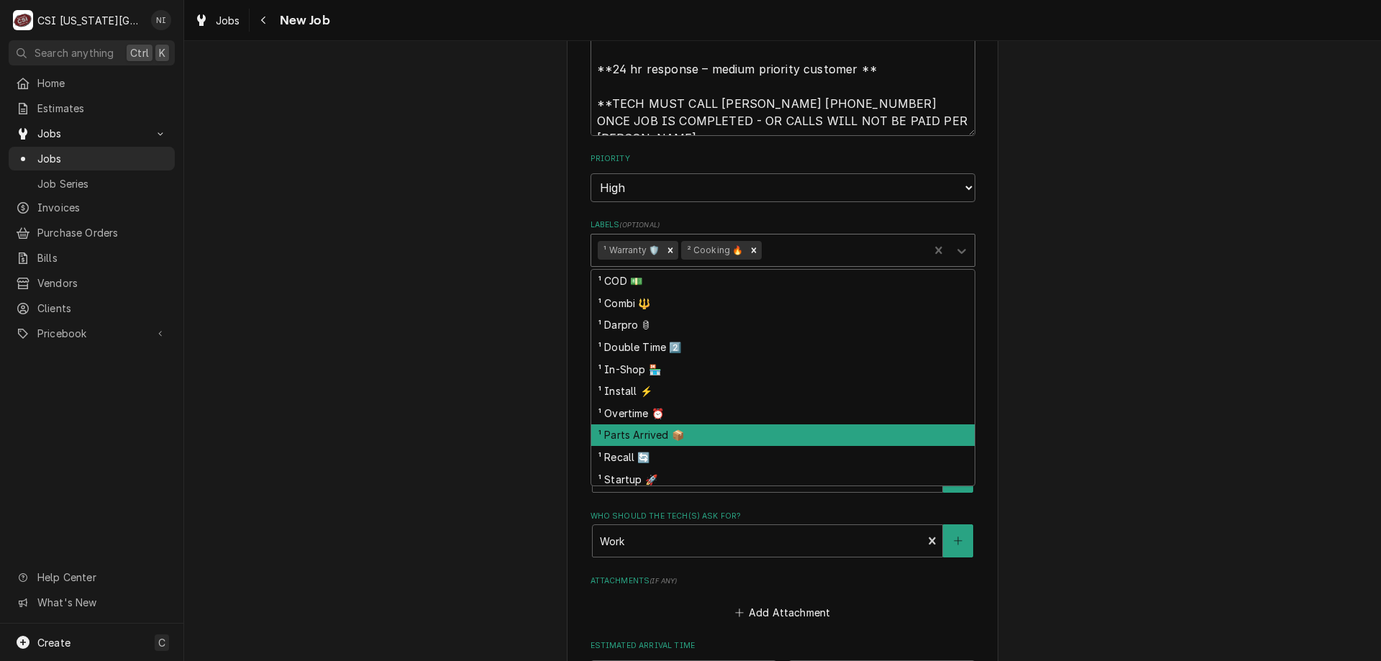
click at [662, 427] on div "¹ Parts Arrived 📦" at bounding box center [782, 436] width 383 height 22
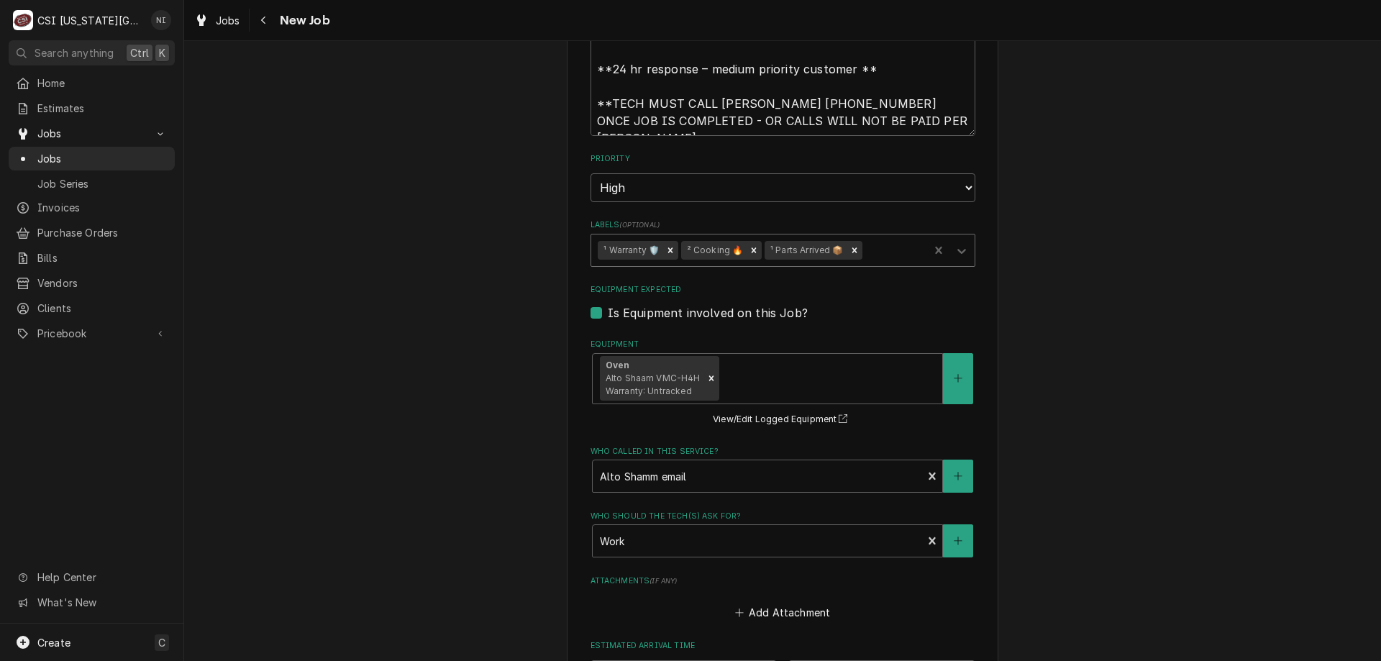
scroll to position [1871, 0]
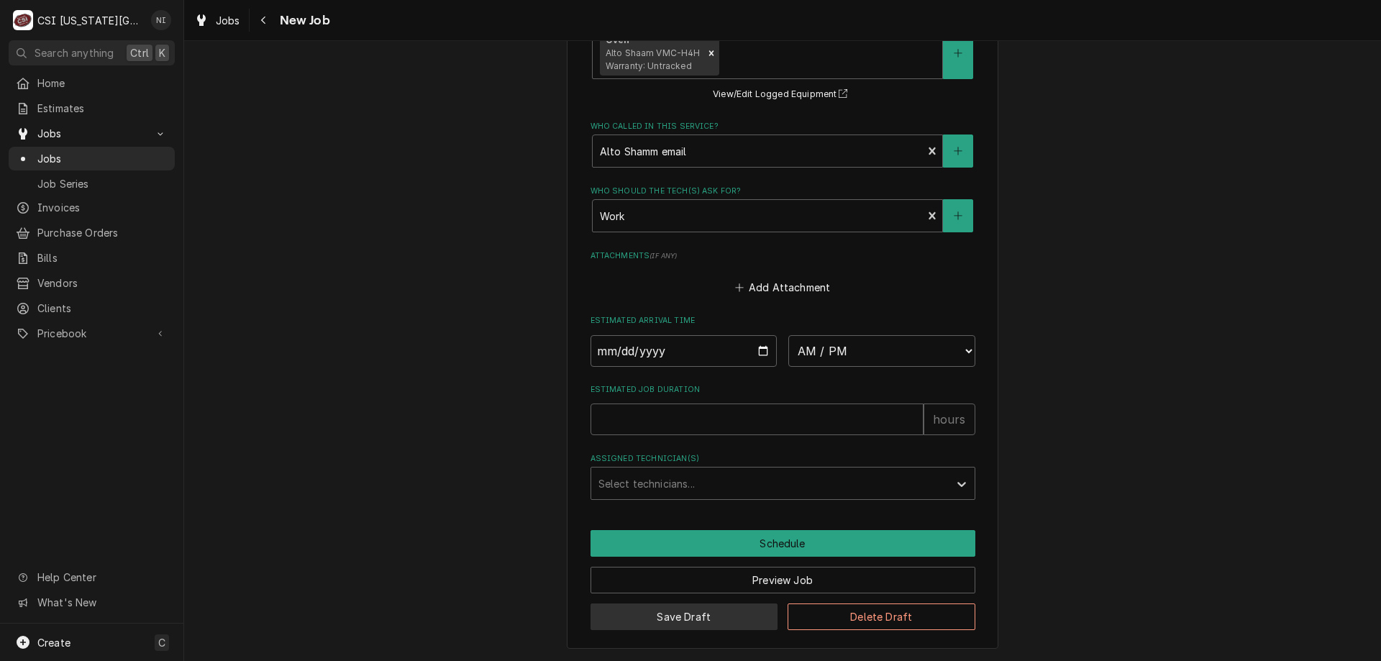
click at [707, 613] on button "Save Draft" at bounding box center [685, 617] width 188 height 27
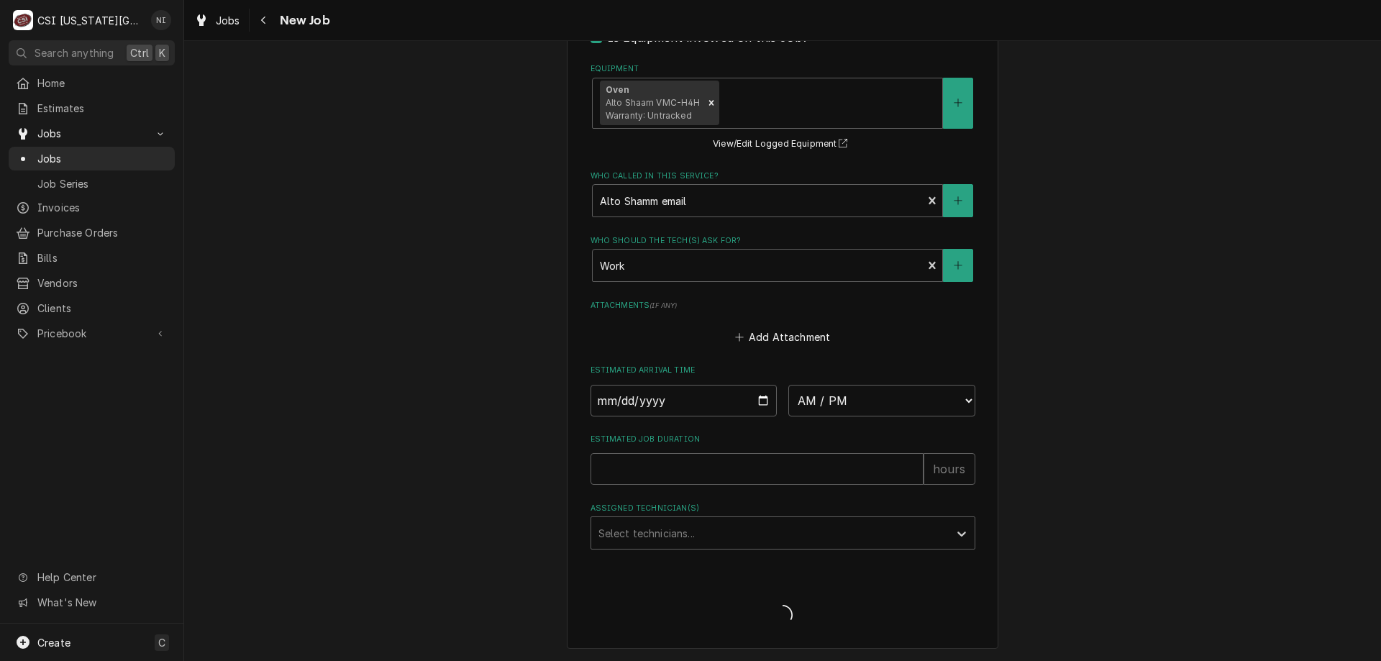
type textarea "x"
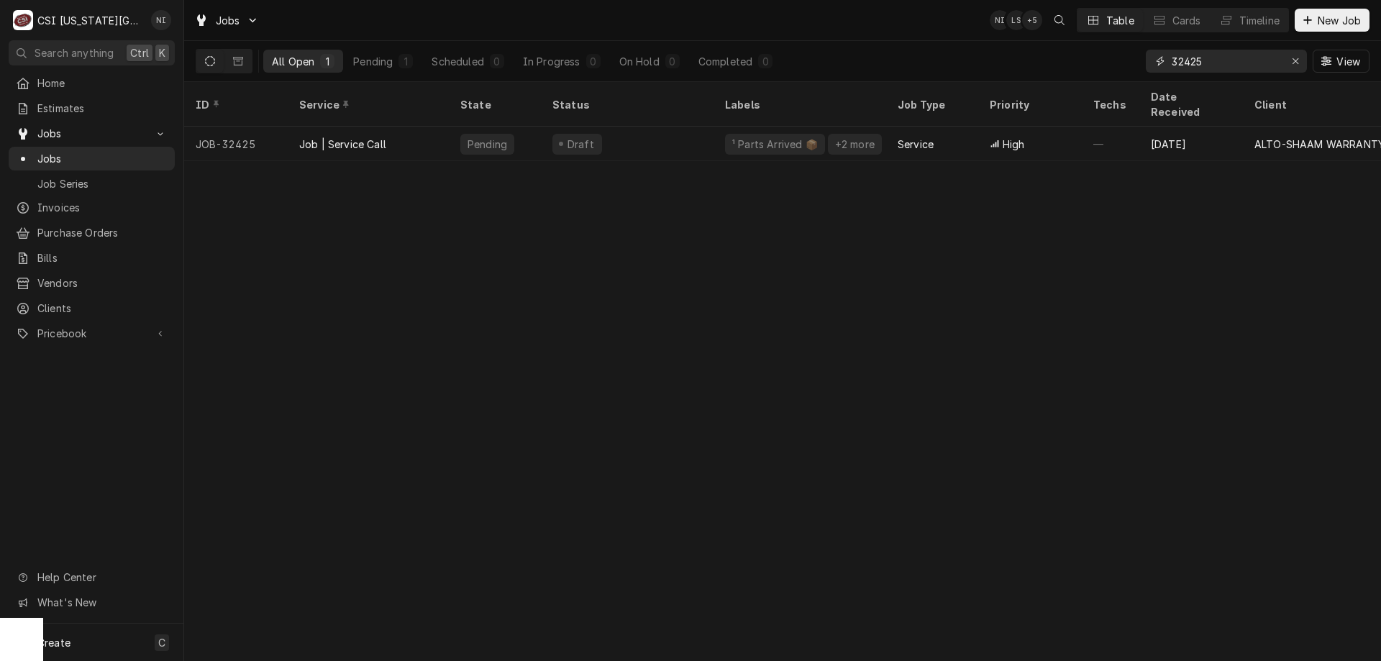
drag, startPoint x: 1216, startPoint y: 64, endPoint x: 1183, endPoint y: 60, distance: 33.4
click at [1183, 60] on input "32425" at bounding box center [1226, 61] width 108 height 23
click at [1297, 60] on icon "Erase input" at bounding box center [1296, 61] width 8 height 10
click at [1274, 61] on input "Dynamic Content Wrapper" at bounding box center [1239, 61] width 135 height 23
type input "32446"
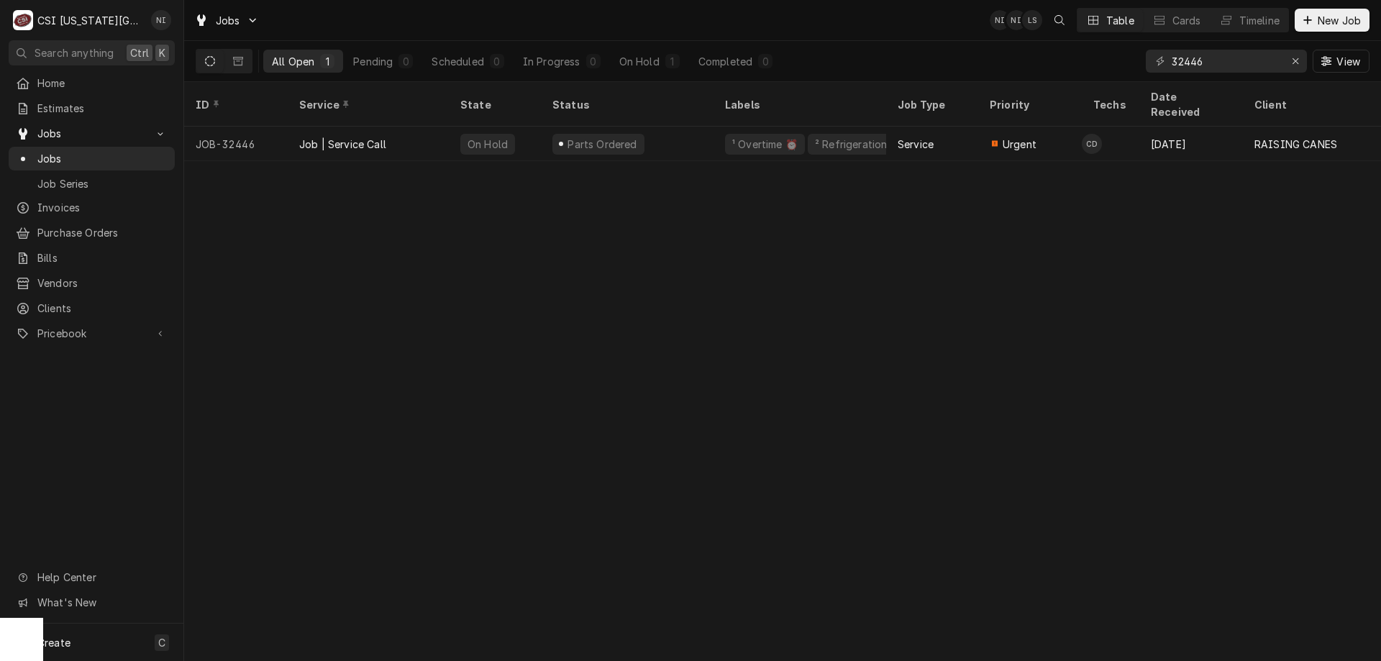
click at [878, 137] on div "² Refrigeration ❄️" at bounding box center [859, 144] width 91 height 15
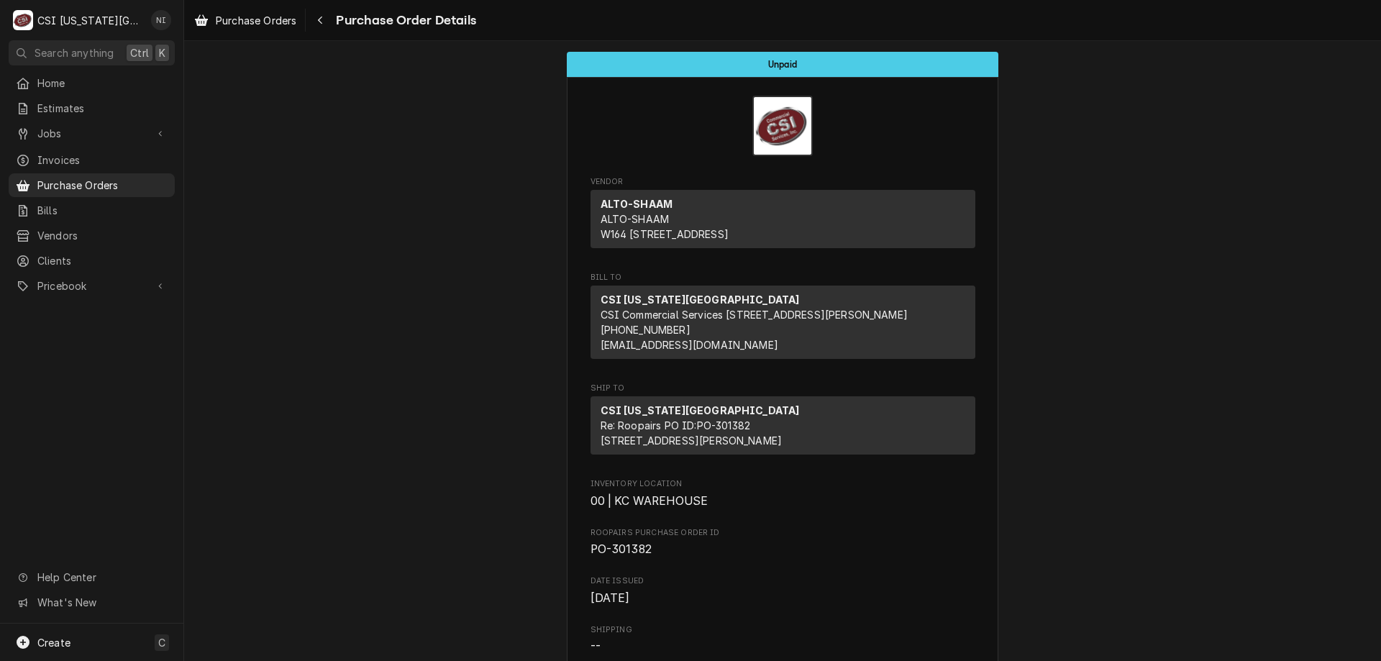
click at [153, 178] on span "Purchase Orders" at bounding box center [102, 185] width 130 height 15
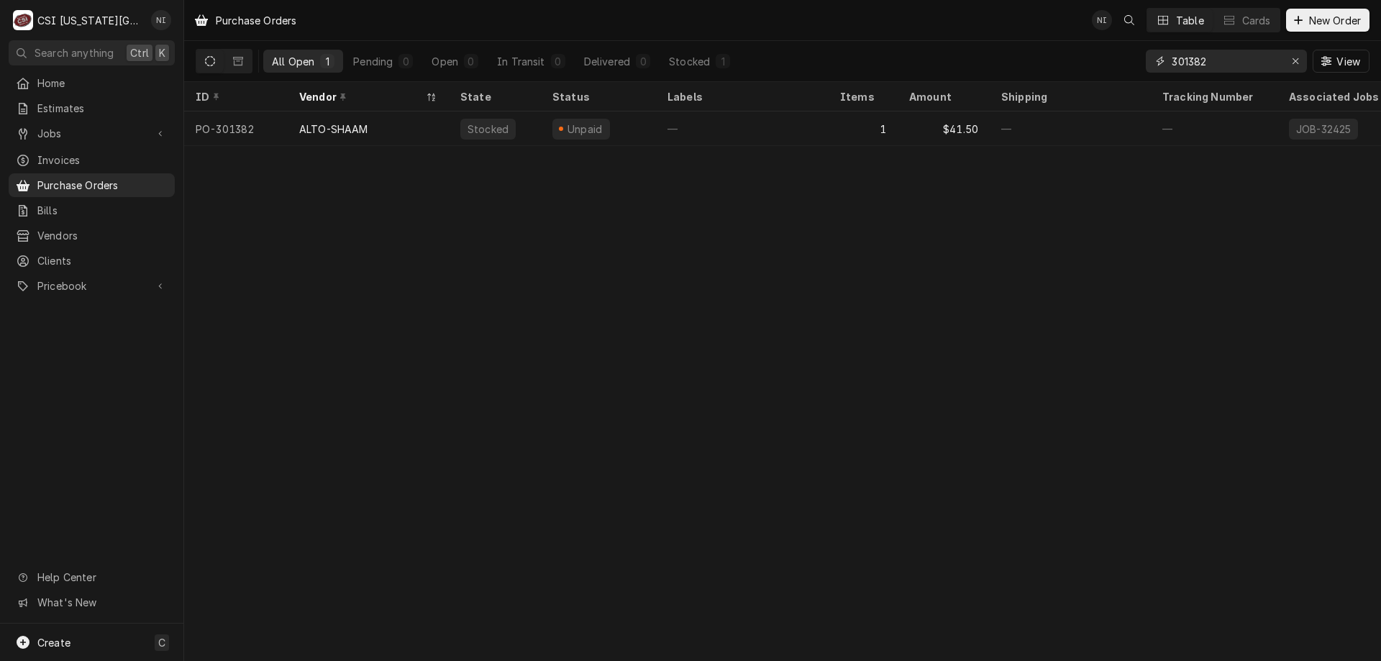
drag, startPoint x: 1217, startPoint y: 62, endPoint x: 1078, endPoint y: 65, distance: 139.6
click at [1078, 65] on div "All Open 1 Pending 0 Open 0 In Transit 0 Delivered 0 Stocked 1 301382 View" at bounding box center [783, 61] width 1174 height 40
type input "301393"
click at [641, 130] on div "Sent" at bounding box center [598, 129] width 115 height 35
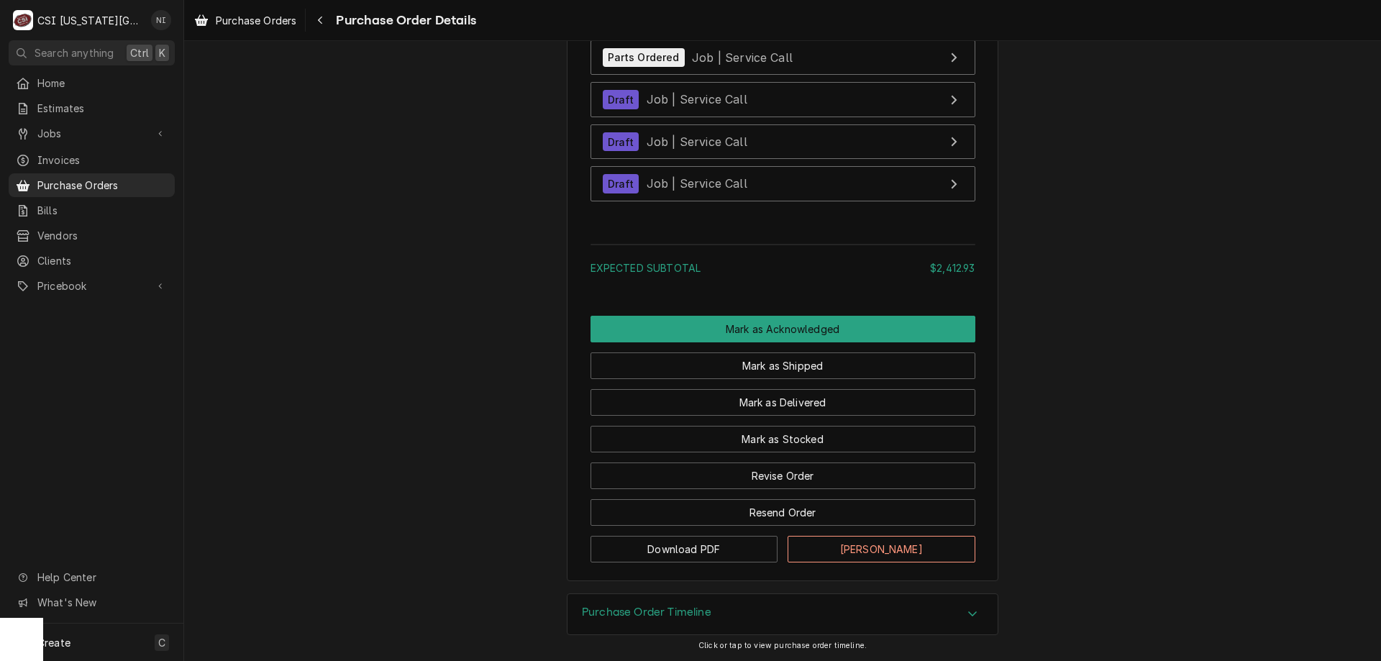
scroll to position [3262, 0]
click at [789, 478] on button "Revise Order" at bounding box center [783, 476] width 385 height 27
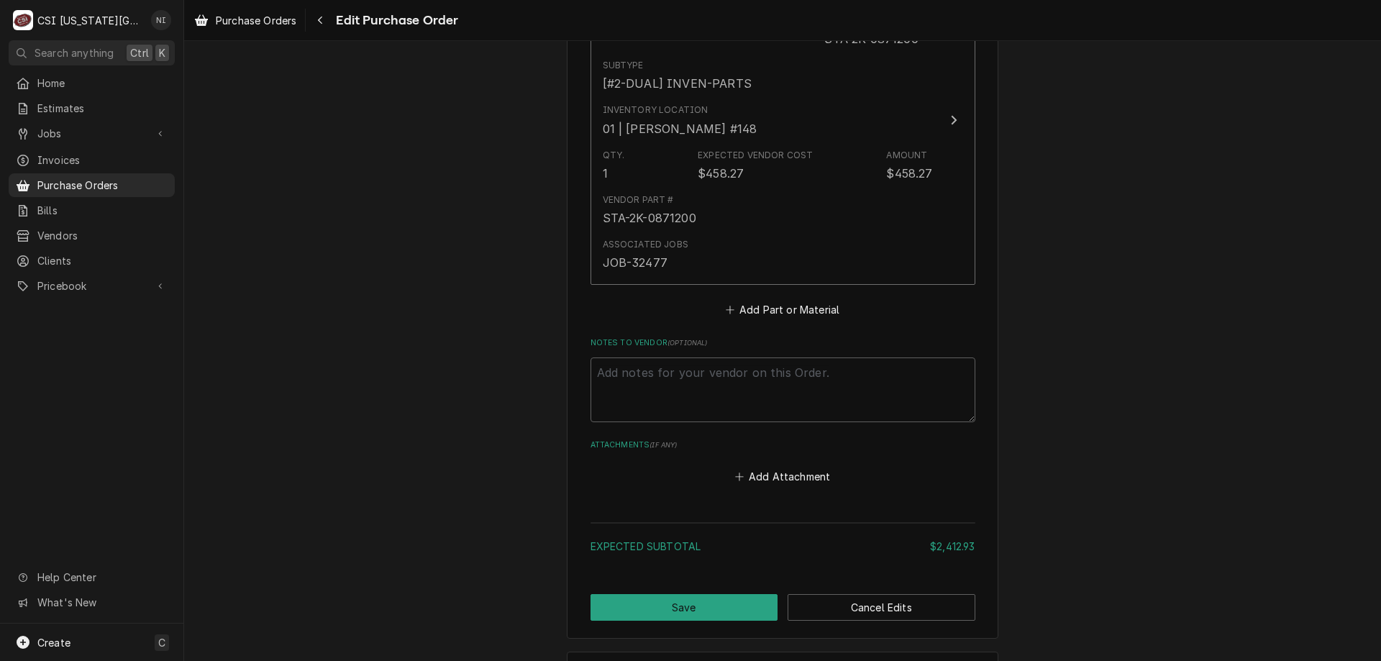
scroll to position [3039, 0]
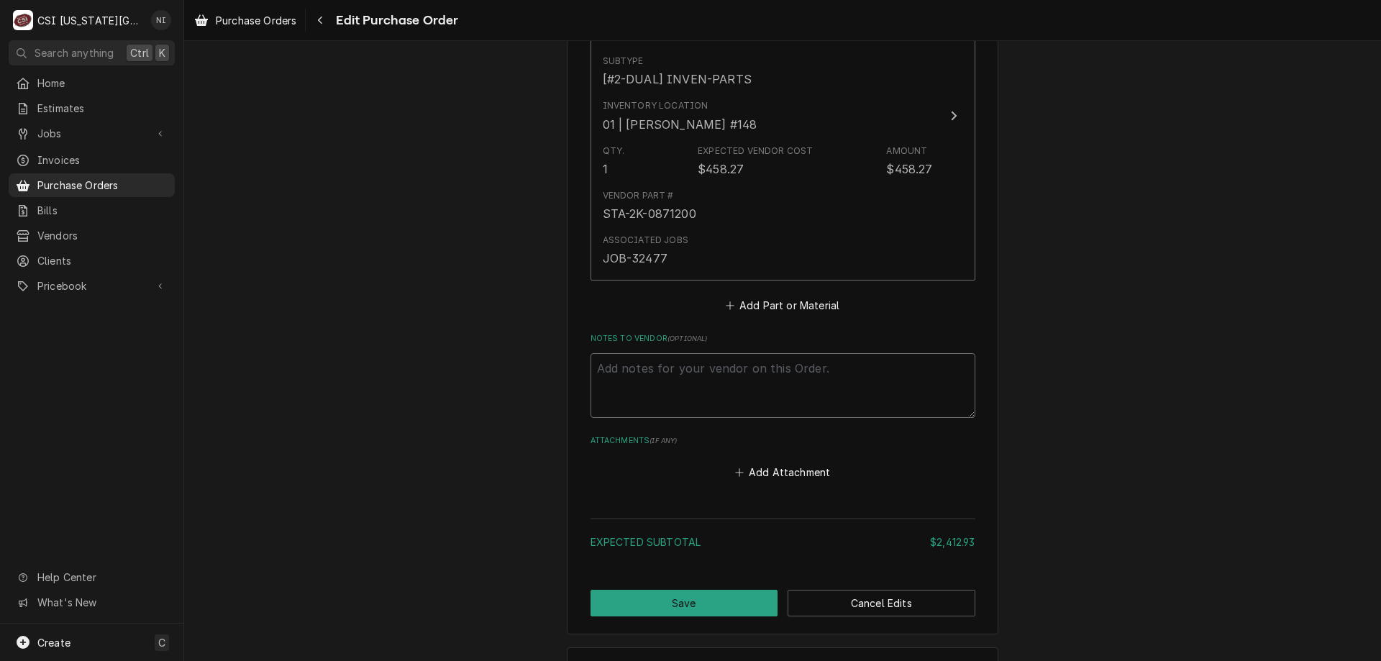
click at [784, 362] on textarea "Notes to Vendor ( optional )" at bounding box center [783, 385] width 385 height 65
type textarea "x"
type textarea "1"
type textarea "x"
type textarea "11"
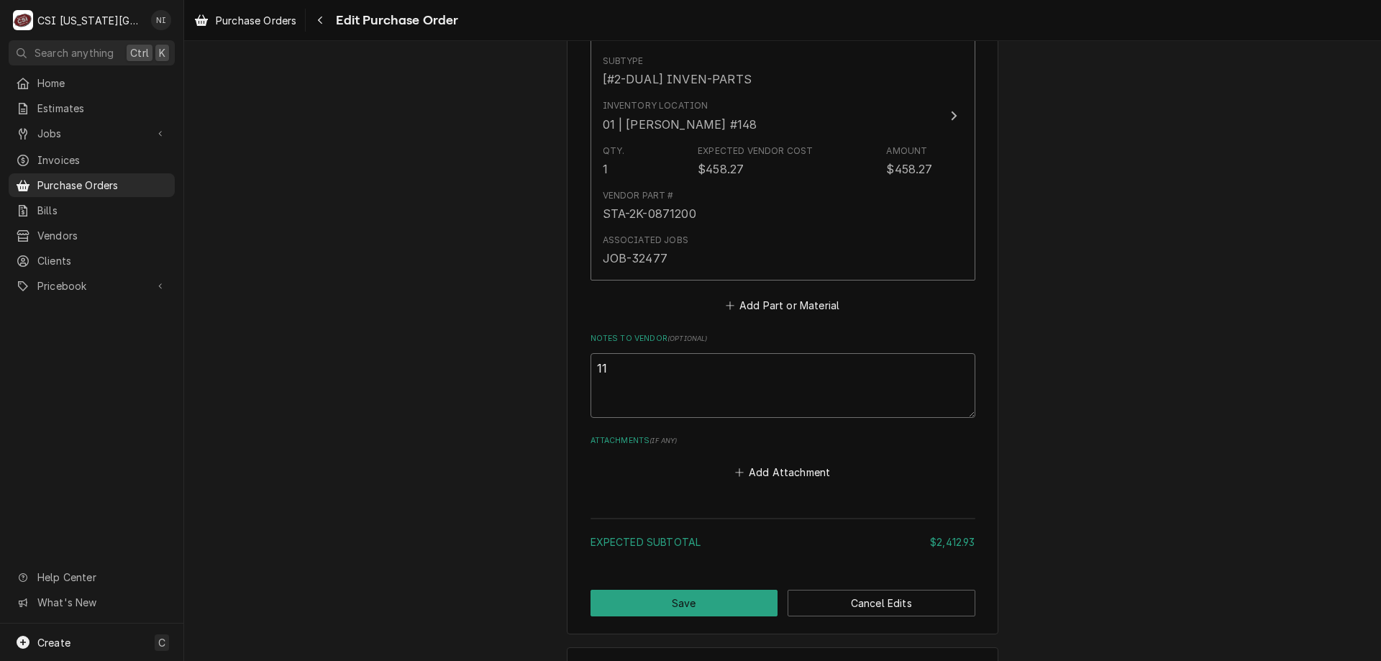
type textarea "x"
type textarea "119"
type textarea "x"
type textarea "1194"
type textarea "x"
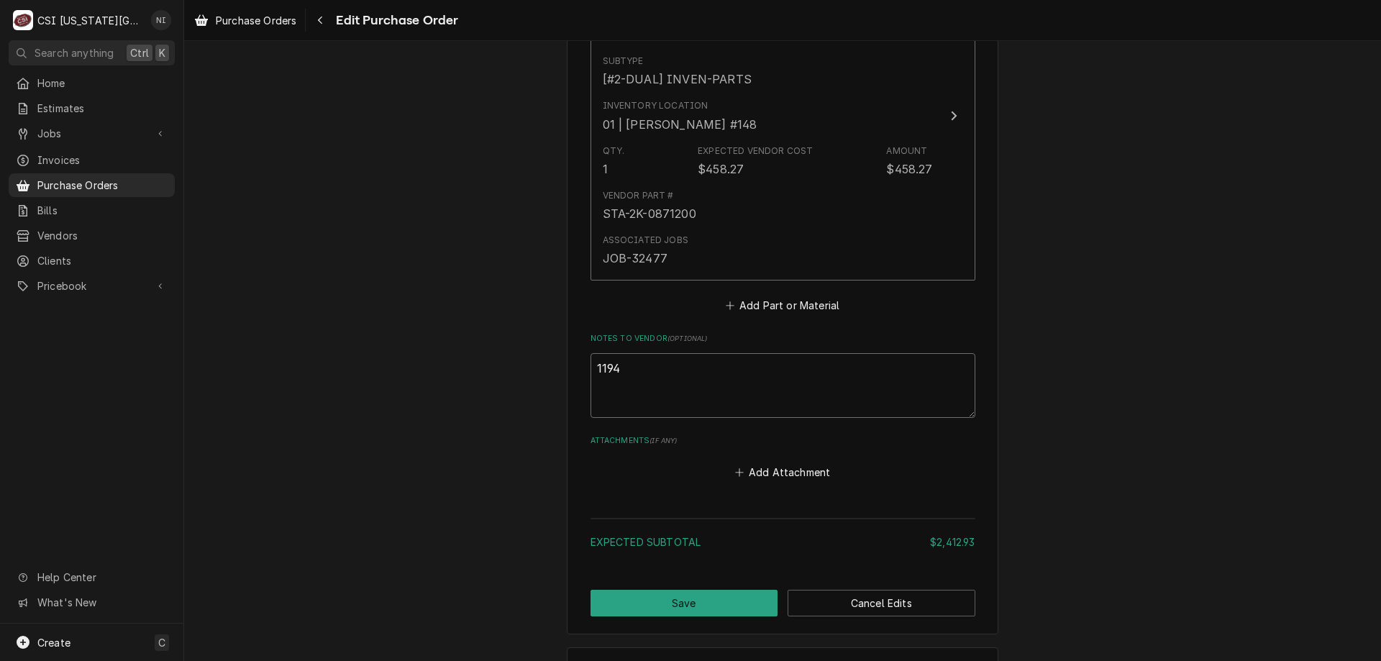
type textarea "11947"
type textarea "x"
type textarea "119478"
type textarea "x"
type textarea "1194780"
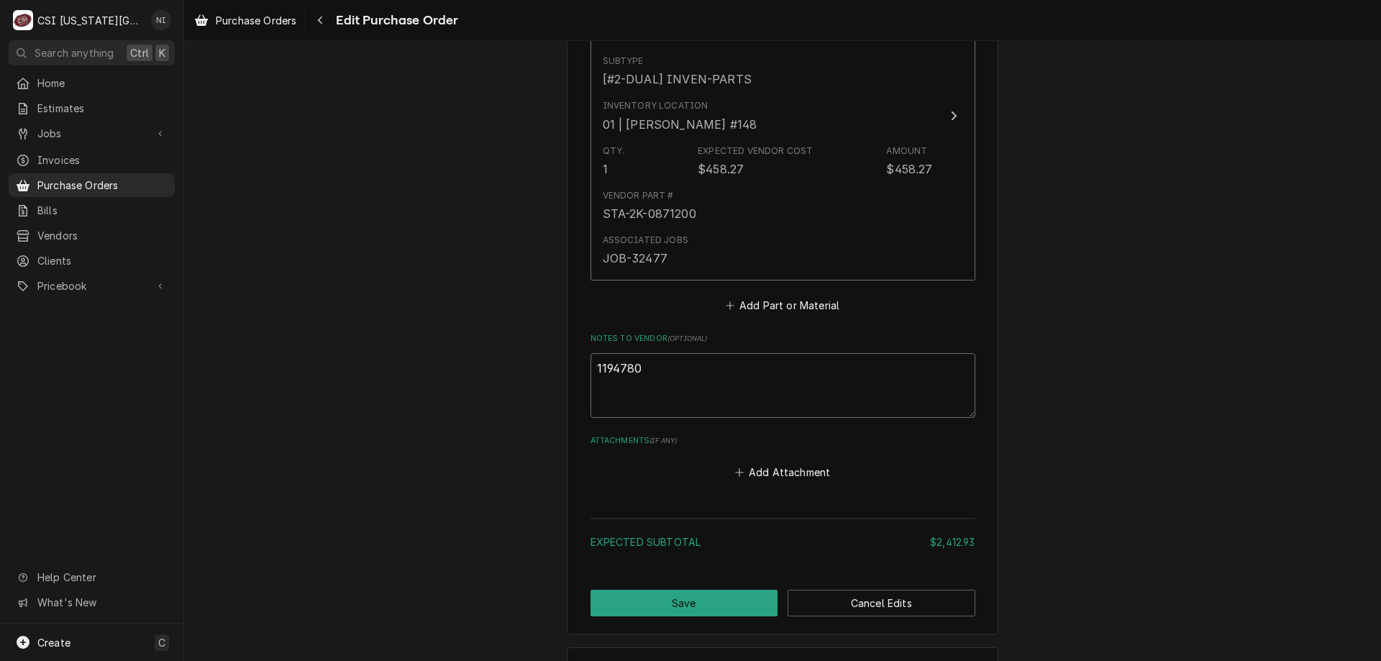
type textarea "x"
type textarea "w1194780"
type textarea "x"
type textarea "wa1194780"
type textarea "x"
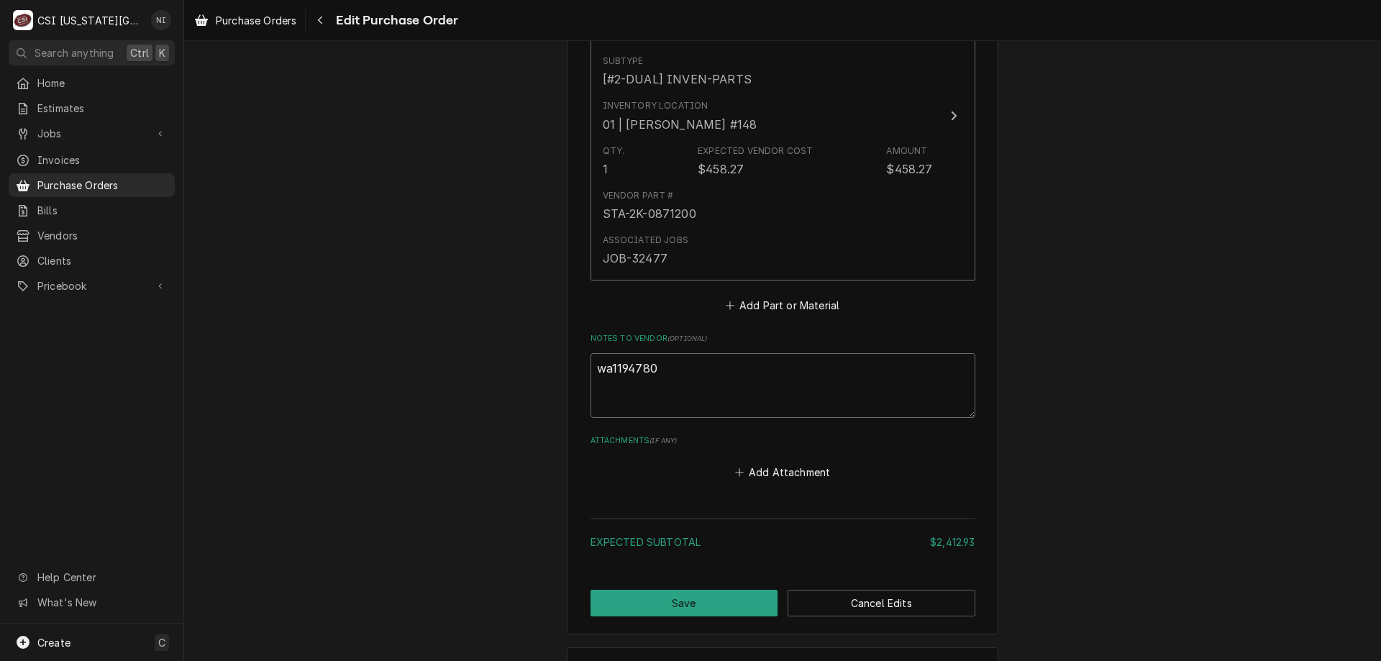
type textarea "wai1194780"
type textarea "x"
type textarea "wait1194780"
type textarea "x"
type textarea "waiti1194780"
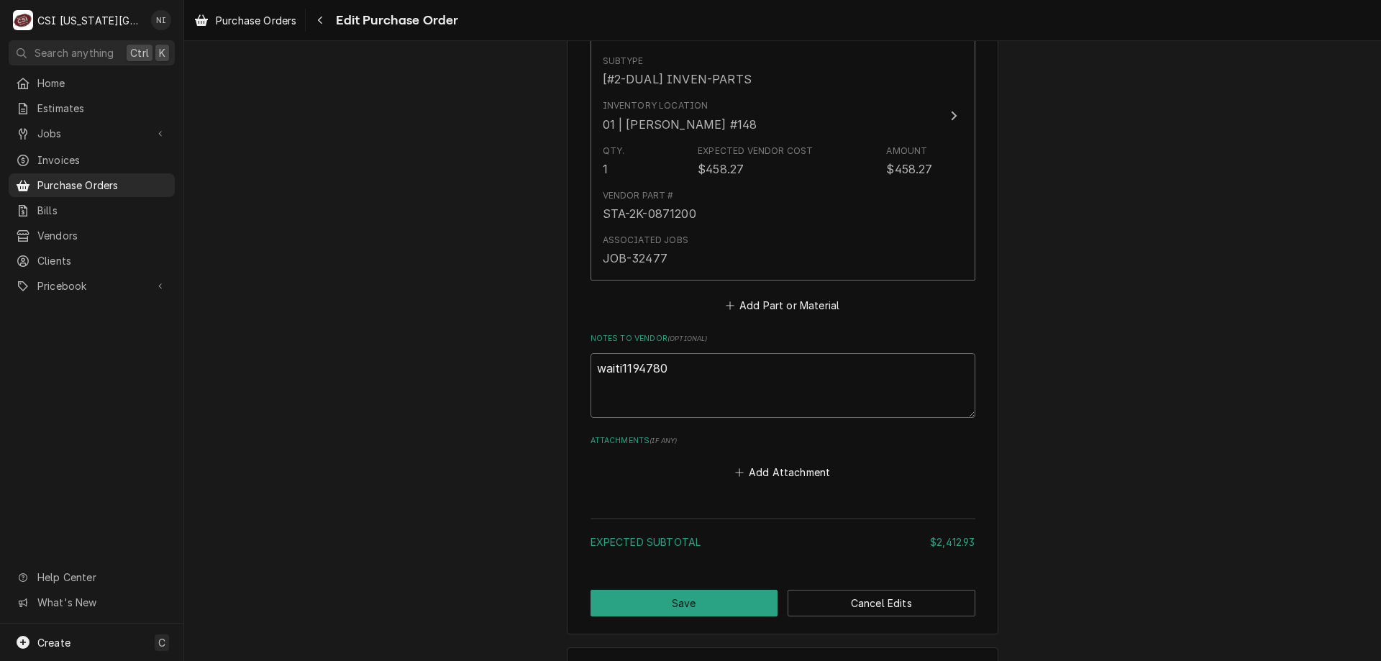
type textarea "x"
type textarea "waitin1194780"
type textarea "x"
type textarea "waiting1194780"
type textarea "x"
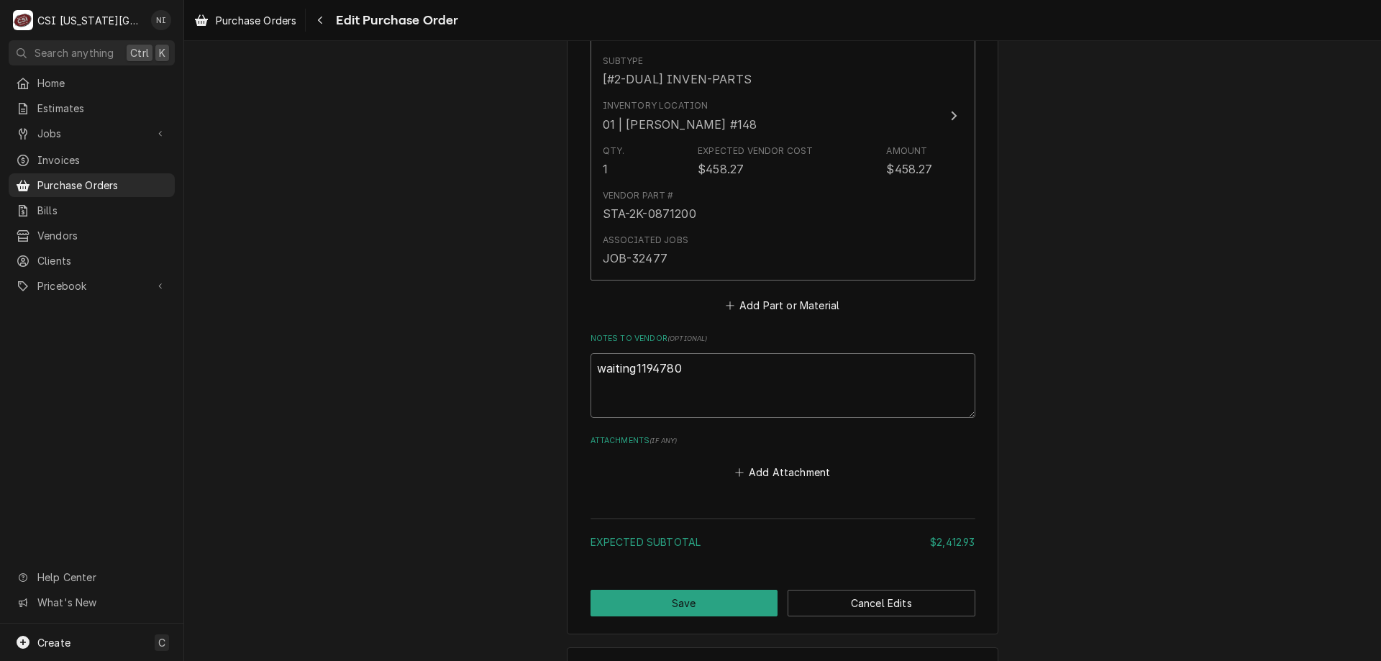
type textarea "waiting 1194780"
type textarea "x"
type textarea "waiting f1194780"
type textarea "x"
type textarea "waiting fo1194780"
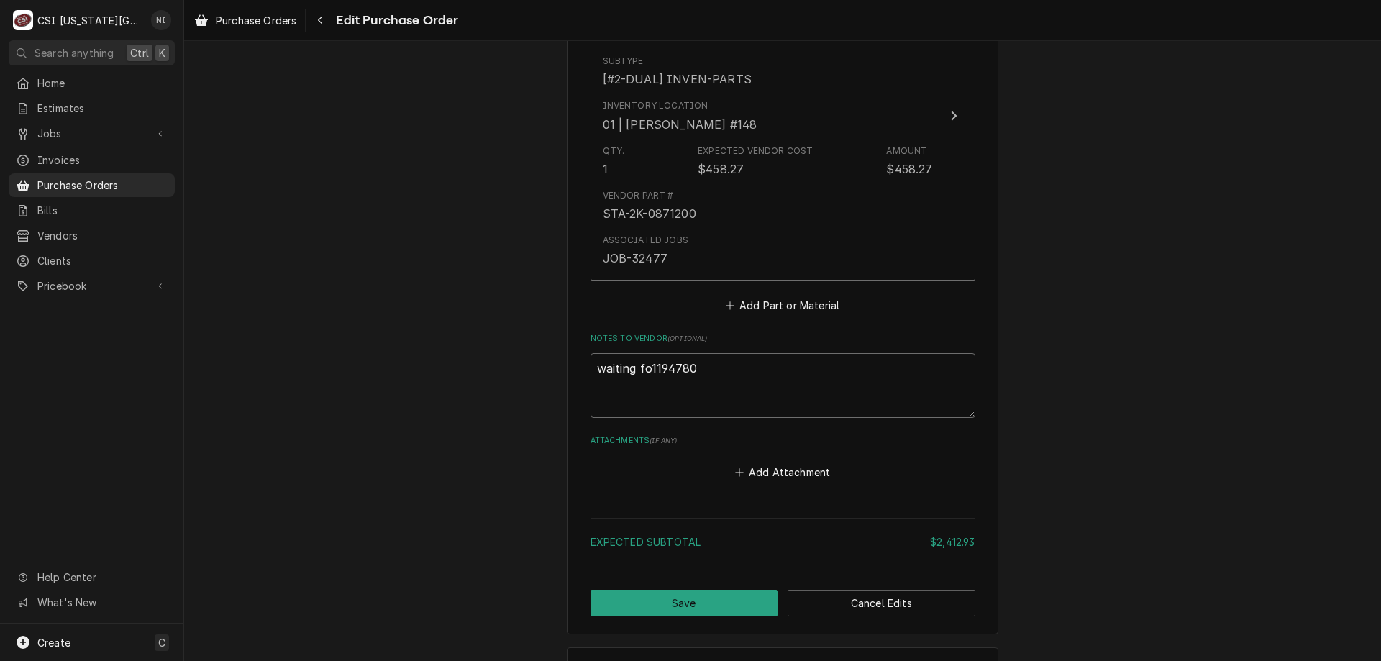
type textarea "x"
type textarea "waiting for 1194780"
type textarea "x"
type textarea "waiting for SO1194780"
type textarea "x"
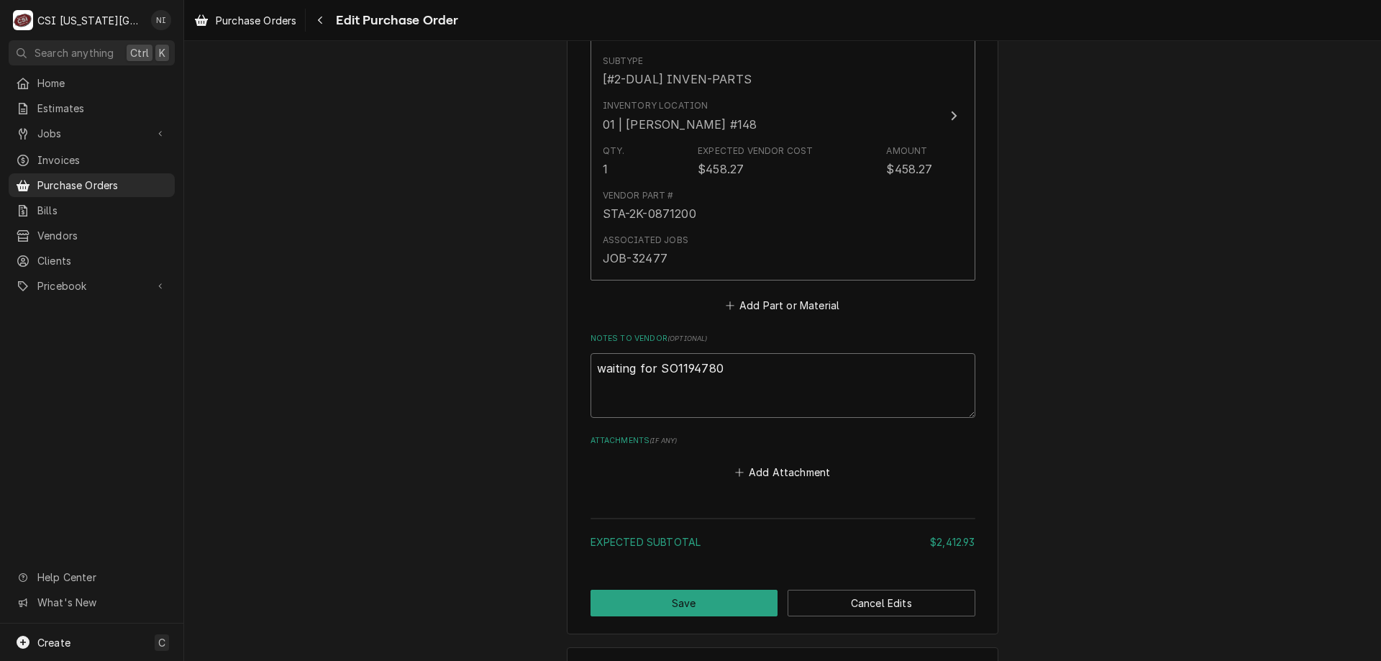
type textarea "waiting for SOU1194780"
type textarea "x"
type textarea "waiting for SOU-1194780"
click at [714, 603] on button "Save" at bounding box center [685, 603] width 188 height 27
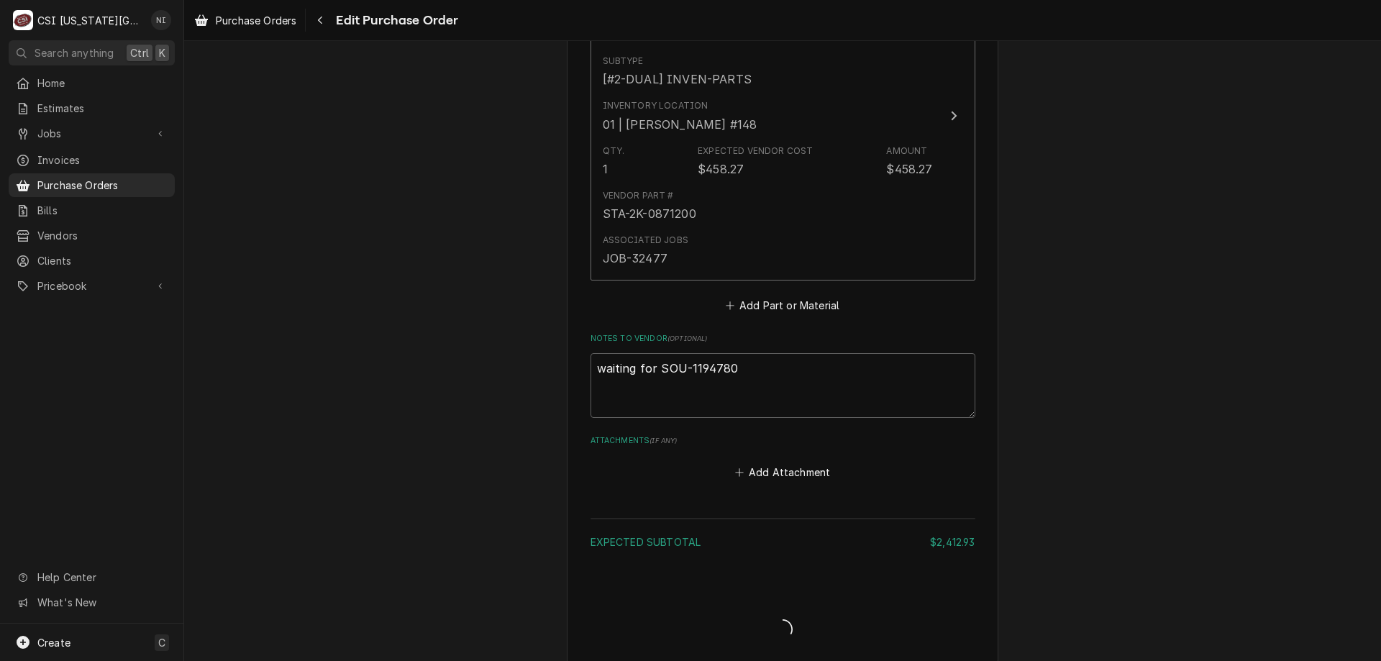
type textarea "x"
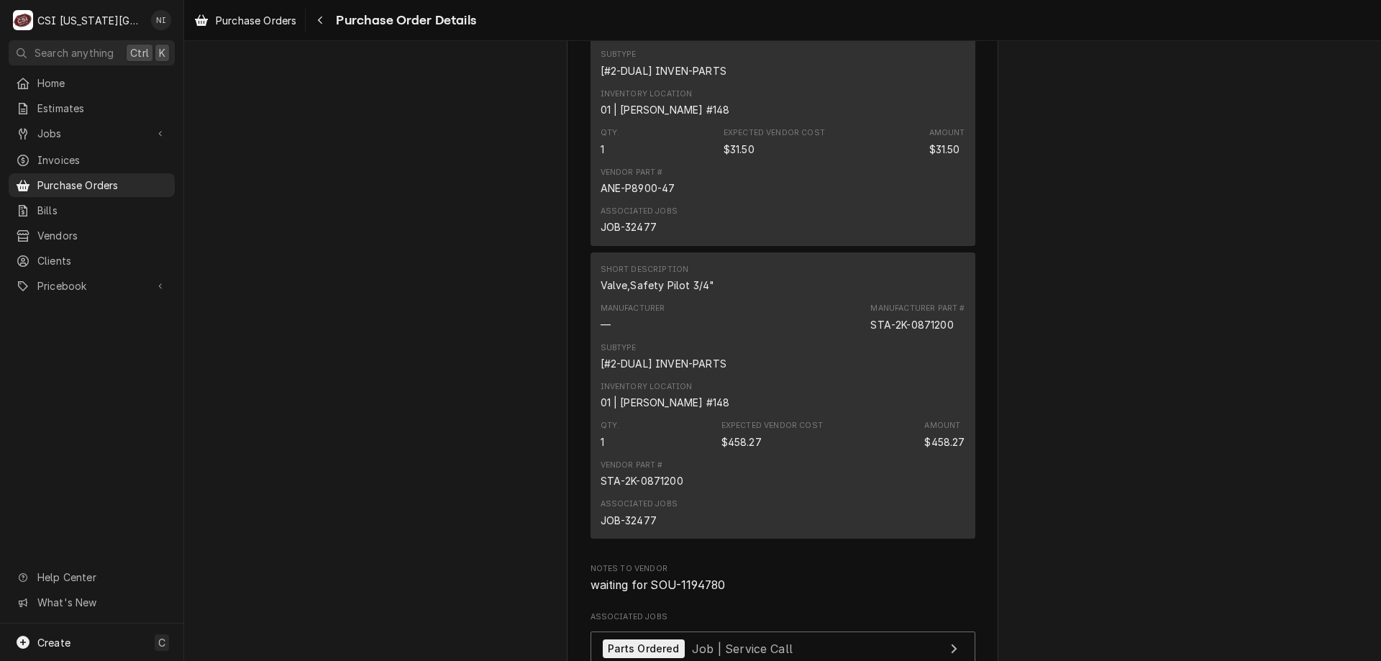
scroll to position [3310, 0]
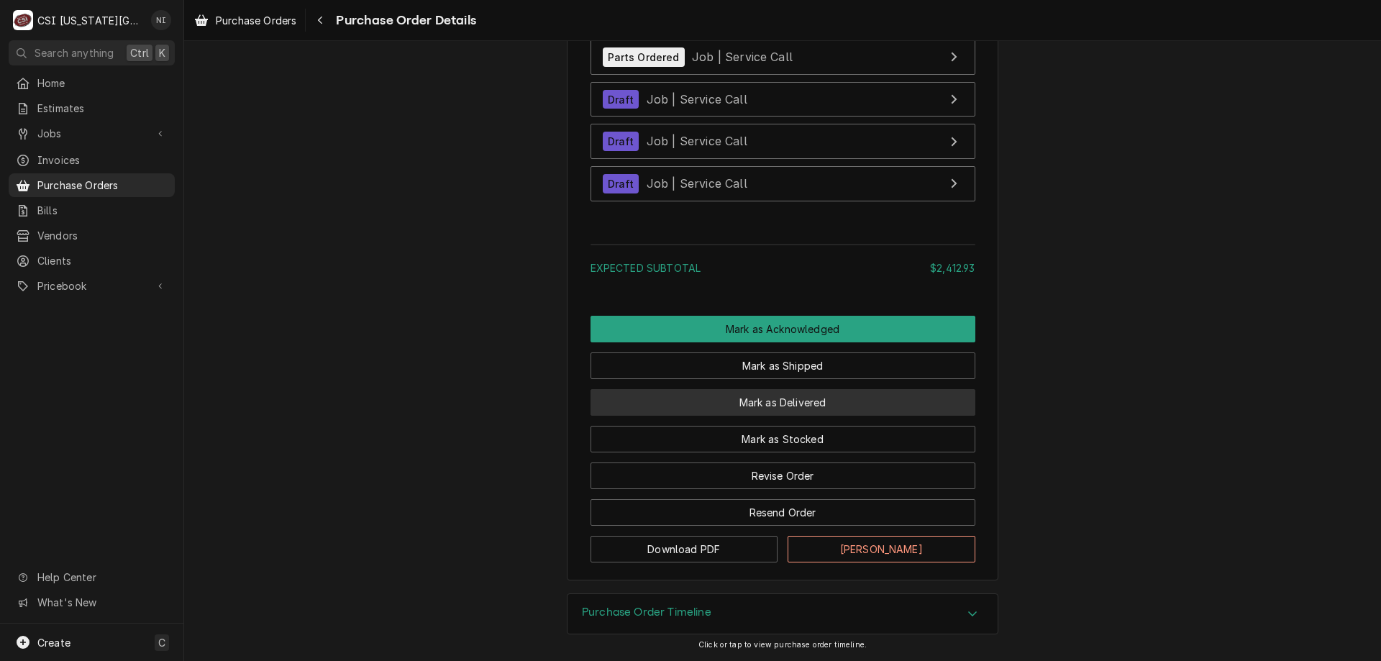
click at [813, 412] on button "Mark as Delivered" at bounding box center [783, 402] width 385 height 27
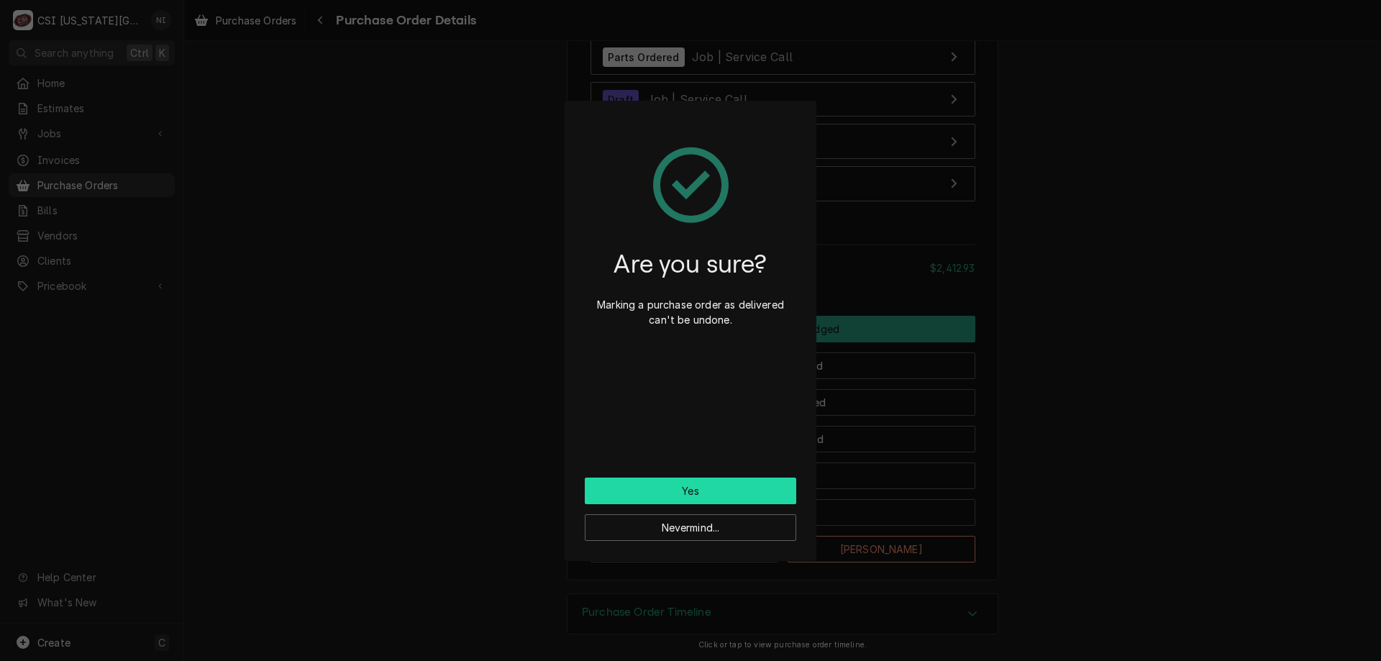
click at [641, 486] on button "Yes" at bounding box center [691, 491] width 212 height 27
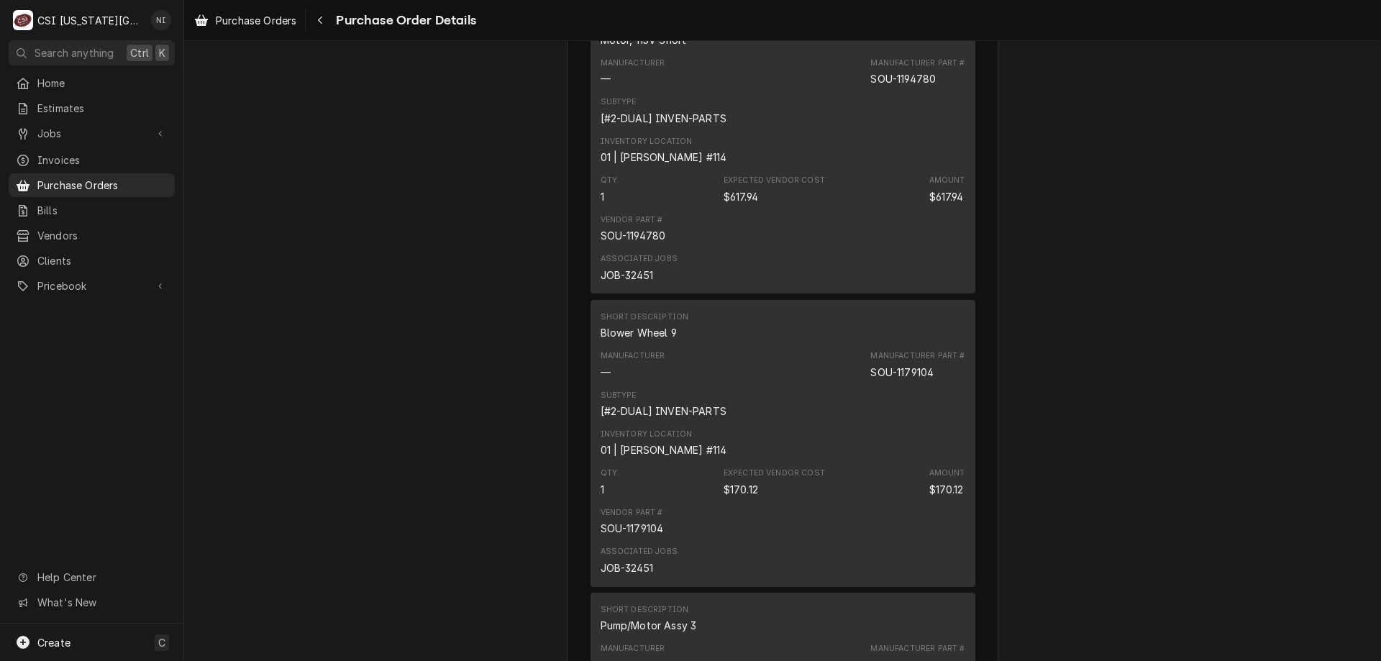
scroll to position [824, 0]
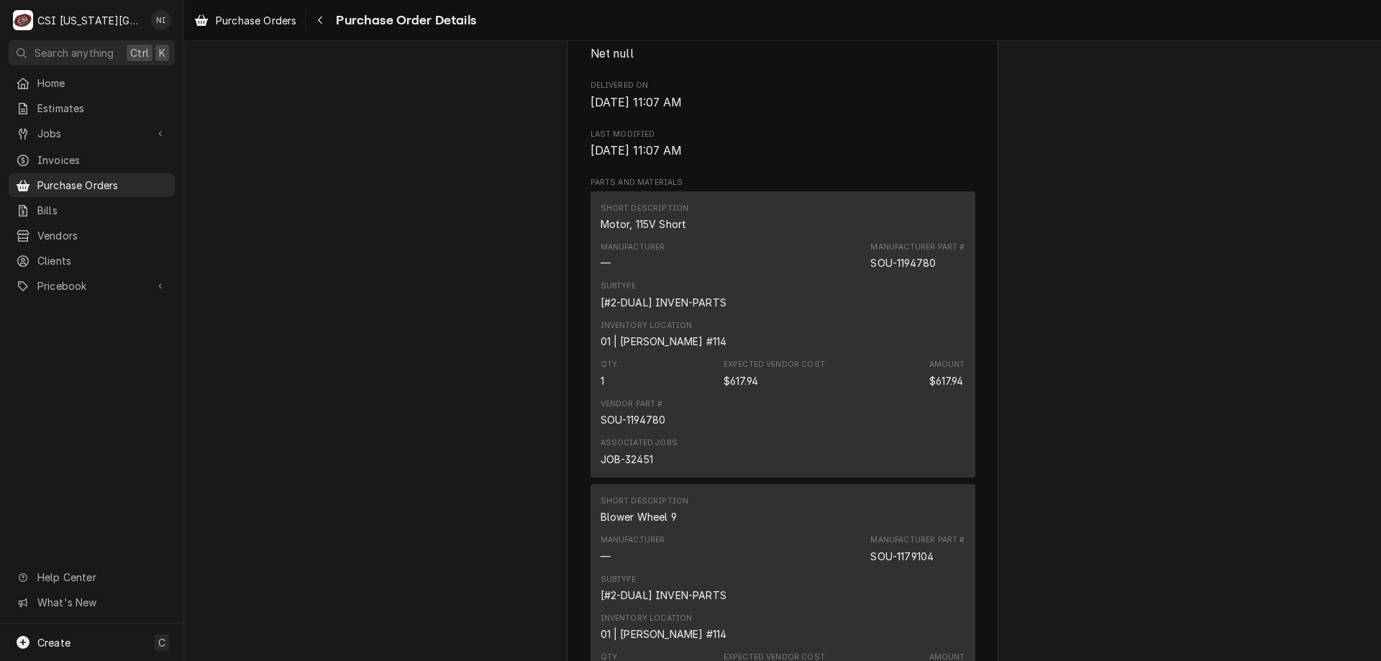
click at [149, 189] on link "Purchase Orders" at bounding box center [92, 185] width 166 height 24
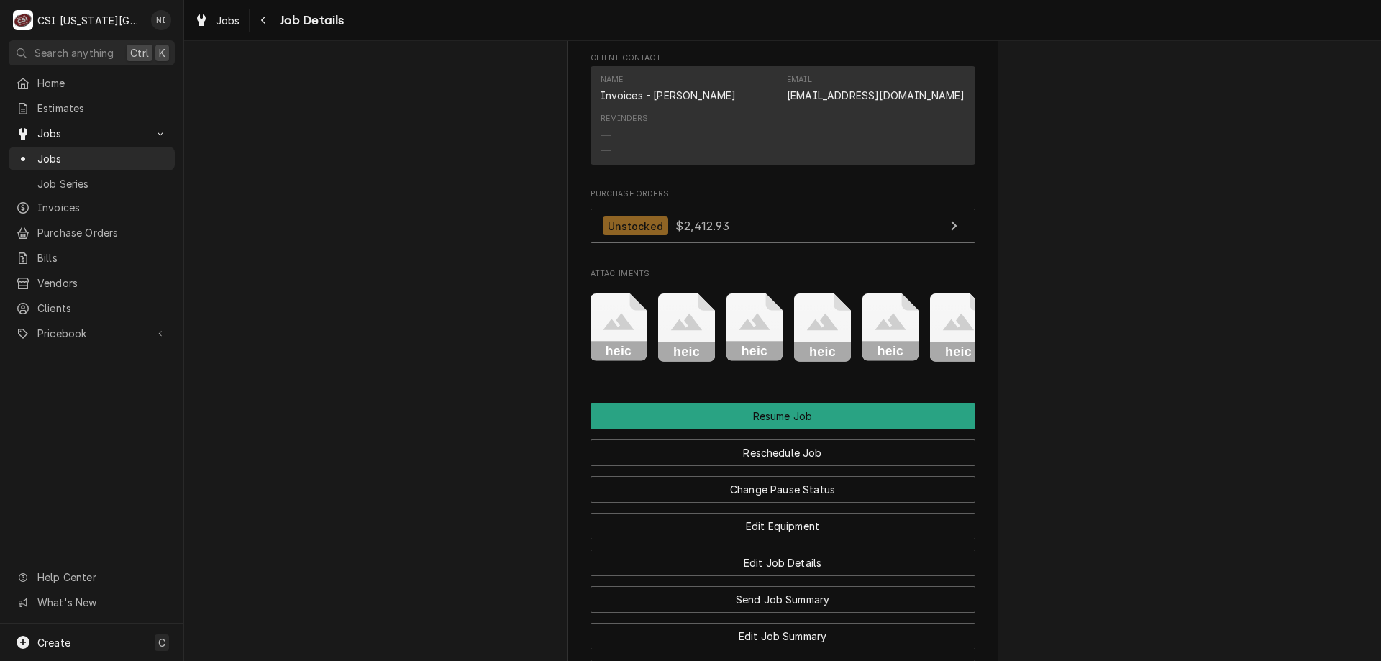
scroll to position [2405, 0]
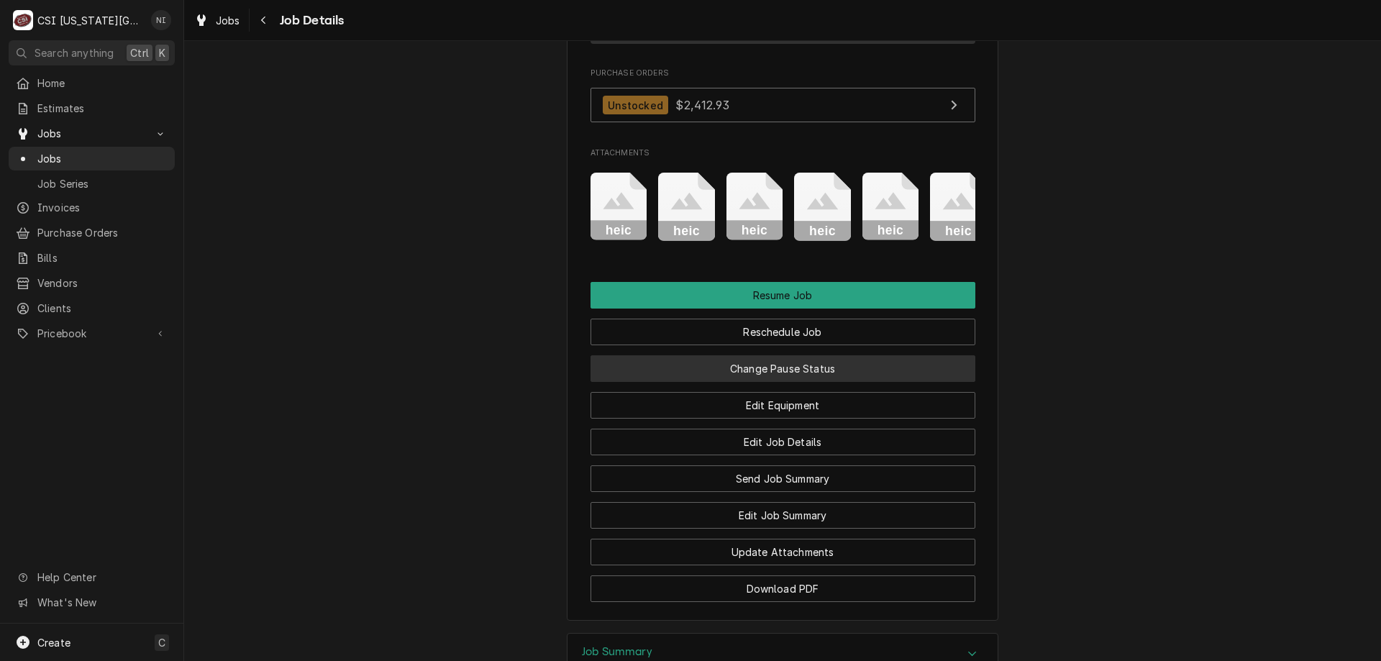
click at [796, 382] on button "Change Pause Status" at bounding box center [783, 368] width 385 height 27
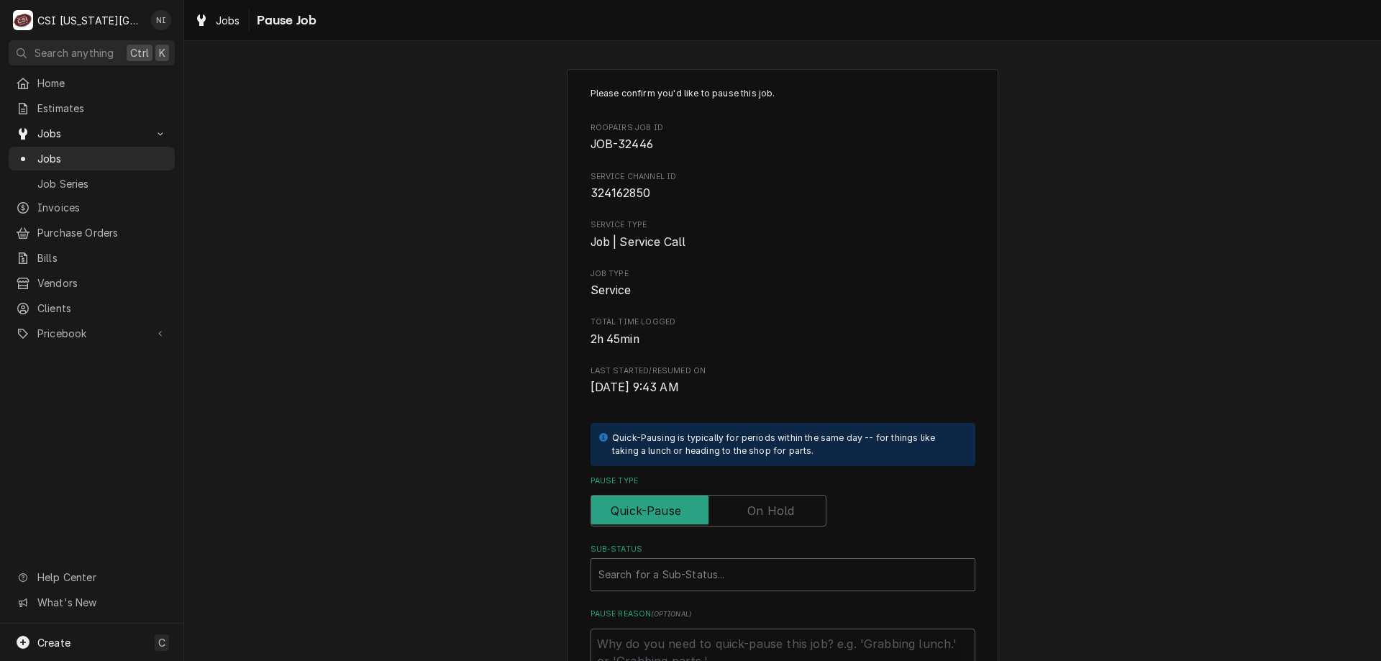
drag, startPoint x: 761, startPoint y: 509, endPoint x: 738, endPoint y: 554, distance: 50.2
click at [758, 522] on label "Pause Type" at bounding box center [709, 511] width 236 height 32
type textarea "x"
click at [736, 564] on div "Sub-Status" at bounding box center [783, 575] width 369 height 26
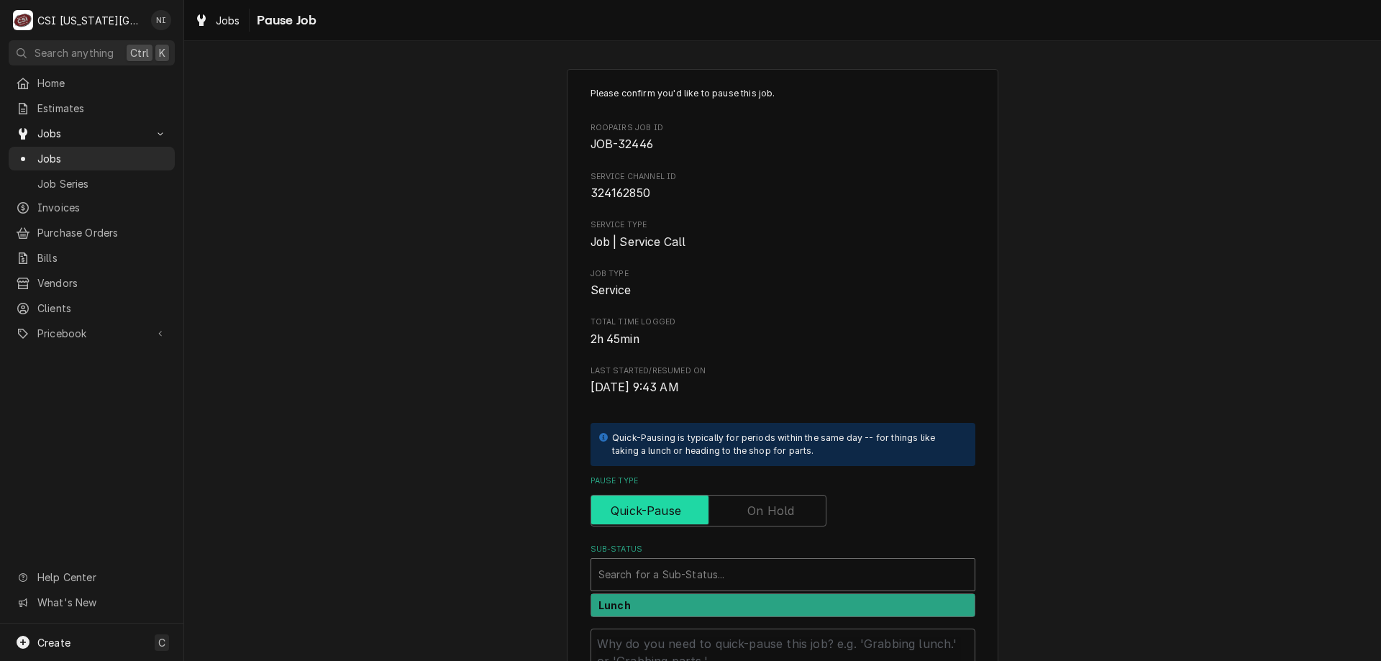
drag, startPoint x: 746, startPoint y: 499, endPoint x: 745, endPoint y: 515, distance: 16.6
click at [746, 505] on label "Pause Type" at bounding box center [709, 511] width 236 height 32
click at [746, 505] on input "Pause Type" at bounding box center [708, 511] width 223 height 32
checkbox input "true"
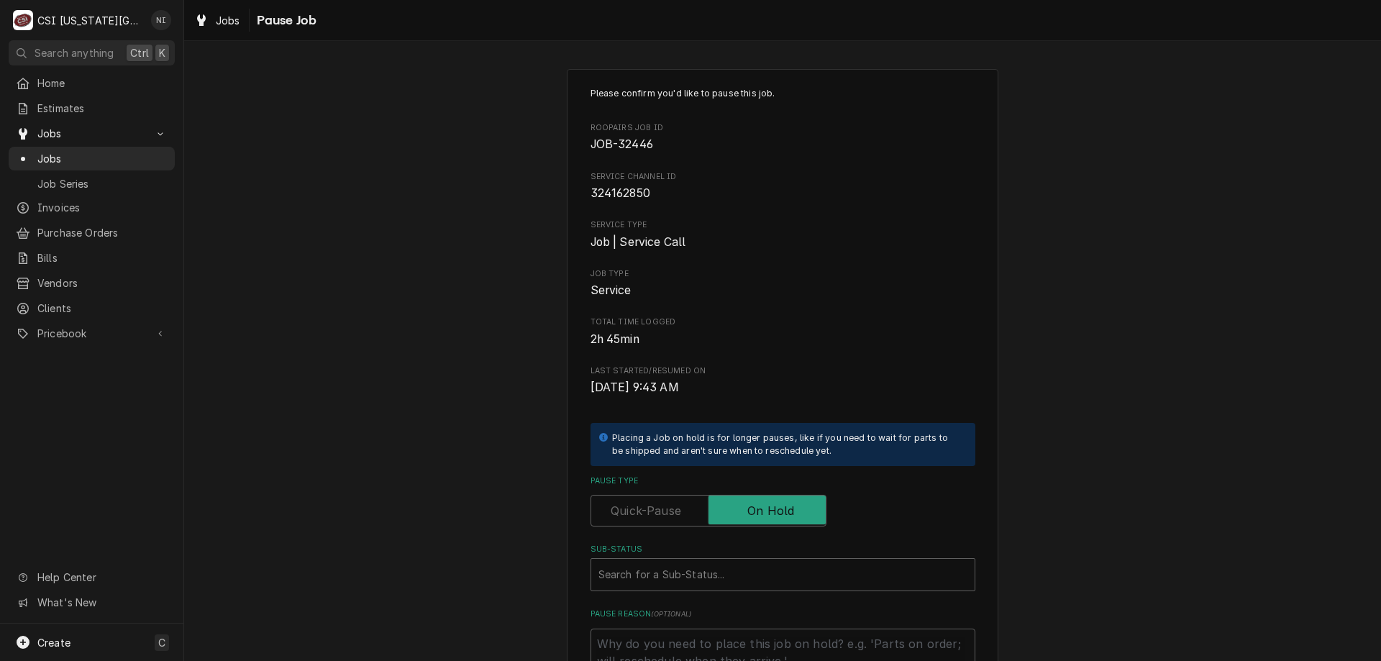
click at [740, 563] on div "Sub-Status Search for a Sub-Status..." at bounding box center [783, 567] width 385 height 47
click at [730, 592] on div "Please confirm you'd like to pause this job. Roopairs Job ID JOB-32446 Service …" at bounding box center [783, 390] width 385 height 607
click at [725, 579] on div "Sub-Status" at bounding box center [783, 575] width 369 height 26
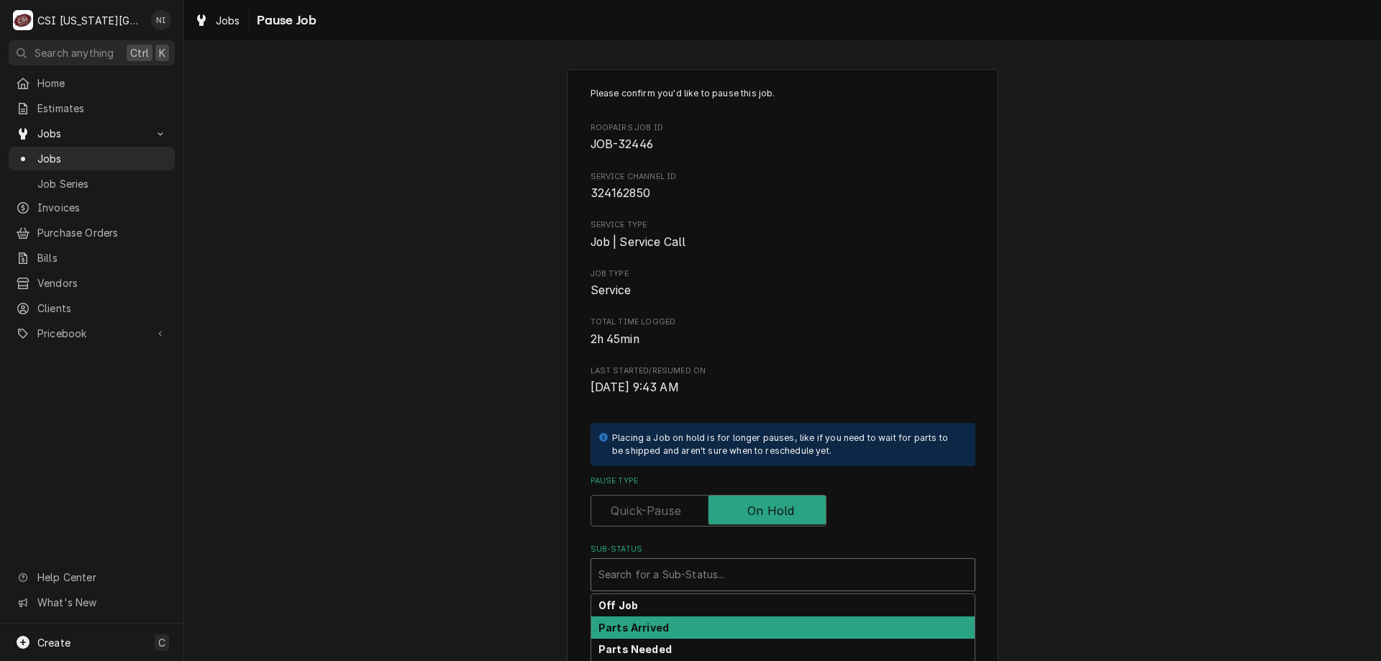
drag, startPoint x: 661, startPoint y: 630, endPoint x: 794, endPoint y: 568, distance: 147.4
click at [660, 631] on div "Parts Arrived" at bounding box center [782, 628] width 383 height 22
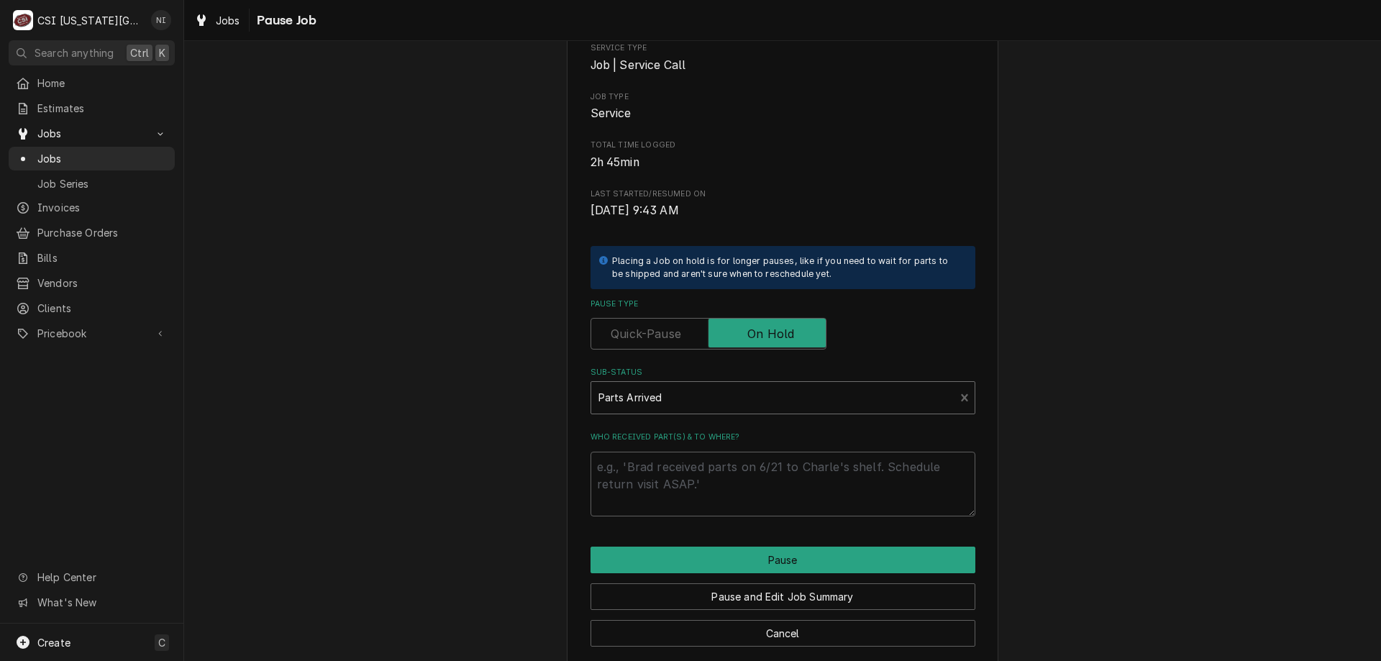
scroll to position [194, 0]
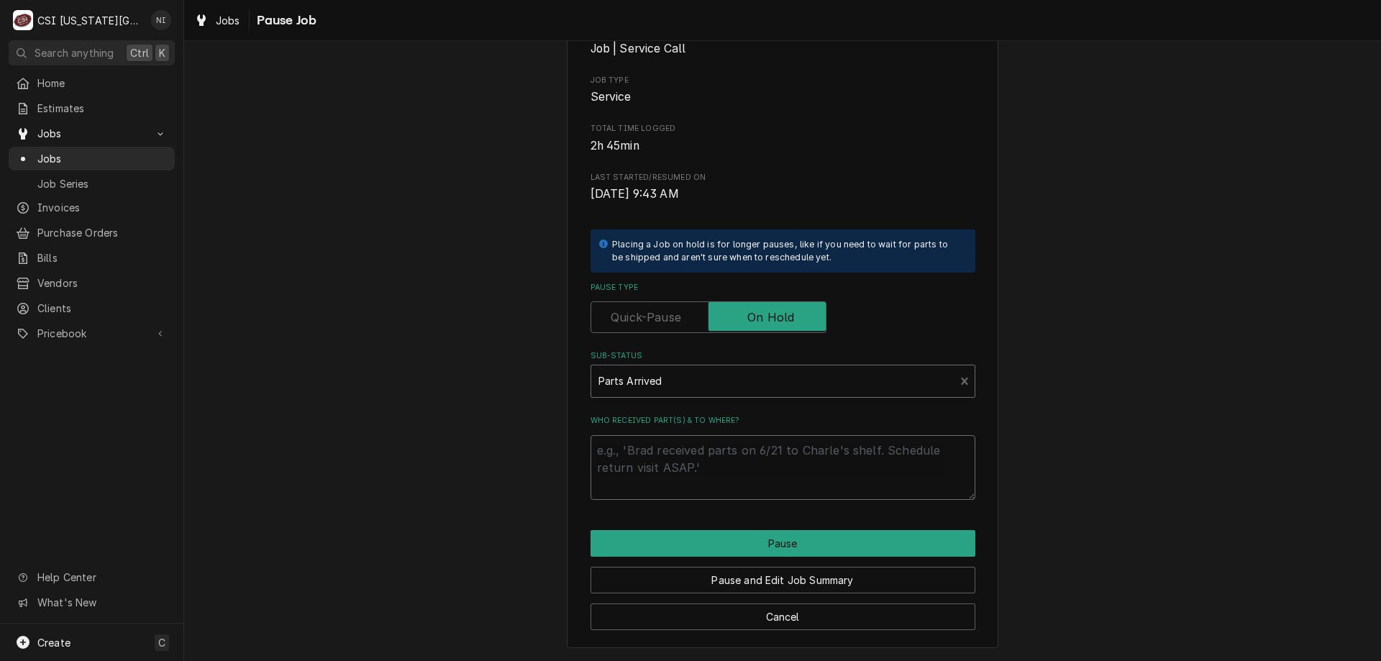
click at [819, 451] on textarea "Who received part(s) & to where?" at bounding box center [783, 467] width 385 height 65
type textarea "x"
type textarea "P"
type textarea "x"
type textarea "PA"
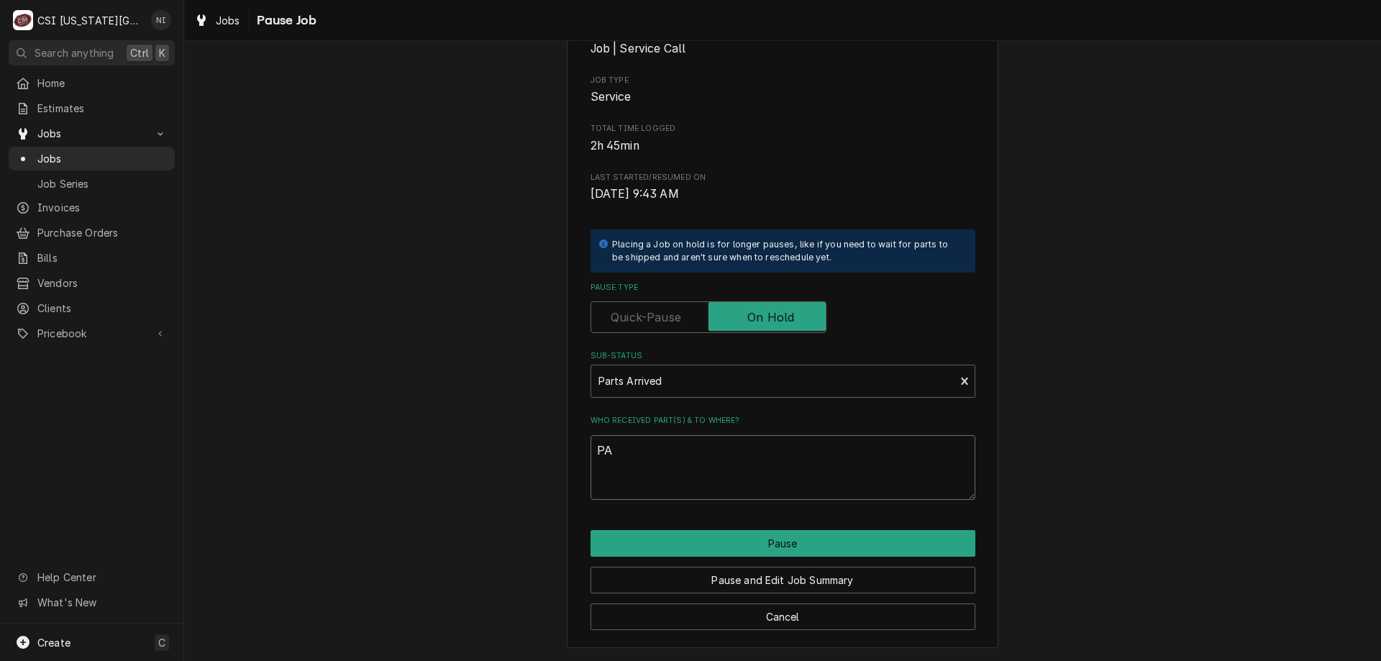
type textarea "x"
type textarea "PAR"
type textarea "x"
type textarea "PART"
type textarea "x"
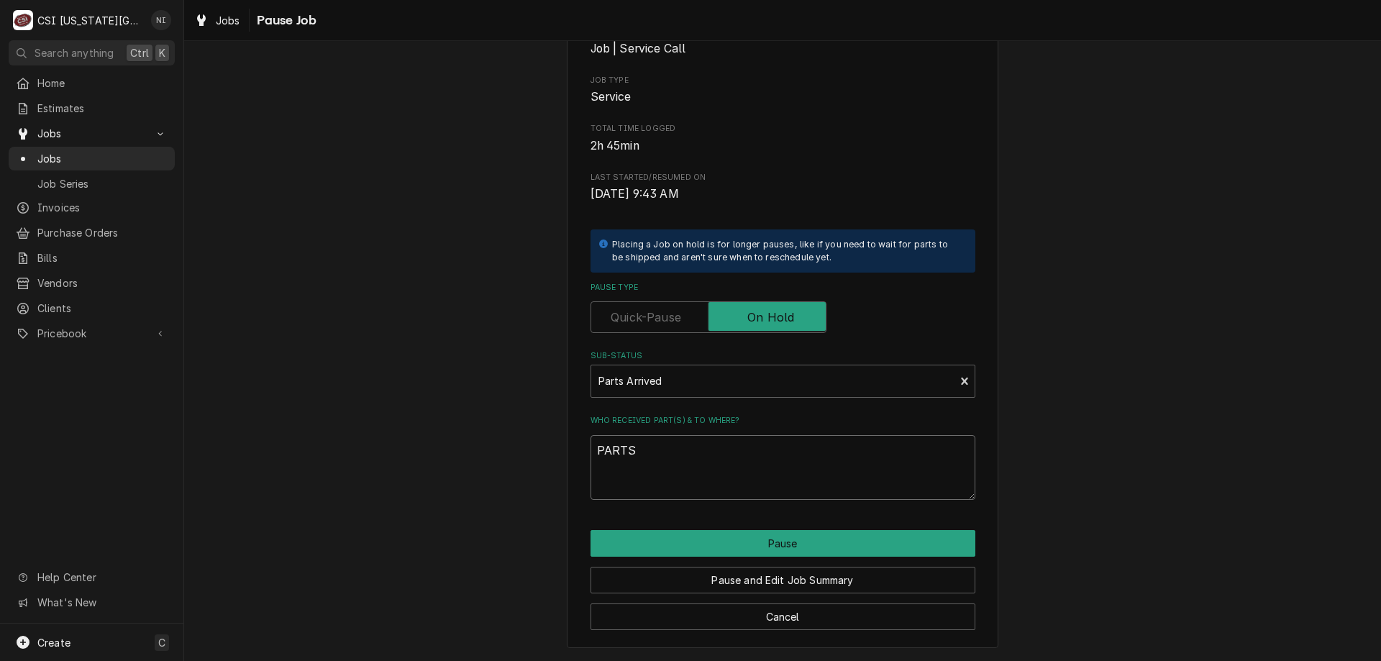
type textarea "PARTS"
type textarea "x"
type textarea "PARTS"
type textarea "x"
type textarea "PART"
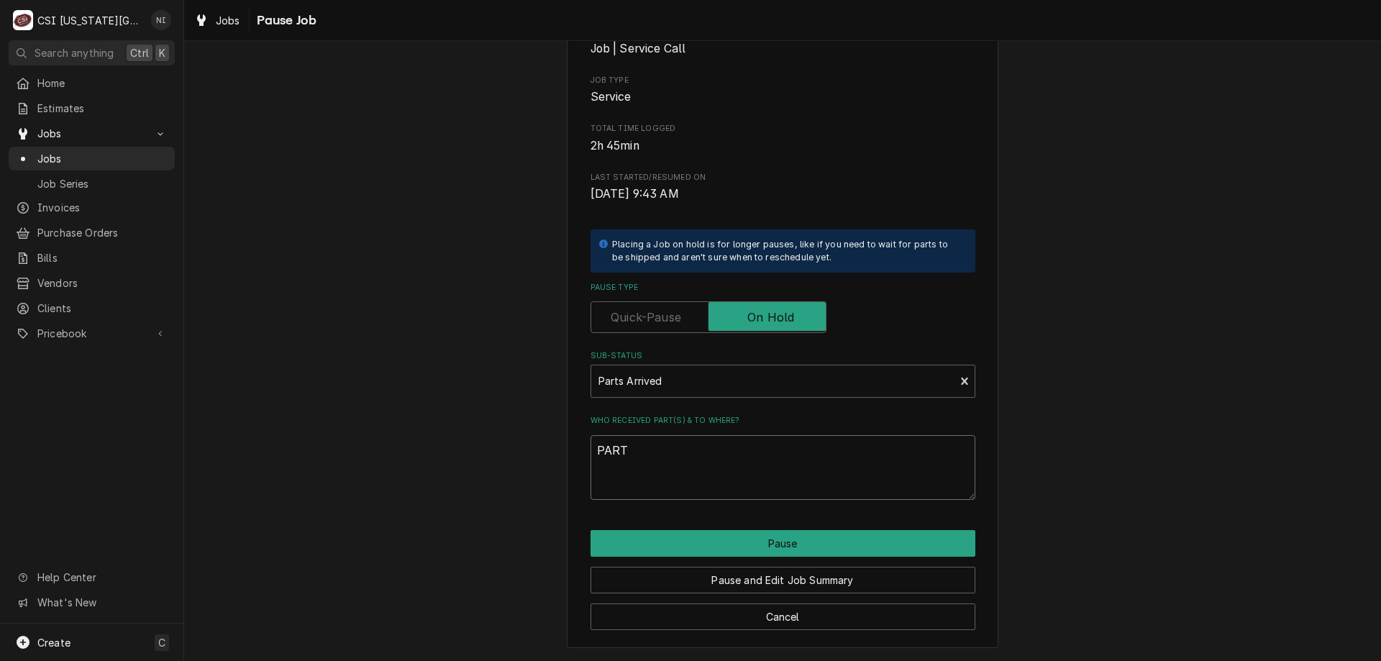
type textarea "x"
type textarea "PAR"
type textarea "x"
type textarea "PA"
type textarea "x"
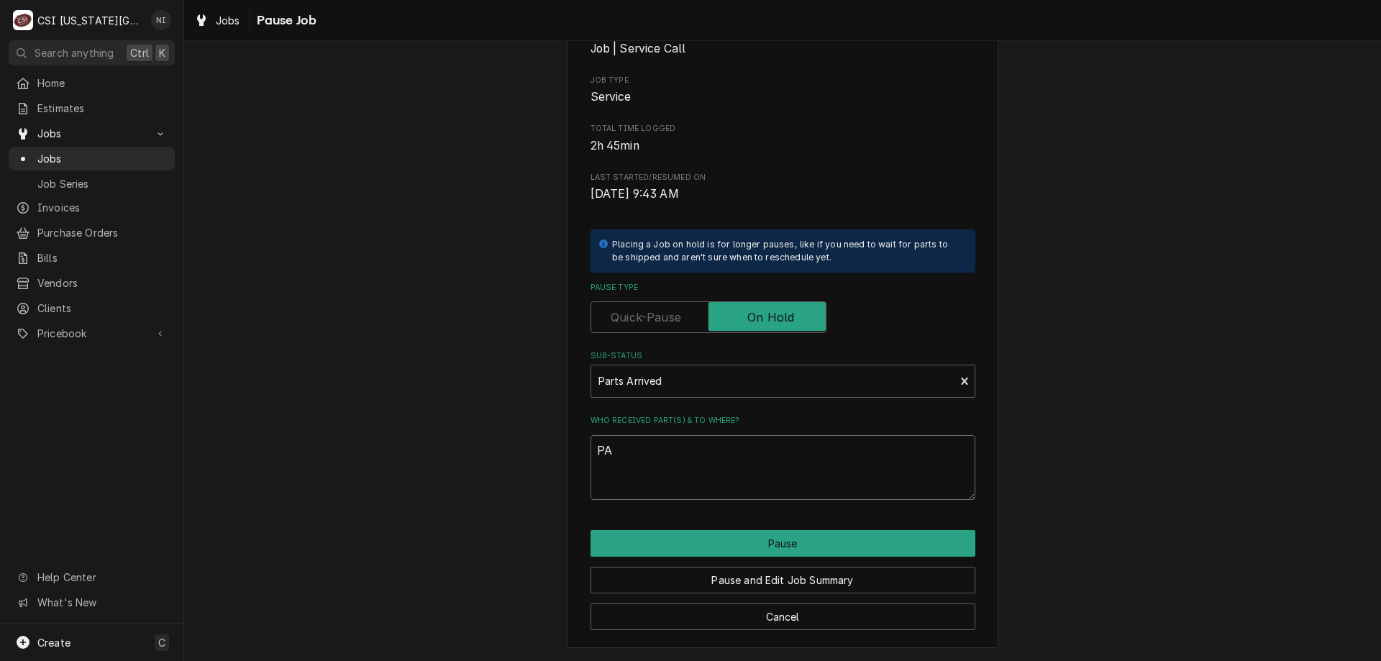
type textarea "P"
type textarea "x"
type textarea "Pa"
type textarea "x"
type textarea "Pas"
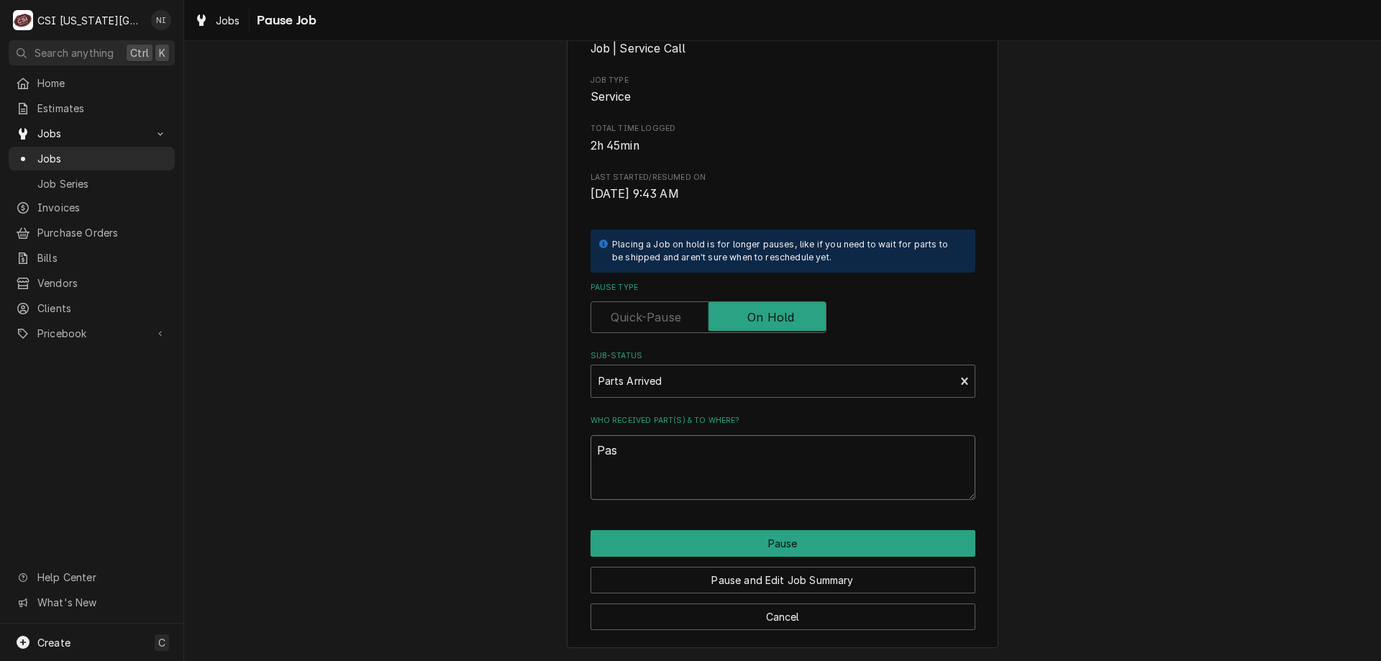
type textarea "x"
type textarea "Pa"
type textarea "x"
type textarea "Par"
type textarea "x"
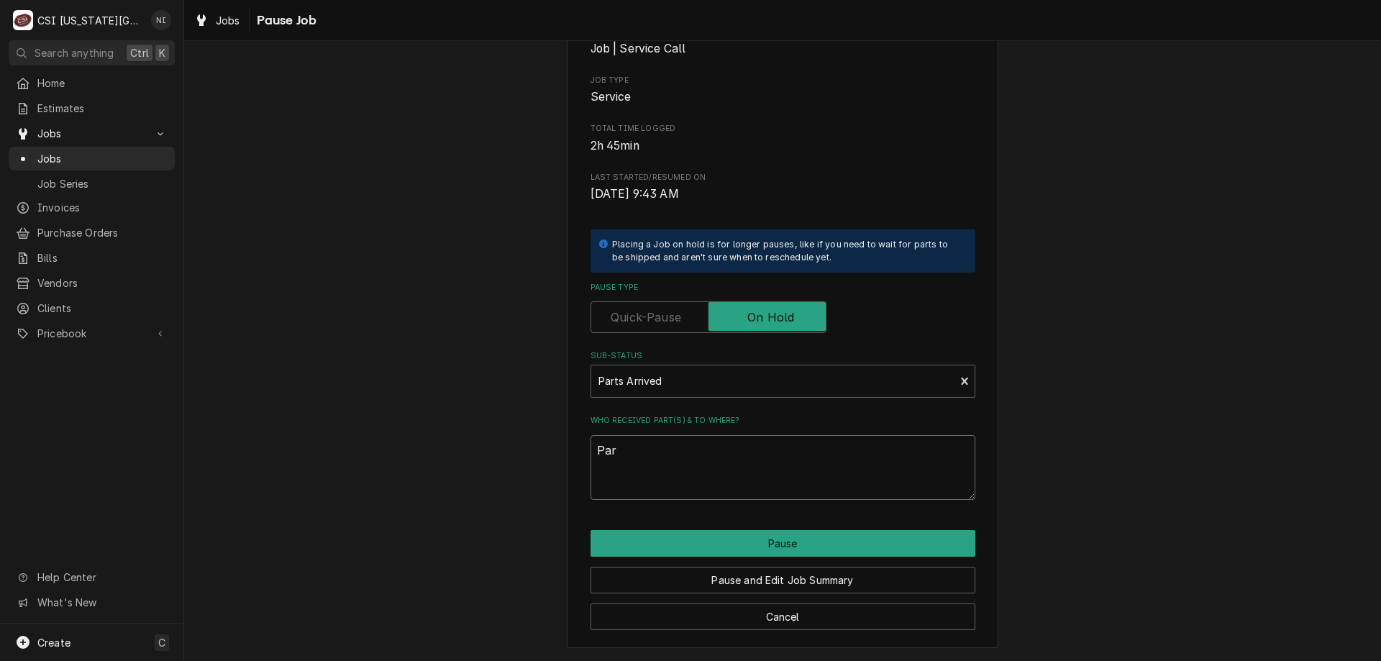
type textarea "Part"
type textarea "x"
type textarea "Parts"
type textarea "x"
type textarea "Parts"
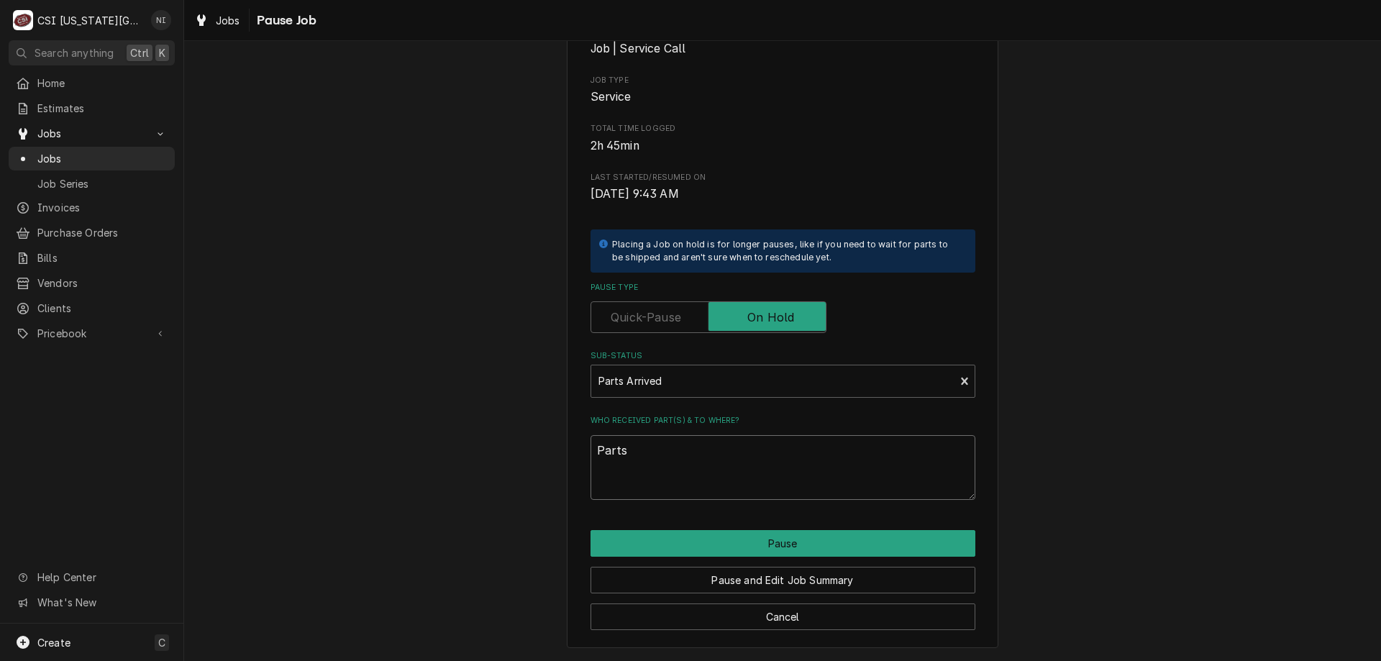
type textarea "x"
type textarea "Parts o"
type textarea "x"
type textarea "Parts on"
type textarea "x"
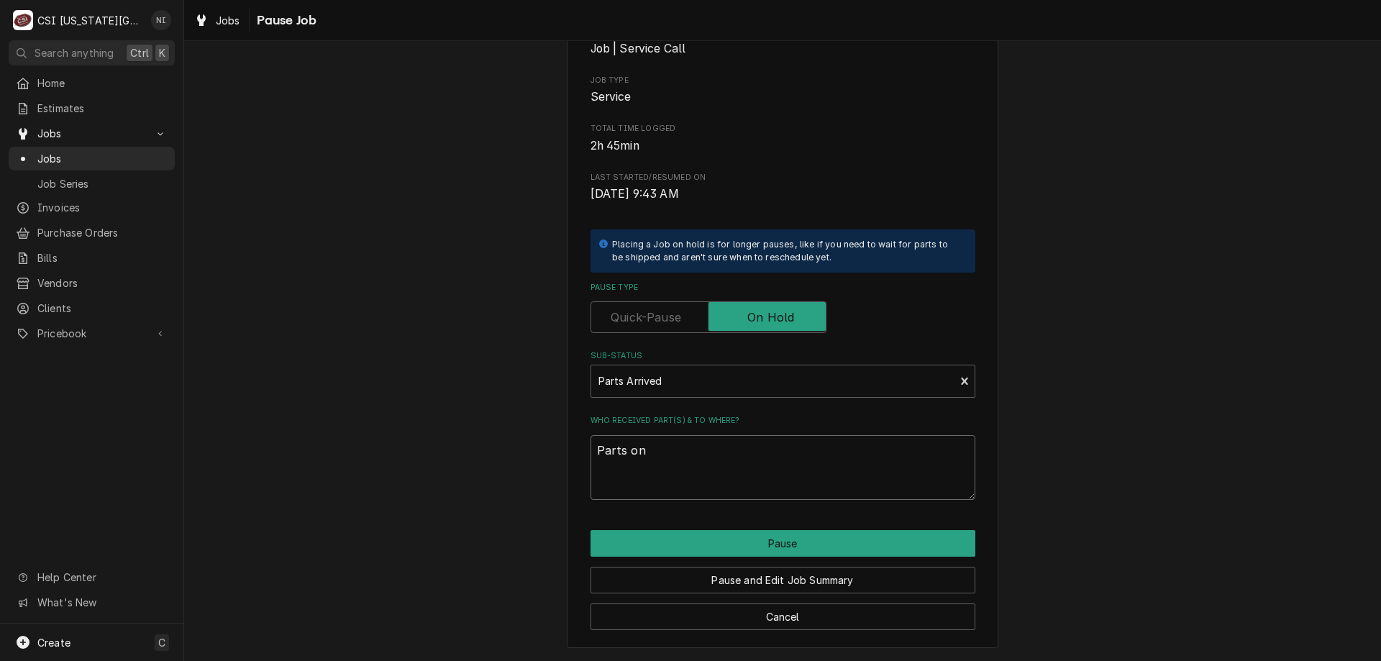
type textarea "Parts on"
type textarea "x"
type textarea "Parts on c"
type textarea "x"
type textarea "Parts on co"
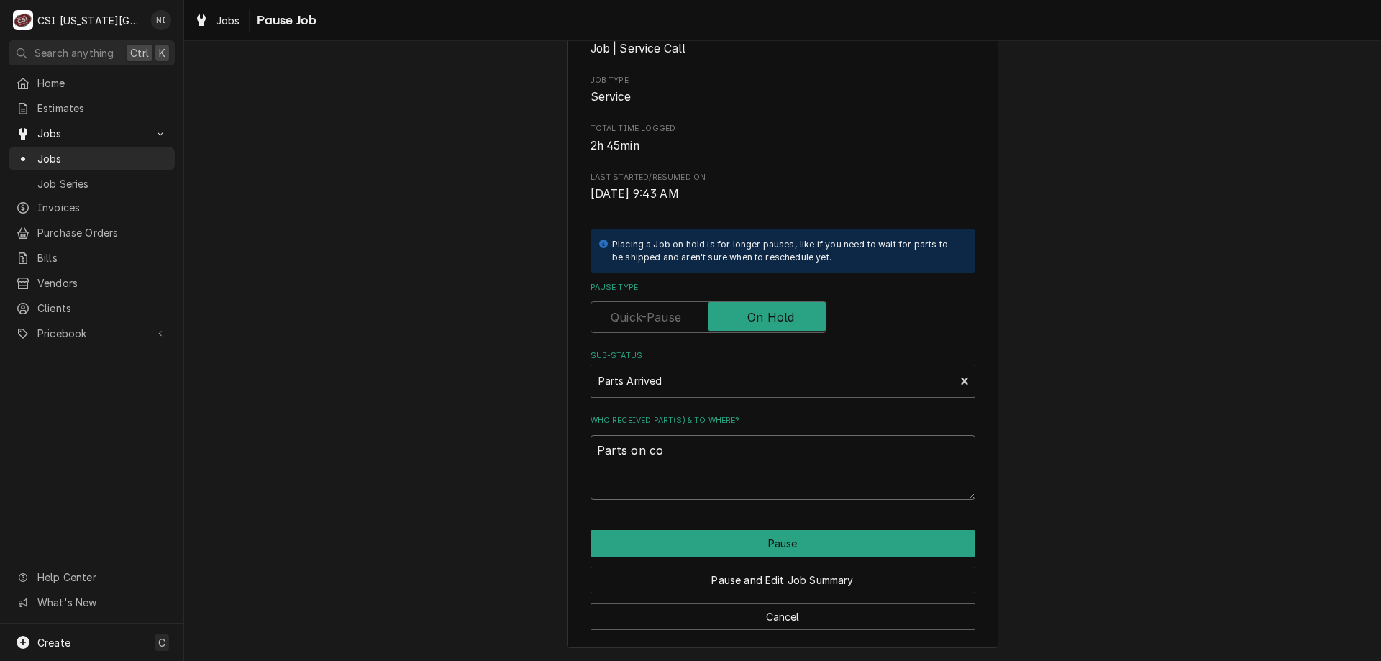
type textarea "x"
type textarea "Parts on cod"
type textarea "x"
type textarea "Parts on cody"
type textarea "x"
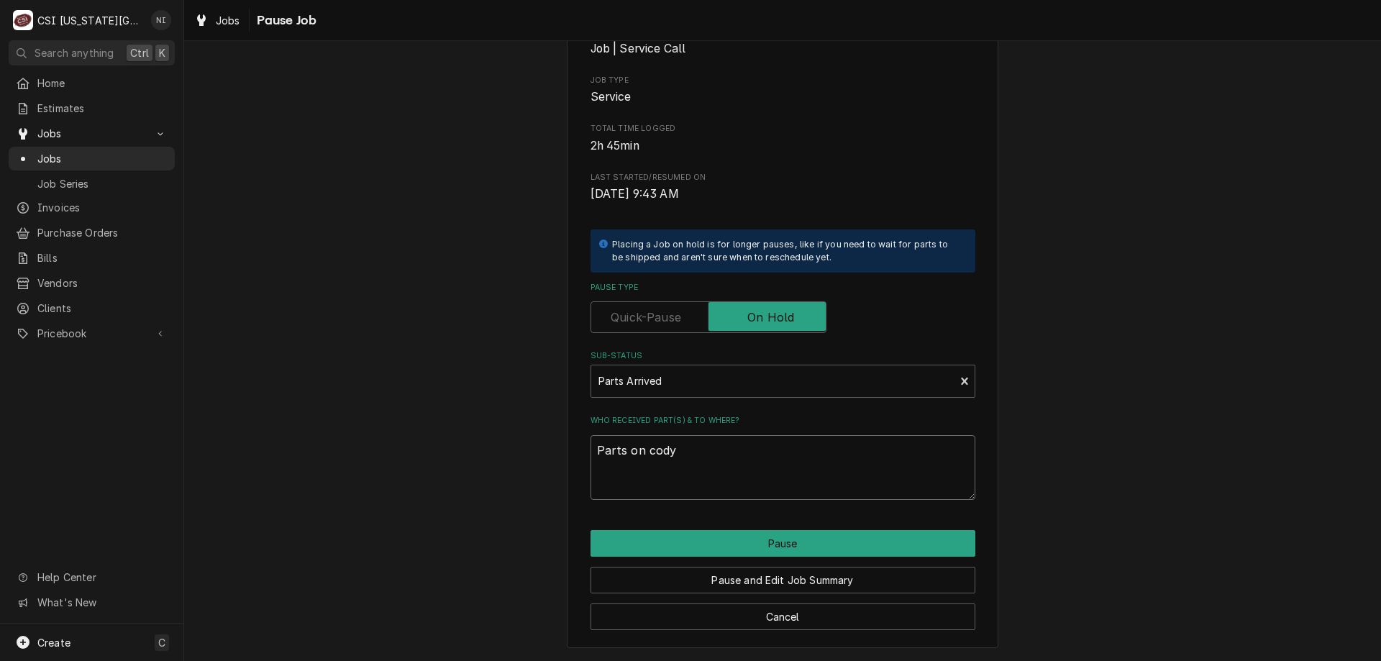
type textarea "Parts on cody"
type textarea "x"
type textarea "Parts on cody s"
type textarea "x"
type textarea "Parts on cody sh"
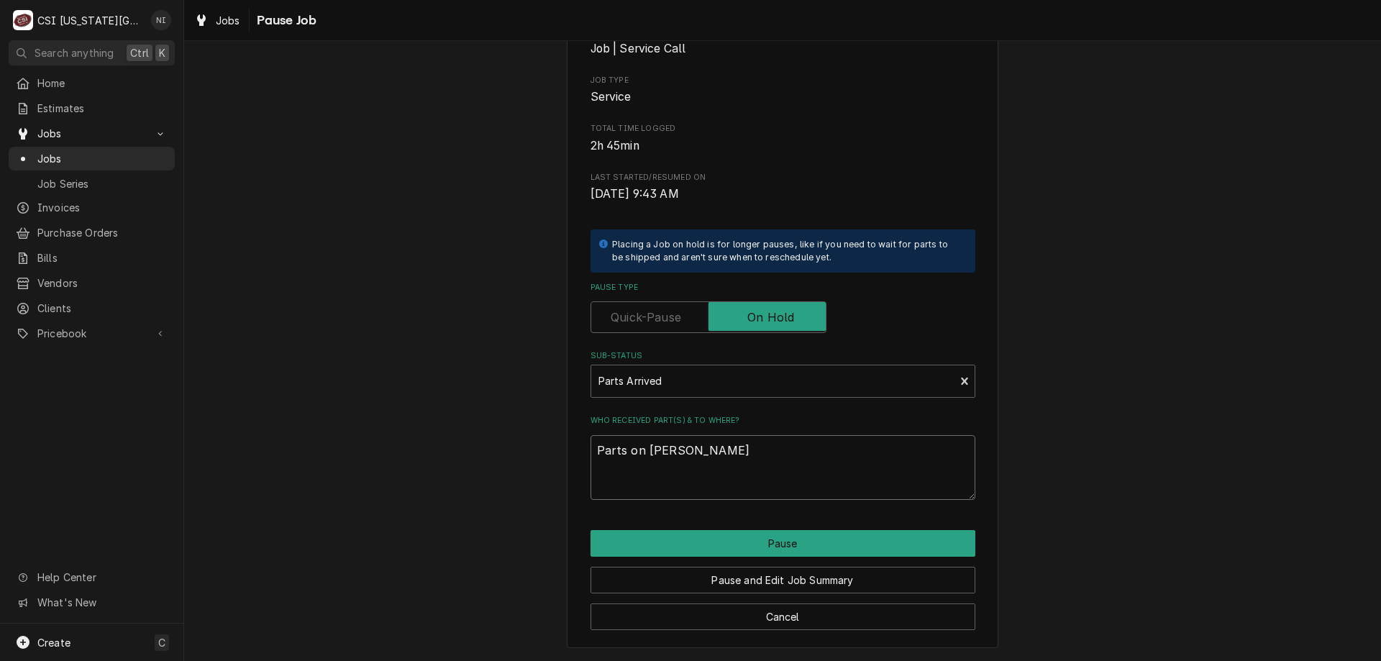
type textarea "x"
type textarea "Parts on cody she"
type textarea "x"
type textarea "Parts on cody shel"
type textarea "x"
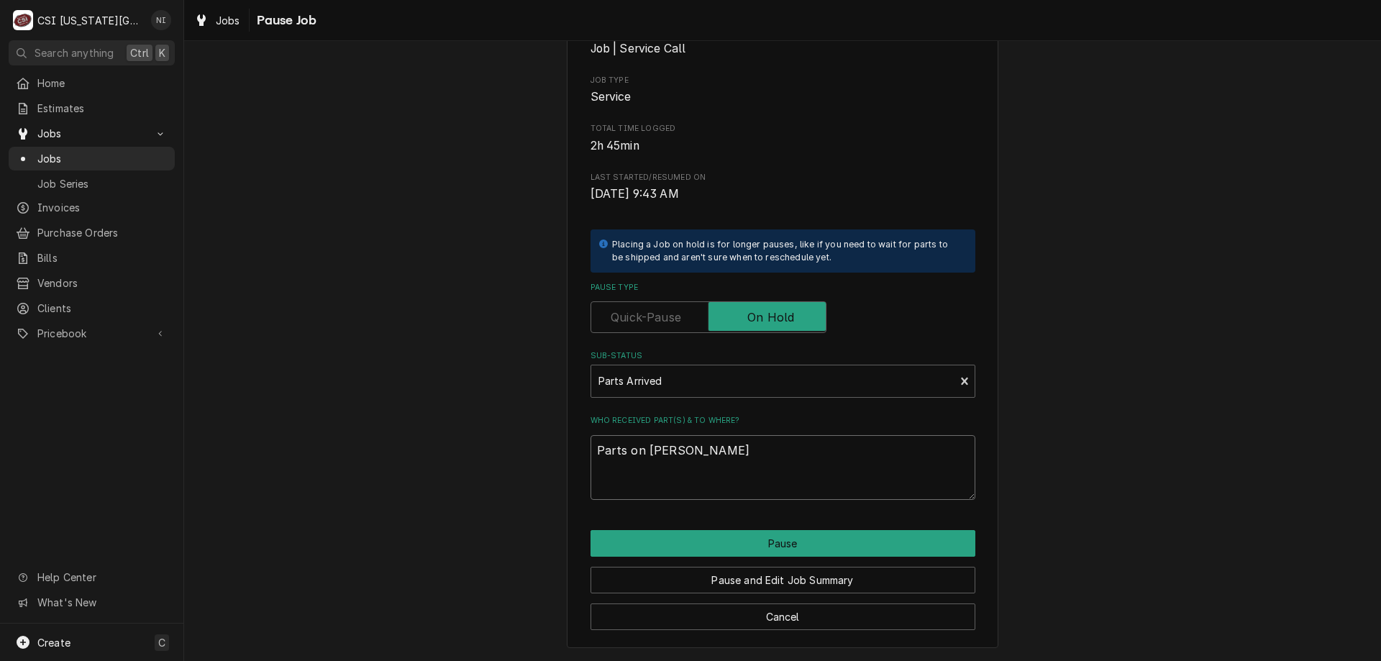
type textarea "Parts on cody shelf"
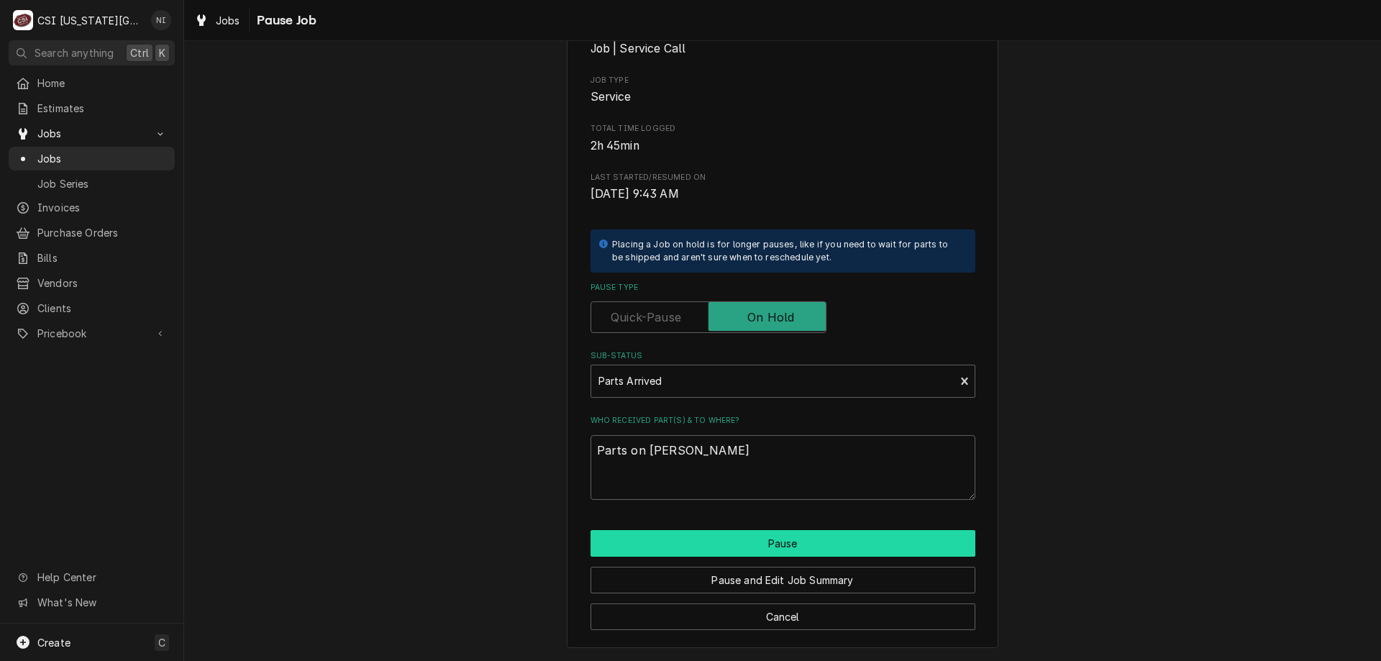
click at [928, 537] on button "Pause" at bounding box center [783, 543] width 385 height 27
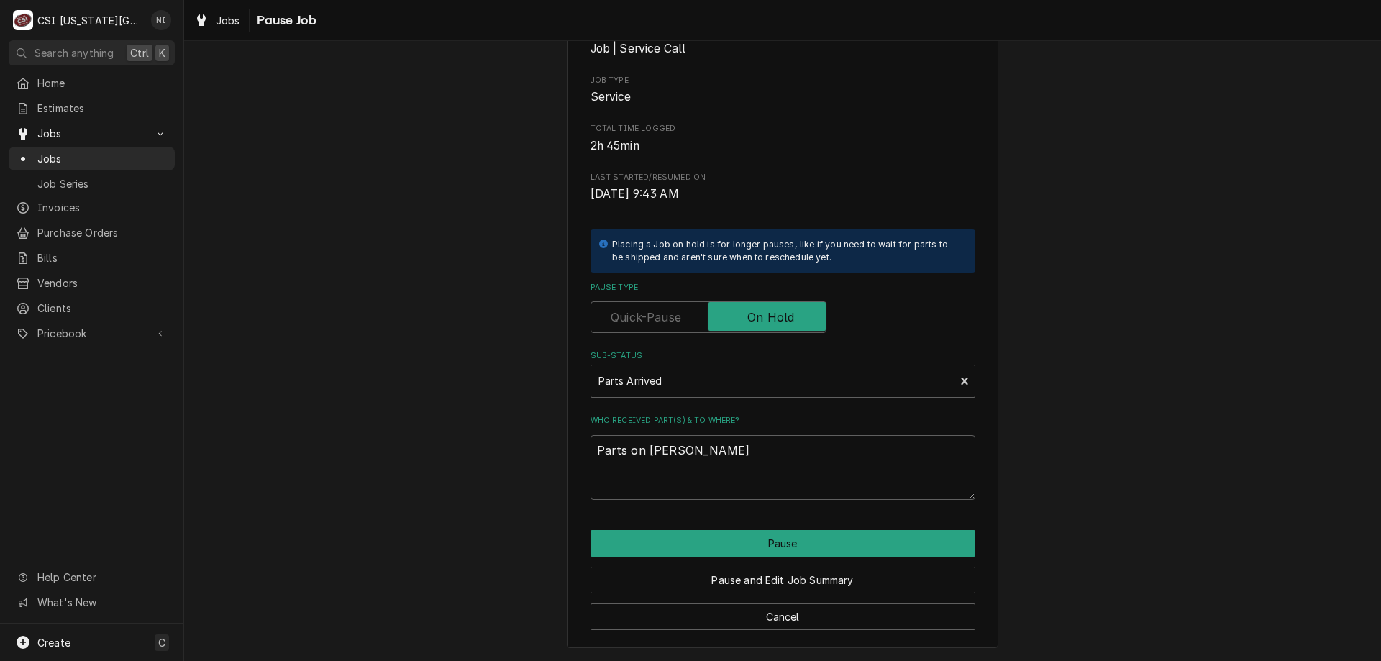
type textarea "x"
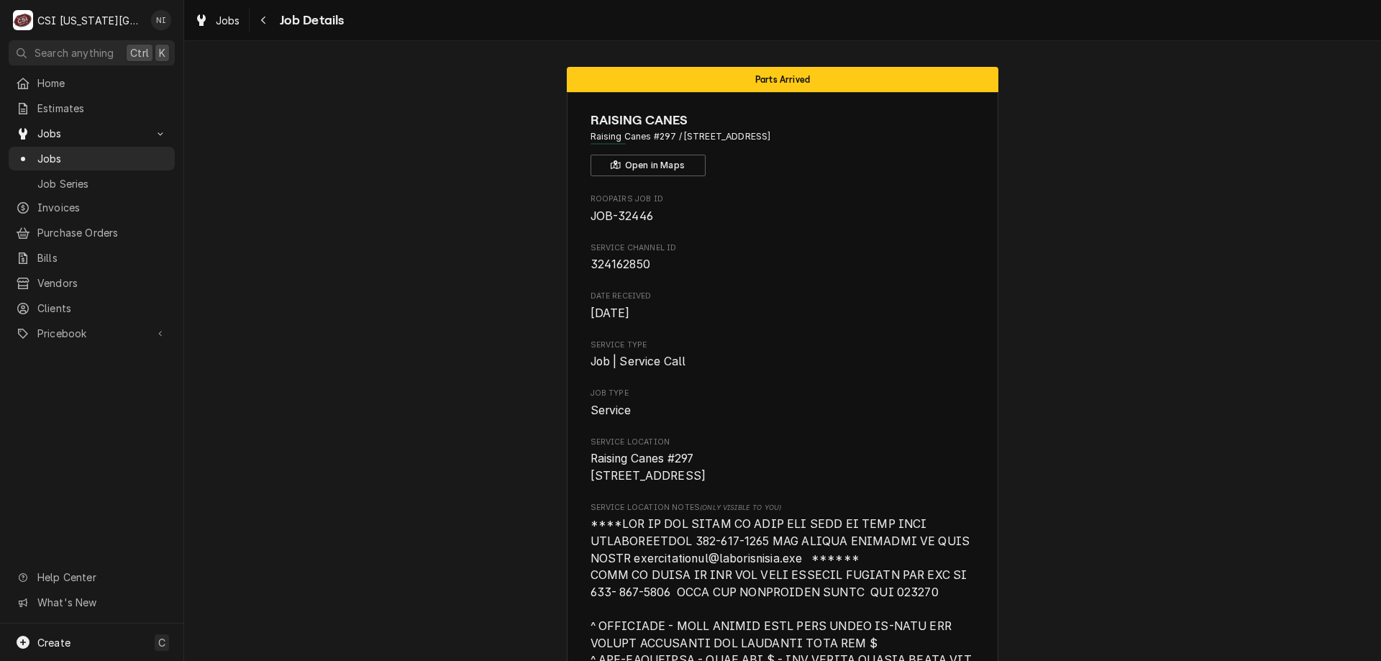
click at [158, 157] on span "Jobs" at bounding box center [102, 158] width 130 height 15
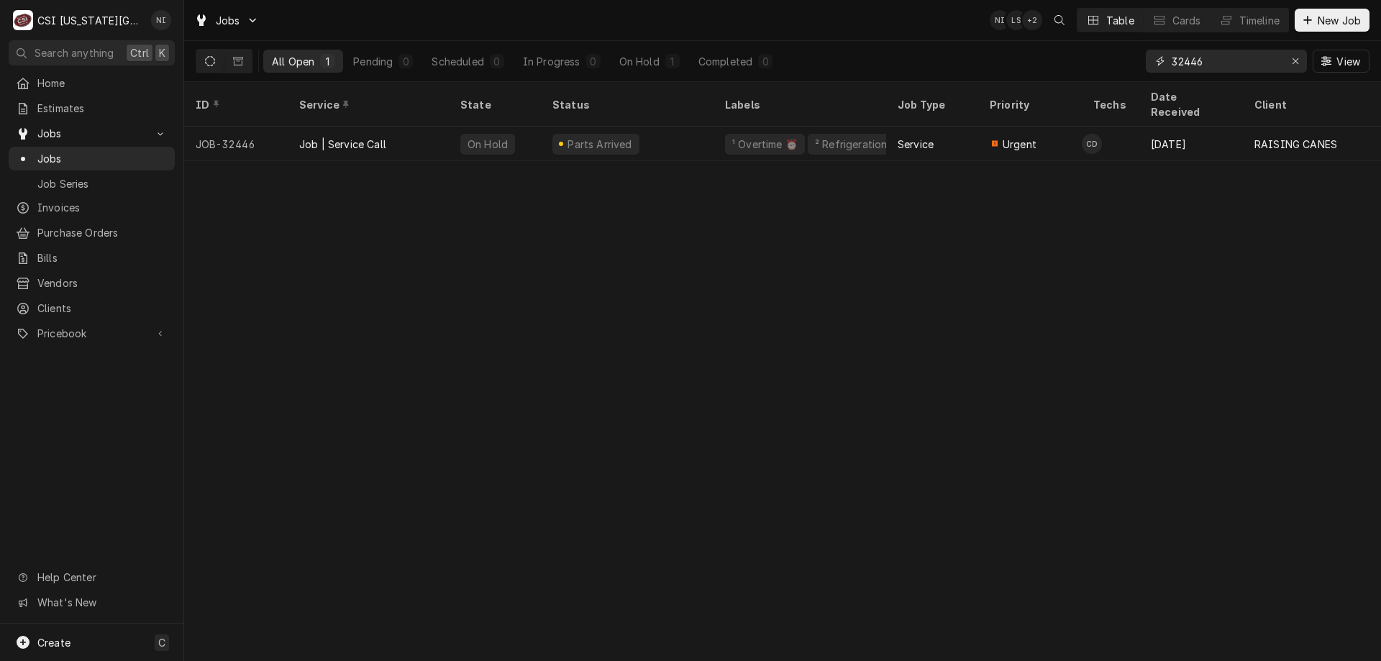
drag, startPoint x: 1208, startPoint y: 60, endPoint x: 1186, endPoint y: 67, distance: 23.4
click at [1186, 67] on input "32446" at bounding box center [1226, 61] width 108 height 23
type input "32142"
click at [711, 135] on div "Parts Ordered" at bounding box center [627, 144] width 173 height 35
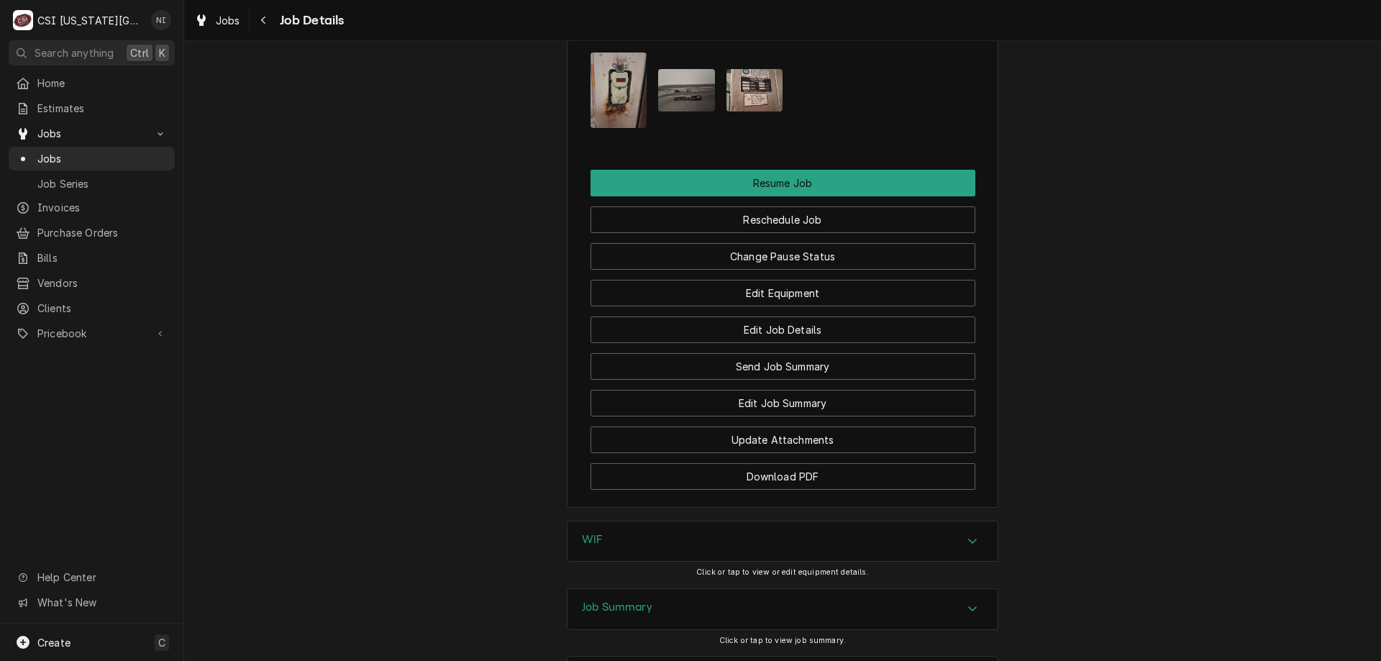
scroll to position [1959, 0]
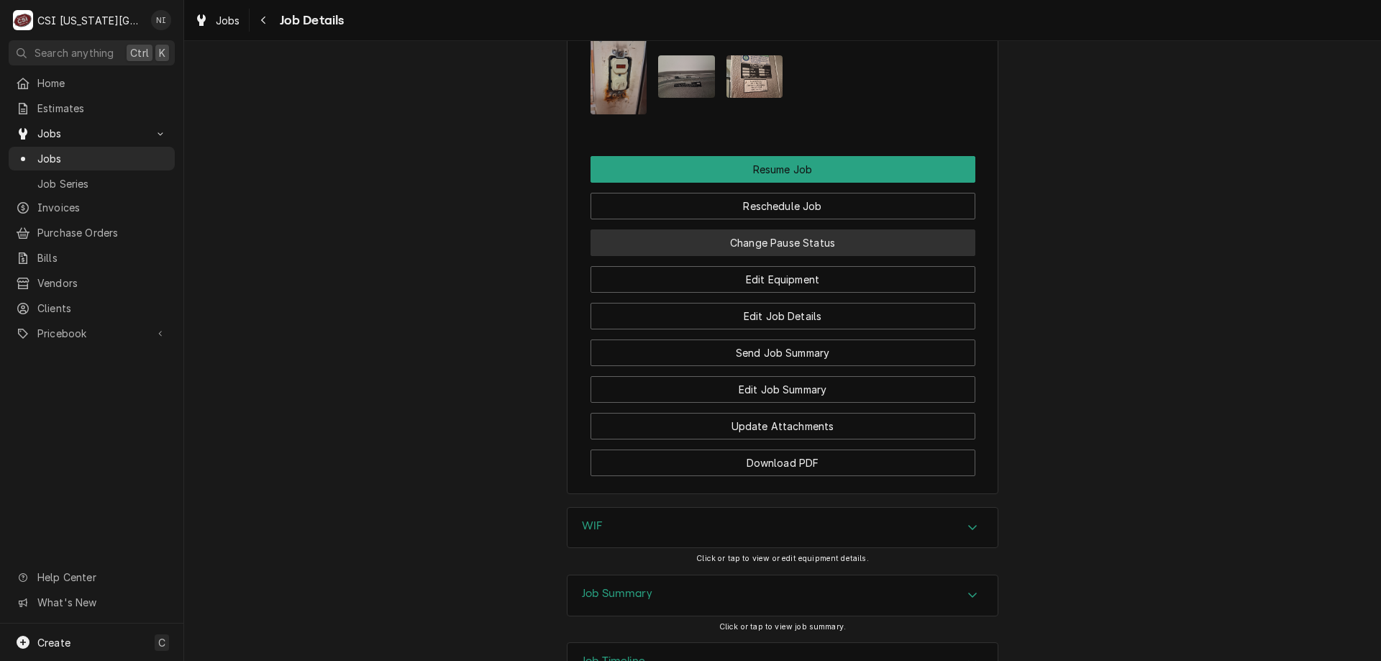
click at [830, 256] on button "Change Pause Status" at bounding box center [783, 243] width 385 height 27
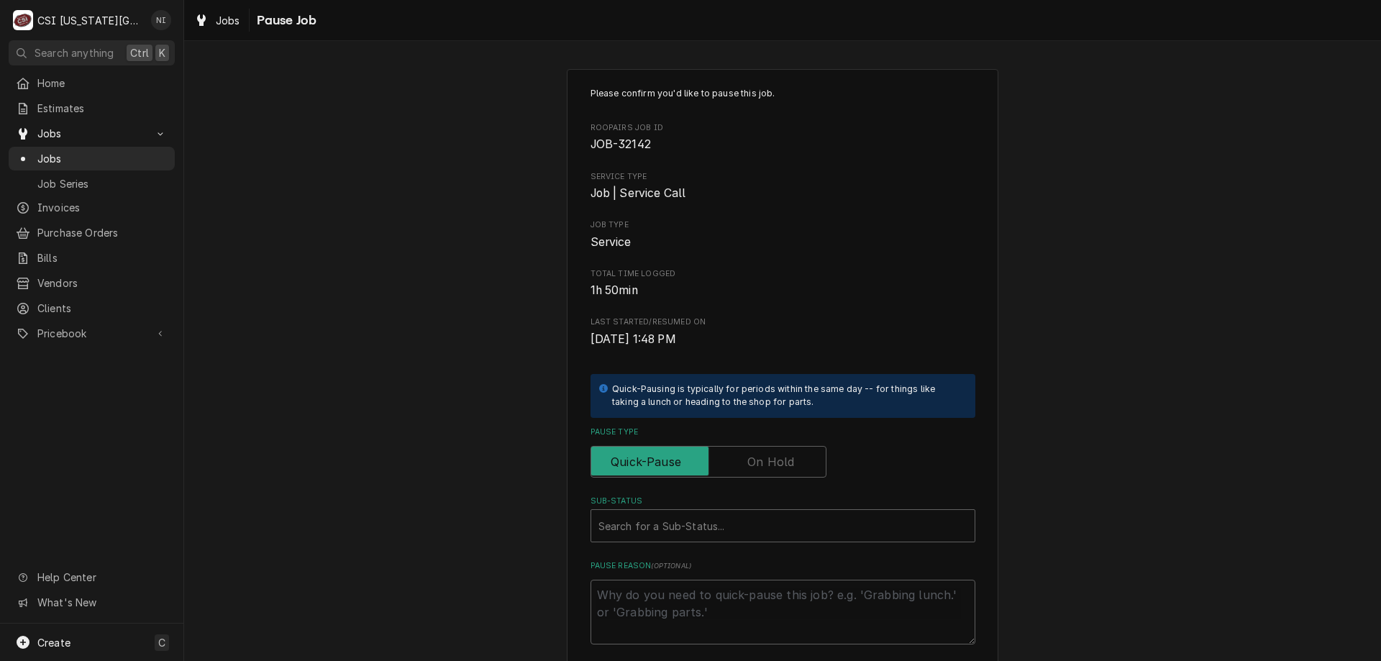
click at [786, 467] on label "Pause Type" at bounding box center [709, 462] width 236 height 32
click at [786, 467] on input "Pause Type" at bounding box center [708, 462] width 223 height 32
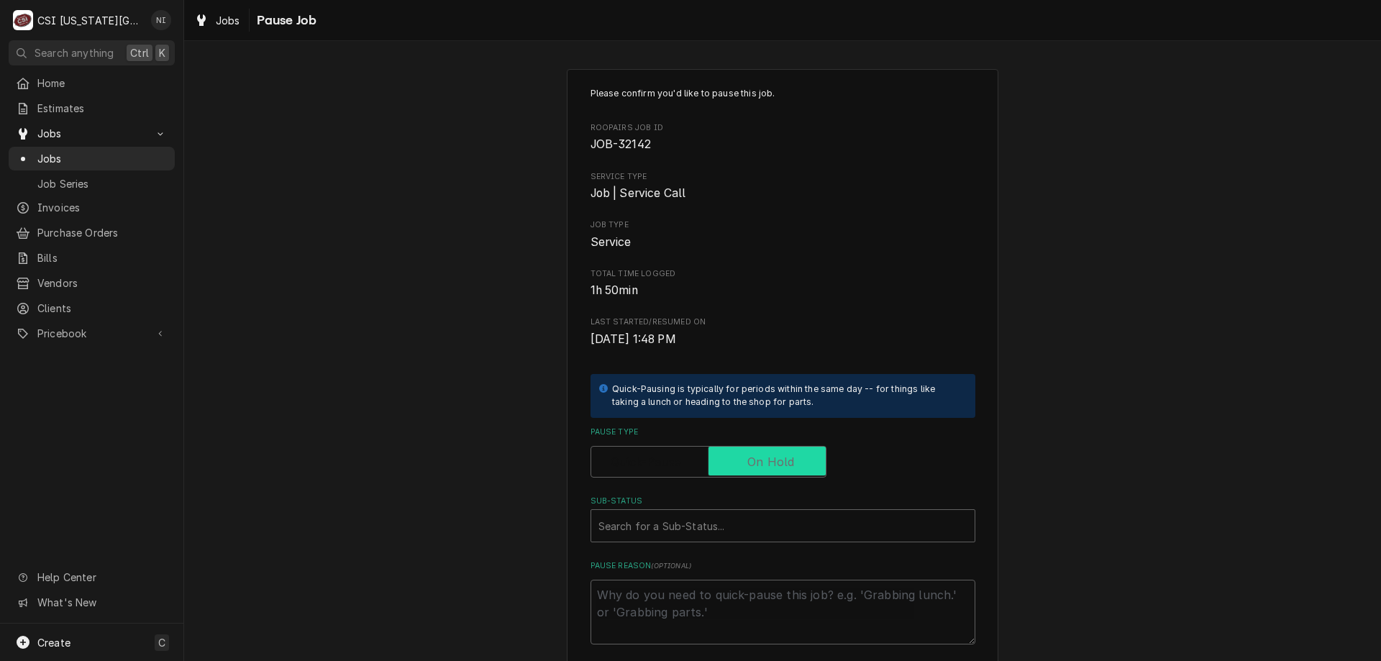
checkbox input "true"
click at [776, 517] on div "Sub-Status" at bounding box center [783, 526] width 369 height 26
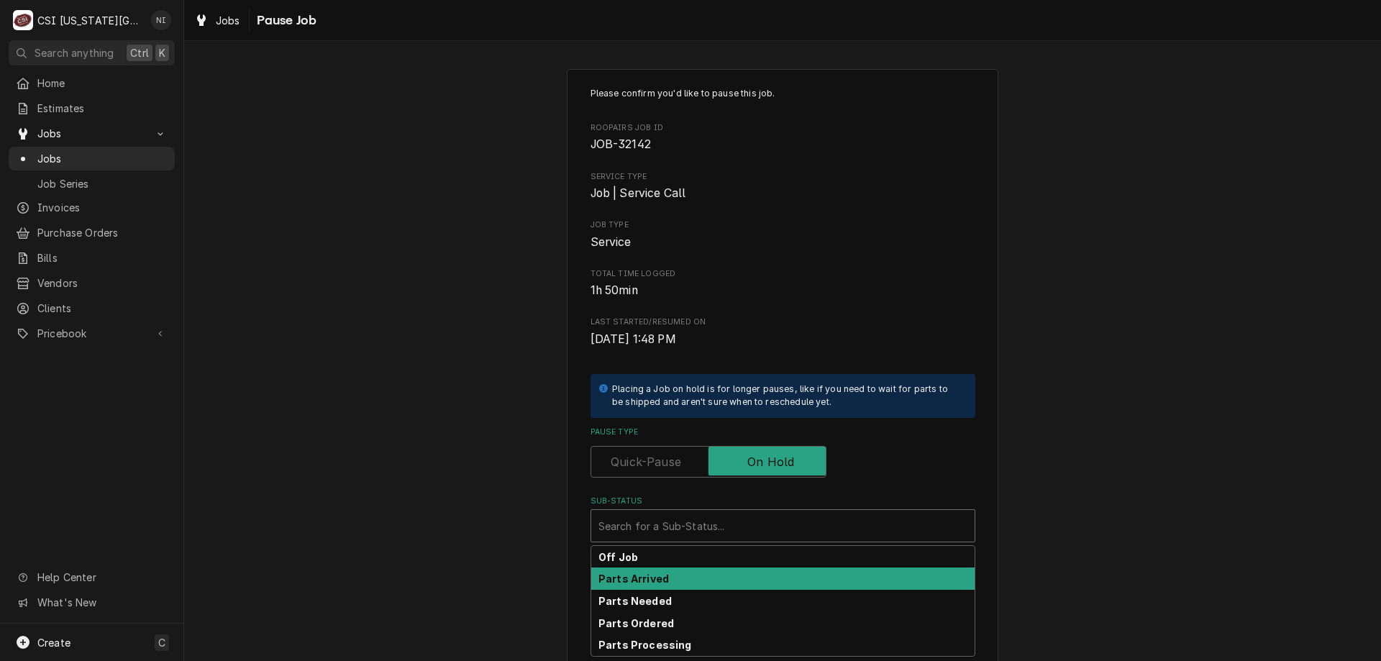
click at [663, 583] on div "Parts Arrived" at bounding box center [782, 579] width 383 height 22
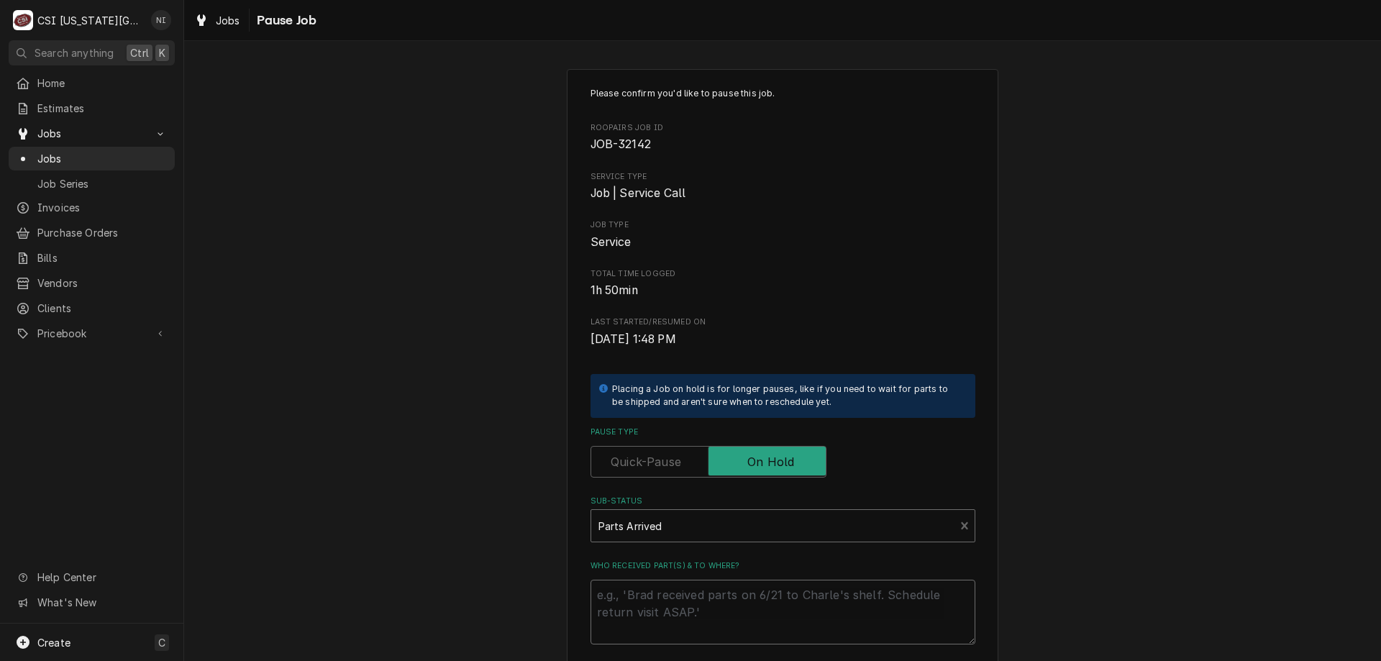
click at [664, 586] on textarea "Who received part(s) & to where?" at bounding box center [783, 612] width 385 height 65
type textarea "x"
type textarea "p"
type textarea "x"
type textarea "pa"
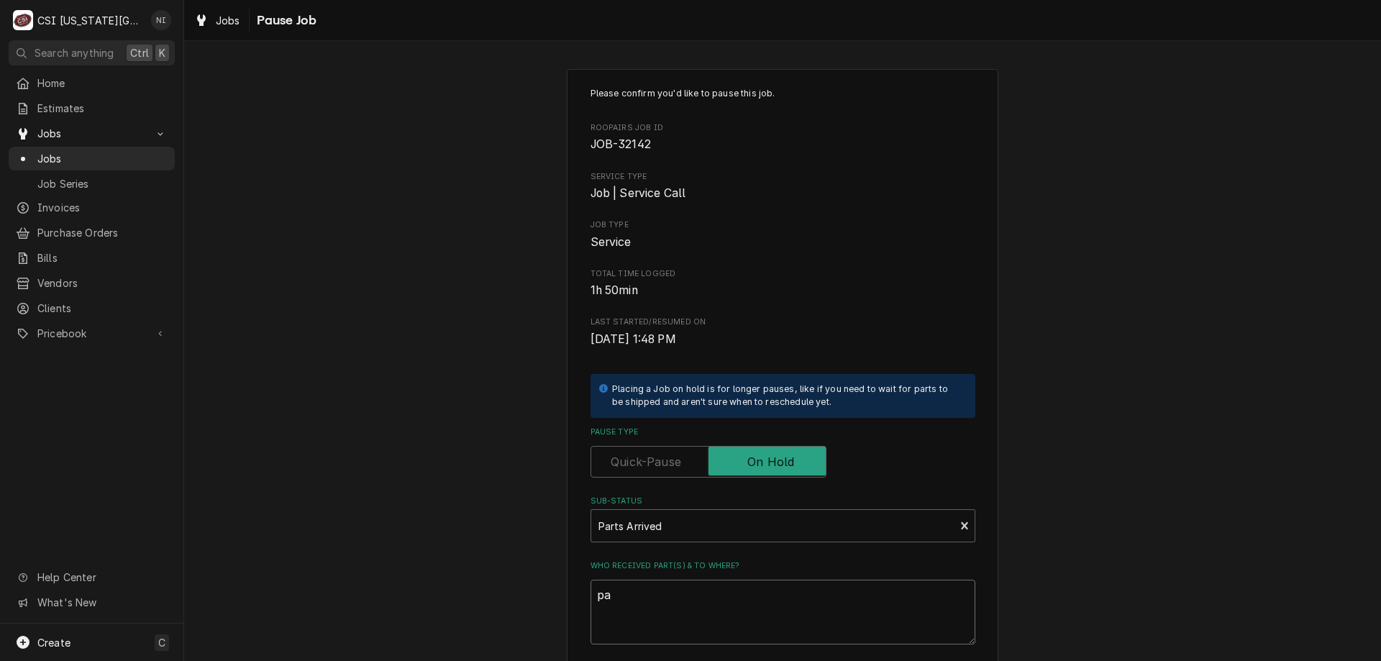
type textarea "x"
type textarea "par"
type textarea "x"
type textarea "part"
type textarea "x"
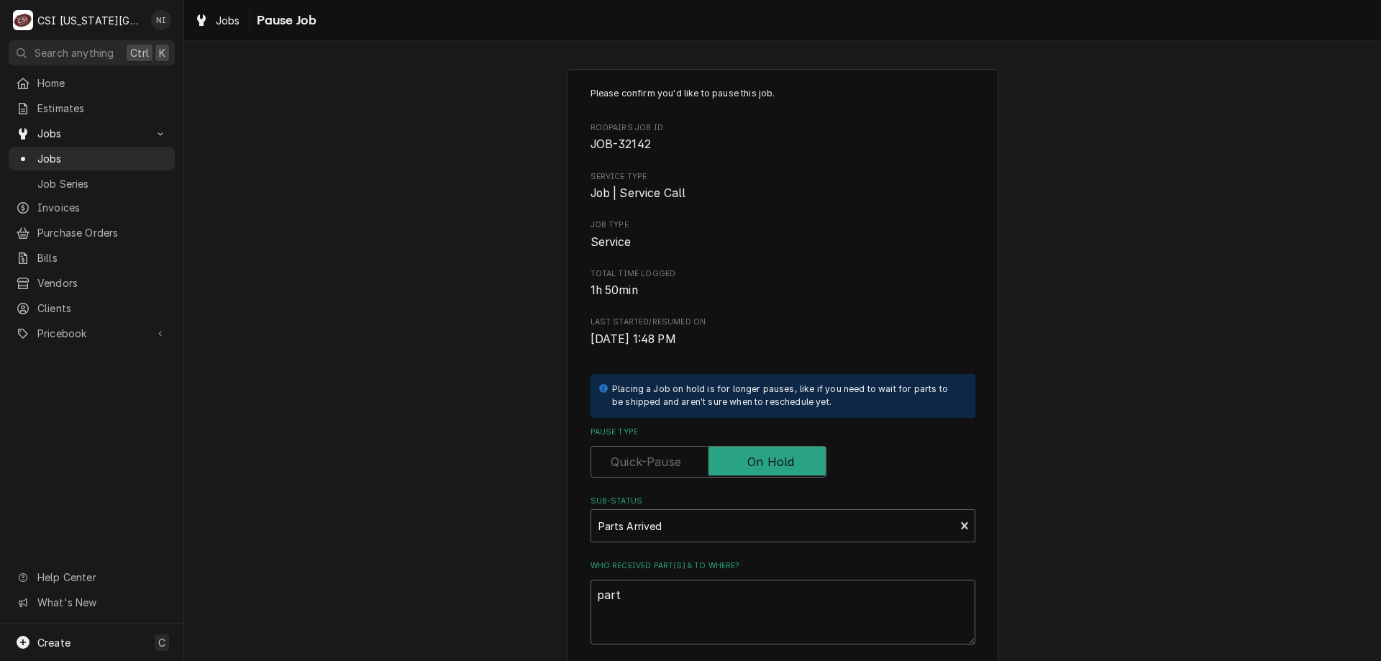
type textarea "parts"
type textarea "x"
type textarea "parts"
type textarea "x"
type textarea "parts o"
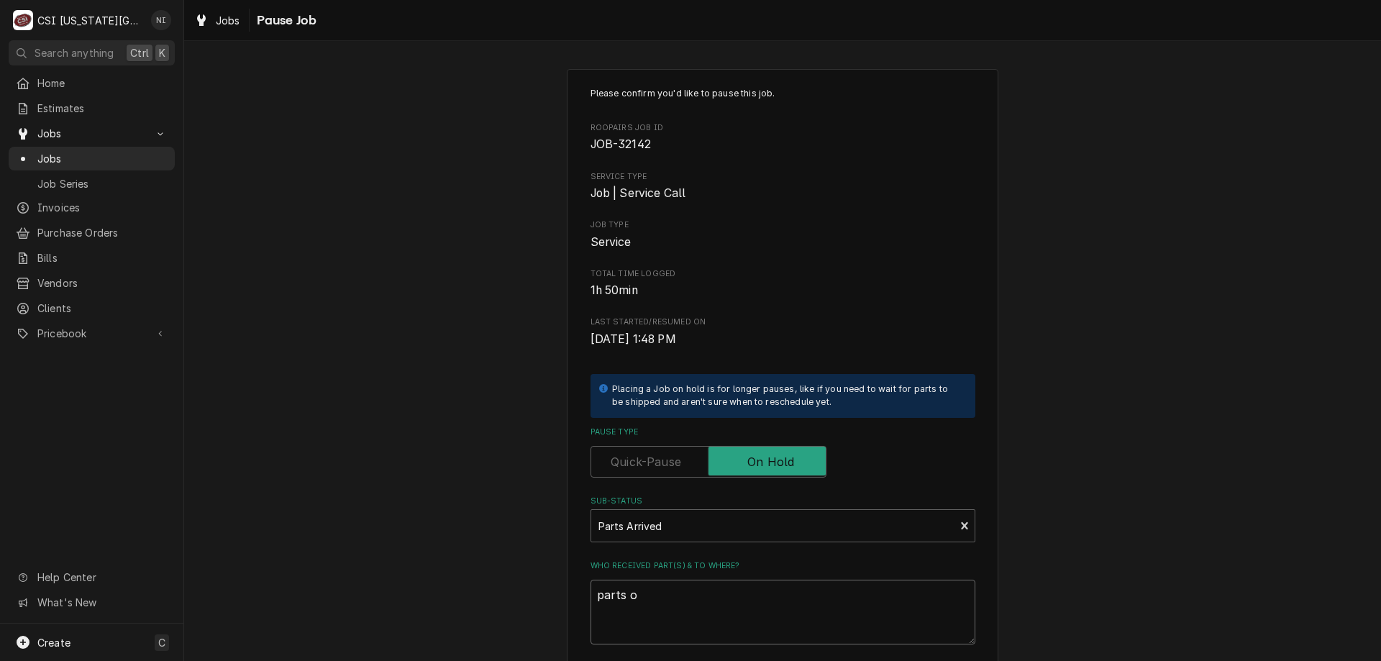
type textarea "x"
type textarea "parts on"
type textarea "x"
type textarea "parts on"
type textarea "x"
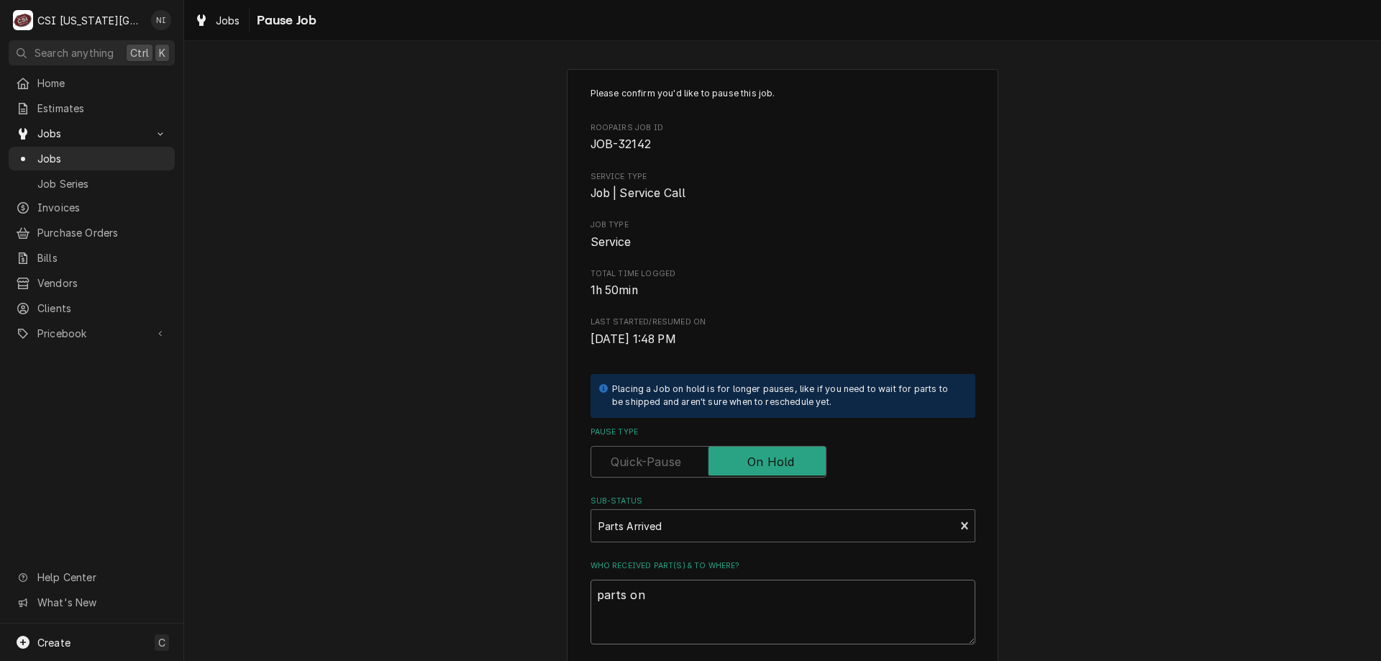
type textarea "parts on w"
type textarea "x"
type textarea "parts on wi"
type textarea "x"
type textarea "parts on wil"
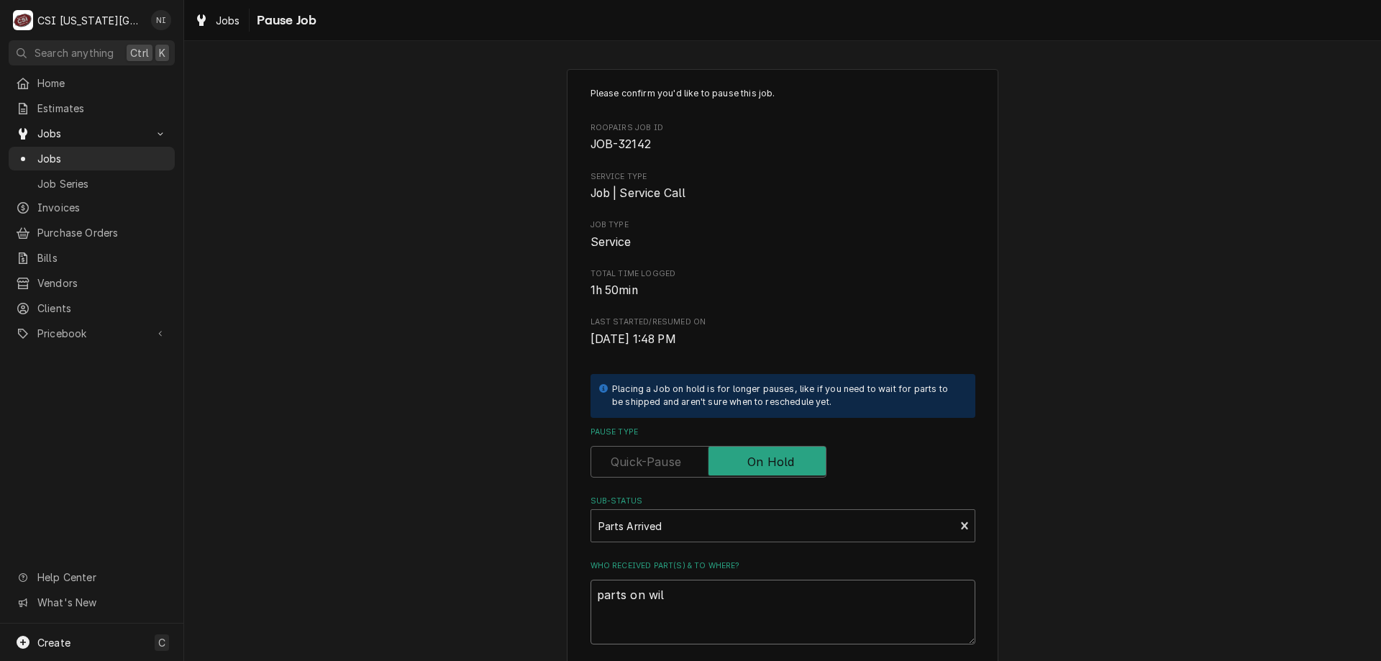
type textarea "x"
type textarea "parts on wils"
type textarea "x"
type textarea "parts on wilso"
type textarea "x"
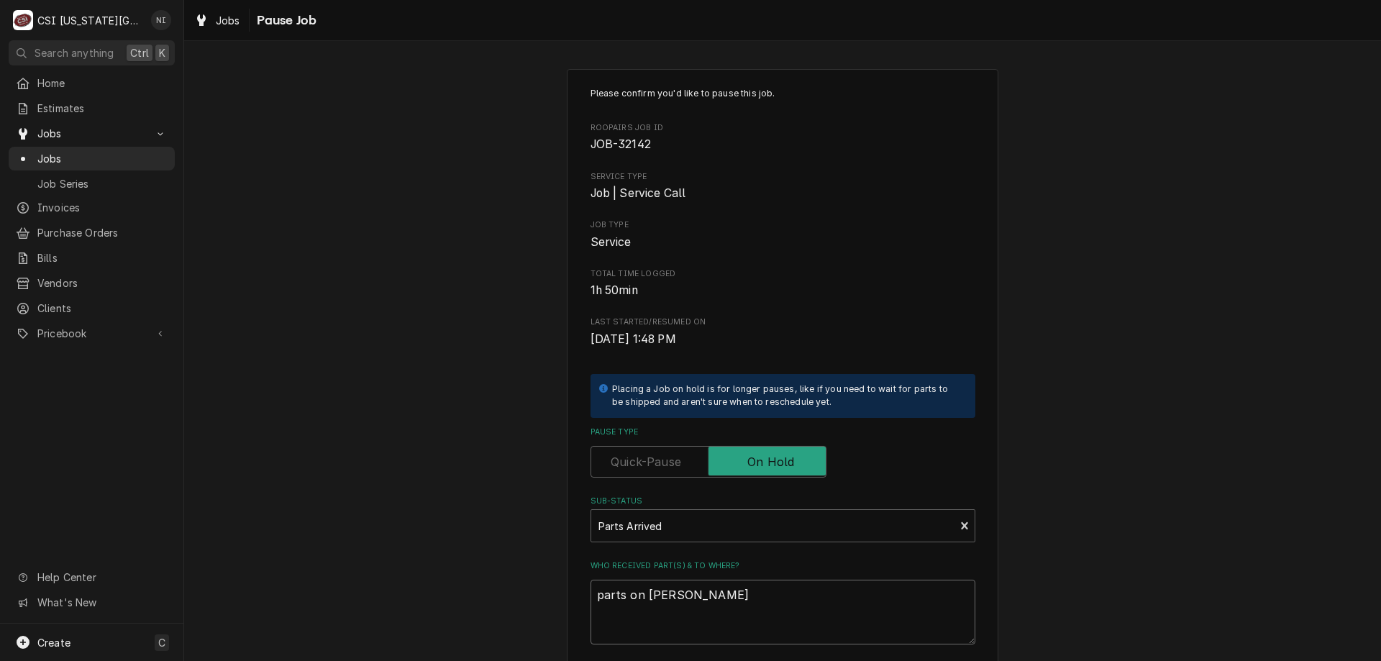
type textarea "parts on [PERSON_NAME]"
drag, startPoint x: 1370, startPoint y: 274, endPoint x: 1373, endPoint y: 297, distance: 23.2
click at [1373, 296] on div "Please confirm you'd like to pause this job. Roopairs Job ID JOB-32142 Service …" at bounding box center [782, 351] width 1197 height 620
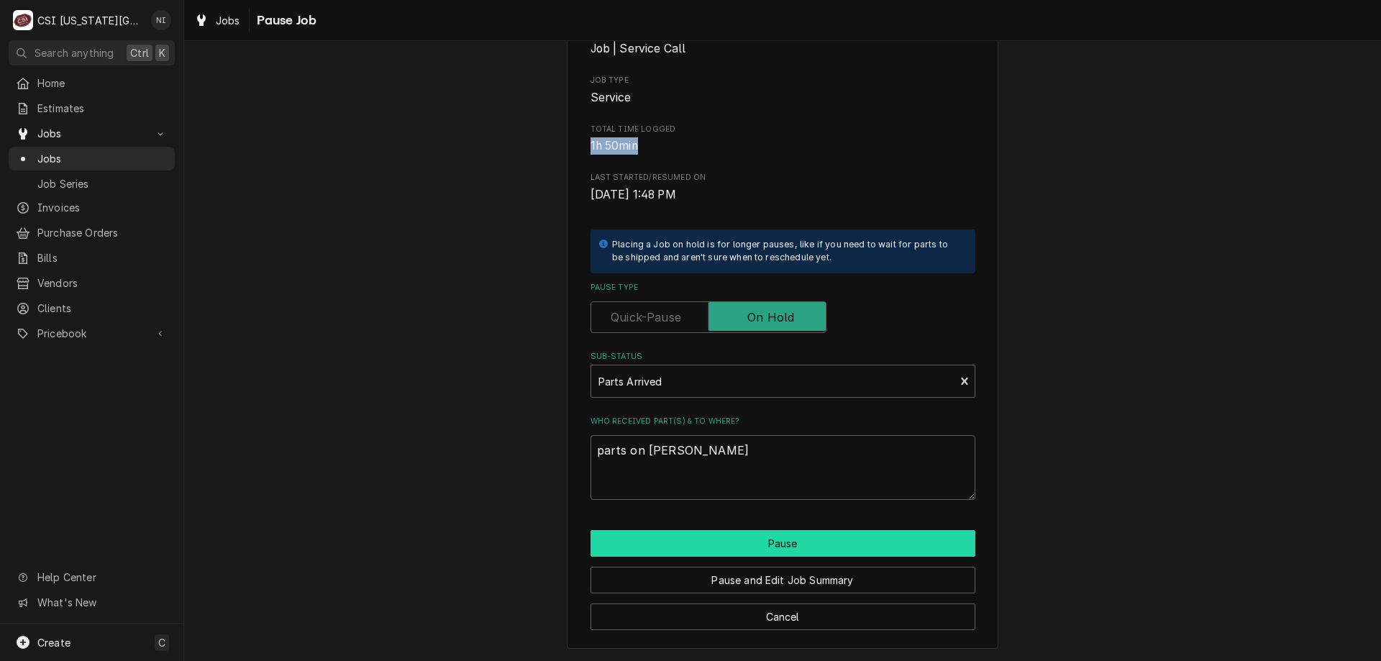
click at [812, 545] on button "Pause" at bounding box center [783, 543] width 385 height 27
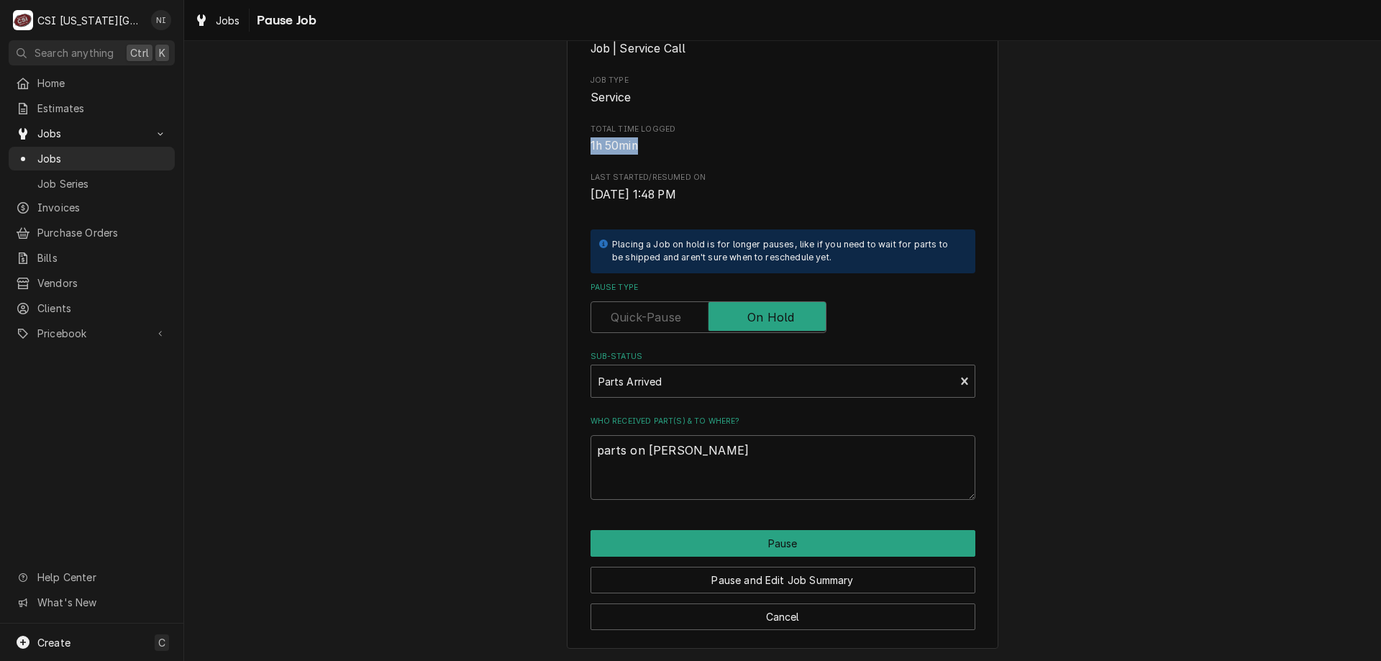
type textarea "x"
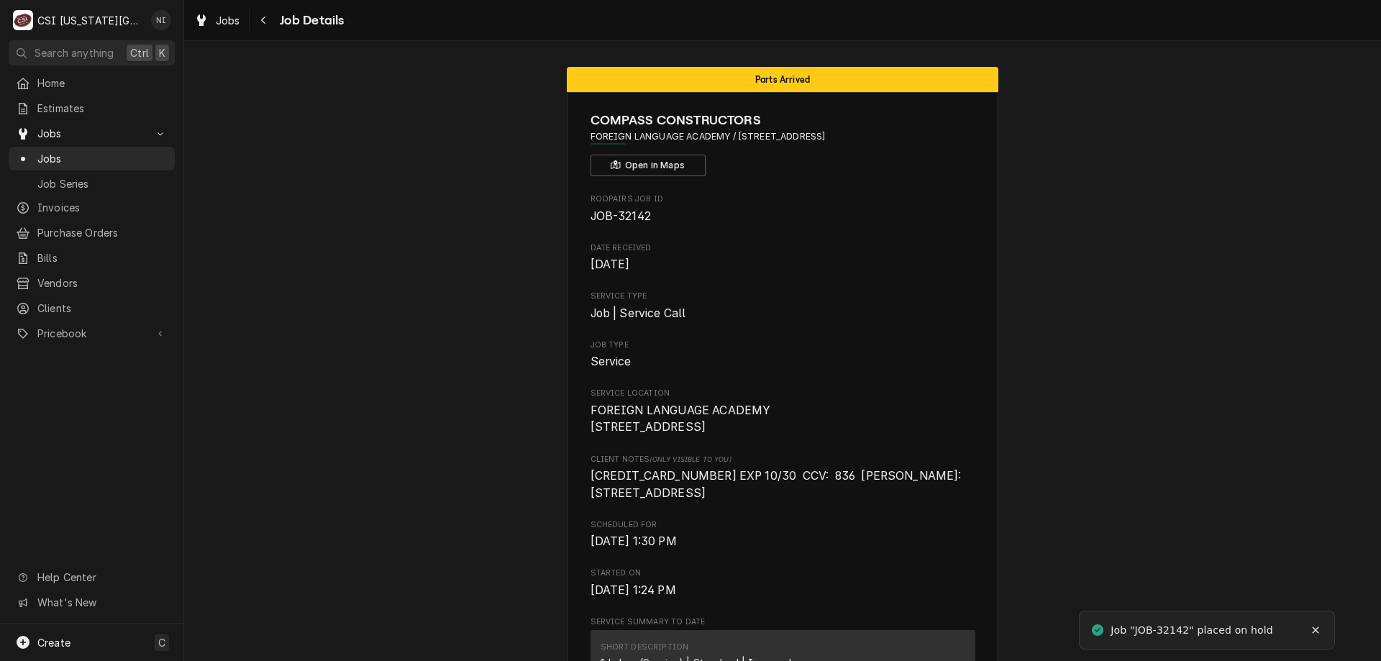
click at [130, 151] on span "Jobs" at bounding box center [102, 158] width 130 height 15
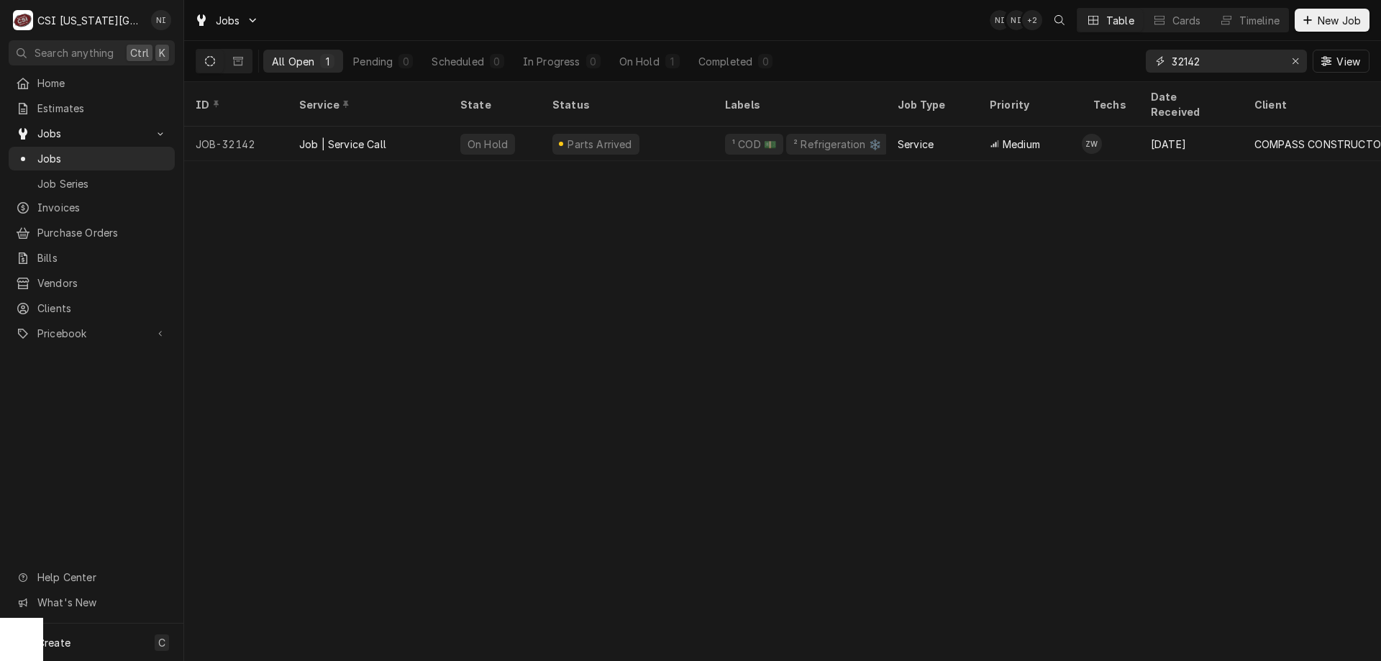
drag, startPoint x: 1207, startPoint y: 61, endPoint x: 1186, endPoint y: 69, distance: 21.6
click at [1186, 69] on input "32142" at bounding box center [1226, 61] width 108 height 23
type input "32477"
click at [697, 128] on div "Draft" at bounding box center [627, 144] width 173 height 35
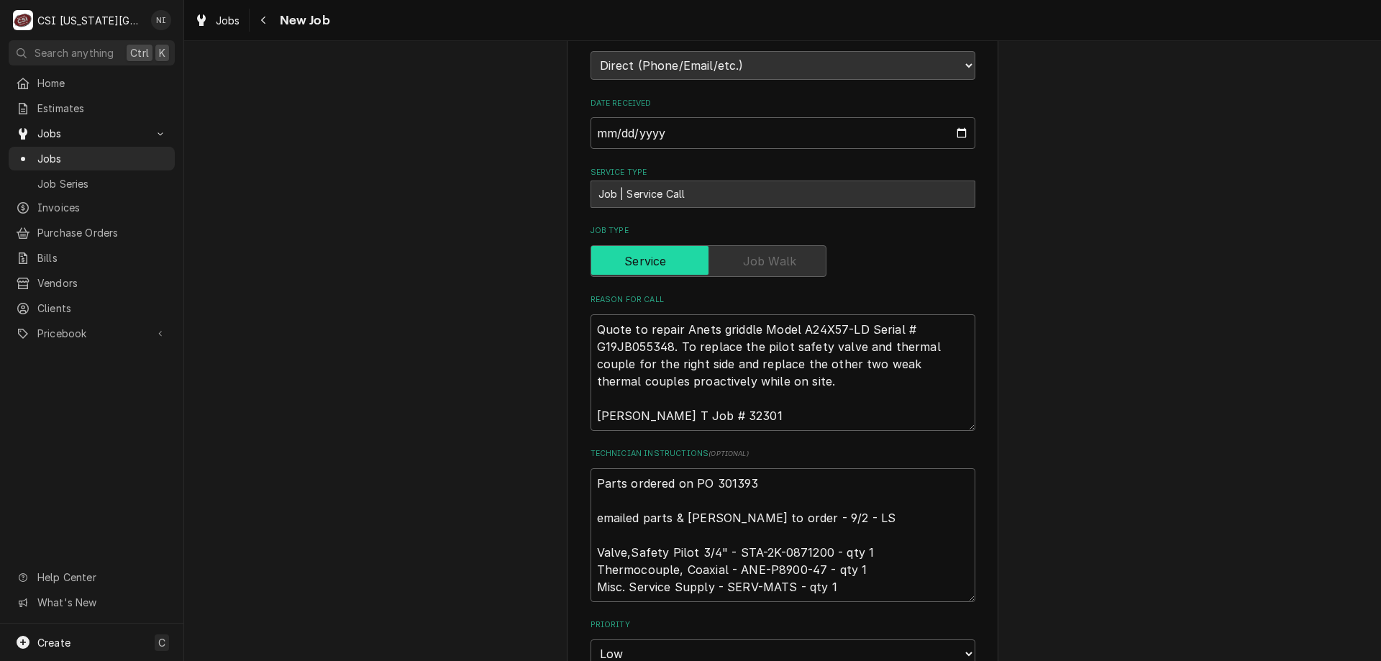
scroll to position [541, 0]
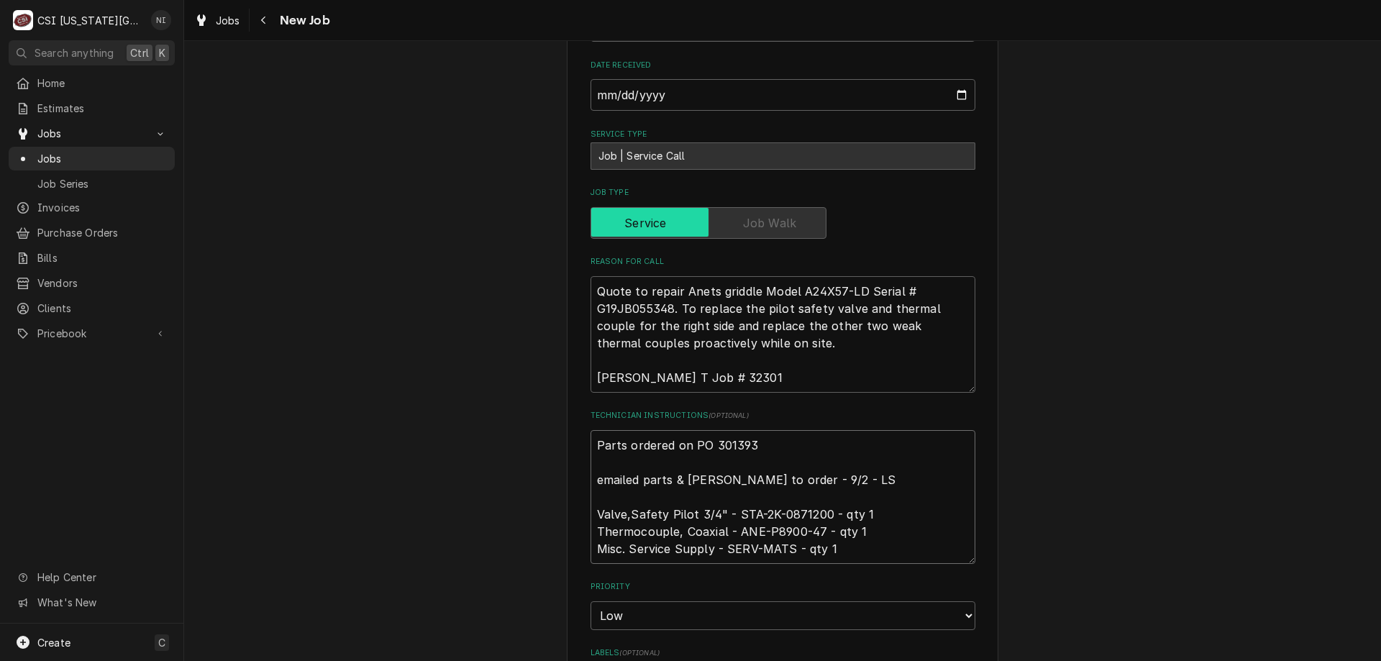
click at [591, 430] on textarea "Parts ordered on PO 301393 emailed parts & lindy to order - 9/2 - LS Valve,Safe…" at bounding box center [783, 497] width 385 height 134
type textarea "x"
type textarea "Parts ordered on PO 301393 emailed parts & lindy to order - 9/2 - LS Valve,Safe…"
type textarea "x"
click at [645, 430] on textarea "Parts ordered on PO 301393 emailed parts & lindy to order - 9/2 - LS Valve,Safe…" at bounding box center [783, 505] width 385 height 151
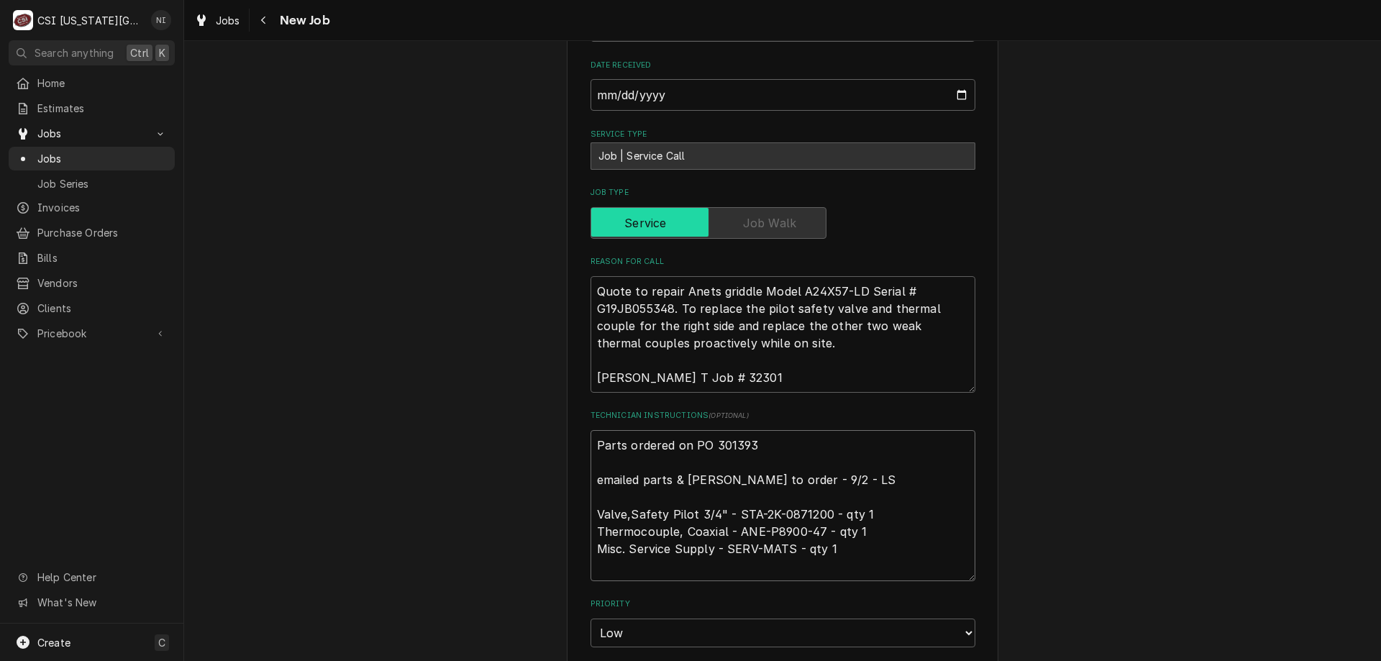
type textarea "P Parts ordered on PO 301393 emailed parts & lindy to order - 9/2 - LS Valve,Sa…"
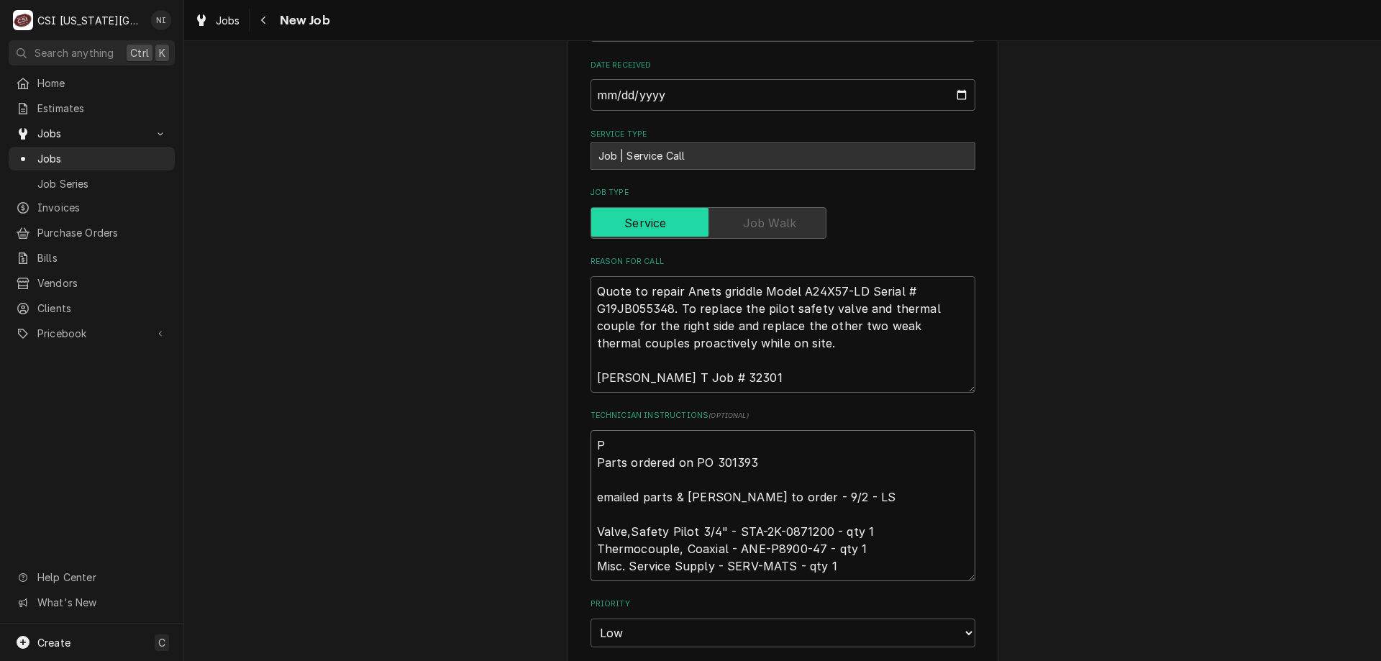
type textarea "x"
type textarea "Pa Parts ordered on PO 301393 emailed parts & lindy to order - 9/2 - LS Valve,S…"
type textarea "x"
type textarea "Par Parts ordered on PO 301393 emailed parts & lindy to order - 9/2 - LS Valve,…"
type textarea "x"
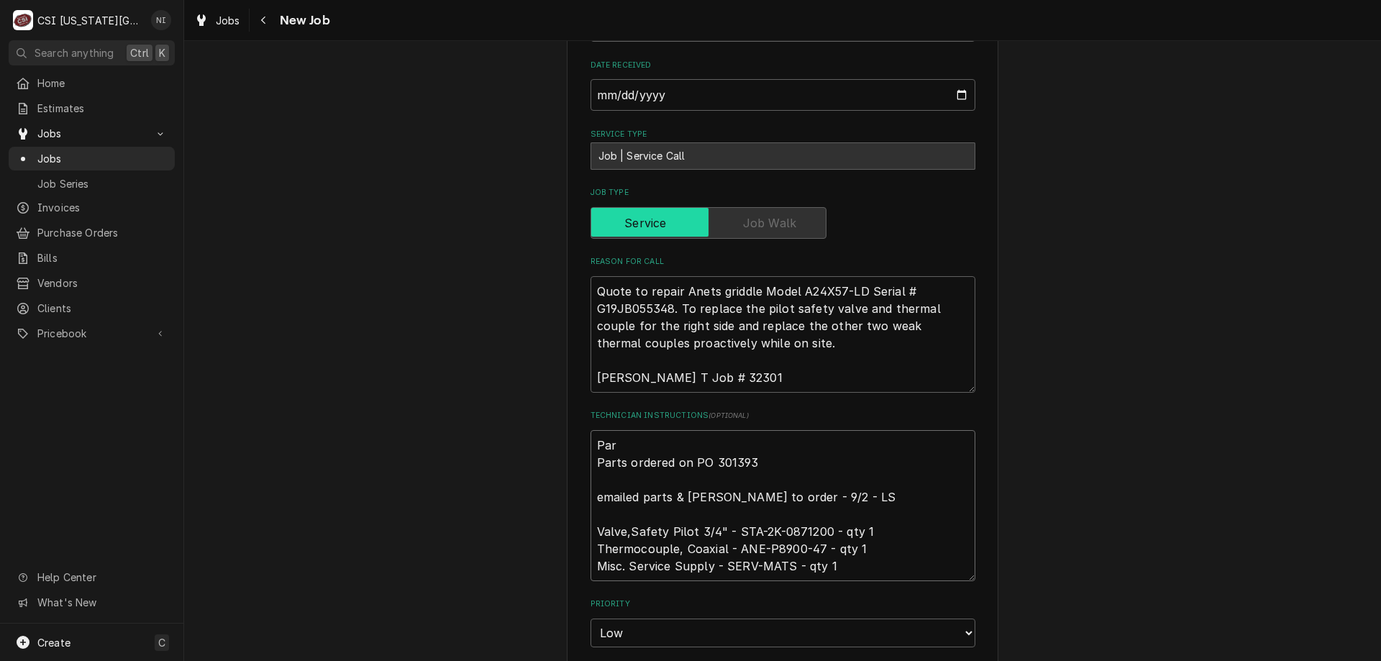
type textarea "Part Parts ordered on PO 301393 emailed parts & lindy to order - 9/2 - LS Valve…"
type textarea "x"
type textarea "Part Parts ordered on PO 301393 emailed parts & lindy to order - 9/2 - LS Valve…"
type textarea "x"
type textarea "Part Parts ordered on PO 301393 emailed parts & lindy to order - 9/2 - LS Valve…"
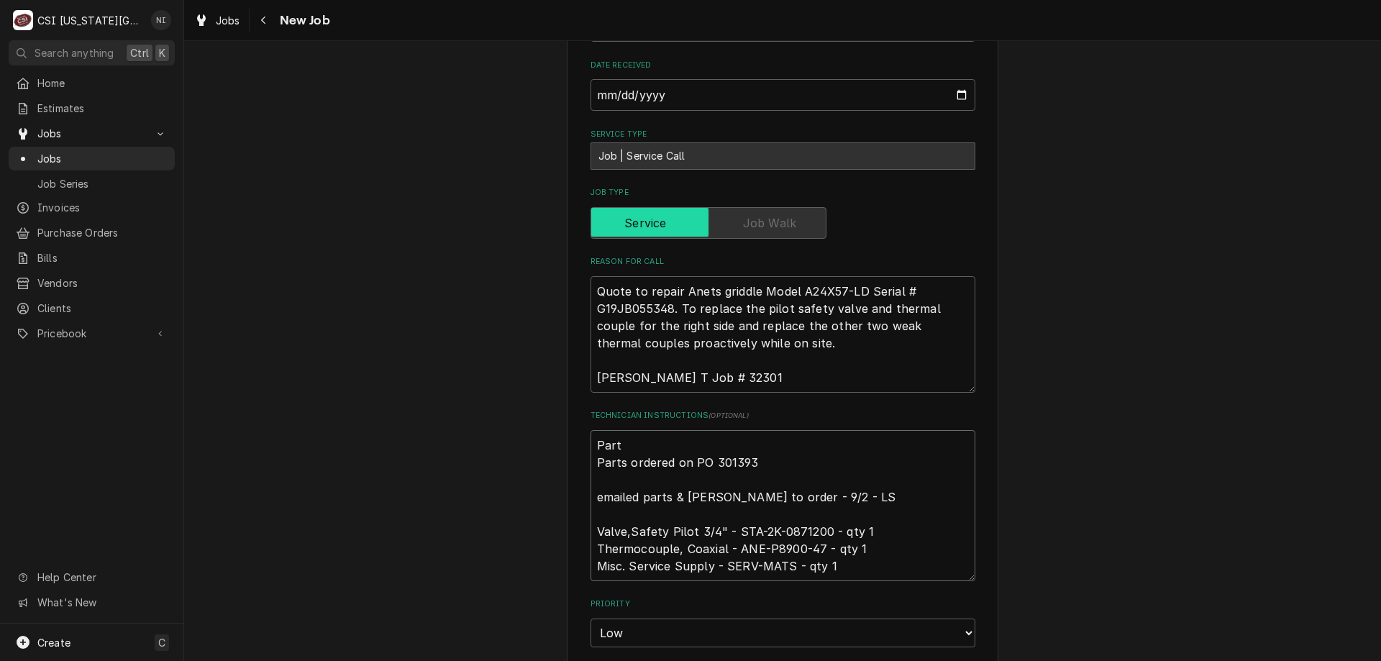
type textarea "x"
type textarea "Parts Parts ordered on PO 301393 emailed parts & lindy to order - 9/2 - LS Valv…"
type textarea "x"
type textarea "Parts Parts ordered on PO 301393 emailed parts & lindy to order - 9/2 - LS Valv…"
type textarea "x"
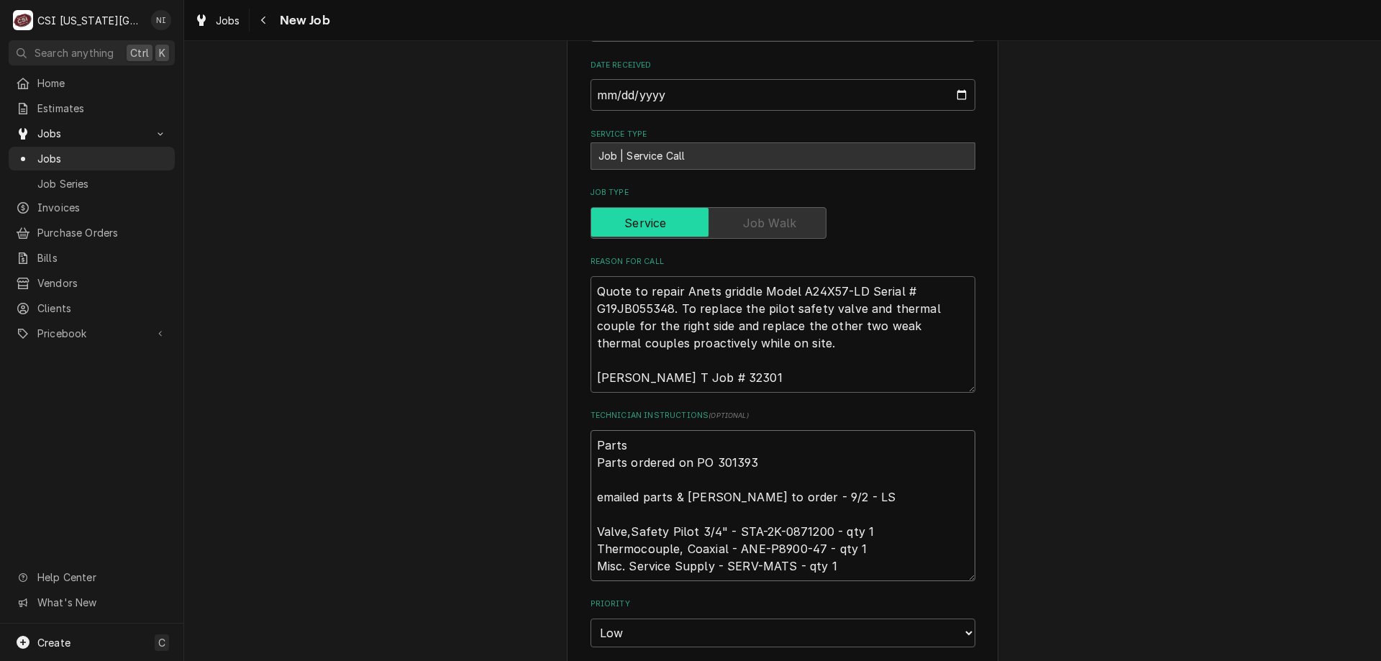
type textarea "Parts o Parts ordered on PO 301393 emailed parts & lindy to order - 9/2 - LS Va…"
type textarea "x"
type textarea "Parts on Parts ordered on PO 301393 emailed parts & lindy to order - 9/2 - LS V…"
type textarea "x"
type textarea "Parts on Parts ordered on PO 301393 emailed parts & lindy to order - 9/2 - LS V…"
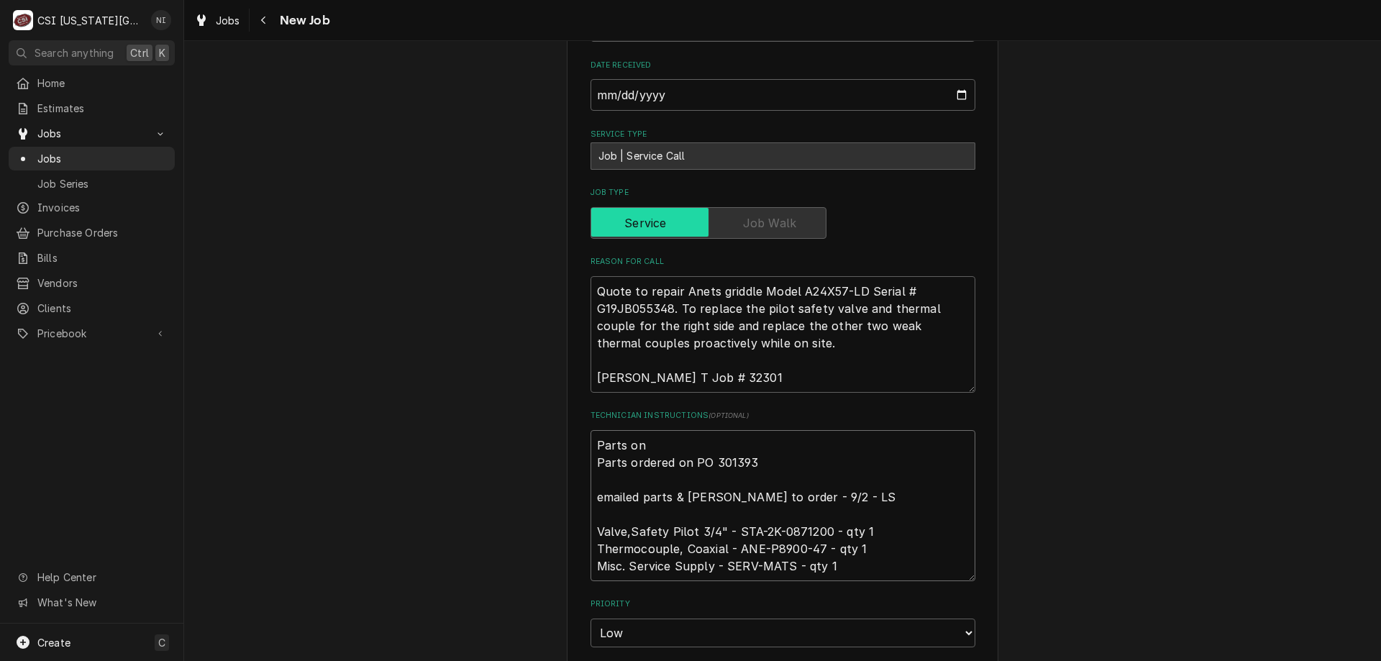
type textarea "x"
type textarea "Parts on j Parts ordered on PO 301393 emailed parts & lindy to order - 9/2 - LS…"
type textarea "x"
type textarea "Parts on ji Parts ordered on PO 301393 emailed parts & lindy to order - 9/2 - L…"
type textarea "x"
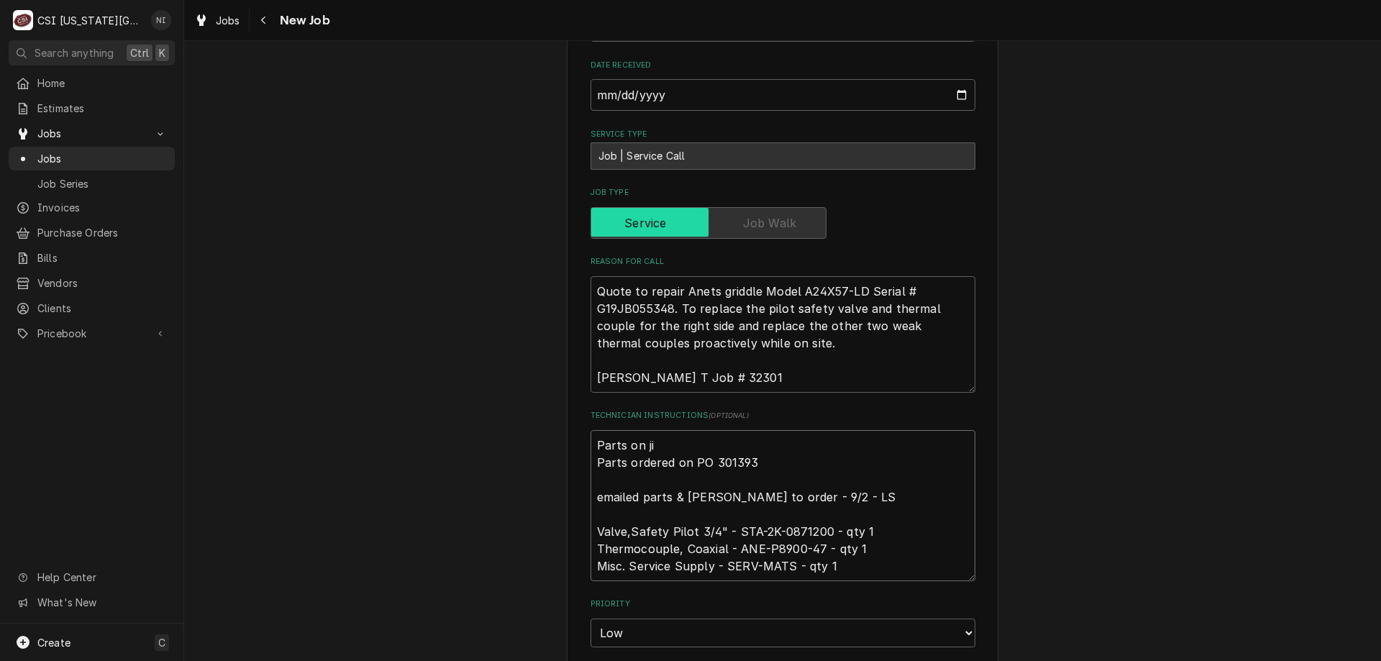
type textarea "Parts on jim Parts ordered on PO 301393 emailed parts & lindy to order - 9/2 - …"
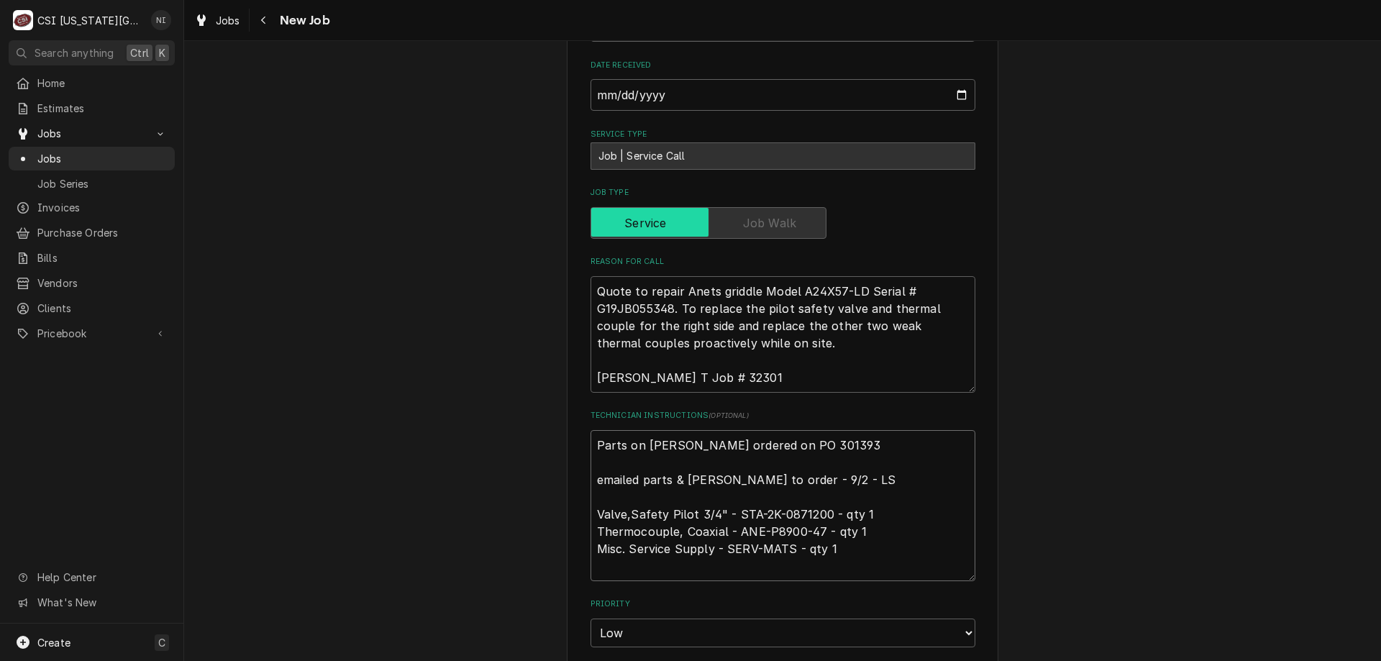
type textarea "x"
type textarea "Parts on jimm Parts ordered on PO 301393 emailed parts & lindy to order - 9/2 -…"
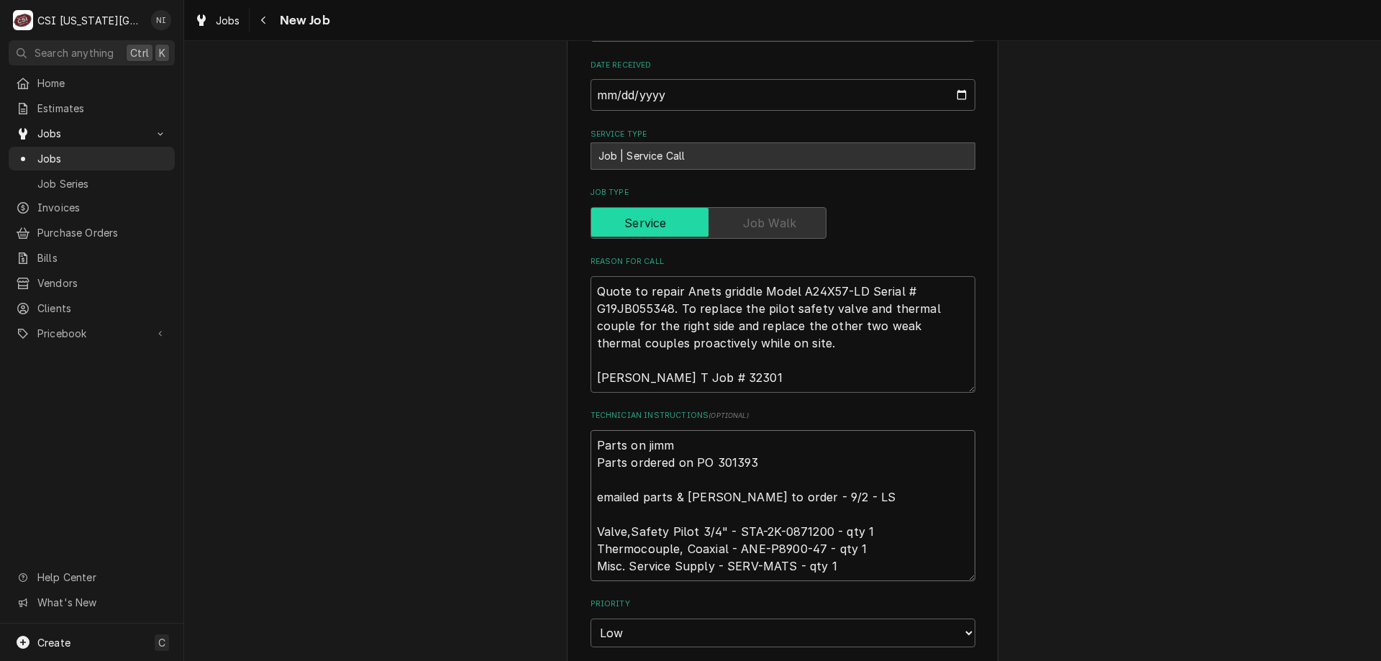
type textarea "x"
type textarea "Parts on jimmy Parts ordered on PO 301393 emailed parts & lindy to order - 9/2 …"
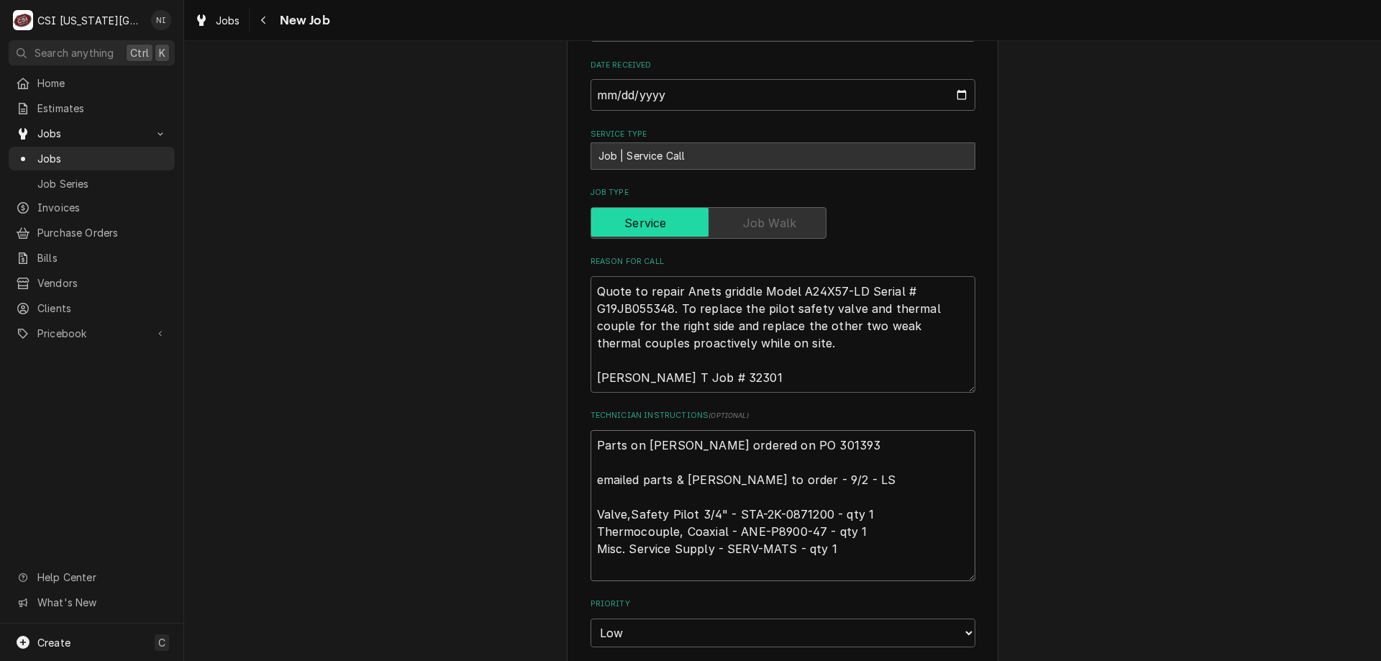
type textarea "x"
type textarea "Parts on jimmy Parts ordered on PO 301393 emailed parts & lindy to order - 9/2 …"
type textarea "x"
type textarea "Parts on jimmy h Parts ordered on PO 301393 emailed parts & lindy to order - 9/…"
type textarea "x"
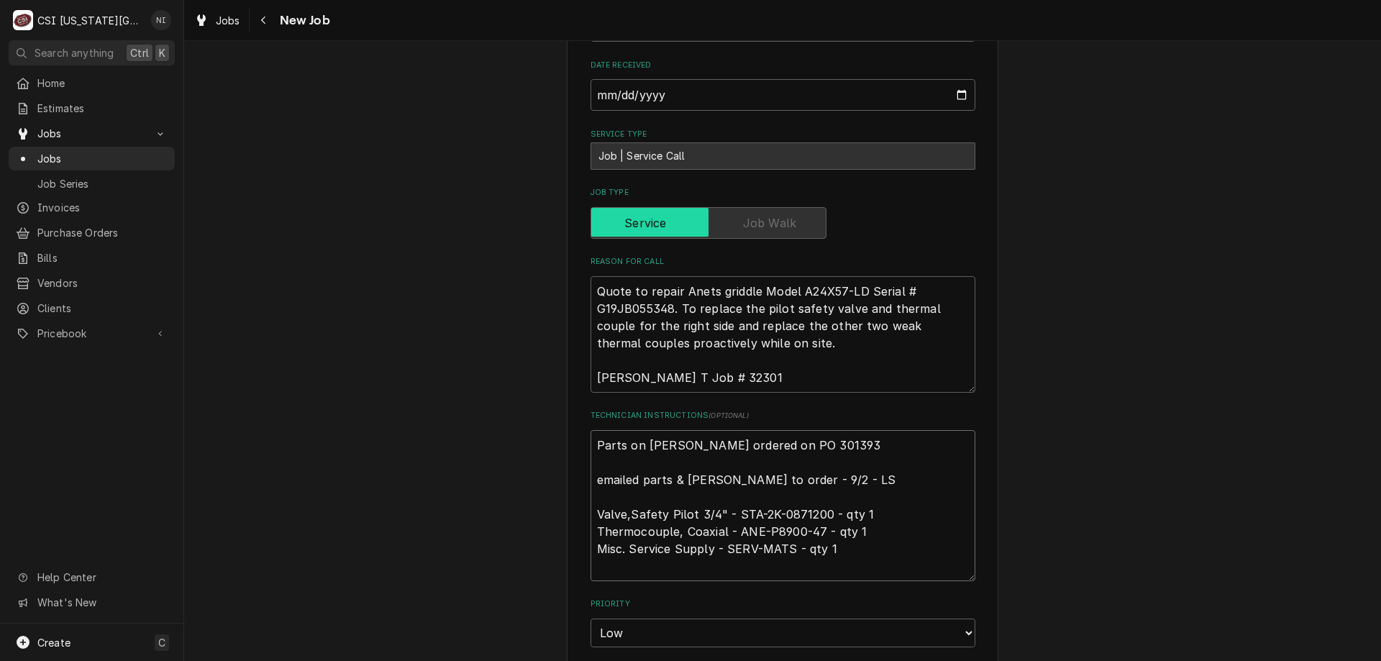
type textarea "Parts on jimmy hs Parts ordered on PO 301393 emailed parts & lindy to order - 9…"
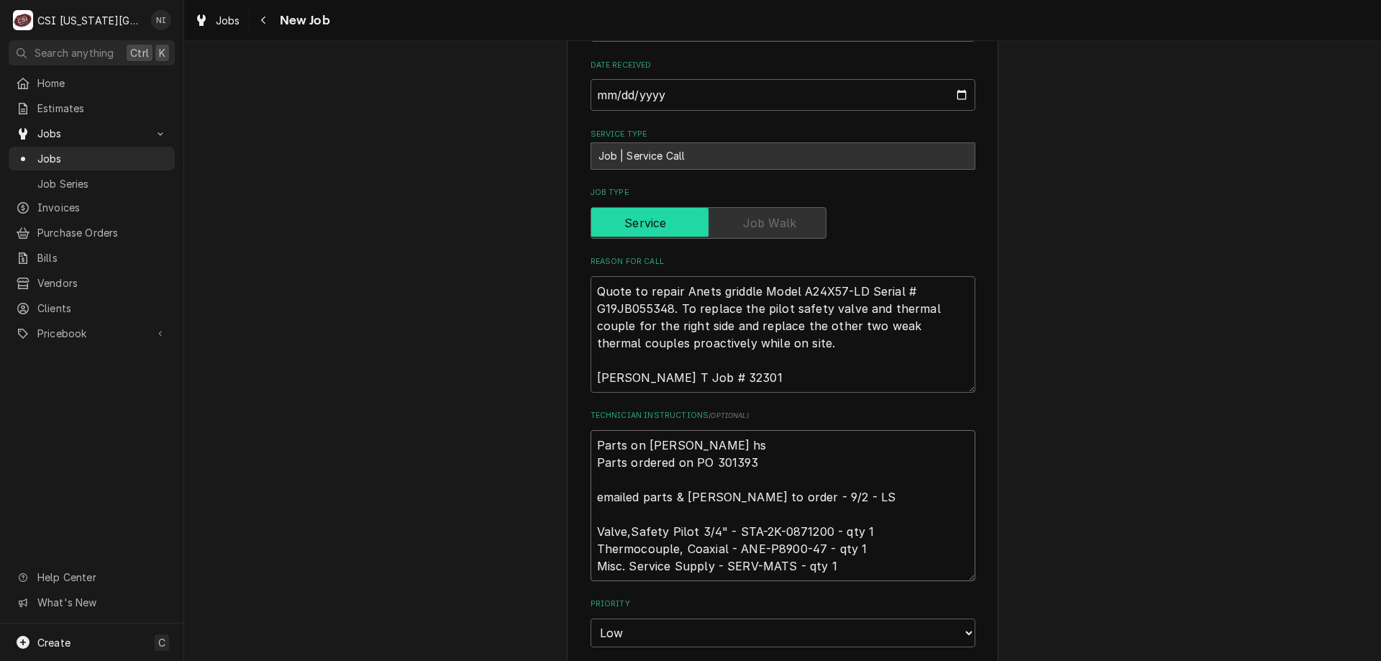
type textarea "x"
type textarea "Parts on jimmy h Parts ordered on PO 301393 emailed parts & lindy to order - 9/…"
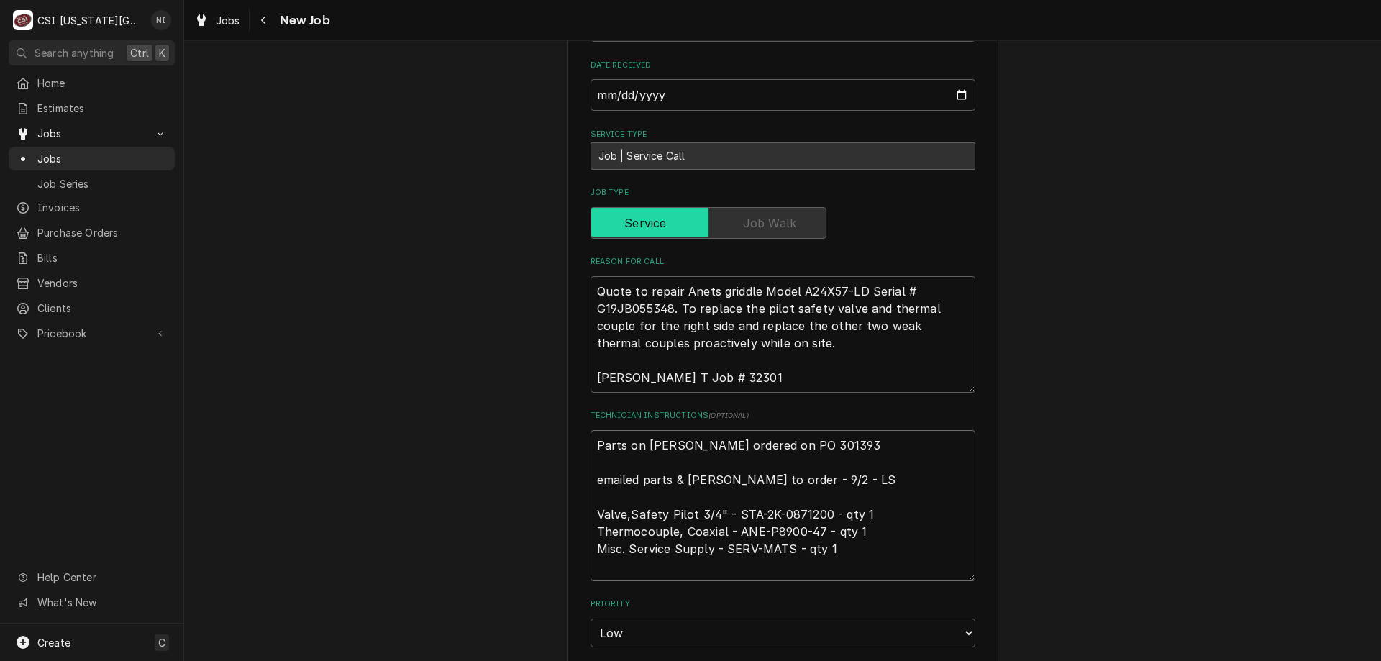
type textarea "x"
type textarea "Parts on jimmy Parts ordered on PO 301393 emailed parts & lindy to order - 9/2 …"
type textarea "x"
type textarea "Parts on jimmy sh Parts ordered on PO 301393 emailed parts & lindy to order - 9…"
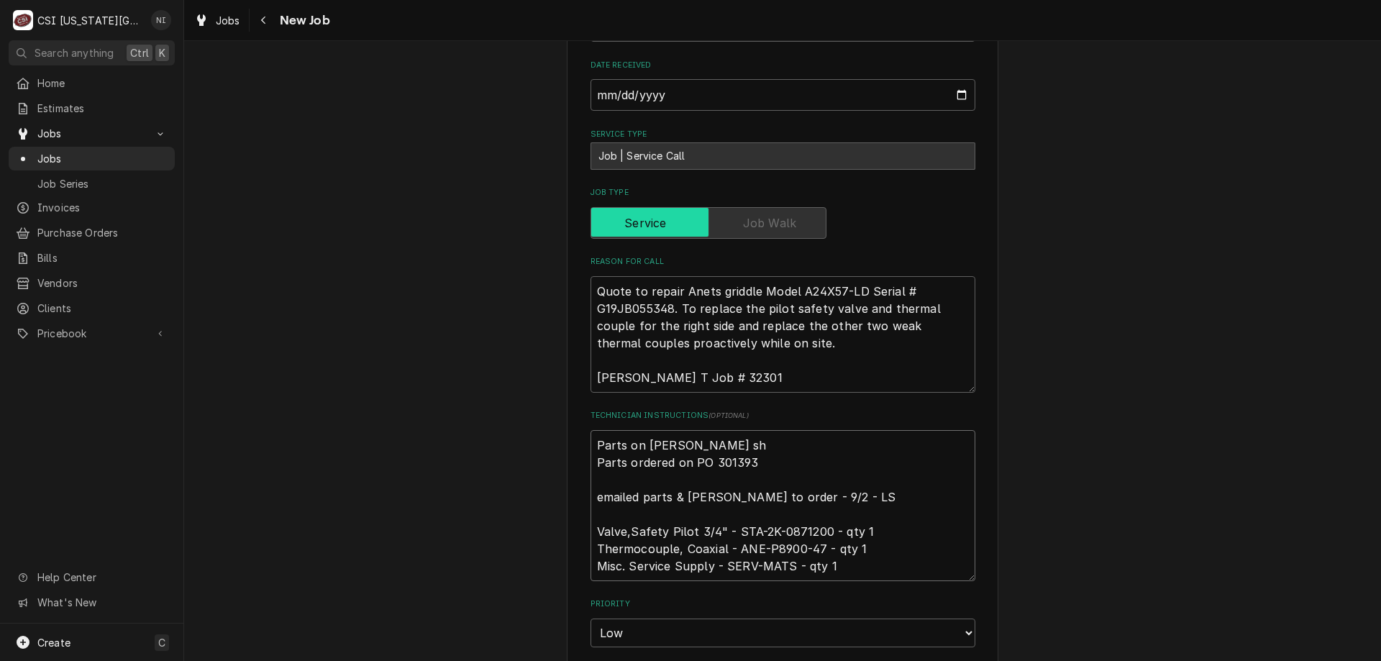
type textarea "x"
type textarea "Parts on jimmy she Parts ordered on PO 301393 emailed parts & lindy to order - …"
type textarea "x"
type textarea "Parts on jimmy shel Parts ordered on PO 301393 emailed parts & lindy to order -…"
type textarea "x"
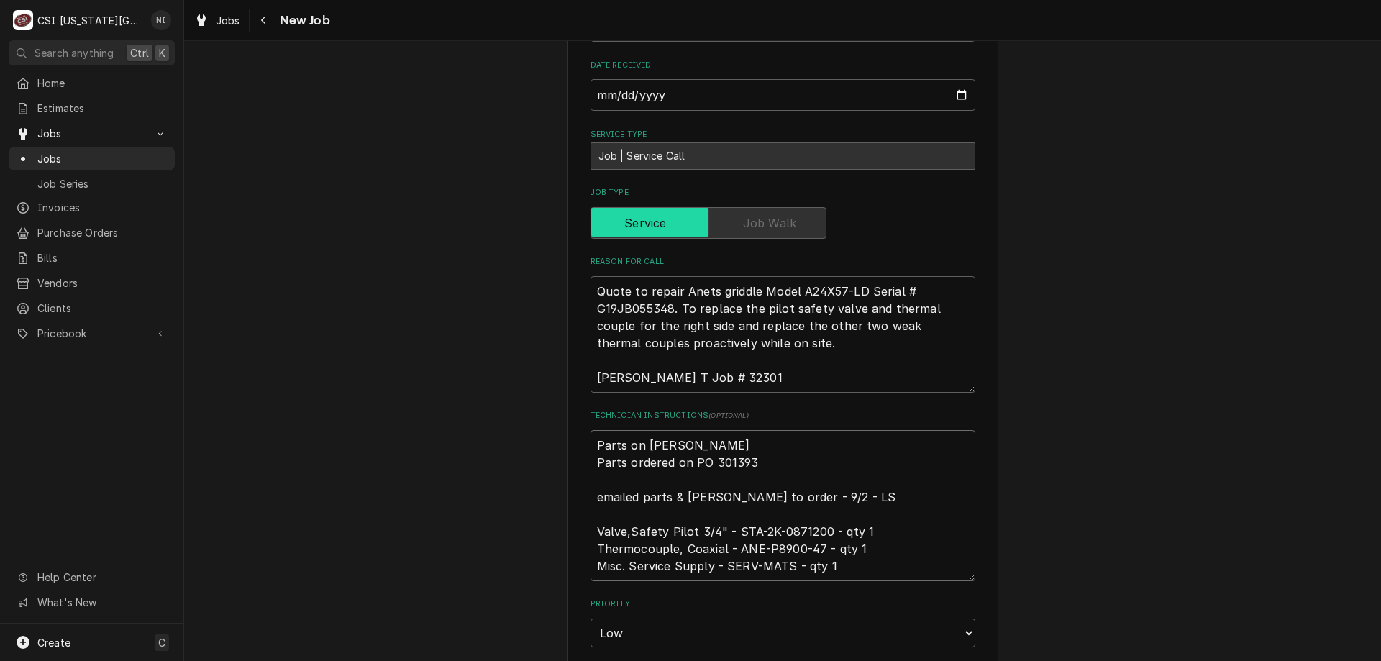
type textarea "Parts on jimmy shelf Parts ordered on PO 301393 emailed parts & lindy to order …"
type textarea "x"
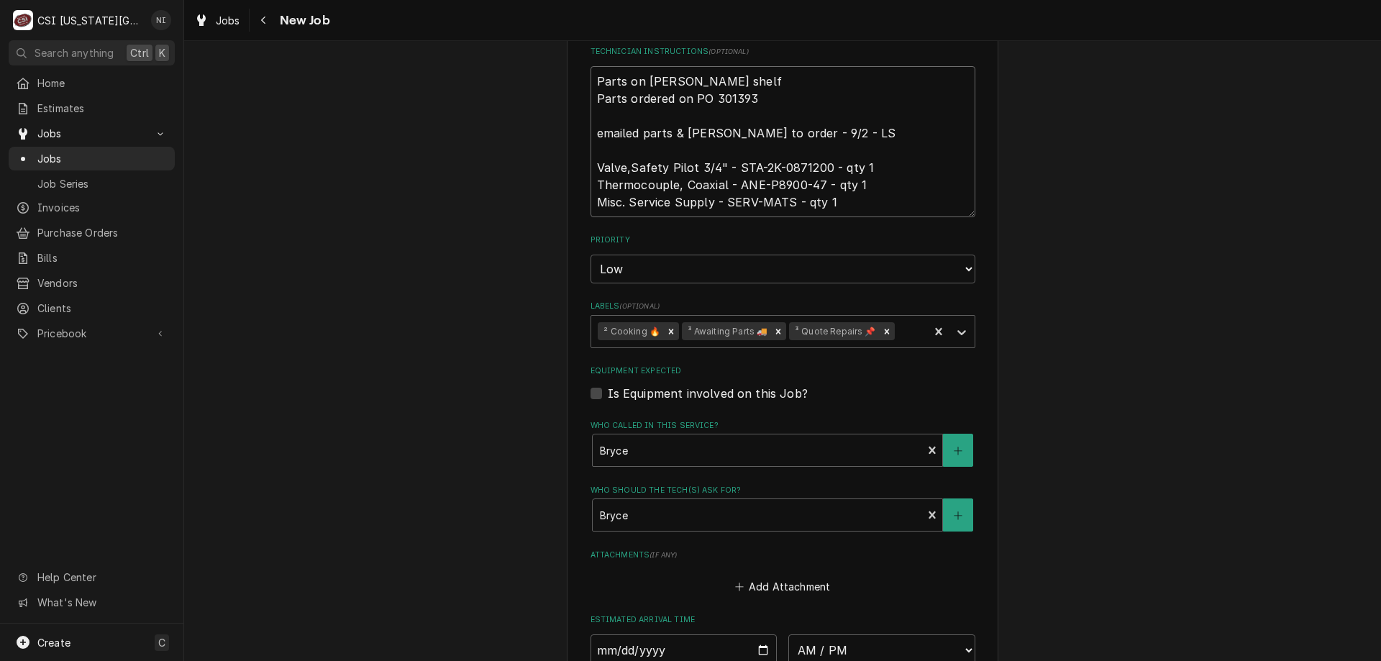
scroll to position [925, 0]
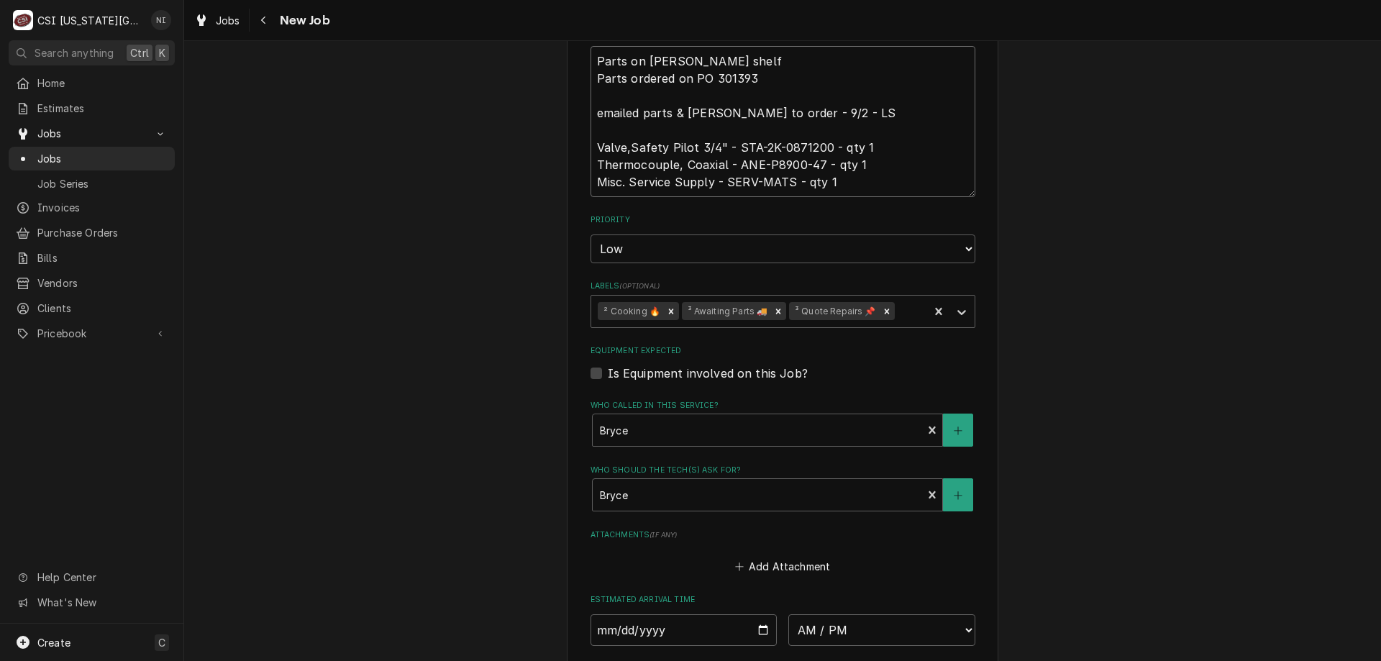
click at [775, 302] on div "Remove ³ Awaiting Parts 🚚" at bounding box center [779, 311] width 16 height 19
type textarea "Parts on jimmy shelf Parts ordered on PO 301393 emailed parts & lindy to order …"
click at [956, 305] on icon "Labels" at bounding box center [962, 312] width 14 height 14
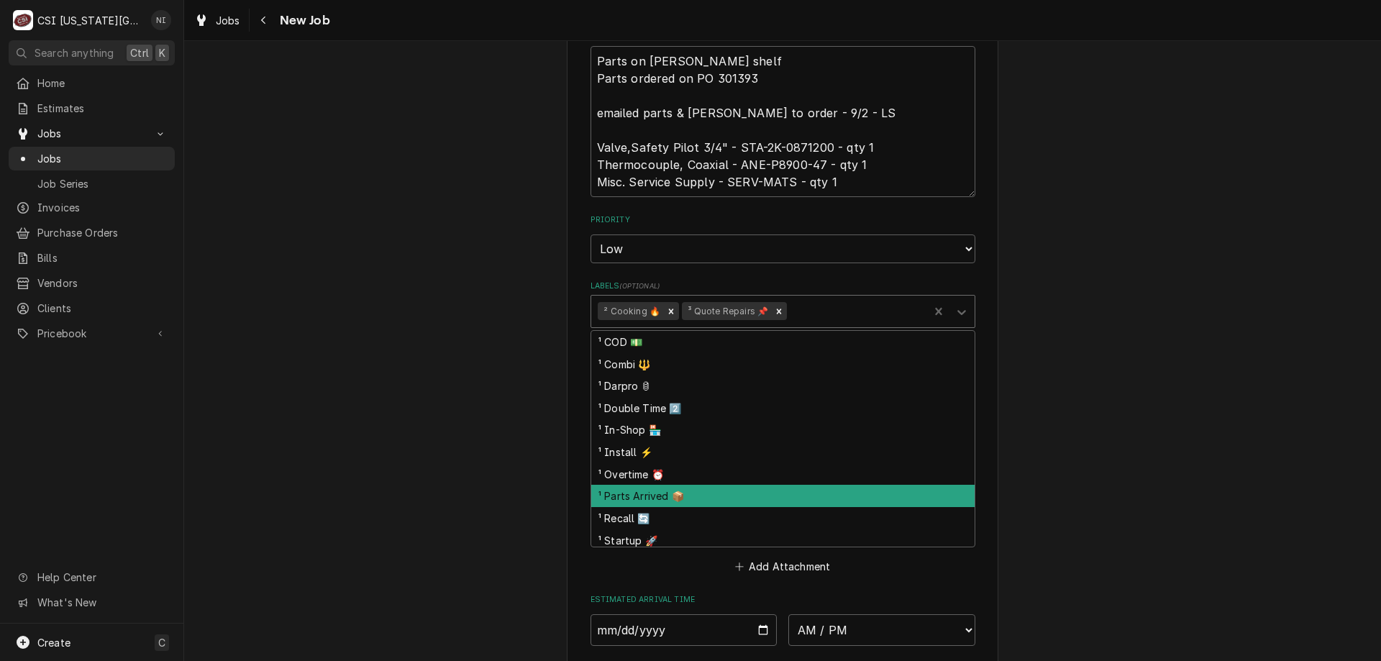
click at [655, 485] on div "¹ Parts Arrived 📦" at bounding box center [782, 496] width 383 height 22
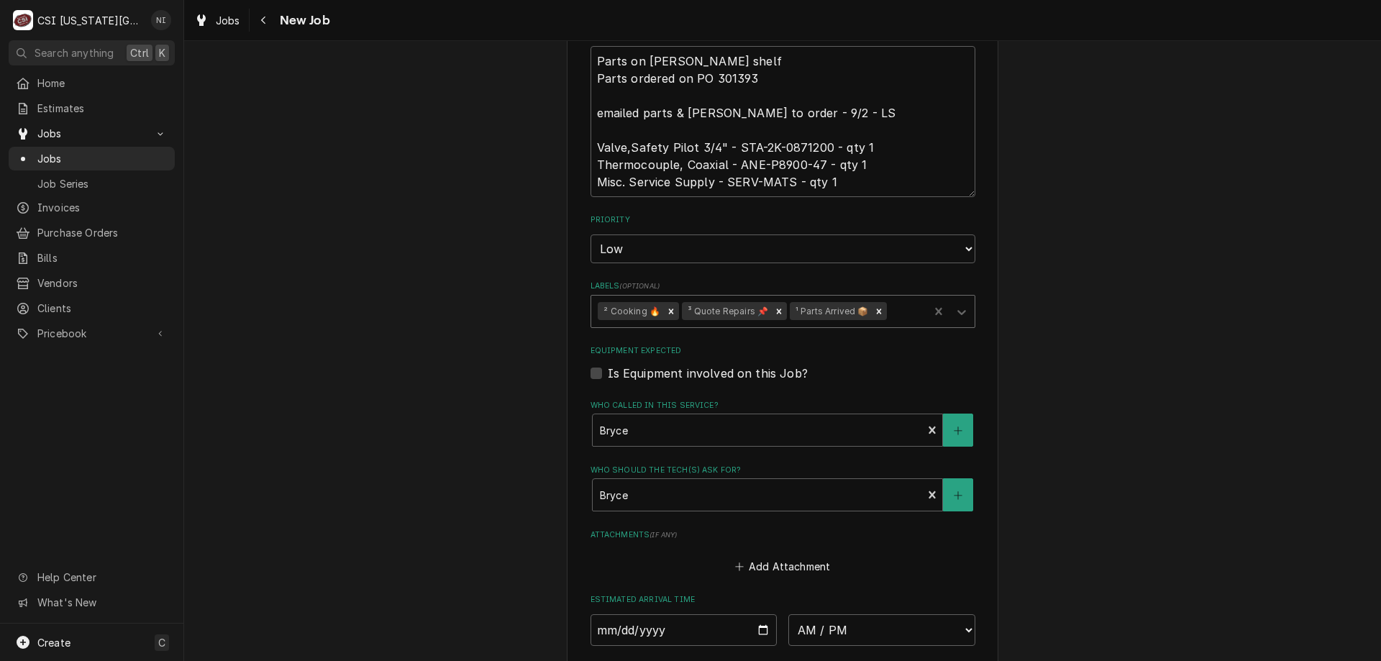
scroll to position [1171, 0]
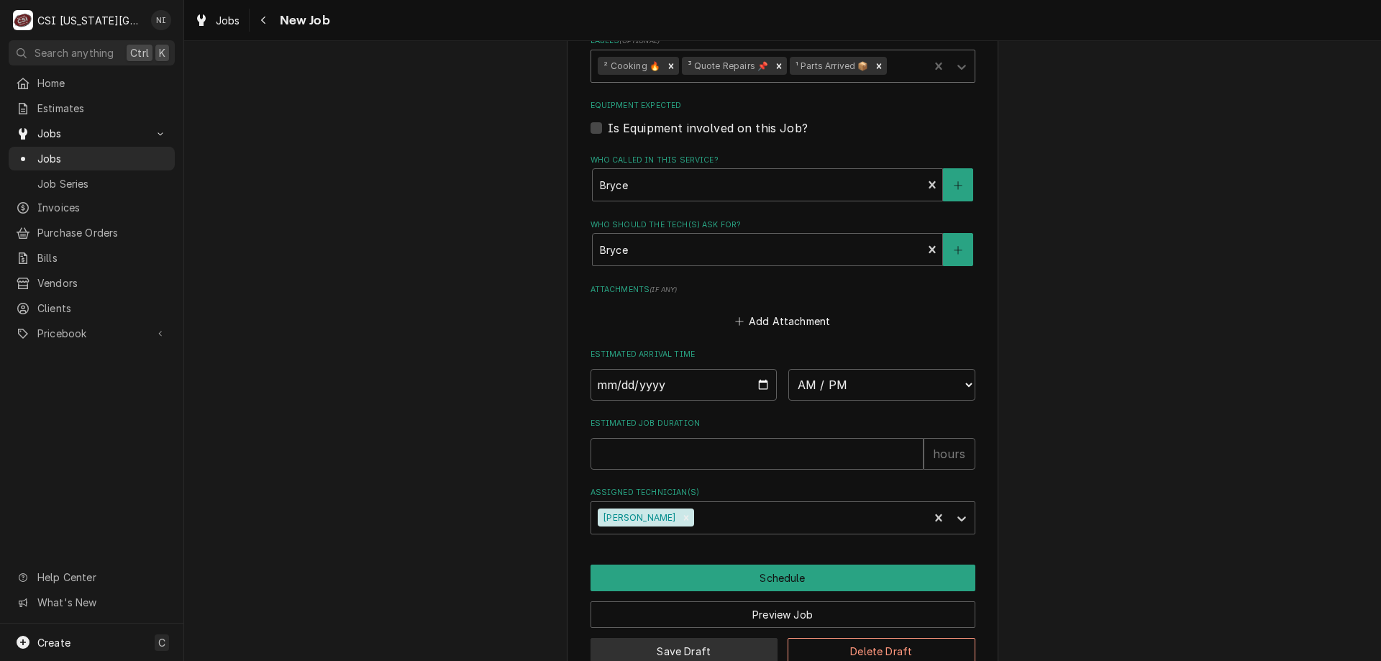
click at [723, 638] on button "Save Draft" at bounding box center [685, 651] width 188 height 27
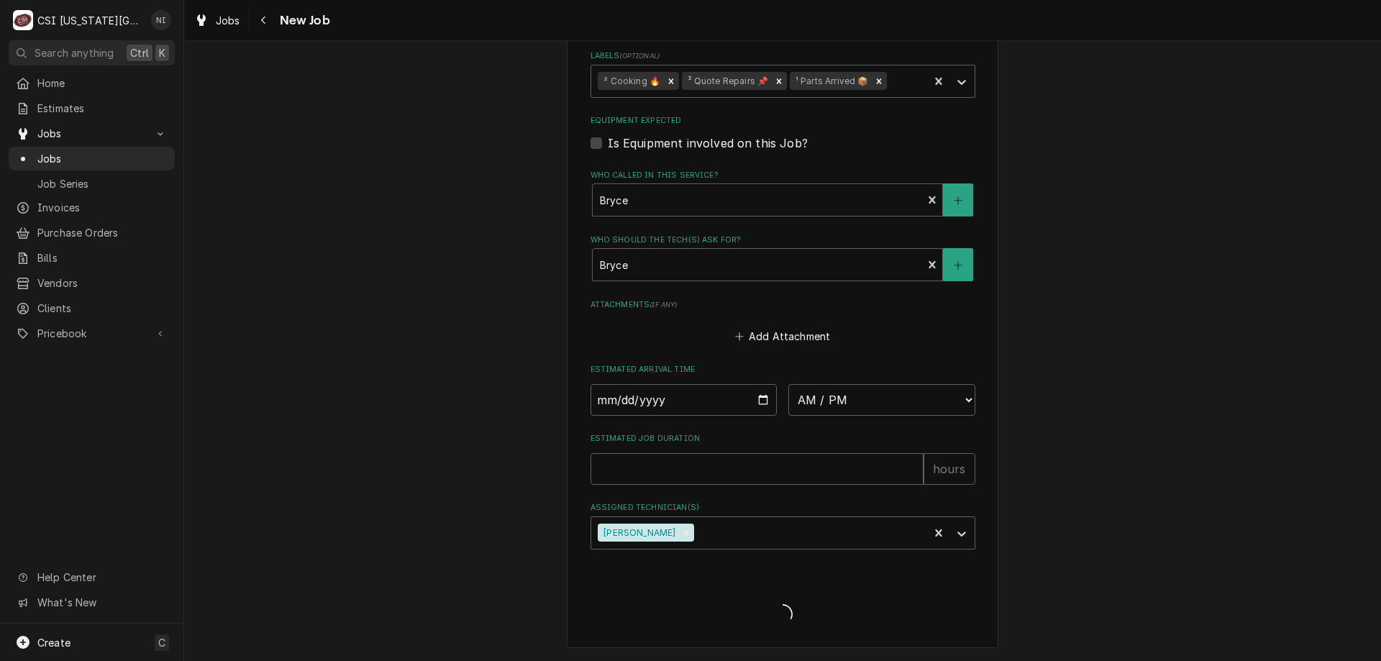
scroll to position [1121, 0]
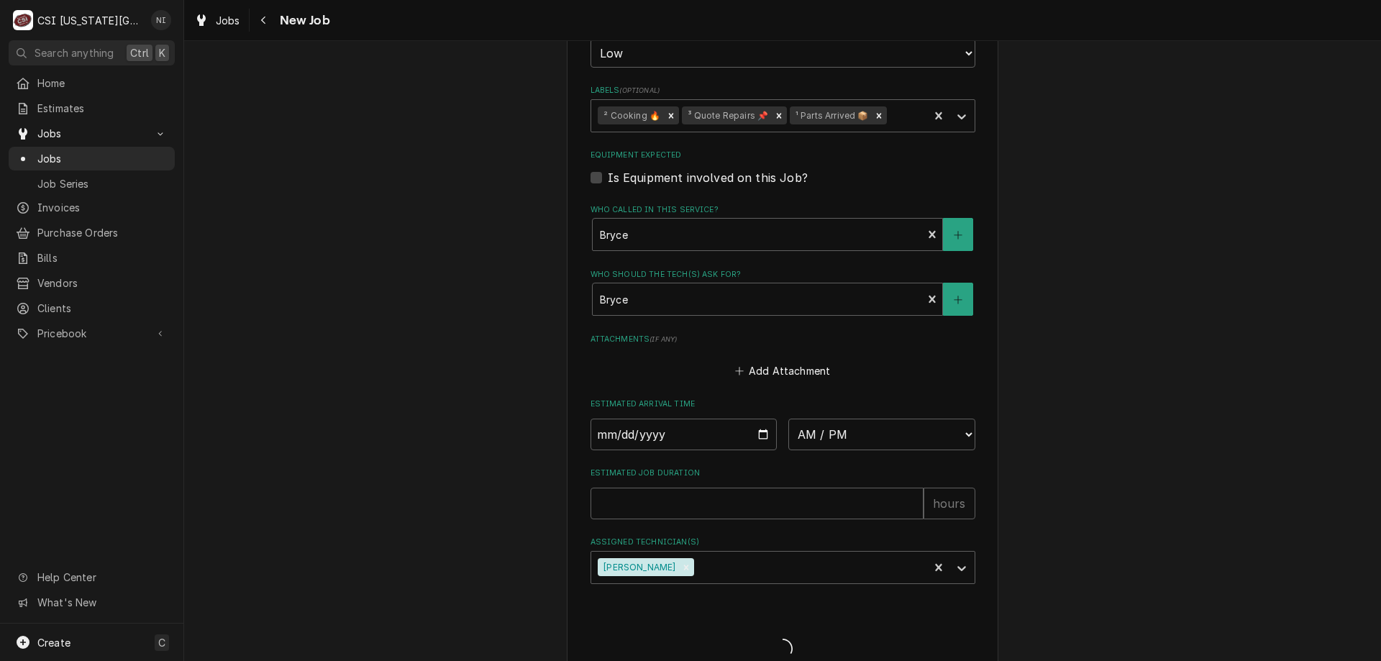
type textarea "x"
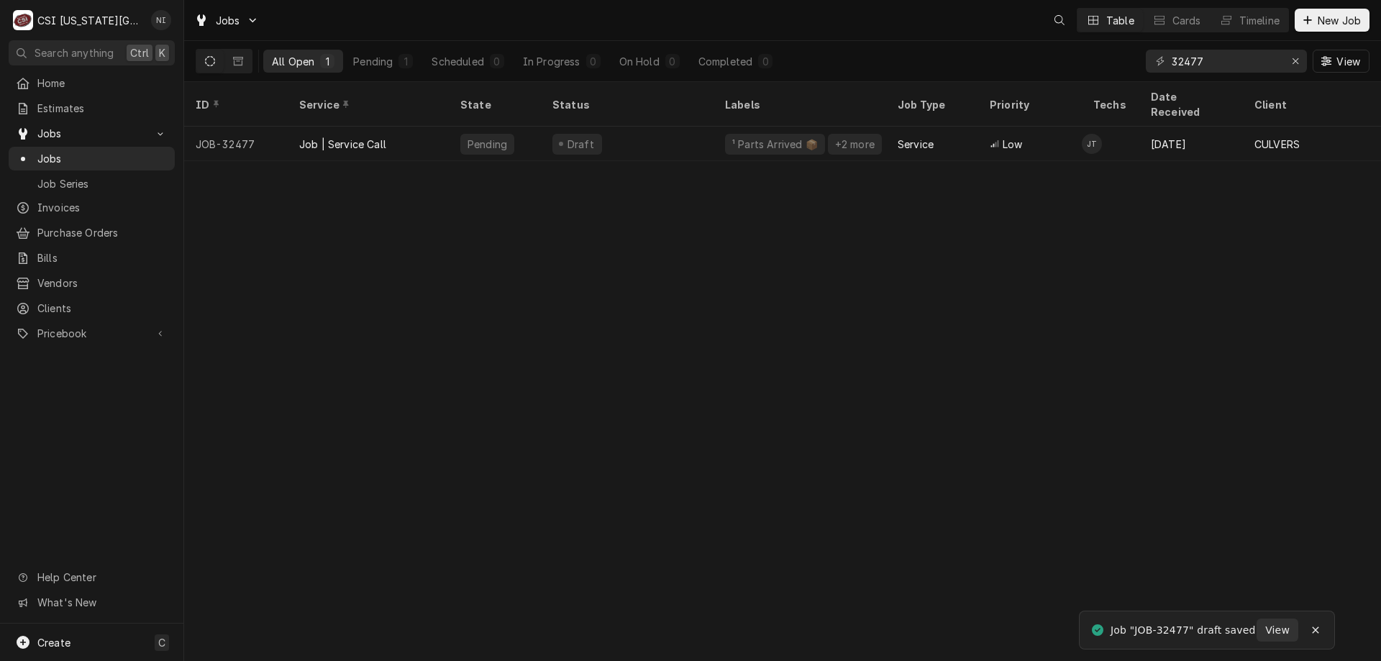
click at [104, 151] on span "Jobs" at bounding box center [102, 158] width 130 height 15
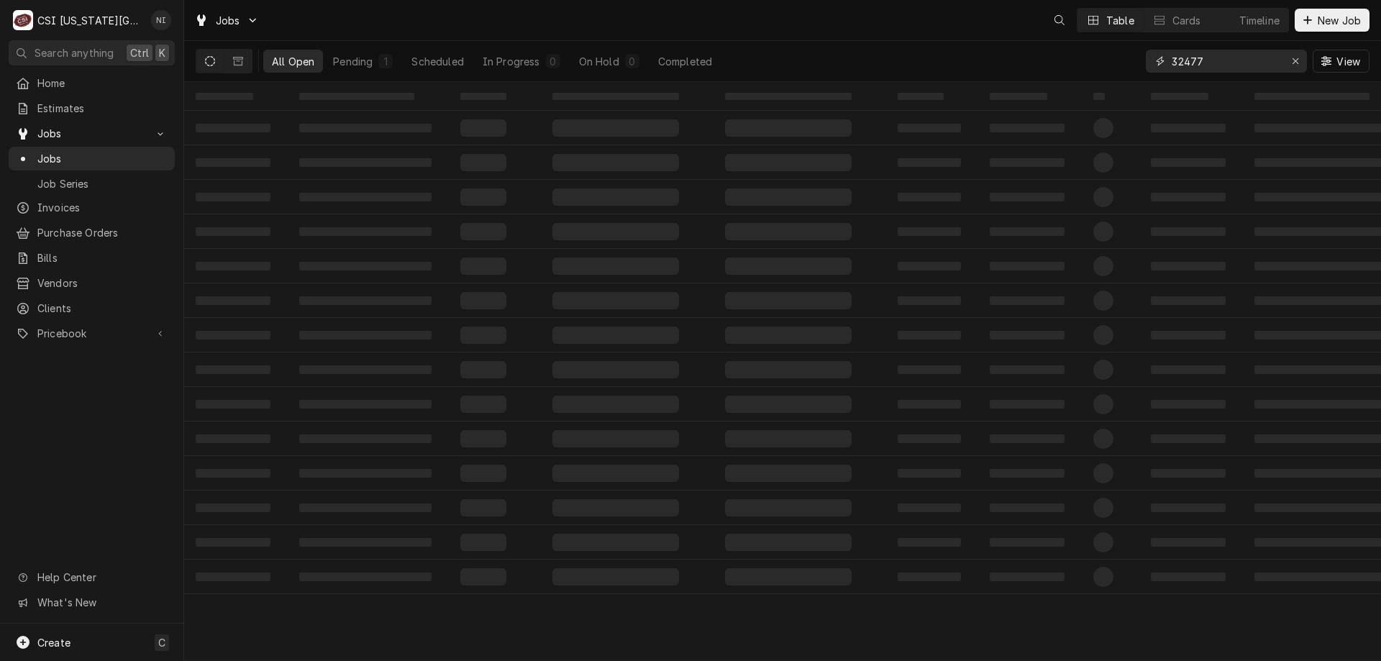
drag, startPoint x: 1194, startPoint y: 62, endPoint x: 968, endPoint y: 53, distance: 226.1
click at [1012, 54] on div "All Open Pending 1 Scheduled In Progress 0 On Hold 0 Completed 32477 View" at bounding box center [783, 61] width 1174 height 40
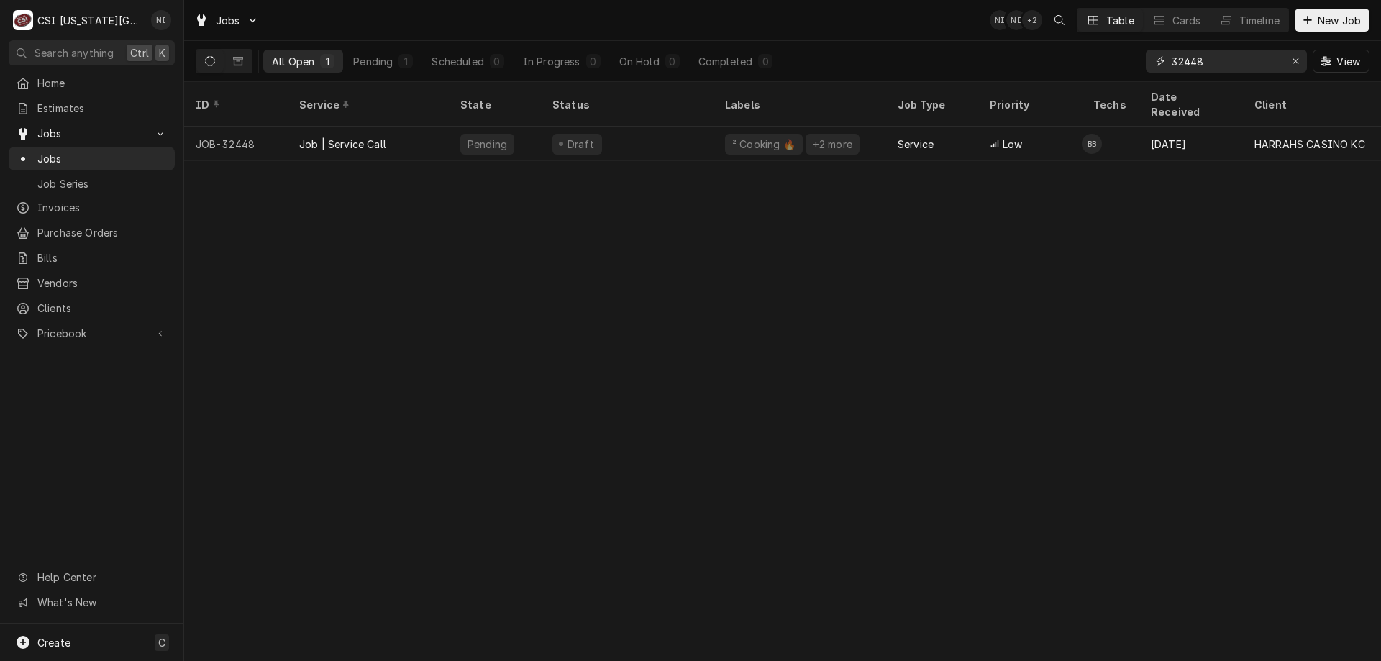
type input "32448"
click at [643, 127] on div "Draft" at bounding box center [627, 144] width 173 height 35
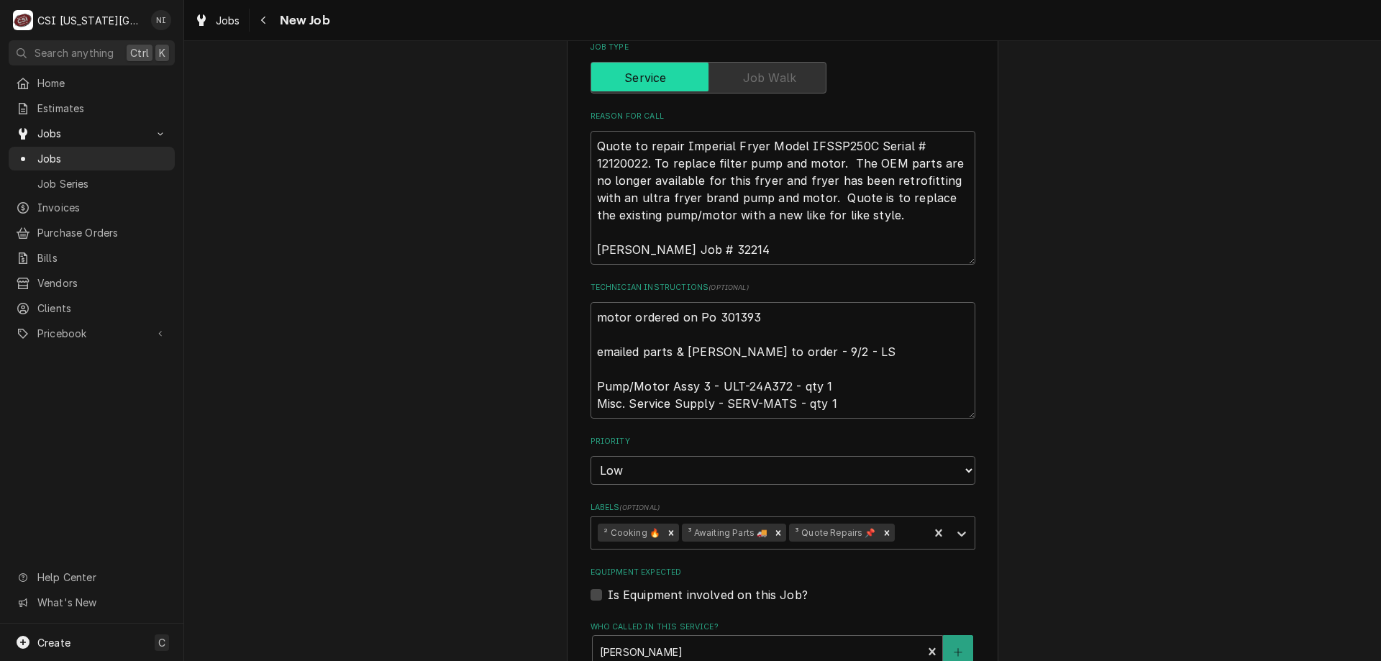
scroll to position [950, 0]
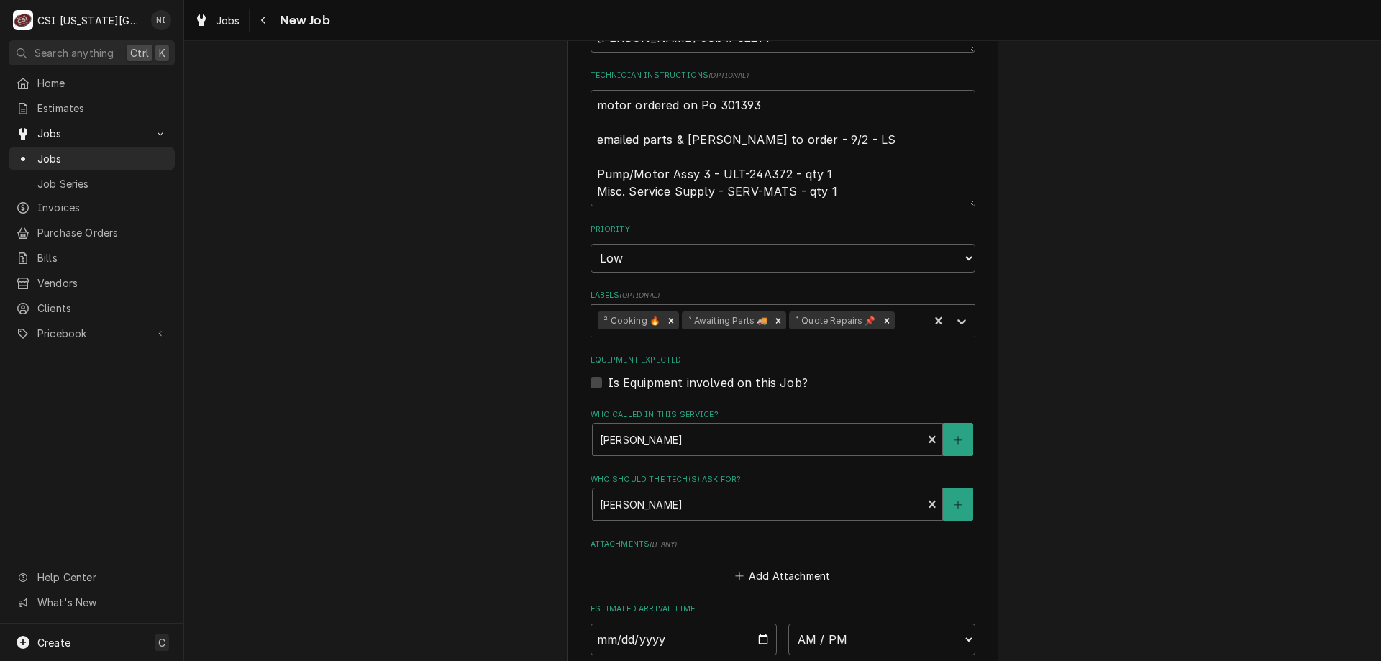
click at [773, 316] on icon "Remove ³ Awaiting Parts 🚚" at bounding box center [778, 321] width 10 height 10
click at [955, 314] on icon "Labels" at bounding box center [962, 321] width 14 height 14
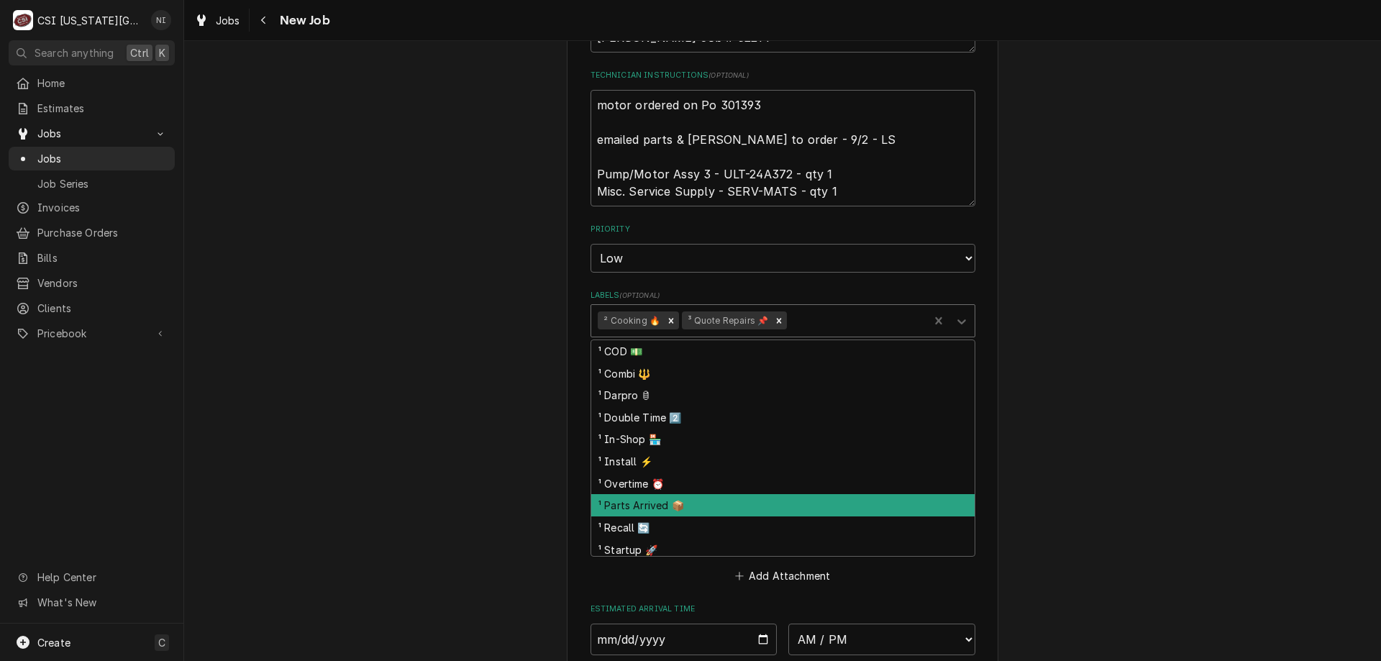
click at [650, 494] on div "¹ Parts Arrived 📦" at bounding box center [782, 505] width 383 height 22
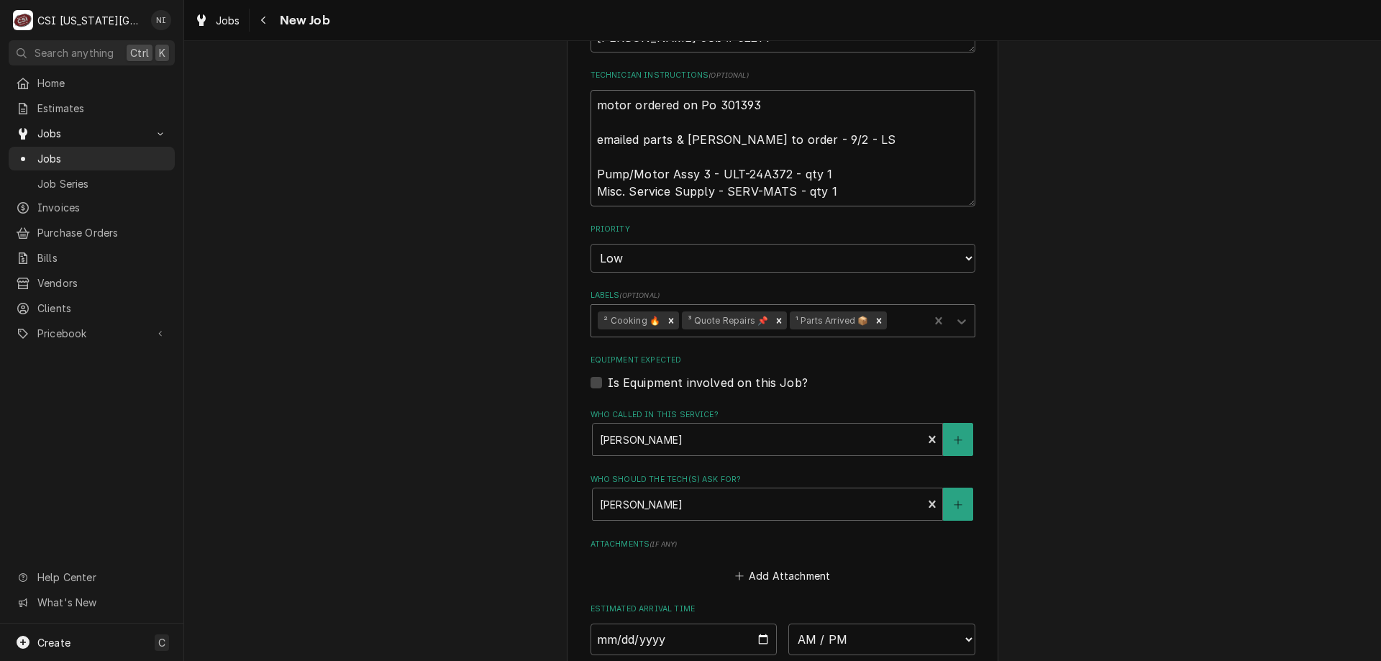
click at [591, 90] on textarea "motor ordered on Po 301393 emailed parts & lindy to order - 9/2 - LS Pump/Motor…" at bounding box center [783, 148] width 385 height 117
type textarea "x"
type textarea "motor ordered on Po 301393 emailed parts & lindy to order - 9/2 - LS Pump/Motor…"
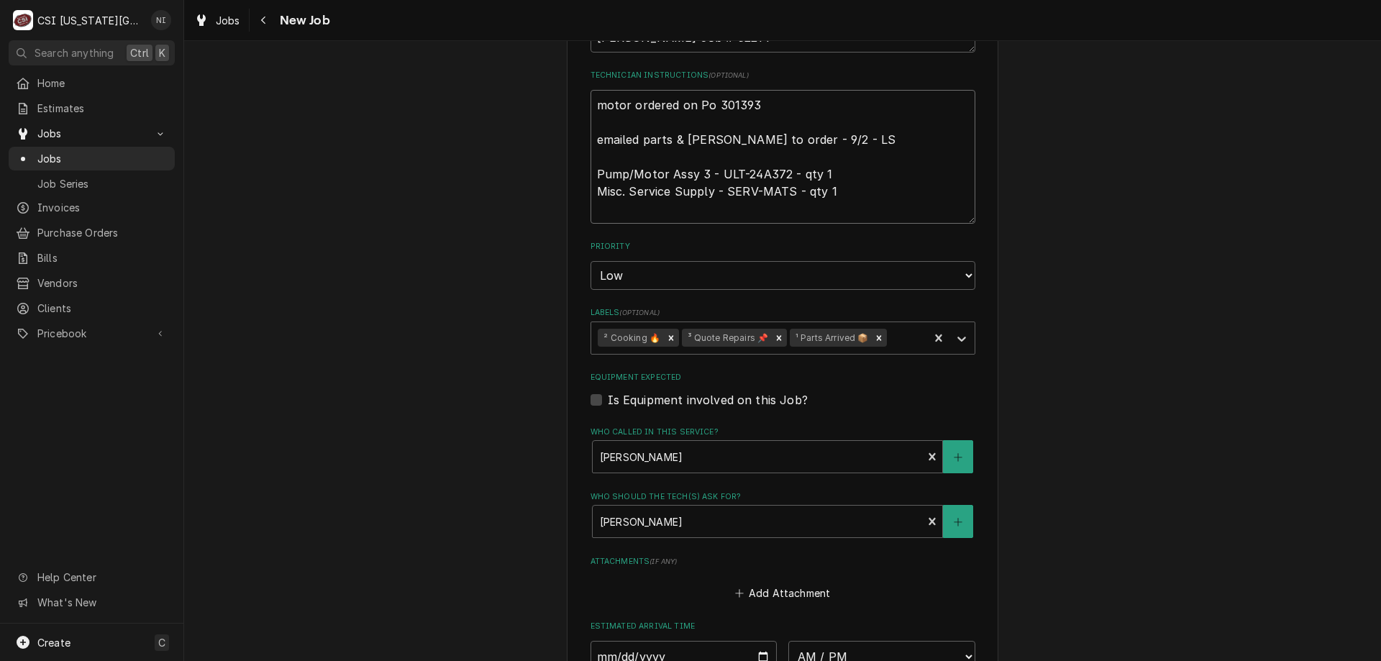
type textarea "x"
type textarea "p motor ordered on Po 301393 emailed parts & lindy to order - 9/2 - LS Pump/Mot…"
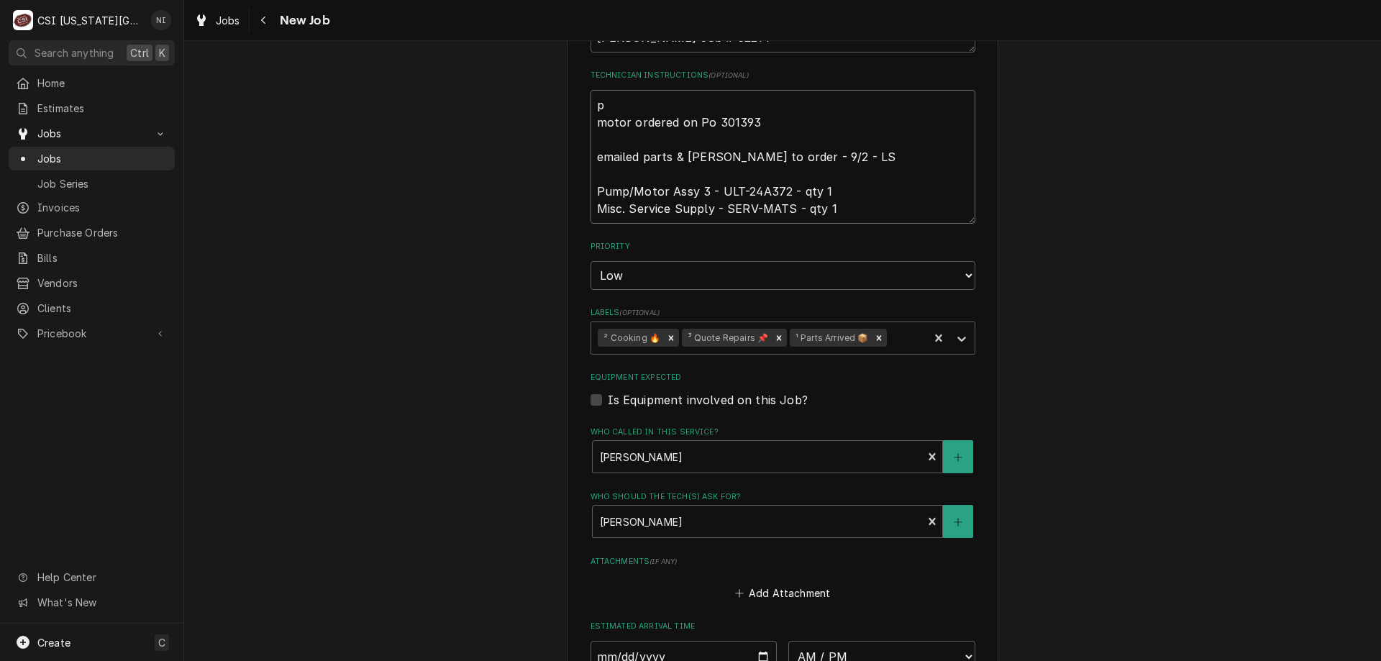
type textarea "x"
type textarea "pa motor ordered on Po 301393 emailed parts & lindy to order - 9/2 - LS Pump/Mo…"
type textarea "x"
type textarea "par motor ordered on Po 301393 emailed parts & lindy to order - 9/2 - LS Pump/M…"
type textarea "x"
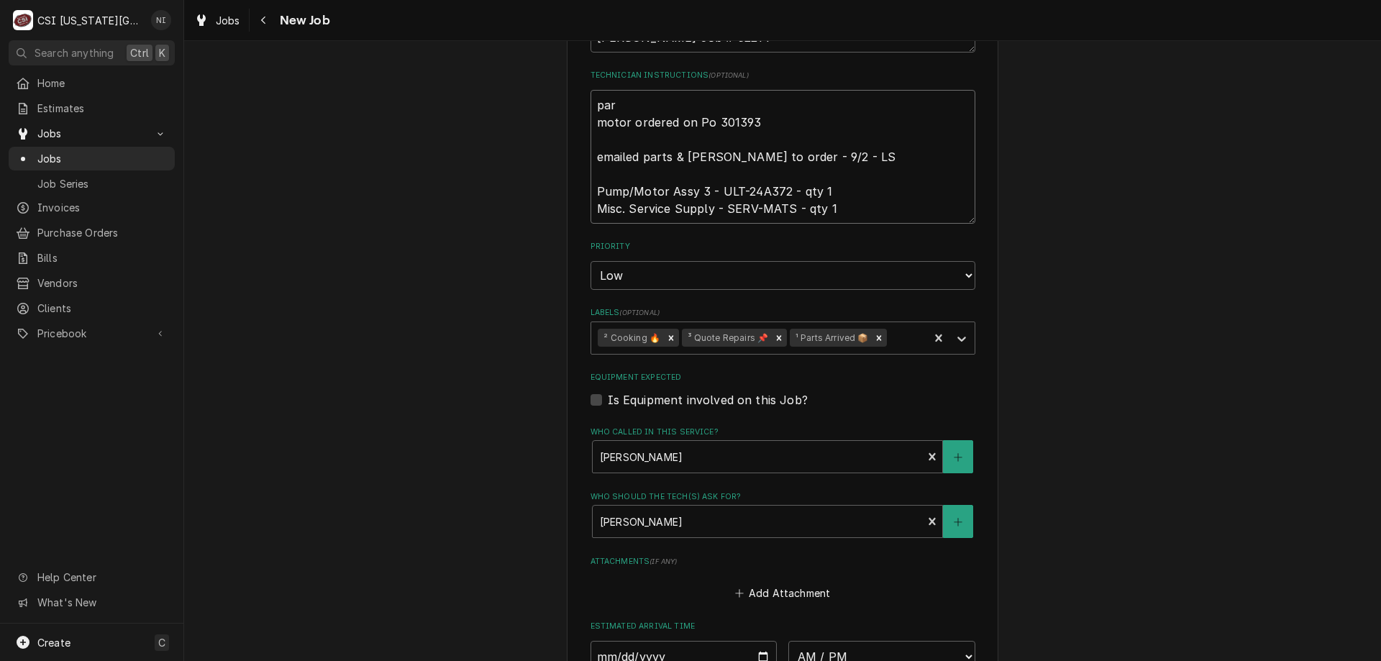
type textarea "part motor ordered on Po 301393 emailed parts & lindy to order - 9/2 - LS Pump/…"
type textarea "x"
type textarea "parts motor ordered on Po 301393 emailed parts & lindy to order - 9/2 - LS Pump…"
type textarea "x"
type textarea "parts motor ordered on Po 301393 emailed parts & lindy to order - 9/2 - LS Pump…"
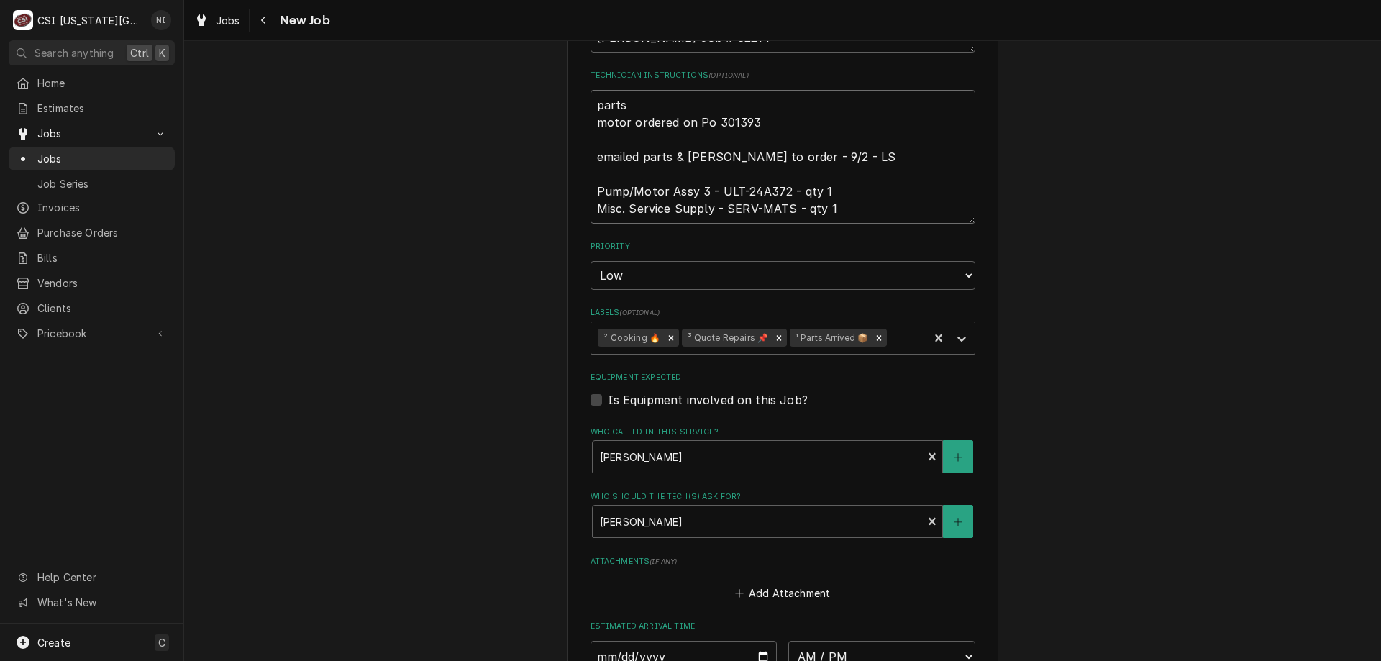
type textarea "x"
type textarea "parts o motor ordered on Po 301393 emailed parts & lindy to order - 9/2 - LS Pu…"
type textarea "x"
type textarea "parts on motor ordered on Po 301393 emailed parts & lindy to order - 9/2 - LS P…"
type textarea "x"
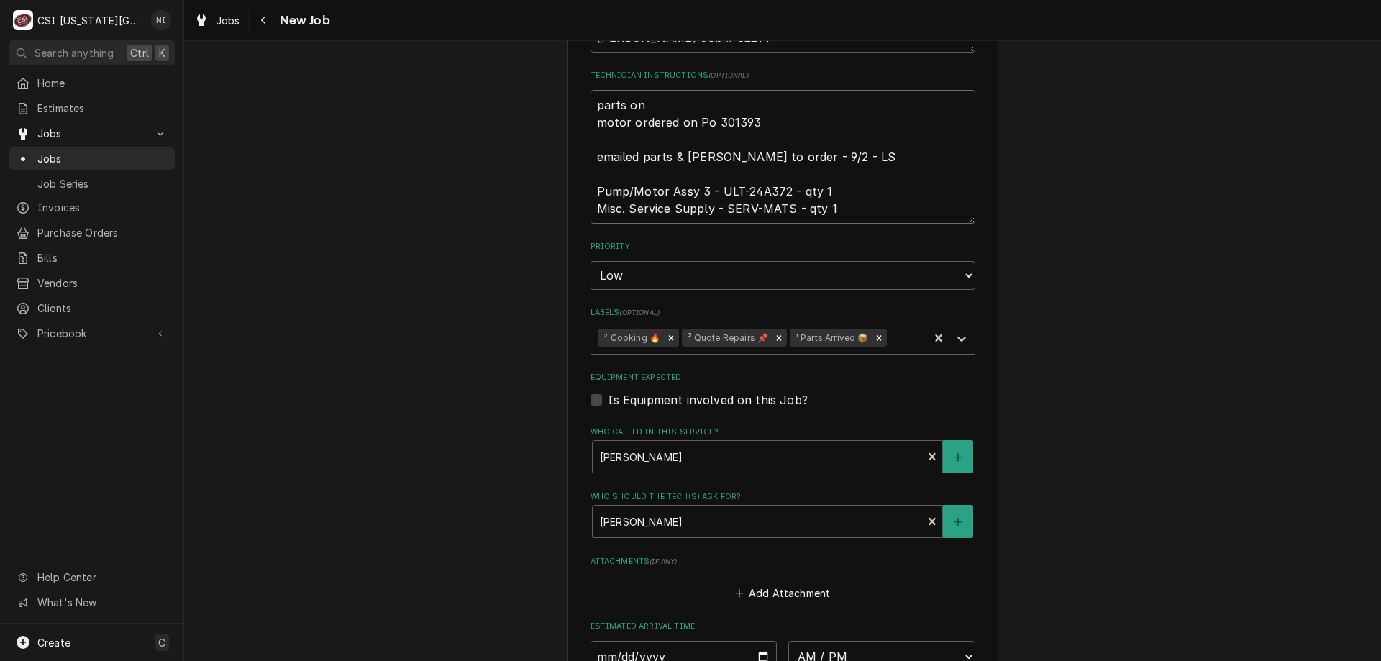
type textarea "parts on motor ordered on Po 301393 emailed parts & lindy to order - 9/2 - LS P…"
type textarea "x"
type textarea "parts on B motor ordered on Po 301393 emailed parts & lindy to order - 9/2 - LS…"
type textarea "x"
type textarea "parts on BB motor ordered on Po 301393 emailed parts & lindy to order - 9/2 - L…"
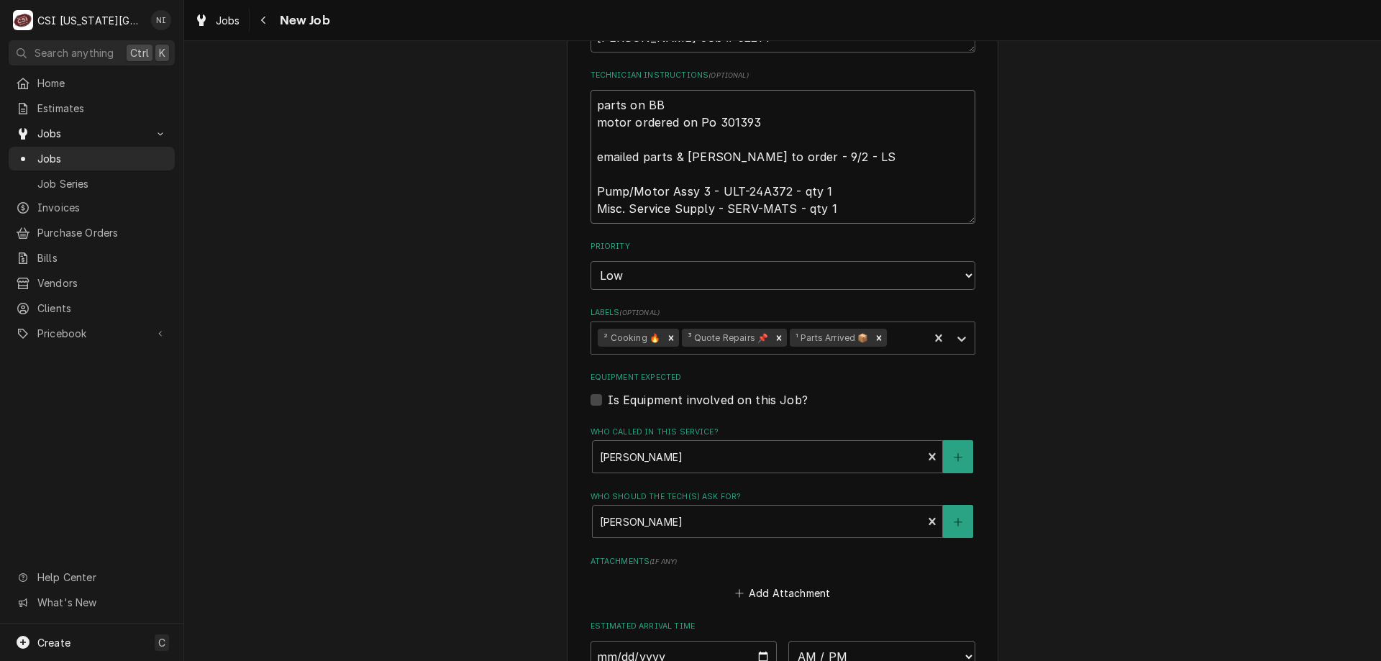
type textarea "x"
type textarea "parts on BB motor ordered on Po 301393 emailed parts & lindy to order - 9/2 - L…"
type textarea "x"
type textarea "parts on BB s motor ordered on Po 301393 emailed parts & lindy to order - 9/2 -…"
type textarea "x"
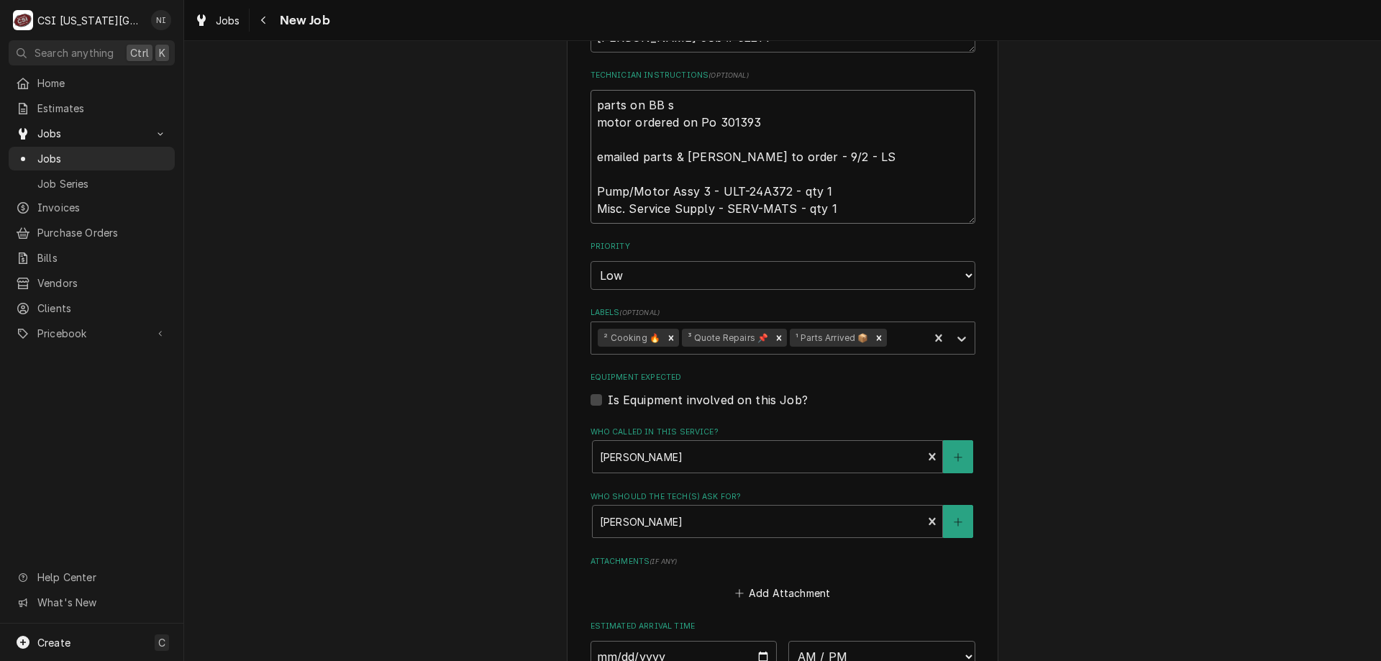
type textarea "parts on BB sh motor ordered on Po 301393 emailed parts & lindy to order - 9/2 …"
type textarea "x"
type textarea "parts on BB she motor ordered on Po 301393 emailed parts & lindy to order - 9/2…"
type textarea "x"
type textarea "parts on BB shel motor ordered on Po 301393 emailed parts & lindy to order - 9/…"
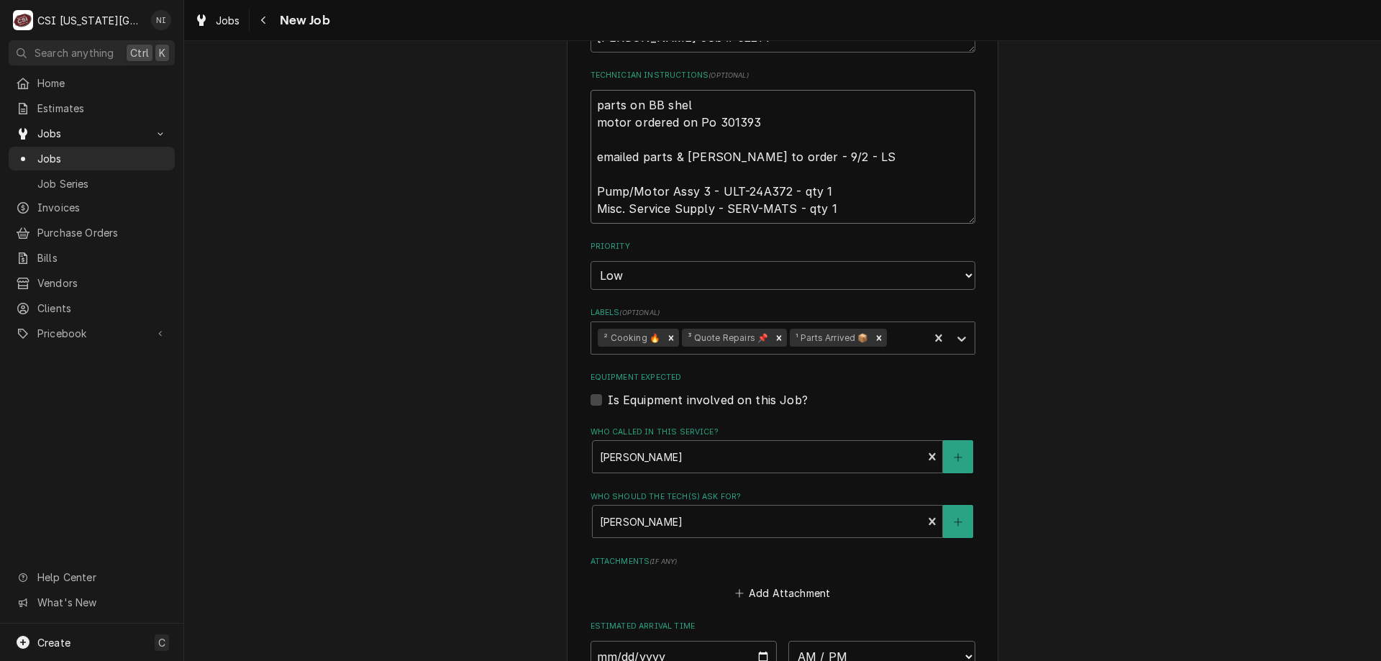
type textarea "x"
type textarea "parts on BB shelf motor ordered on Po 301393 emailed parts & lindy to order - 9…"
type textarea "x"
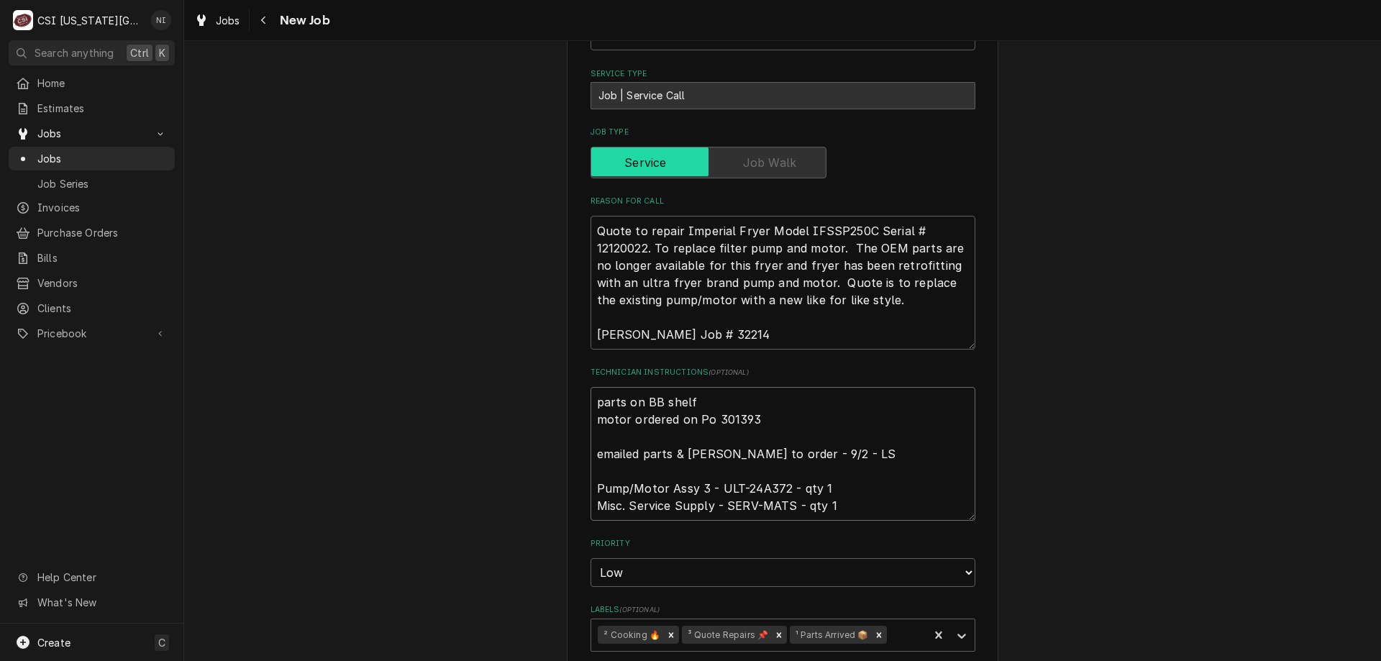
scroll to position [1240, 0]
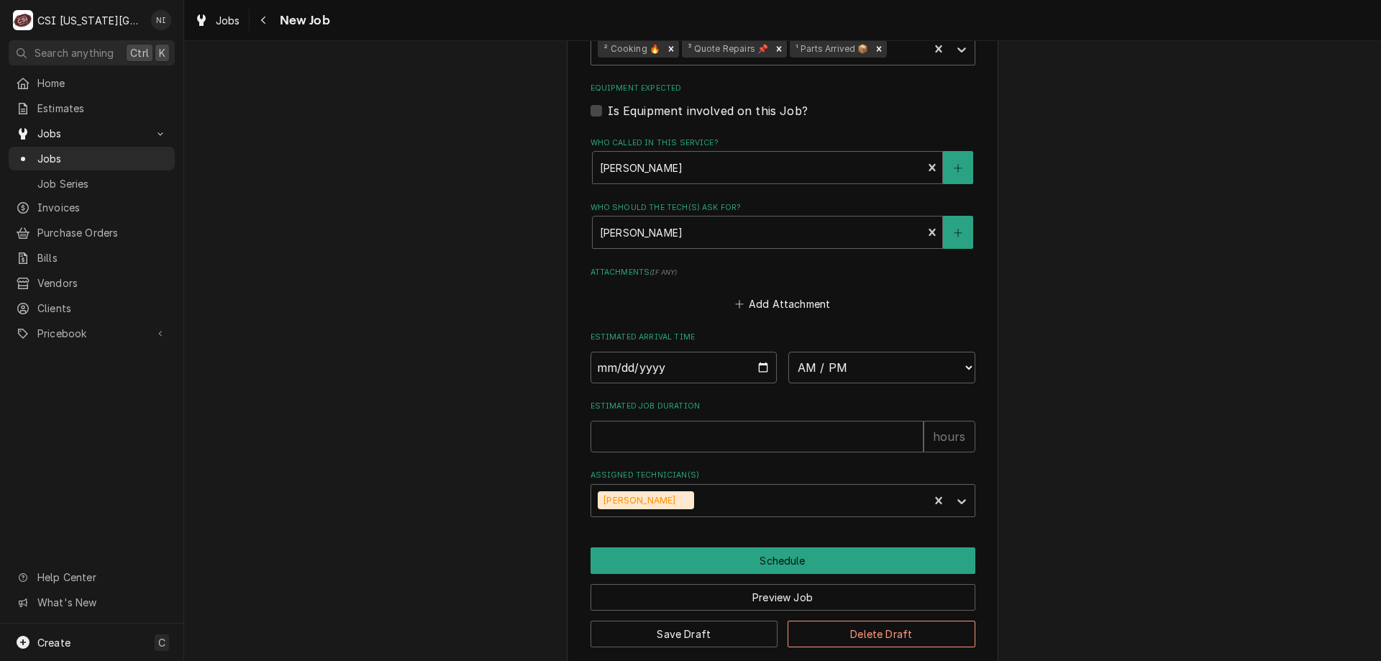
type textarea "parts on BB shelf motor ordered on Po 301393 emailed parts & lindy to order - 9…"
click at [655, 621] on button "Save Draft" at bounding box center [685, 634] width 188 height 27
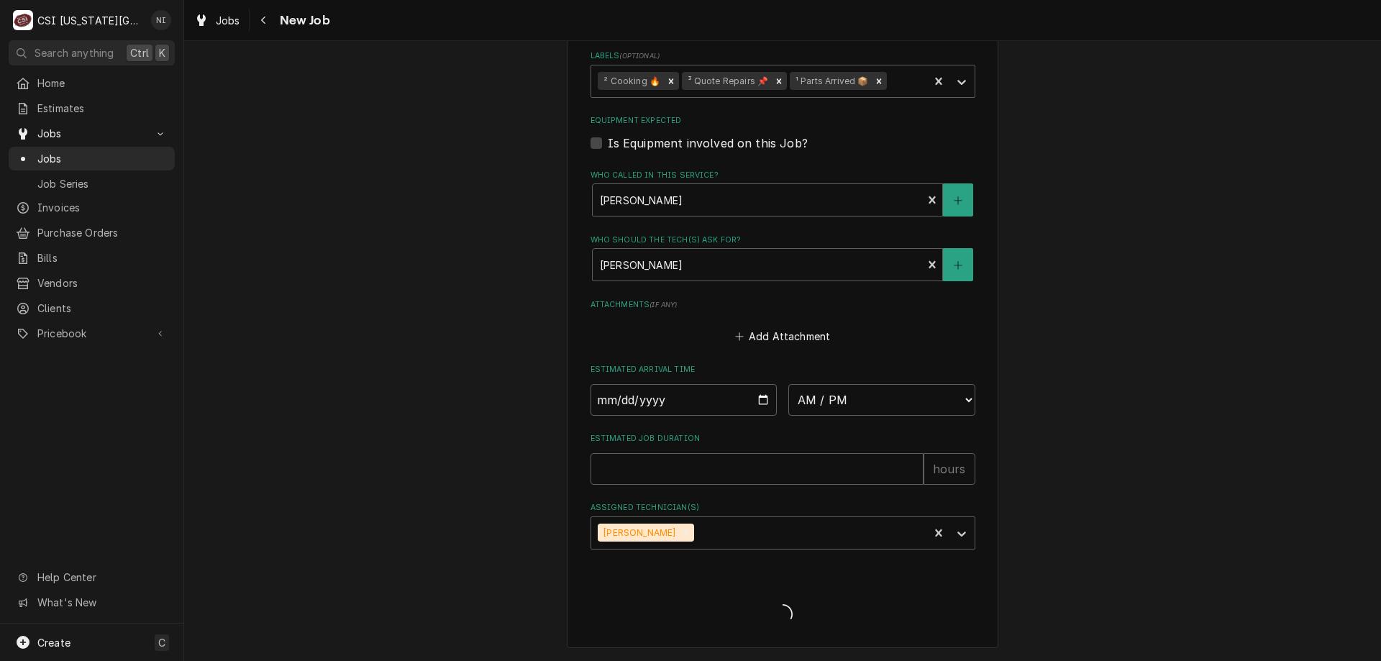
scroll to position [1190, 0]
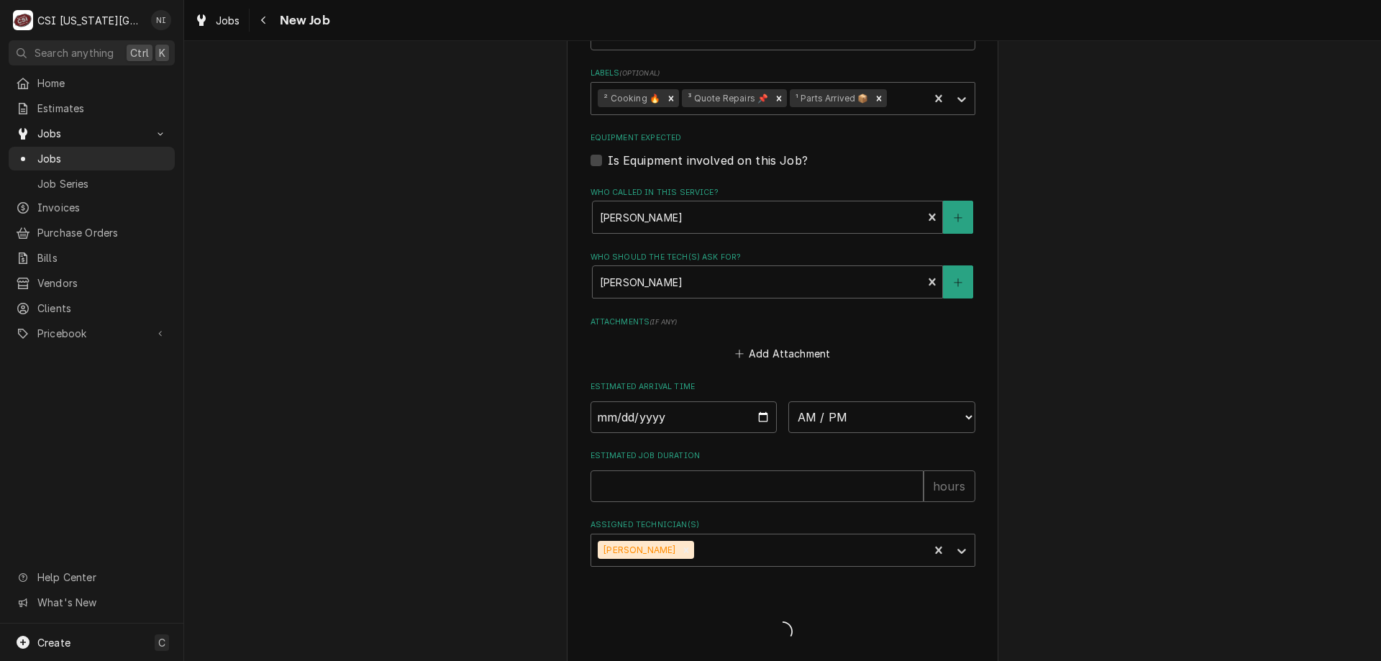
type textarea "x"
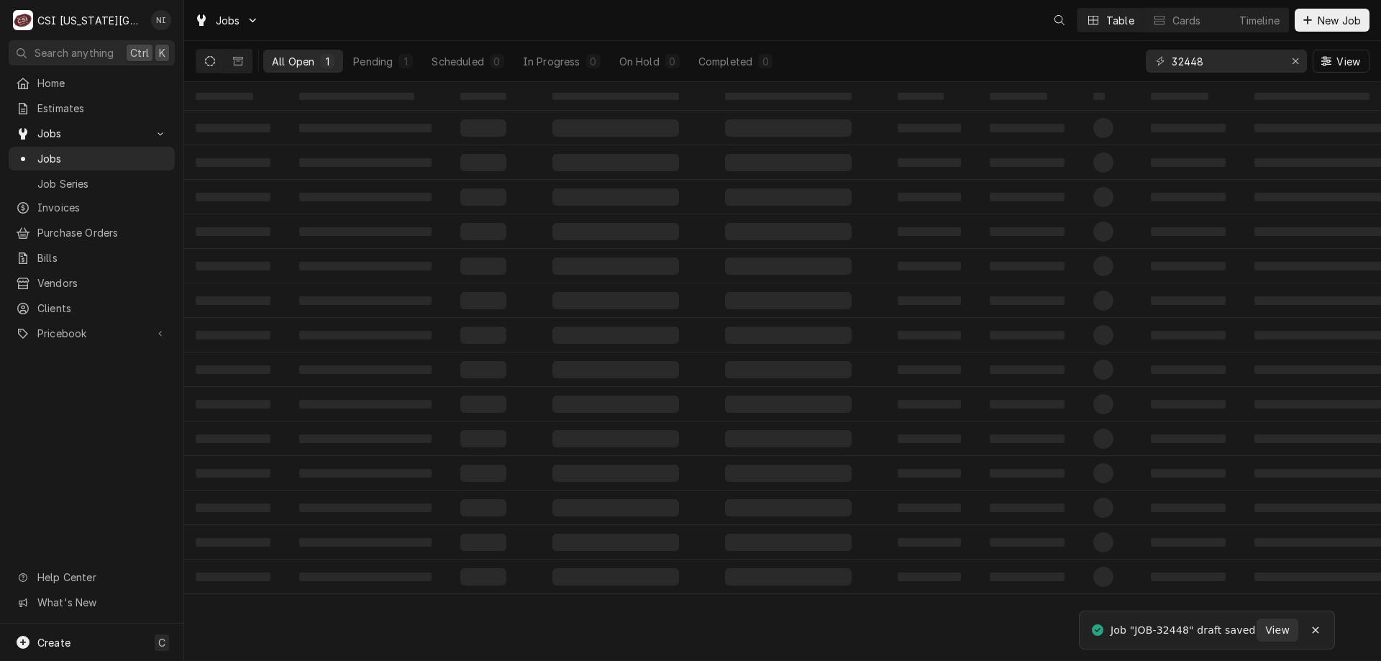
click at [127, 155] on span "Jobs" at bounding box center [102, 158] width 130 height 15
drag, startPoint x: 1205, startPoint y: 63, endPoint x: 1143, endPoint y: 71, distance: 63.0
click at [1143, 71] on div "All Open Pending Scheduled In Progress 0 On Hold Completed 32448 View" at bounding box center [783, 61] width 1174 height 40
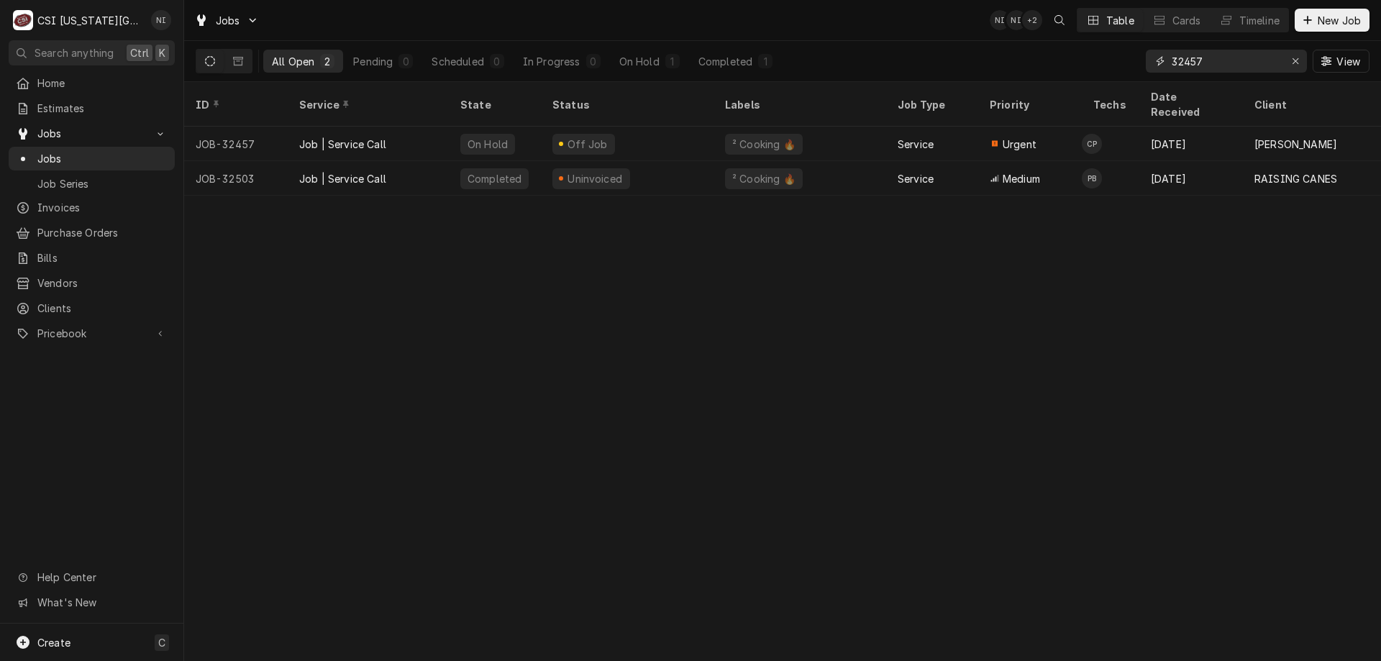
type input "32457"
click at [661, 131] on div "Off Job" at bounding box center [627, 144] width 173 height 35
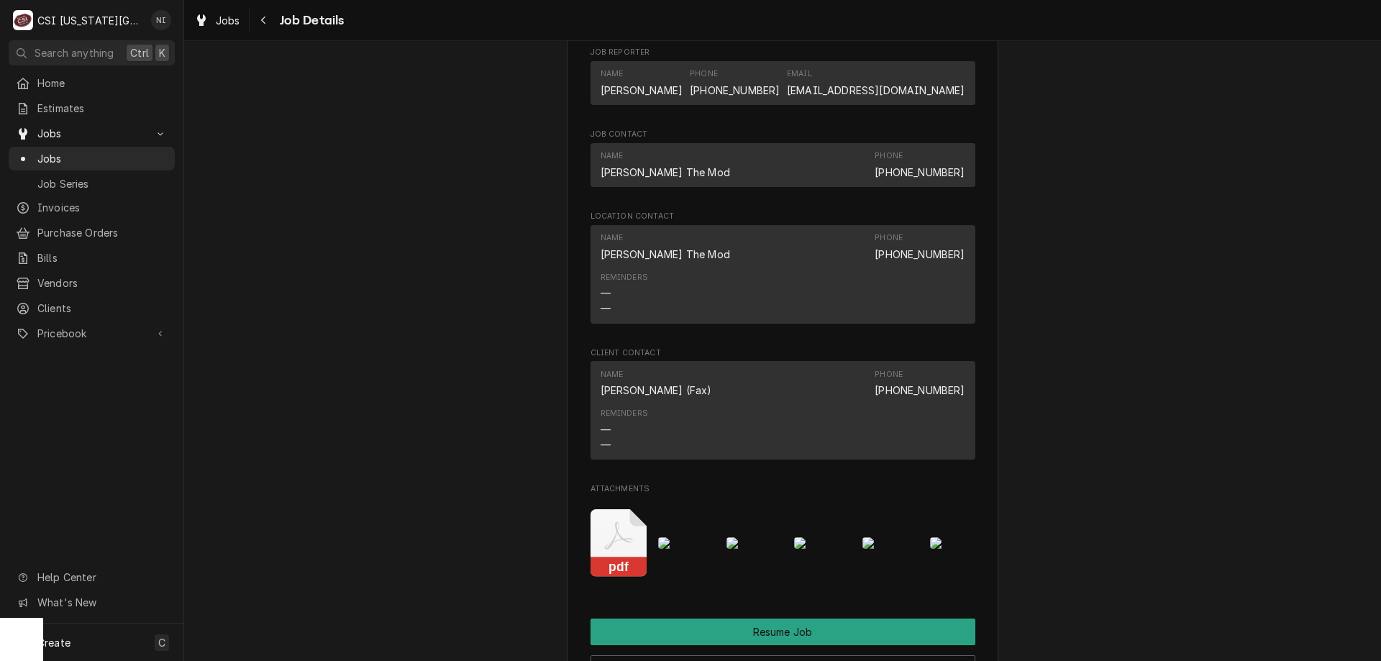
scroll to position [1480, 0]
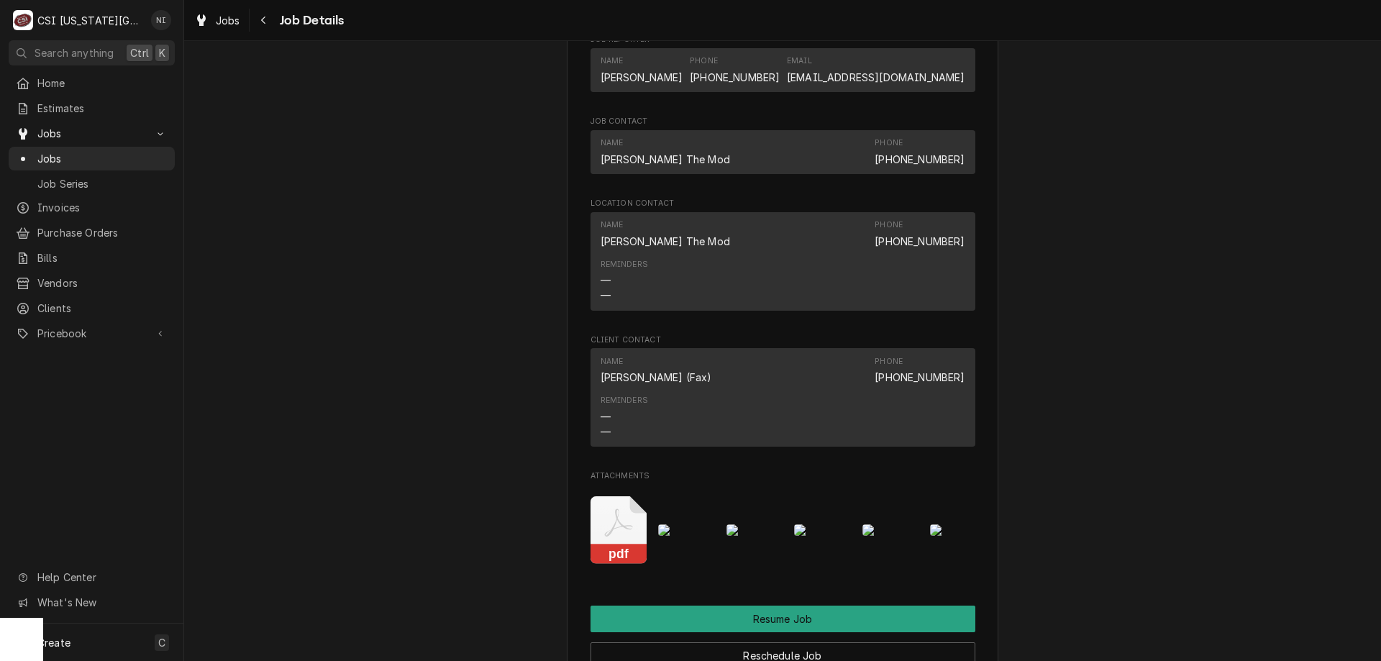
click at [127, 160] on span "Jobs" at bounding box center [102, 158] width 130 height 15
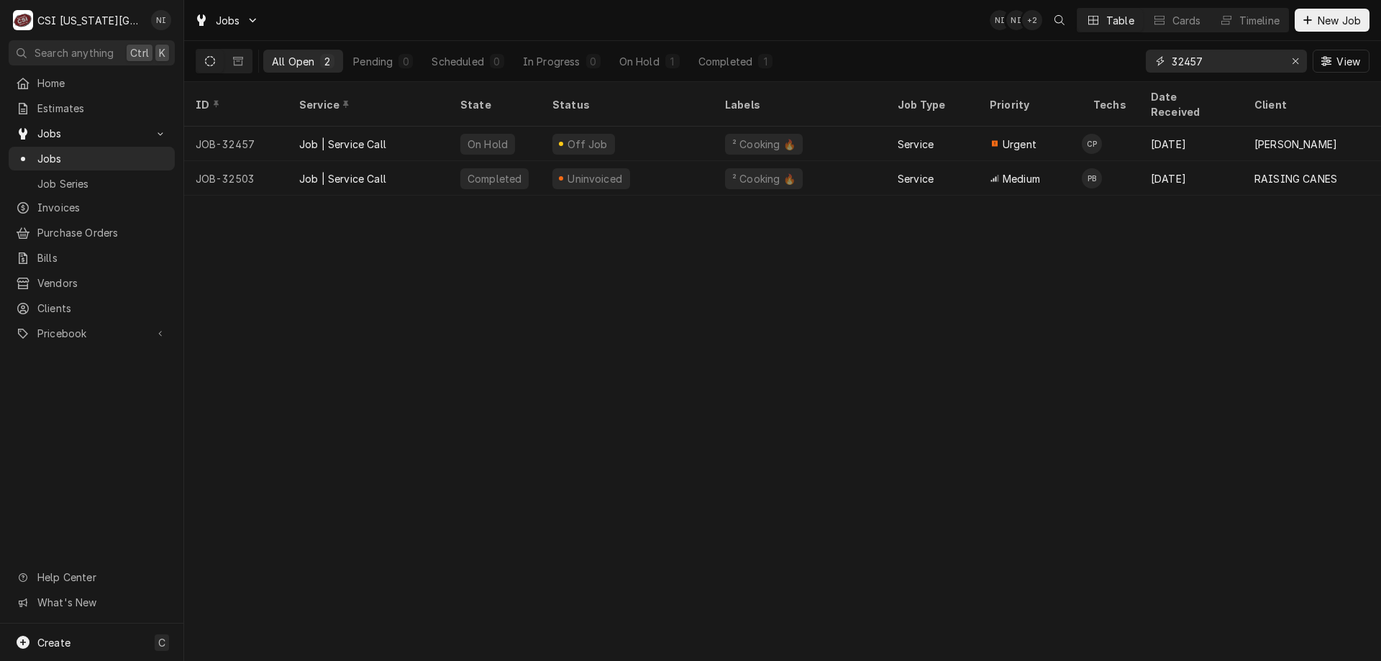
click at [1214, 58] on input "32457" at bounding box center [1226, 61] width 108 height 23
type input "32451"
click at [407, 127] on div "Job | Service Call" at bounding box center [368, 144] width 161 height 35
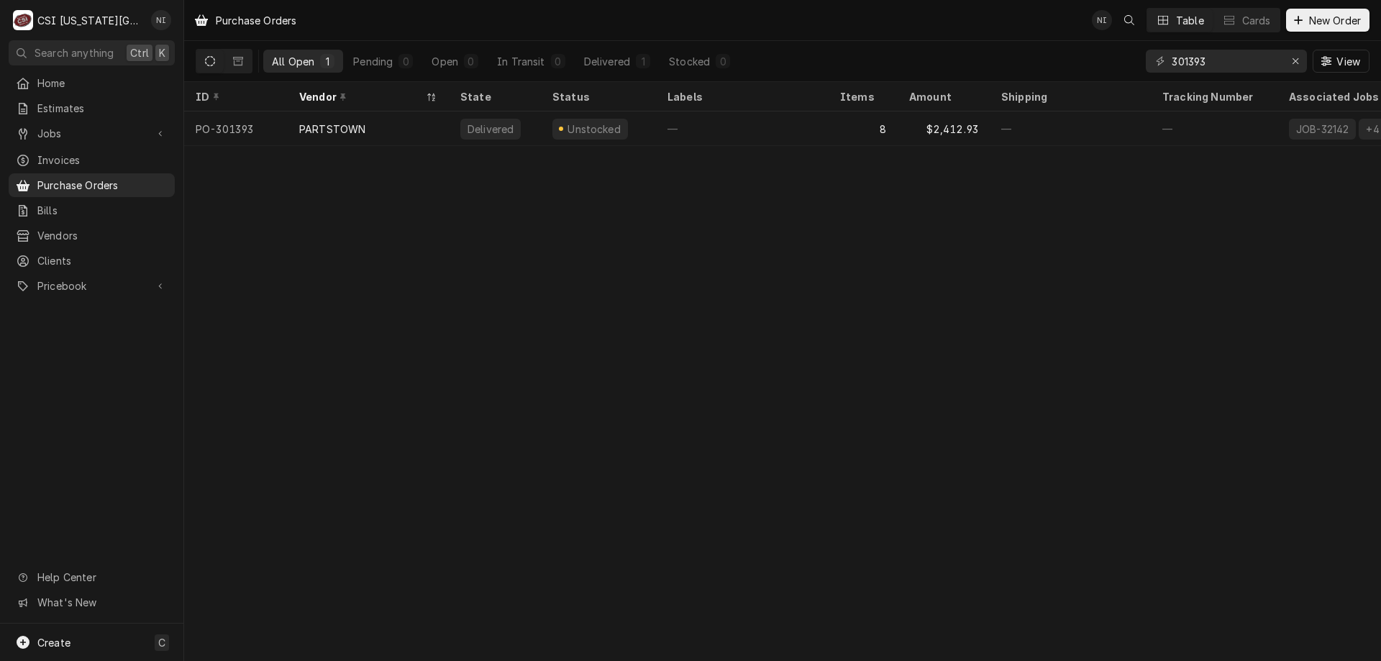
click at [735, 123] on div "—" at bounding box center [742, 129] width 173 height 35
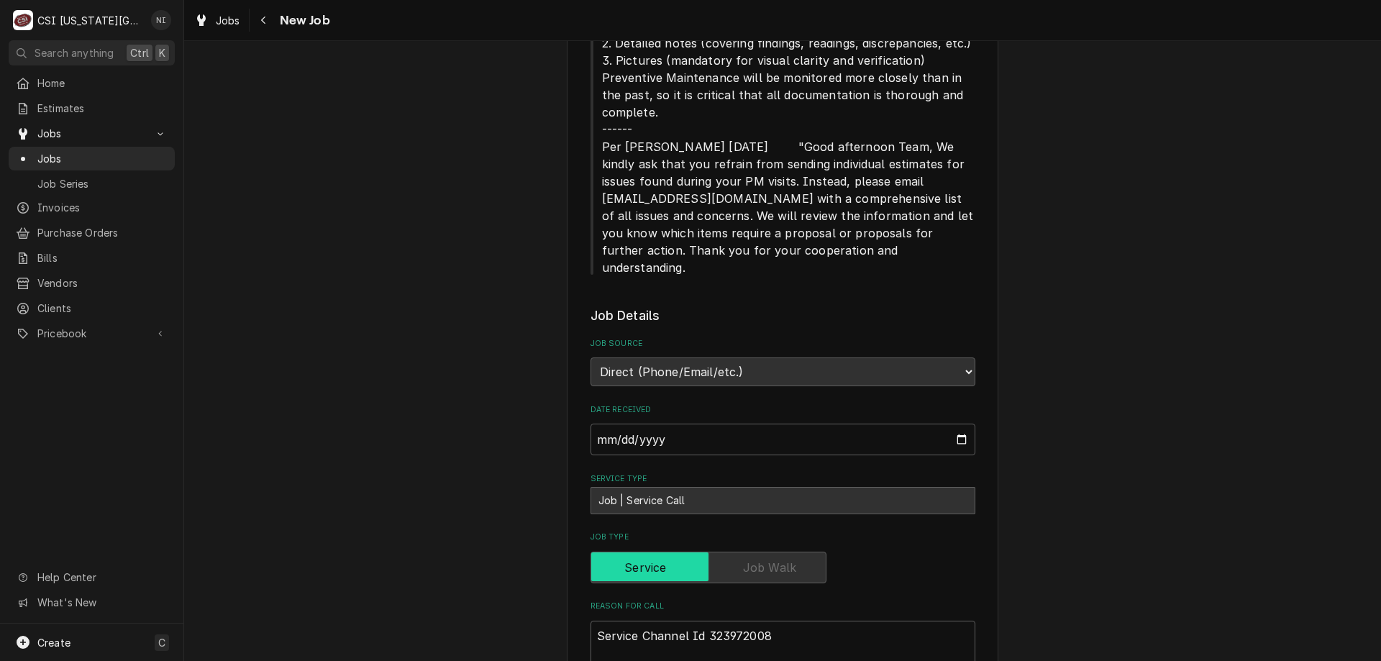
scroll to position [1417, 0]
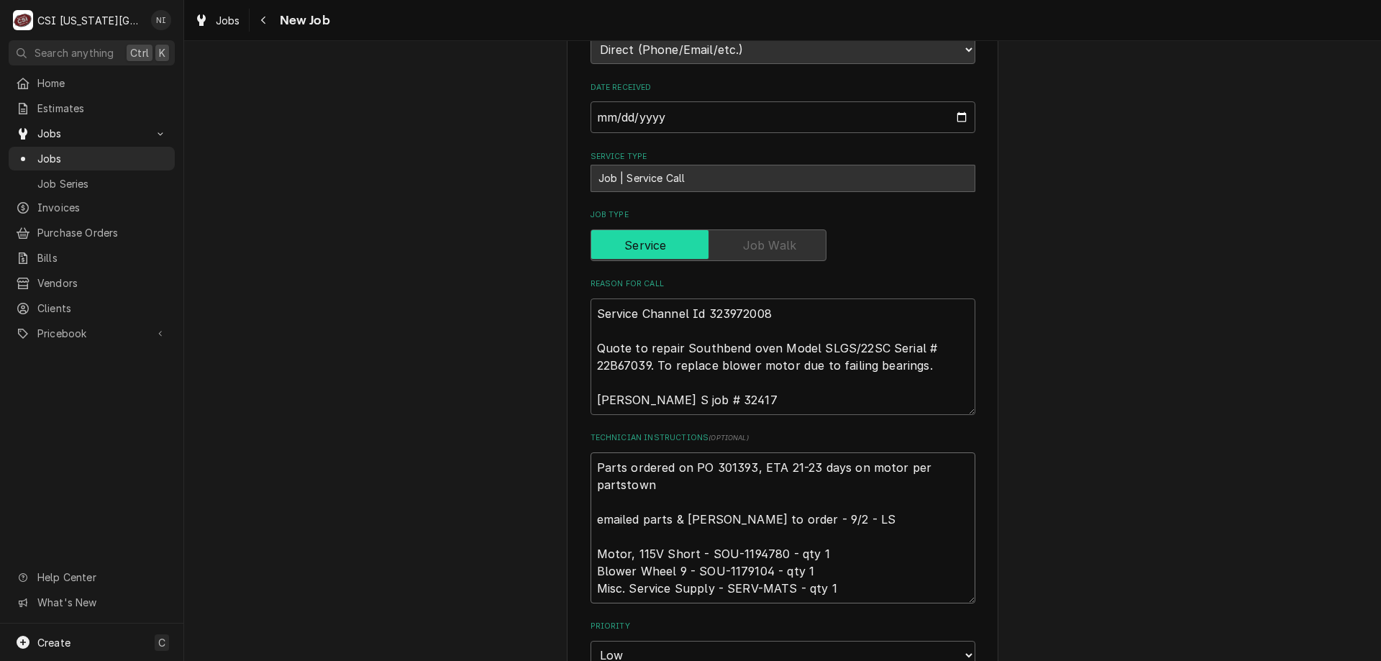
click at [591, 453] on textarea "Parts ordered on PO 301393, ETA 21-23 days on motor per partstown emailed parts…" at bounding box center [783, 528] width 385 height 151
type textarea "x"
type textarea "Parts ordered on PO 301393, ETA 21-23 days on motor per partstown emailed parts…"
type textarea "x"
type textarea "w Parts ordered on PO 301393, ETA 21-23 days on motor per partstown emailed par…"
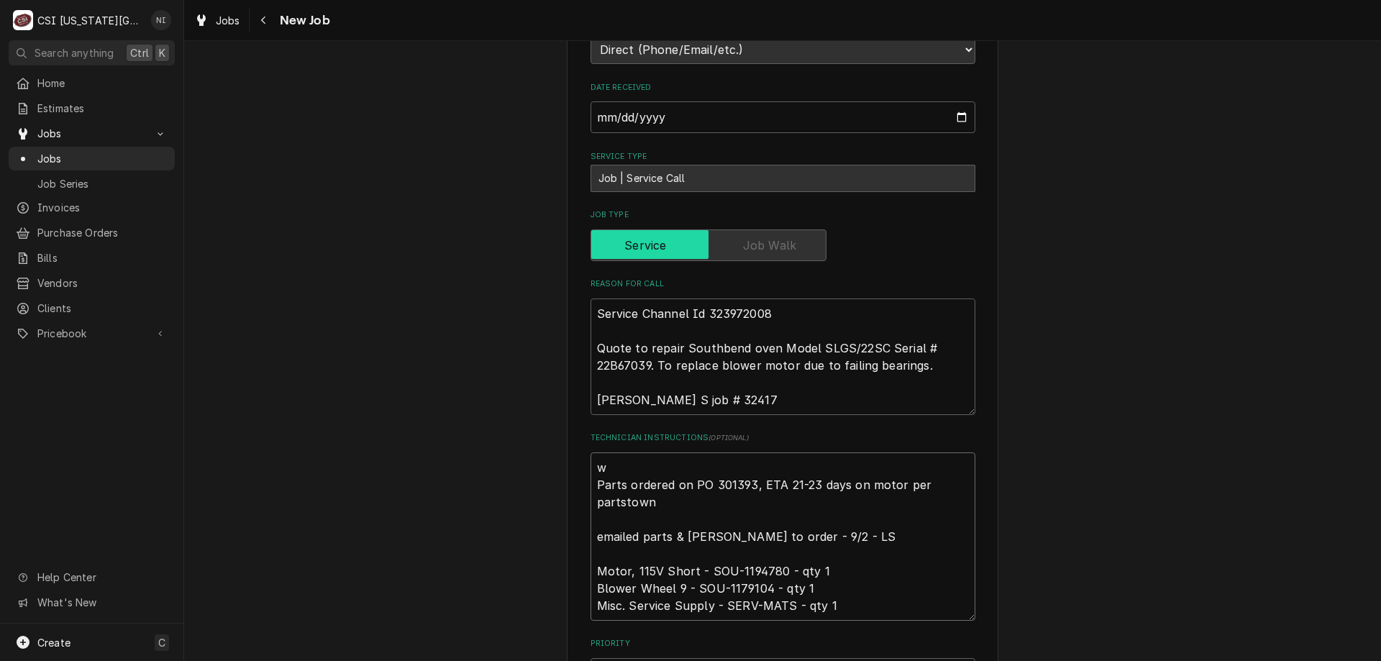
type textarea "x"
type textarea "wh Parts ordered on PO 301393, ETA 21-23 days on motor per partstown emailed pa…"
type textarea "x"
type textarea "whe Parts ordered on PO 301393, ETA 21-23 days on motor per partstown emailed p…"
type textarea "x"
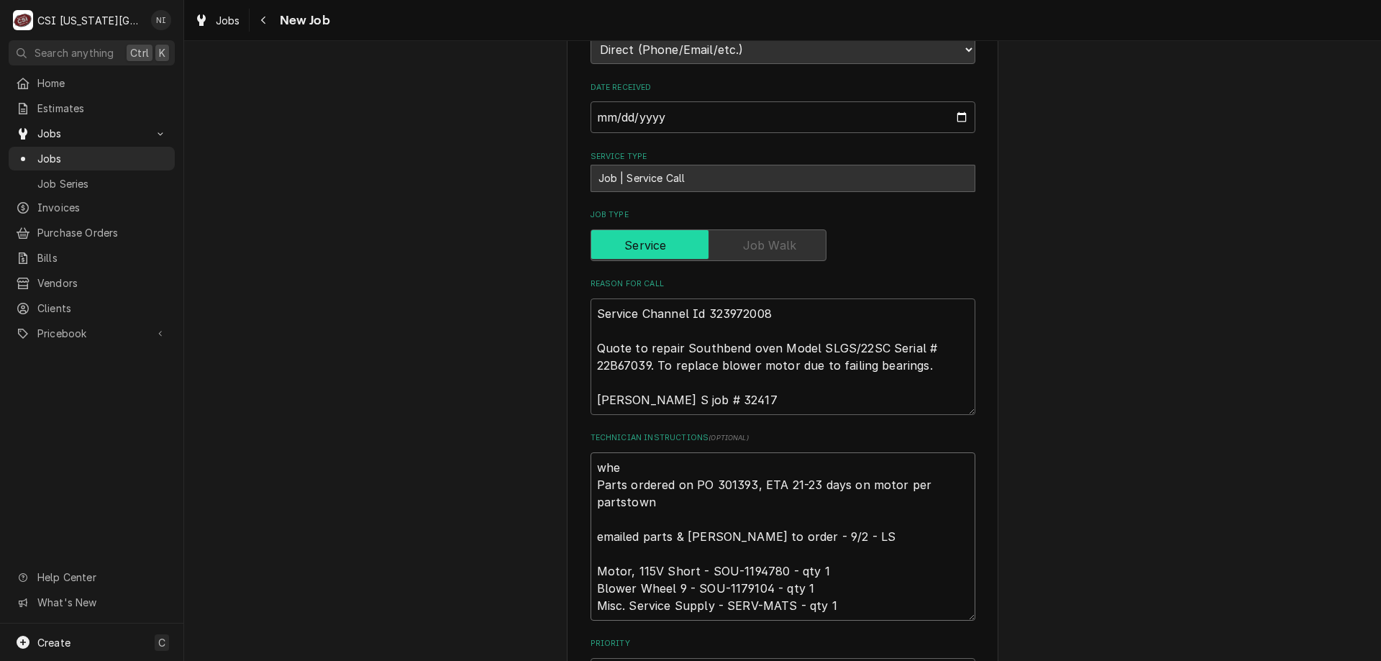
type textarea "whel Parts ordered on PO 301393, ETA 21-23 days on motor per partstown emailed …"
type textarea "x"
type textarea "whele Parts ordered on PO 301393, ETA 21-23 days on motor per partstown emailed…"
type textarea "x"
type textarea "whel Parts ordered on PO 301393, ETA 21-23 days on motor per partstown emailed …"
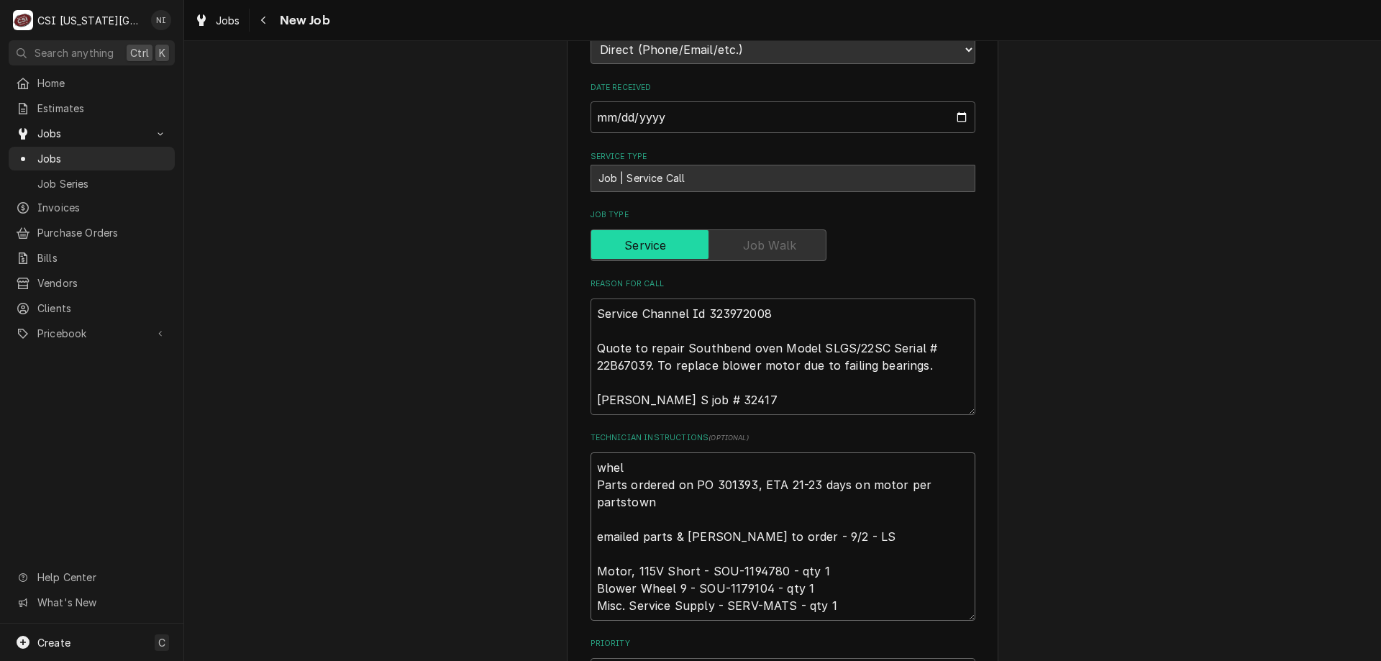
type textarea "x"
type textarea "whe Parts ordered on PO 301393, ETA 21-23 days on motor per partstown emailed p…"
type textarea "x"
type textarea "whee Parts ordered on PO 301393, ETA 21-23 days on motor per partstown emailed …"
type textarea "x"
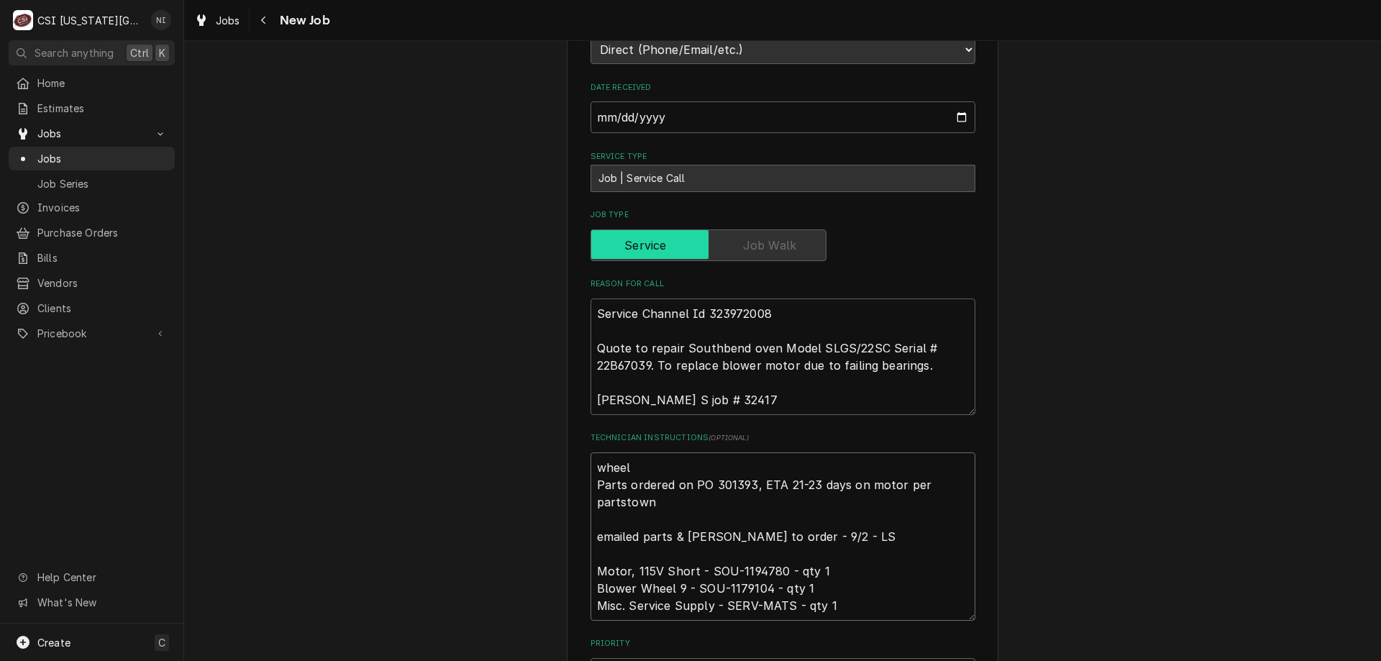
type textarea "wheel Parts ordered on PO 301393, ETA 21-23 days on motor per partstown emailed…"
type textarea "x"
type textarea "wheel o Parts ordered on PO 301393, ETA 21-23 days on motor per partstown email…"
type textarea "x"
type textarea "wheel on Parts ordered on PO 301393, ETA 21-23 days on motor per partstown emai…"
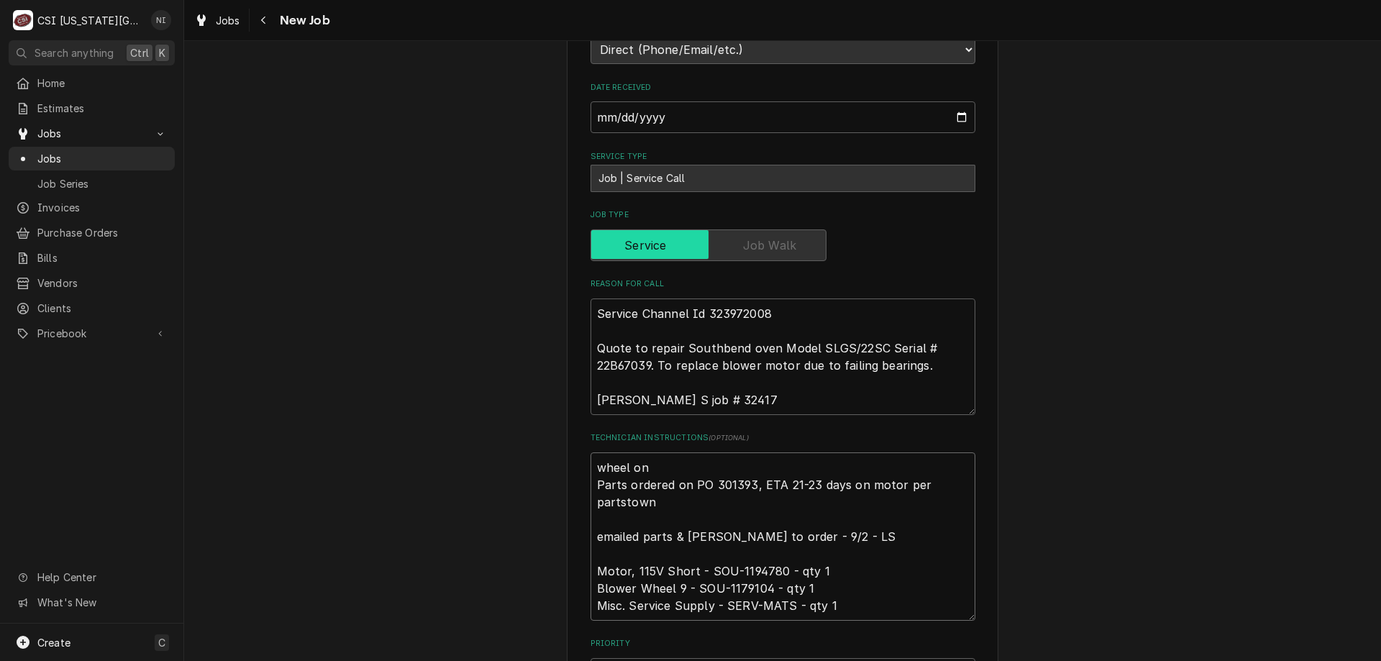
type textarea "x"
type textarea "wheel on Parts ordered on PO 301393, ETA 21-23 days on motor per partstown emai…"
type textarea "x"
type textarea "wheel on s Parts ordered on PO 301393, ETA 21-23 days on motor per partstown em…"
type textarea "x"
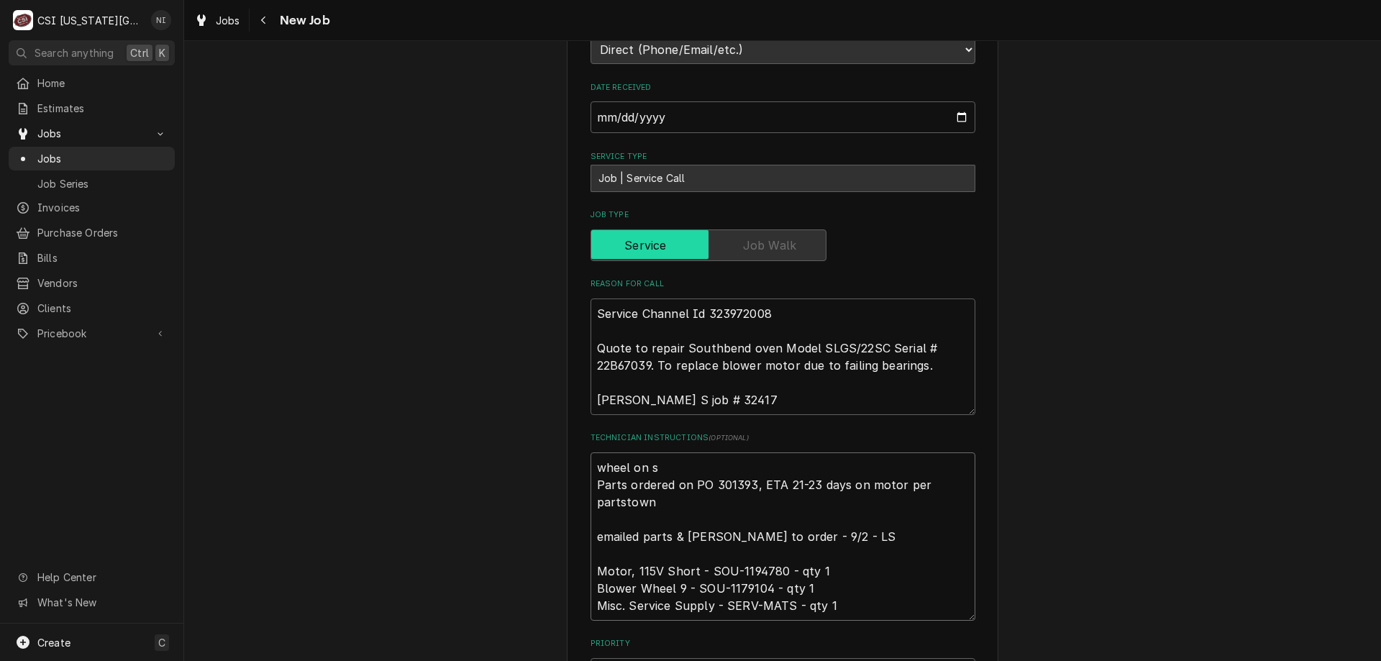
type textarea "wheel on sh Parts ordered on PO 301393, ETA 21-23 days on motor per partstown e…"
type textarea "x"
type textarea "wheel on shw Parts ordered on PO 301393, ETA 21-23 days on motor per partstown …"
type textarea "x"
type textarea "wheel on sh Parts ordered on PO 301393, ETA 21-23 days on motor per partstown e…"
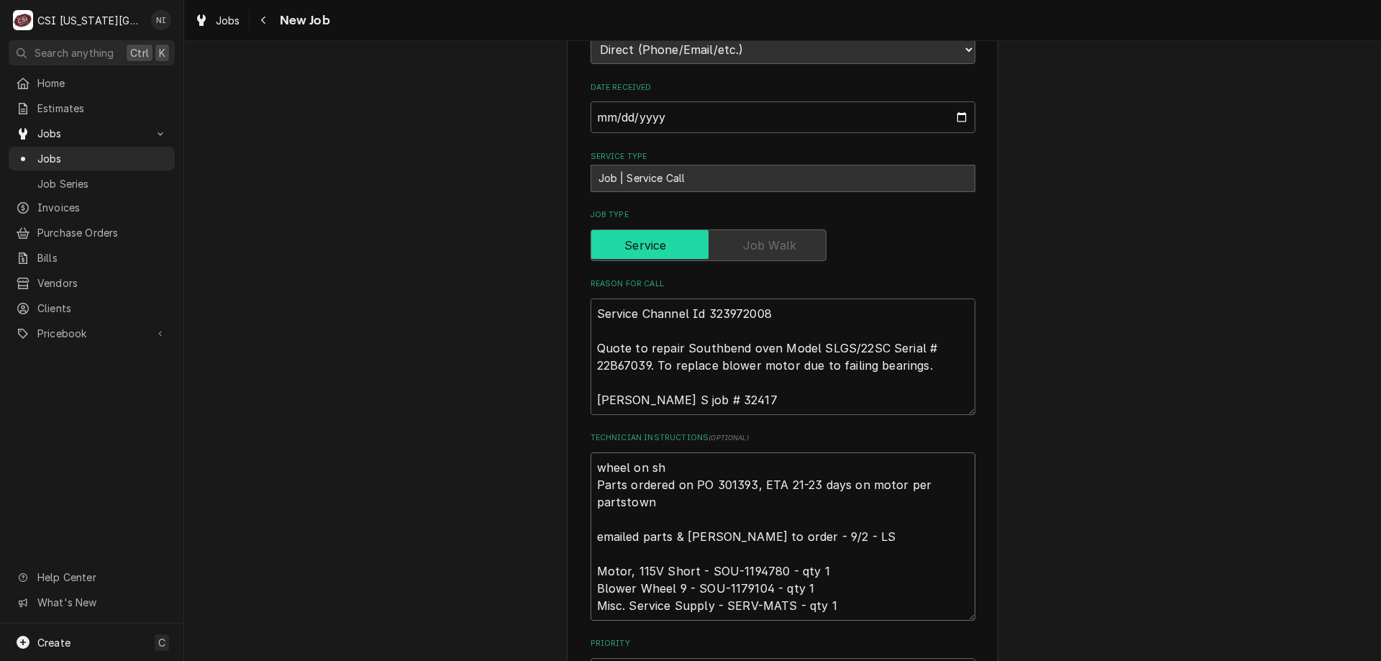
type textarea "x"
type textarea "wheel on shu Parts ordered on PO 301393, ETA 21-23 days on motor per partstown …"
type textarea "x"
type textarea "wheel on shup Parts ordered on PO 301393, ETA 21-23 days on motor per partstown…"
type textarea "x"
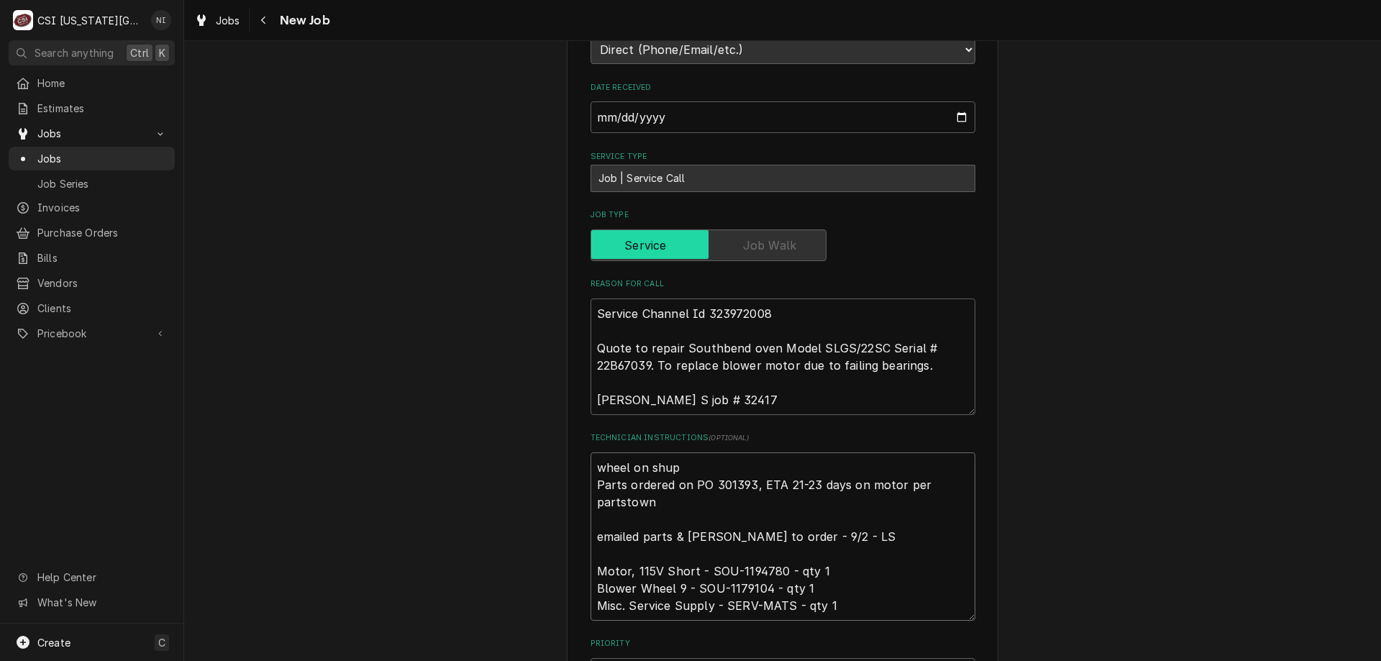
type textarea "wheel on shupp Parts ordered on PO 301393, ETA 21-23 days on motor per partstow…"
type textarea "x"
type textarea "wheel on shupp Parts ordered on PO 301393, ETA 21-23 days on motor per partstow…"
type textarea "x"
type textarea "wheel on shupp s Parts ordered on PO 301393, ETA 21-23 days on motor per partst…"
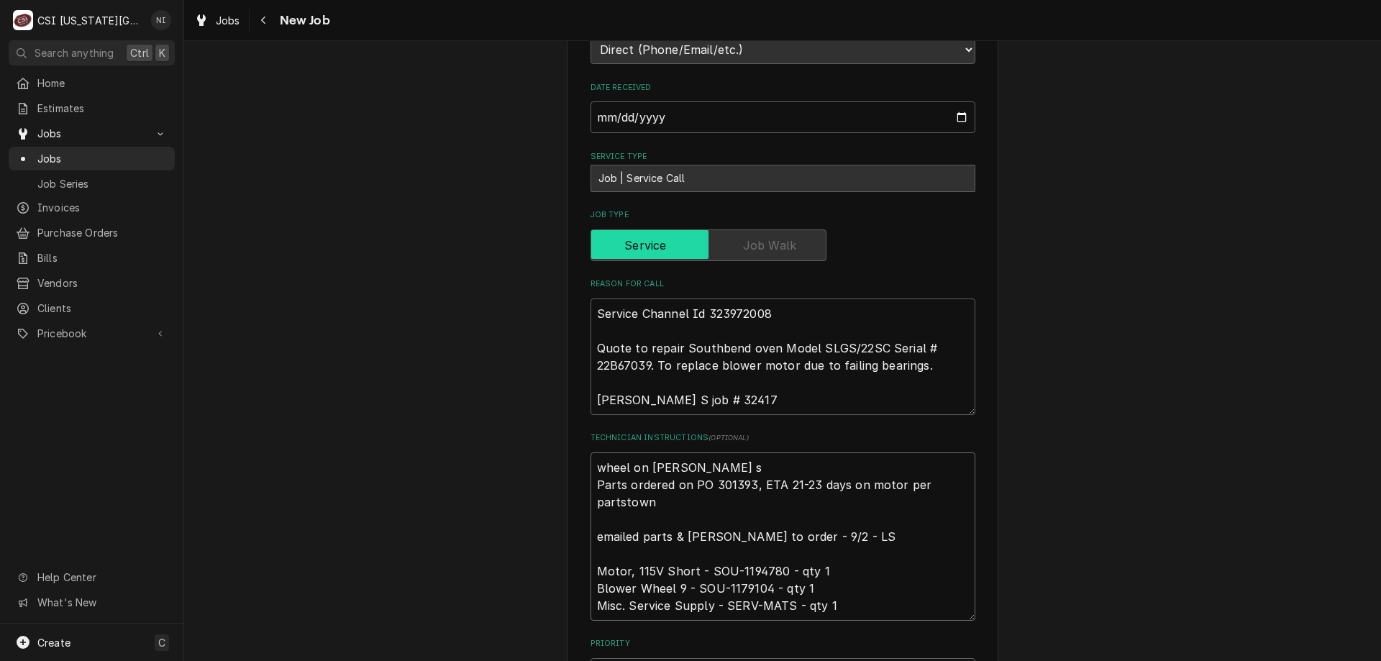
type textarea "x"
type textarea "wheel on shupp sh Parts ordered on PO 301393, ETA 21-23 days on motor per parts…"
type textarea "x"
type textarea "wheel on shupp she Parts ordered on PO 301393, ETA 21-23 days on motor per part…"
type textarea "x"
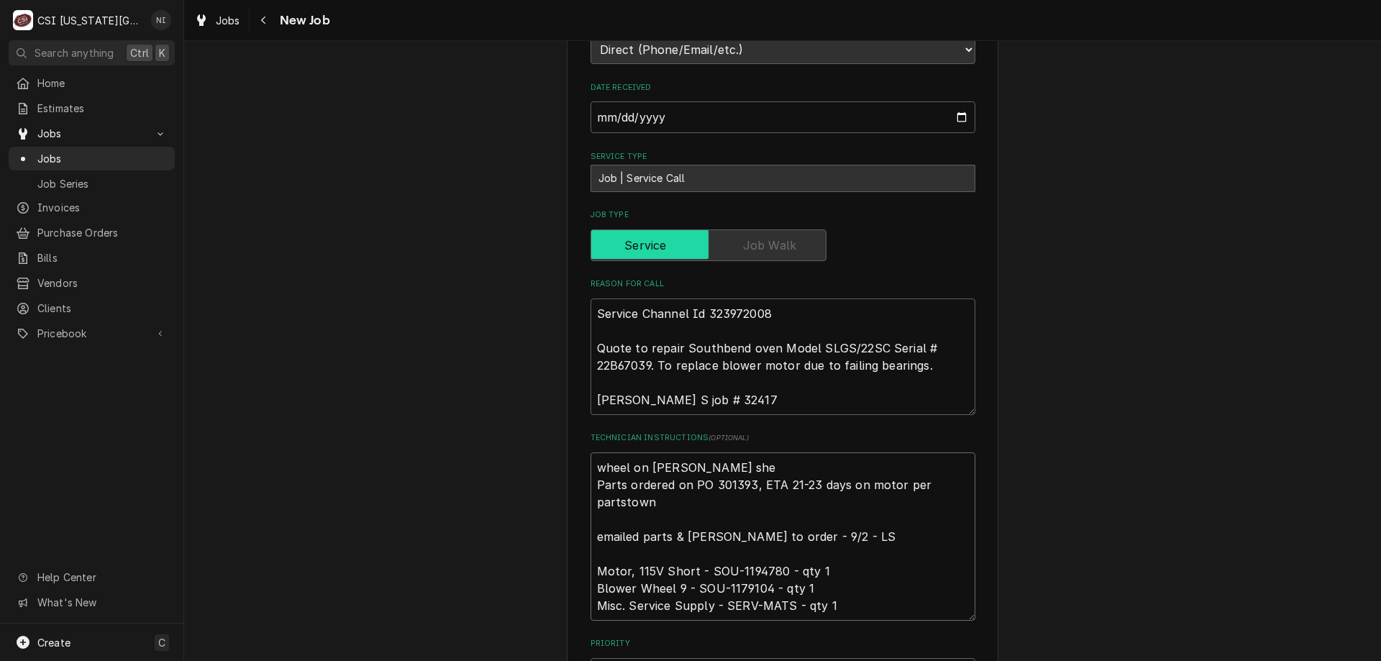
type textarea "wheel on shupp shel Parts ordered on PO 301393, ETA 21-23 days on motor per par…"
type textarea "x"
type textarea "wheel on shupp shelf Parts ordered on PO 301393, ETA 21-23 days on motor per pa…"
type textarea "x"
type textarea "wheel on shupp shelf, Parts ordered on PO 301393, ETA 21-23 days on motor per p…"
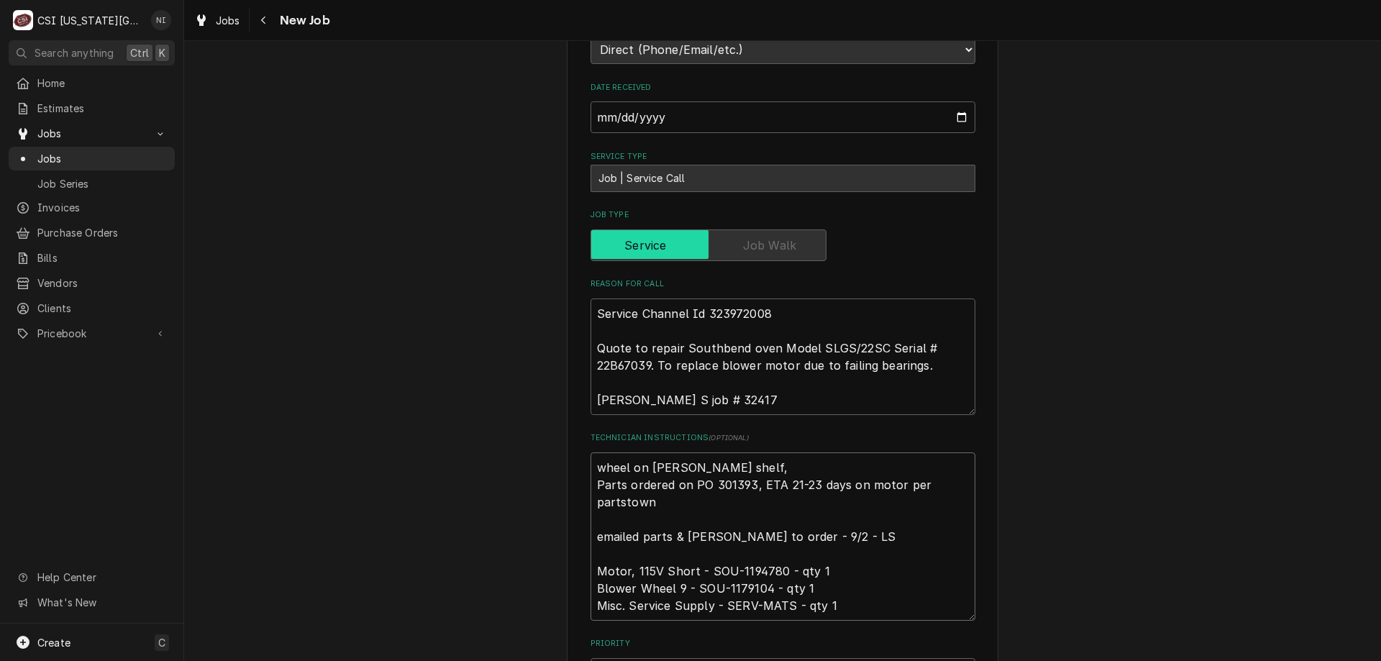
type textarea "x"
type textarea "wheel on shupp shelf, Parts ordered on PO 301393, ETA 21-23 days on motor per p…"
type textarea "x"
type textarea "wheel on shupp shelf, w Parts ordered on PO 301393, ETA 21-23 days on motor per…"
type textarea "x"
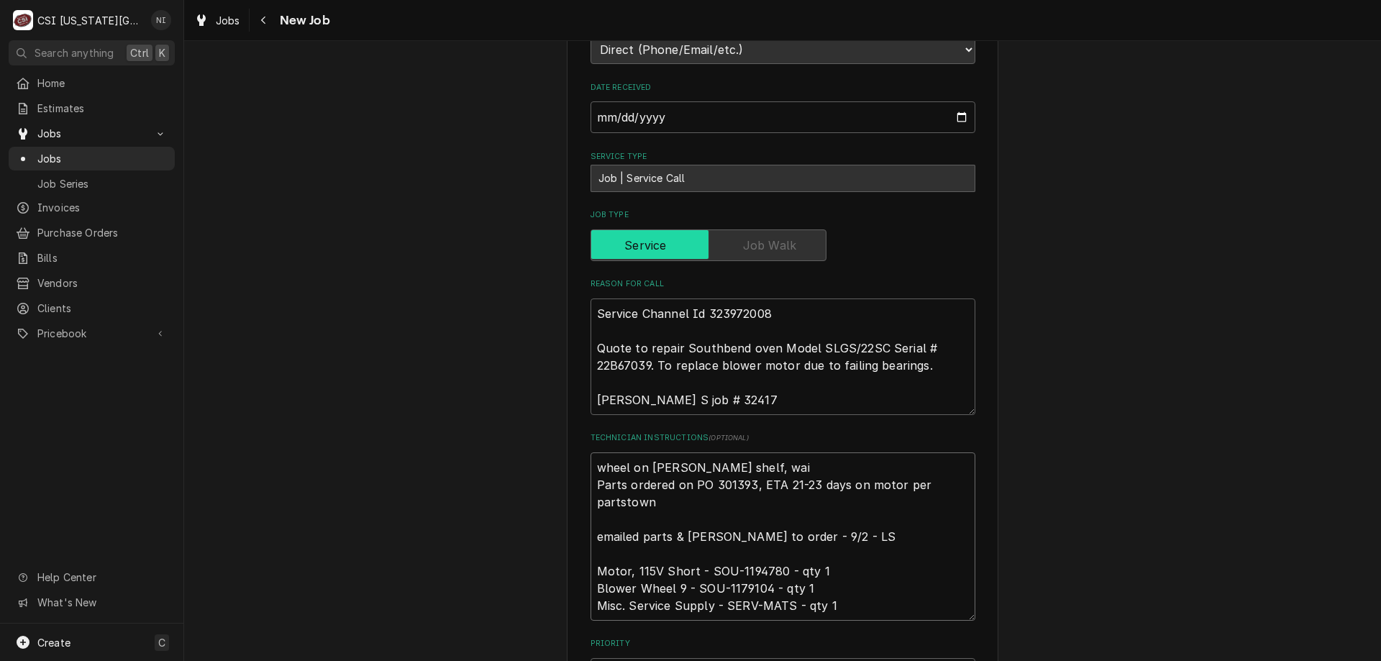
type textarea "wheel on shupp shelf, wail Parts ordered on PO 301393, ETA 21-23 days on motor …"
type textarea "x"
type textarea "wheel on shupp shelf, wailt Parts ordered on PO 301393, ETA 21-23 days on motor…"
type textarea "x"
type textarea "wheel on shupp shelf, wailti Parts ordered on PO 301393, ETA 21-23 days on moto…"
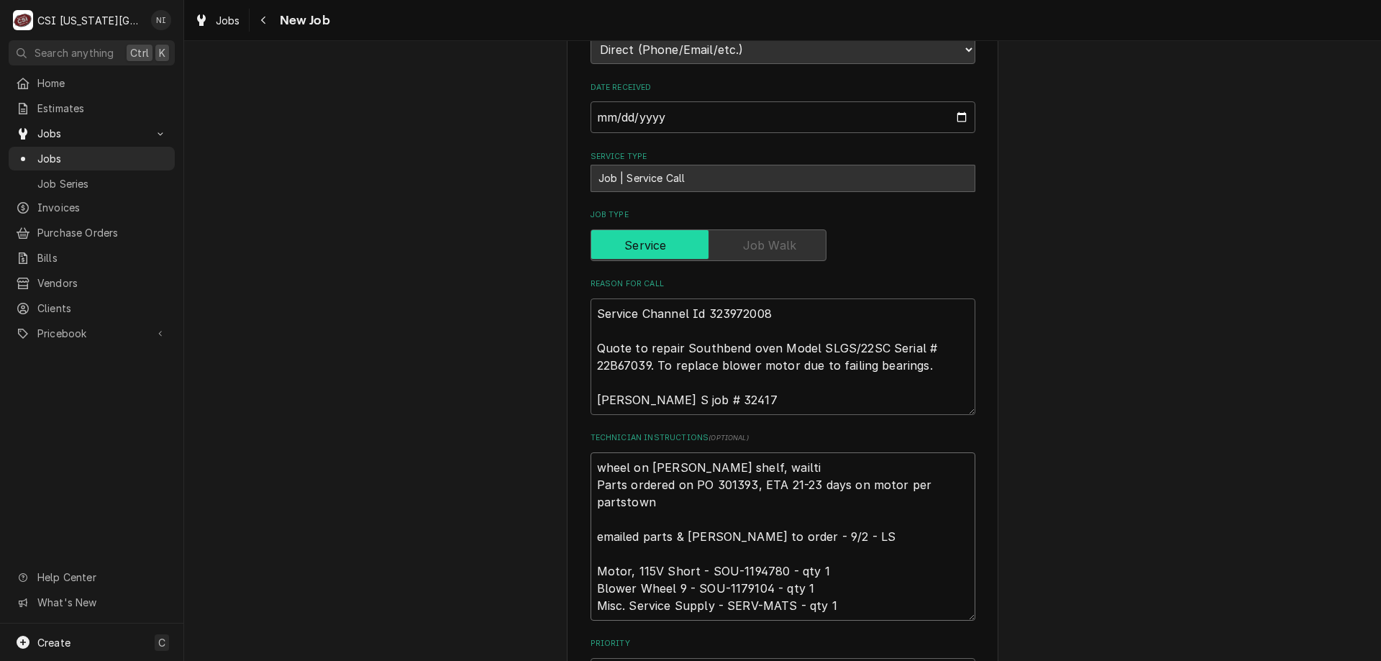
type textarea "x"
type textarea "wheel on shupp shelf, wailt Parts ordered on PO 301393, ETA 21-23 days on motor…"
type textarea "x"
type textarea "wheel on shupp shelf, wail Parts ordered on PO 301393, ETA 21-23 days on motor …"
type textarea "x"
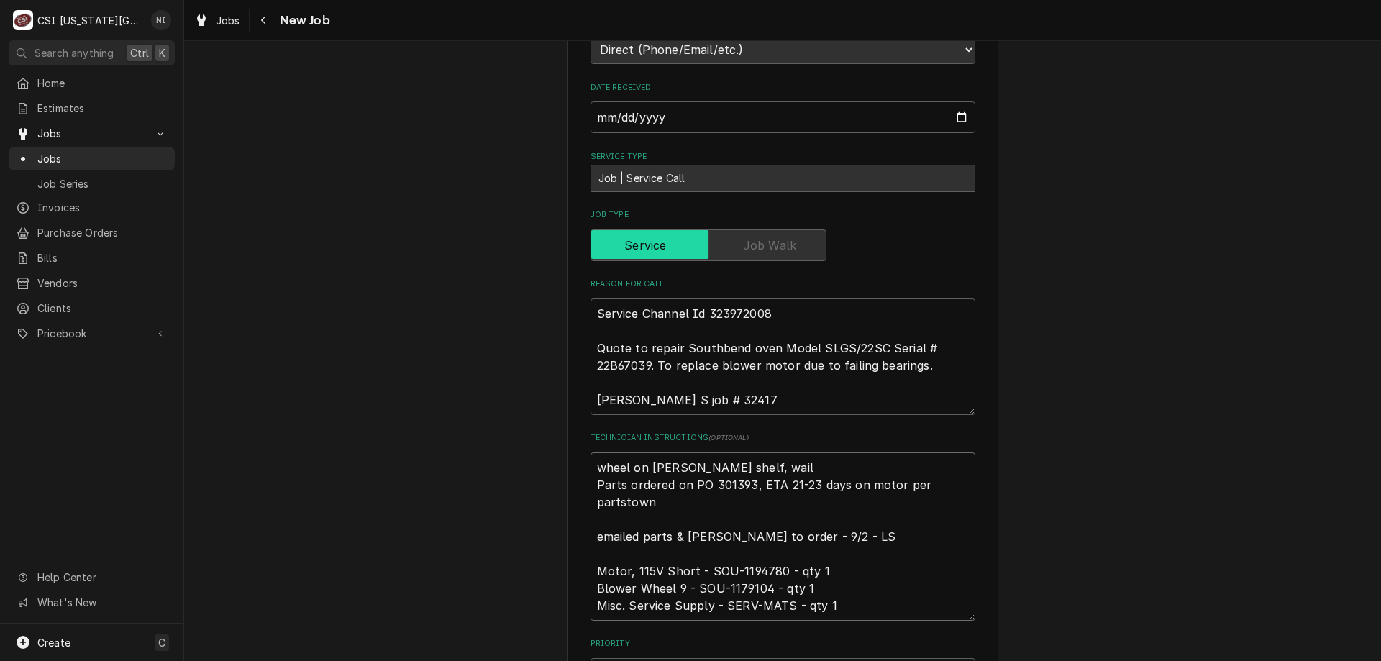
type textarea "wheel on shupp shelf, wai Parts ordered on PO 301393, ETA 21-23 days on motor p…"
type textarea "x"
type textarea "wheel on shupp shelf, wait Parts ordered on PO 301393, ETA 21-23 days on motor …"
type textarea "x"
type textarea "wheel on shupp shelf, waiti Parts ordered on PO 301393, ETA 21-23 days on motor…"
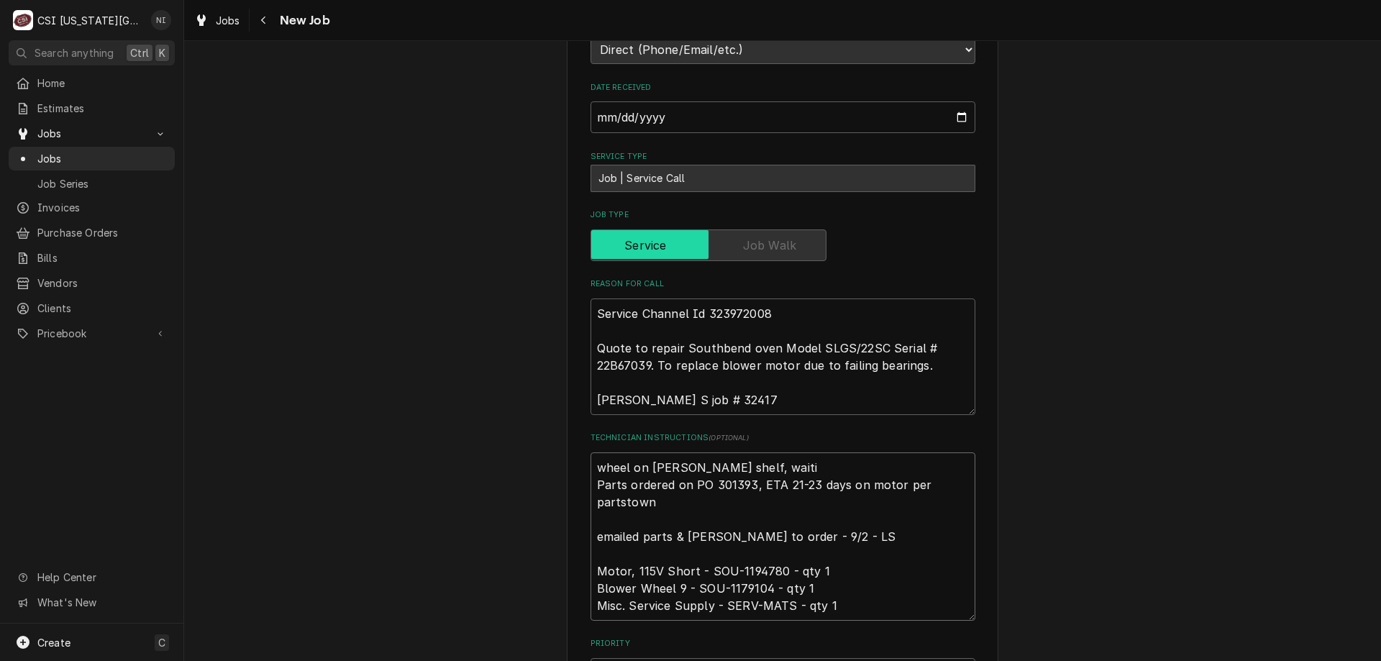
type textarea "x"
type textarea "wheel on shupp shelf, waitin Parts ordered on PO 301393, ETA 21-23 days on moto…"
type textarea "x"
type textarea "wheel on shupp shelf, waiting Parts ordered on PO 301393, ETA 21-23 days on mot…"
type textarea "x"
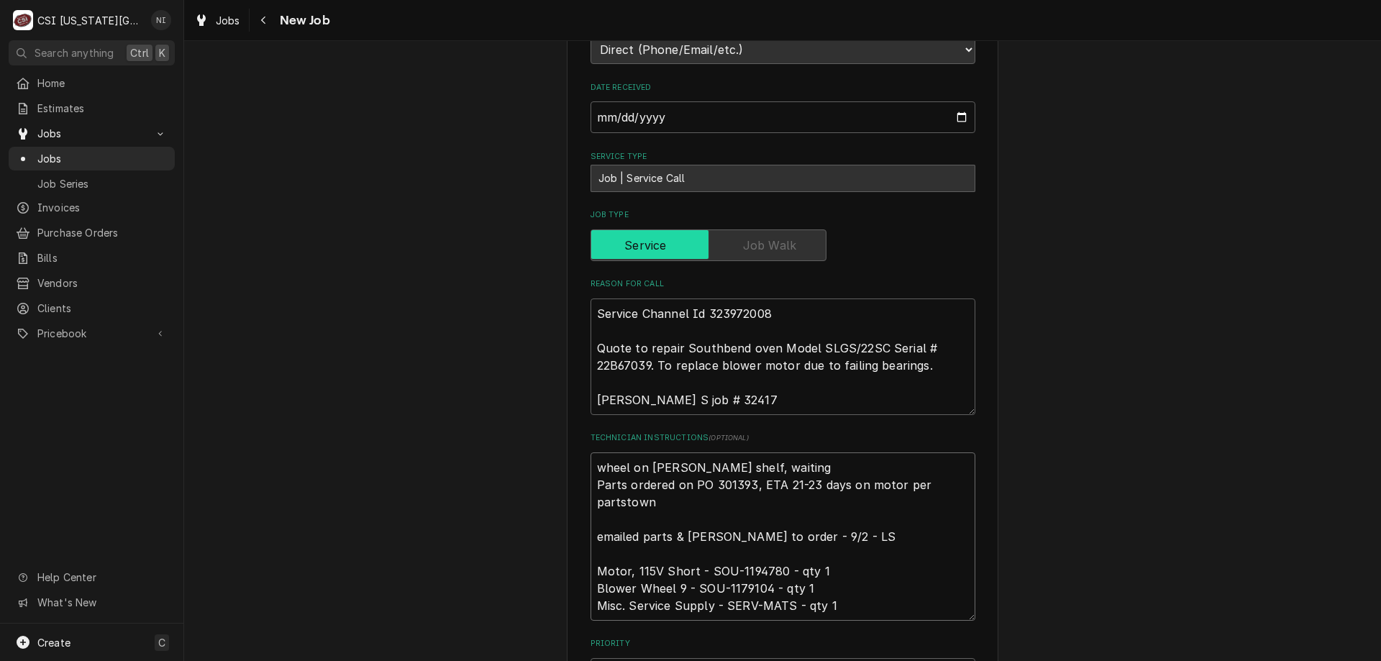
type textarea "wheel on shupp shelf, waiting Parts ordered on PO 301393, ETA 21-23 days on mot…"
type textarea "x"
type textarea "wheel on shupp shelf, waiting f Parts ordered on PO 301393, ETA 21-23 days on m…"
type textarea "x"
type textarea "wheel on shupp shelf, waiting fo Parts ordered on PO 301393, ETA 21-23 days on …"
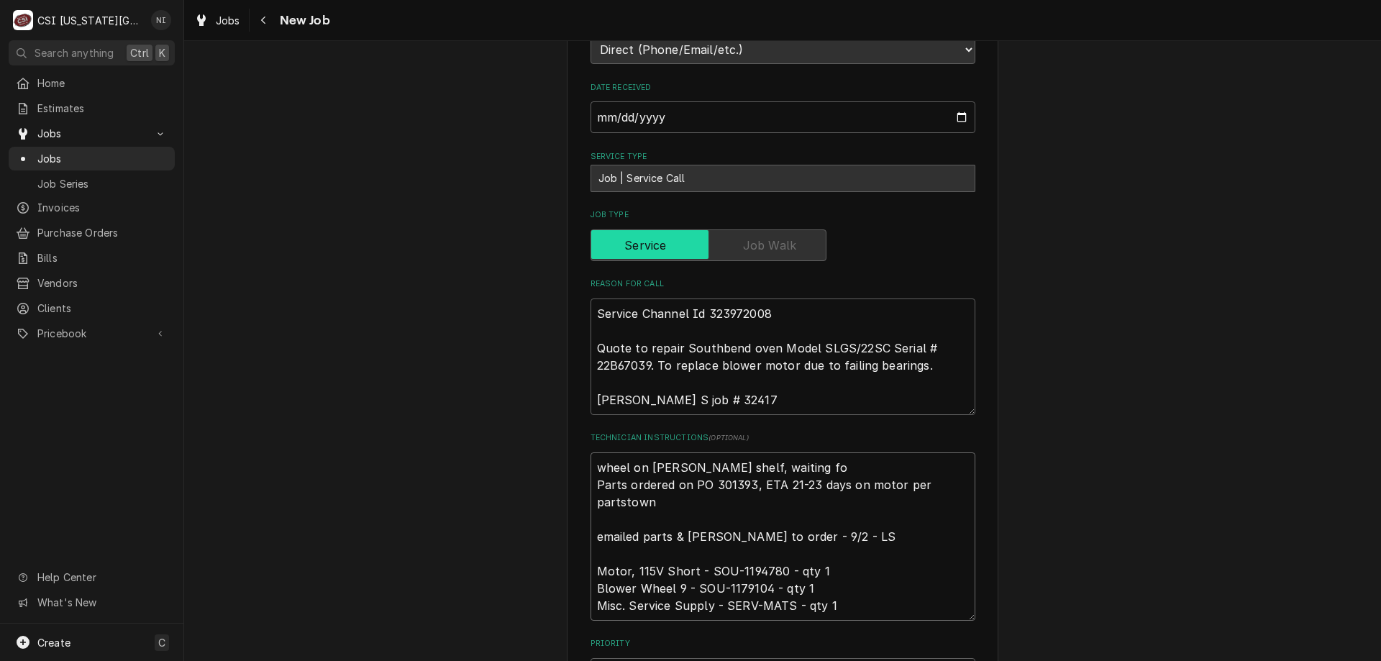
type textarea "x"
type textarea "wheel on shupp shelf, waiting for Parts ordered on PO 301393, ETA 21-23 days on…"
type textarea "x"
type textarea "wheel on shupp shelf, waiting for Parts ordered on PO 301393, ETA 21-23 days on…"
type textarea "x"
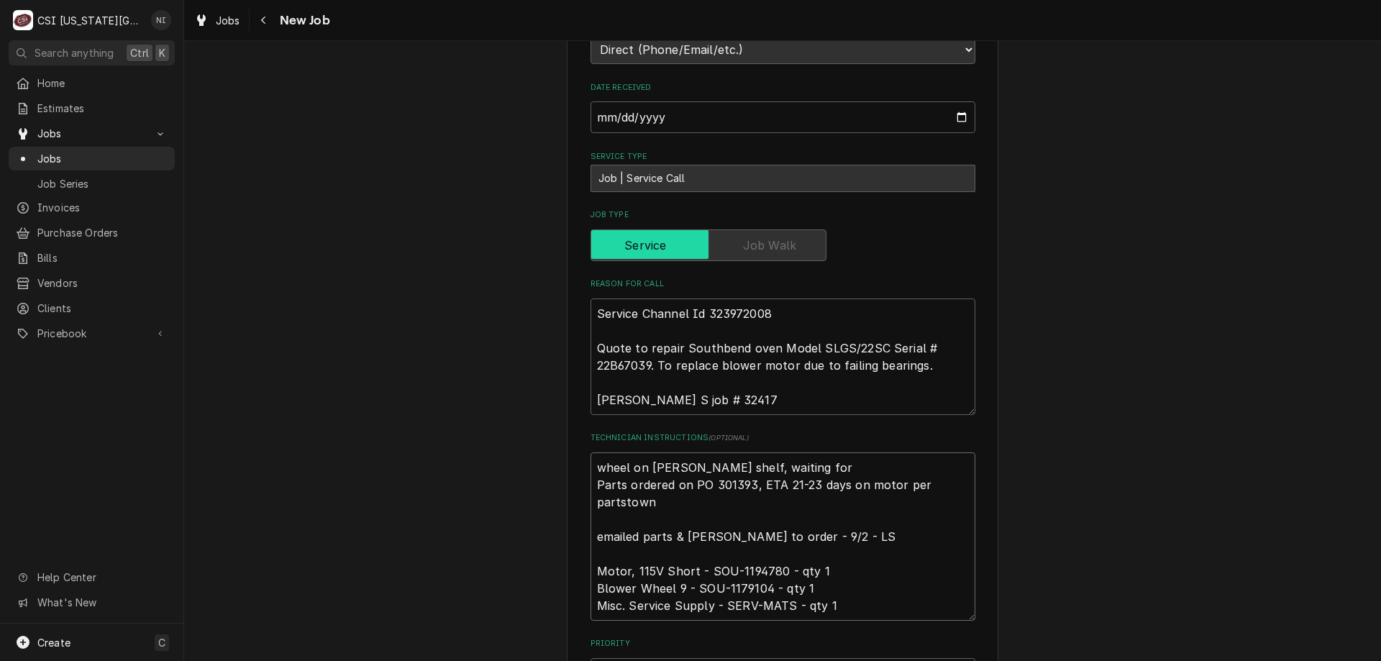
type textarea "wheel on shupp shelf, waiting for m Parts ordered on PO 301393, ETA 21-23 days …"
type textarea "x"
type textarea "wheel on shupp shelf, waiting for mo Parts ordered on PO 301393, ETA 21-23 days…"
type textarea "x"
type textarea "wheel on shupp shelf, waiting for mot Parts ordered on PO 301393, ETA 21-23 day…"
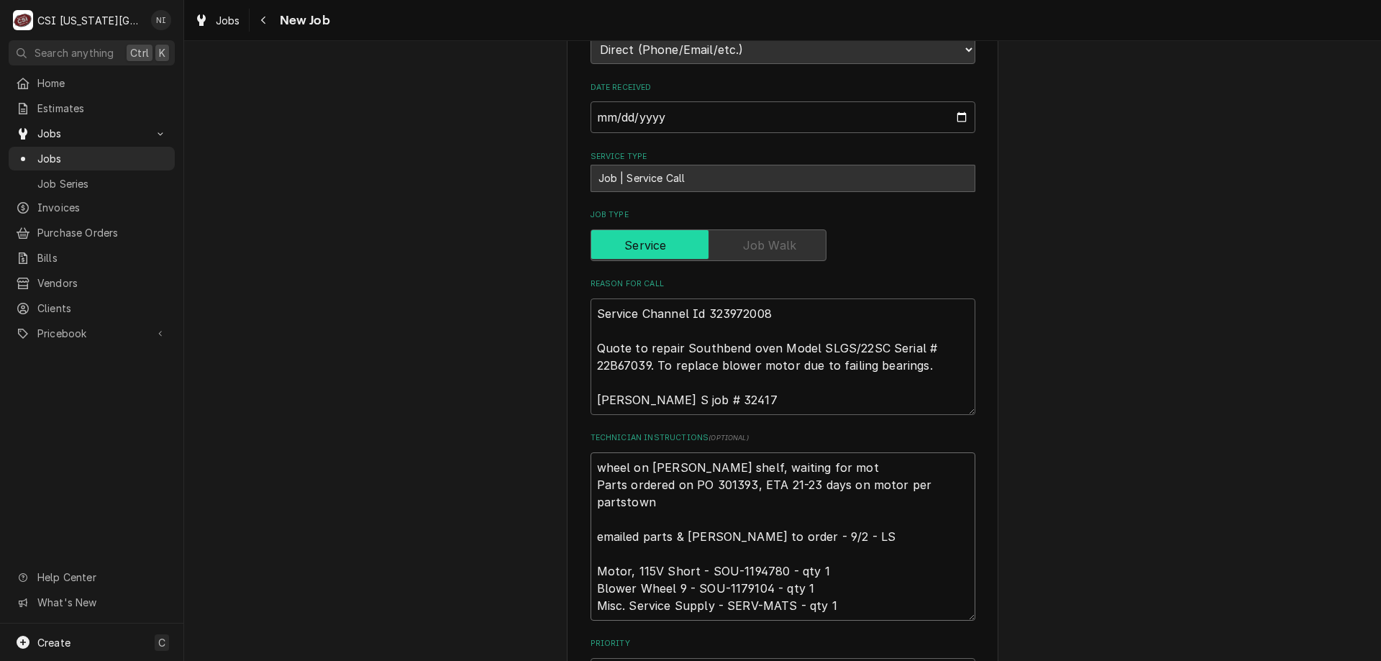
type textarea "x"
type textarea "wheel on shupp shelf, waiting for motor Parts ordered on PO 301393, ETA 21-23 d…"
type textarea "x"
type textarea "wheel on shupp shelf, waiting for motort Parts ordered on PO 301393, ETA 21-23 …"
type textarea "x"
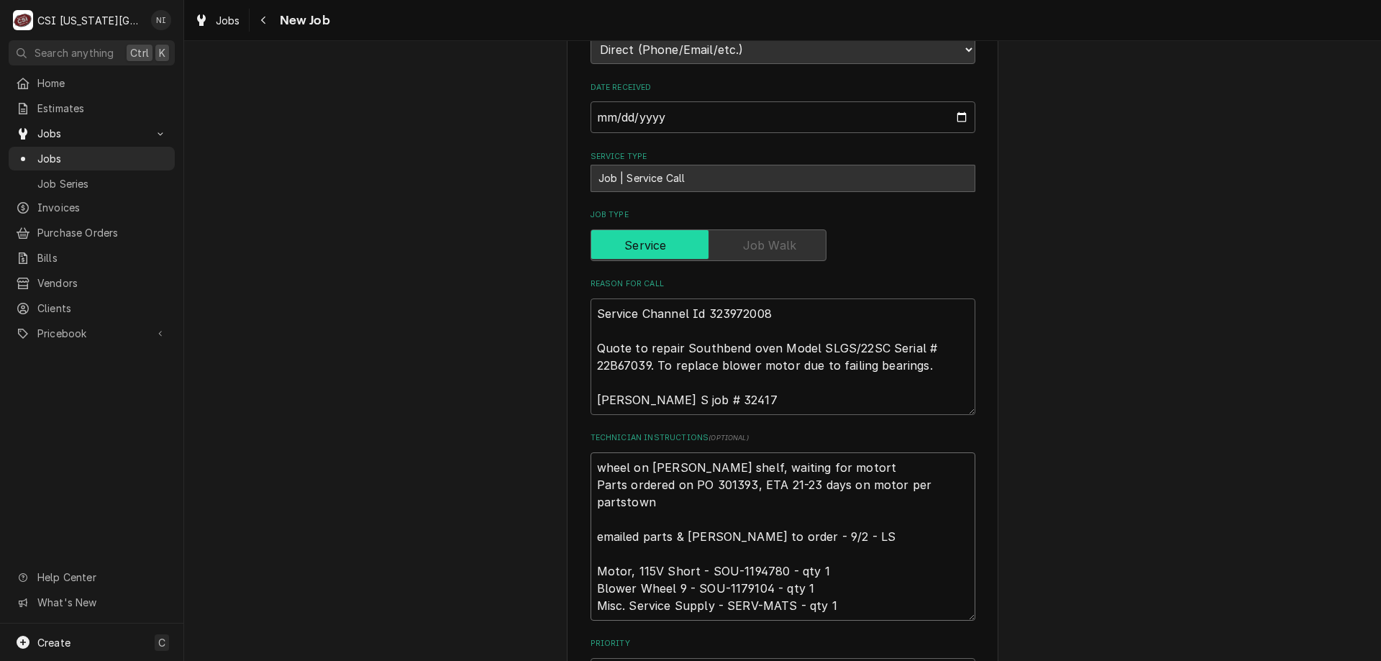
type textarea "wheel on shupp shelf, waiting for motor Parts ordered on PO 301393, ETA 21-23 d…"
type textarea "x"
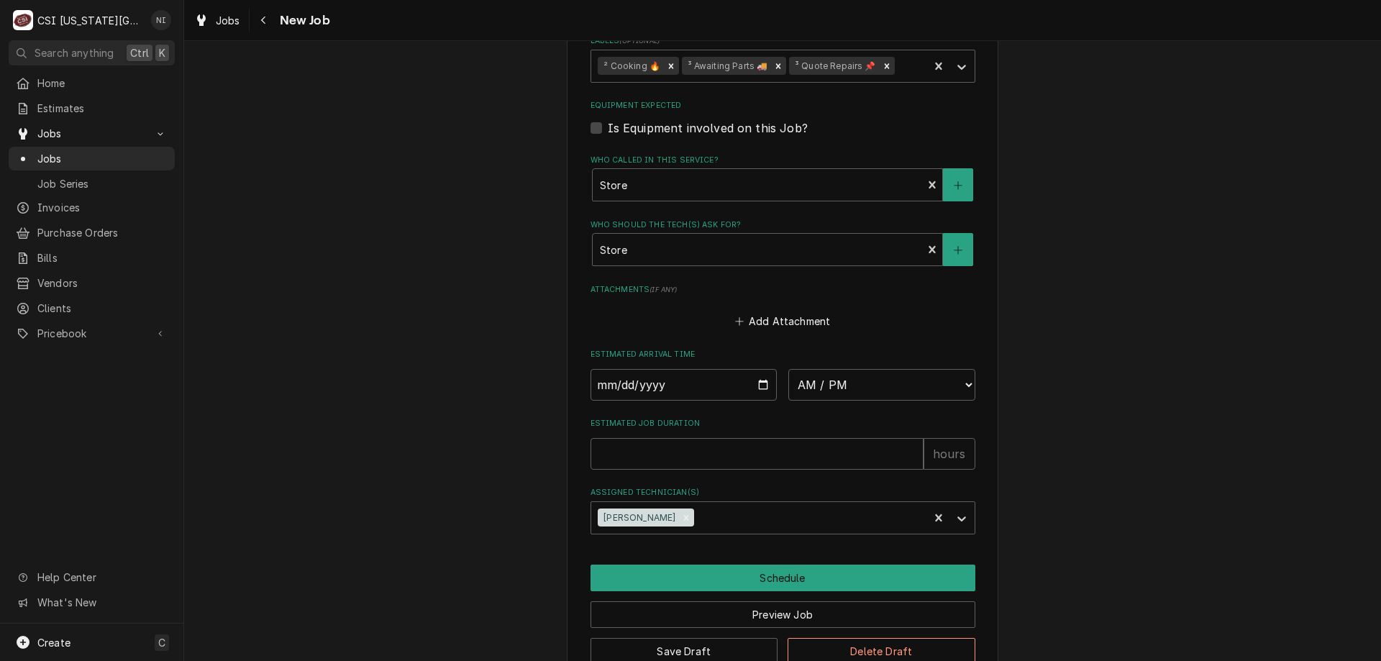
type textarea "wheel on shupp shelf, waiting for motor Parts ordered on PO 301393, ETA 21-23 d…"
click at [696, 638] on button "Save Draft" at bounding box center [685, 651] width 188 height 27
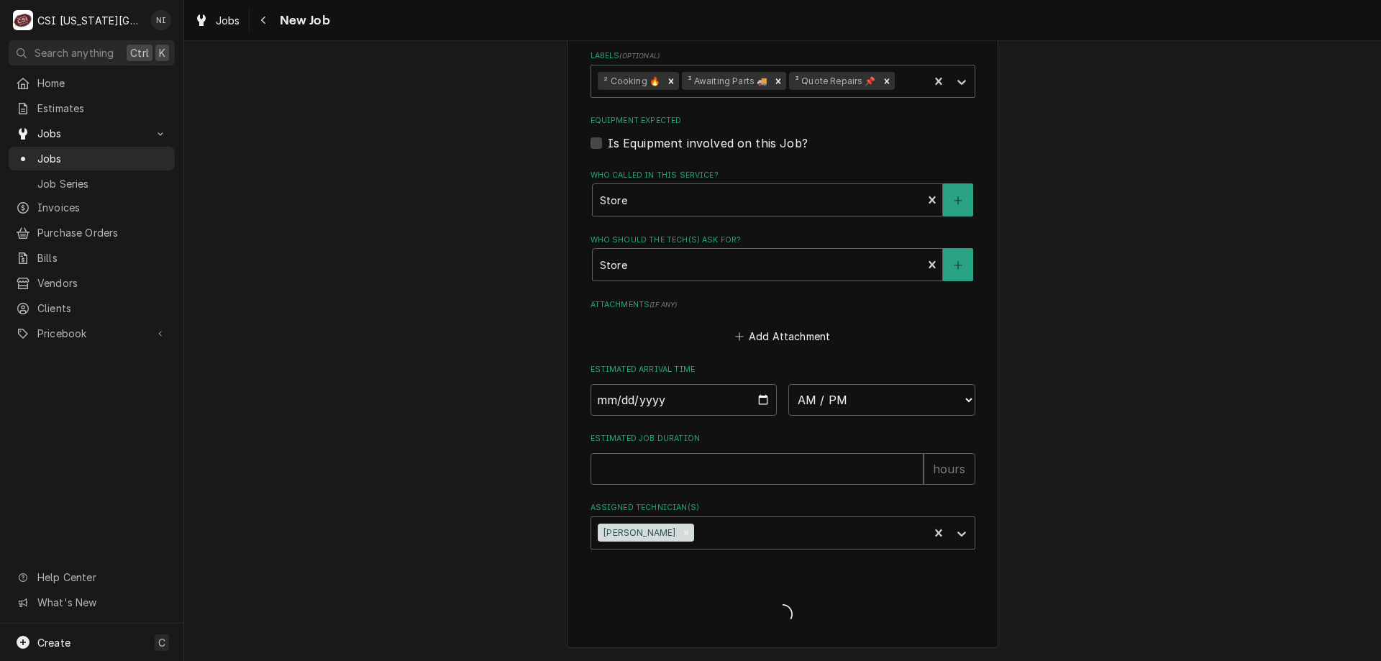
scroll to position [2036, 0]
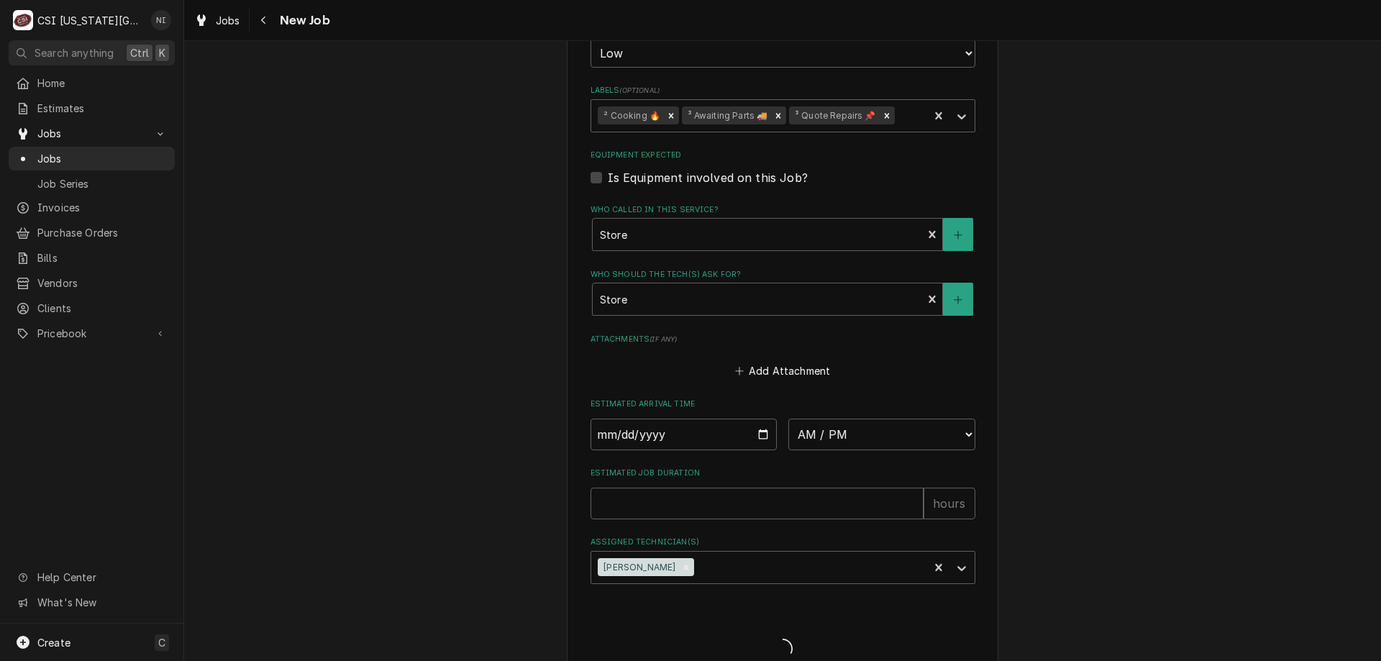
type textarea "x"
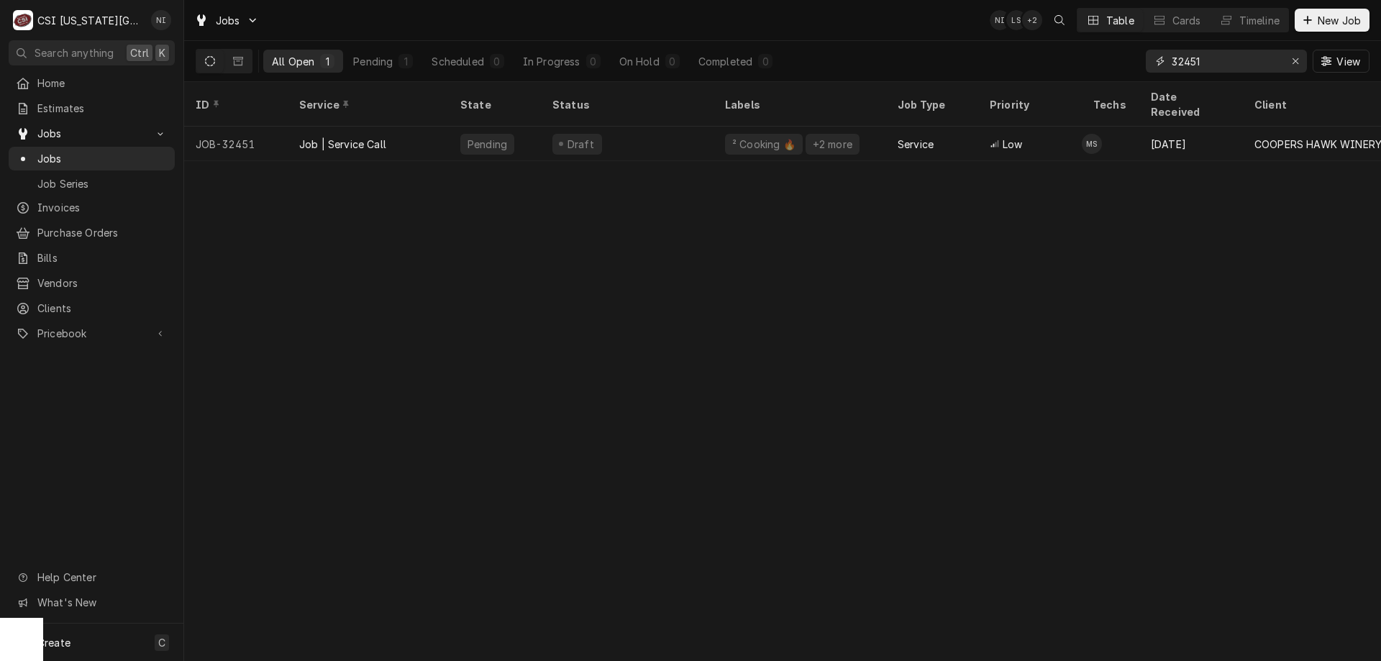
click at [1299, 63] on div "Erase input" at bounding box center [1296, 61] width 14 height 14
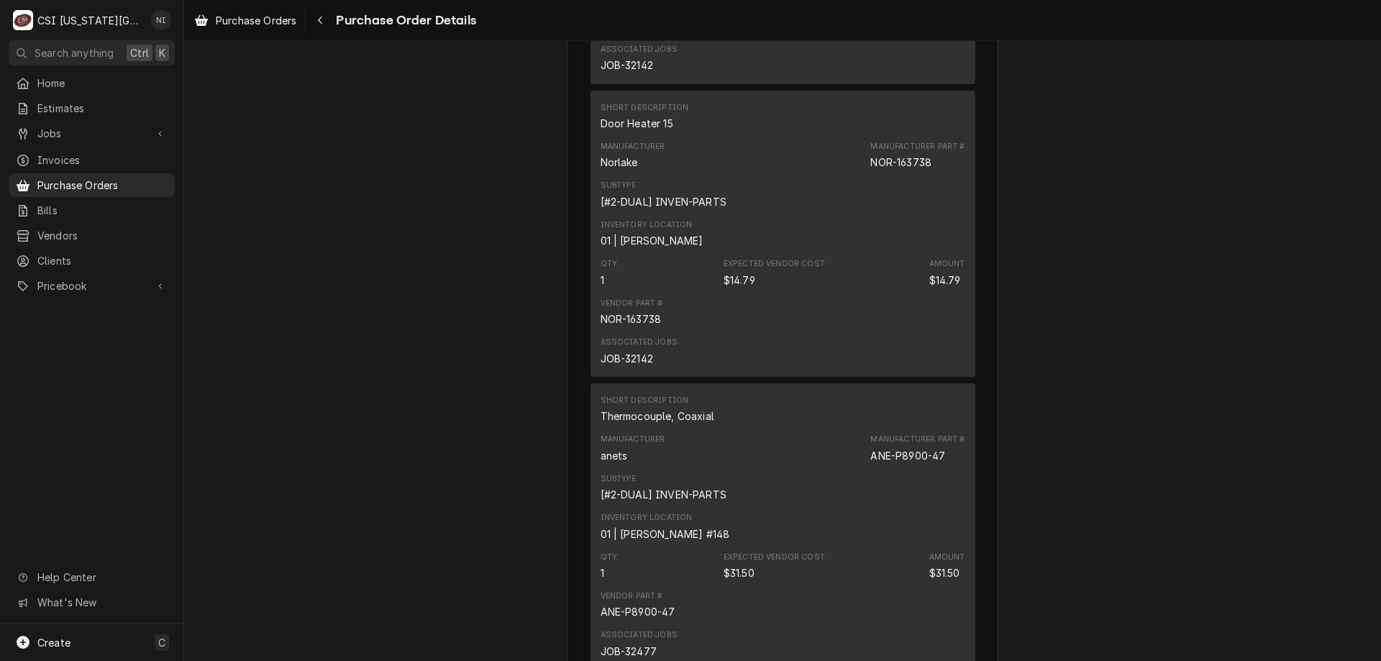
scroll to position [2580, 0]
